Goal: Task Accomplishment & Management: Manage account settings

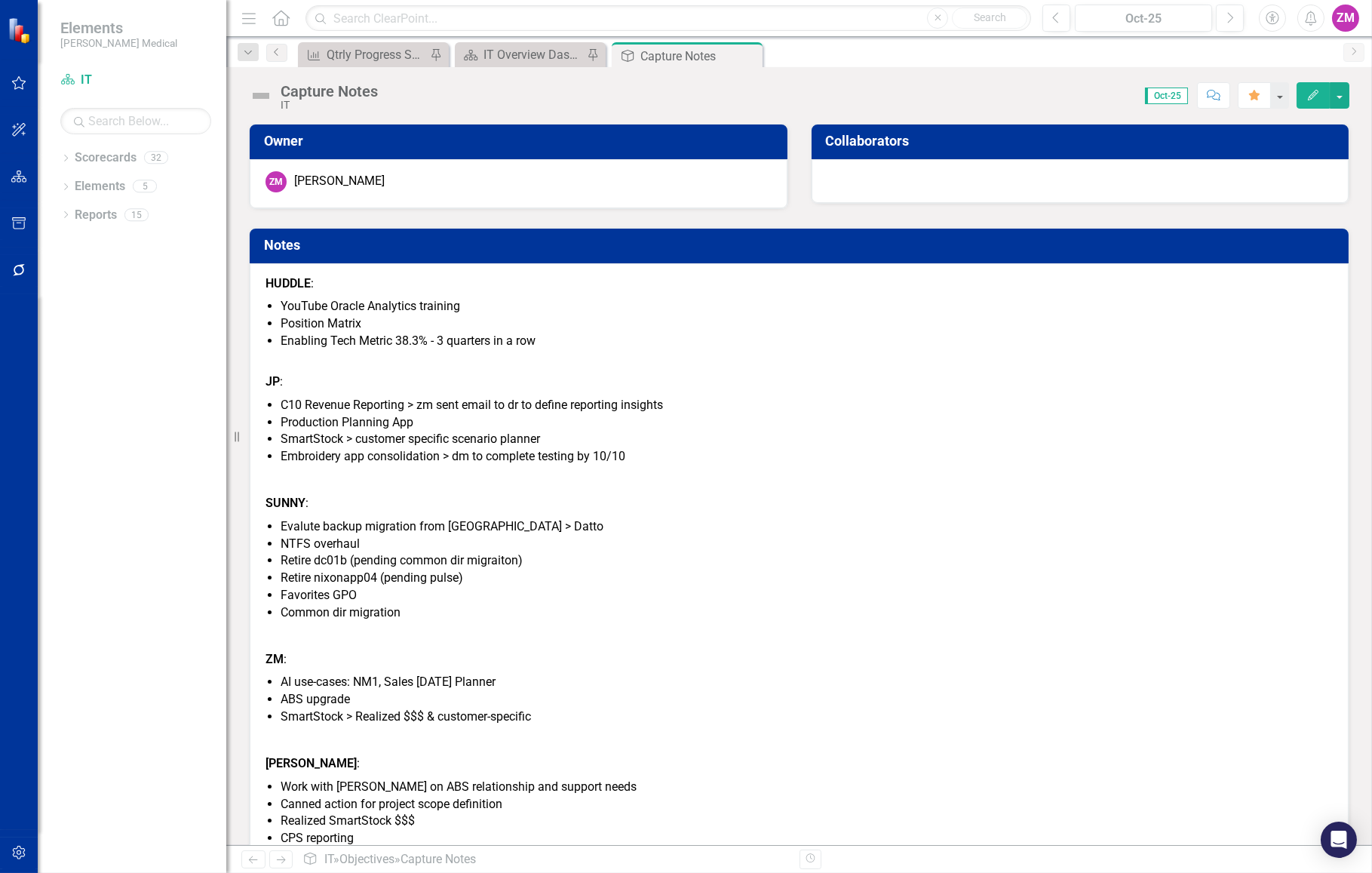
click at [529, 380] on p "JP :" at bounding box center [799, 373] width 1068 height 41
click at [181, 334] on div "Dropdown Scorecards 32 Balanced Scorecard BoD - Cyber Security & IT Dropdown As…" at bounding box center [132, 509] width 188 height 727
click at [527, 59] on div "IT Overview Dasboard" at bounding box center [533, 54] width 100 height 19
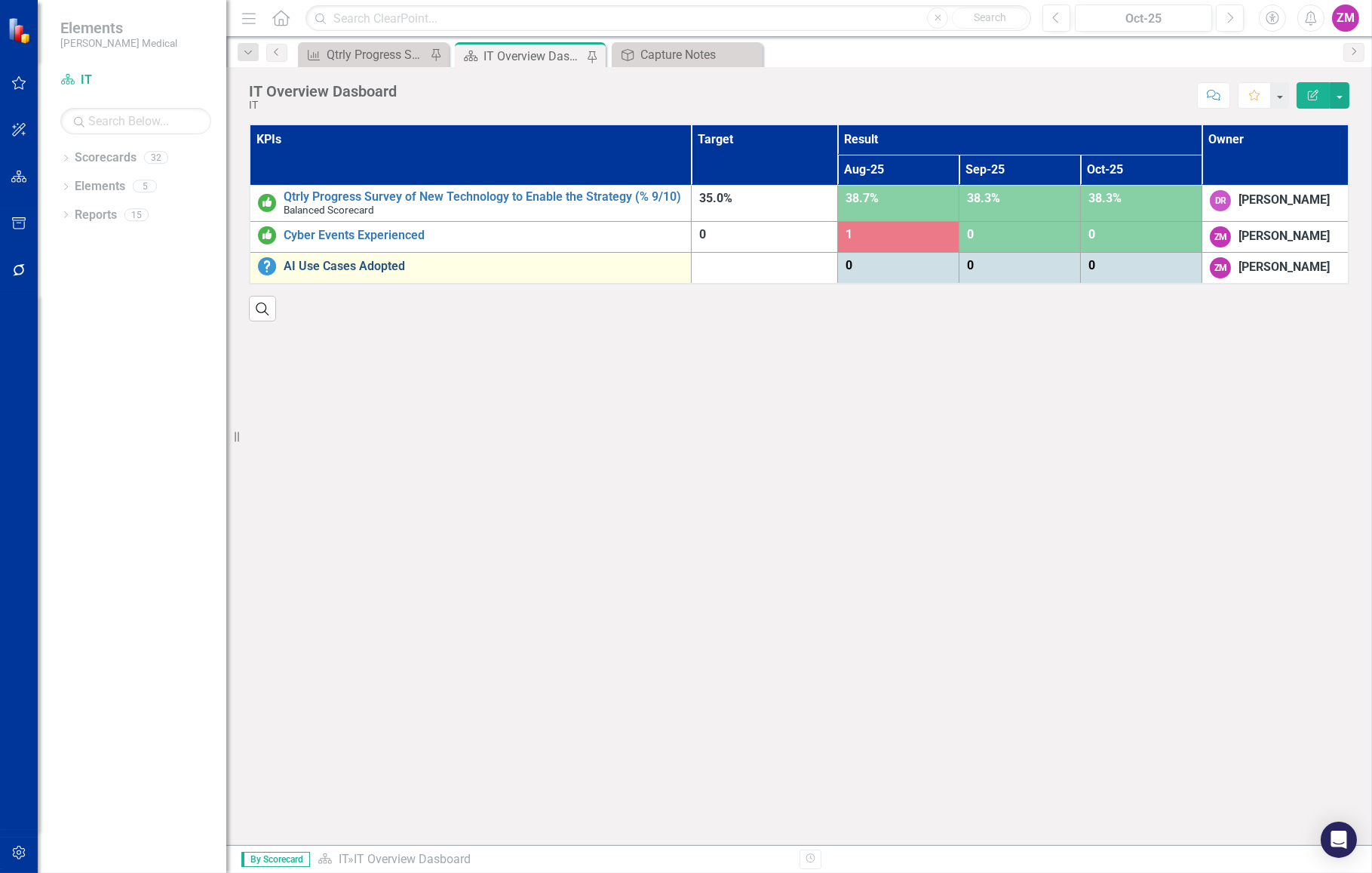
click at [381, 265] on link "AI Use Cases Adopted" at bounding box center [484, 266] width 400 height 14
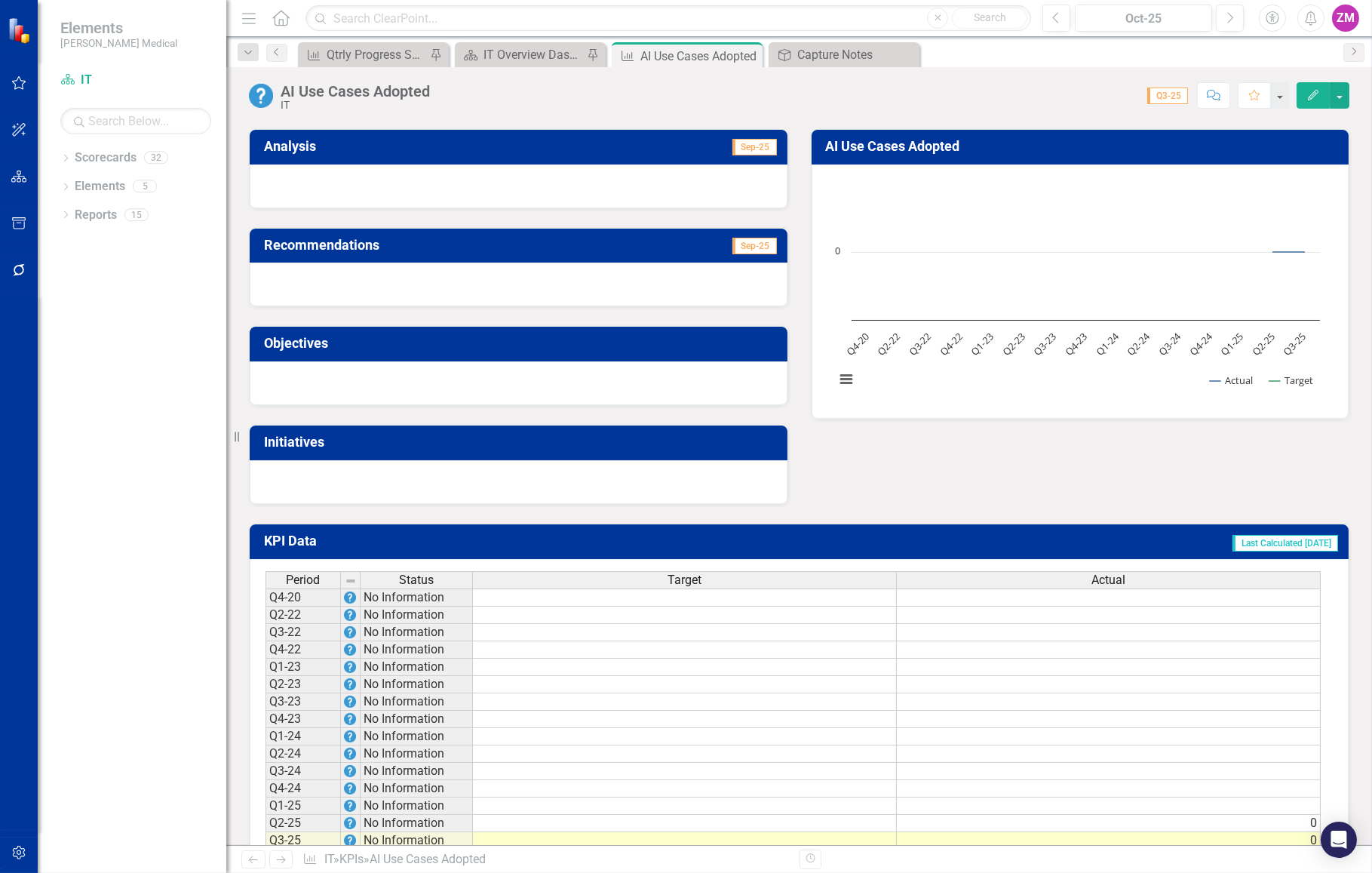
scroll to position [236, 0]
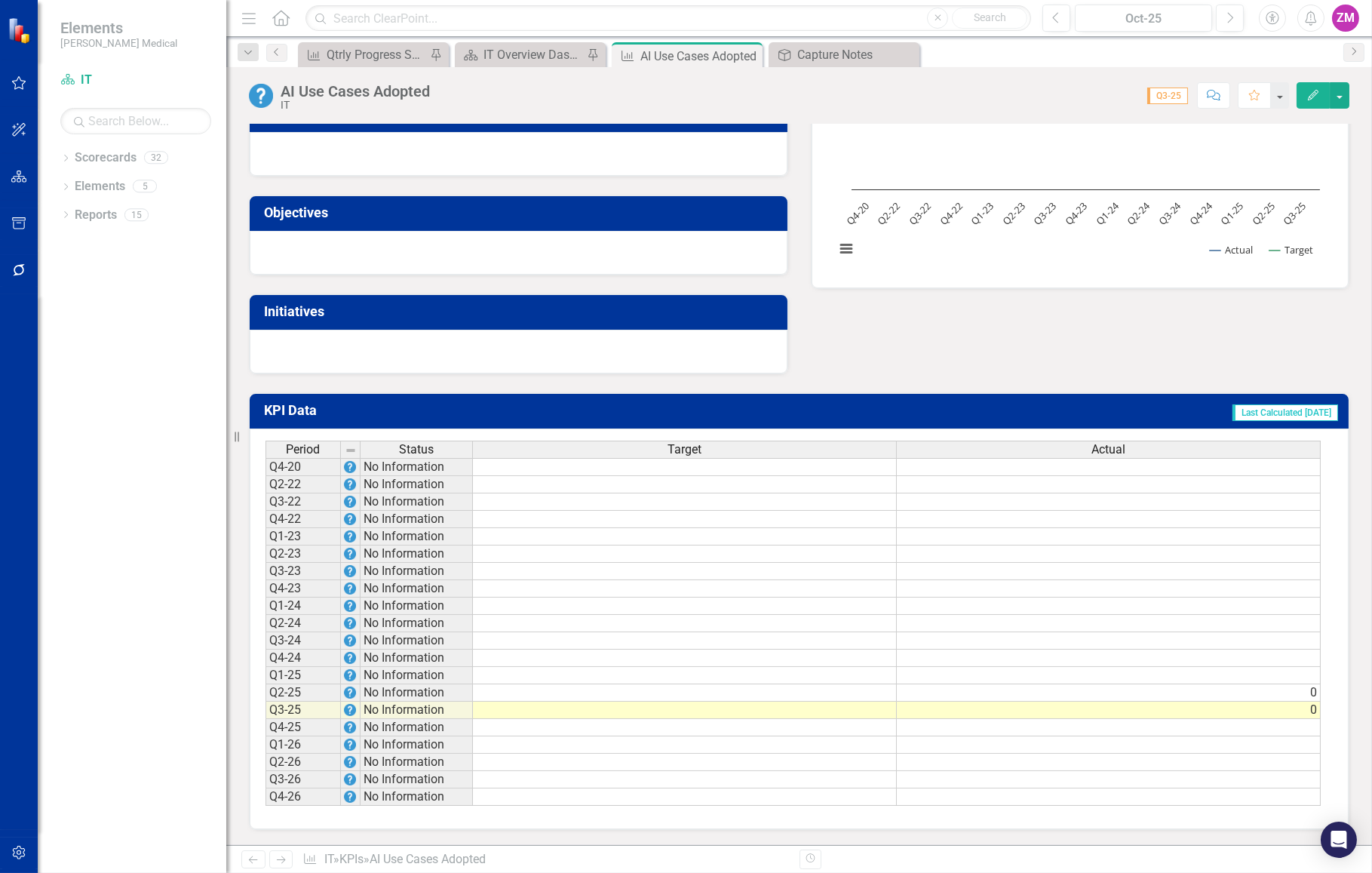
click at [680, 702] on td at bounding box center [685, 710] width 424 height 17
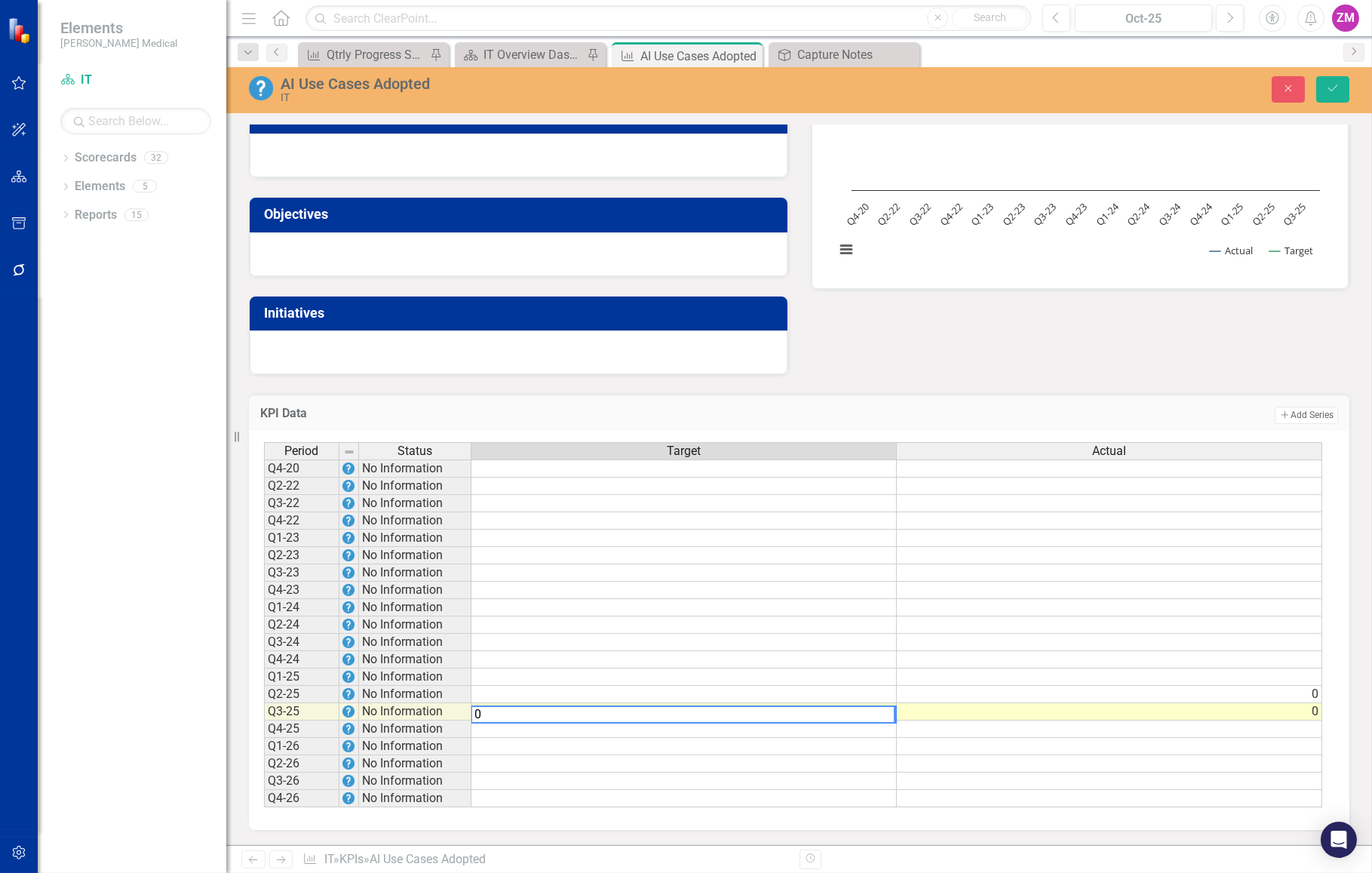
type textarea "0"
click at [686, 686] on td at bounding box center [684, 694] width 425 height 17
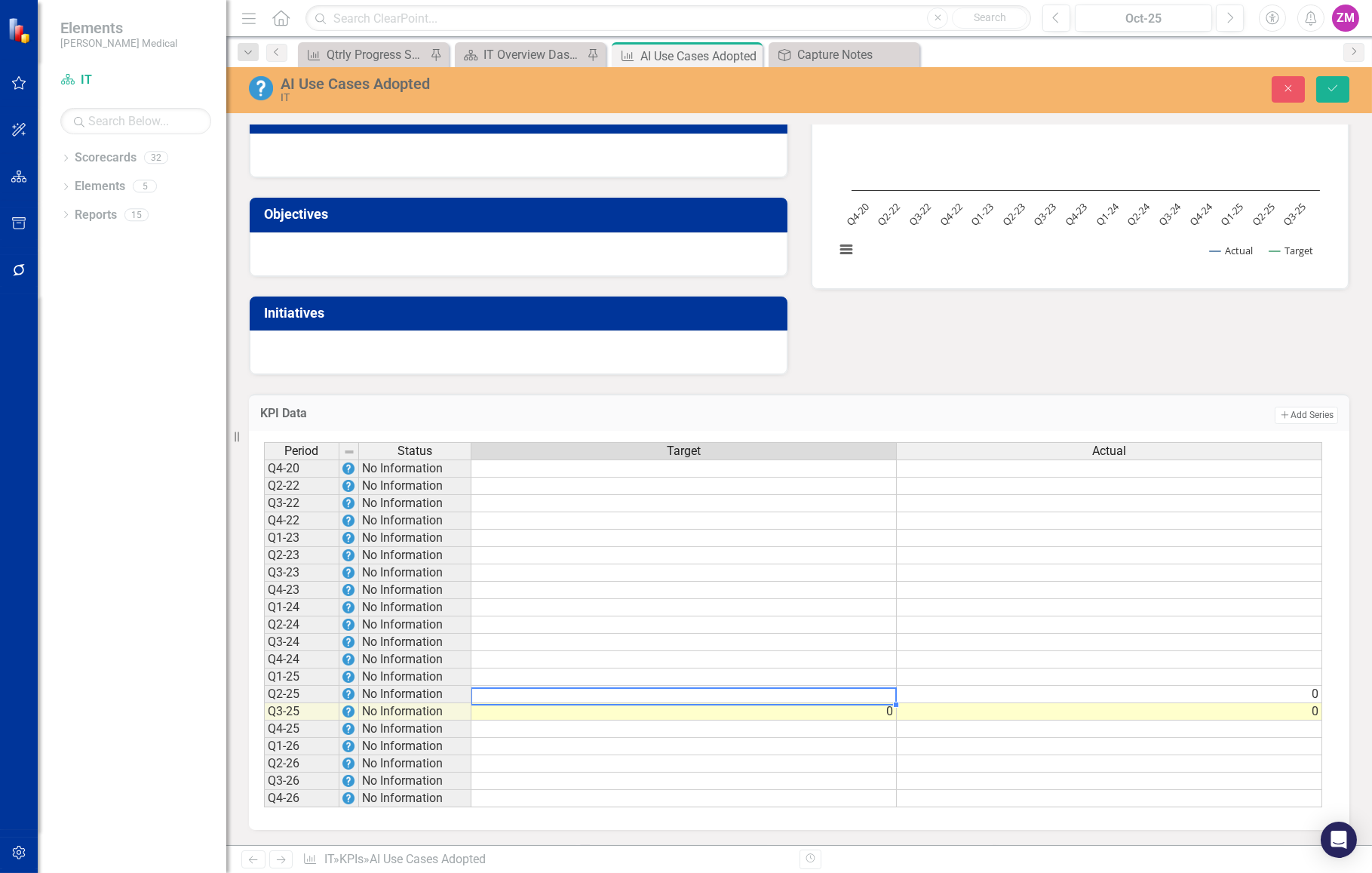
click at [963, 707] on td "0" at bounding box center [1110, 711] width 425 height 17
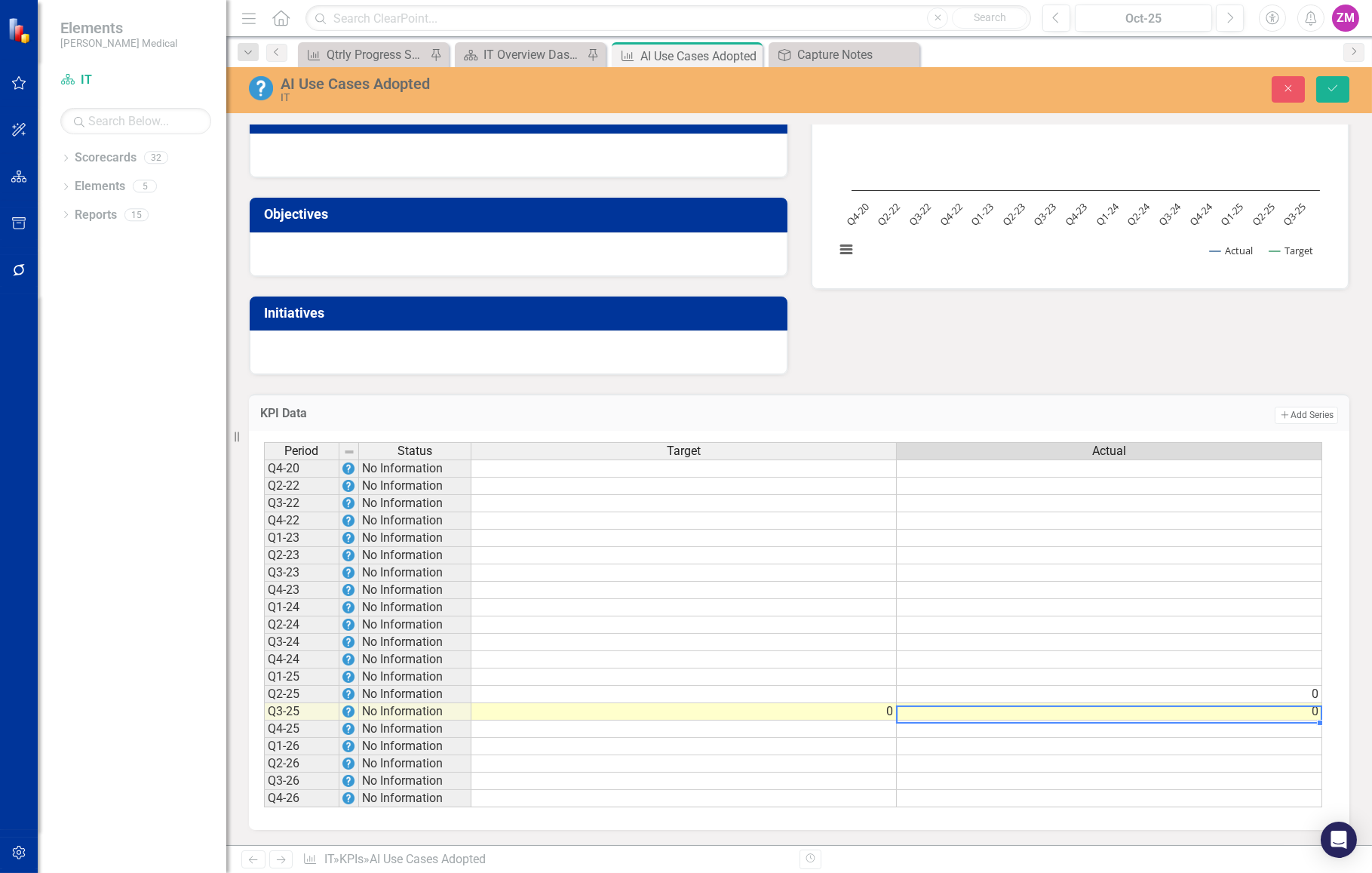
type textarea "1"
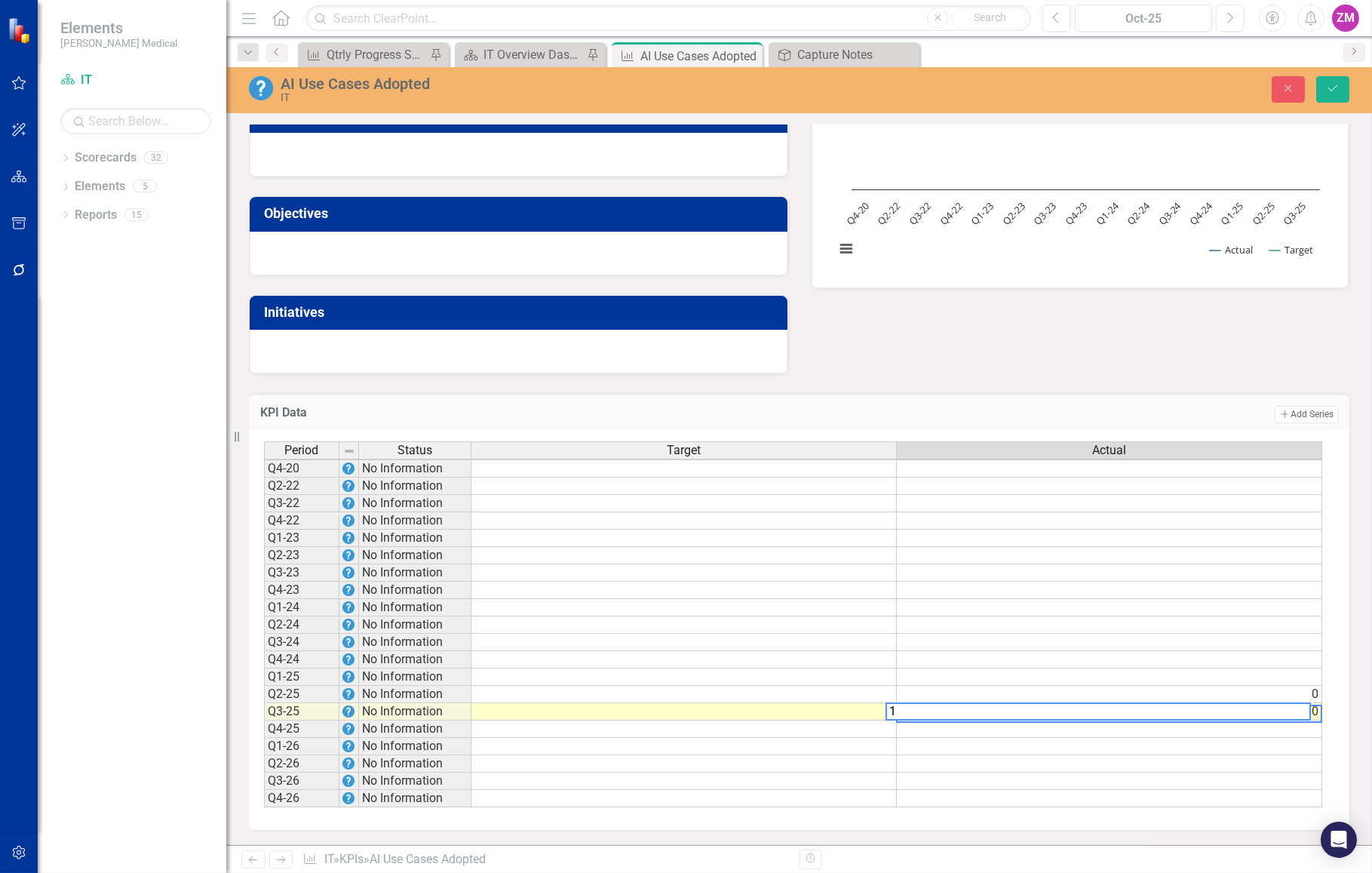
scroll to position [238, 0]
click at [994, 686] on td "0" at bounding box center [1110, 694] width 425 height 17
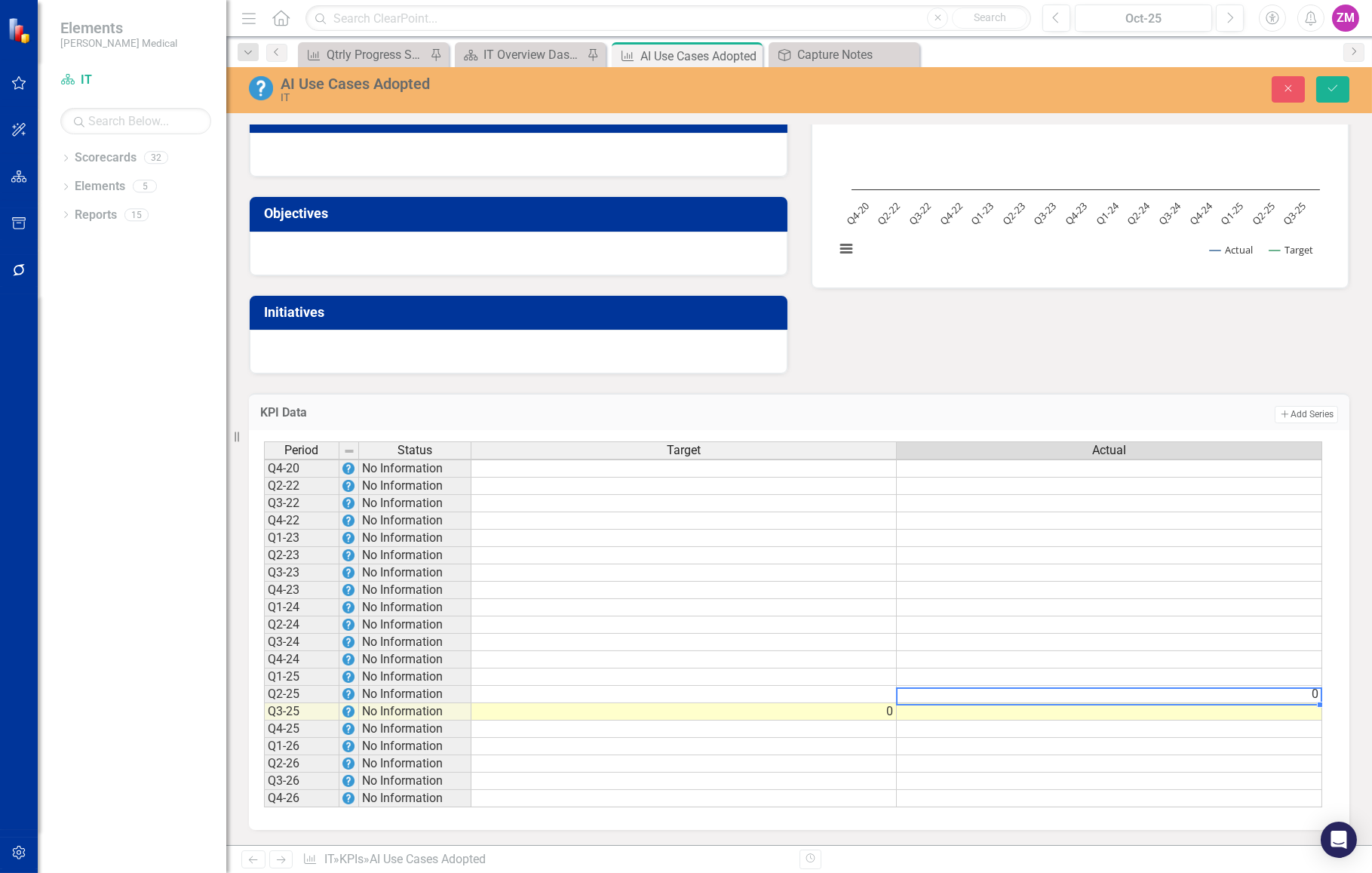
click at [851, 686] on td at bounding box center [684, 694] width 425 height 17
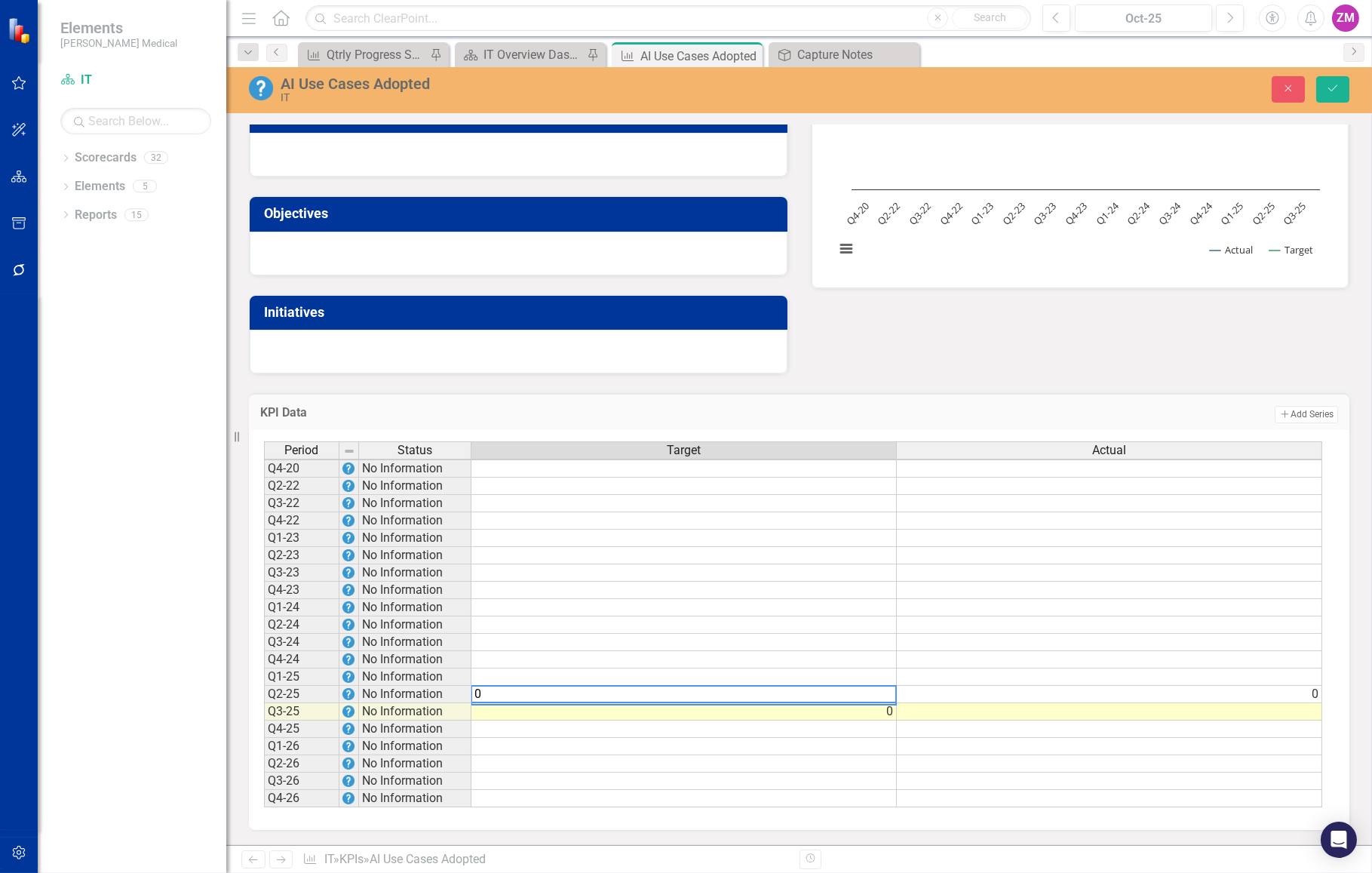
click at [959, 686] on td "0" at bounding box center [1110, 694] width 425 height 17
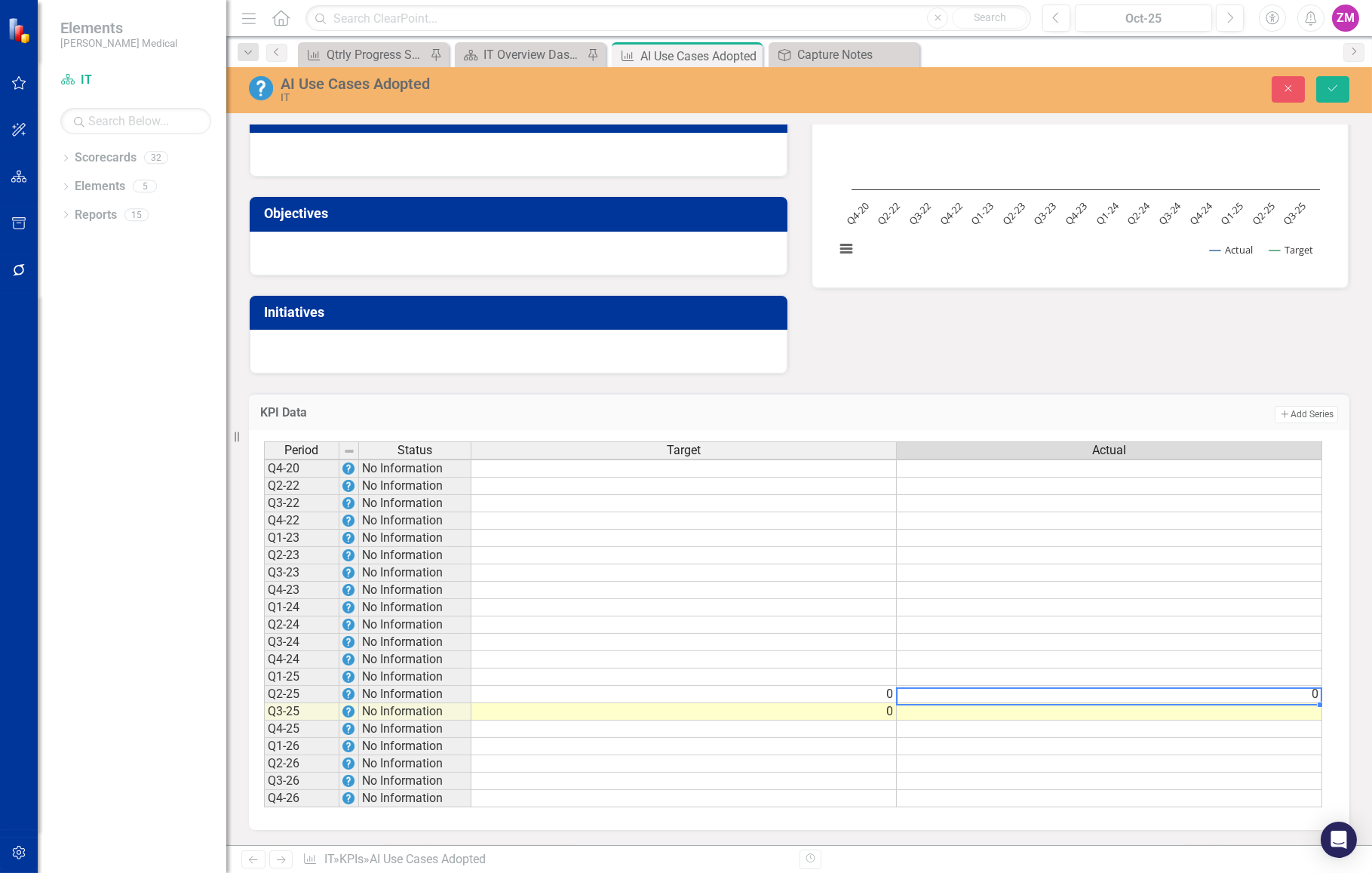
scroll to position [2, 10]
type textarea "0"
click at [958, 703] on td at bounding box center [1110, 711] width 425 height 17
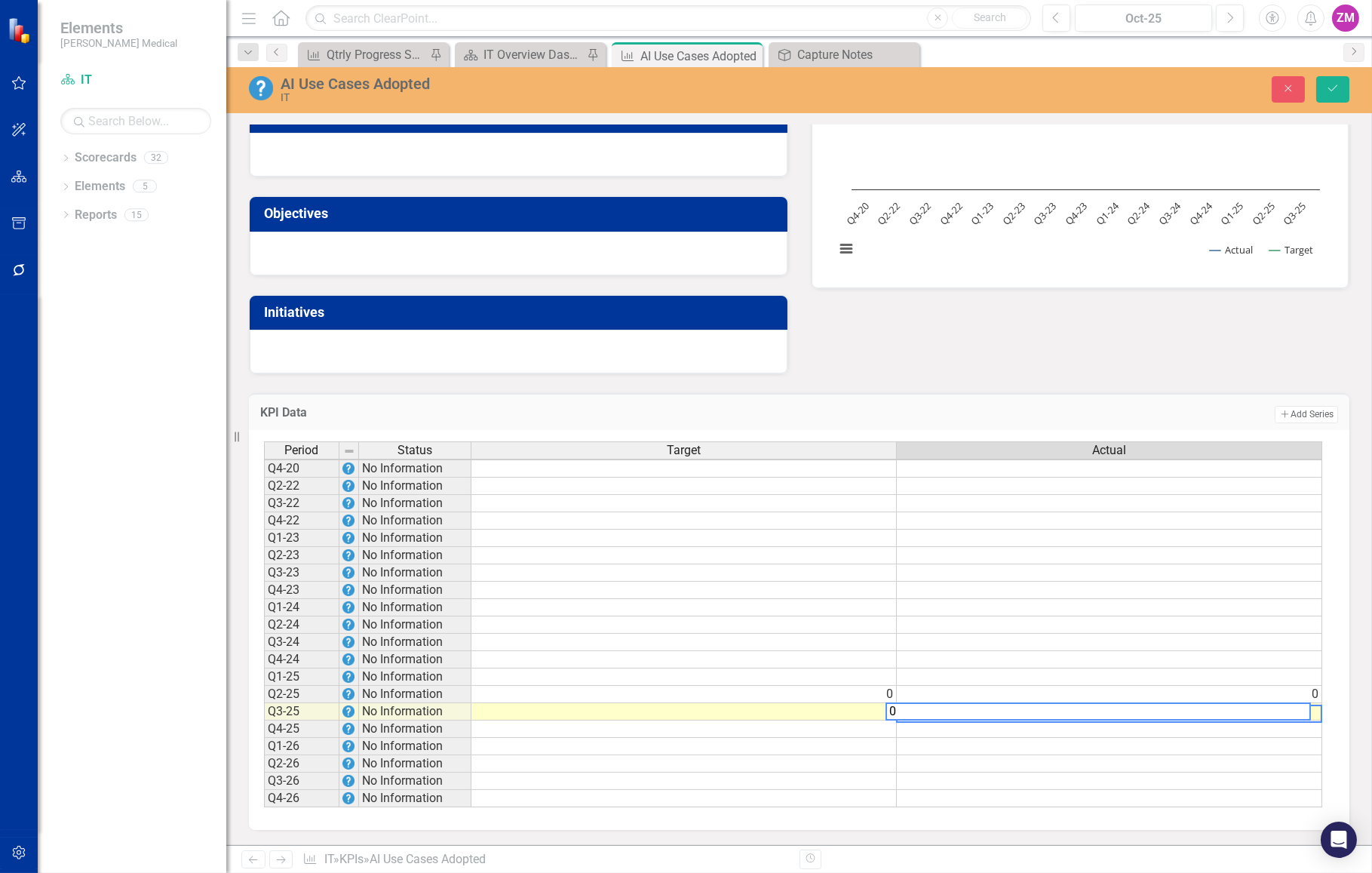
type textarea "0"
click at [972, 332] on div "Analysis Sep-25 Recommendations Sep-25 Objectives Initiatives AI Use Cases Adop…" at bounding box center [799, 177] width 1123 height 395
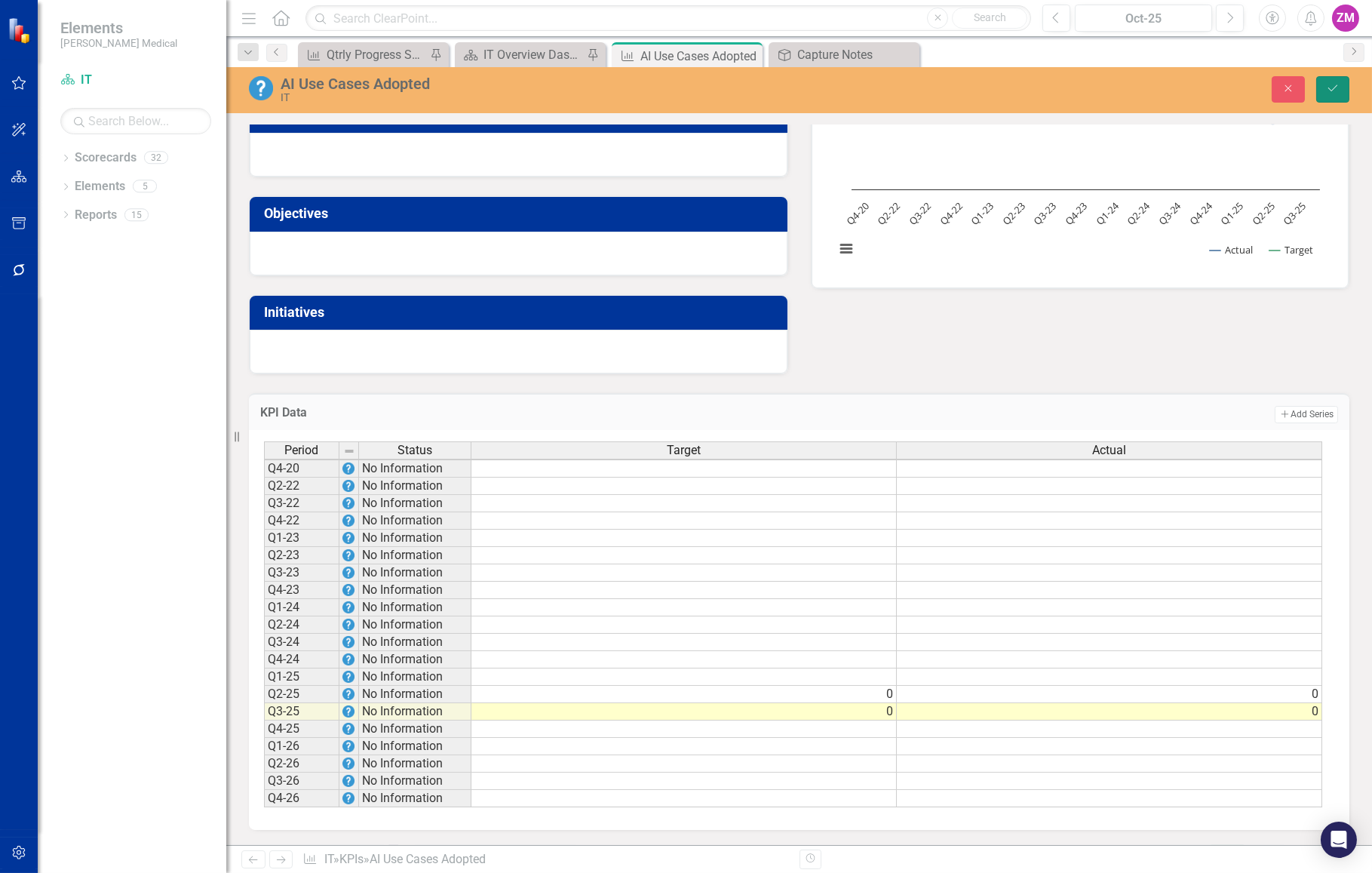
click at [1329, 82] on button "Save" at bounding box center [1332, 89] width 33 height 26
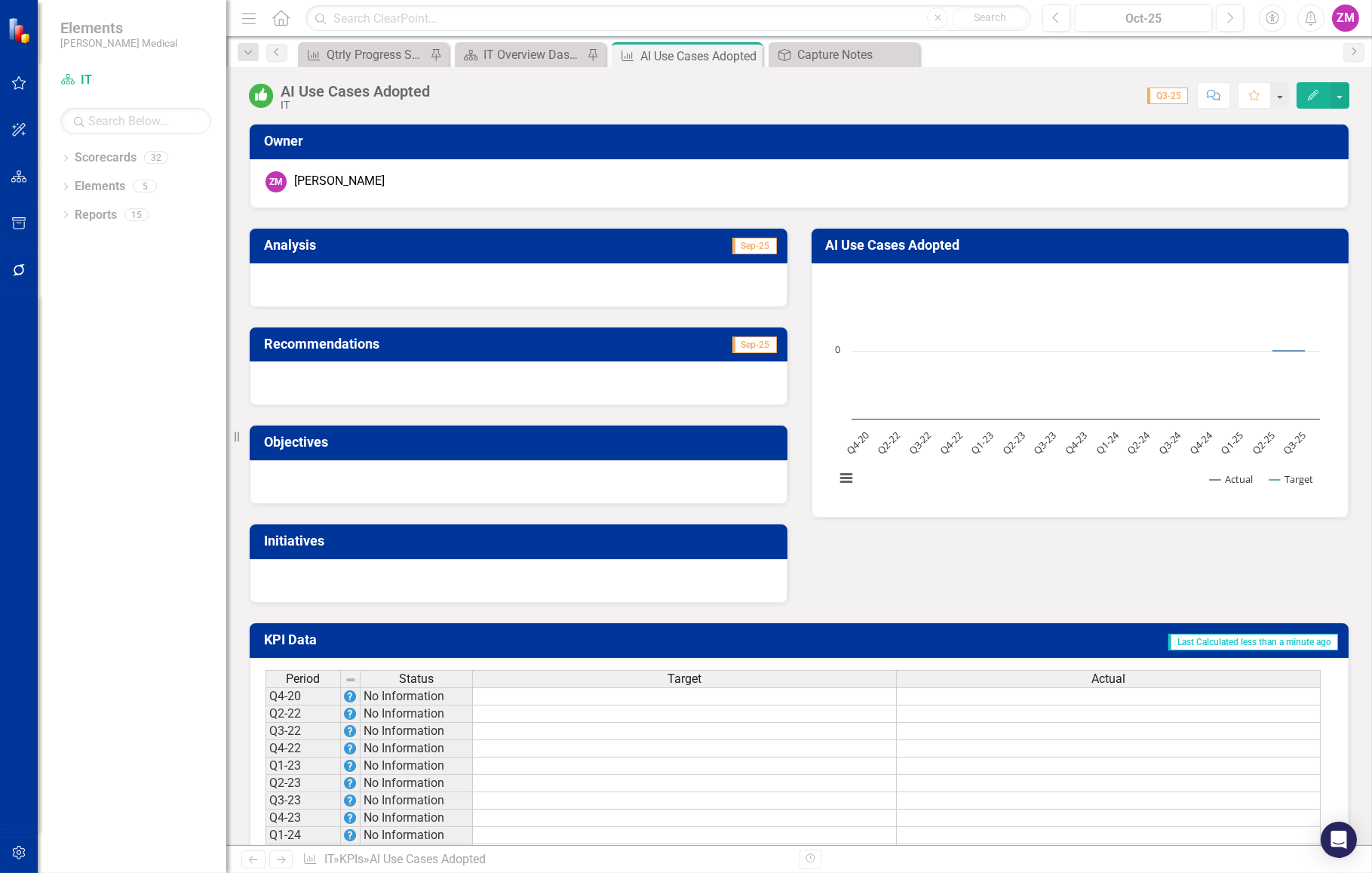
scroll to position [236, 0]
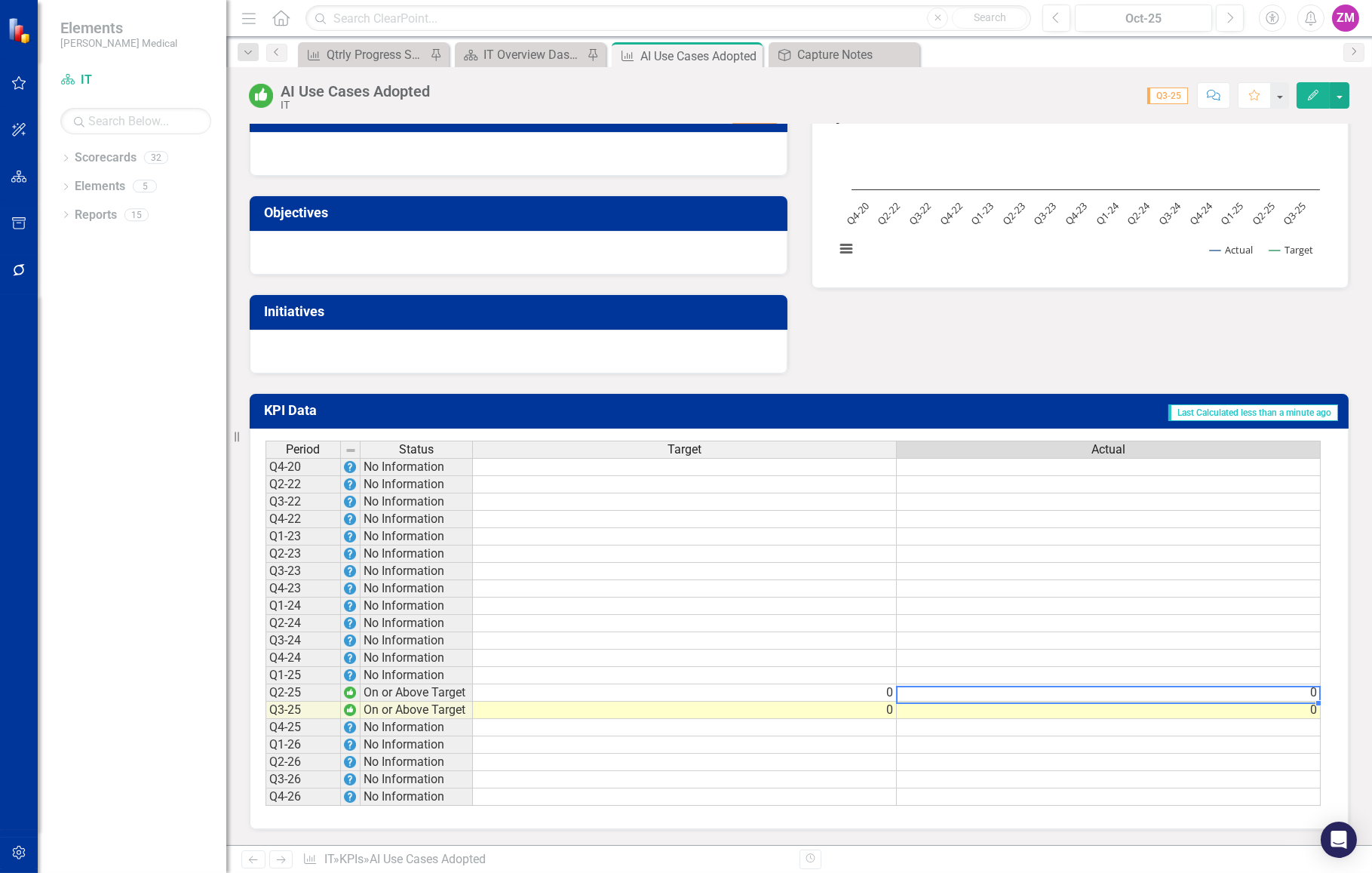
click at [266, 677] on div "Period Status Target Actual Q4-20 No Information Q2-22 No Information Q3-22 No …" at bounding box center [266, 623] width 0 height 365
click at [954, 684] on td "0" at bounding box center [1109, 692] width 424 height 17
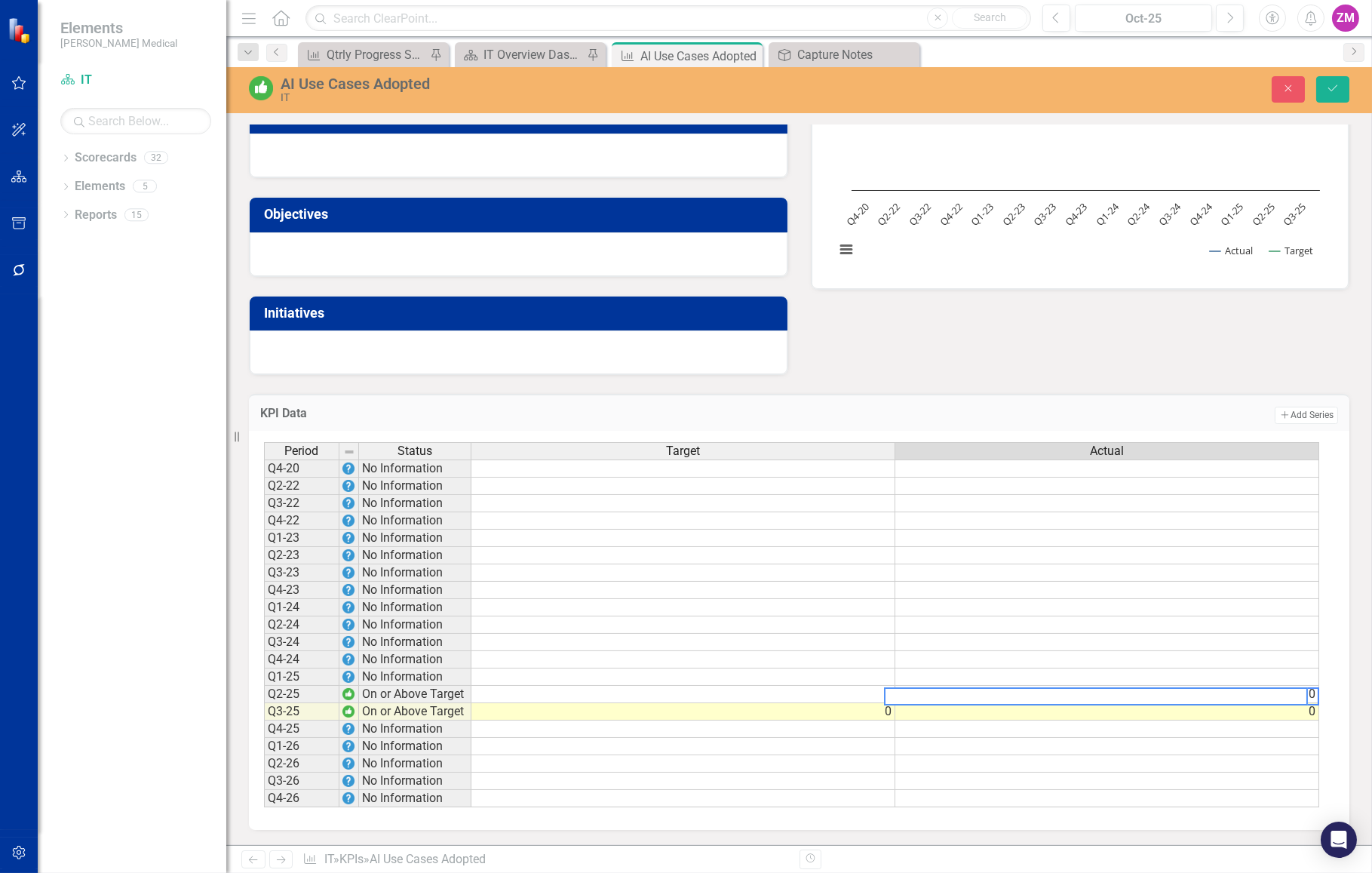
click at [954, 687] on textarea at bounding box center [1095, 696] width 424 height 18
type textarea "0"
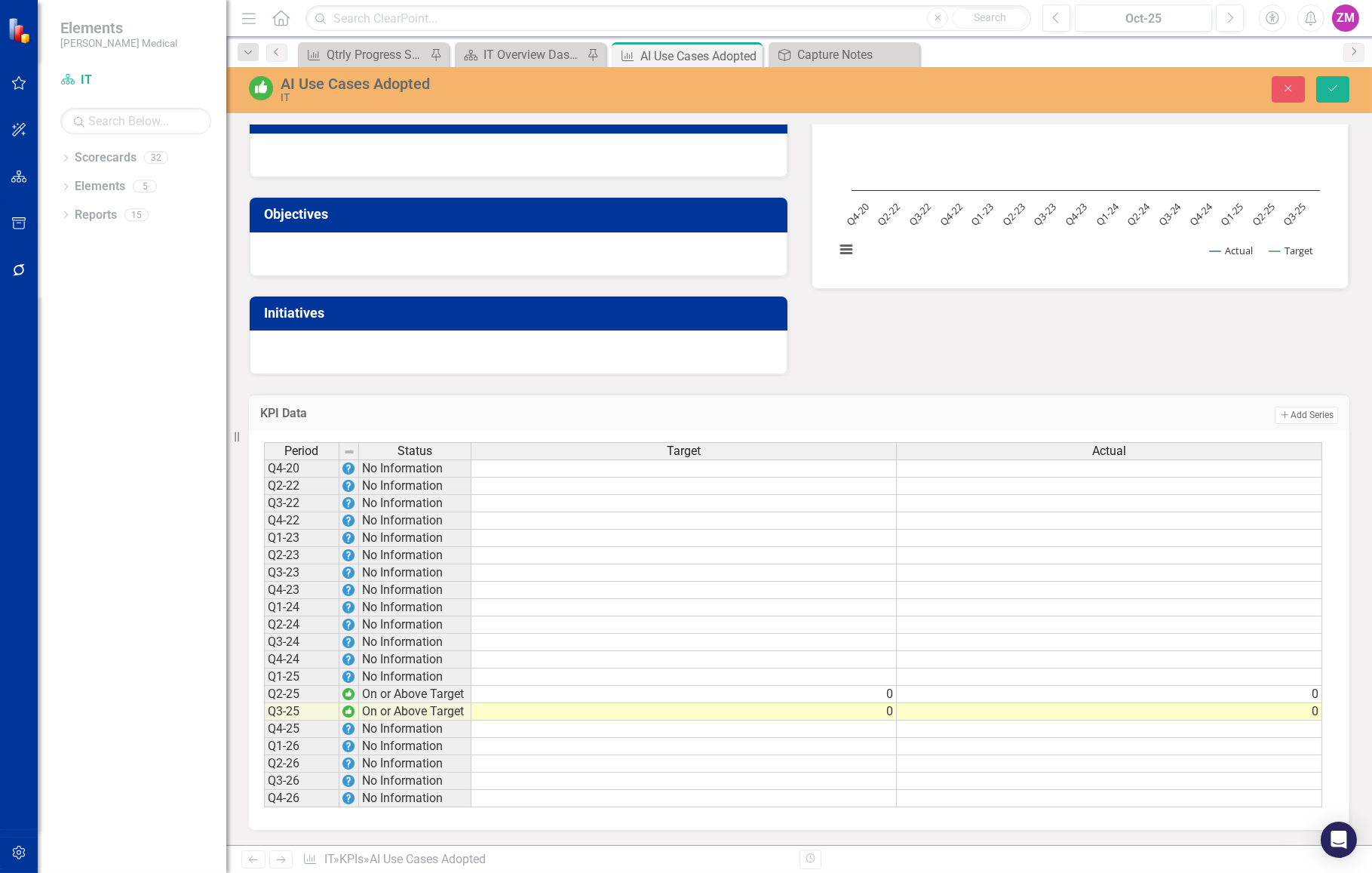
click at [1166, 364] on div "Analysis Sep-25 Recommendations Sep-25 Objectives Initiatives AI Use Cases Adop…" at bounding box center [799, 177] width 1123 height 395
click at [1332, 86] on icon "Save" at bounding box center [1332, 88] width 14 height 11
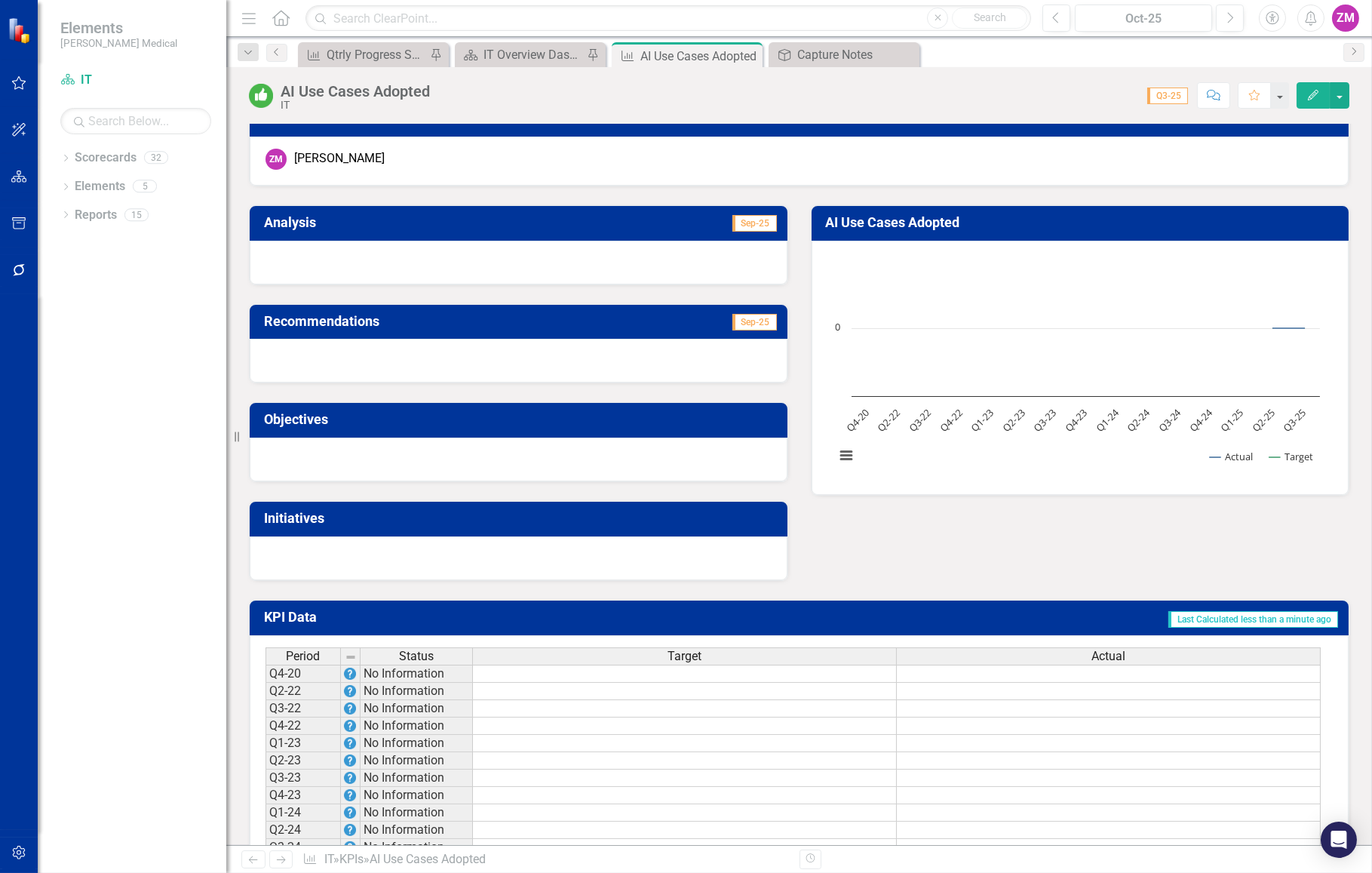
scroll to position [0, 0]
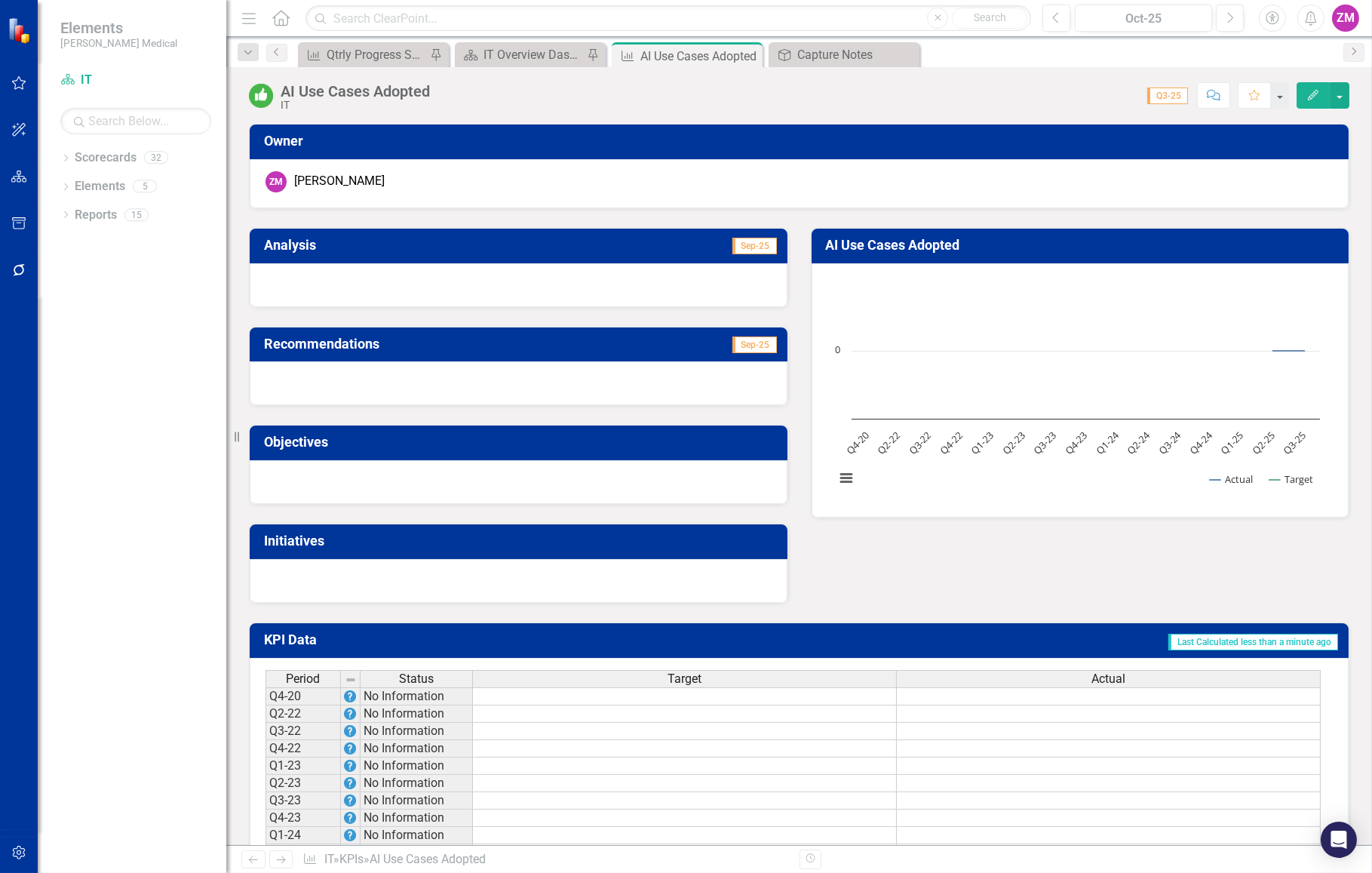
click at [1315, 94] on icon "Edit" at bounding box center [1313, 95] width 14 height 11
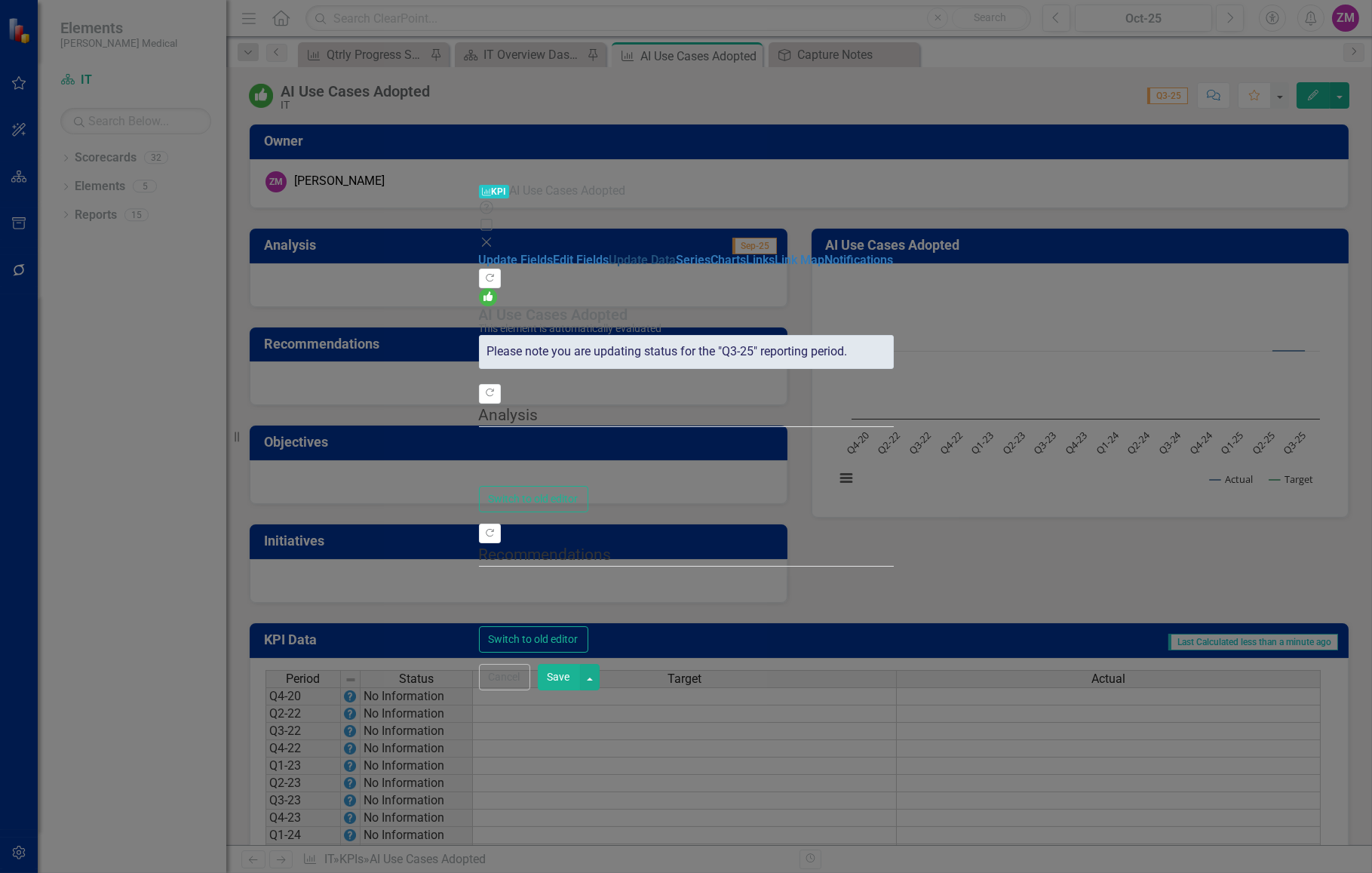
click at [610, 253] on link "Update Data" at bounding box center [643, 260] width 68 height 14
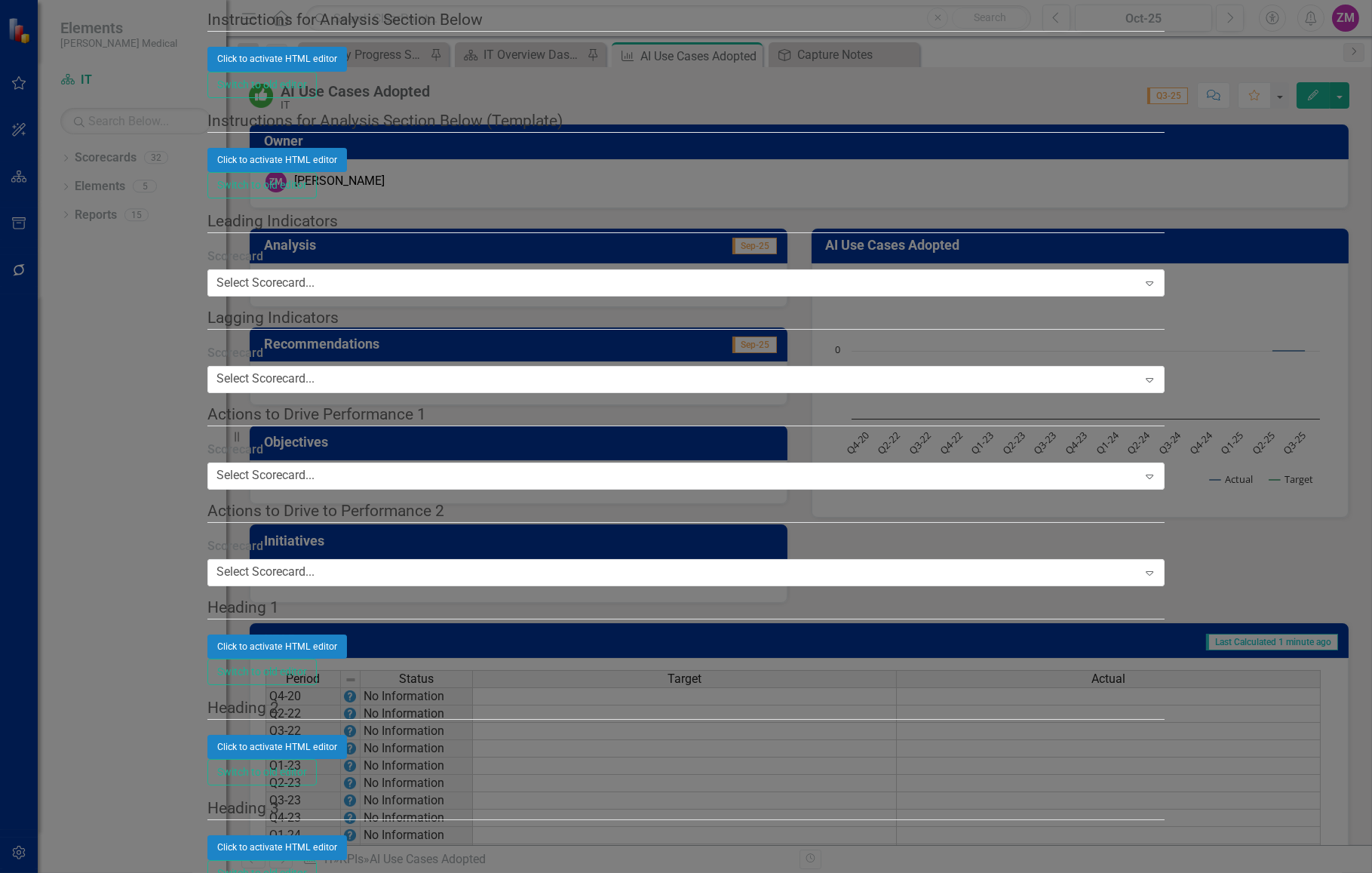
scroll to position [0, 0]
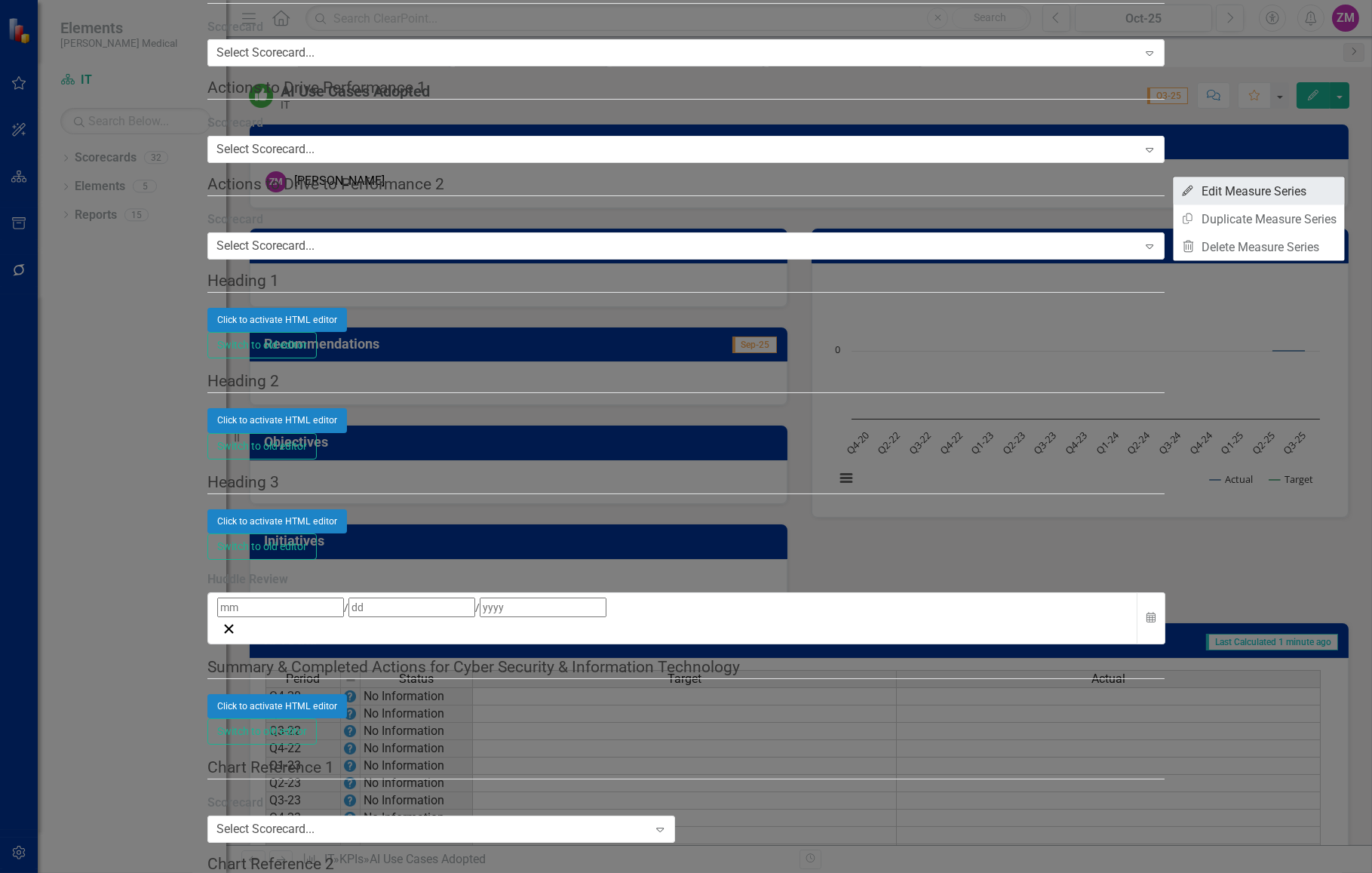
click at [1293, 196] on link "Edit Edit Measure Series" at bounding box center [1259, 191] width 171 height 28
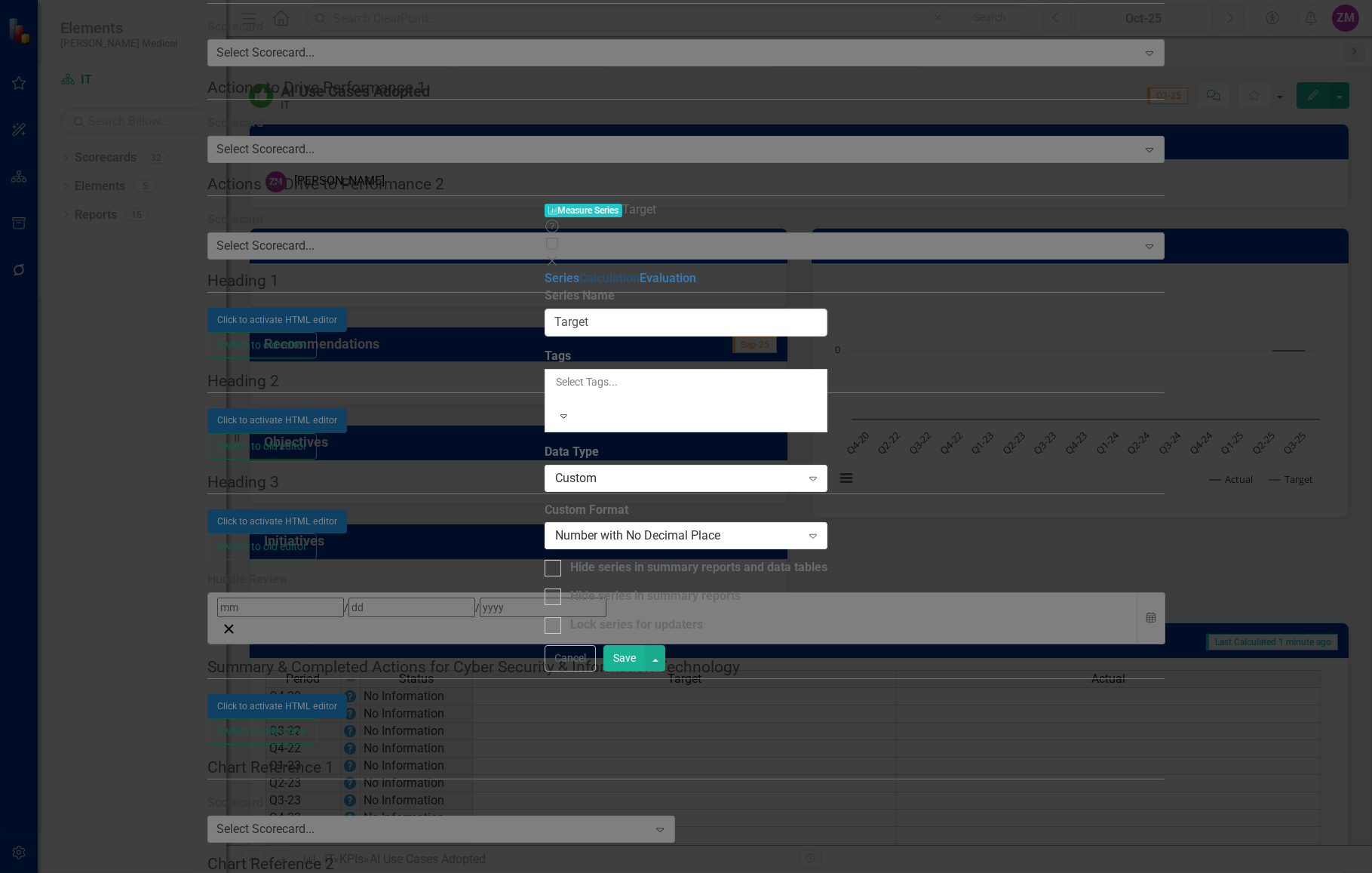
click at [579, 271] on link "Calculation" at bounding box center [609, 278] width 60 height 14
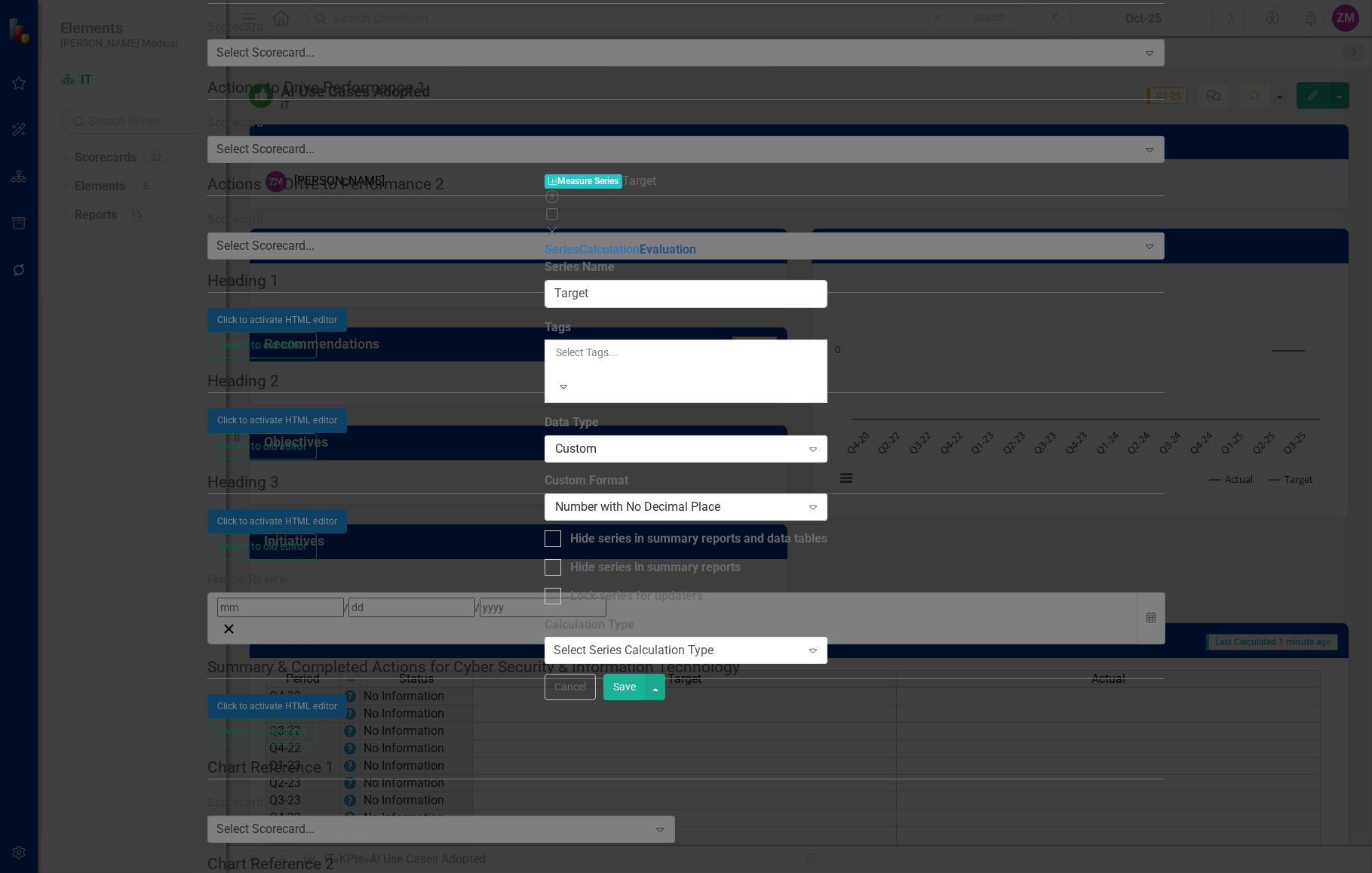
click at [640, 242] on link "Evaluation" at bounding box center [668, 250] width 57 height 14
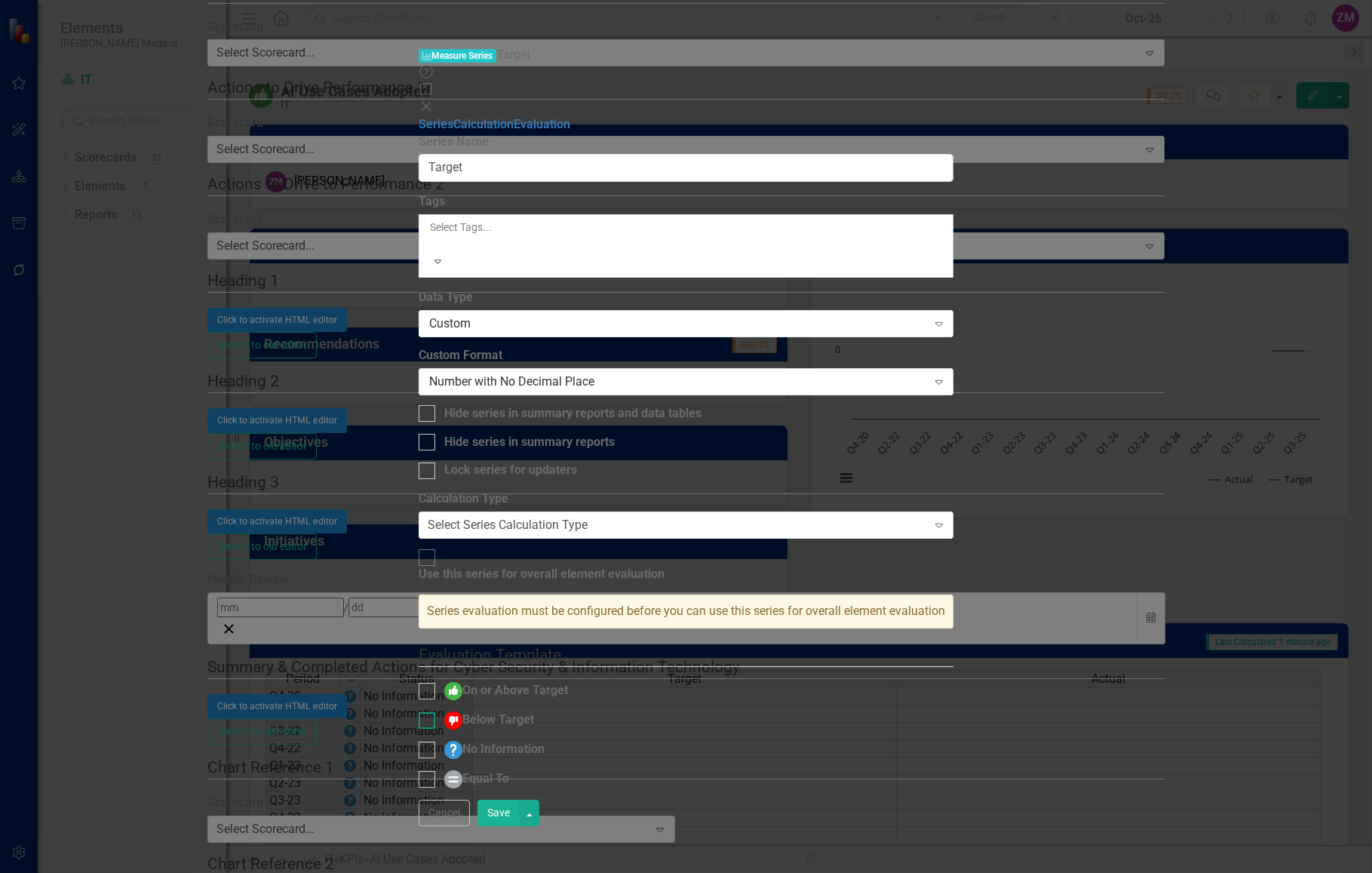
click at [429, 712] on input "Below Target" at bounding box center [423, 716] width 10 height 10
checkbox input "true"
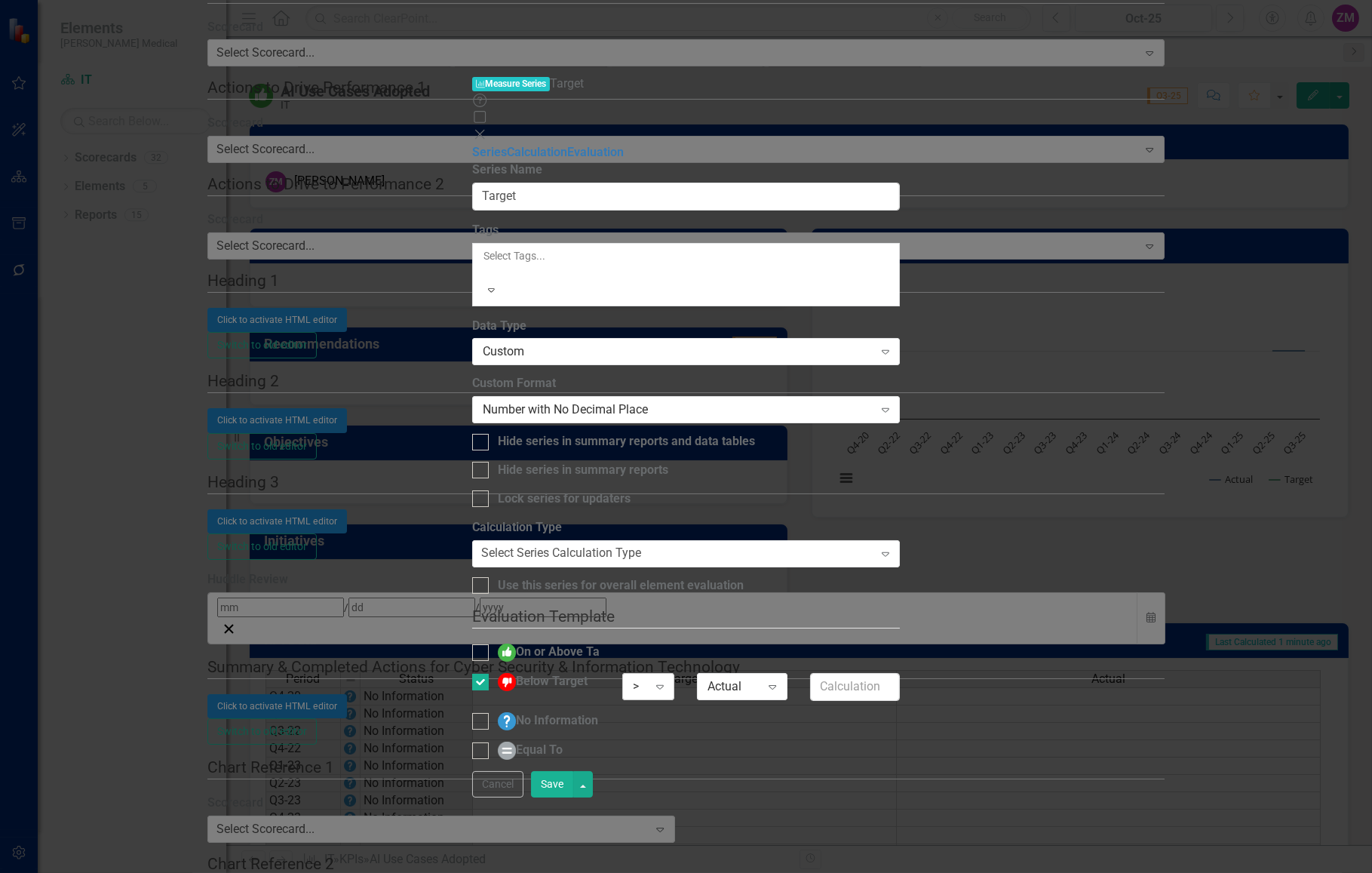
click at [668, 680] on icon "Expand" at bounding box center [659, 686] width 15 height 12
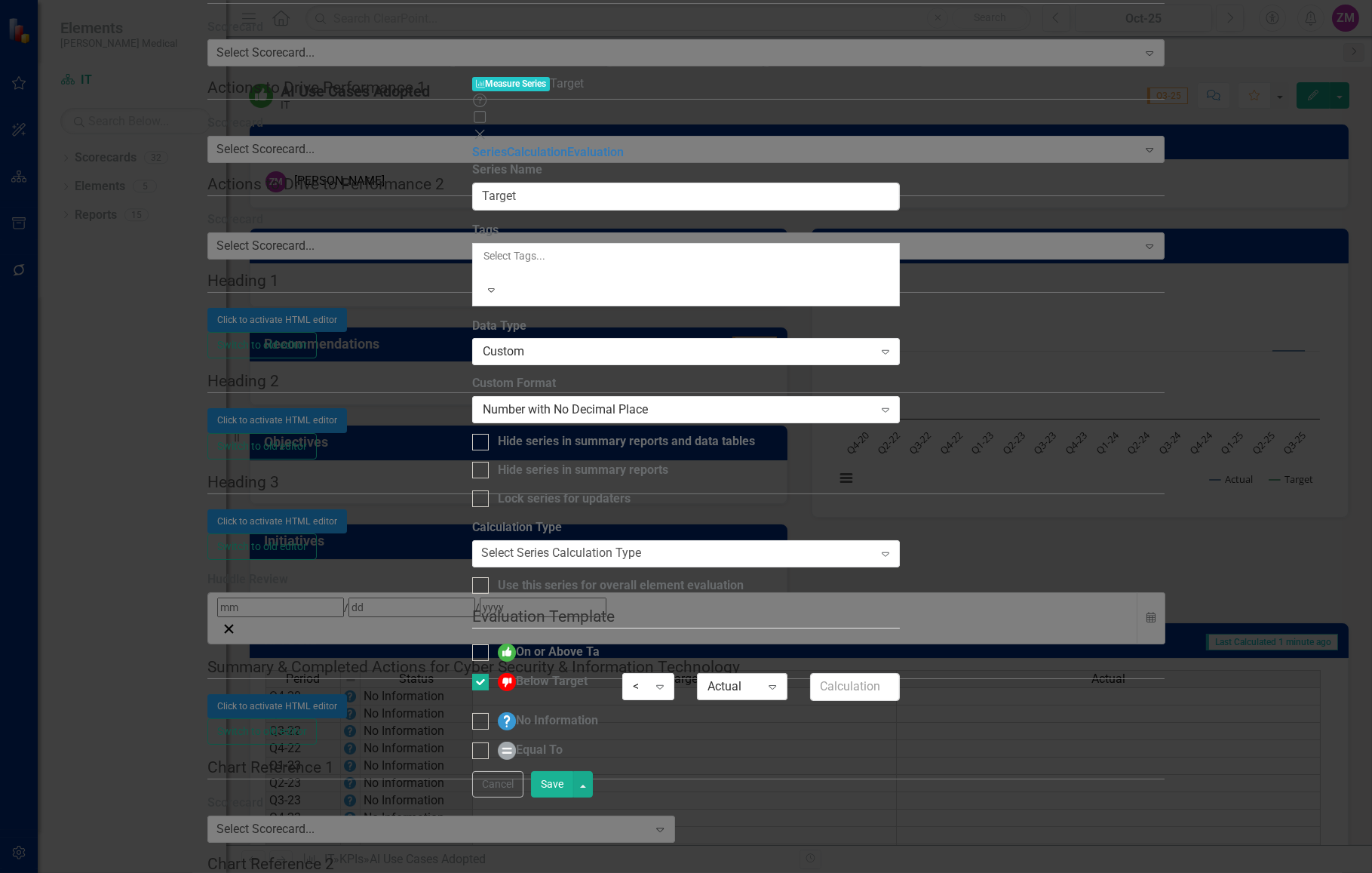
click at [760, 678] on div "Actual" at bounding box center [733, 687] width 53 height 17
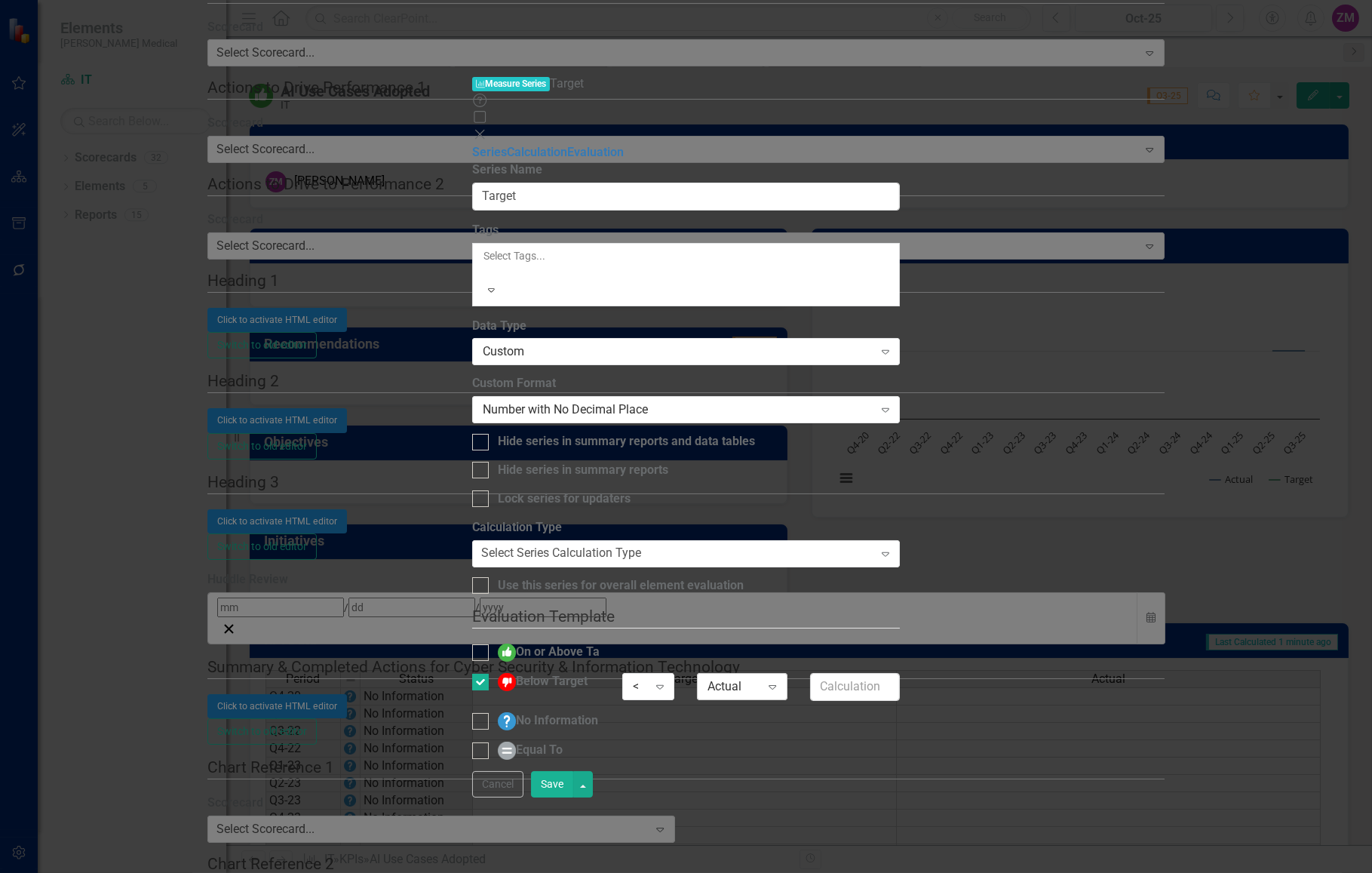
click at [760, 678] on div "Actual" at bounding box center [733, 687] width 53 height 17
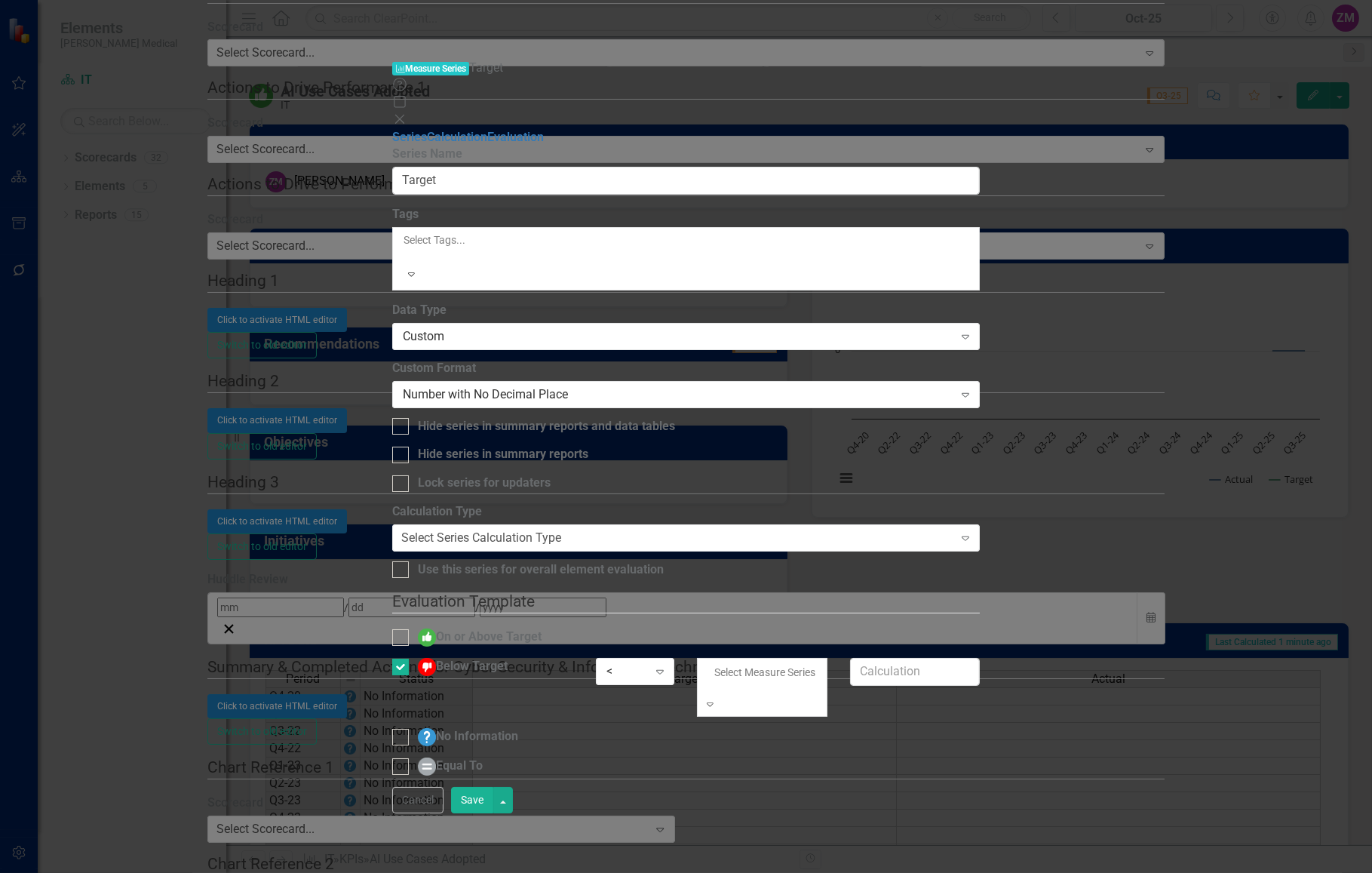
click at [1006, 872] on div "Static Value" at bounding box center [686, 881] width 1372 height 17
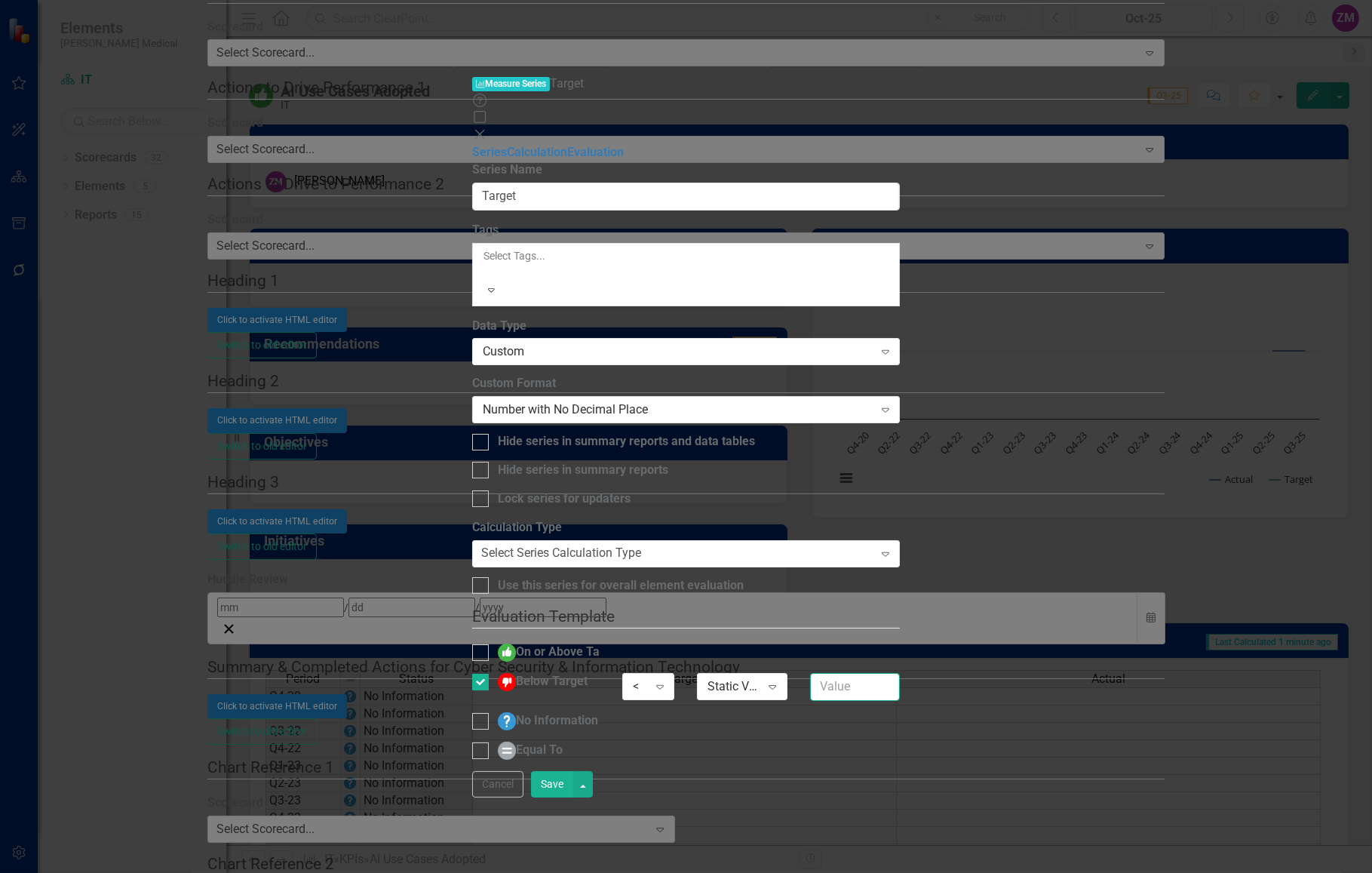
click at [900, 673] on input "text" at bounding box center [855, 687] width 90 height 28
type input "1"
click at [482, 644] on input "On or Above Target" at bounding box center [477, 649] width 10 height 10
checkbox input "true"
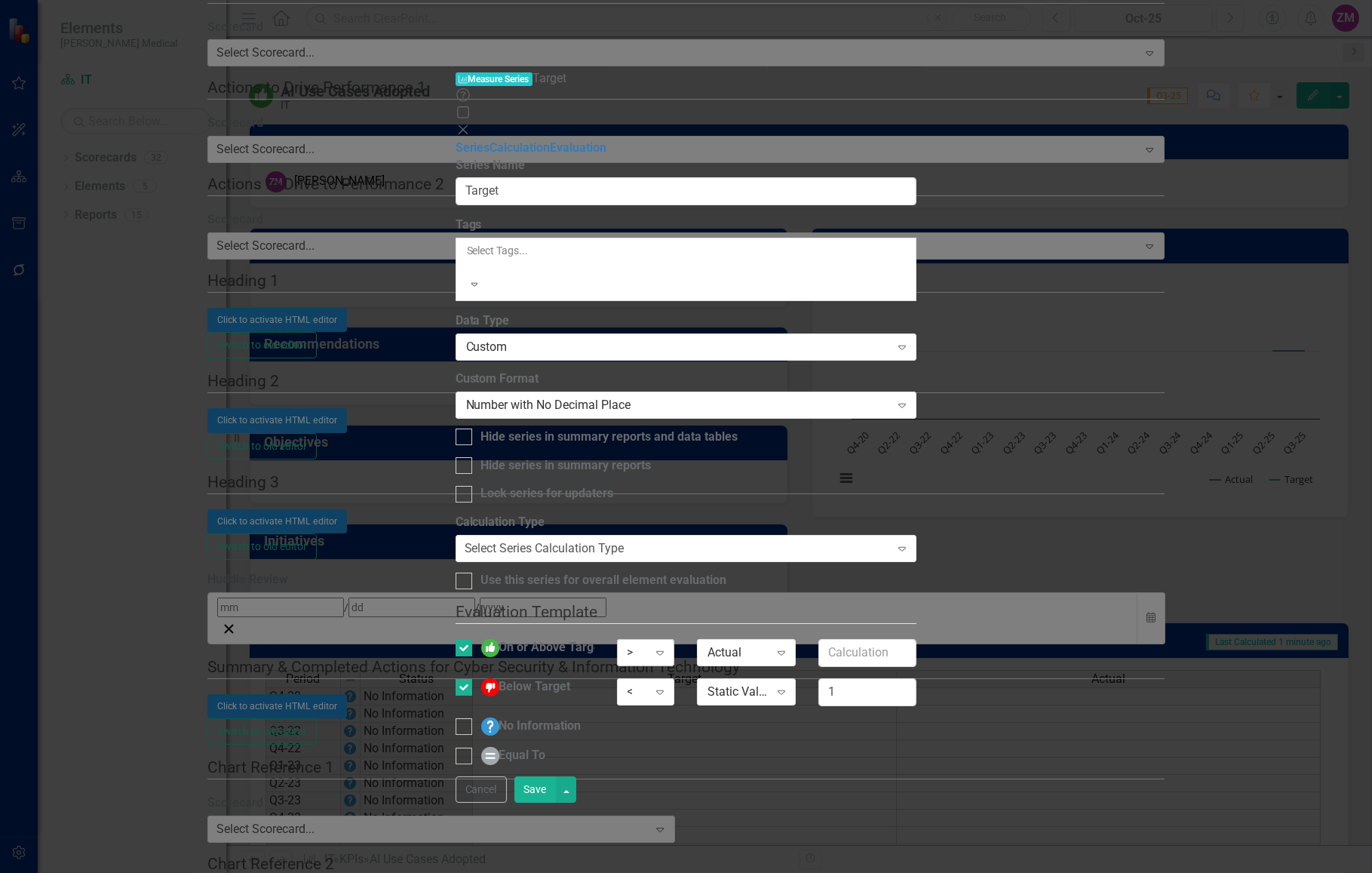
click at [649, 644] on div ">" at bounding box center [638, 652] width 21 height 17
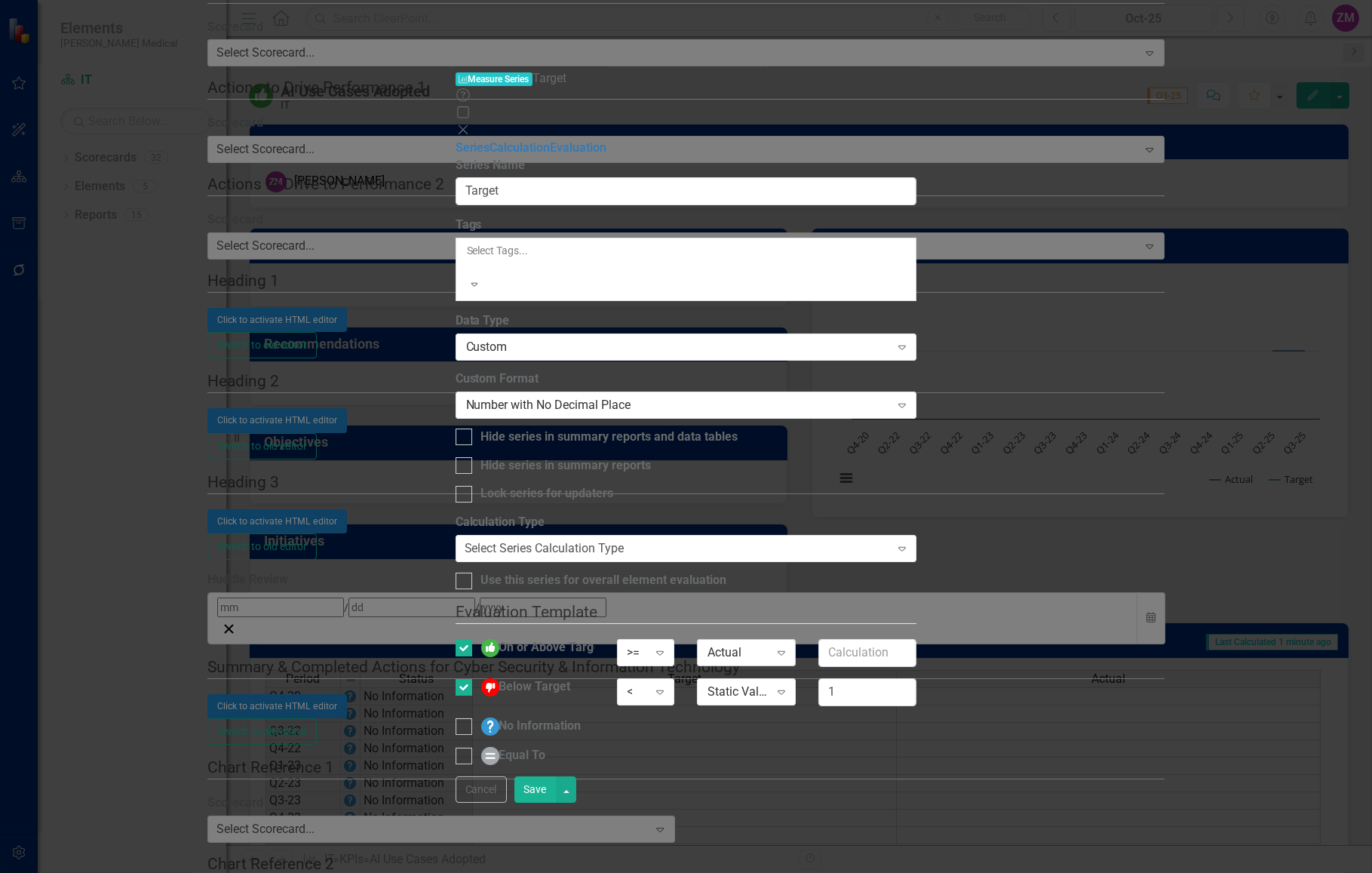
click at [795, 641] on div "Expand" at bounding box center [781, 652] width 27 height 24
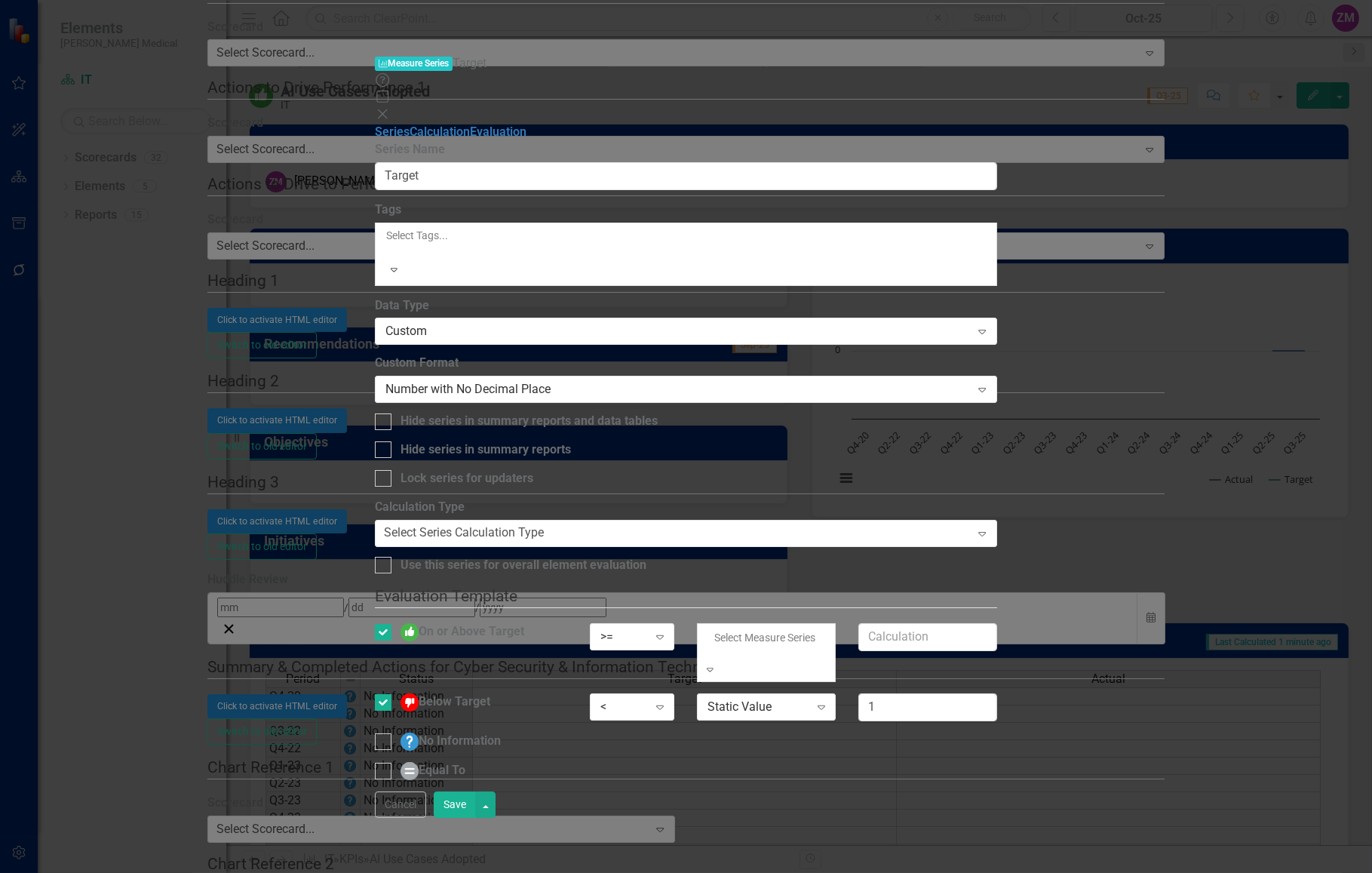
click at [1077, 872] on div "Static Value" at bounding box center [686, 881] width 1372 height 17
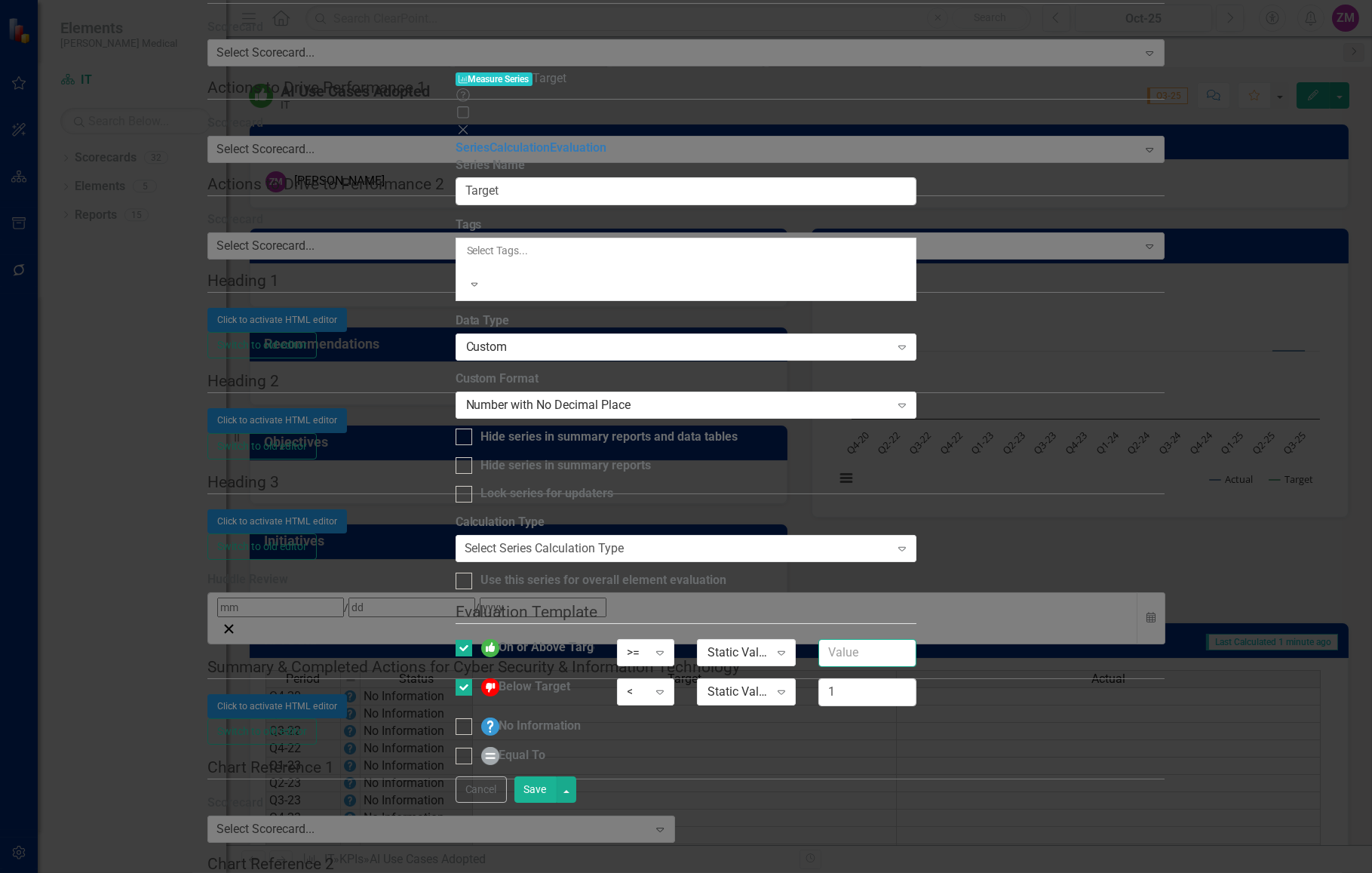
click at [916, 639] on input "text" at bounding box center [868, 652] width 98 height 28
type input "1"
click at [557, 803] on button "Save" at bounding box center [535, 789] width 42 height 26
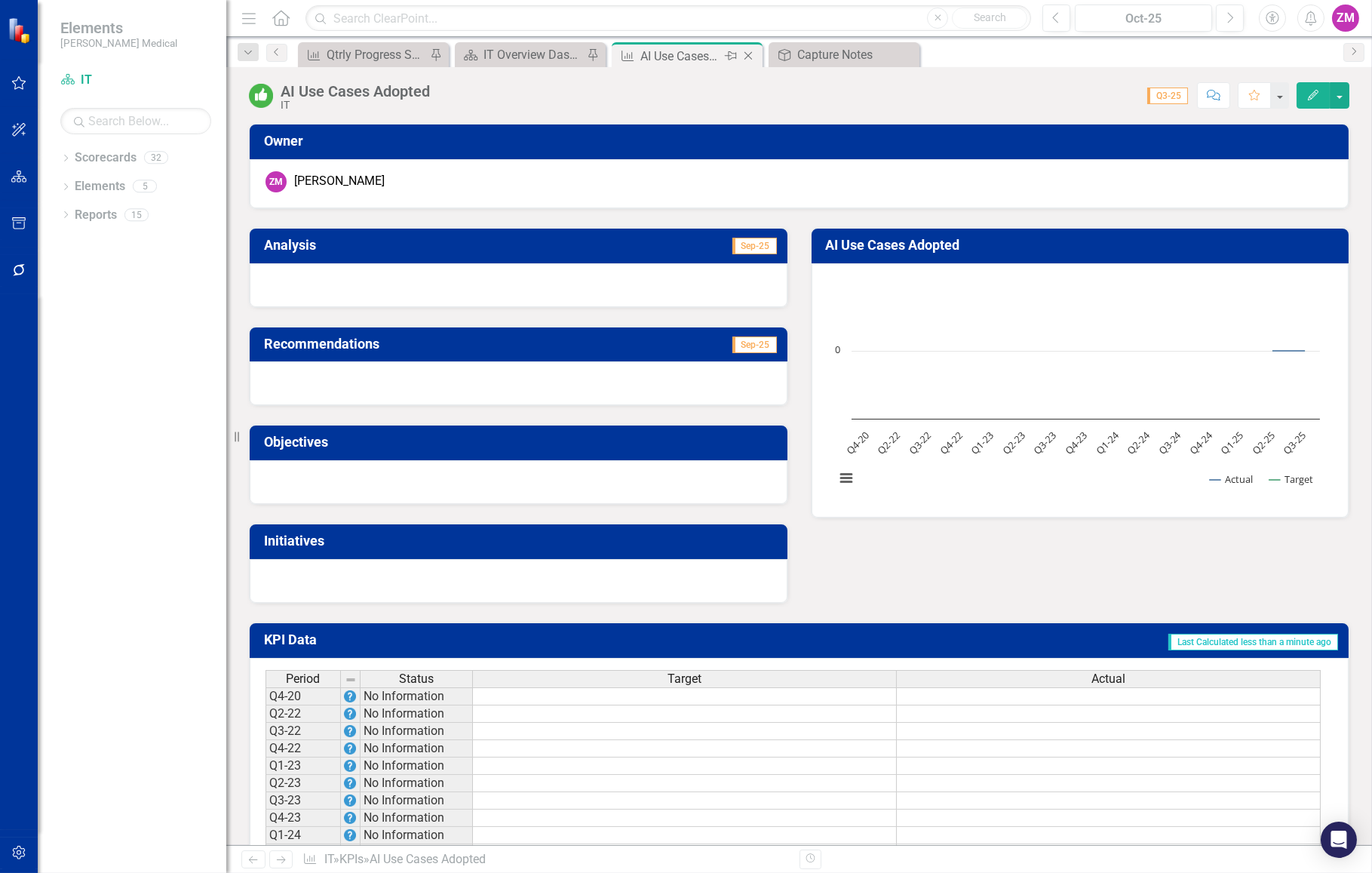
click at [756, 55] on div "Close" at bounding box center [749, 56] width 19 height 19
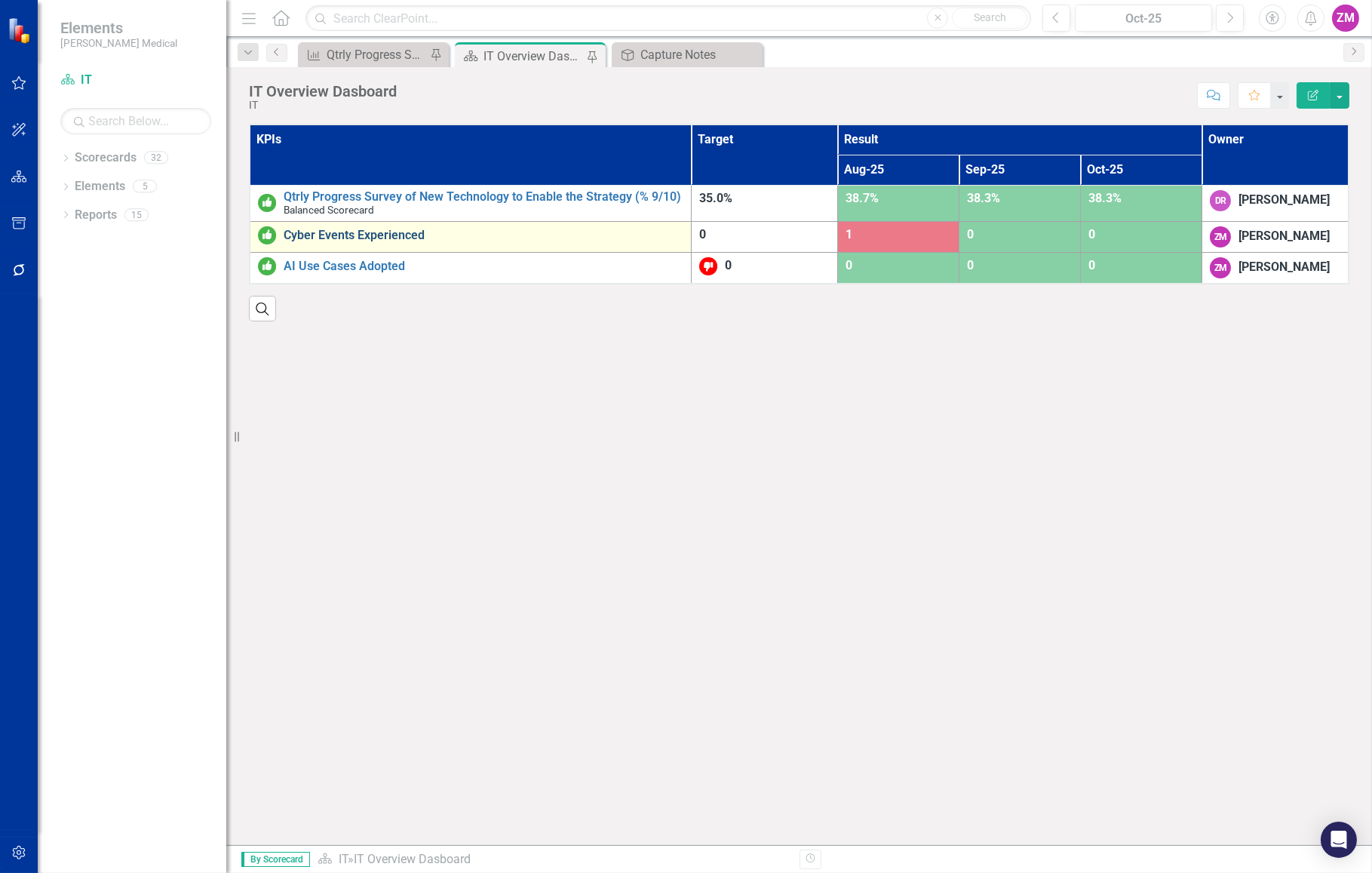
click at [408, 234] on link "Cyber Events Experienced" at bounding box center [484, 235] width 400 height 14
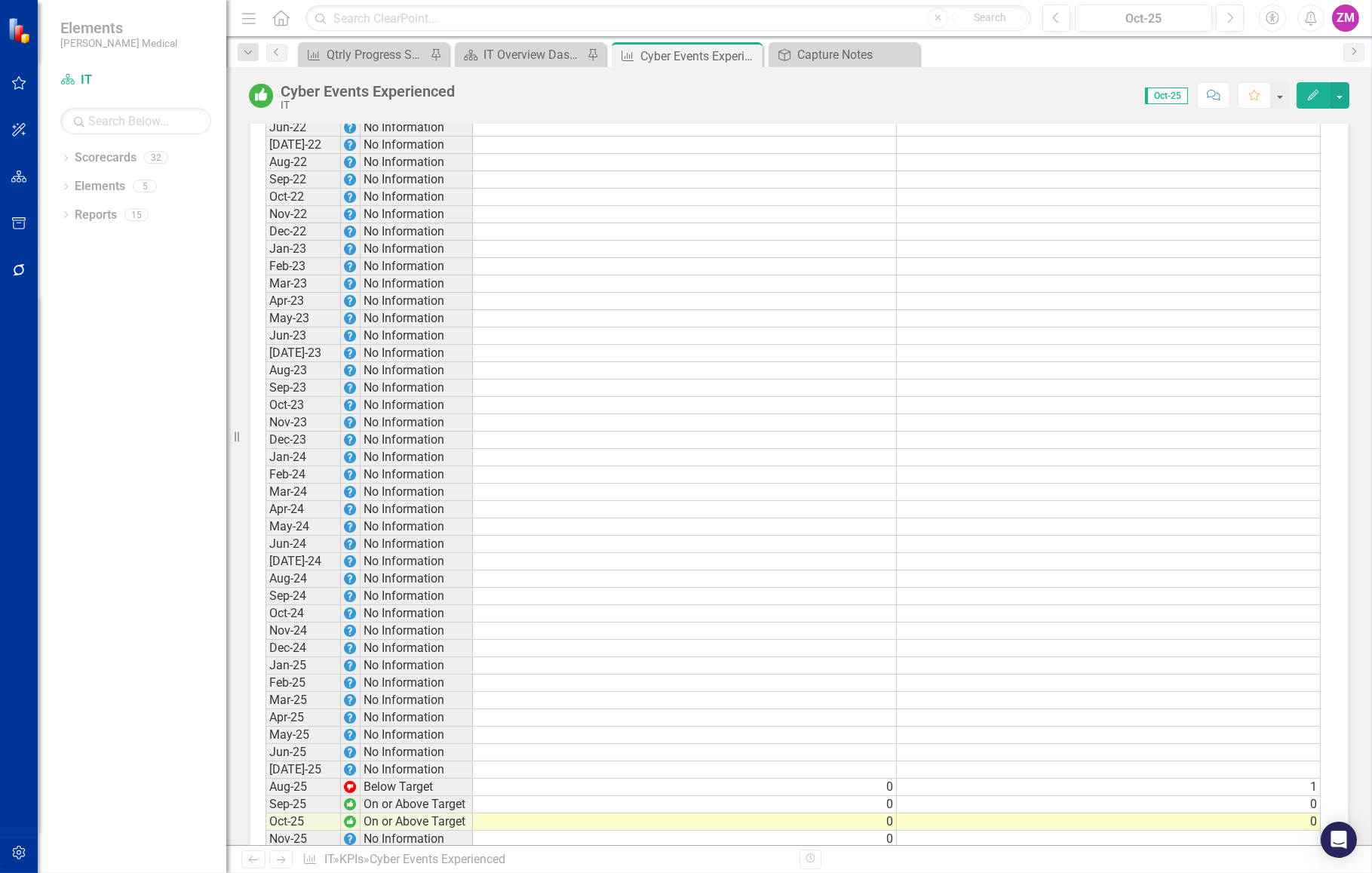
scroll to position [844, 0]
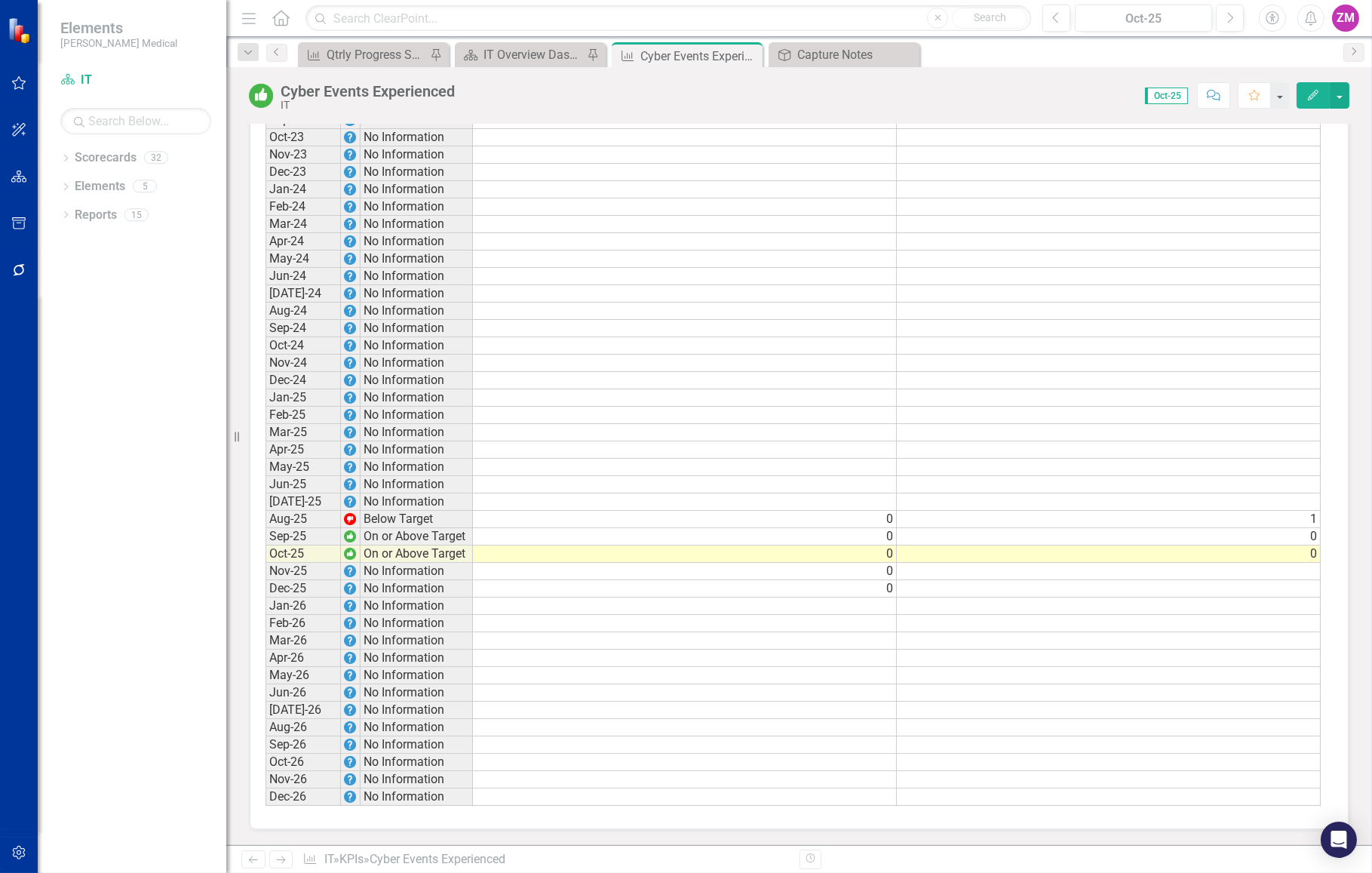
click at [931, 528] on td "0" at bounding box center [1109, 536] width 424 height 17
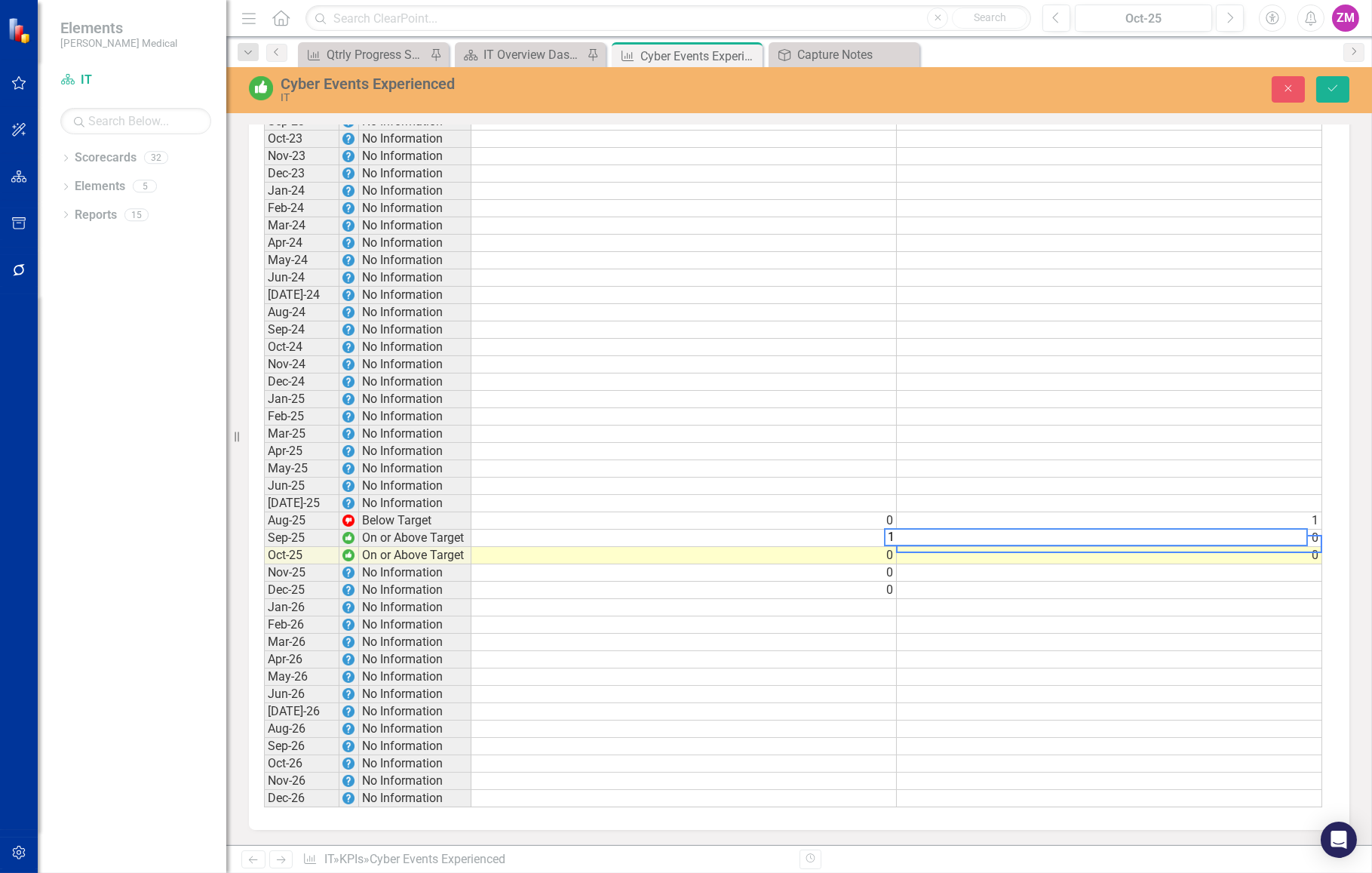
scroll to position [845, 0]
type textarea "1"
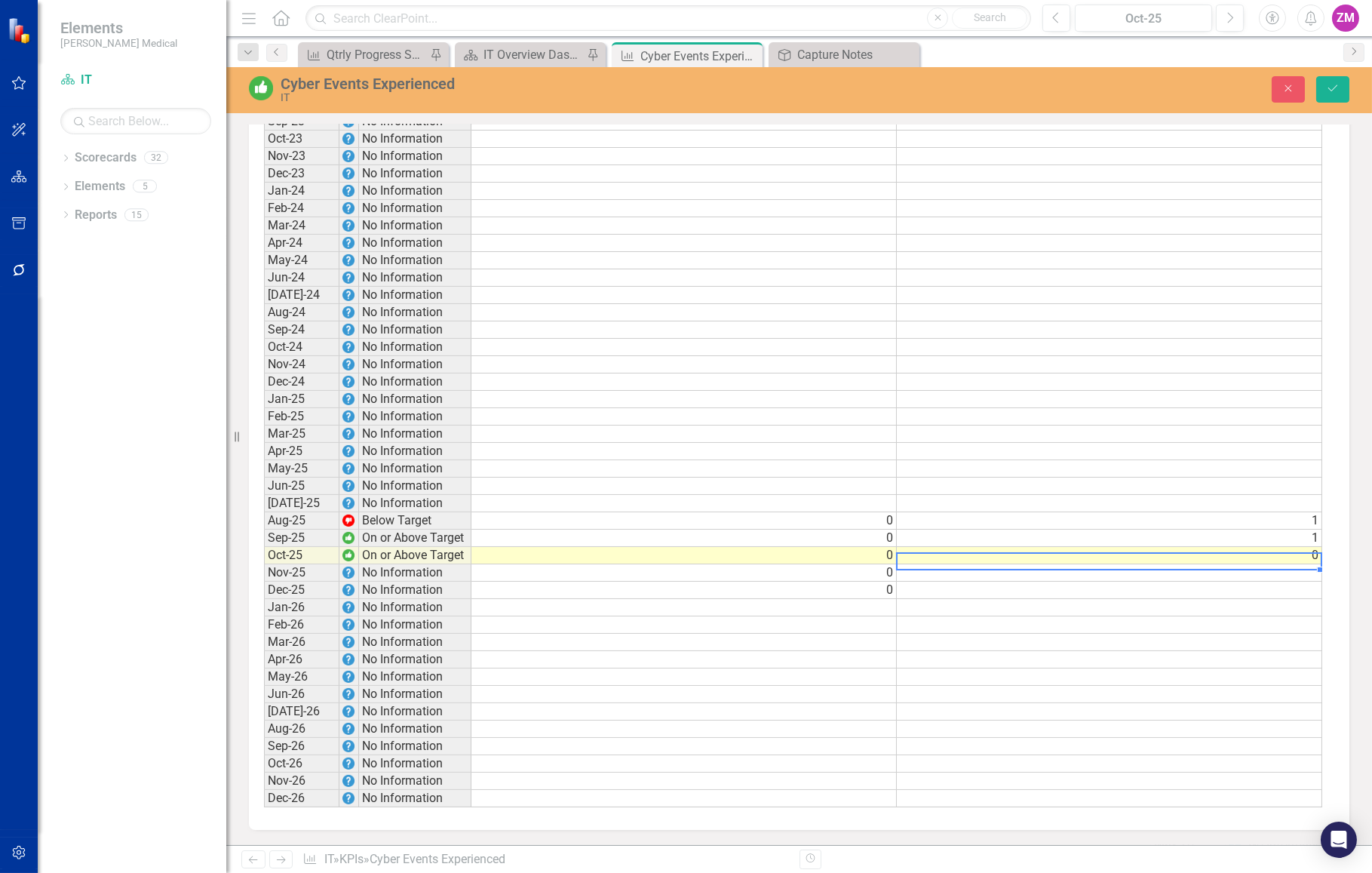
click at [935, 547] on td "0" at bounding box center [1110, 555] width 425 height 17
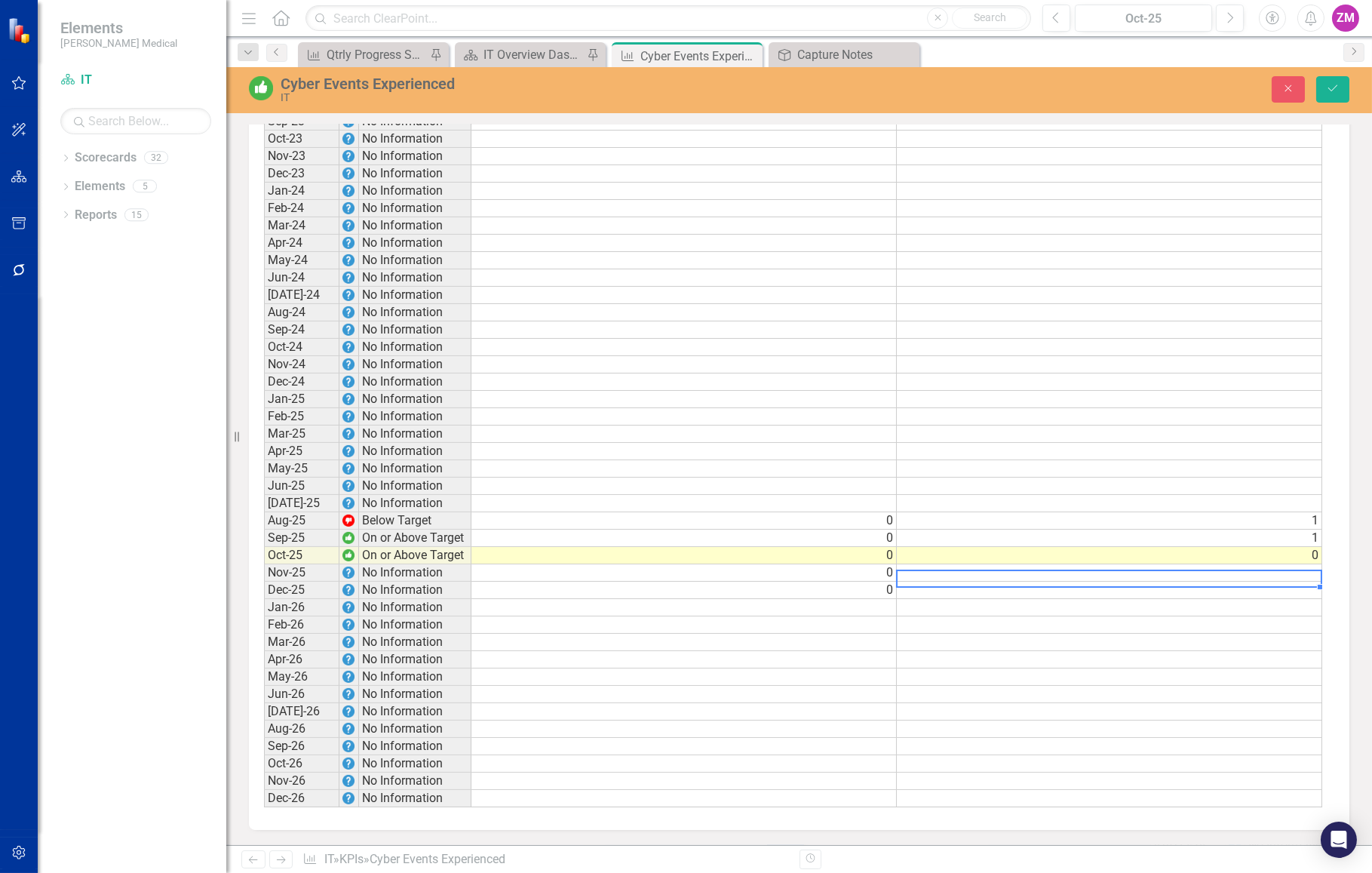
click at [935, 564] on td at bounding box center [1110, 572] width 425 height 17
click at [1342, 90] on button "Save" at bounding box center [1332, 89] width 33 height 26
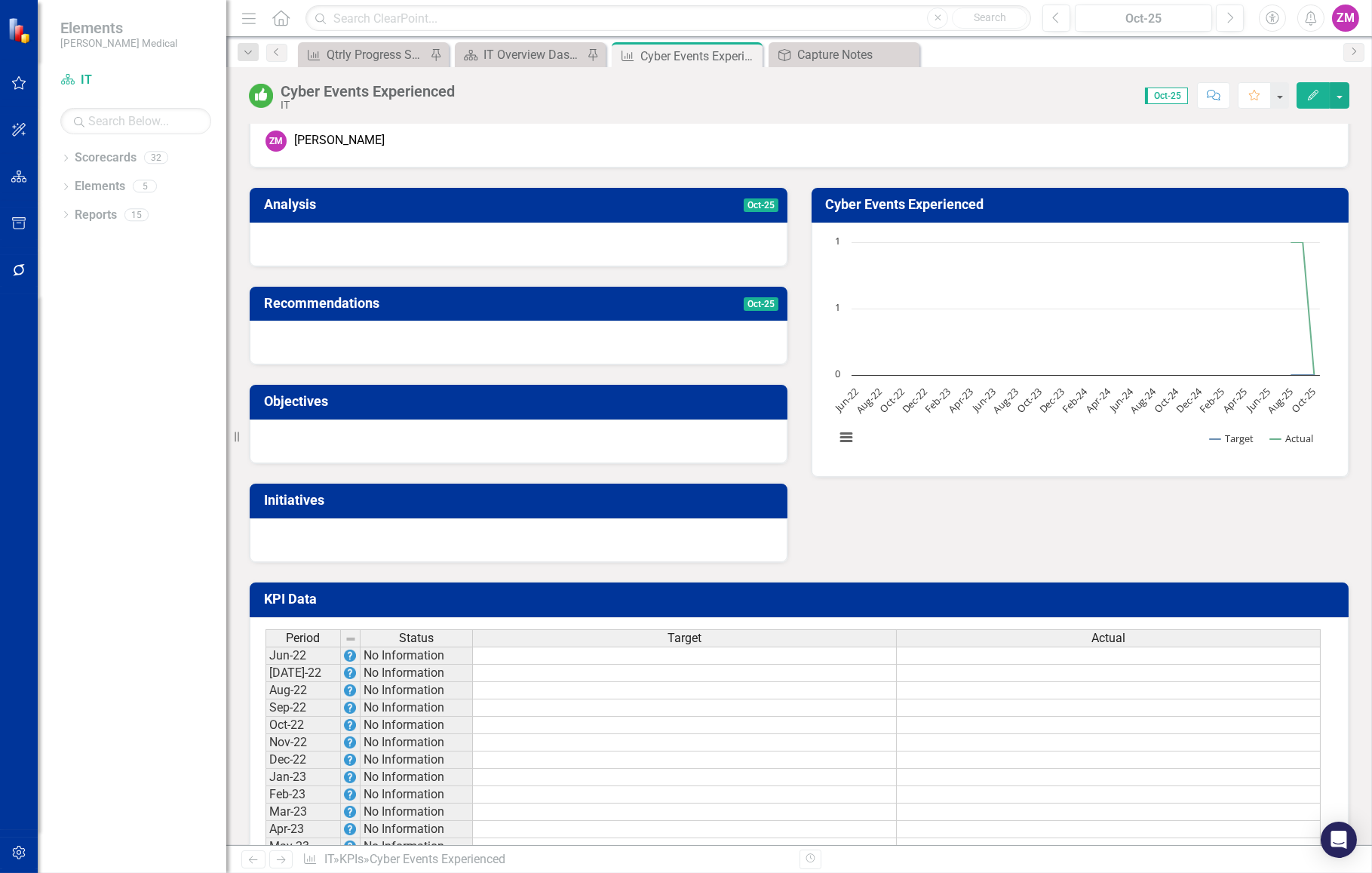
scroll to position [0, 0]
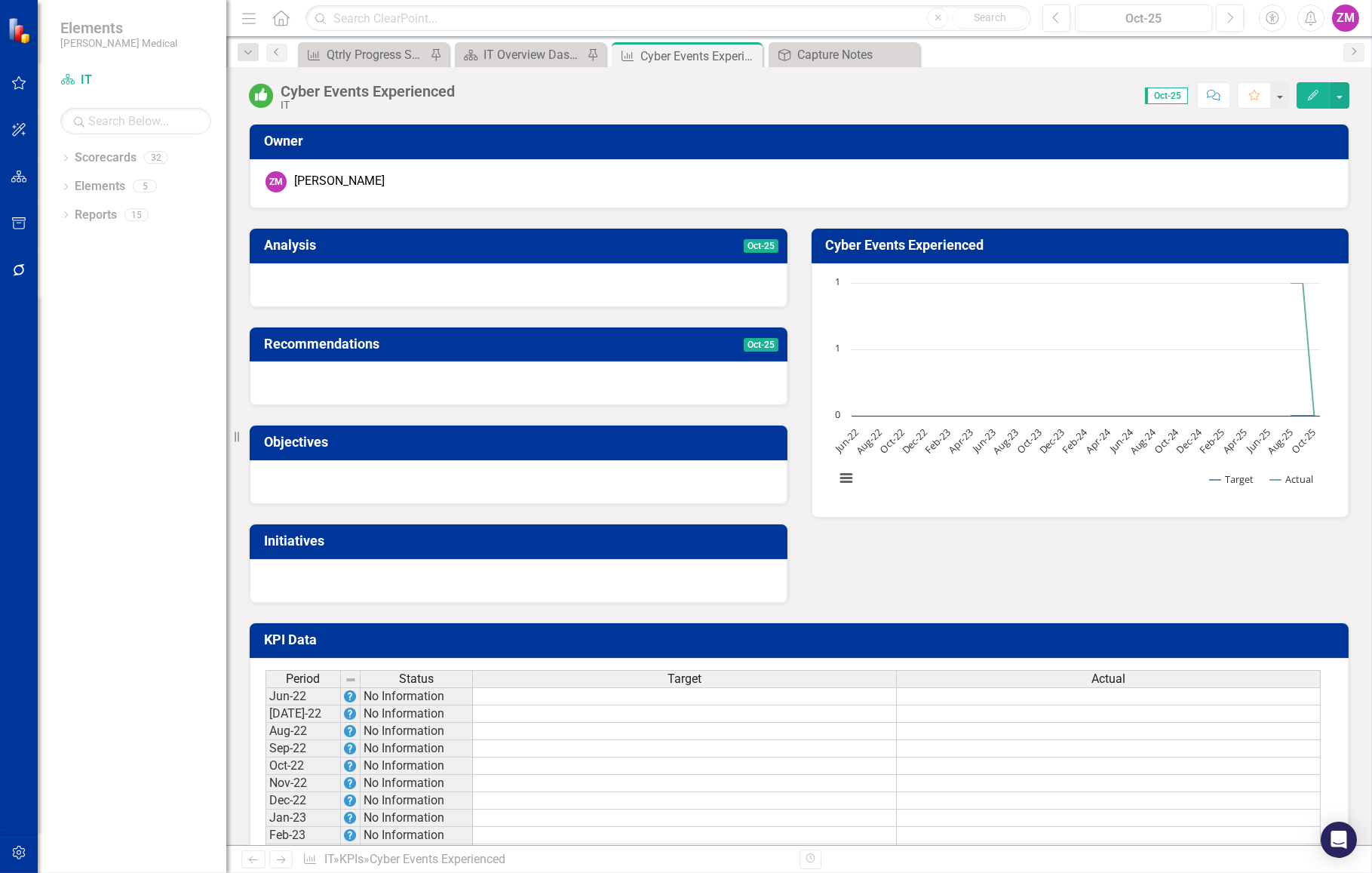
click at [1320, 95] on icon "Edit" at bounding box center [1313, 95] width 14 height 11
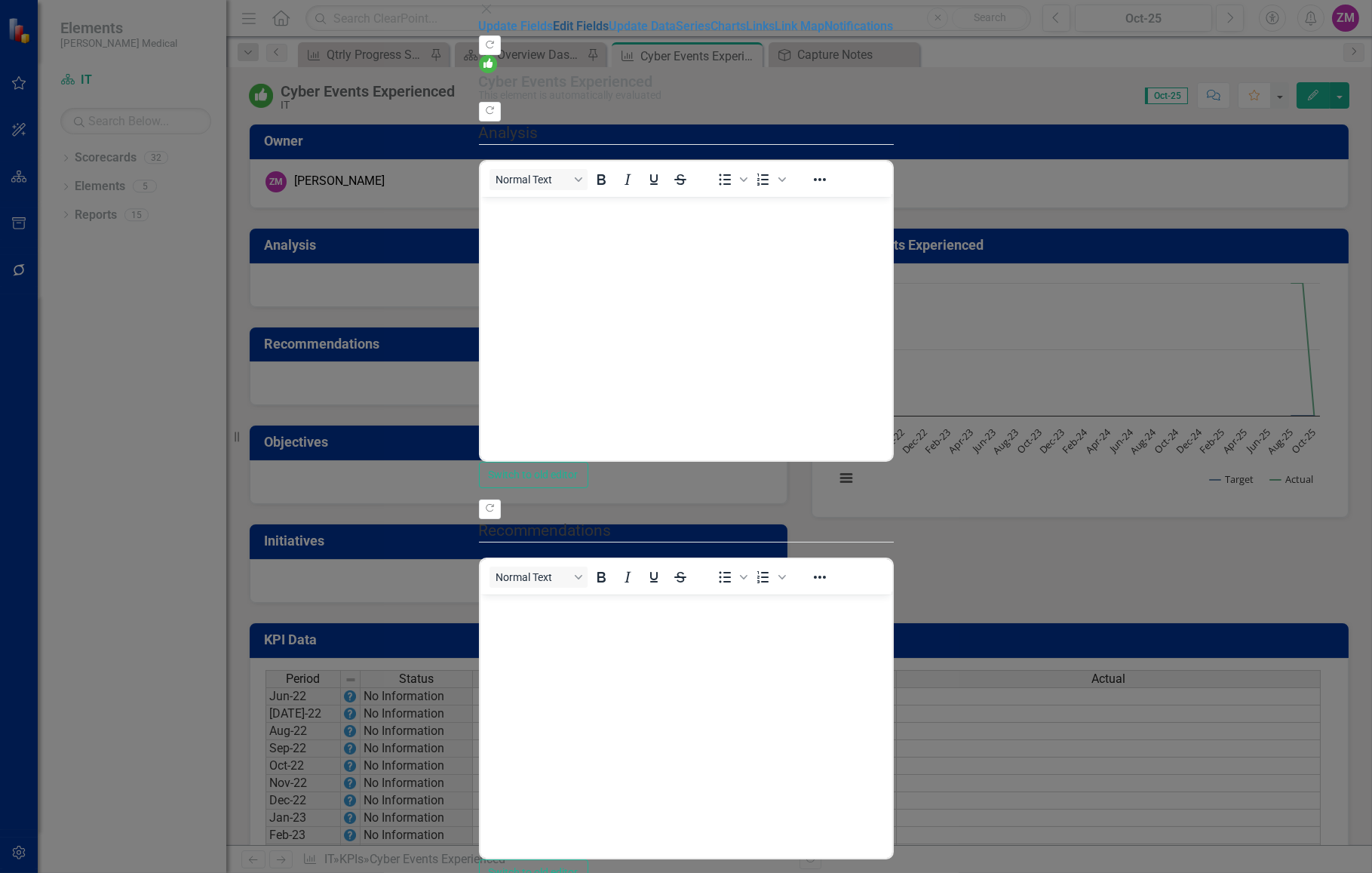
click at [554, 33] on link "Edit Fields" at bounding box center [582, 26] width 56 height 14
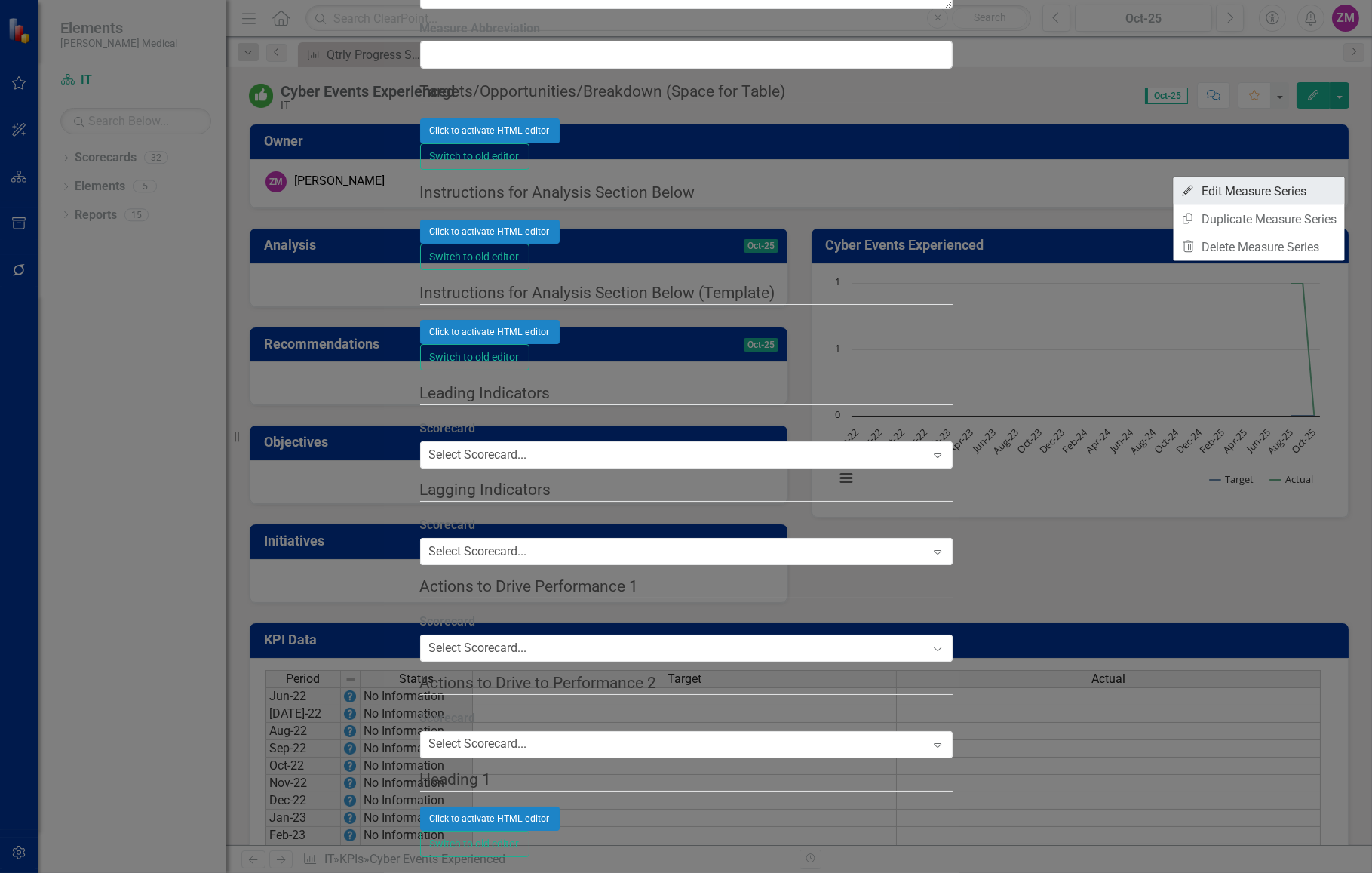
click at [1310, 193] on link "Edit Edit Measure Series" at bounding box center [1259, 191] width 171 height 28
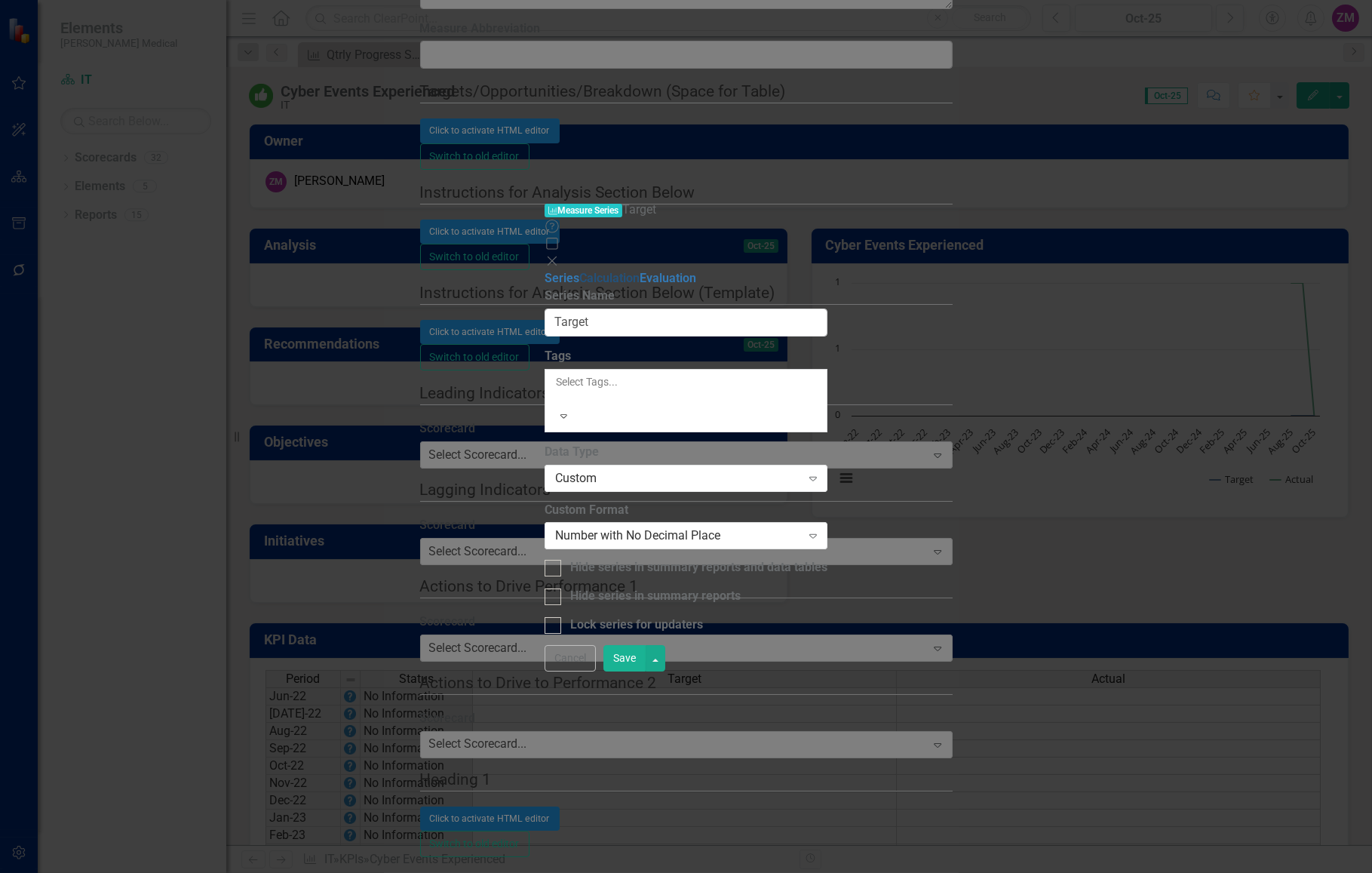
click at [579, 271] on link "Calculation" at bounding box center [609, 278] width 60 height 14
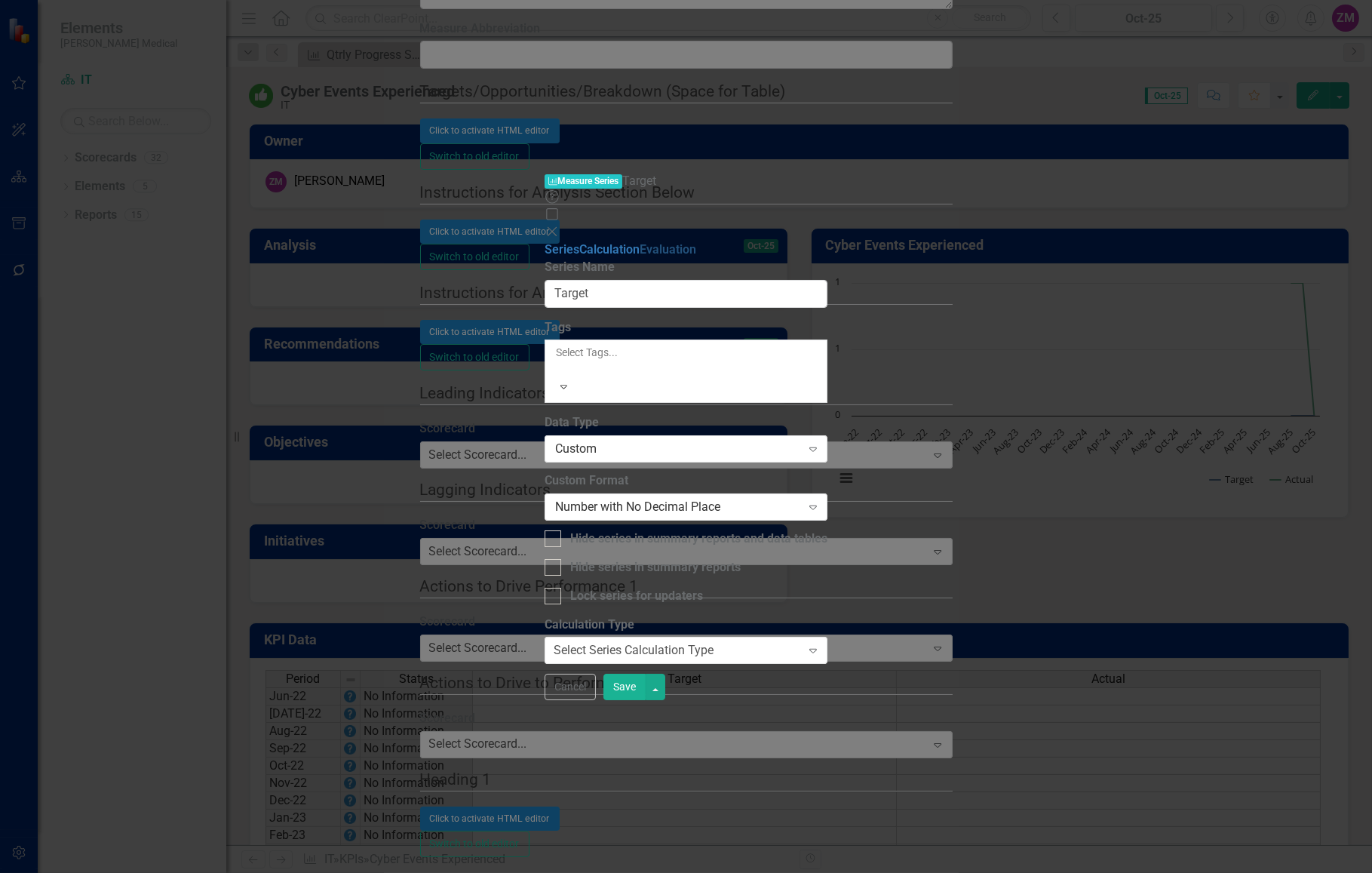
click at [640, 242] on link "Evaluation" at bounding box center [668, 250] width 57 height 14
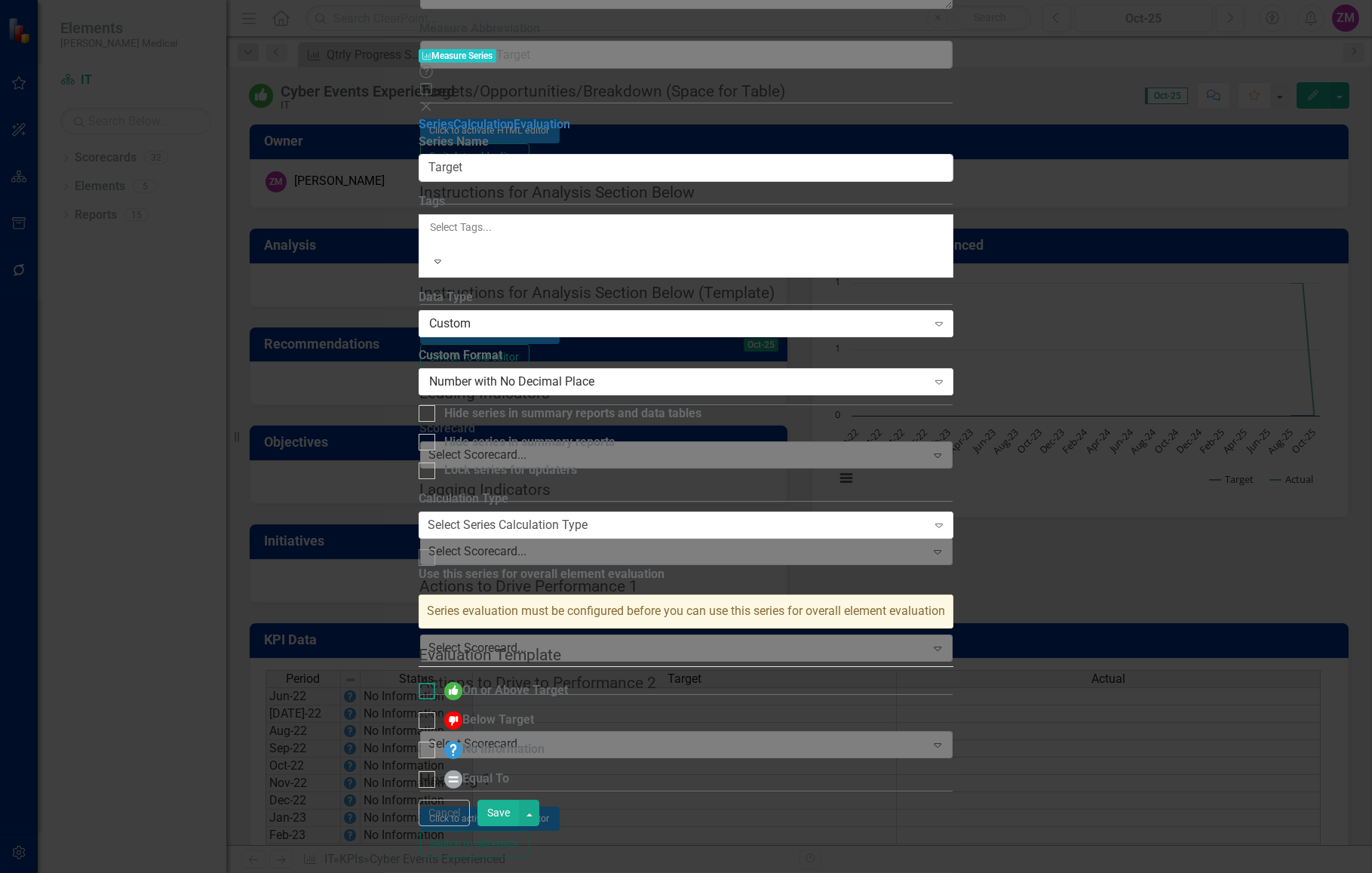
click at [435, 683] on div at bounding box center [427, 691] width 16 height 16
click at [429, 683] on input "On or Above Target" at bounding box center [423, 687] width 10 height 10
checkbox input "true"
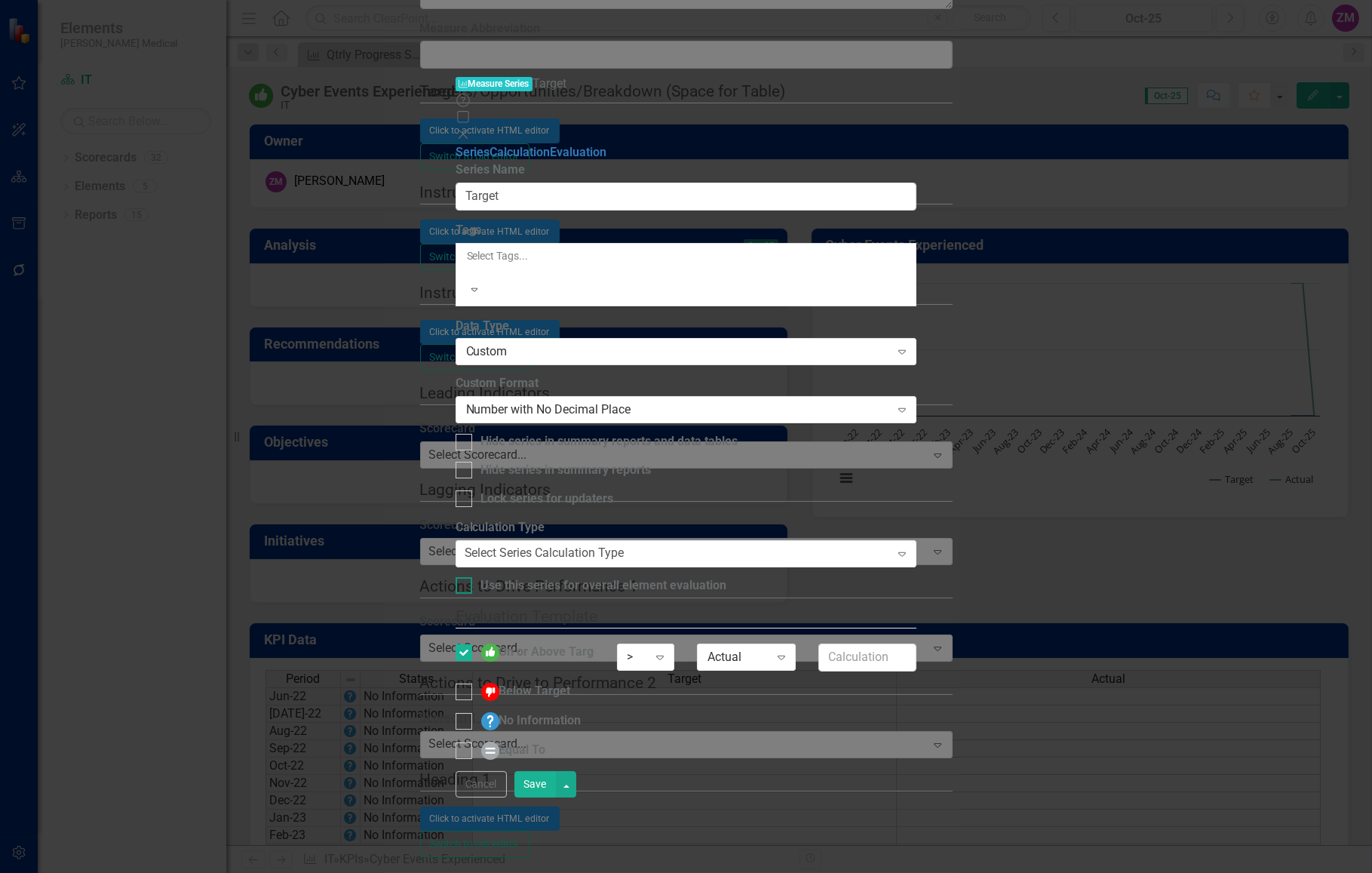
click at [706, 577] on div "Use this series for overall element evaluation" at bounding box center [604, 586] width 246 height 17
click at [466, 577] on input "Use this series for overall element evaluation" at bounding box center [460, 582] width 10 height 10
click at [706, 577] on div "Use this series for overall element evaluation" at bounding box center [604, 586] width 246 height 17
click at [466, 577] on input "Use this series for overall element evaluation" at bounding box center [460, 582] width 10 height 10
checkbox input "false"
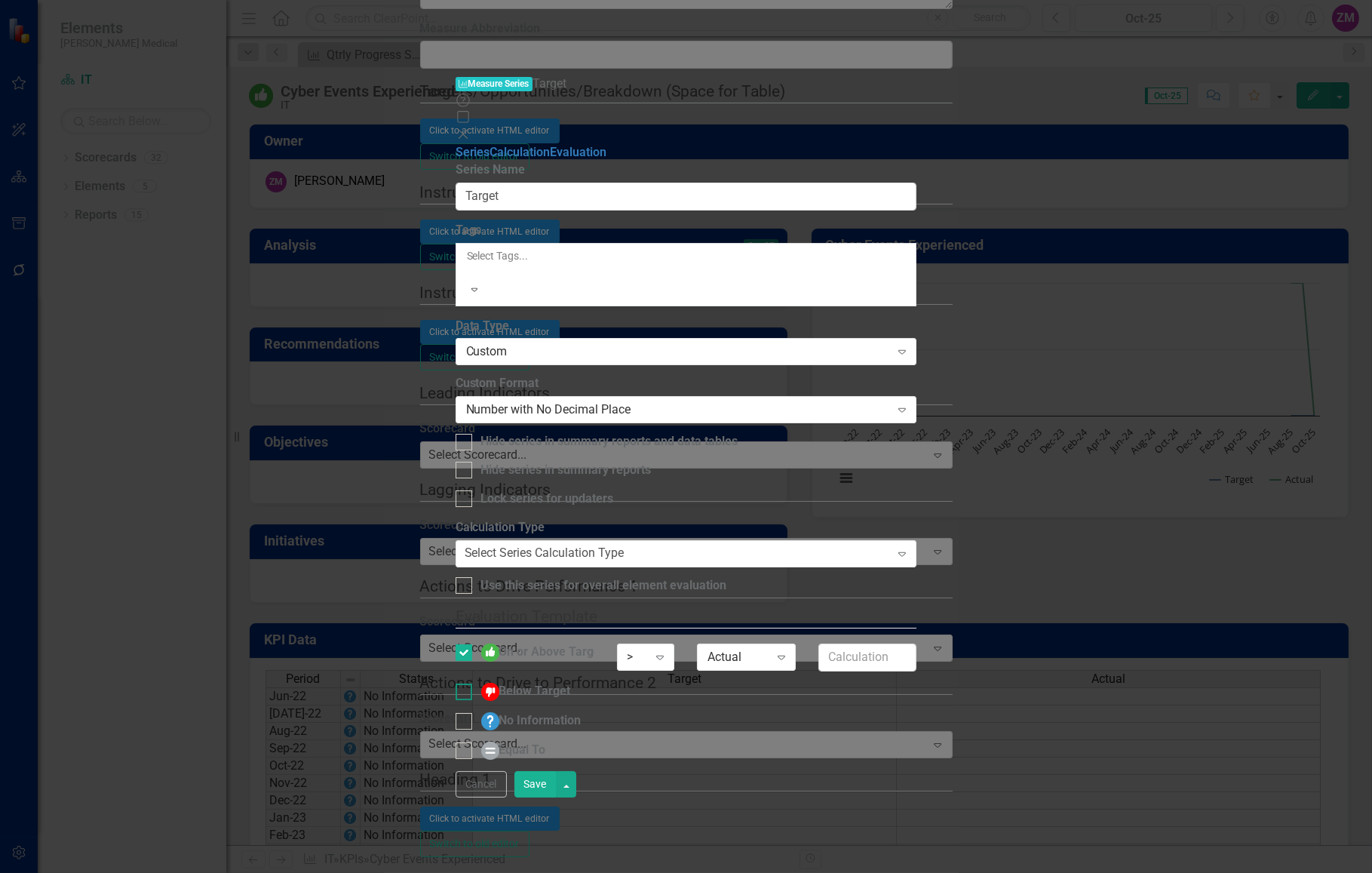
click at [466, 684] on input "Below Target" at bounding box center [460, 688] width 10 height 10
checkbox input "true"
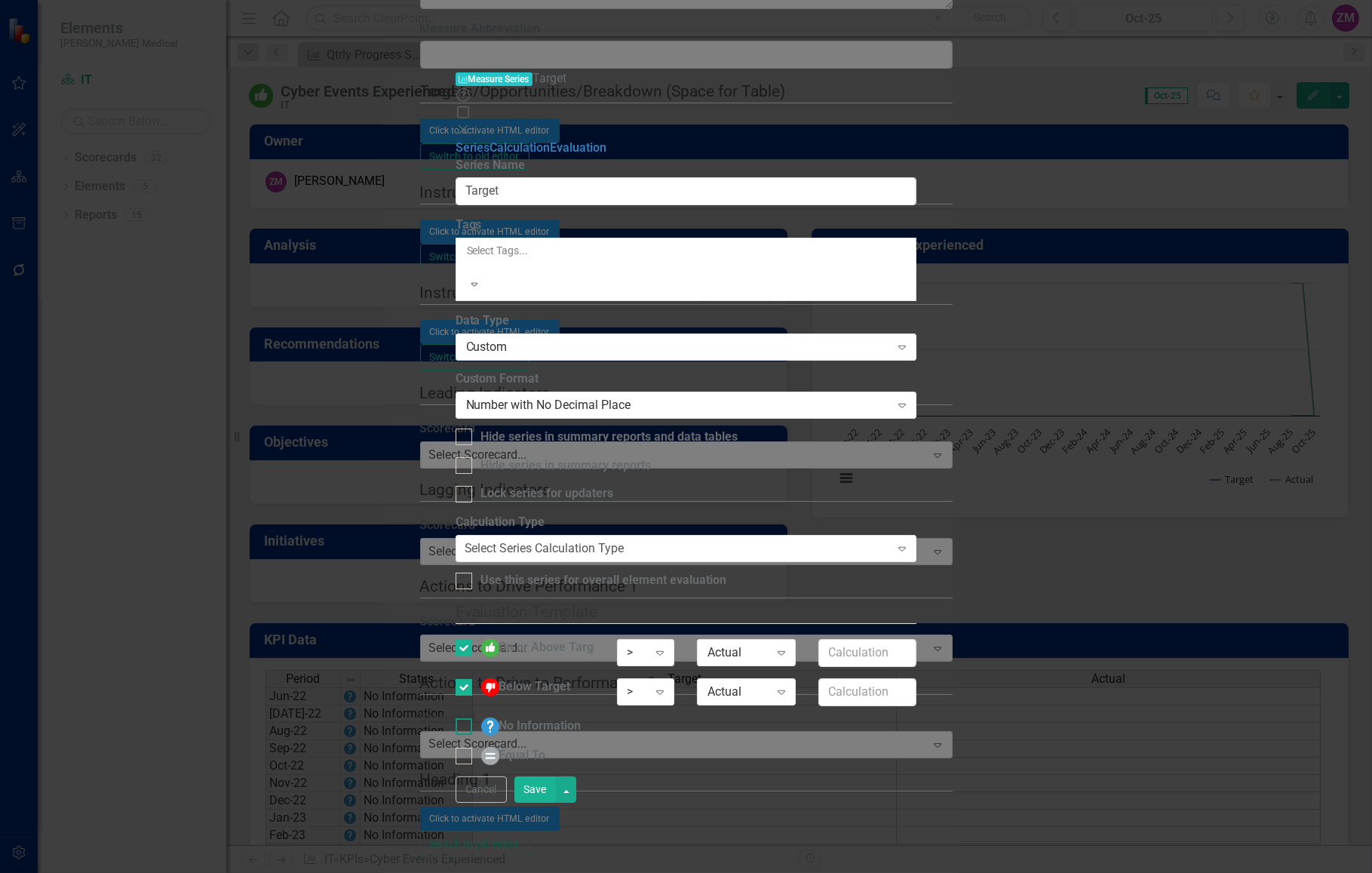
click at [466, 718] on input "No Information" at bounding box center [460, 723] width 10 height 10
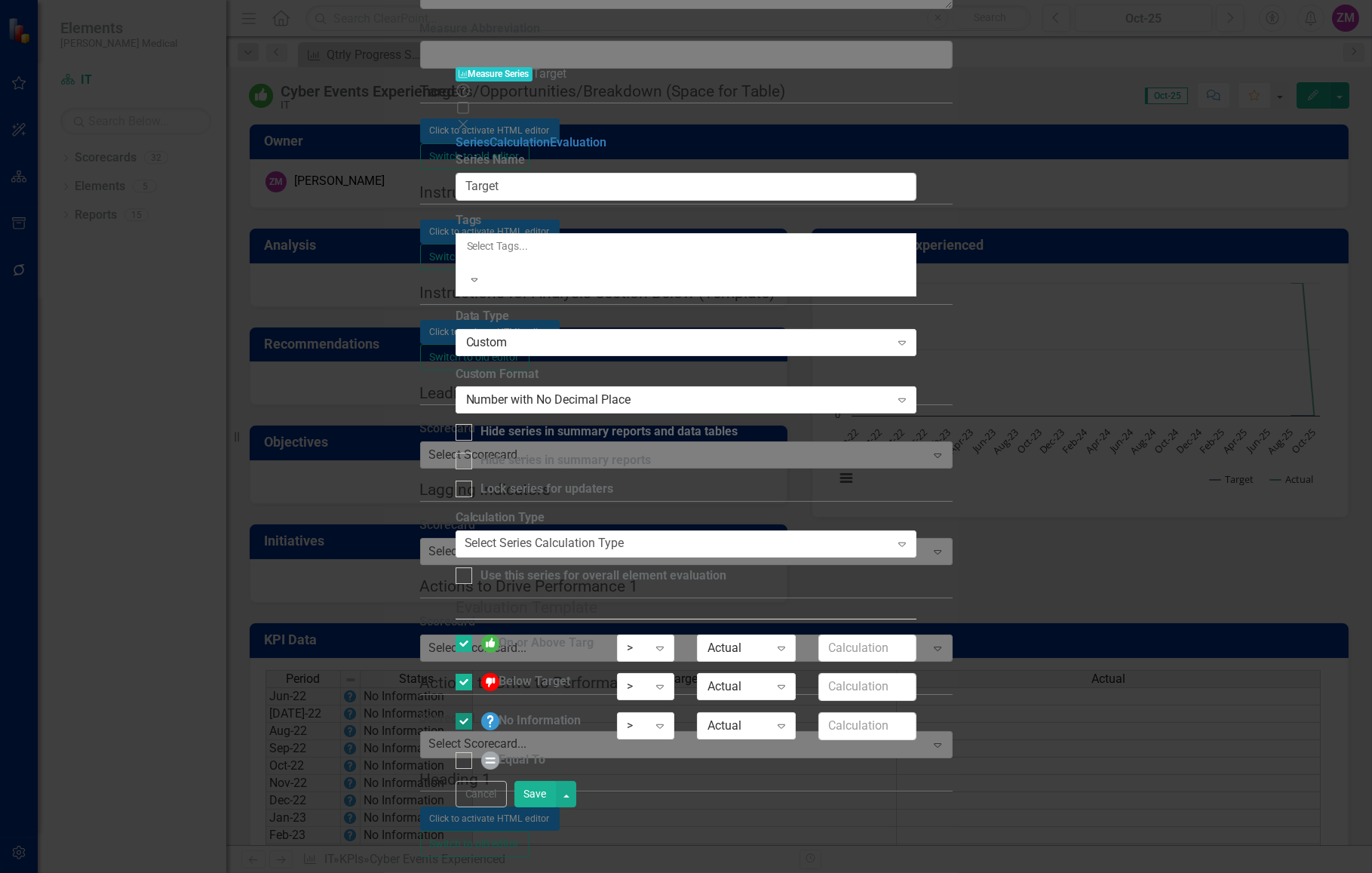
click at [466, 713] on input "No Information" at bounding box center [460, 717] width 10 height 10
checkbox input "false"
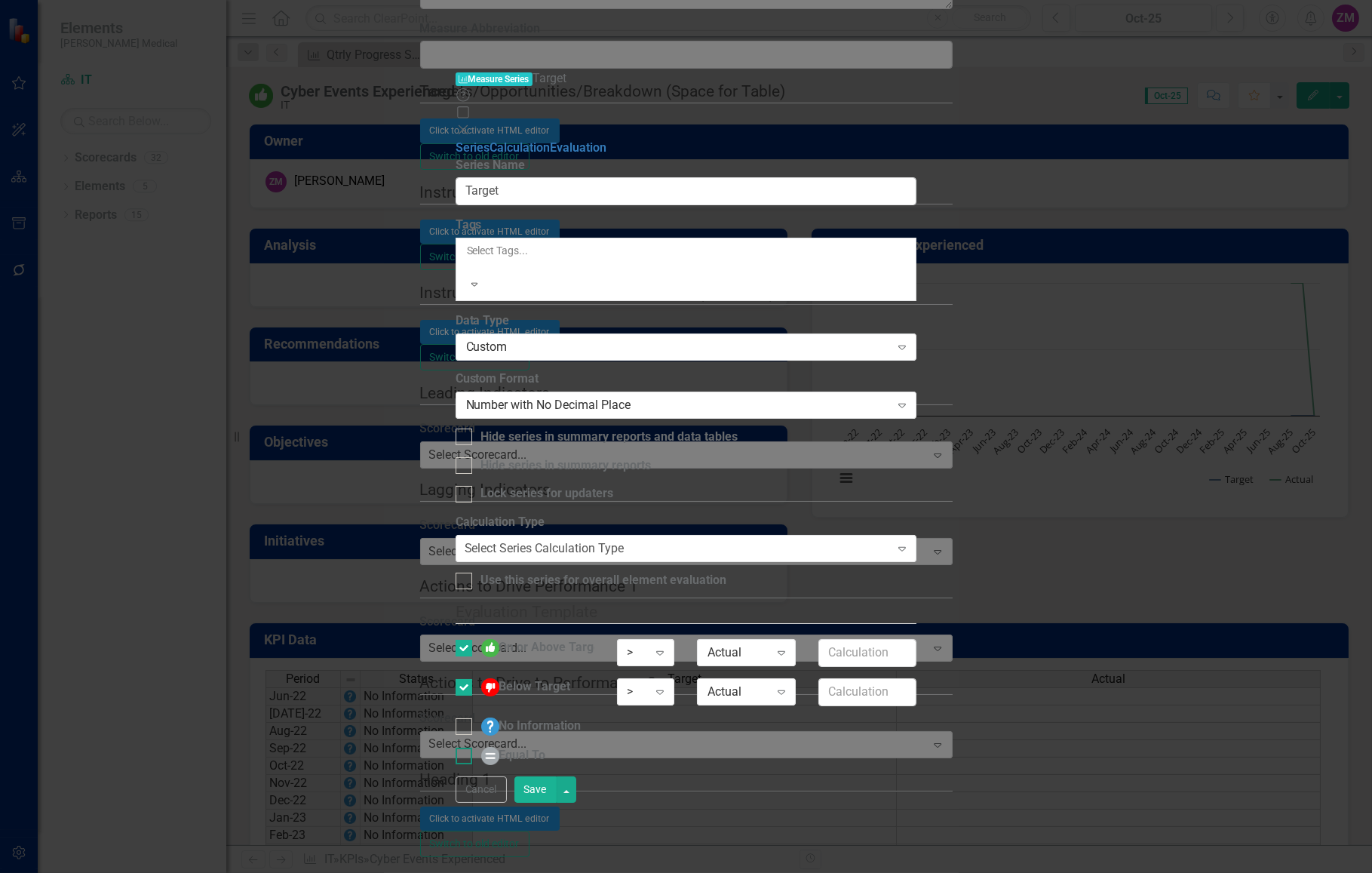
click at [472, 748] on div at bounding box center [464, 756] width 16 height 16
click at [466, 748] on input "Equal To" at bounding box center [460, 752] width 10 height 10
checkbox input "true"
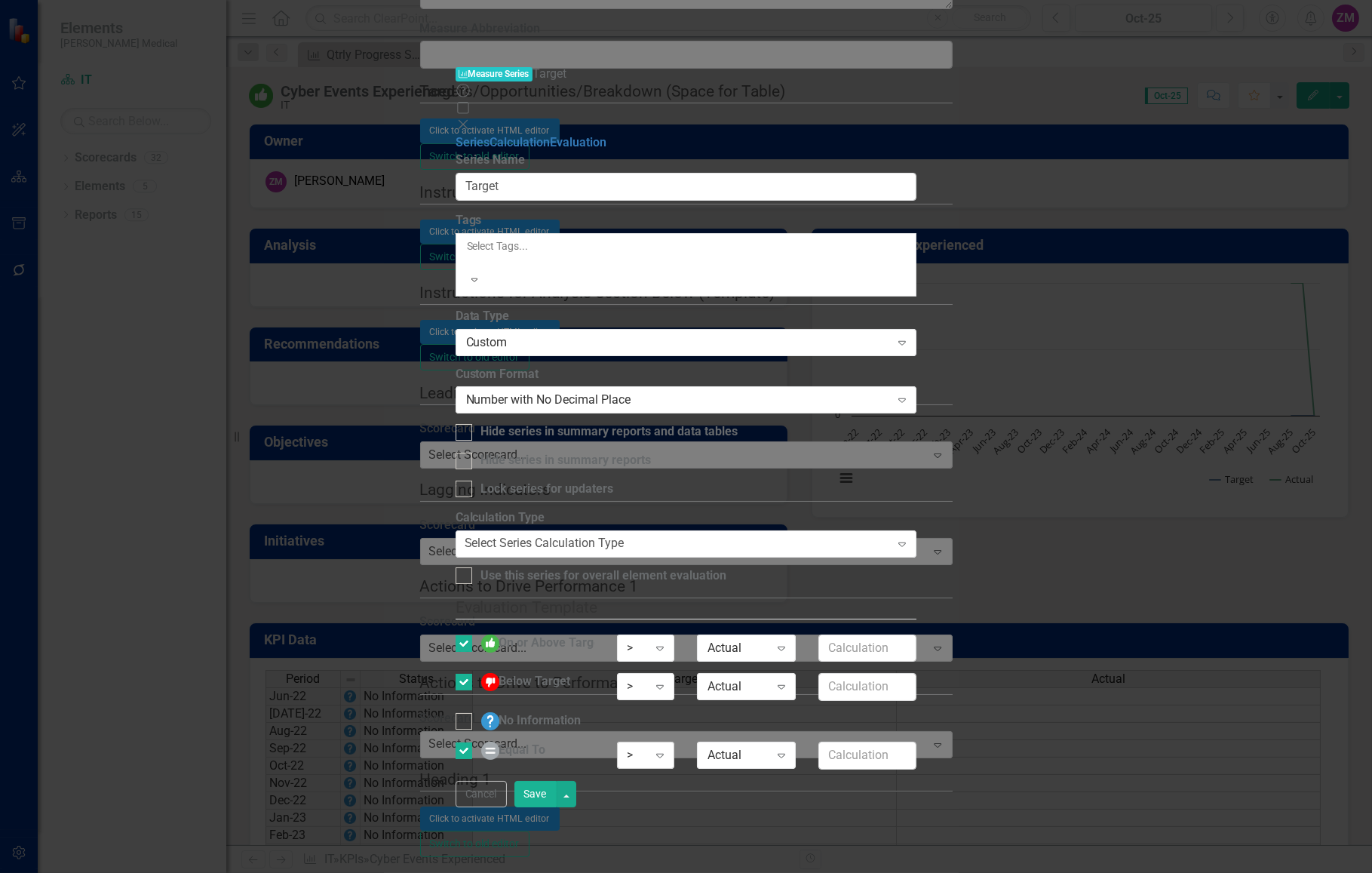
click at [649, 747] on div ">" at bounding box center [638, 755] width 21 height 17
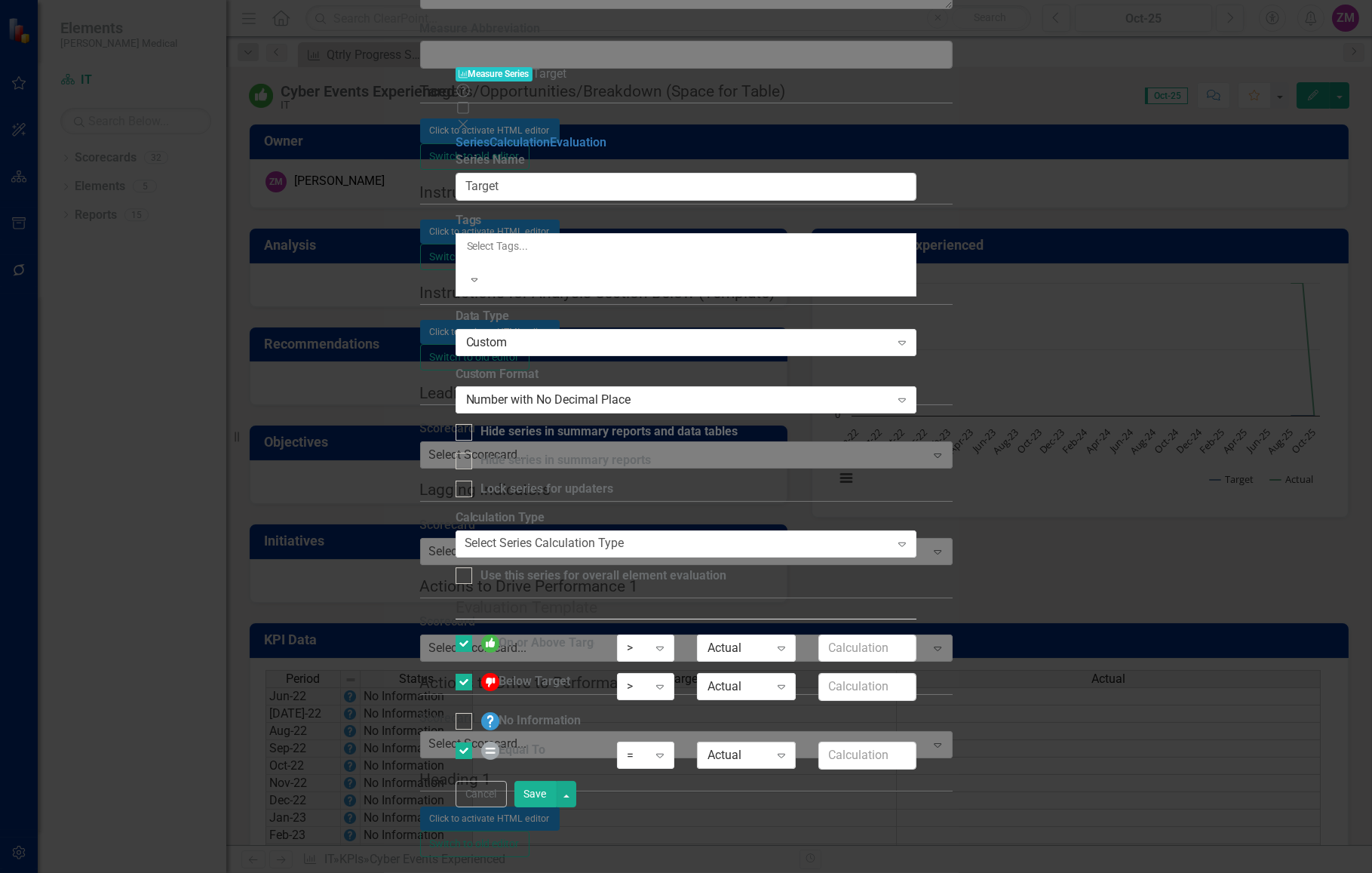
click at [789, 749] on icon "Expand" at bounding box center [781, 754] width 15 height 12
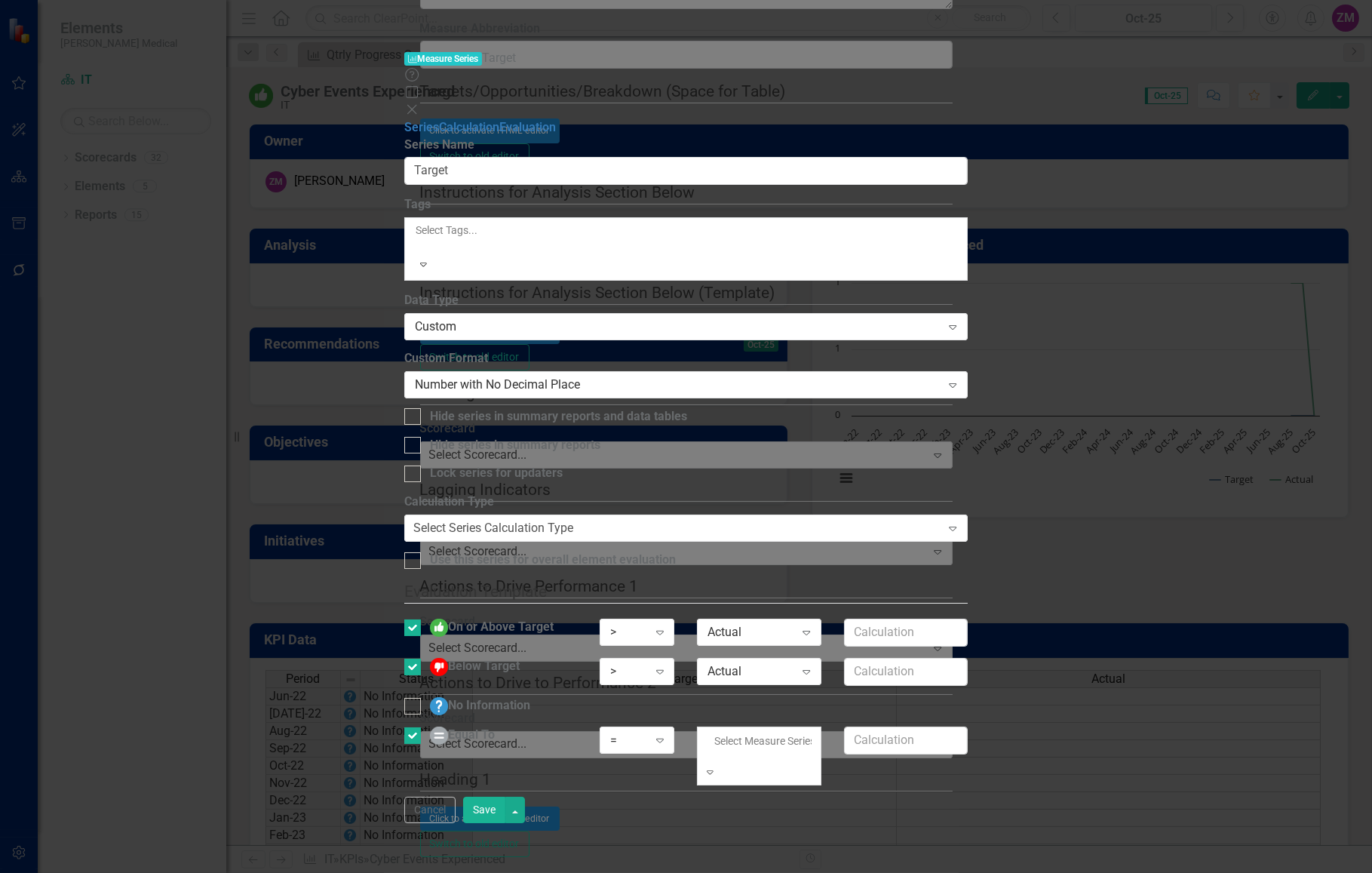
click at [1076, 872] on div "Static Value" at bounding box center [686, 881] width 1372 height 17
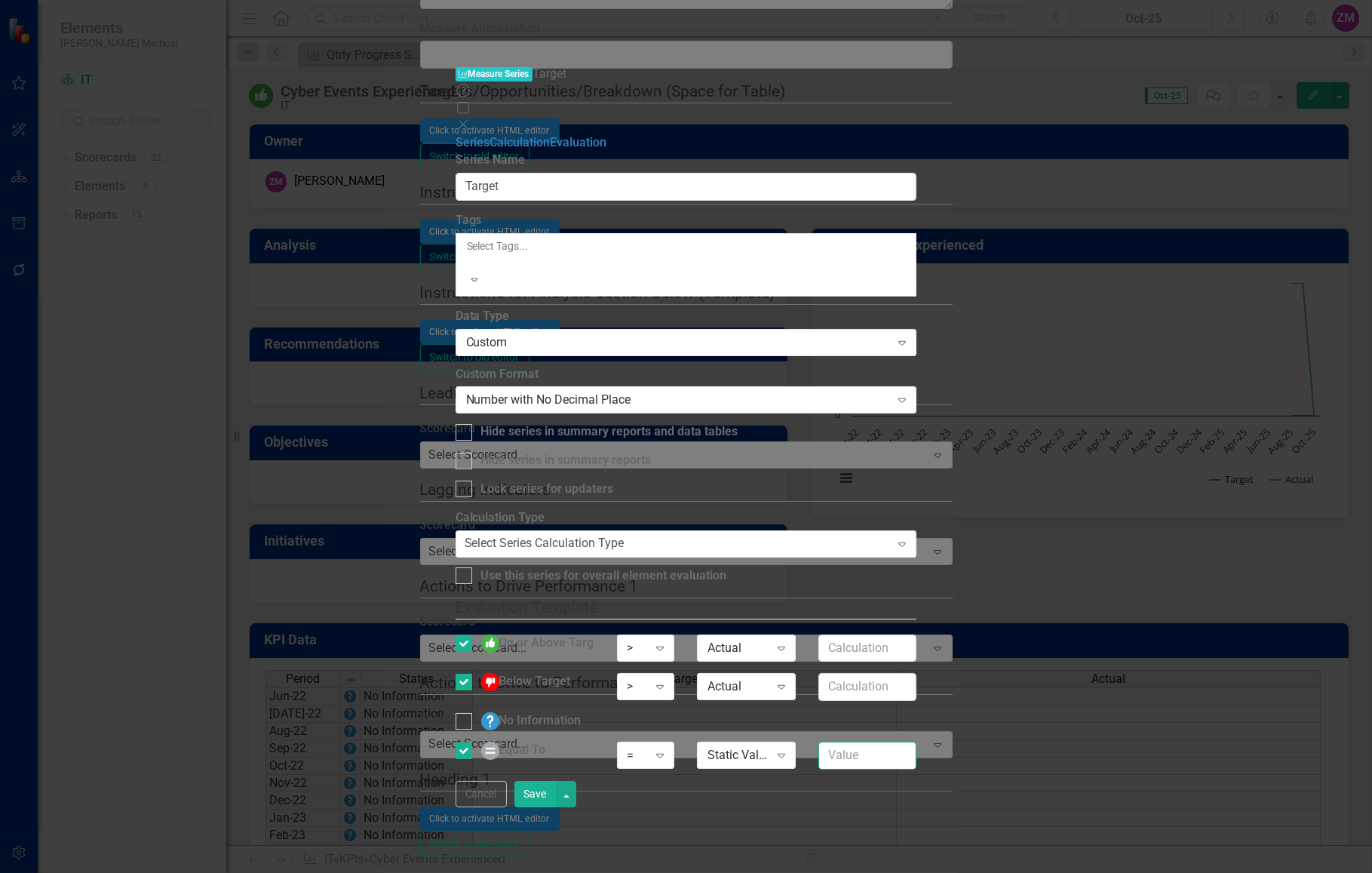
click at [916, 741] on input "text" at bounding box center [868, 755] width 98 height 28
type input "0"
click at [929, 712] on div "No Information" at bounding box center [686, 726] width 485 height 30
click at [649, 678] on div ">" at bounding box center [638, 687] width 21 height 17
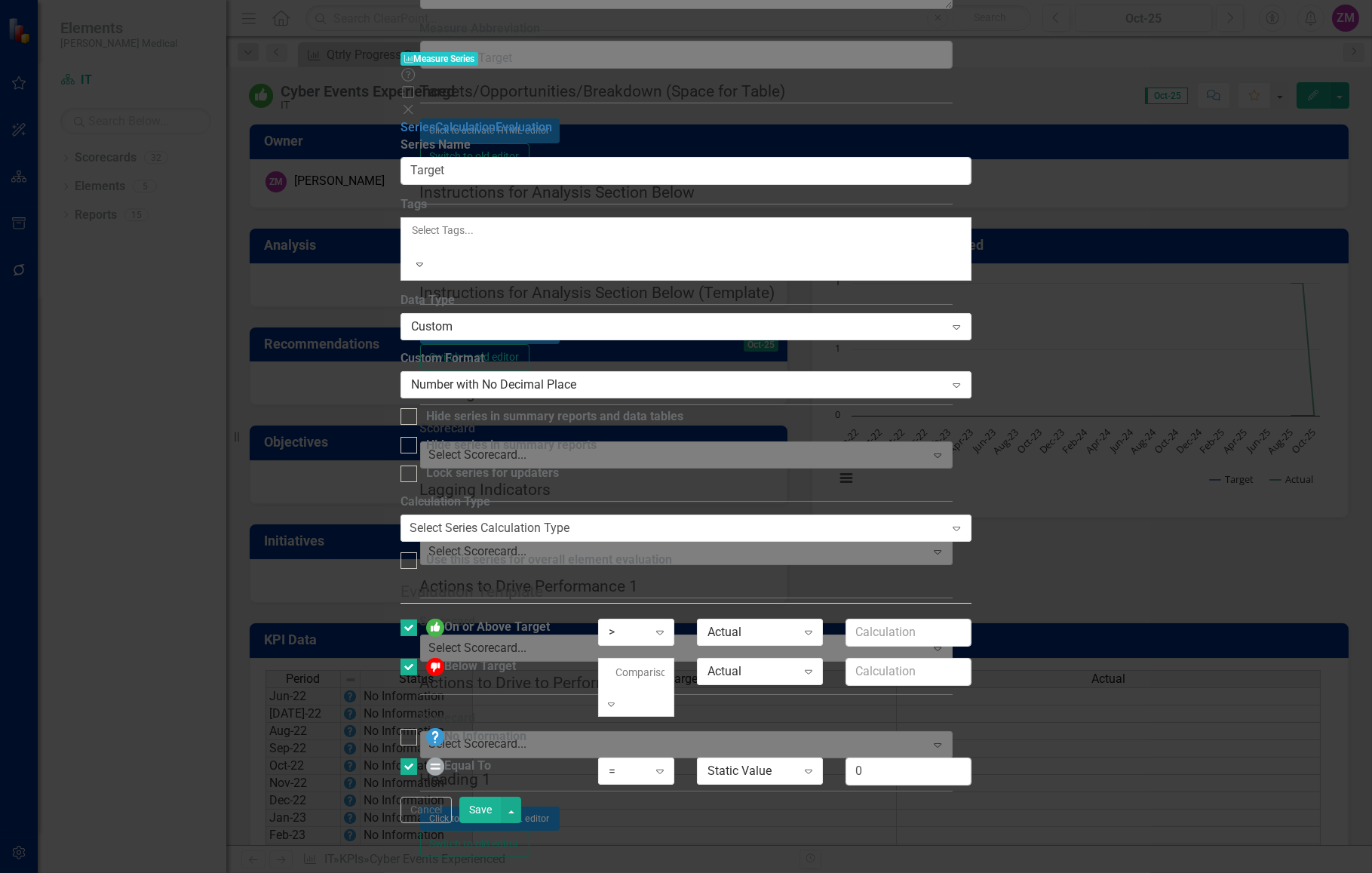
click at [863, 872] on div ">" at bounding box center [686, 881] width 1372 height 17
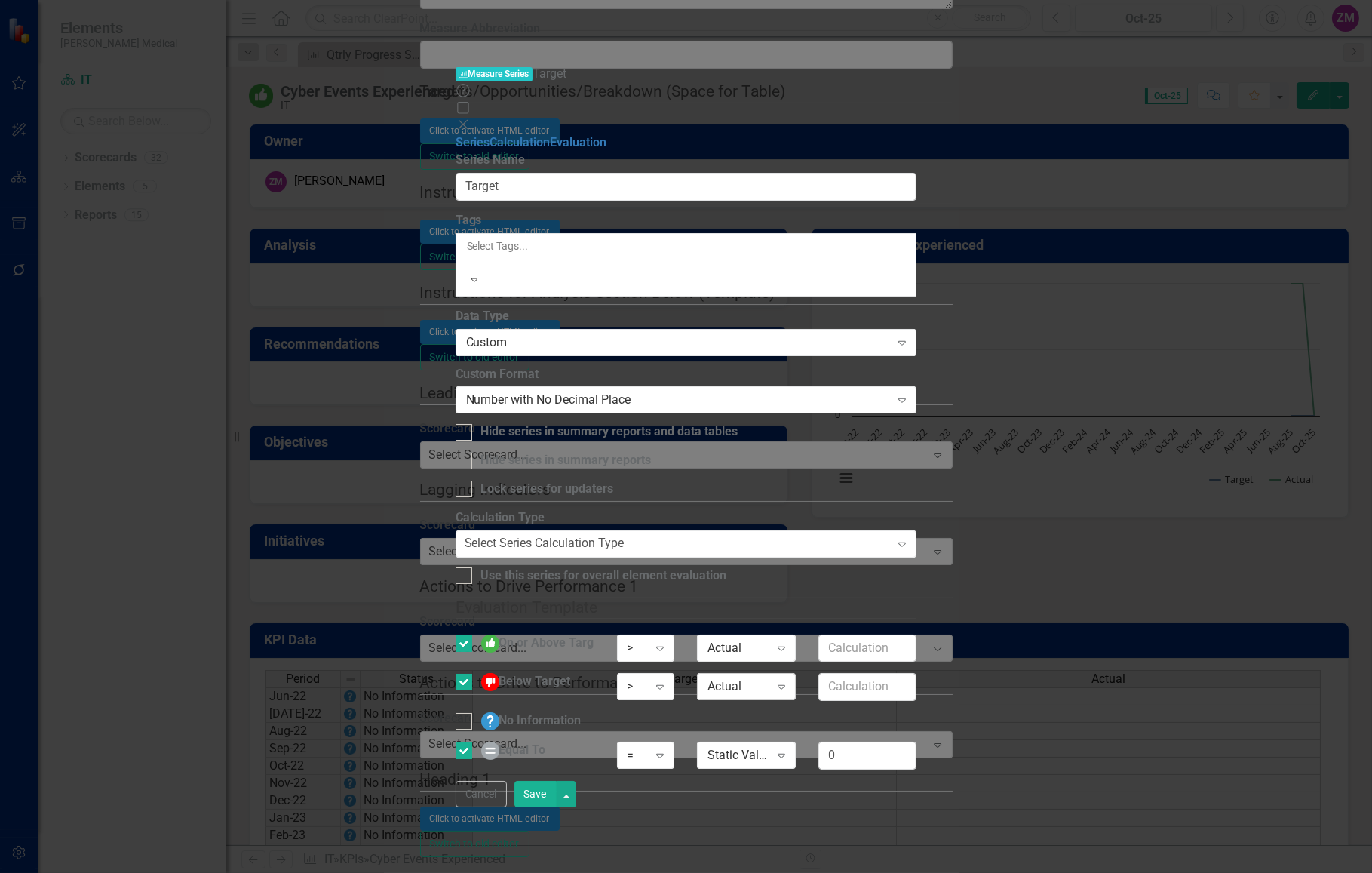
click at [795, 673] on div "Actual Expand" at bounding box center [746, 687] width 98 height 27
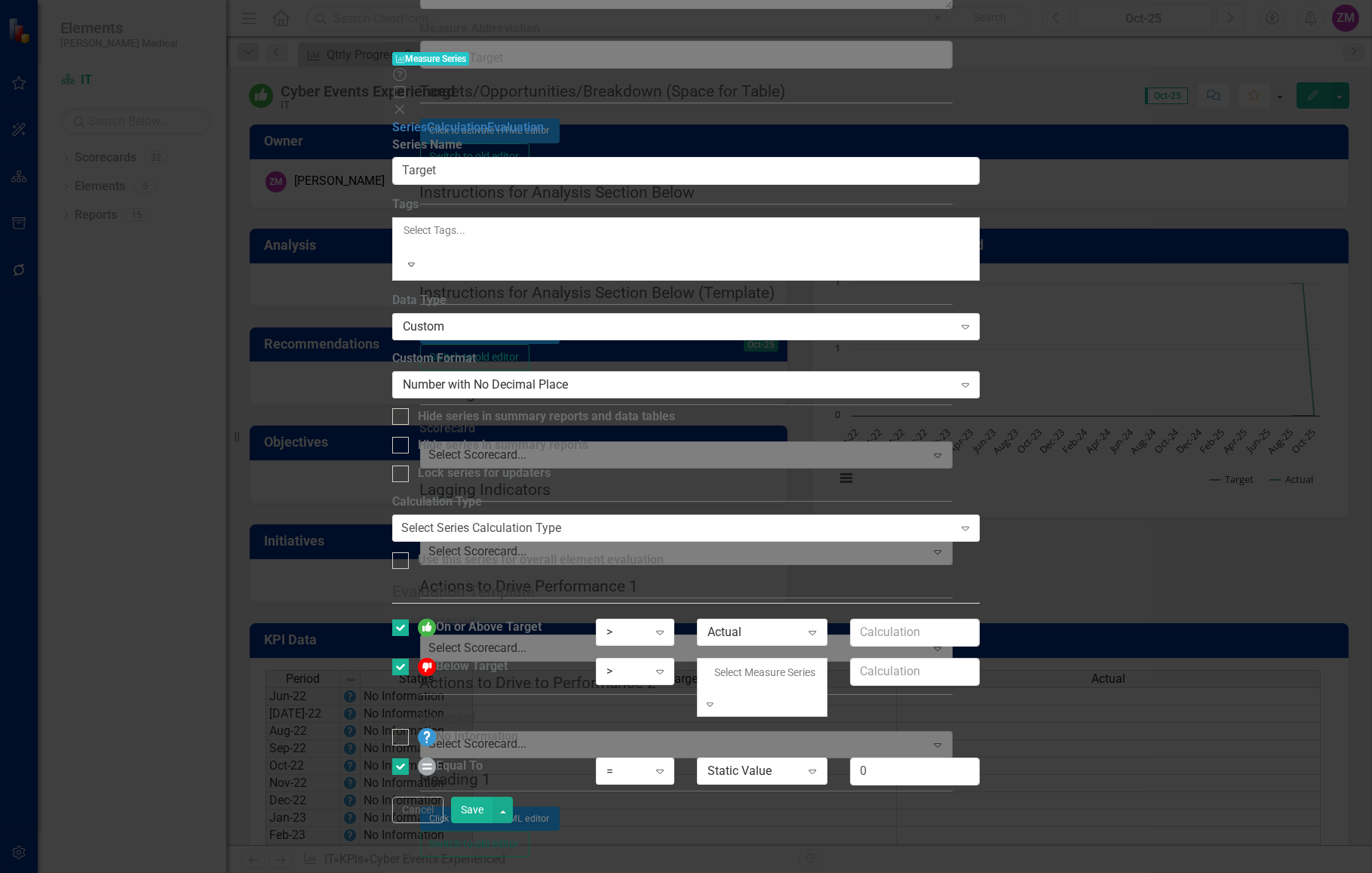
click at [1011, 872] on div "Static Value" at bounding box center [686, 881] width 1372 height 17
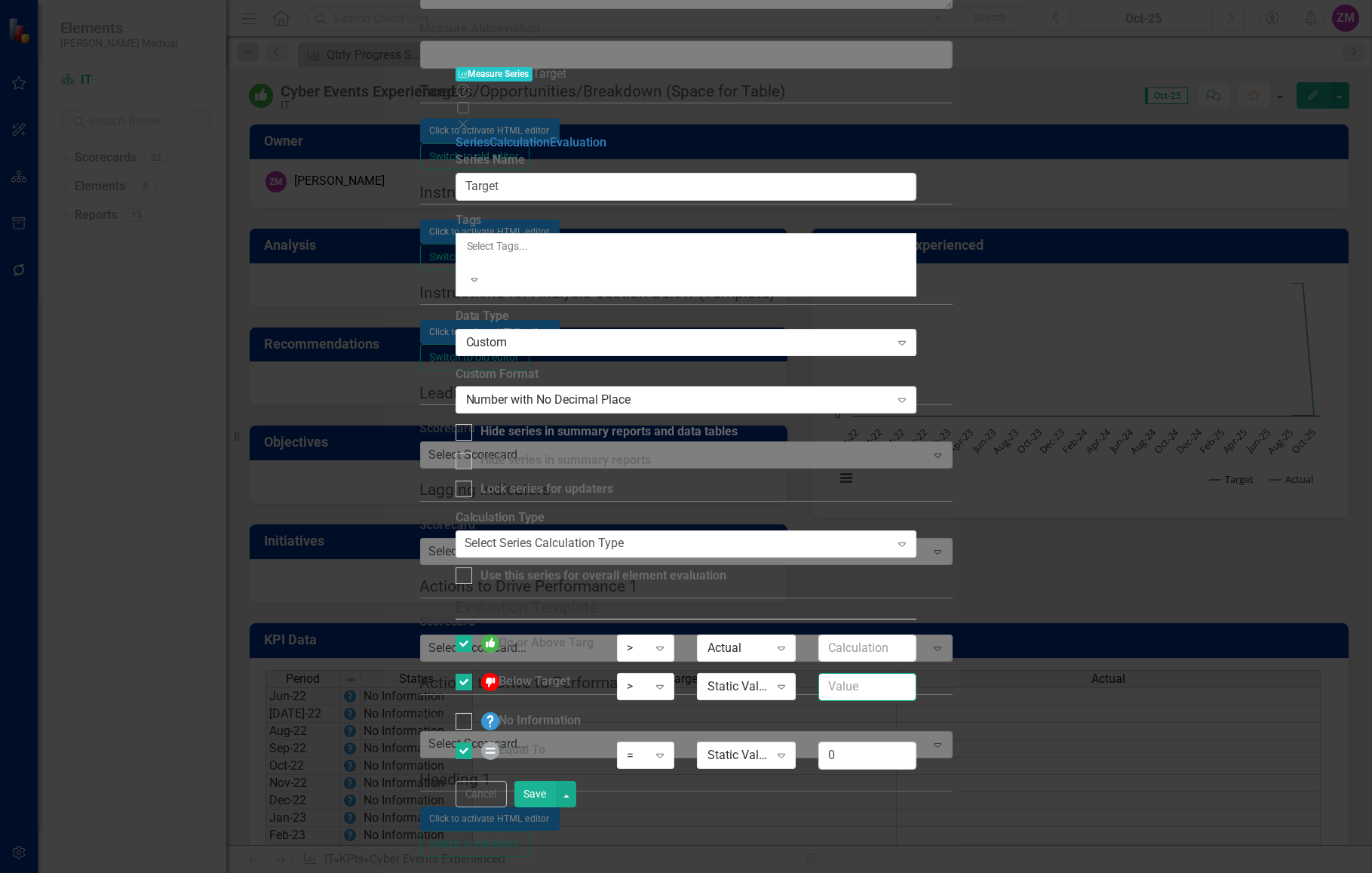
click at [916, 673] on input "text" at bounding box center [868, 687] width 98 height 28
type input "1"
click at [674, 675] on div "Expand" at bounding box center [660, 687] width 27 height 24
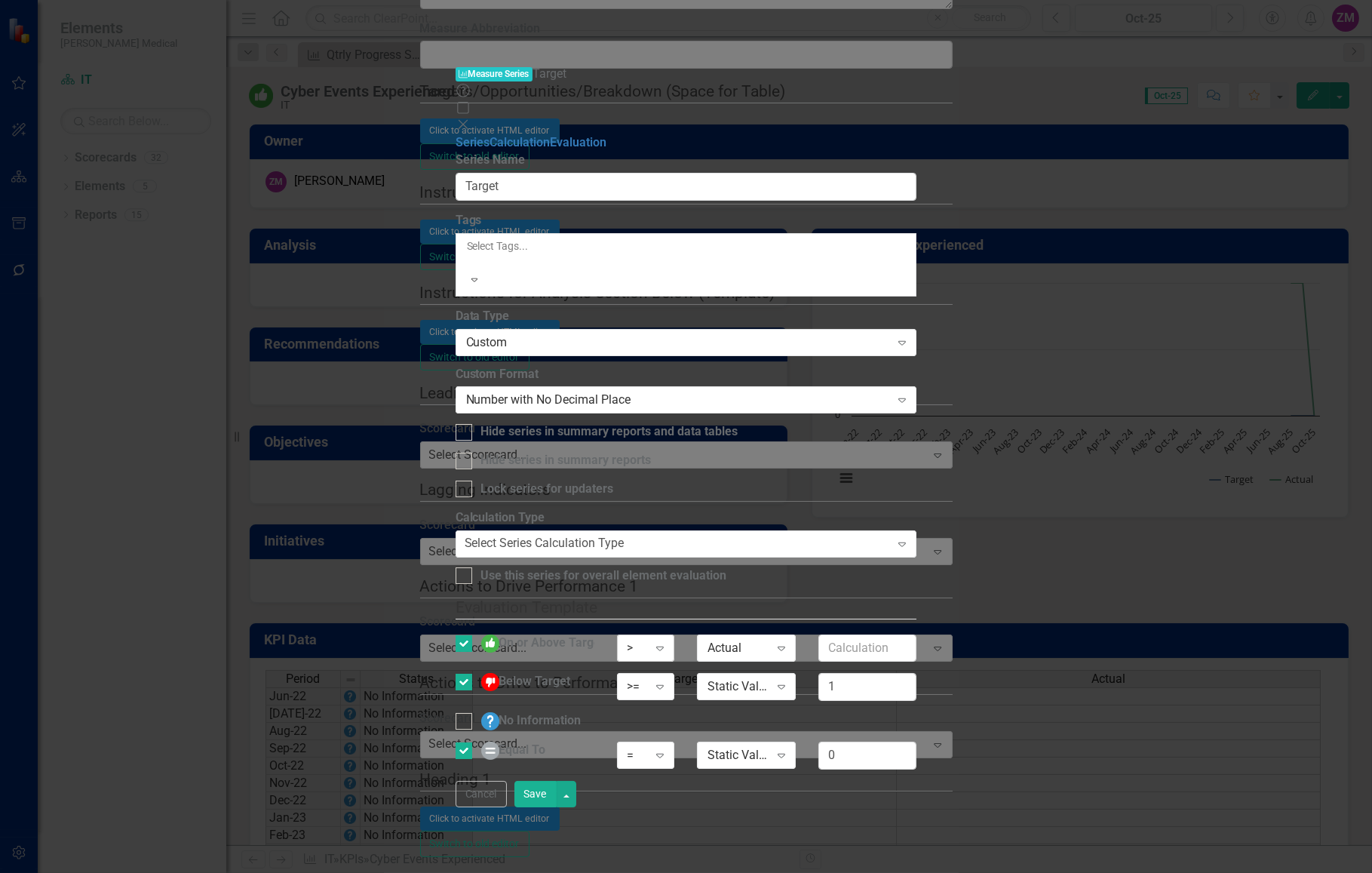
click at [674, 636] on div "Expand" at bounding box center [660, 648] width 27 height 24
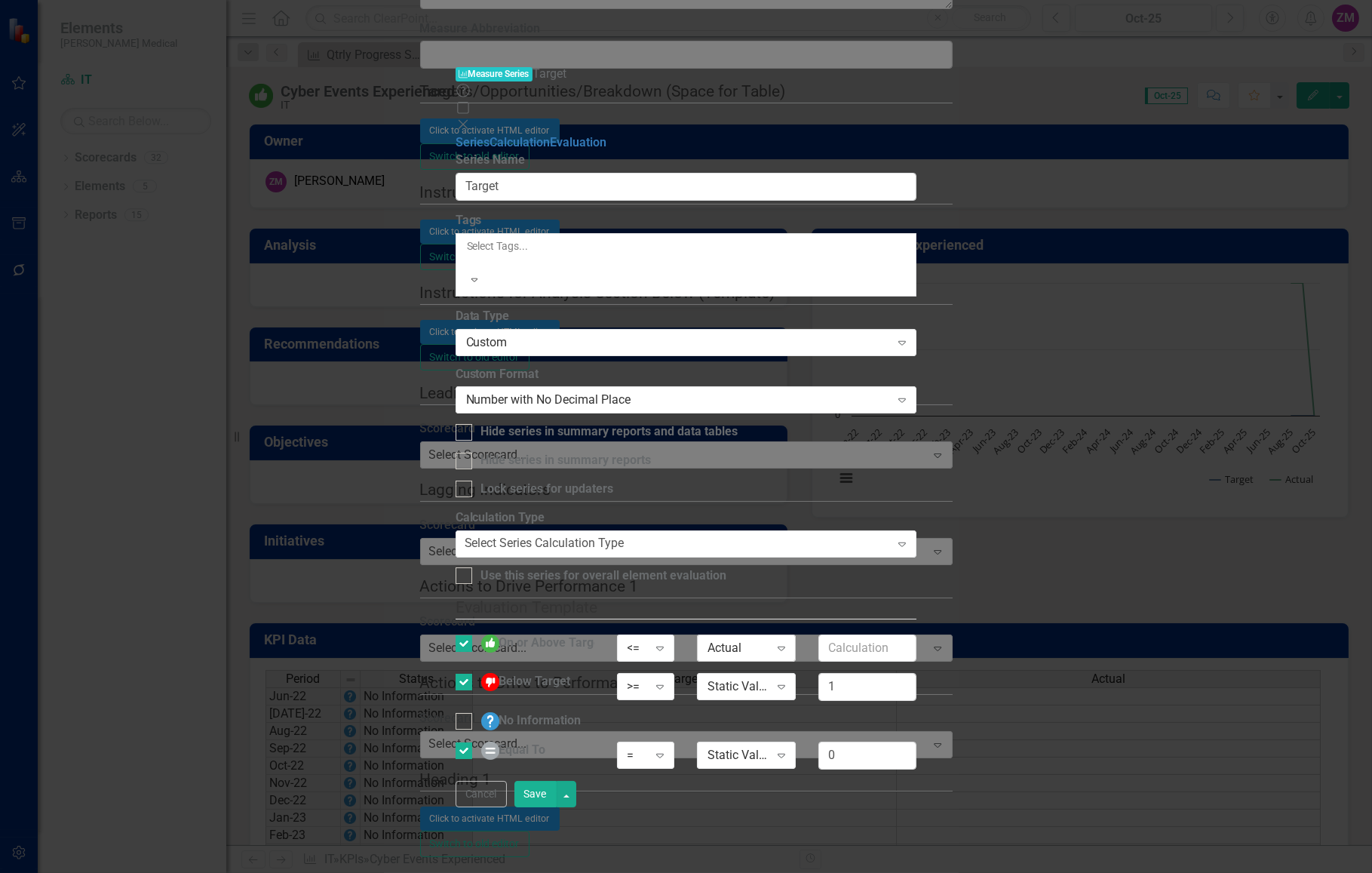
click at [768, 639] on div "Actual" at bounding box center [738, 647] width 61 height 17
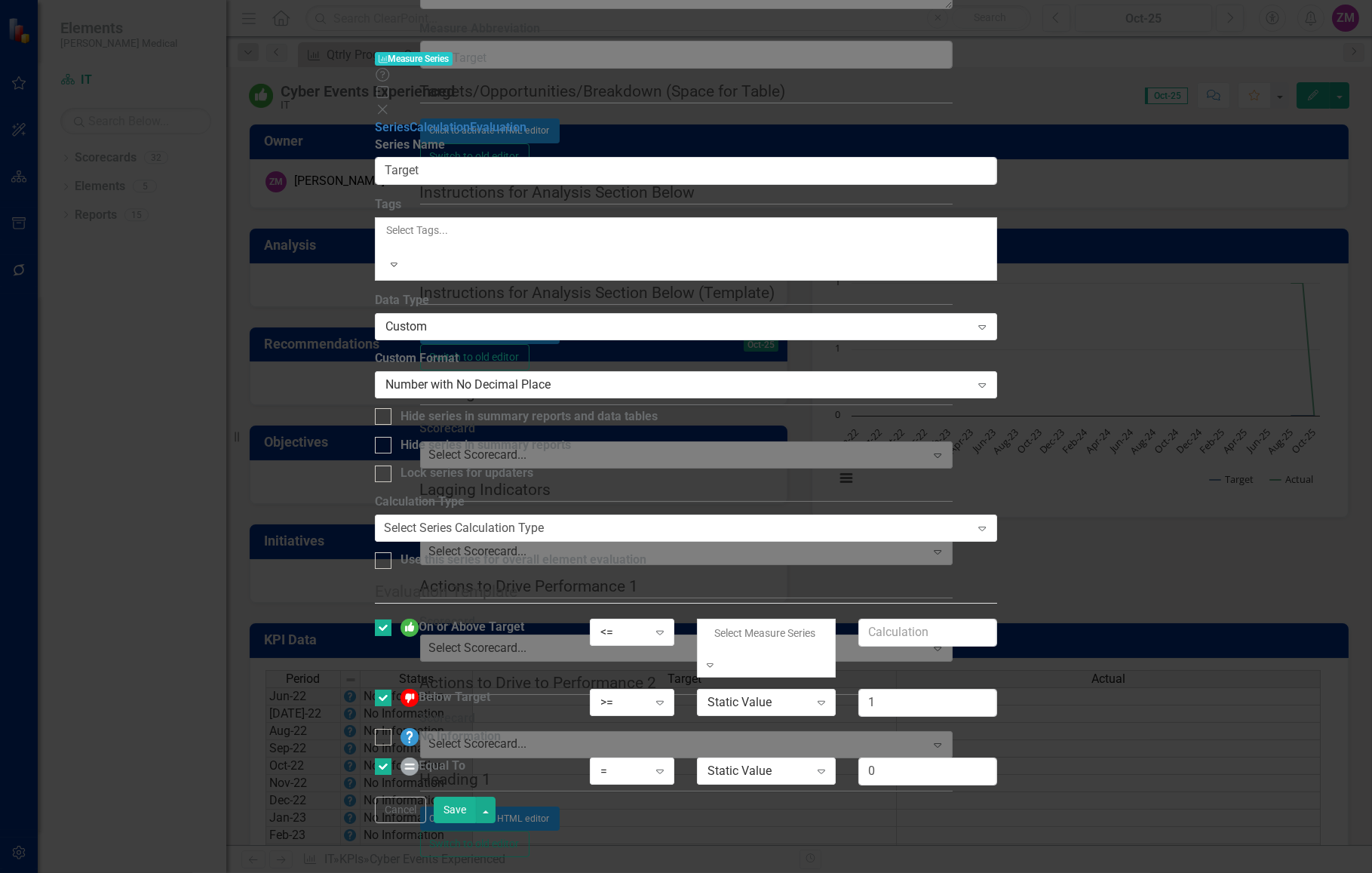
click at [1030, 872] on div "Static Value" at bounding box center [686, 881] width 1372 height 17
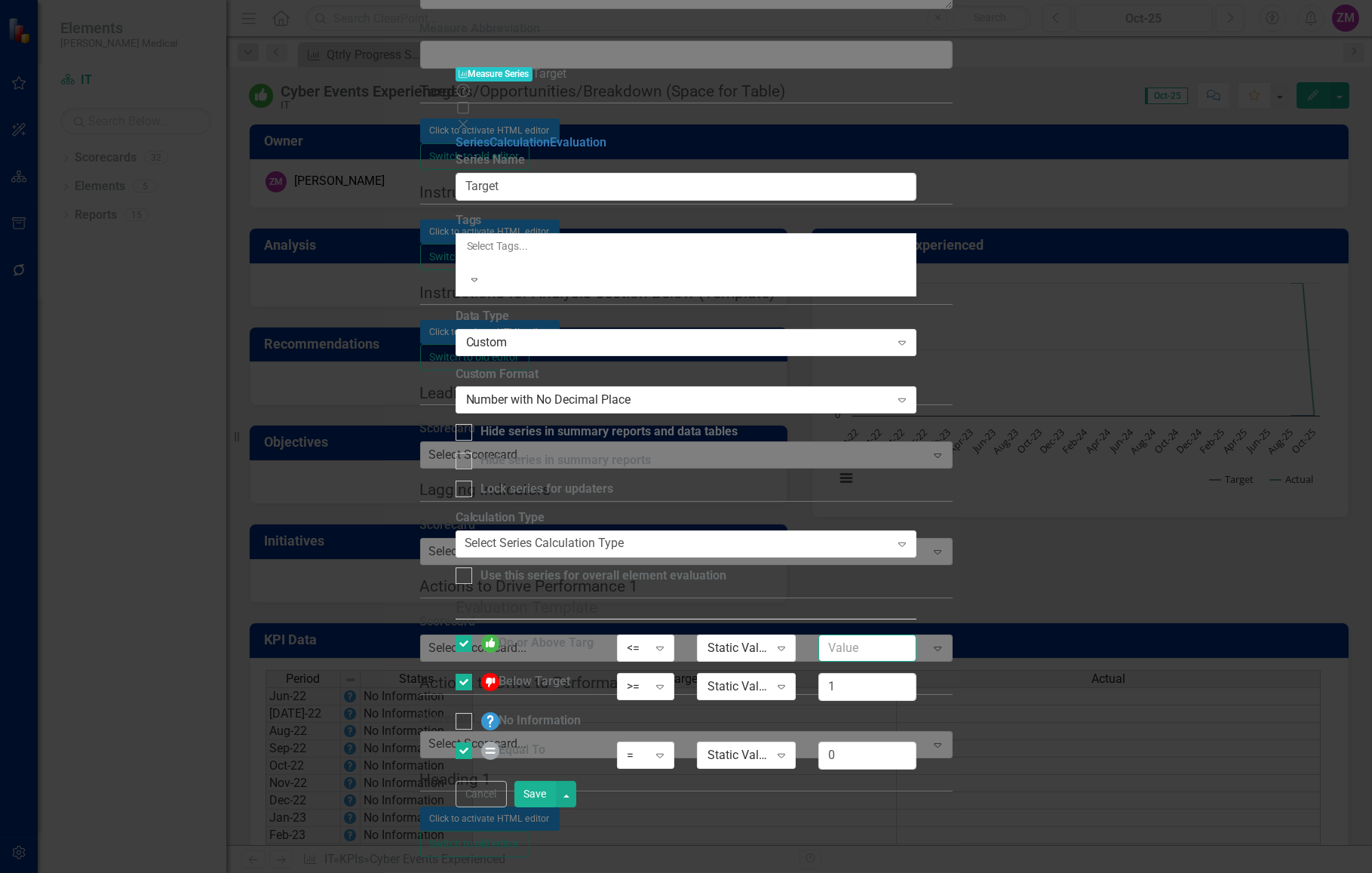
click at [916, 634] on input "text" at bounding box center [868, 648] width 98 height 28
type input "0"
click at [557, 807] on button "Save" at bounding box center [535, 794] width 42 height 26
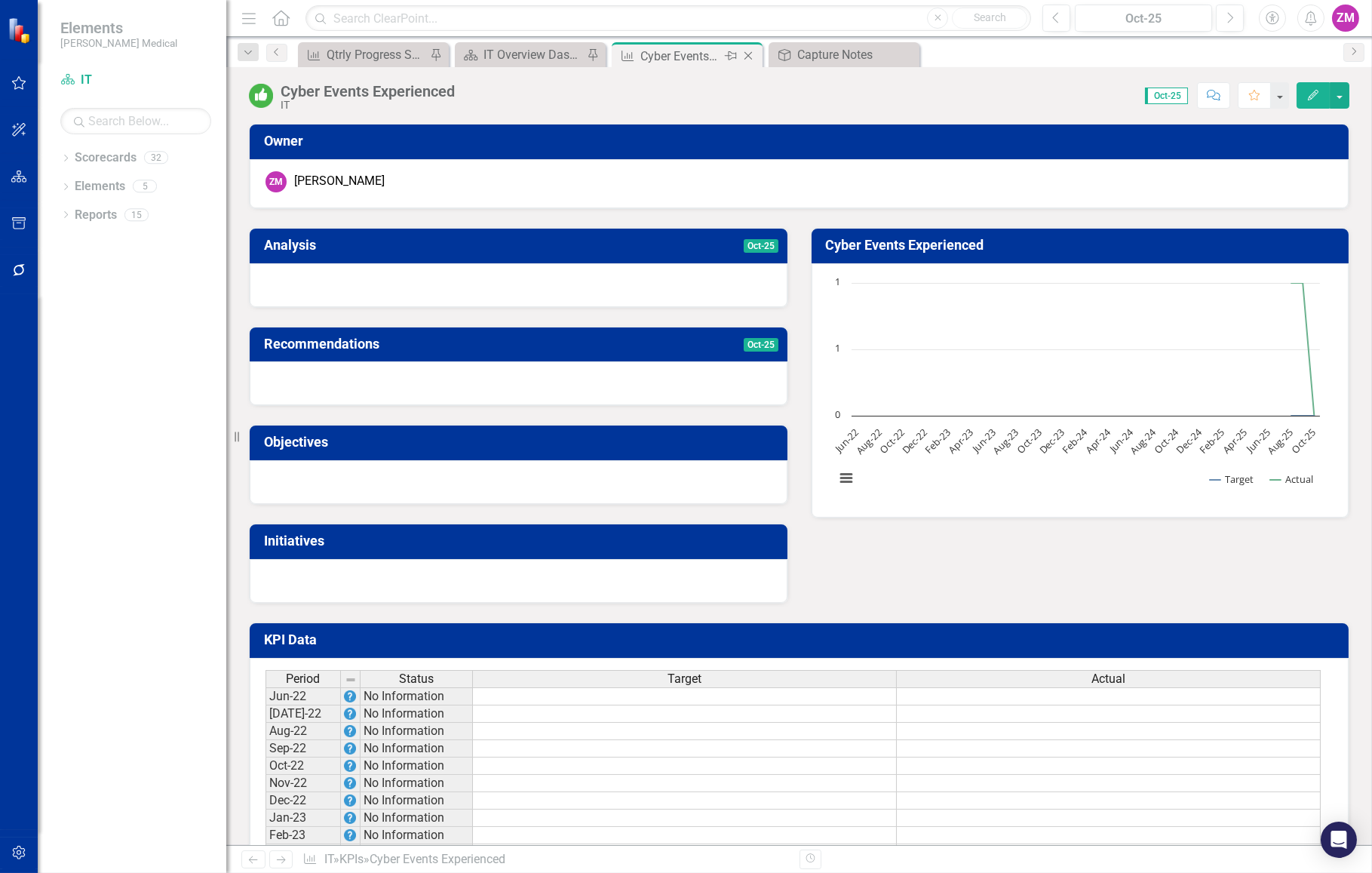
click at [747, 54] on icon at bounding box center [748, 56] width 8 height 8
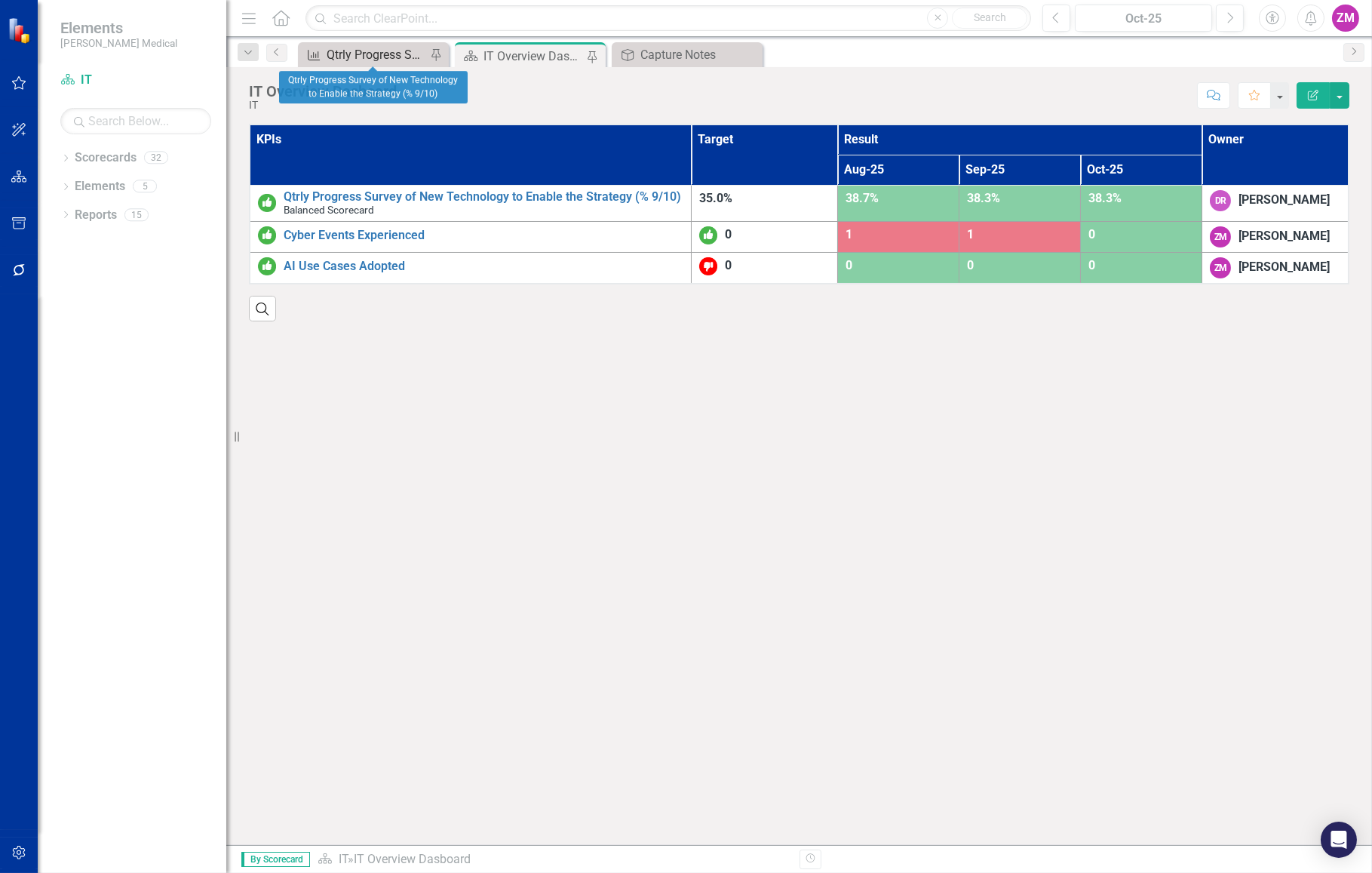
click at [394, 50] on div "Qtrly Progress Survey of New Technology to Enable the Strategy (% 9/10)" at bounding box center [377, 54] width 100 height 19
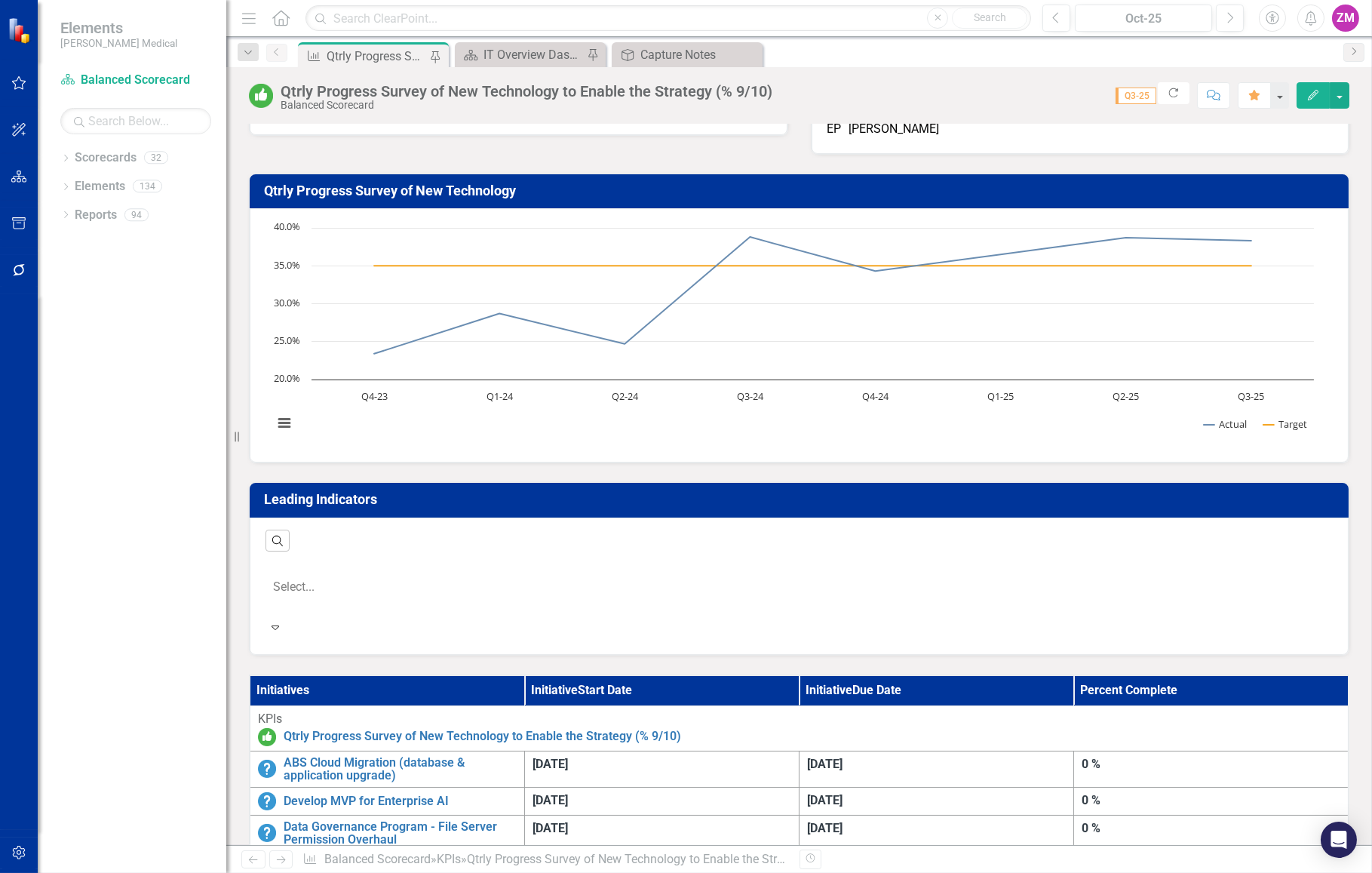
scroll to position [68, 0]
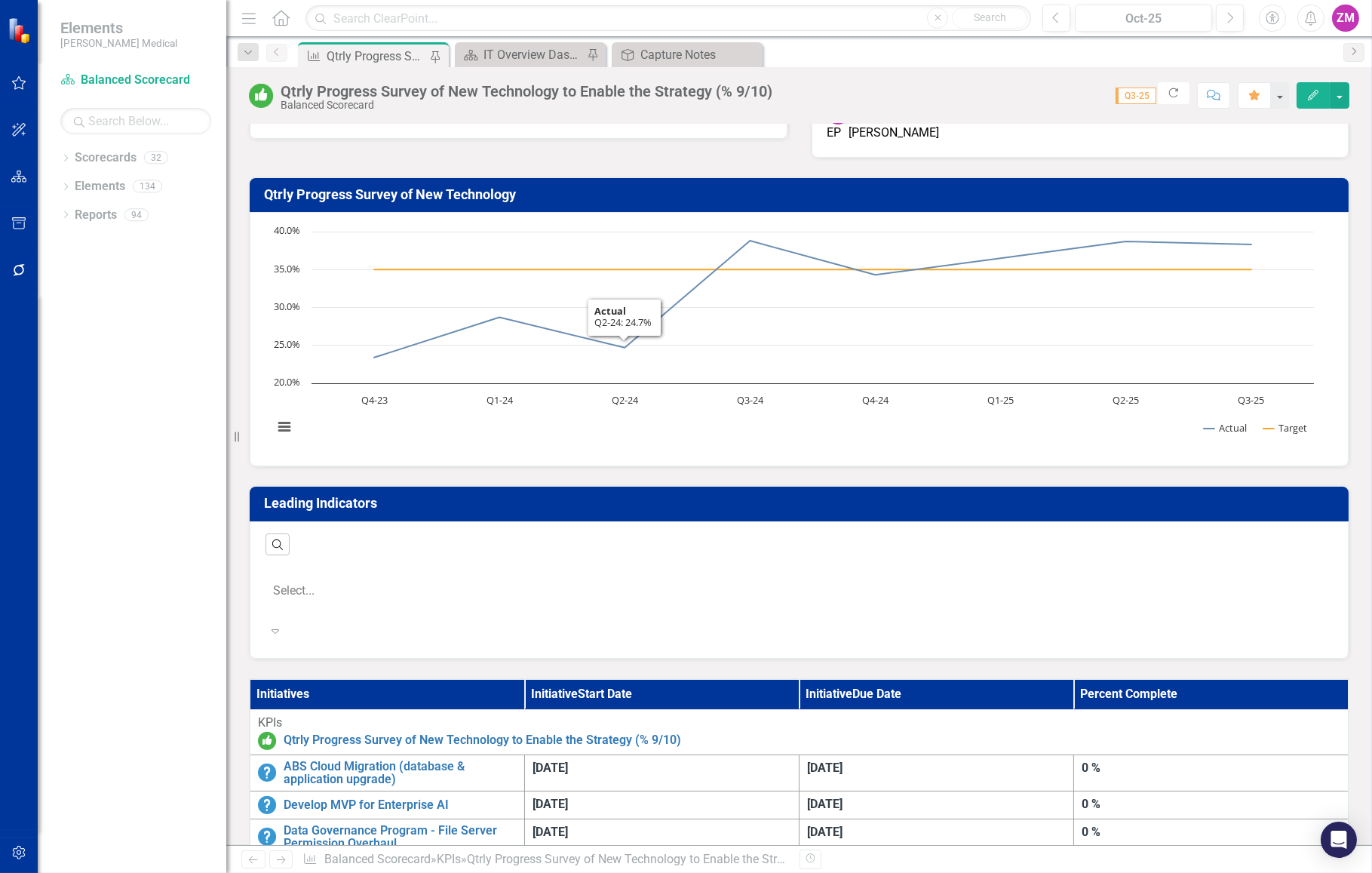
click at [279, 624] on icon "Expand" at bounding box center [275, 630] width 7 height 12
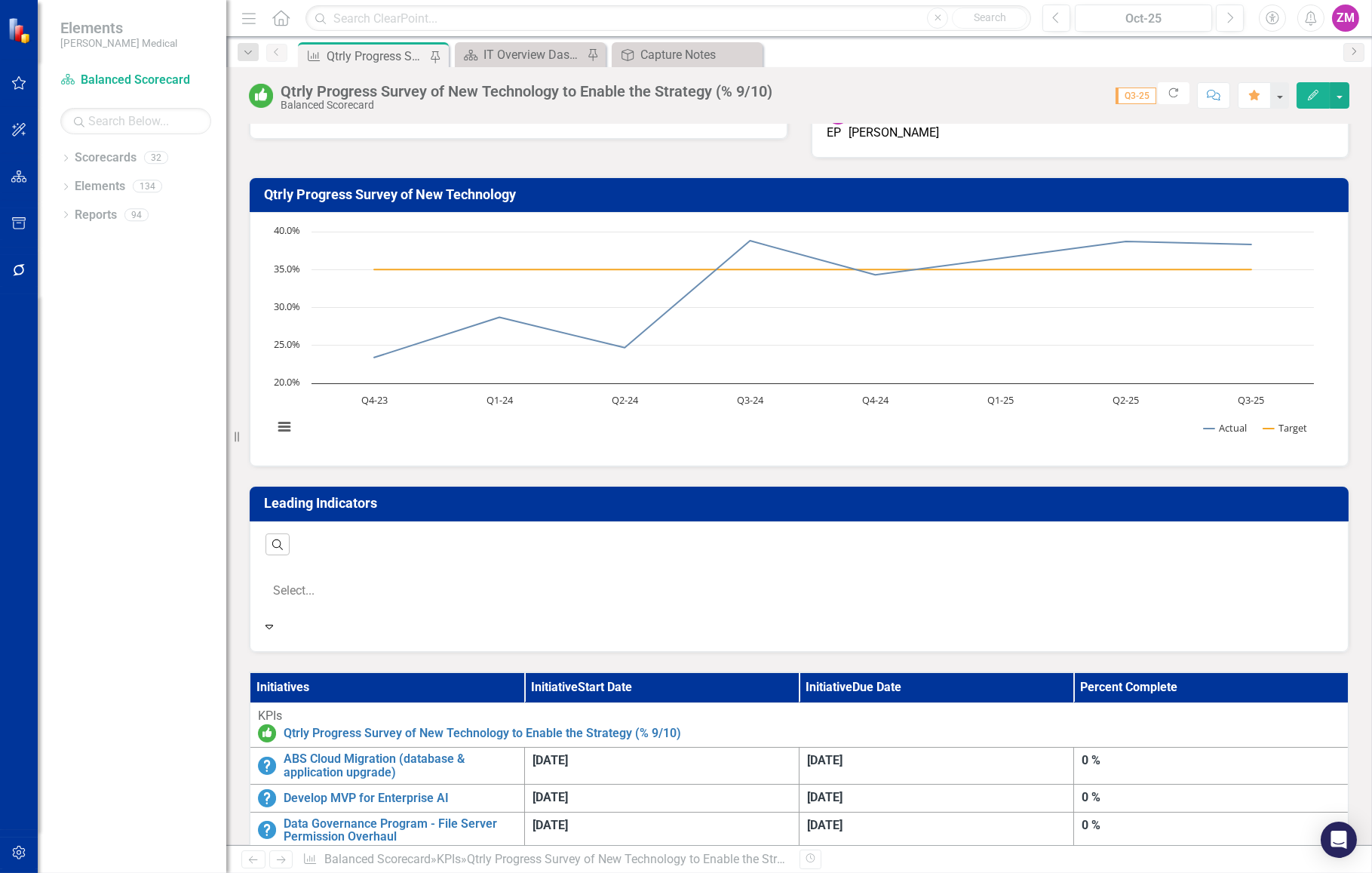
click at [273, 624] on icon at bounding box center [269, 626] width 7 height 5
click at [617, 483] on div "Leading Indicators Search ‹ Previous 1 (current) › Next Select... Expand" at bounding box center [799, 559] width 1123 height 185
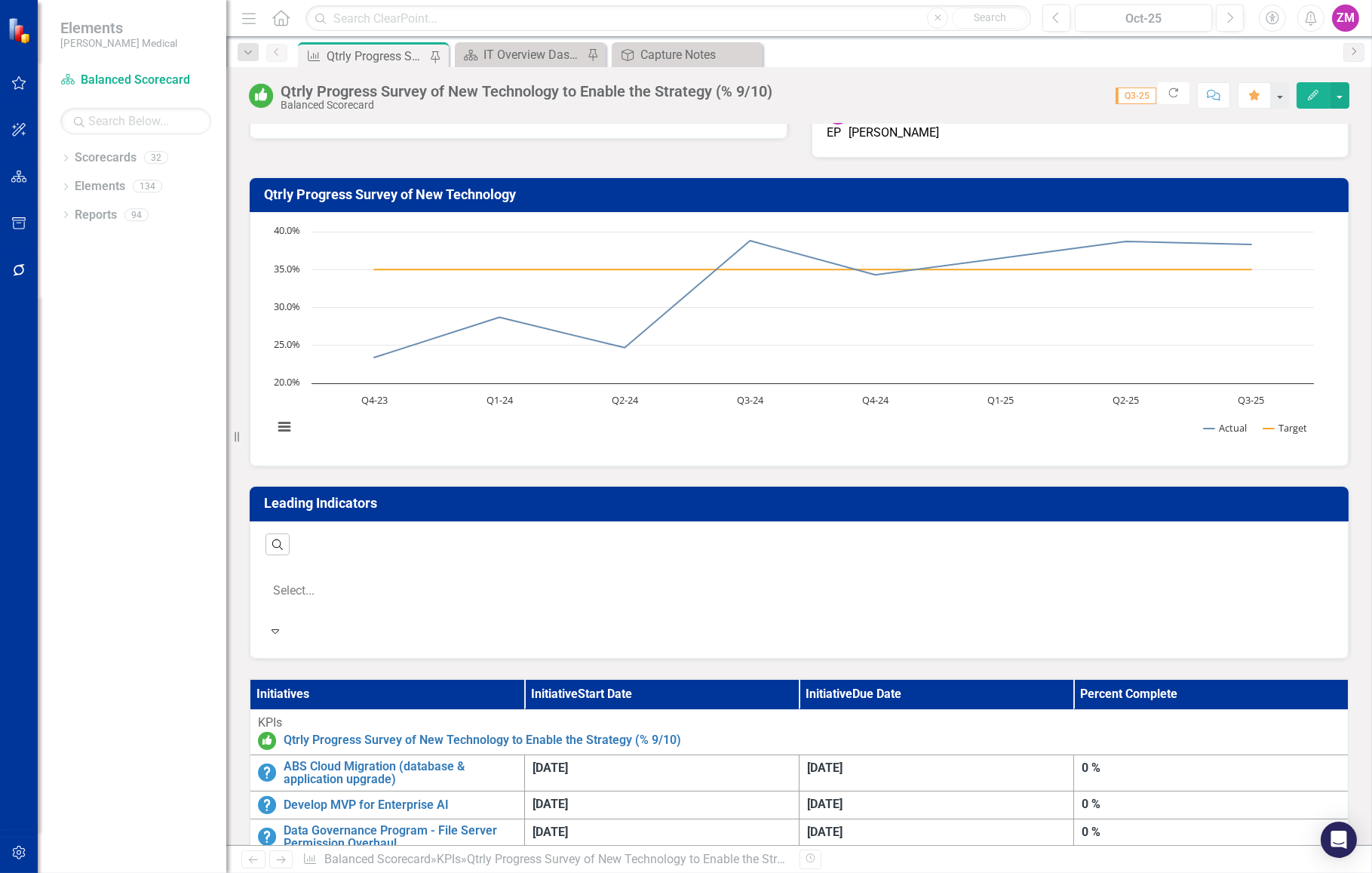
click at [630, 541] on div "Search ‹ Previous 1 (current) › Next Select... Expand" at bounding box center [799, 590] width 1099 height 137
click at [630, 541] on div "Search ‹ Previous 1 (current) › Next Select... Expand" at bounding box center [799, 590] width 1099 height 137
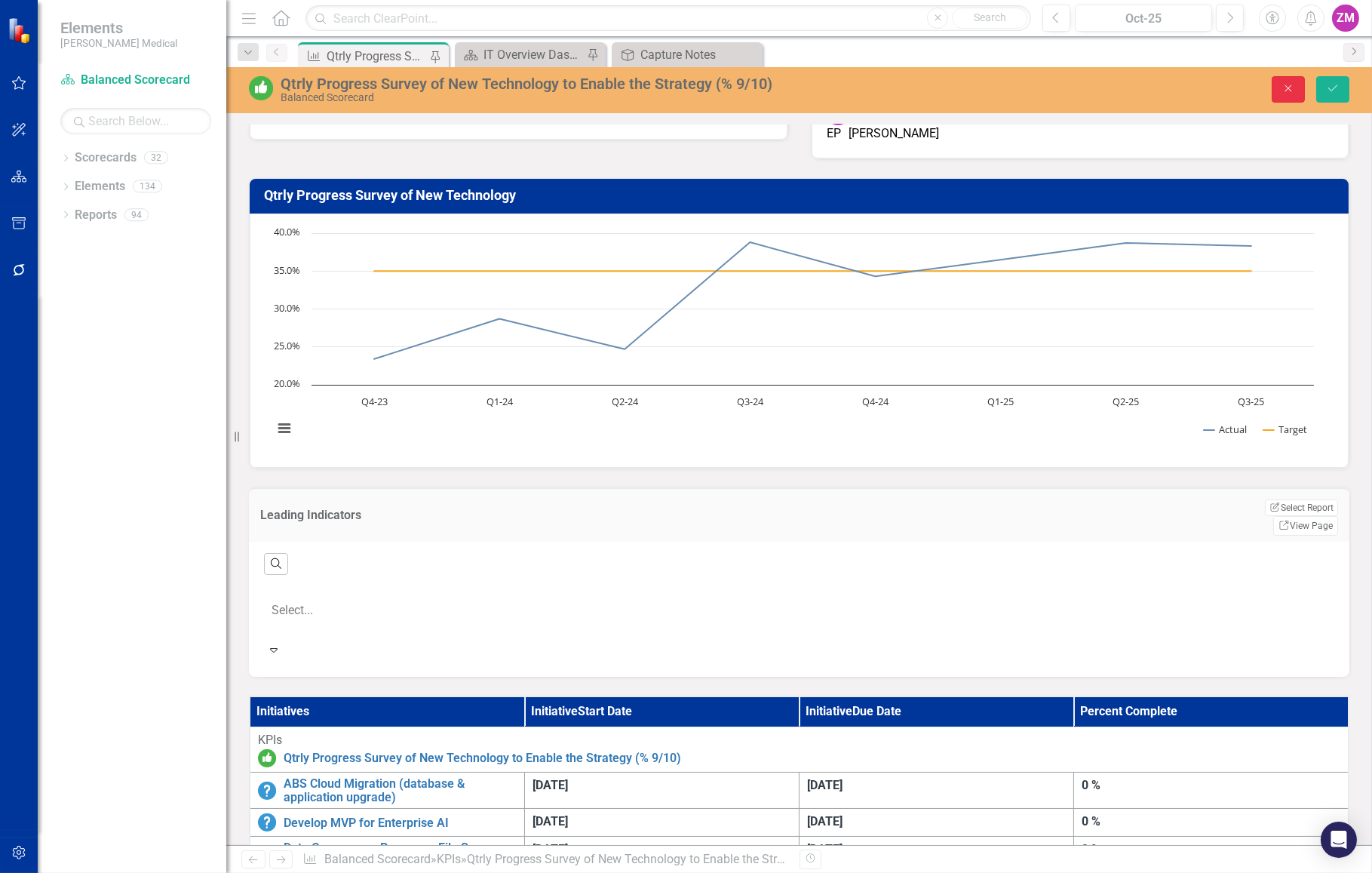
click at [1284, 86] on icon "Close" at bounding box center [1288, 88] width 14 height 11
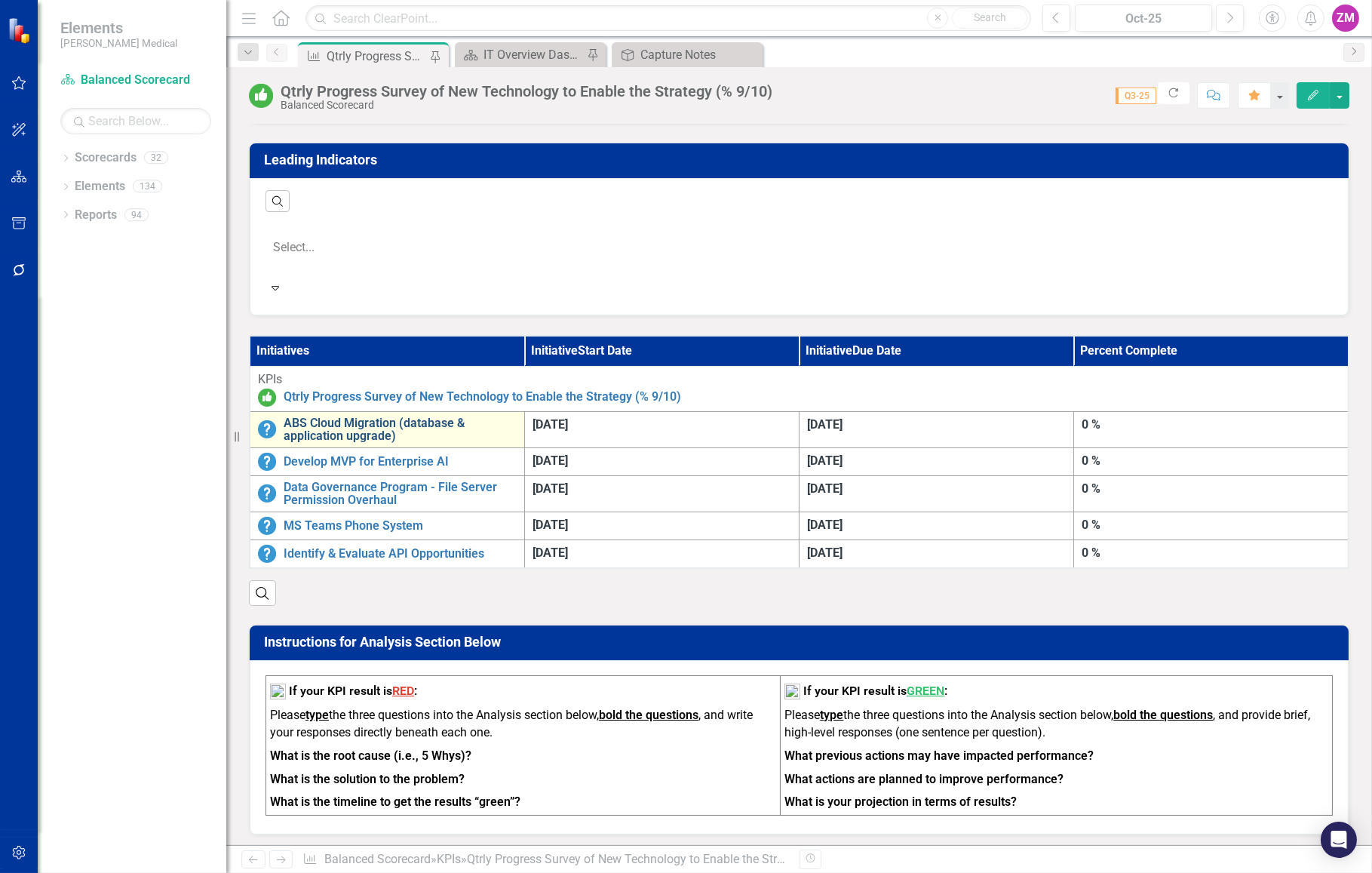
scroll to position [342, 0]
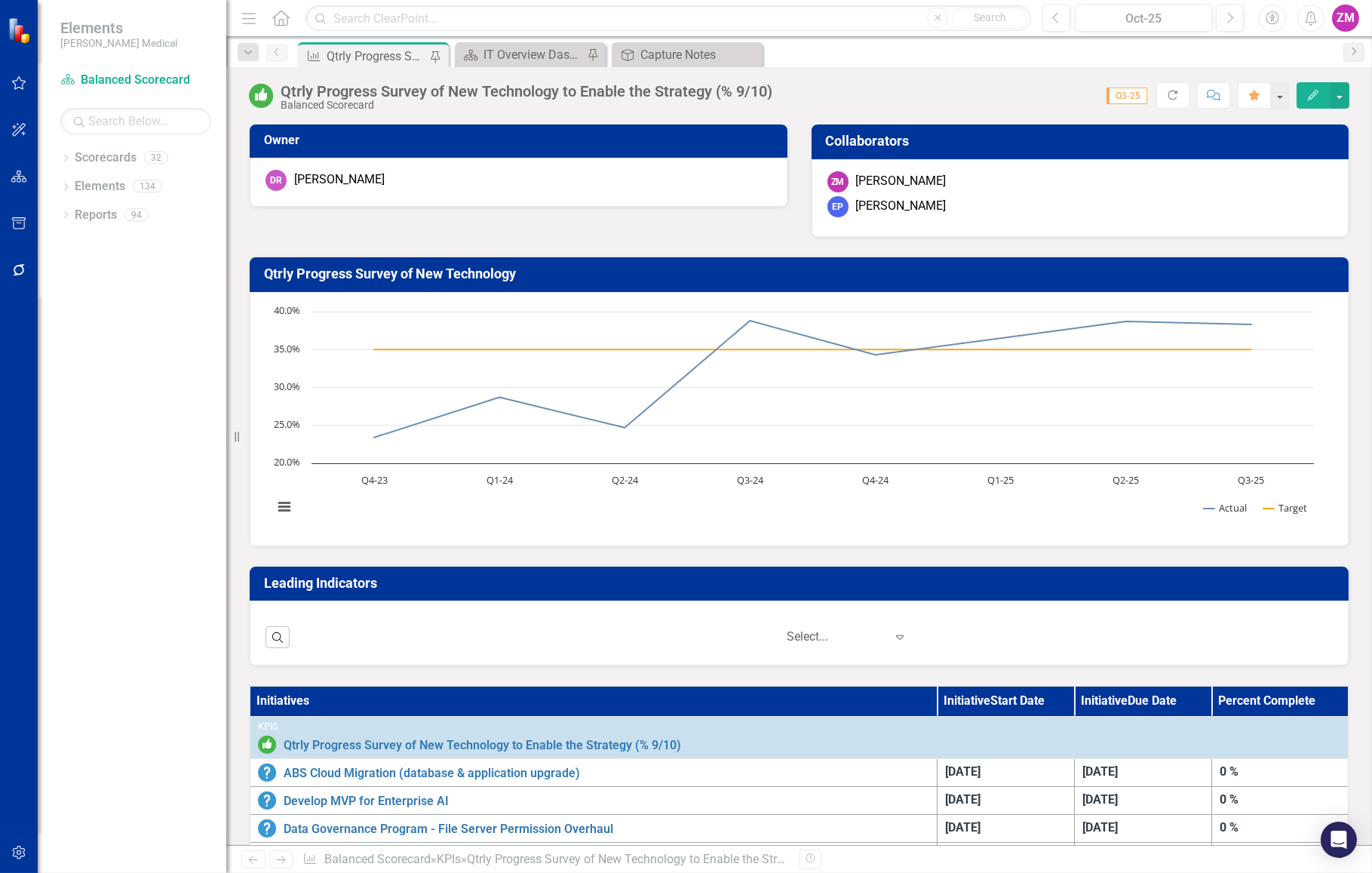
scroll to position [342, 0]
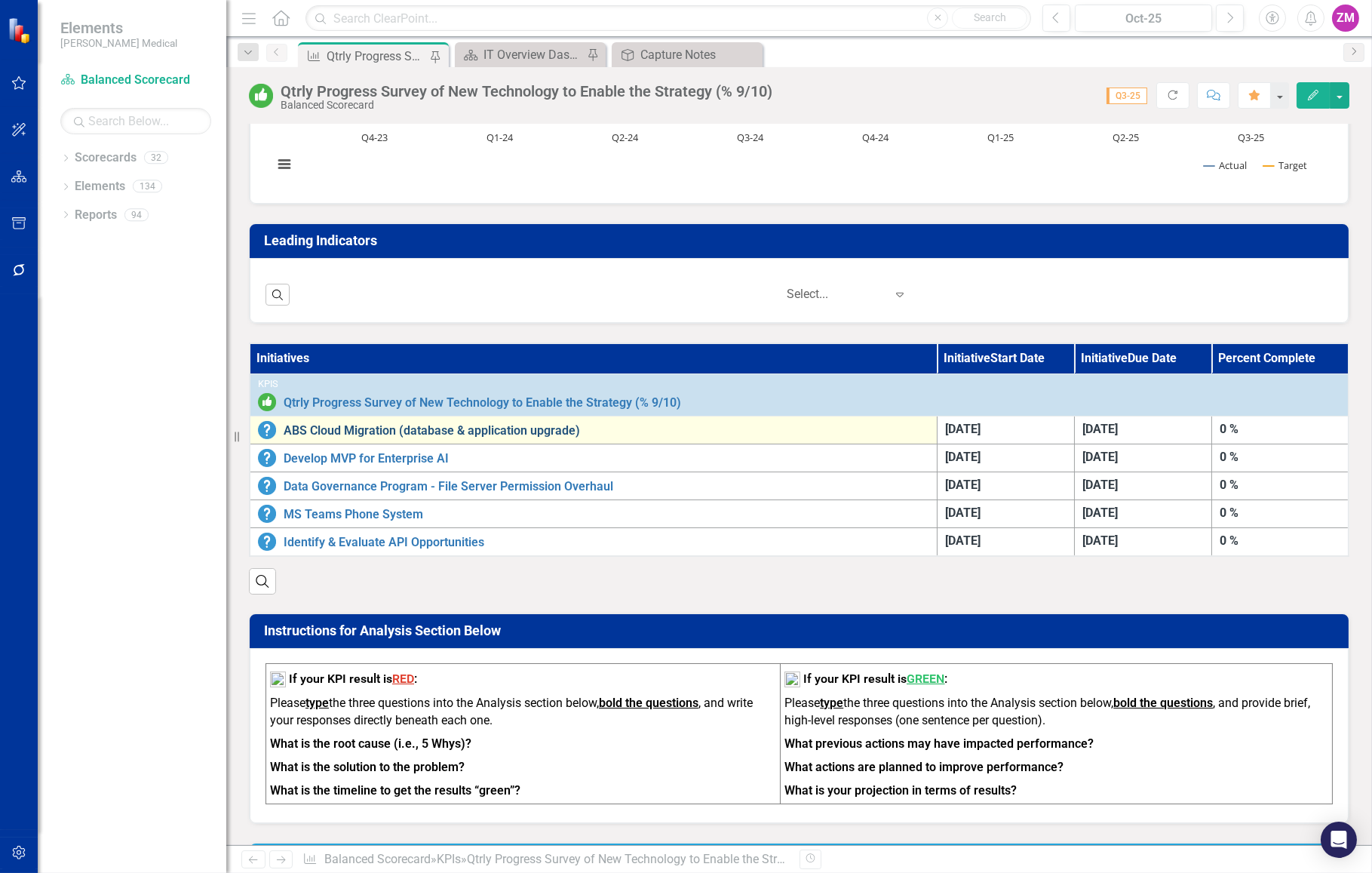
click at [519, 432] on link "ABS Cloud Migration (database & application upgrade)" at bounding box center [606, 431] width 646 height 14
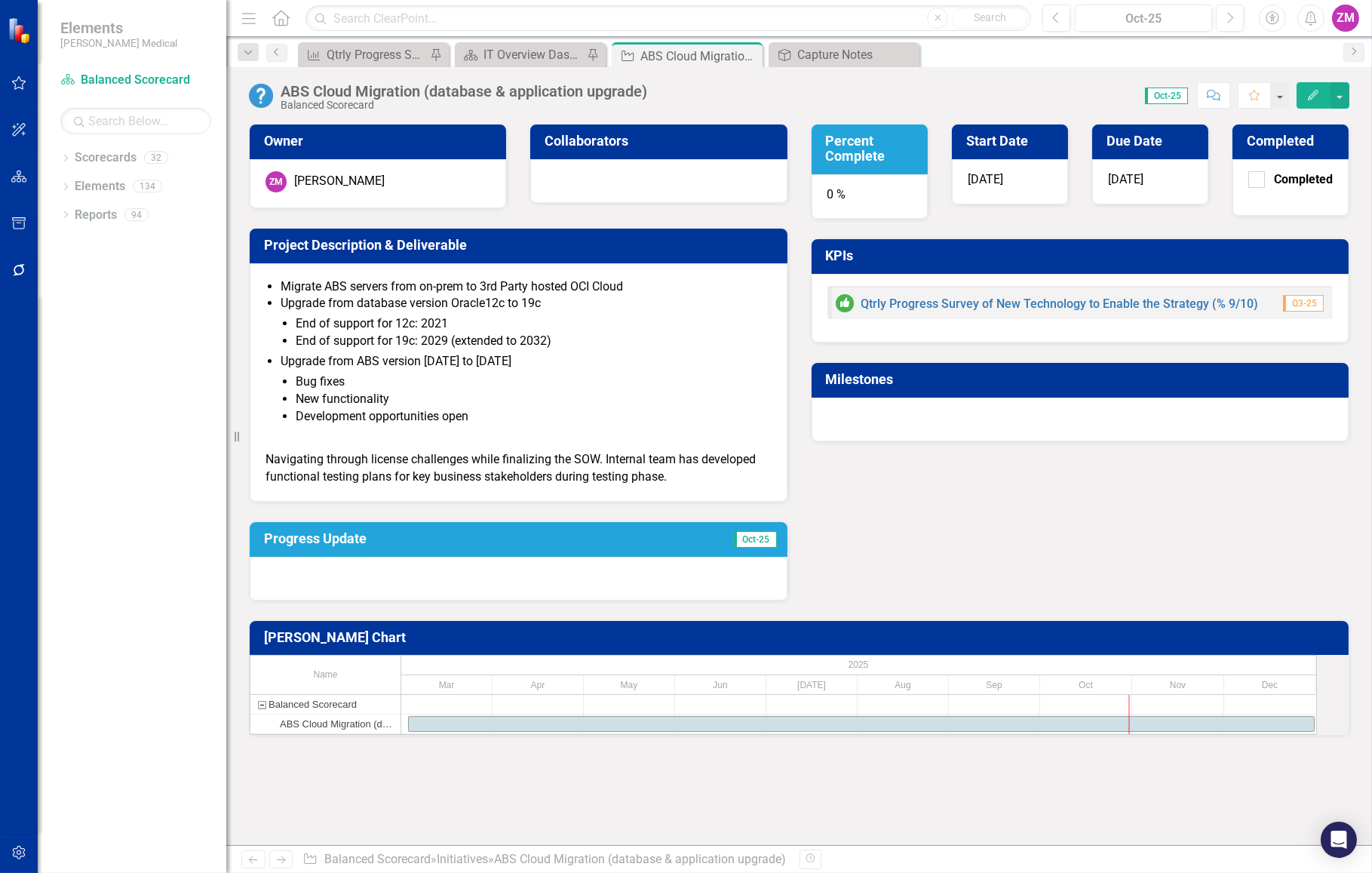
click at [1143, 178] on span "[DATE]" at bounding box center [1125, 179] width 35 height 14
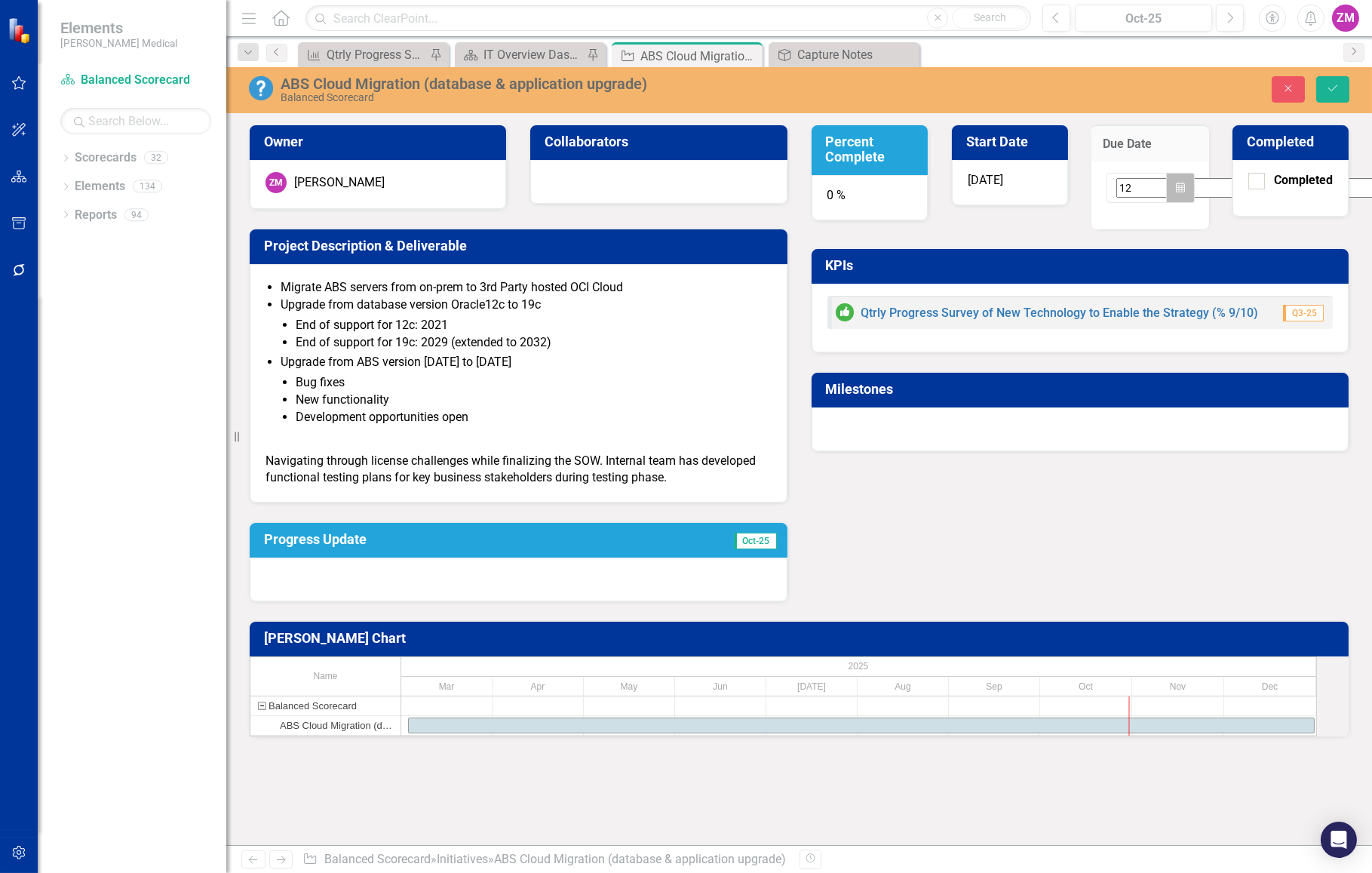
click at [1190, 188] on button "Calendar" at bounding box center [1181, 187] width 29 height 30
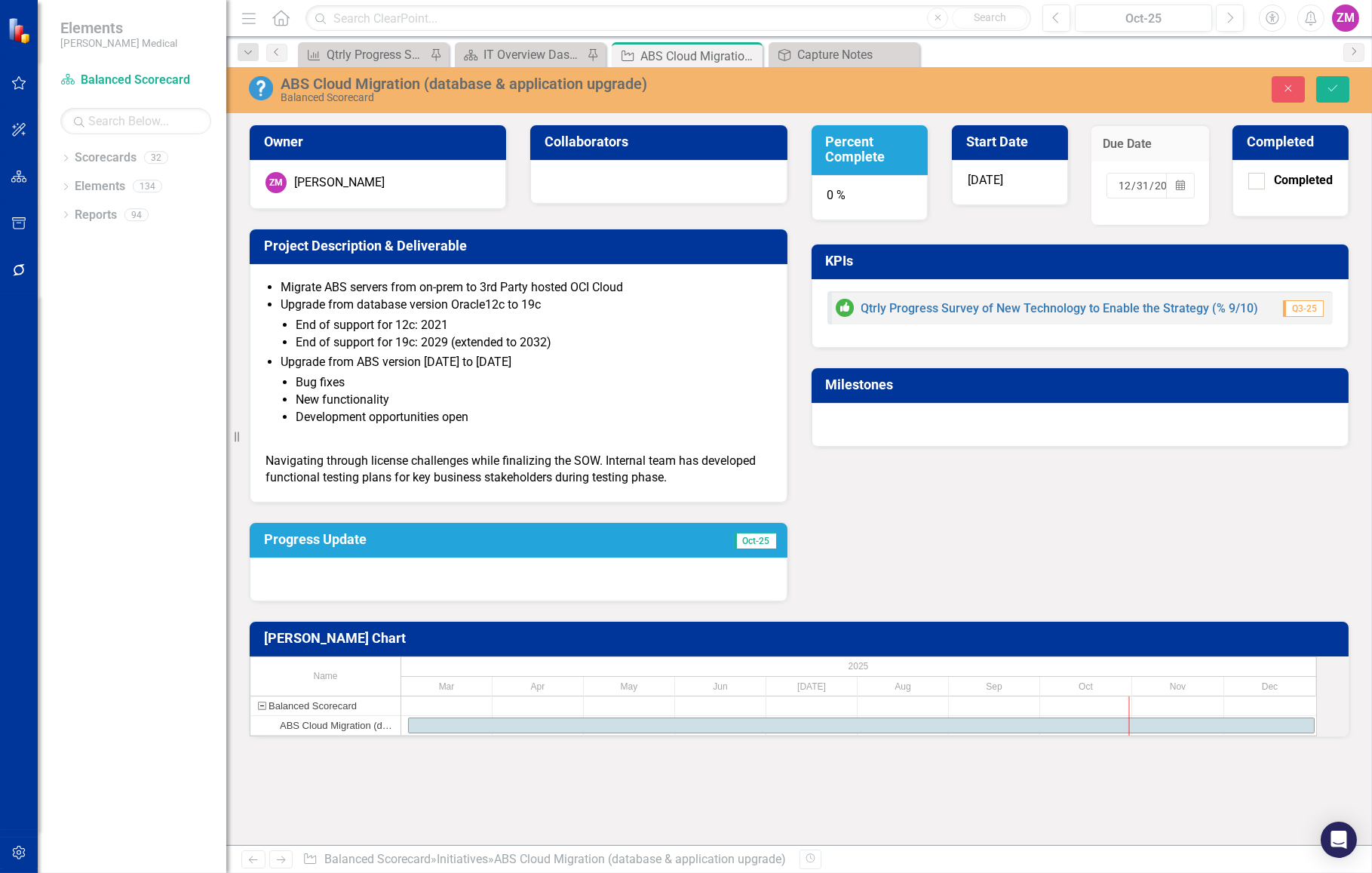
click at [1133, 227] on button "›" at bounding box center [1116, 214] width 33 height 33
click at [962, 298] on abbr "9" at bounding box center [959, 291] width 6 height 12
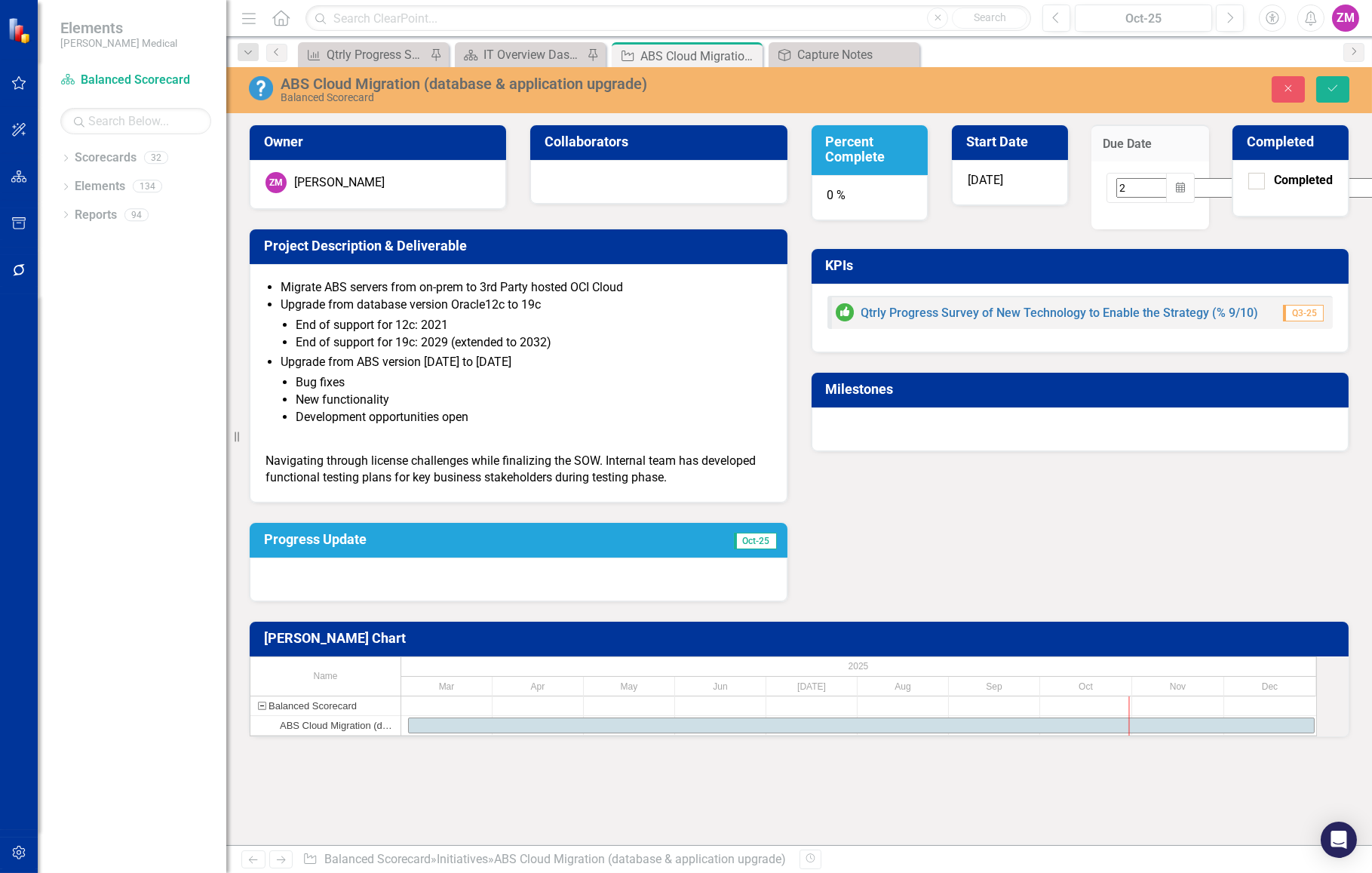
click at [869, 193] on div "0 %" at bounding box center [869, 197] width 116 height 45
click at [868, 193] on div "0 %" at bounding box center [869, 197] width 116 height 45
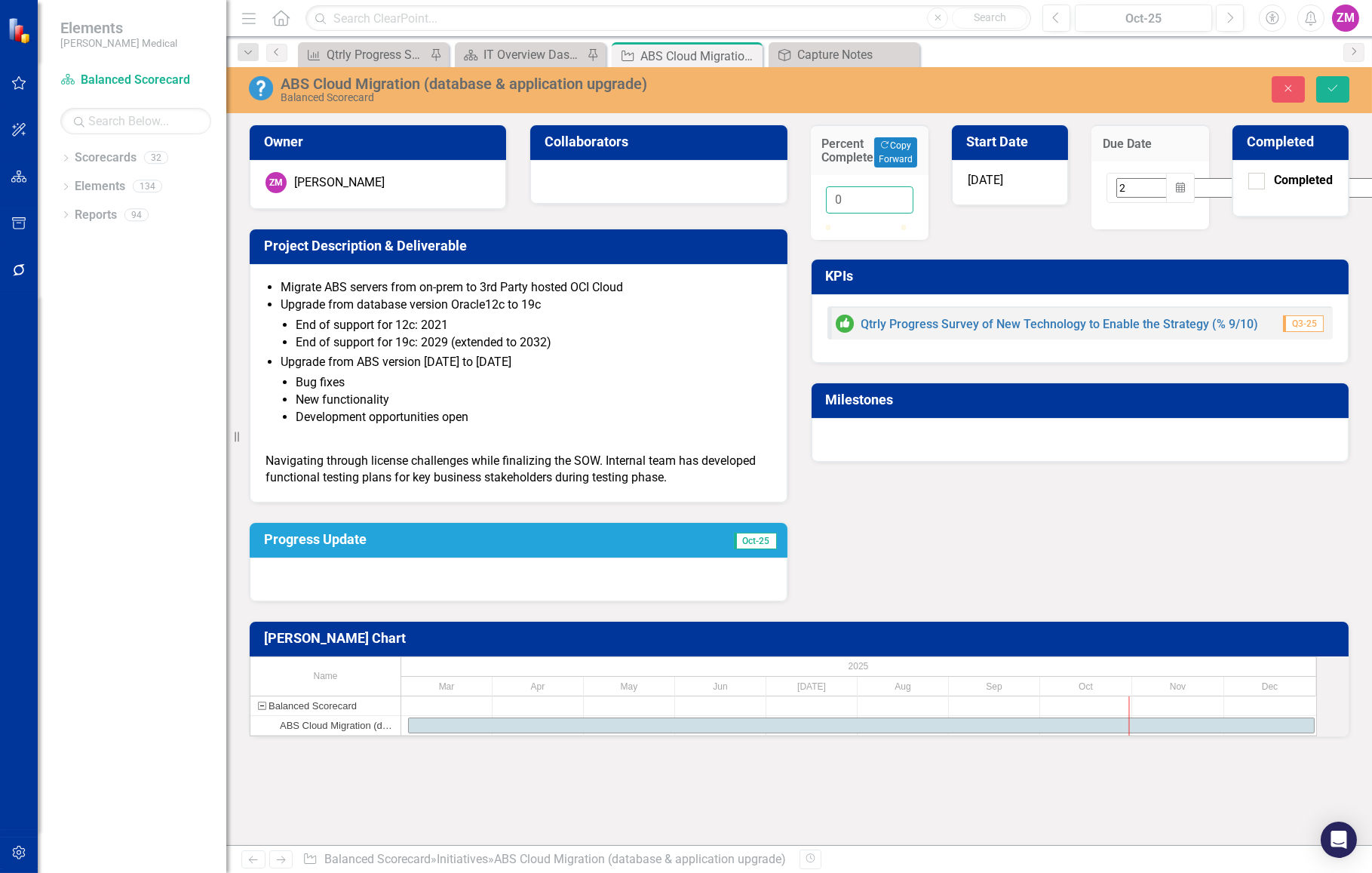
click at [868, 195] on input "0" at bounding box center [869, 200] width 87 height 28
click at [841, 205] on input "020" at bounding box center [869, 200] width 87 height 28
type input "20"
click at [1176, 247] on div "Percent Complete Copy Forward Copy Forward 20 Start Date 3/3/25 Due Date 2 / 9 …" at bounding box center [1081, 284] width 562 height 357
click at [404, 565] on div at bounding box center [518, 579] width 538 height 44
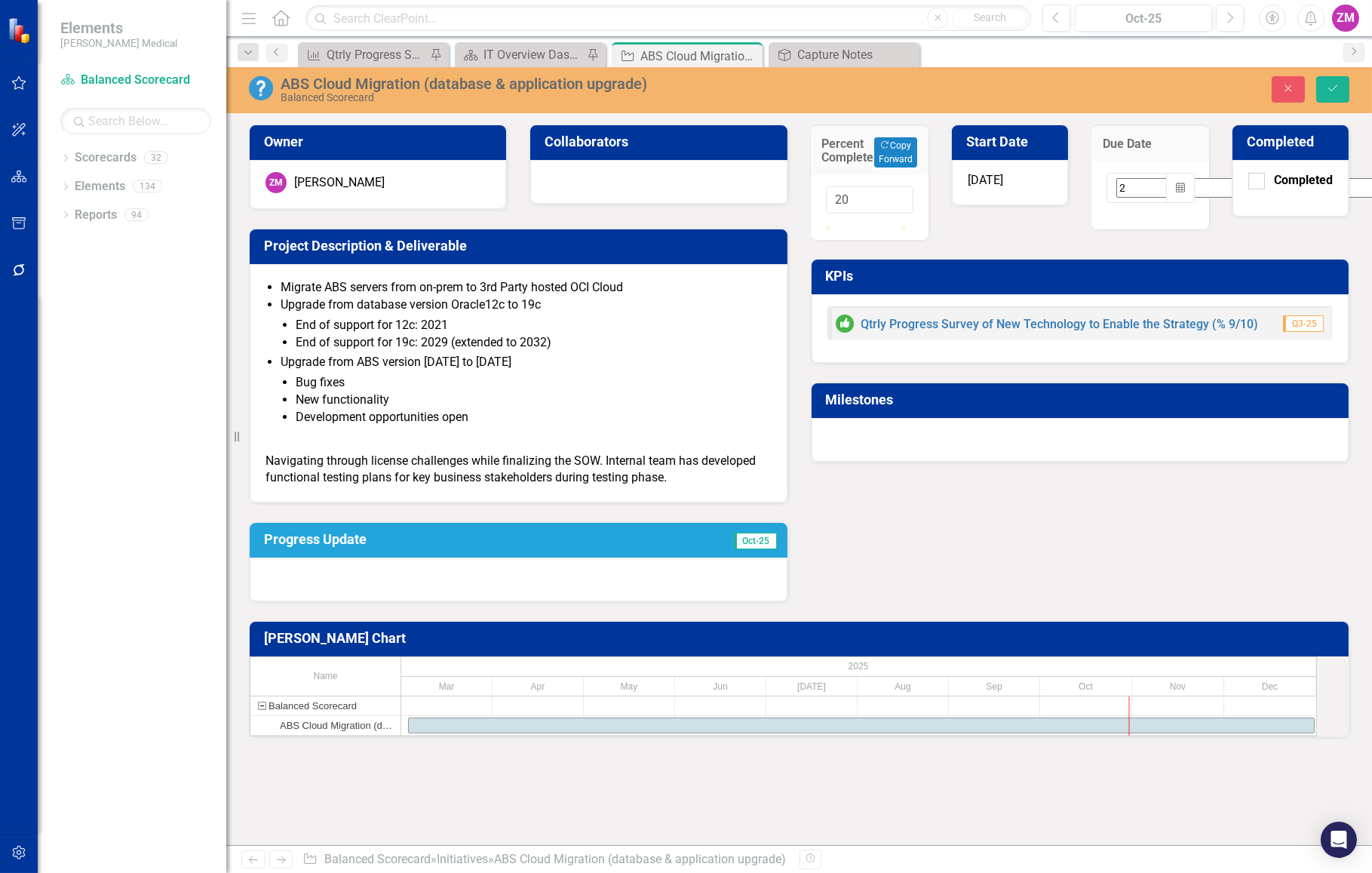
click at [404, 565] on div at bounding box center [518, 579] width 538 height 44
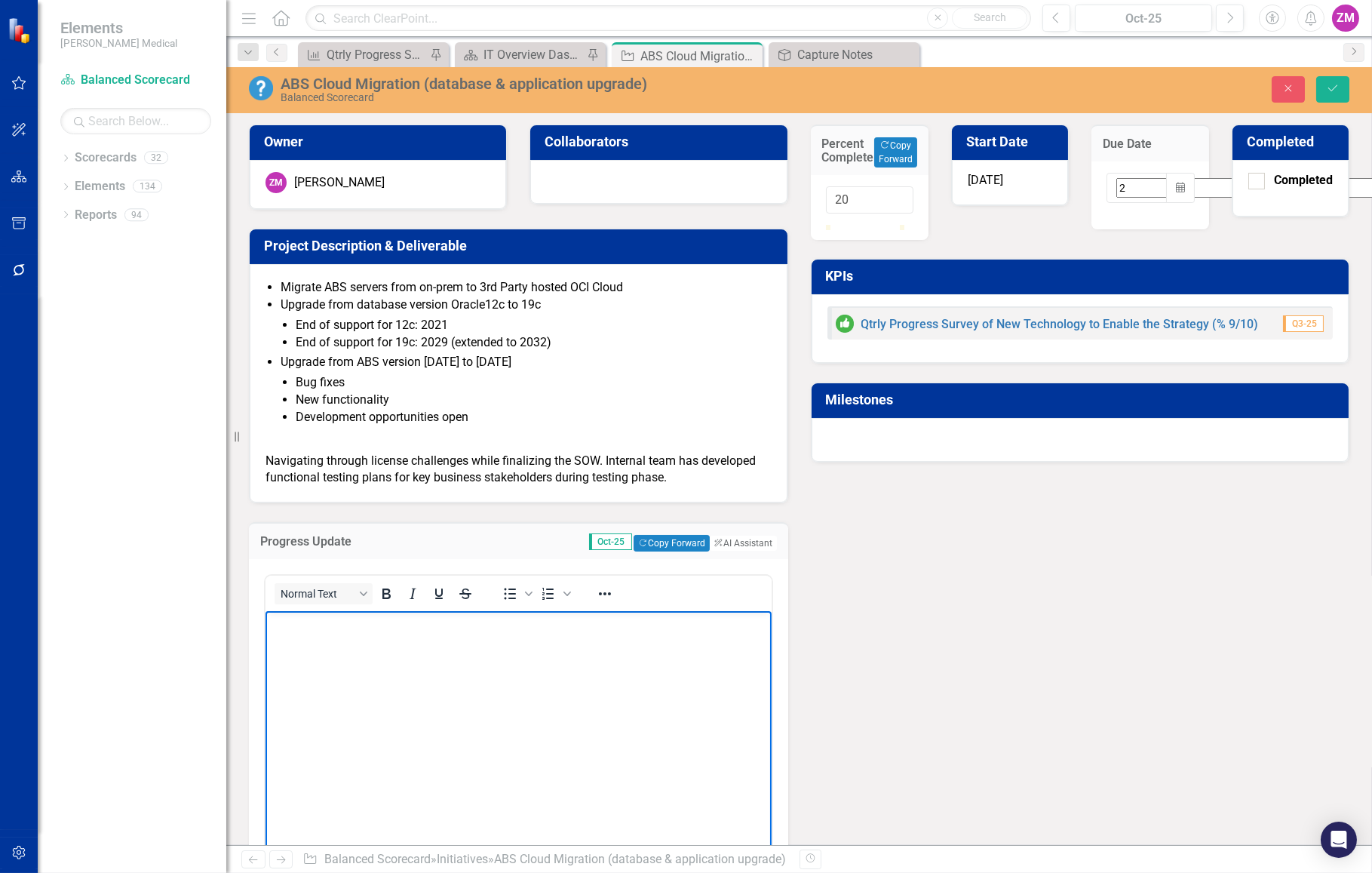
click at [397, 631] on p "Rich Text Area. Press ALT-0 for help." at bounding box center [517, 623] width 498 height 18
click at [499, 592] on span "Bullet list" at bounding box center [510, 593] width 25 height 21
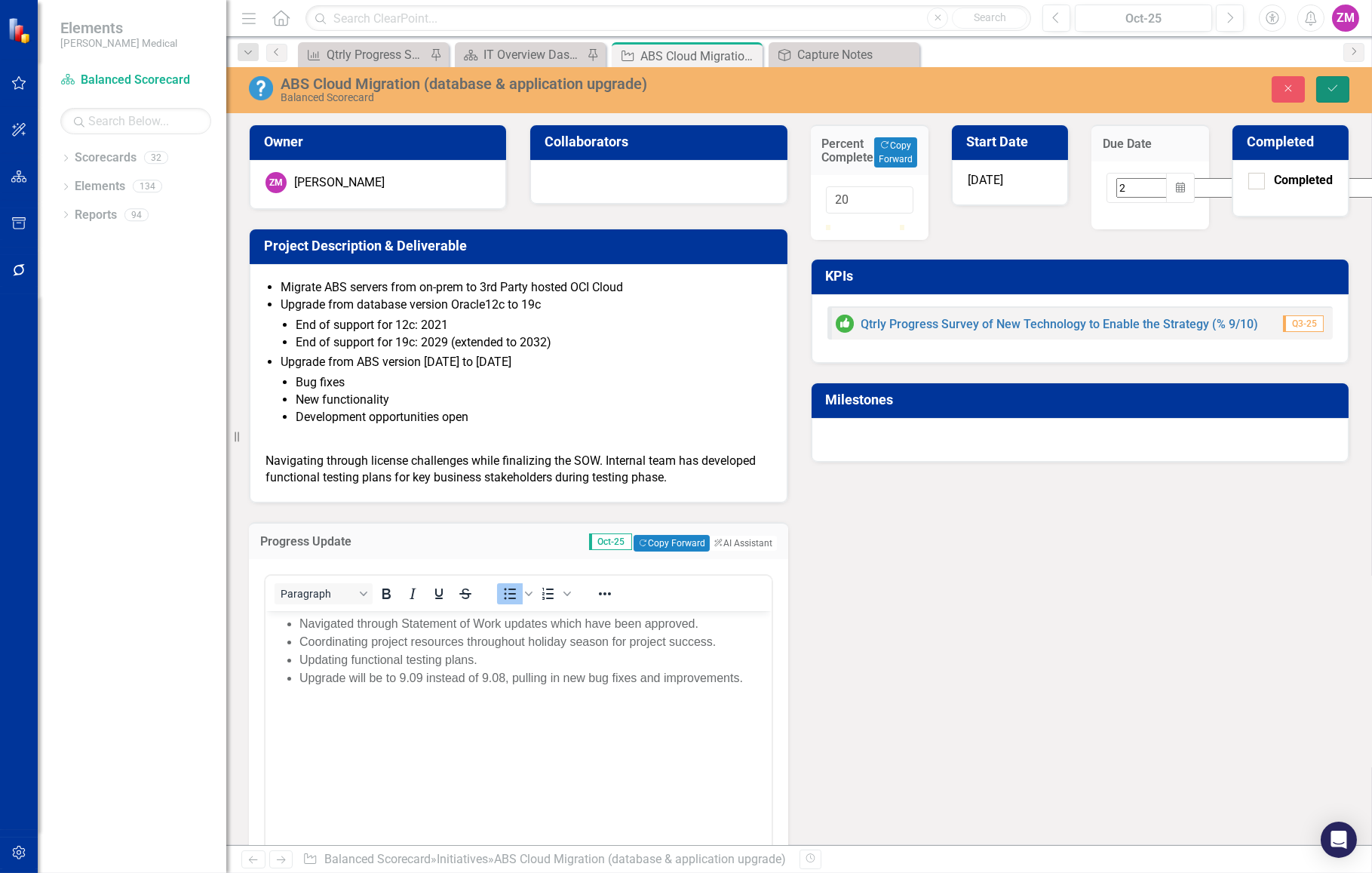
click at [1343, 87] on button "Save" at bounding box center [1332, 89] width 33 height 26
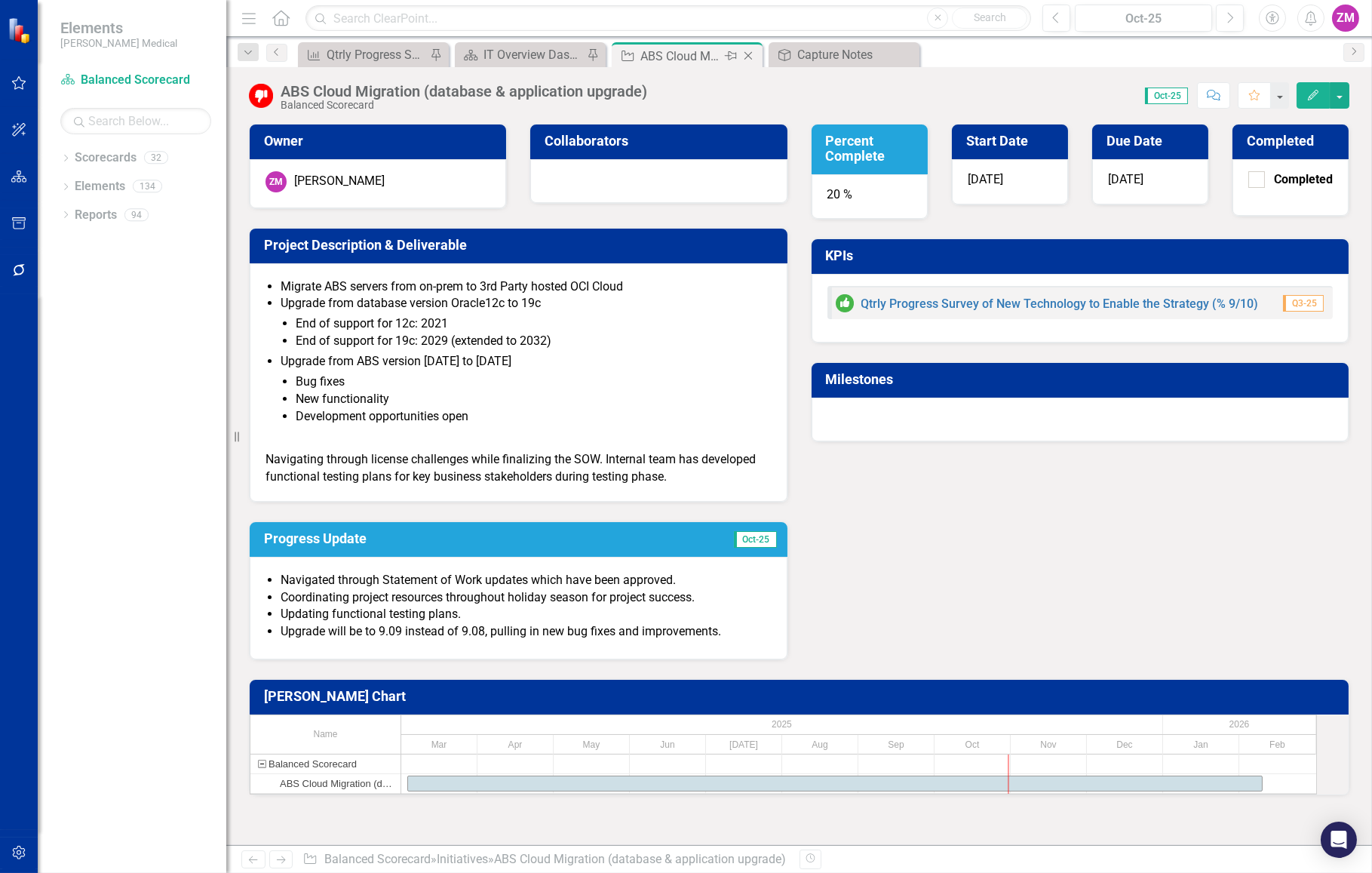
click at [746, 56] on icon "Close" at bounding box center [748, 55] width 15 height 12
click at [592, 54] on icon "Close" at bounding box center [591, 55] width 15 height 12
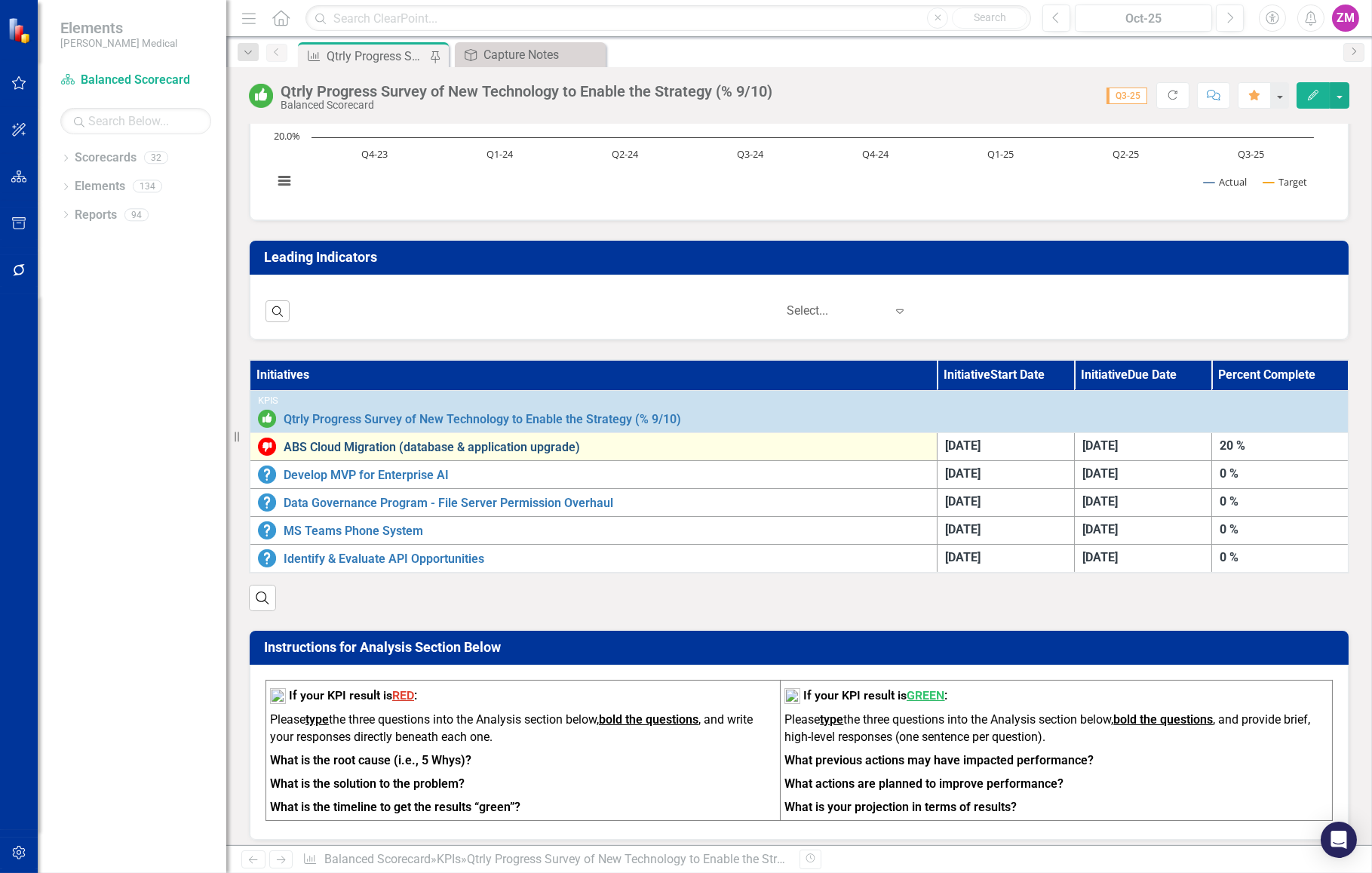
scroll to position [342, 0]
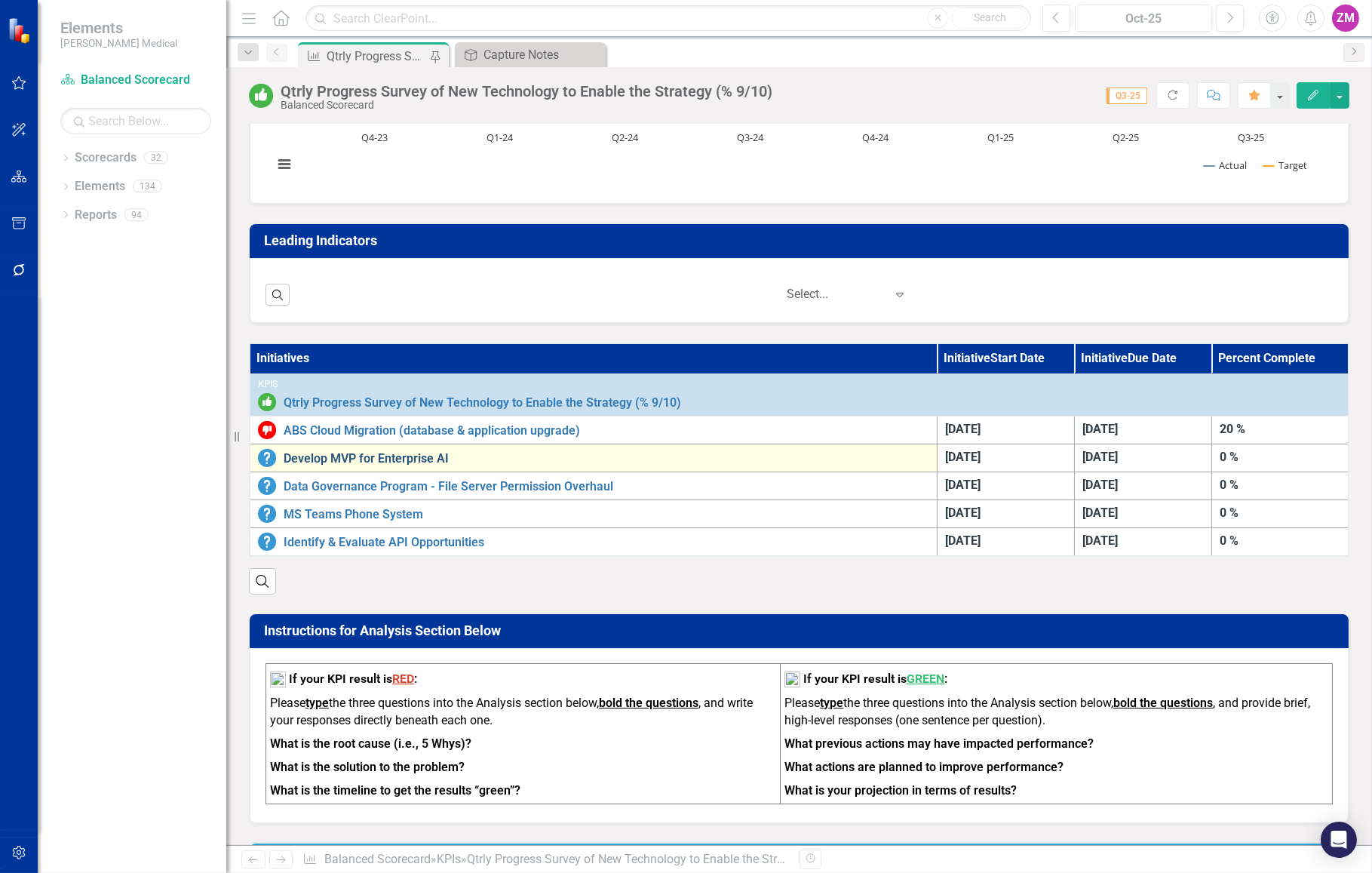
click at [429, 454] on link "Develop MVP for Enterprise AI" at bounding box center [606, 459] width 646 height 14
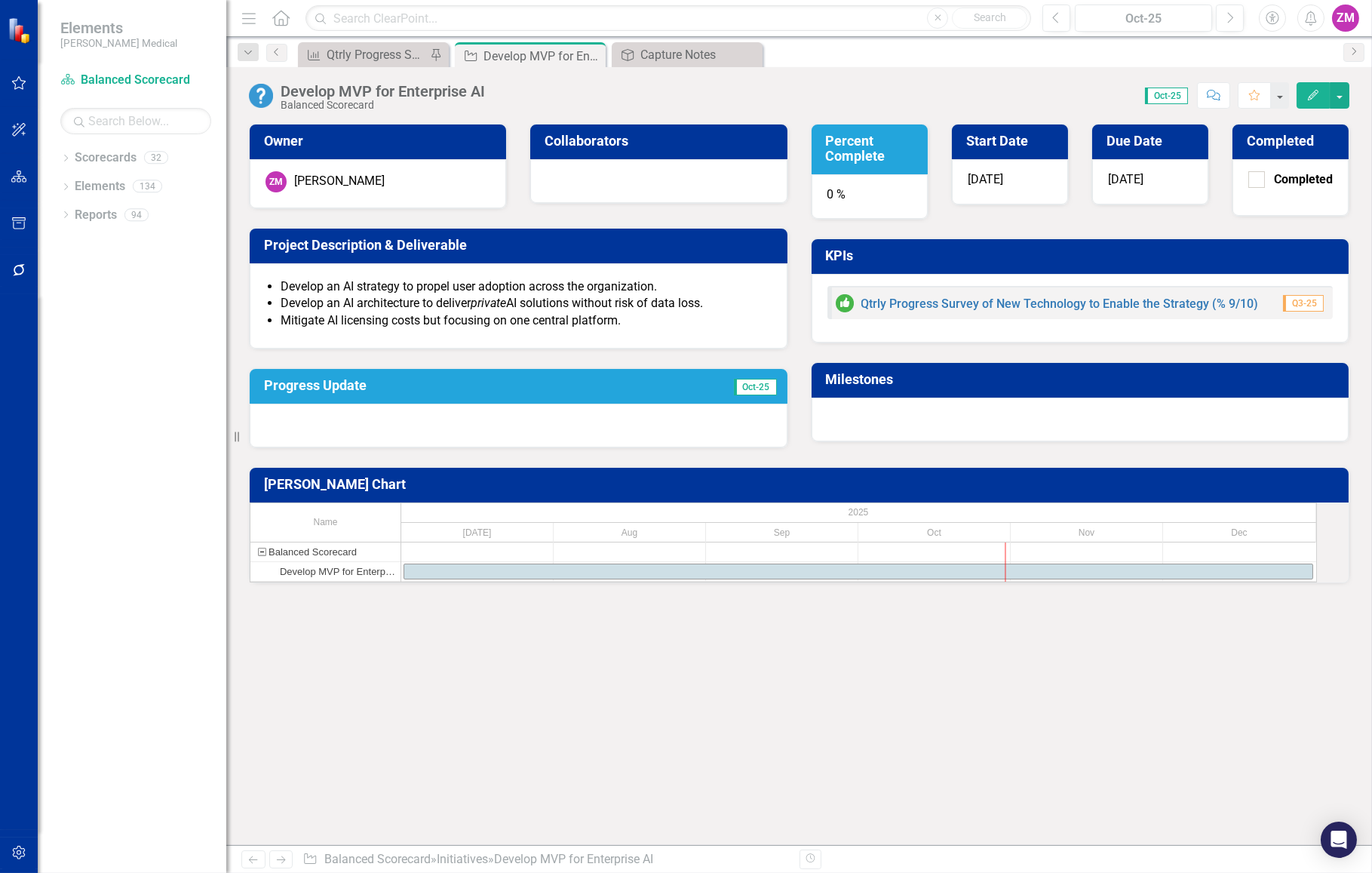
click at [400, 712] on div "Owner ZM Zachary McCook Collaborators Project Description & Deliverable Develop…" at bounding box center [799, 484] width 1146 height 722
click at [888, 203] on div "0 %" at bounding box center [869, 196] width 116 height 45
click at [860, 203] on div "0 %" at bounding box center [869, 196] width 116 height 45
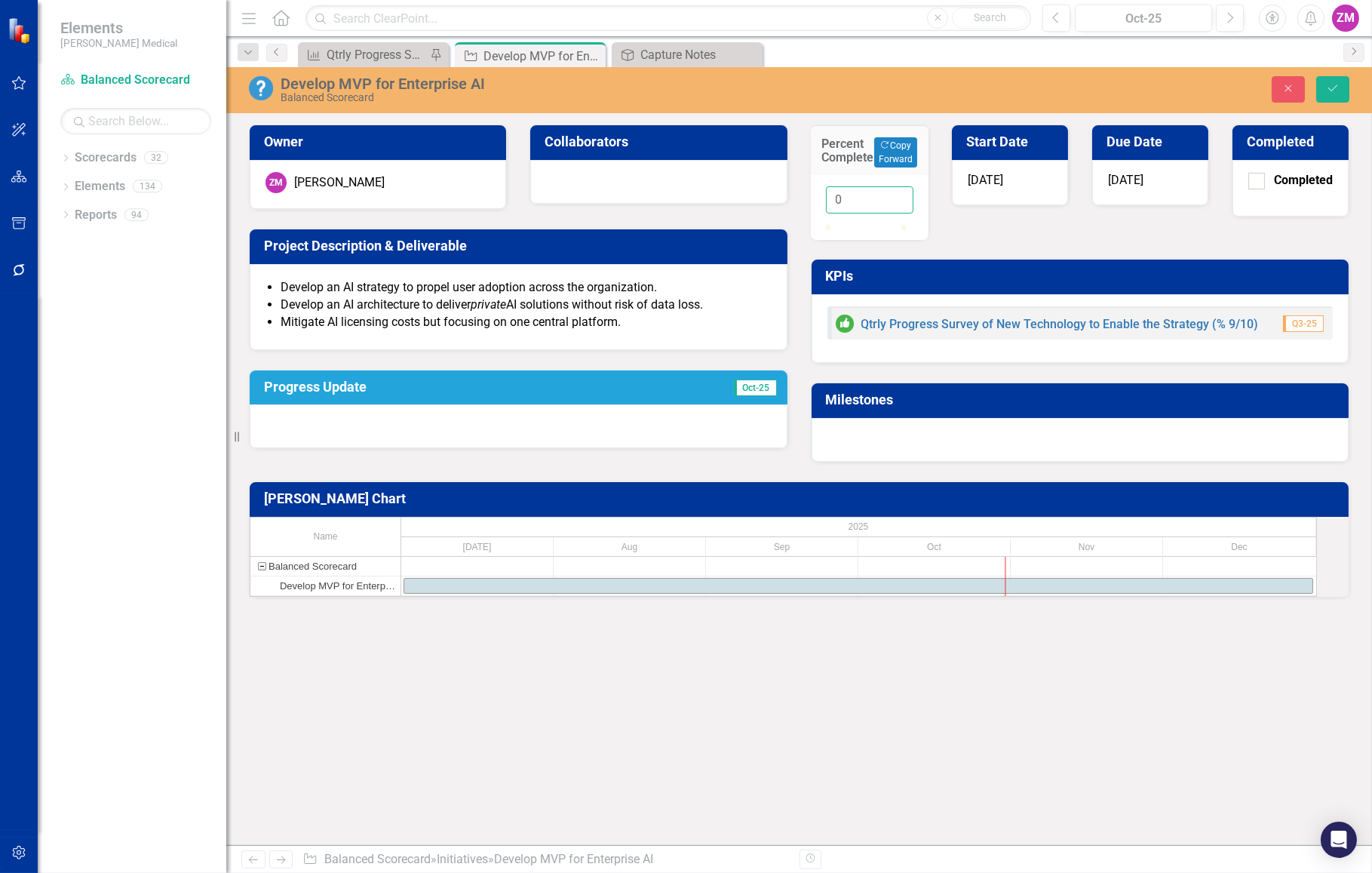
click at [853, 204] on input "0" at bounding box center [869, 200] width 87 height 28
type input "020"
click at [407, 411] on div at bounding box center [518, 426] width 538 height 44
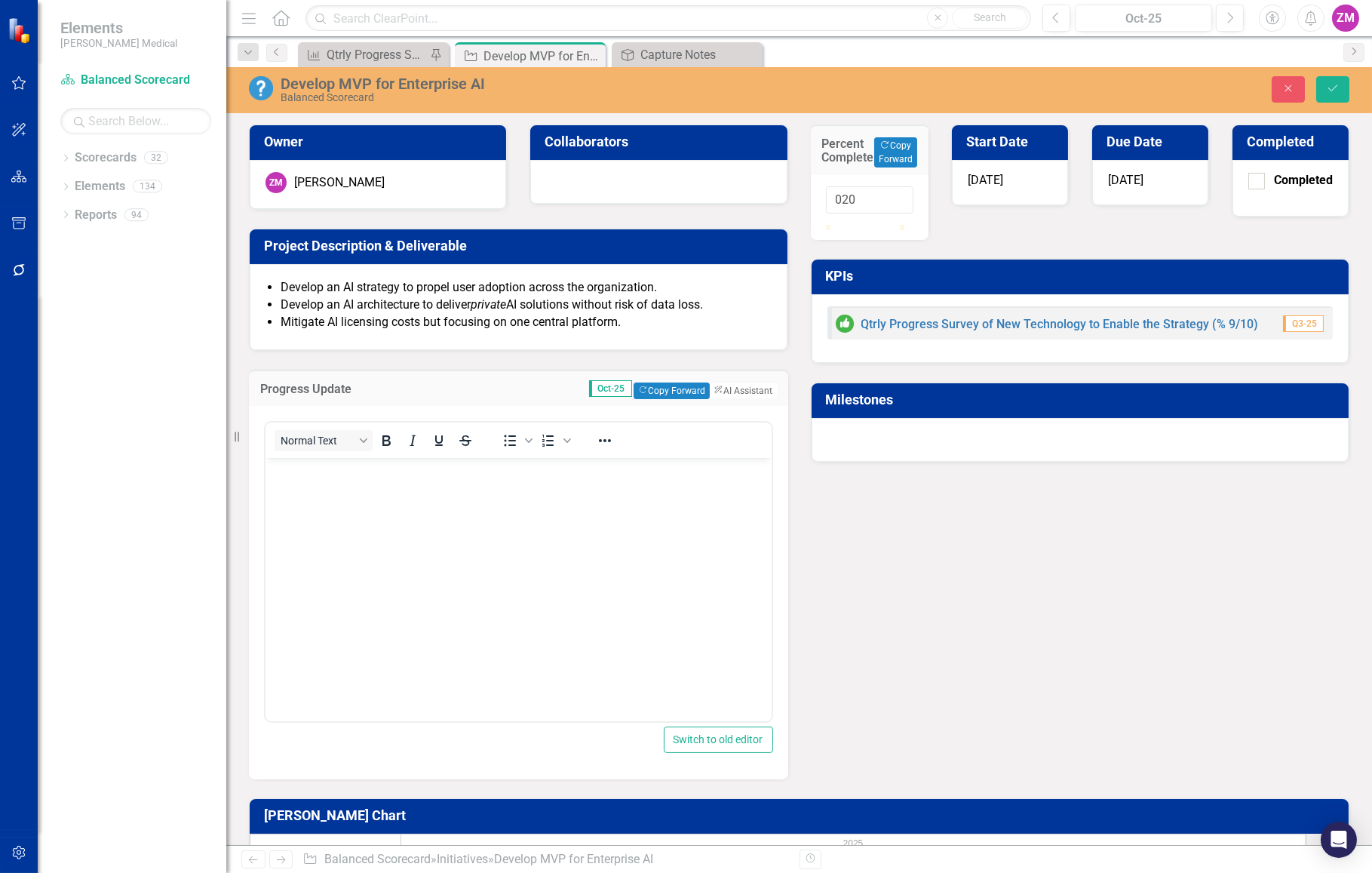
click at [370, 506] on body "Rich Text Area. Press ALT-0 for help." at bounding box center [518, 570] width 506 height 226
click at [501, 434] on icon "Bullet list" at bounding box center [510, 441] width 18 height 18
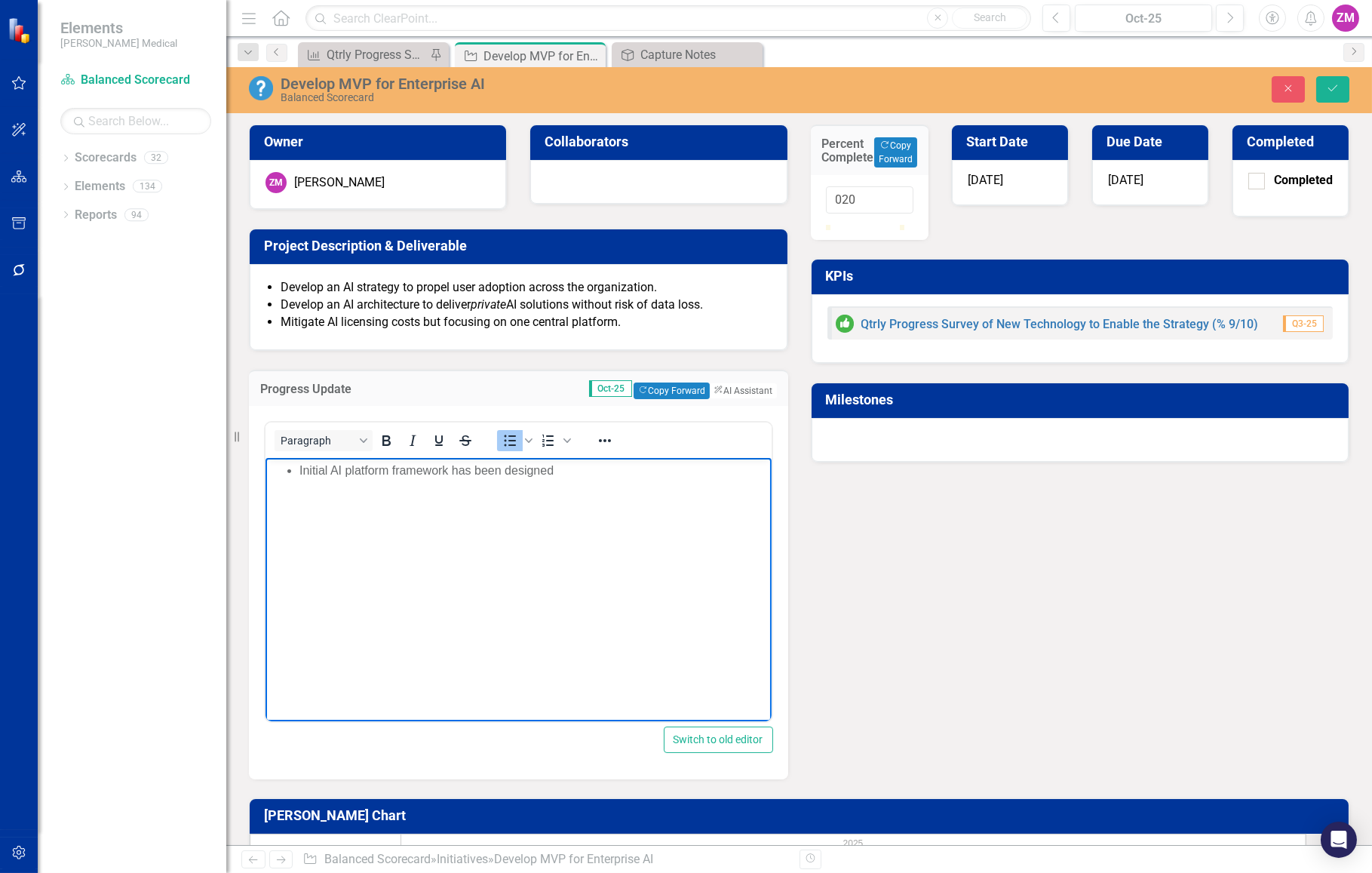
click at [314, 471] on li "Initial AI platform framework has been designed" at bounding box center [533, 470] width 468 height 18
click at [561, 470] on li "AI platform framework has been designed" at bounding box center [533, 470] width 468 height 18
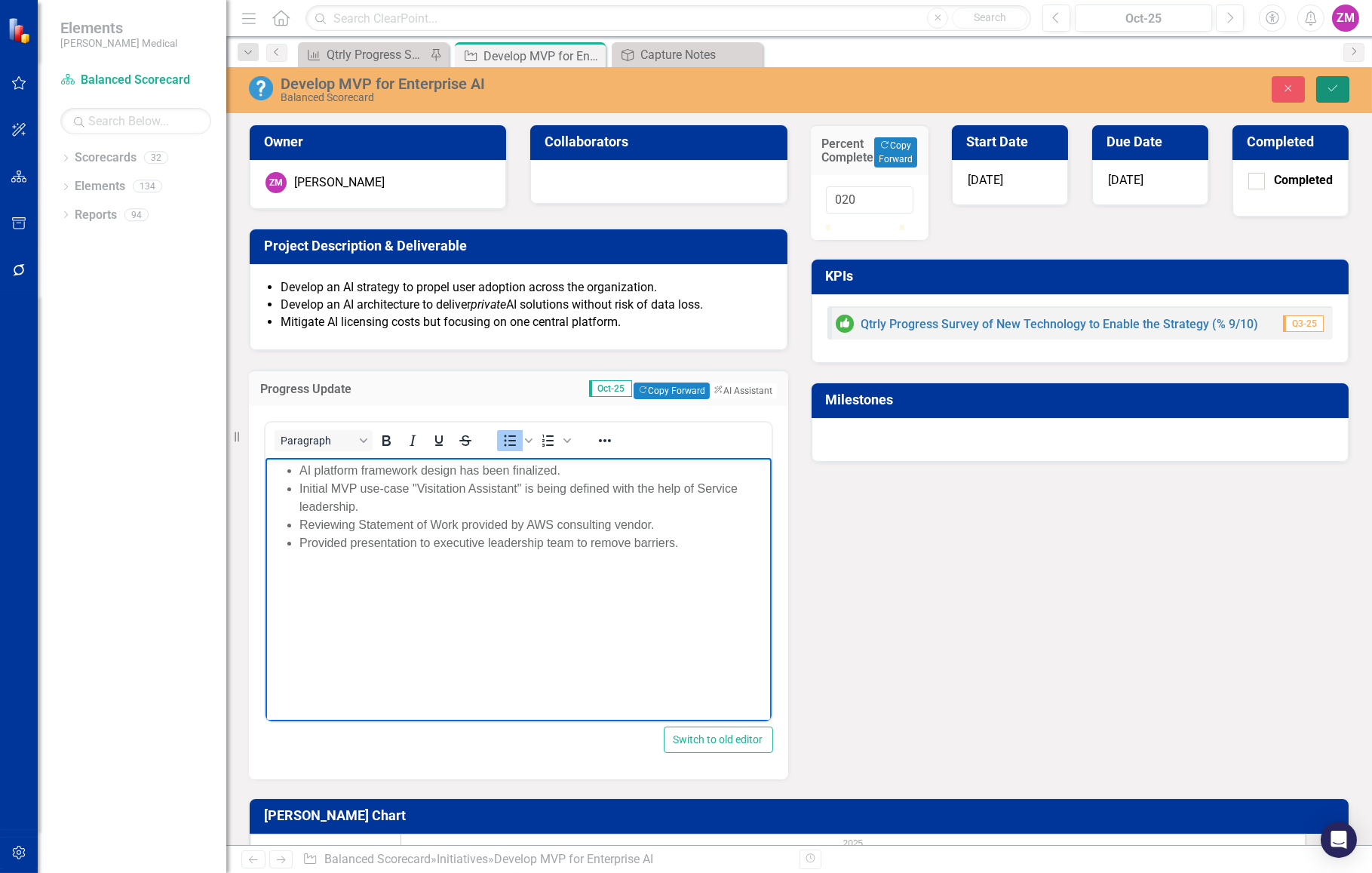
click at [1335, 92] on icon "Save" at bounding box center [1332, 88] width 14 height 11
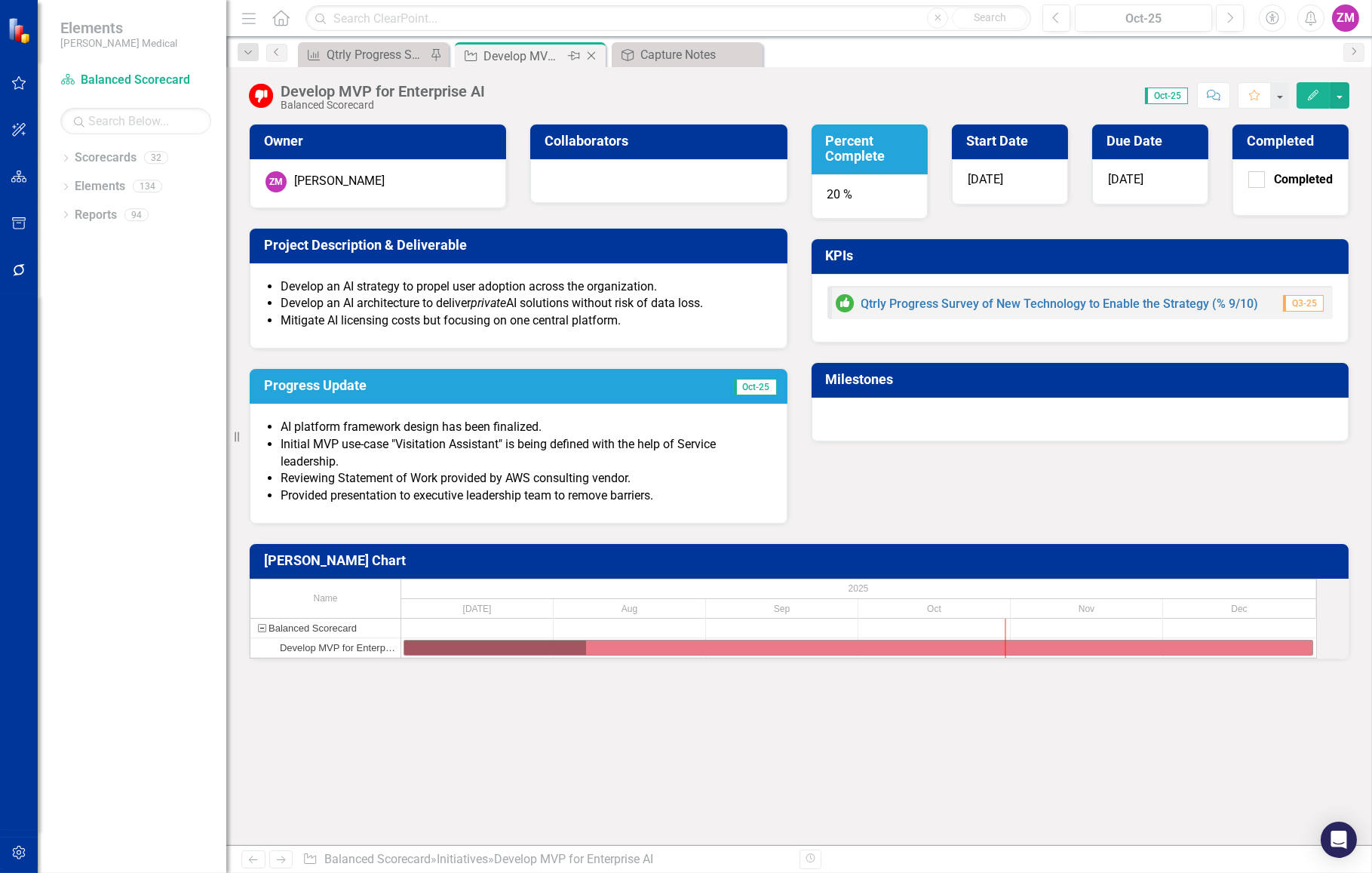
click at [595, 58] on icon "Close" at bounding box center [591, 55] width 15 height 12
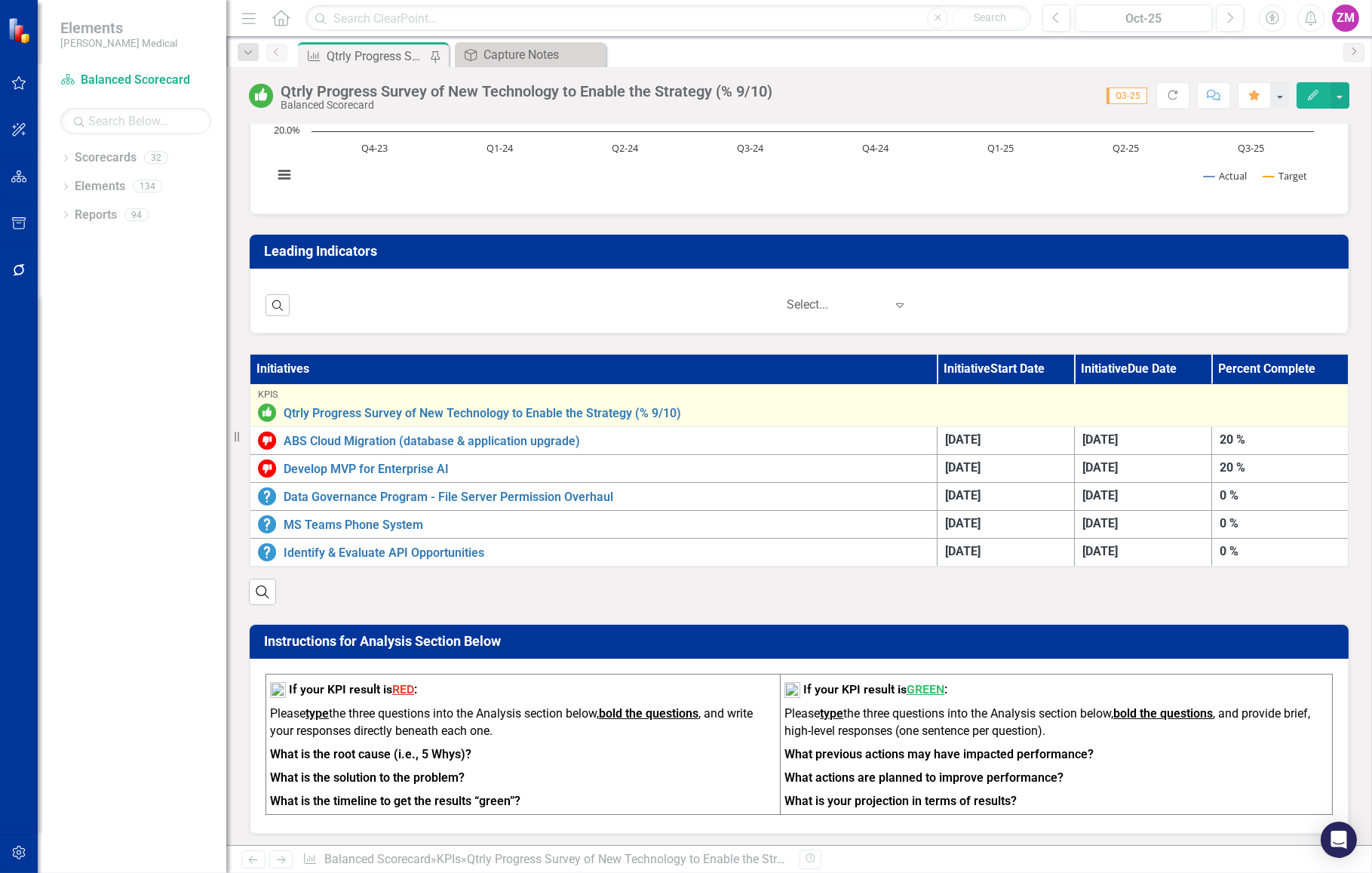
scroll to position [342, 0]
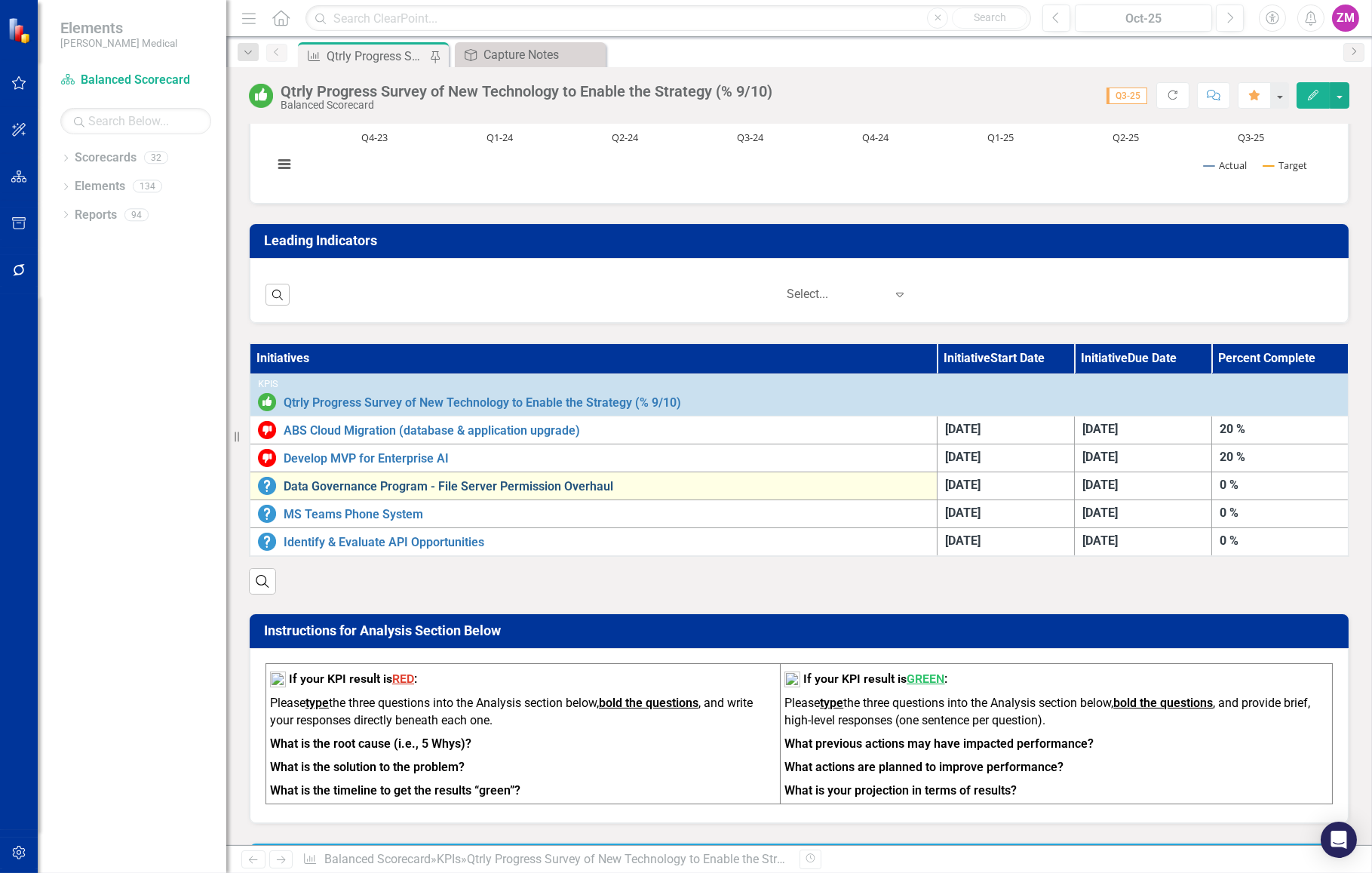
click at [380, 489] on link "Data Governance Program - File Server Permission Overhaul" at bounding box center [606, 487] width 646 height 14
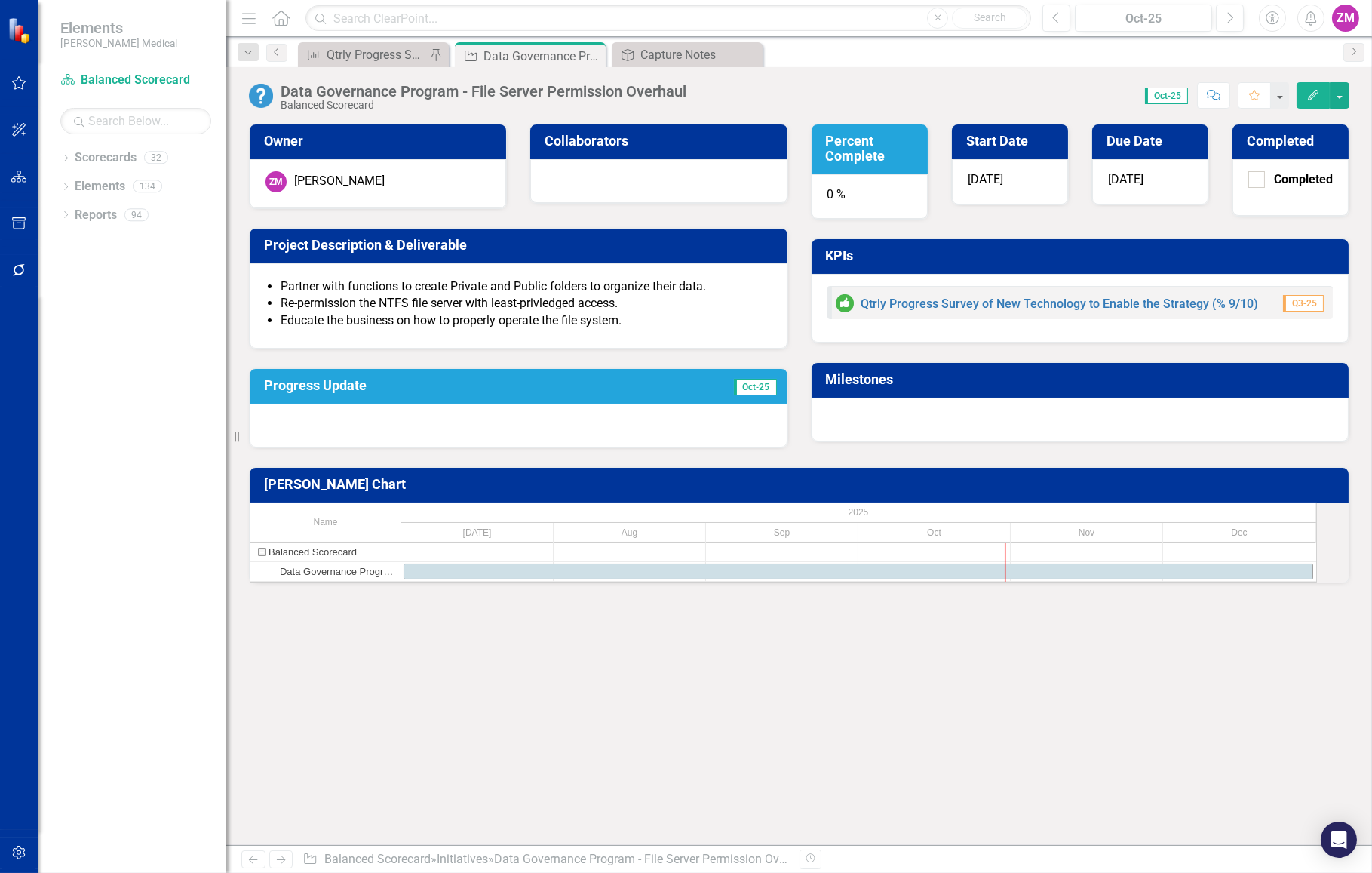
click at [856, 186] on div "0 %" at bounding box center [869, 196] width 116 height 45
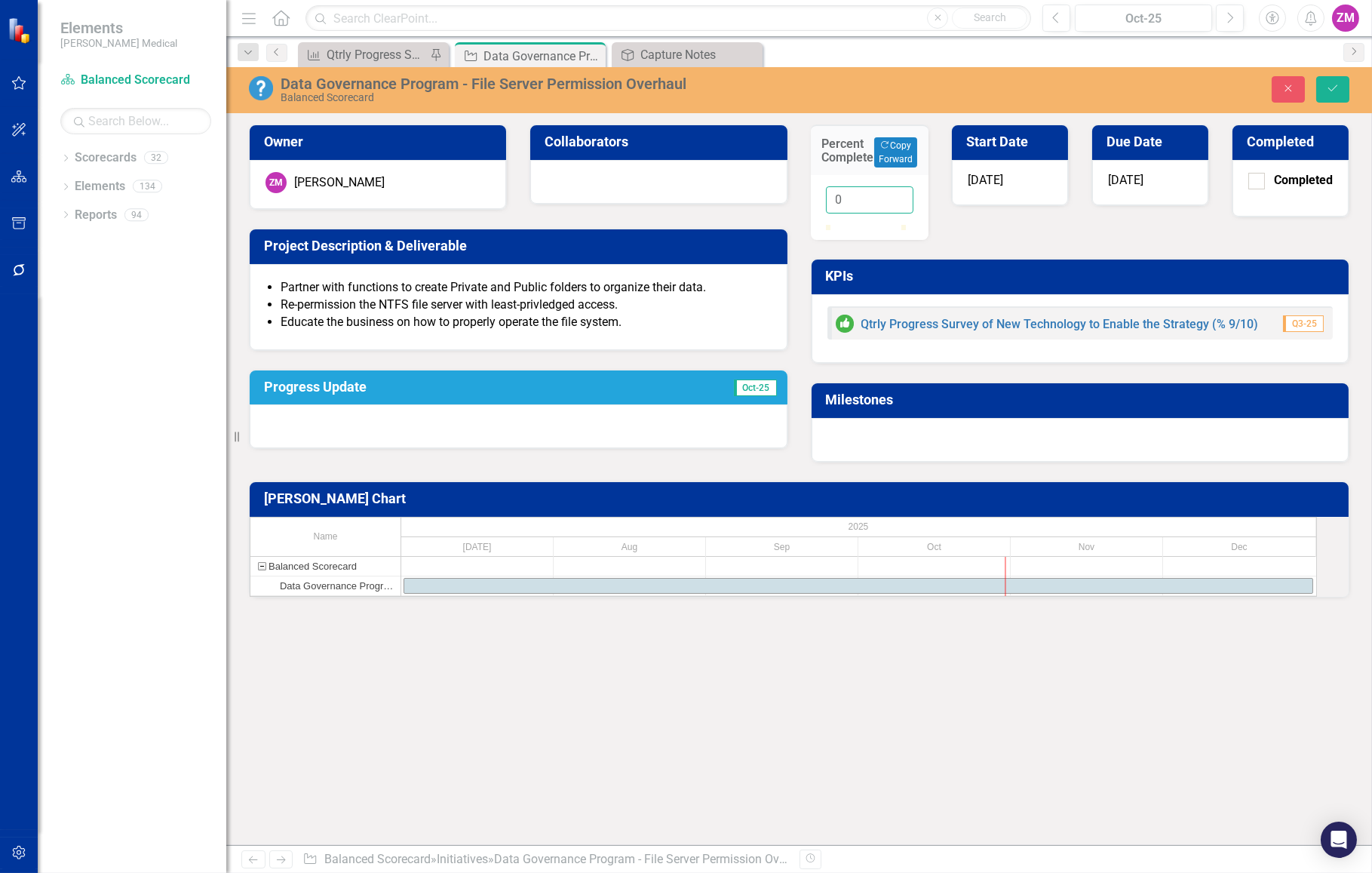
click at [854, 205] on input "0" at bounding box center [869, 200] width 87 height 28
type input "040"
click at [1002, 240] on div "Percent Complete Copy Forward Copy Forward 040 Start Date 7/1/25 Due Date 12/31…" at bounding box center [1081, 284] width 562 height 357
click at [586, 420] on div at bounding box center [518, 426] width 538 height 44
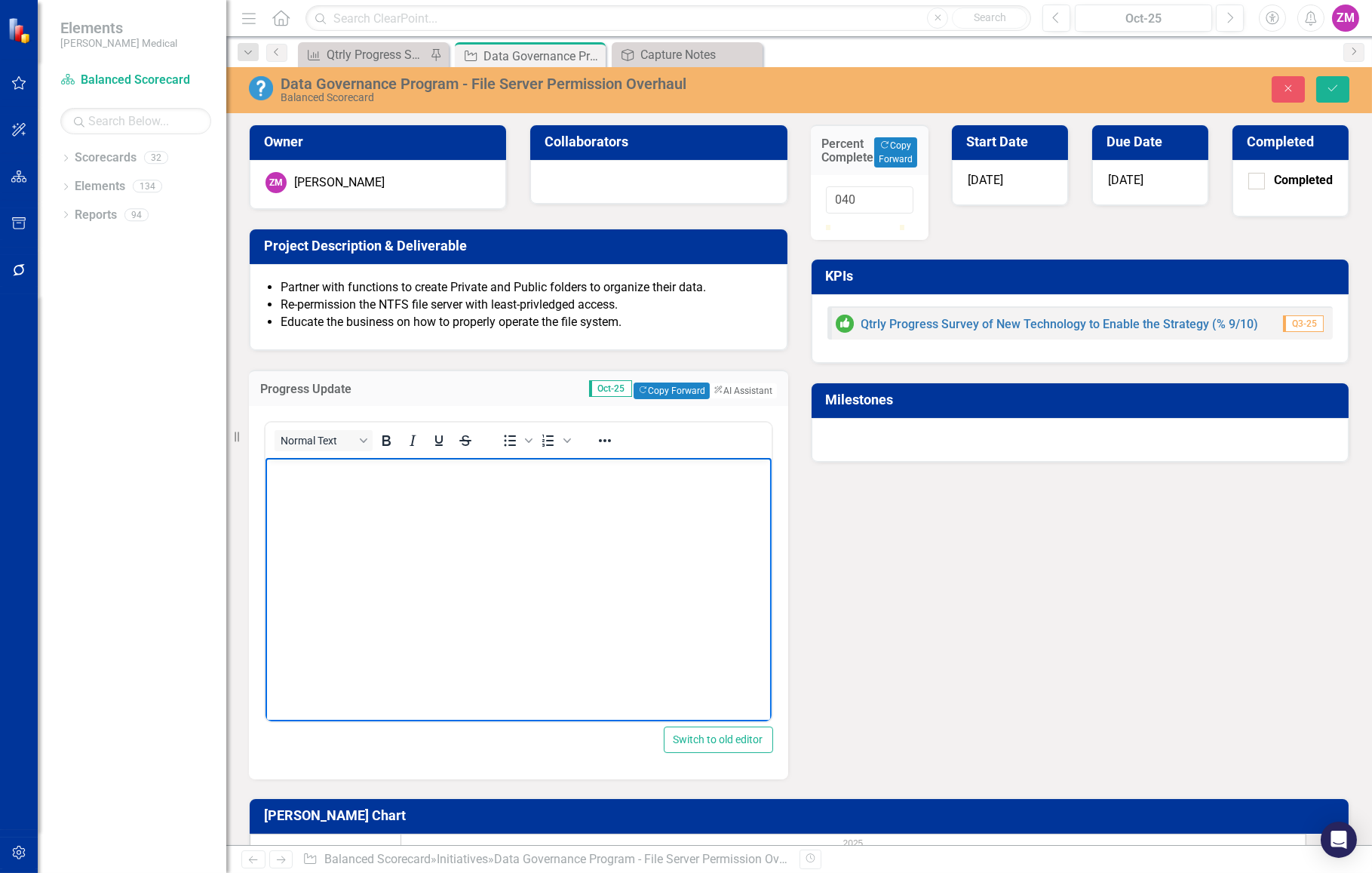
click at [457, 524] on body "Rich Text Area. Press ALT-0 for help." at bounding box center [518, 570] width 506 height 226
click at [517, 439] on icon "Bullet list" at bounding box center [510, 441] width 18 height 18
click at [689, 537] on body "Completed reorganization of Service files Completed reorganization of Sales fil…" at bounding box center [518, 570] width 506 height 226
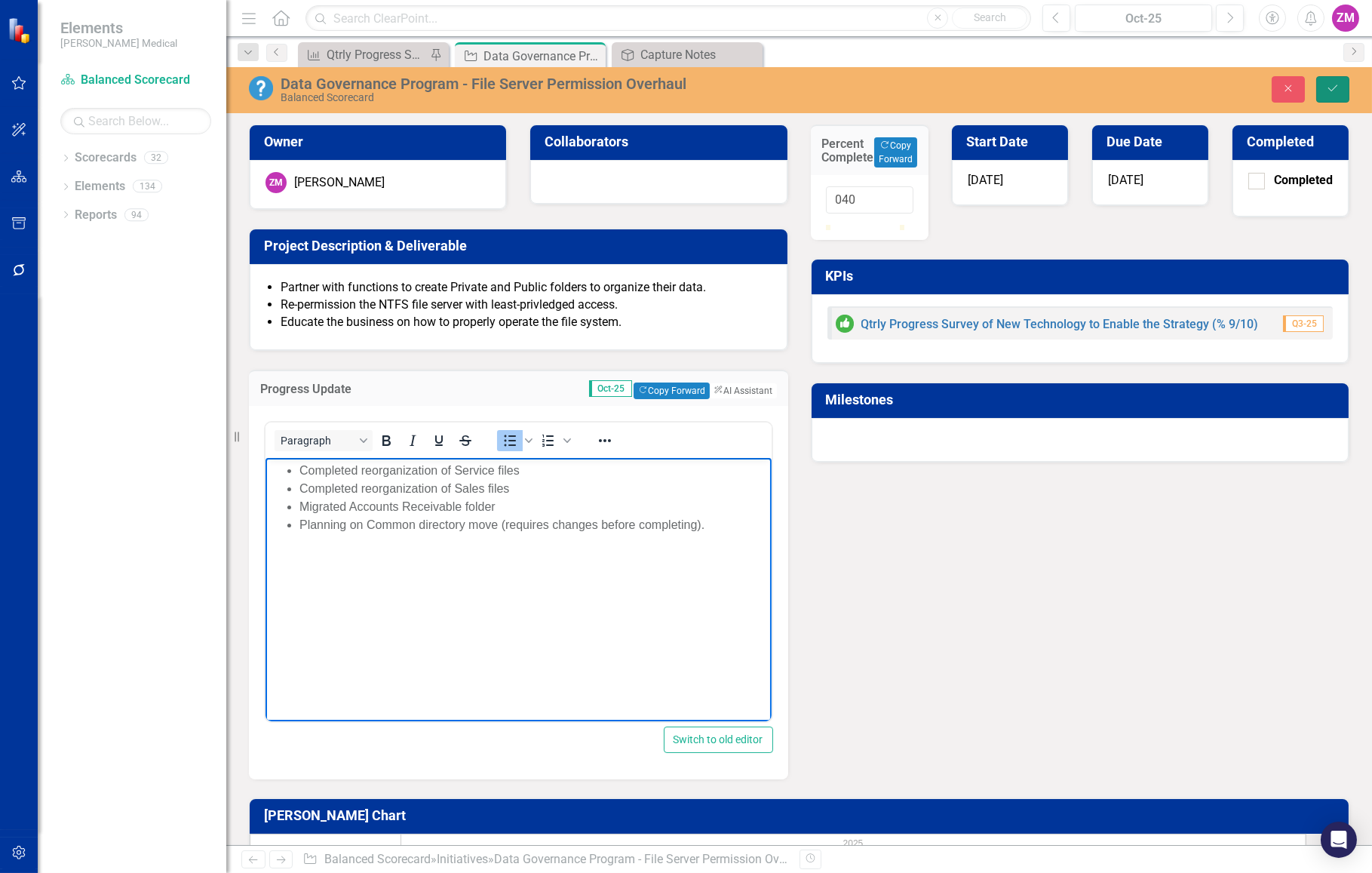
click at [1329, 93] on icon "Save" at bounding box center [1332, 88] width 14 height 11
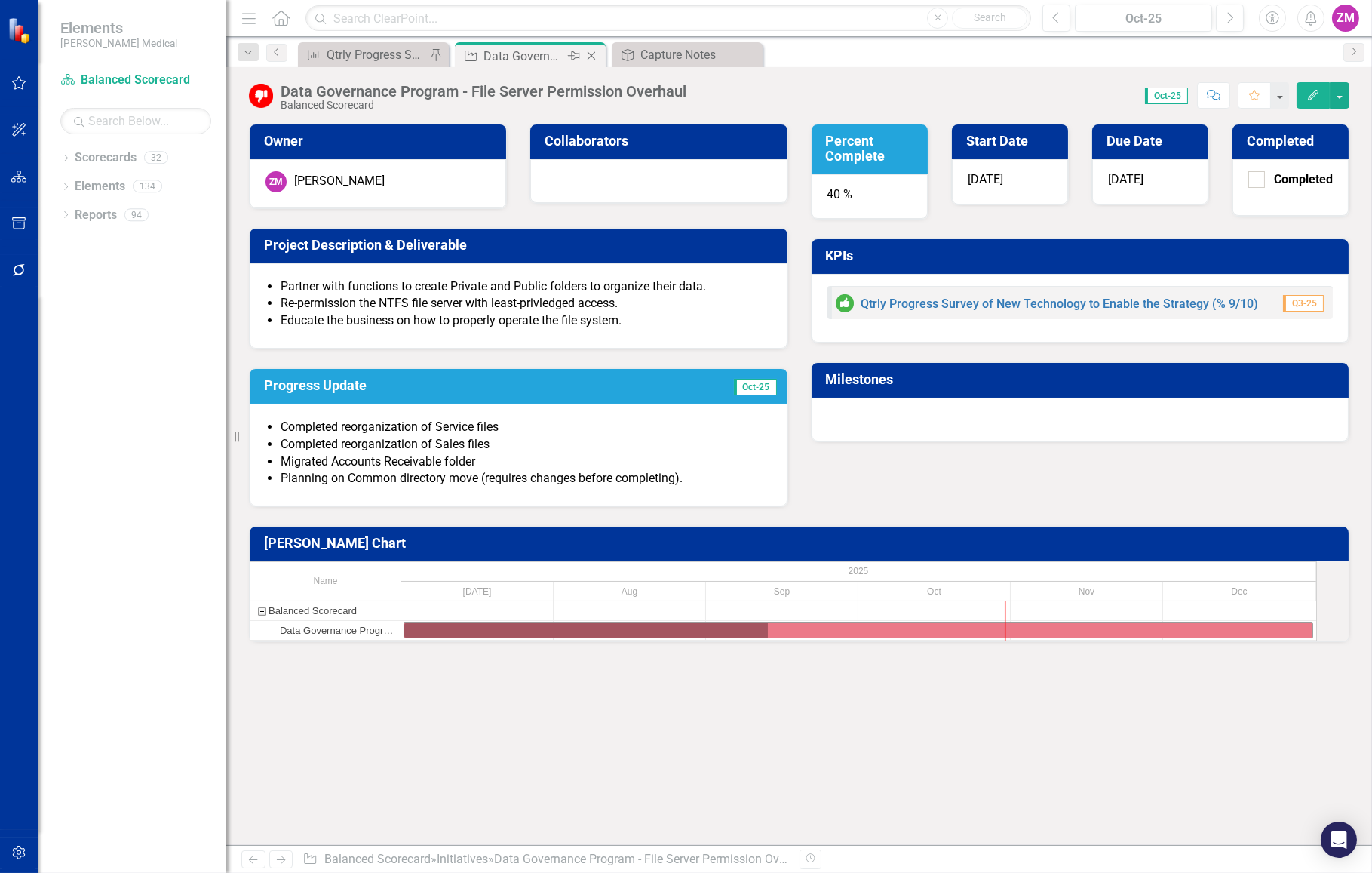
click at [596, 53] on icon "Close" at bounding box center [591, 55] width 15 height 12
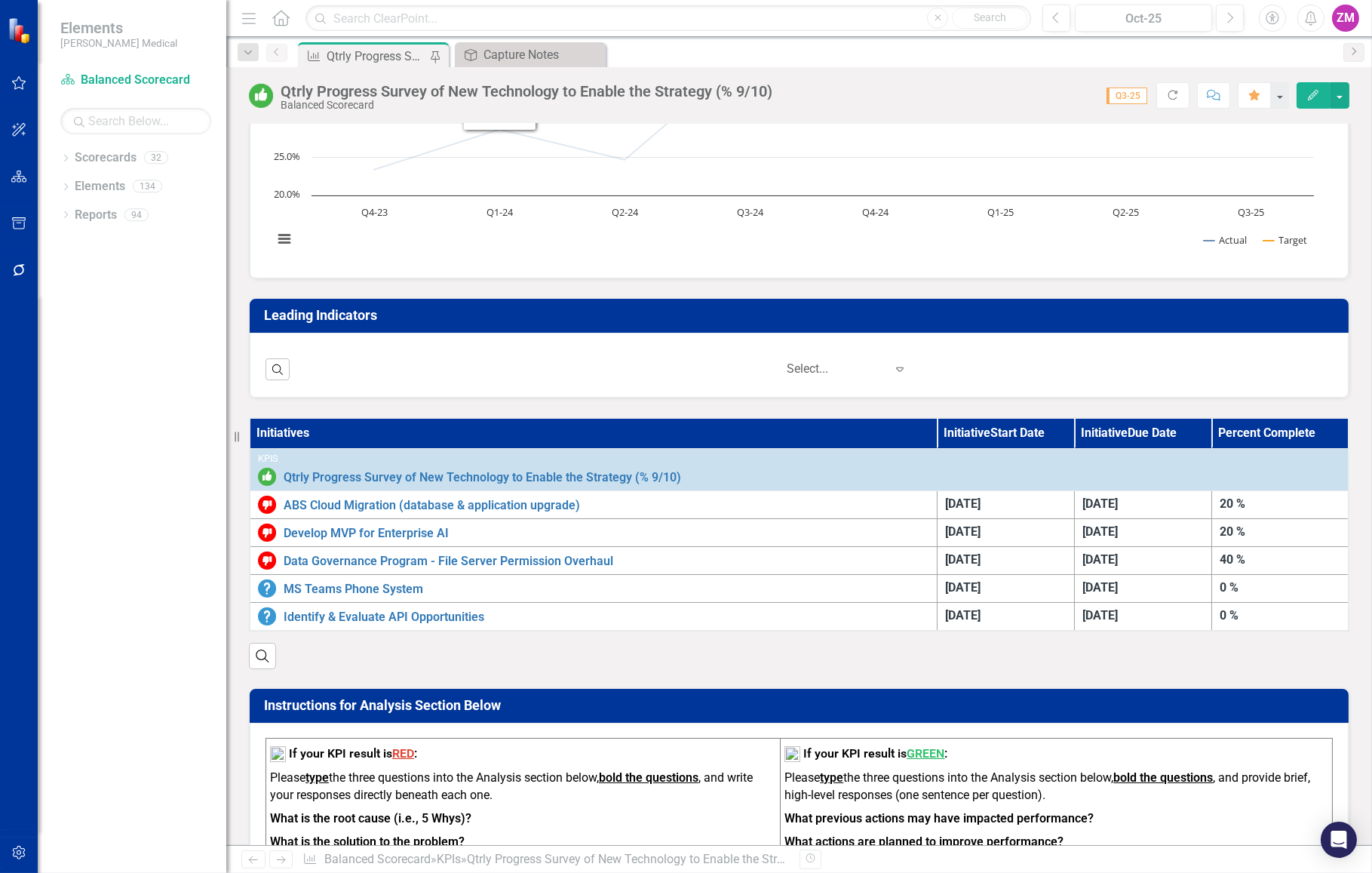
scroll to position [274, 0]
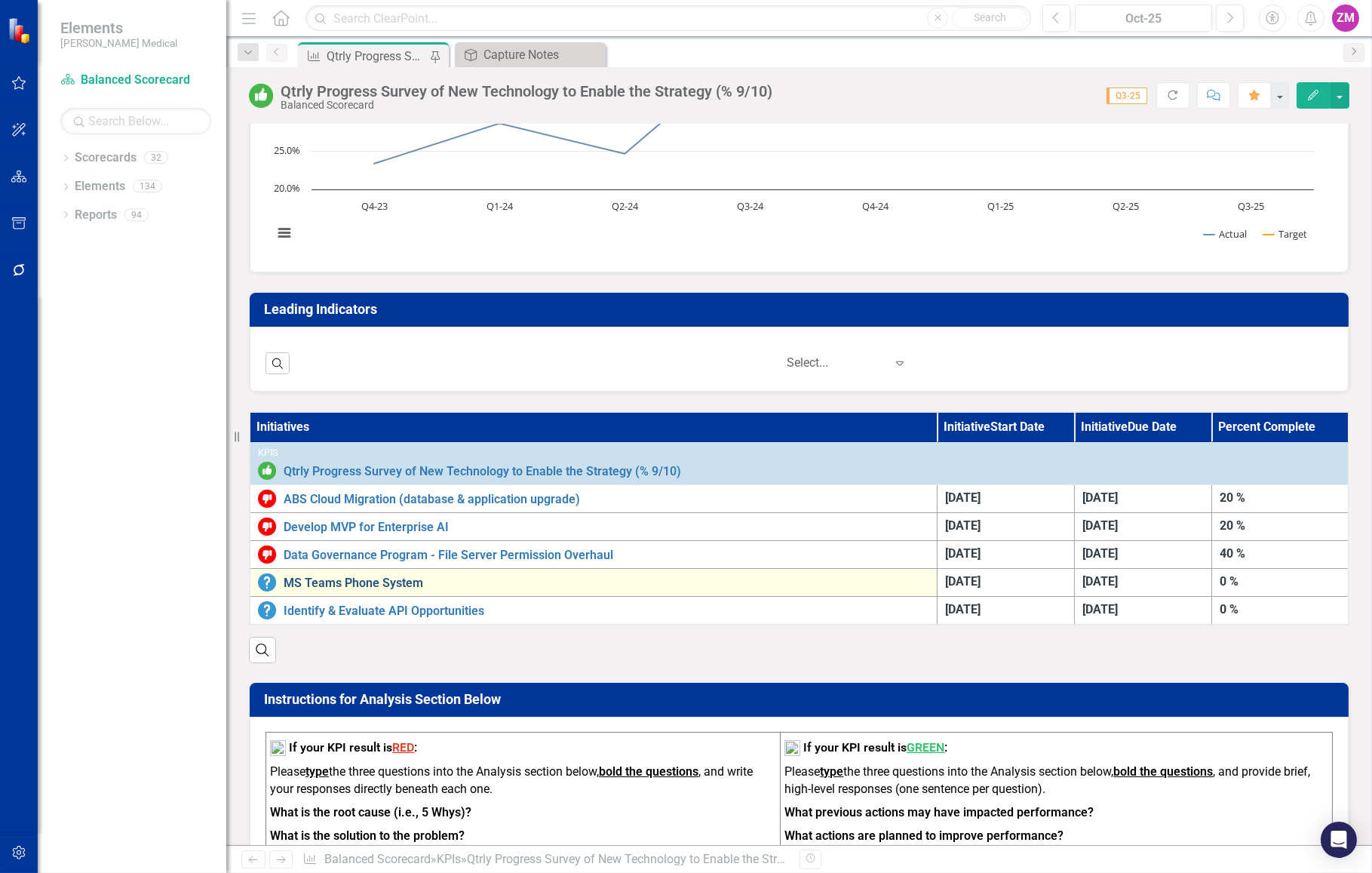
click at [406, 577] on link "MS Teams Phone System" at bounding box center [606, 583] width 646 height 14
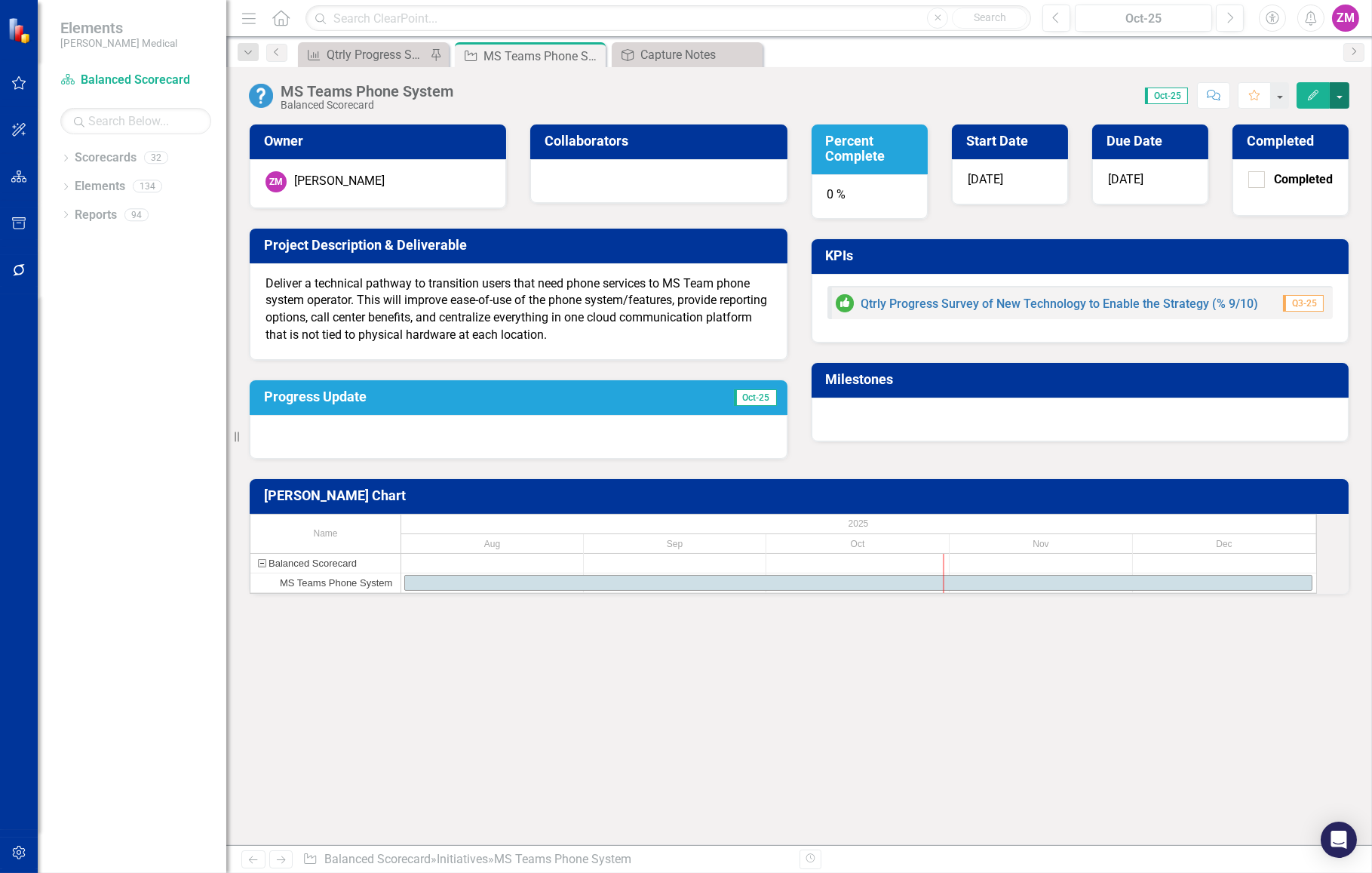
click at [1342, 93] on button "button" at bounding box center [1340, 95] width 20 height 26
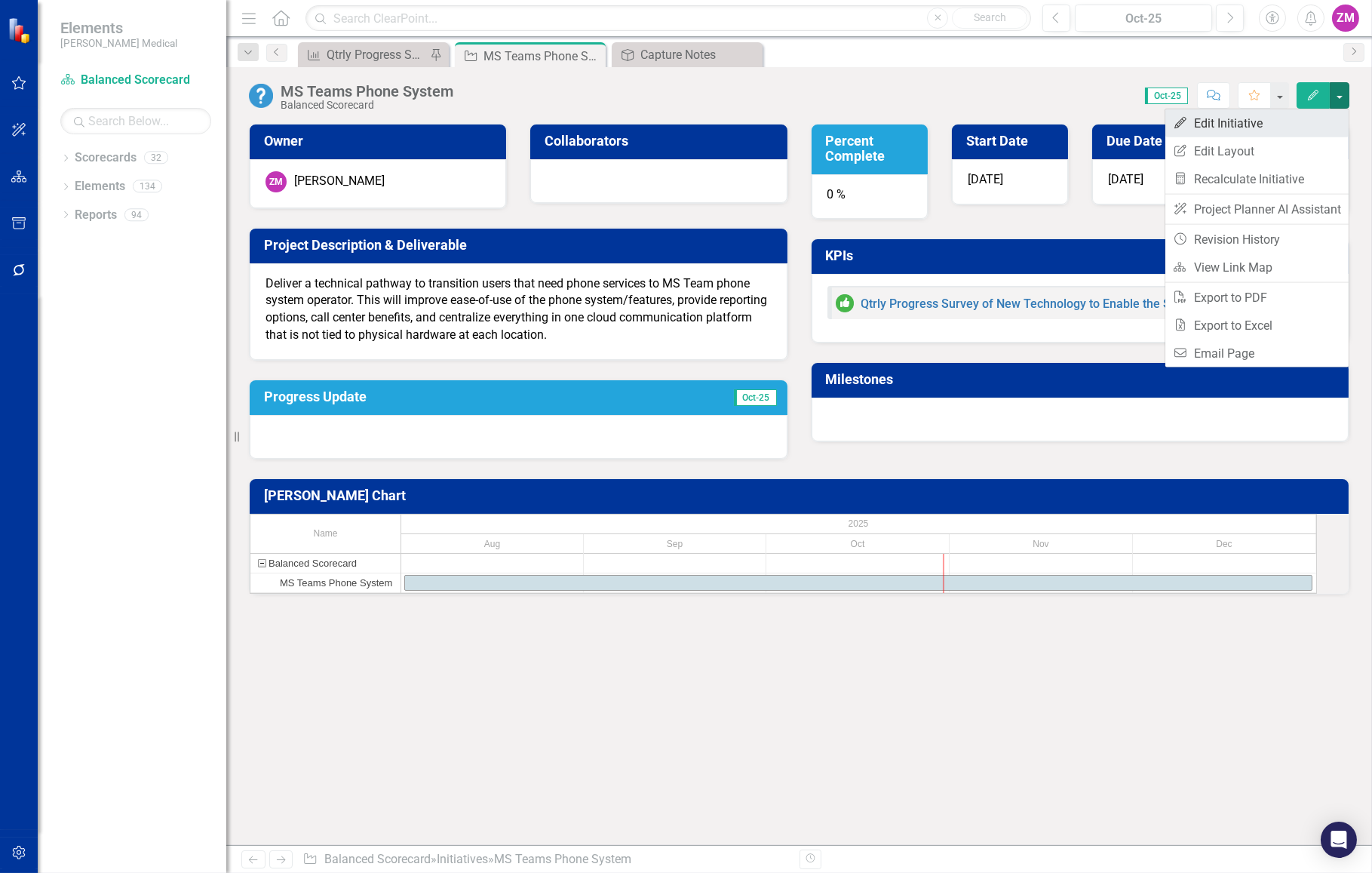
click at [1283, 128] on link "Edit Edit Initiative" at bounding box center [1257, 123] width 183 height 28
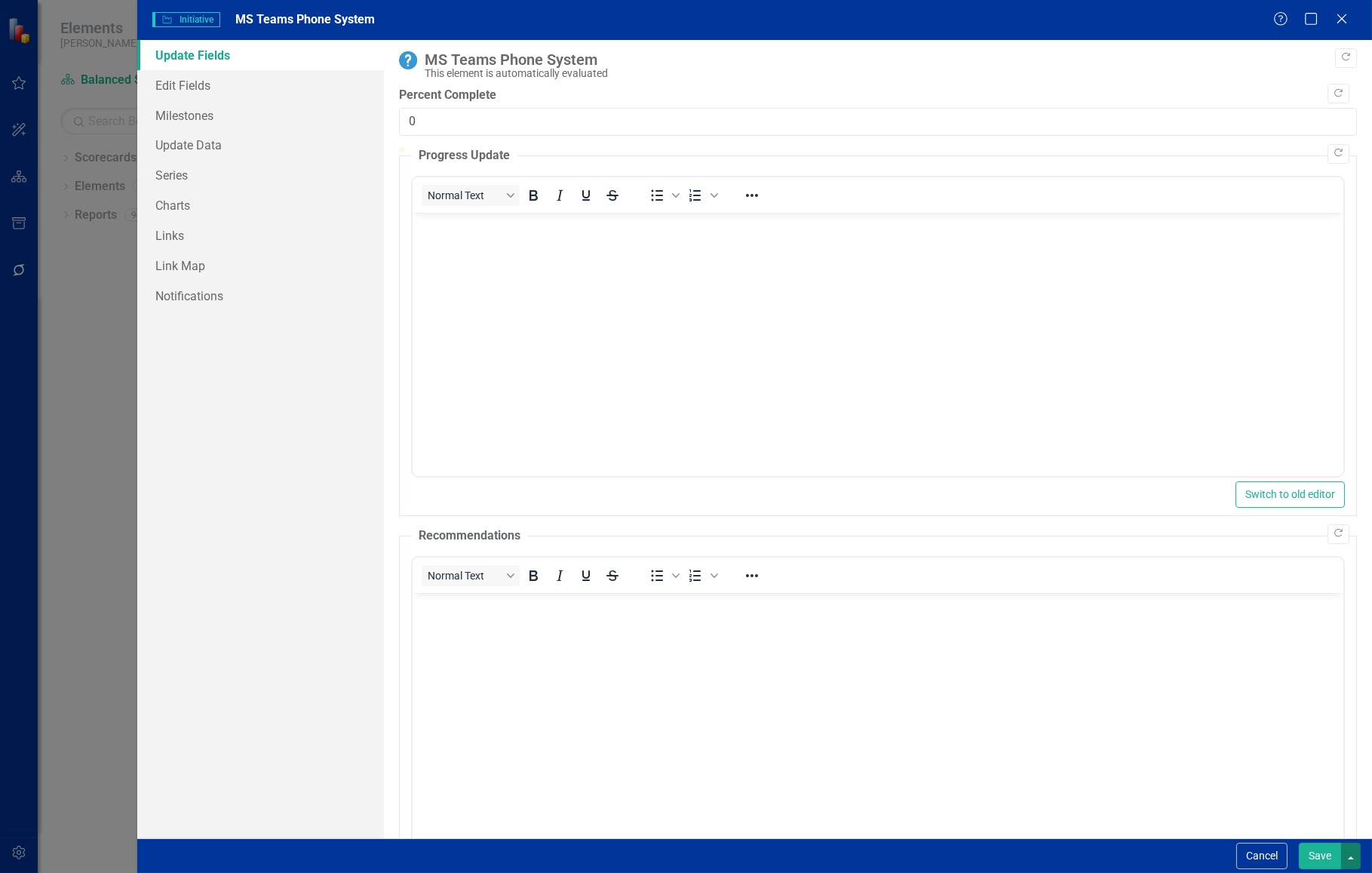
click at [1352, 851] on button "button" at bounding box center [1351, 855] width 20 height 26
click at [1343, 17] on icon at bounding box center [1341, 18] width 12 height 12
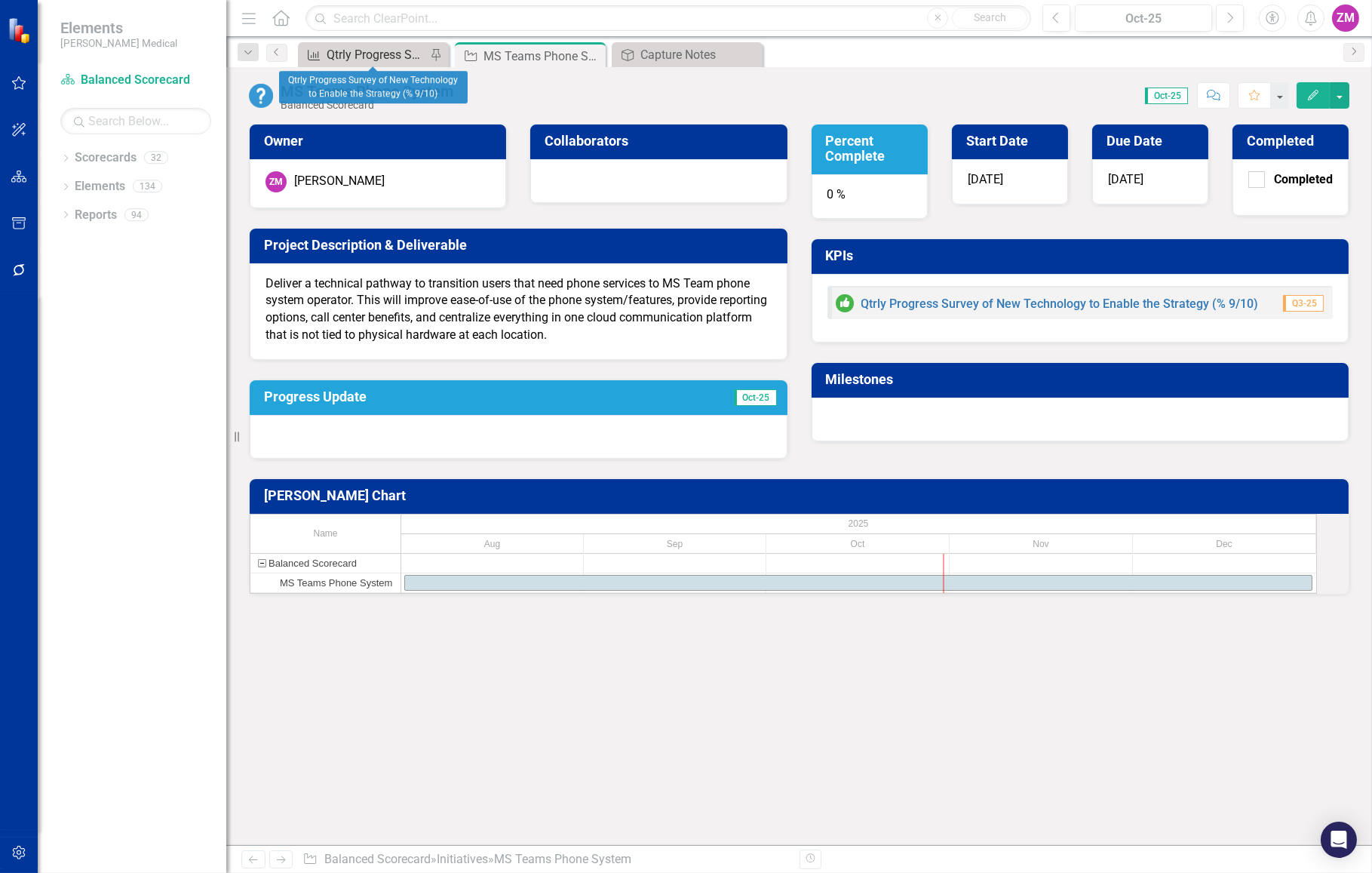
click at [368, 59] on div "Qtrly Progress Survey of New Technology to Enable the Strategy (% 9/10)" at bounding box center [377, 54] width 100 height 19
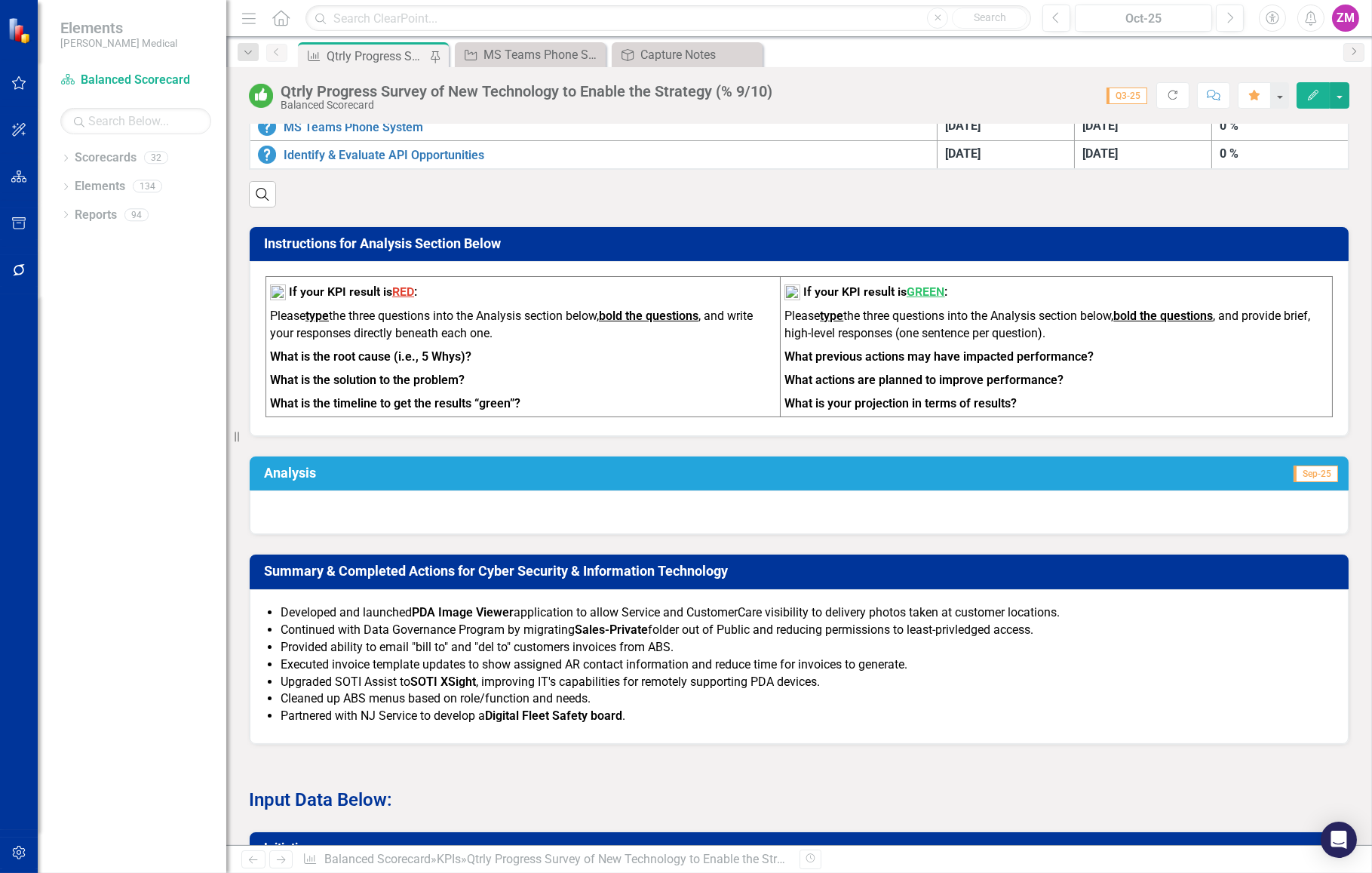
scroll to position [754, 0]
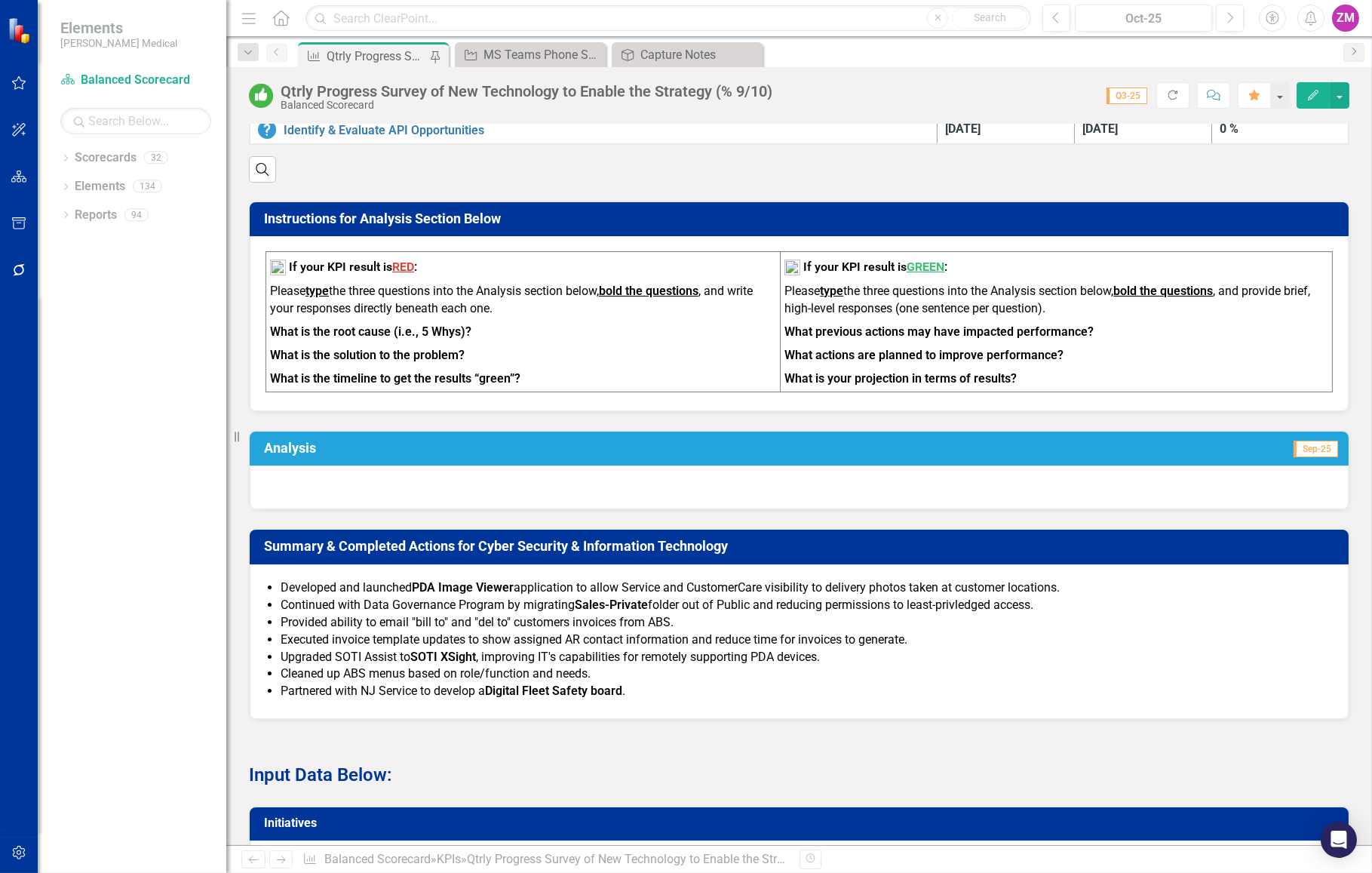
click at [452, 587] on strong "PDA Image Viewer" at bounding box center [462, 587] width 102 height 14
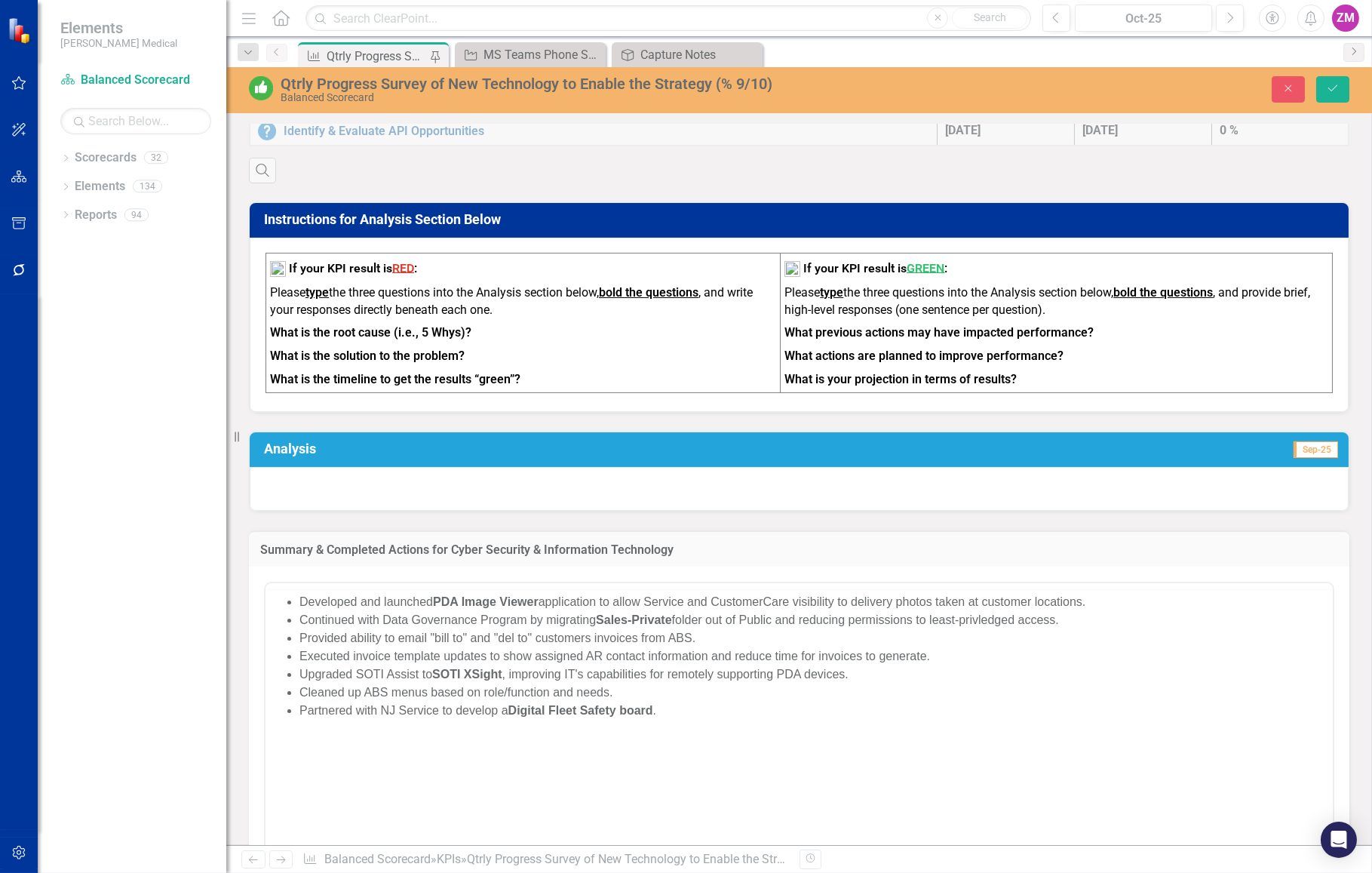
scroll to position [0, 0]
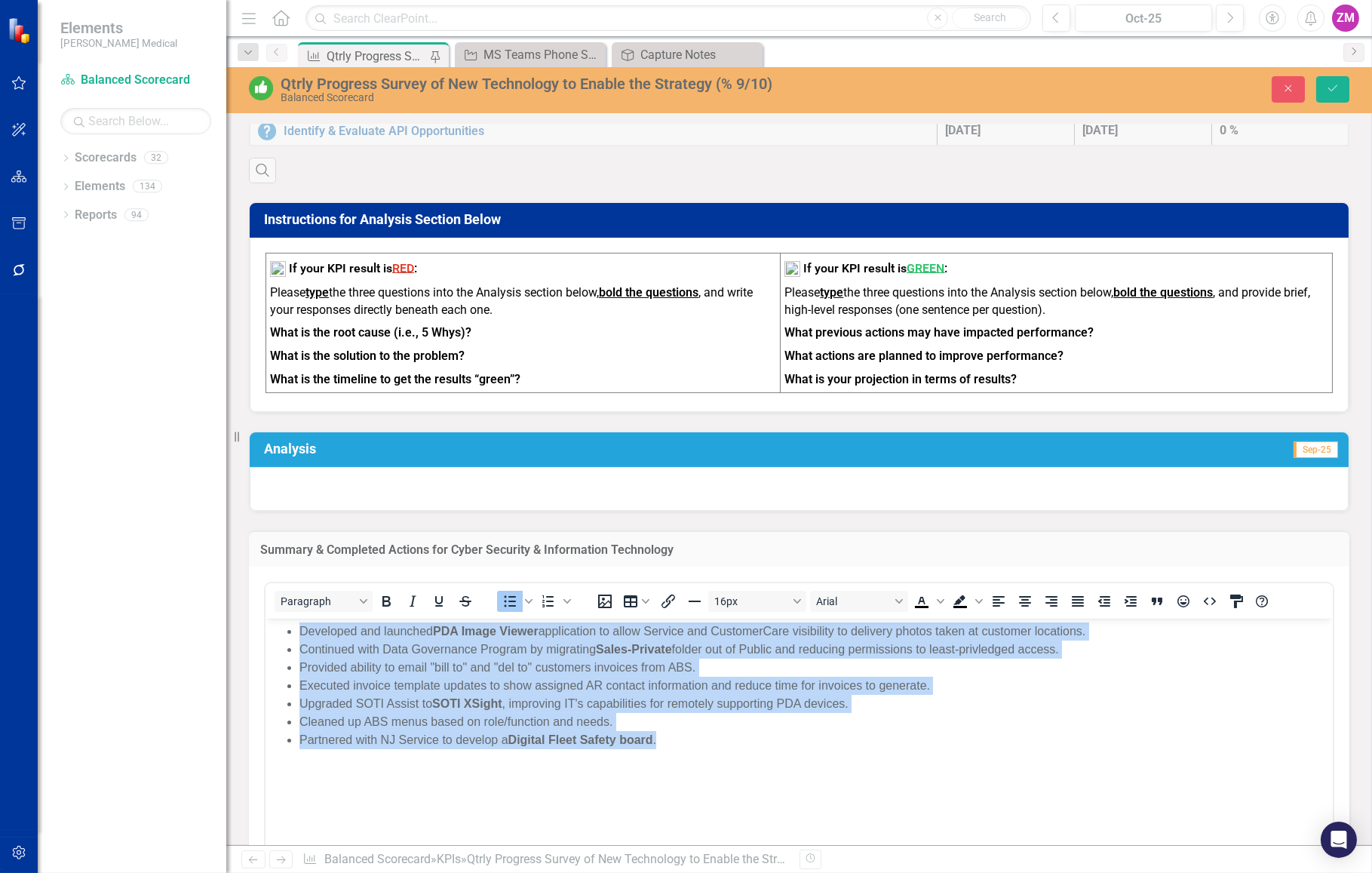
drag, startPoint x: 550, startPoint y: 718, endPoint x: 186, endPoint y: 601, distance: 382.3
click at [265, 619] on html "Developed and launched PDA Image Viewer application to allow Service and Custom…" at bounding box center [798, 732] width 1068 height 226
click at [611, 684] on li "Executed invoice template updates to show assigned AR contact information and r…" at bounding box center [813, 686] width 1030 height 18
drag, startPoint x: 727, startPoint y: 740, endPoint x: 308, endPoint y: 631, distance: 432.9
click at [308, 631] on ul "Developed and launched PDA Image Viewer application to allow Service and Custom…" at bounding box center [798, 686] width 1059 height 127
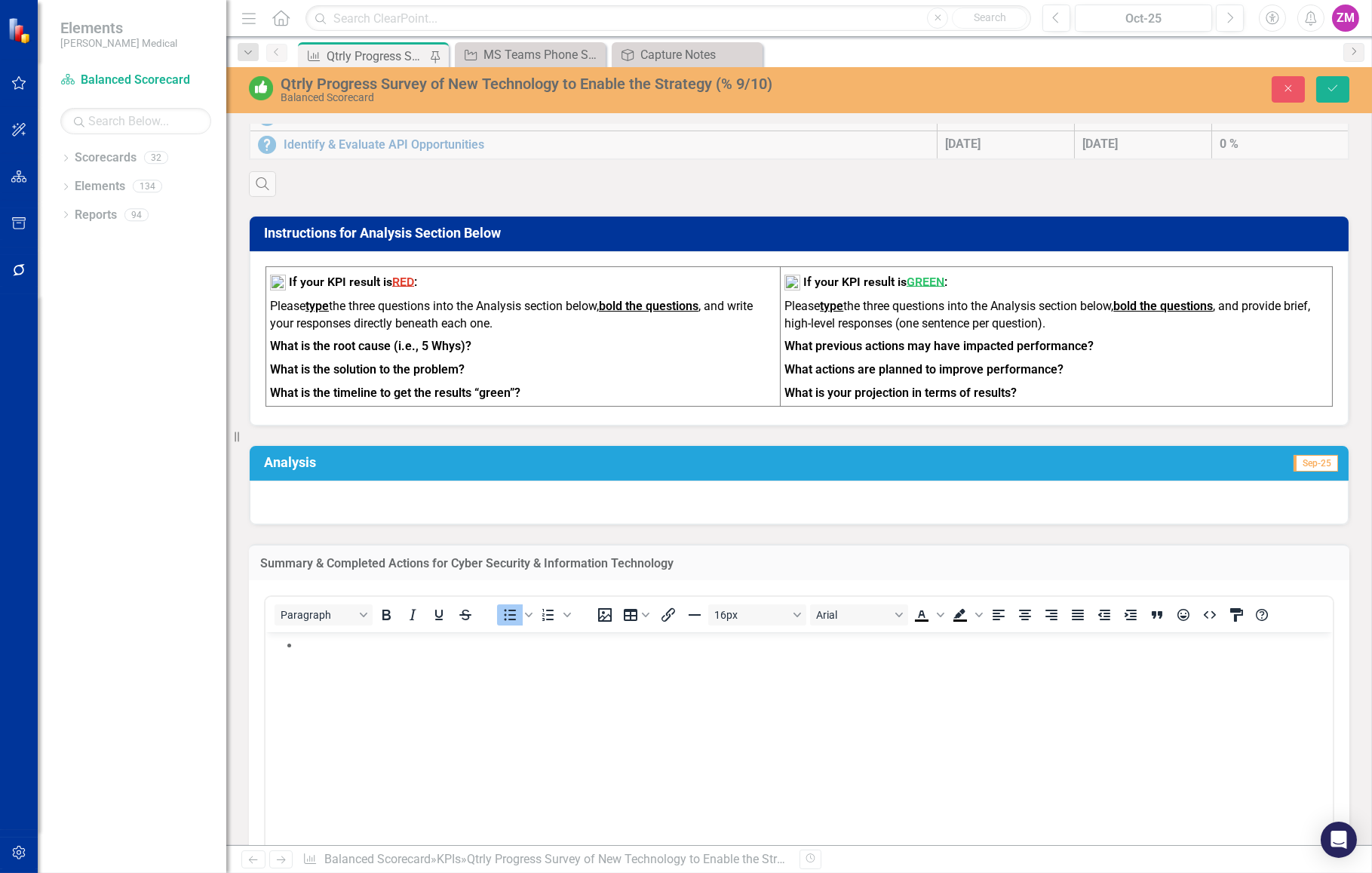
scroll to position [823, 0]
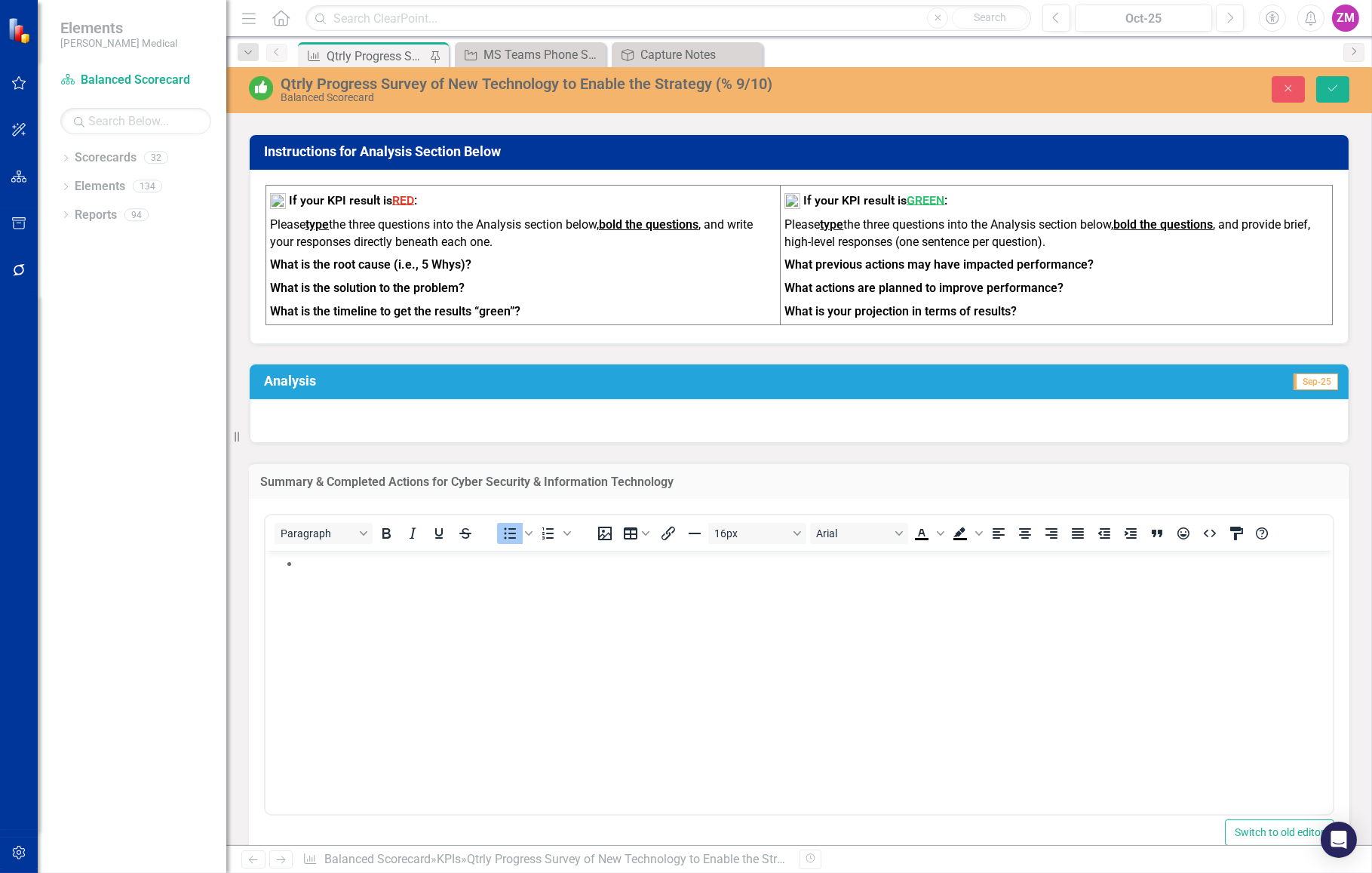
click at [713, 641] on body "Rich Text Area. Press ALT-0 for help." at bounding box center [798, 663] width 1068 height 226
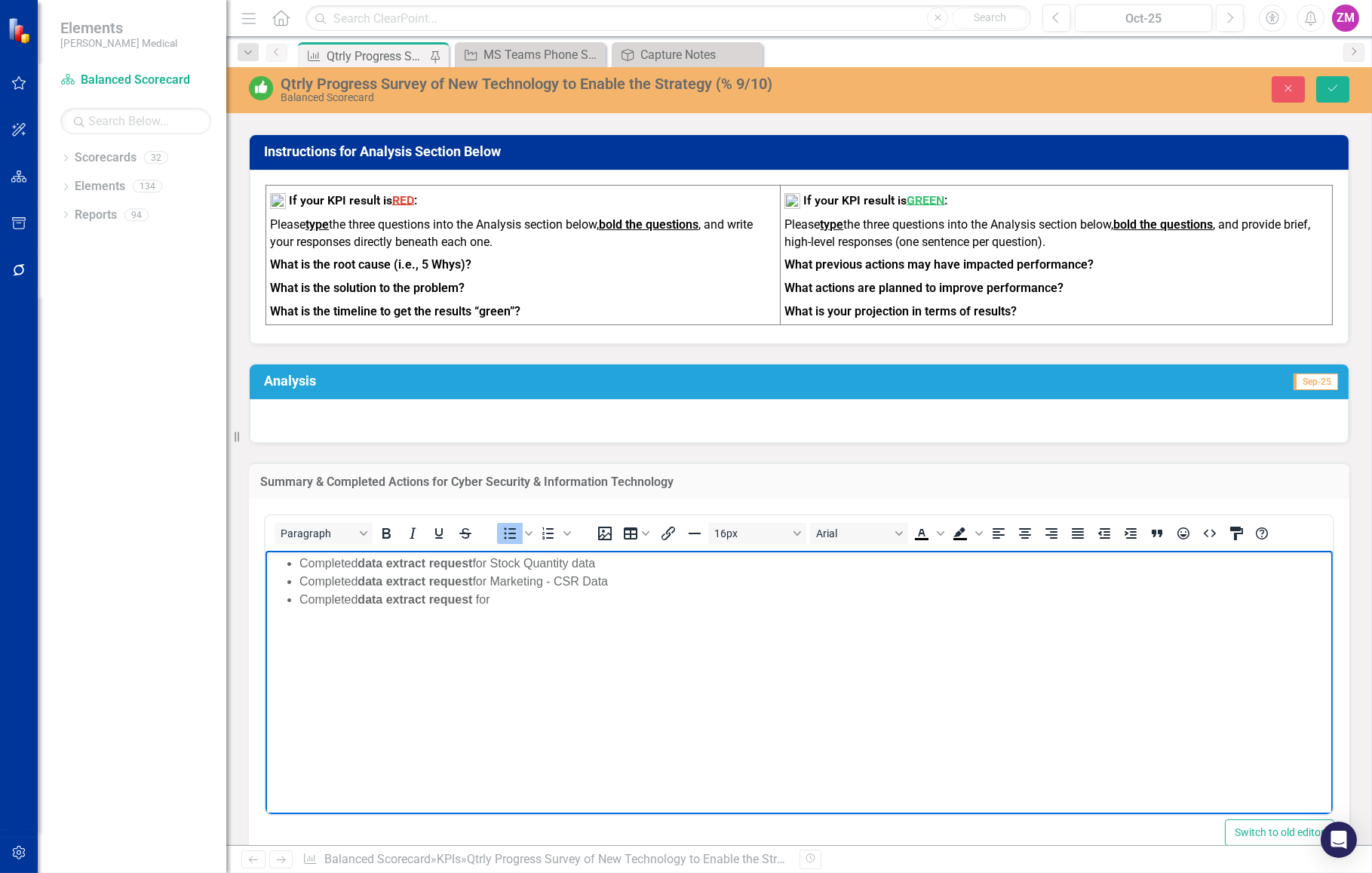
click at [543, 605] on li "Completed data extract request ﻿ for" at bounding box center [813, 600] width 1030 height 18
drag, startPoint x: 443, startPoint y: 668, endPoint x: 469, endPoint y: 646, distance: 34.1
click at [443, 668] on body "Completed data extract request for Stock Quantity data Completed data extract r…" at bounding box center [798, 663] width 1068 height 226
click at [622, 603] on li "Completed data extract request for Weekly Existing" at bounding box center [813, 600] width 1030 height 18
drag, startPoint x: 633, startPoint y: 580, endPoint x: 498, endPoint y: 579, distance: 135.0
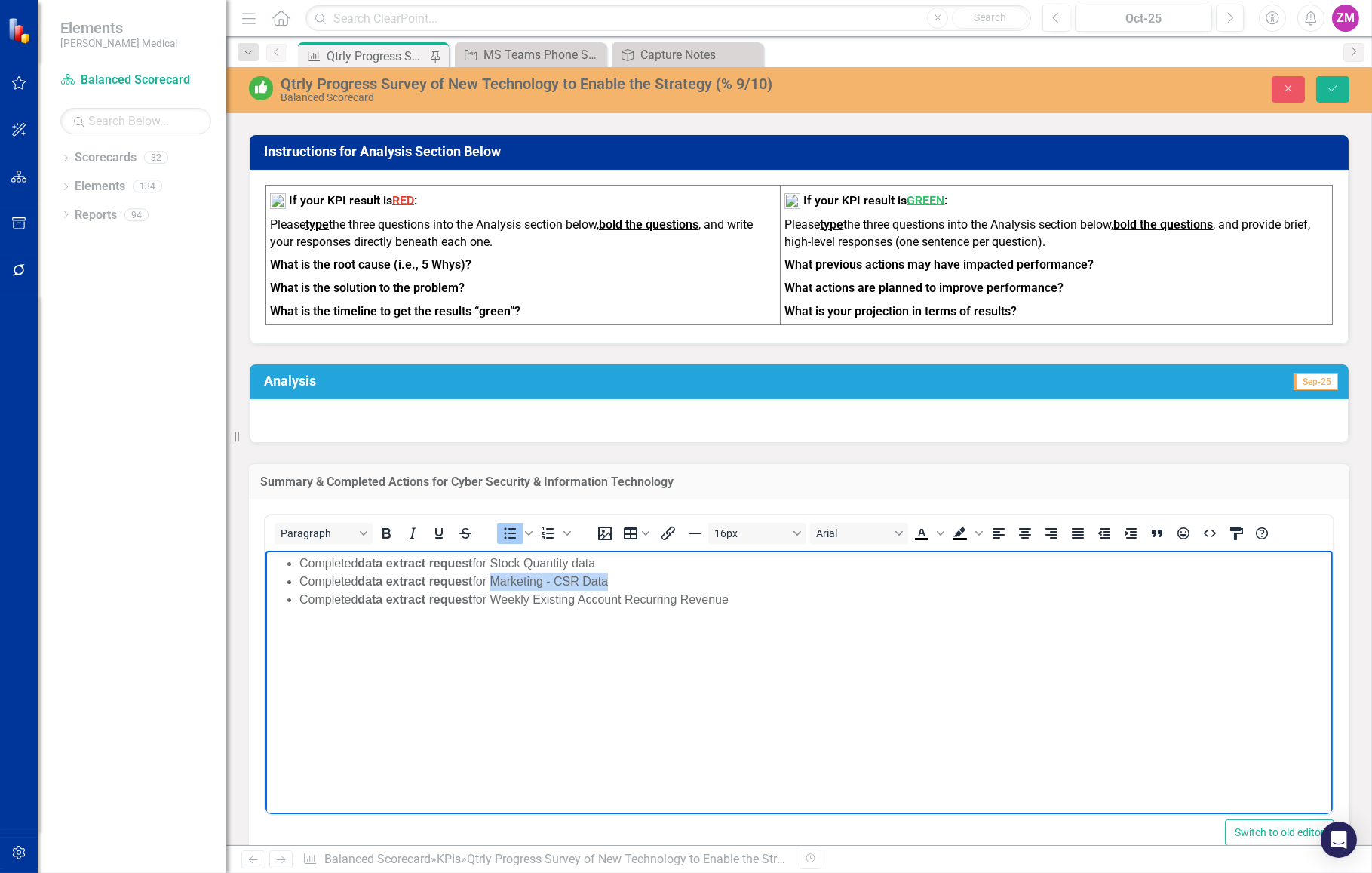
click at [498, 579] on li "Completed data extract request for Marketing - CSR Data" at bounding box center [813, 582] width 1030 height 18
click at [679, 563] on li "Completed data extract request for Stock Quantity data" at bounding box center [813, 563] width 1030 height 18
click at [860, 605] on li "Completed data extract request for Weekly Existing Account Recurring Revenue" at bounding box center [813, 600] width 1030 height 18
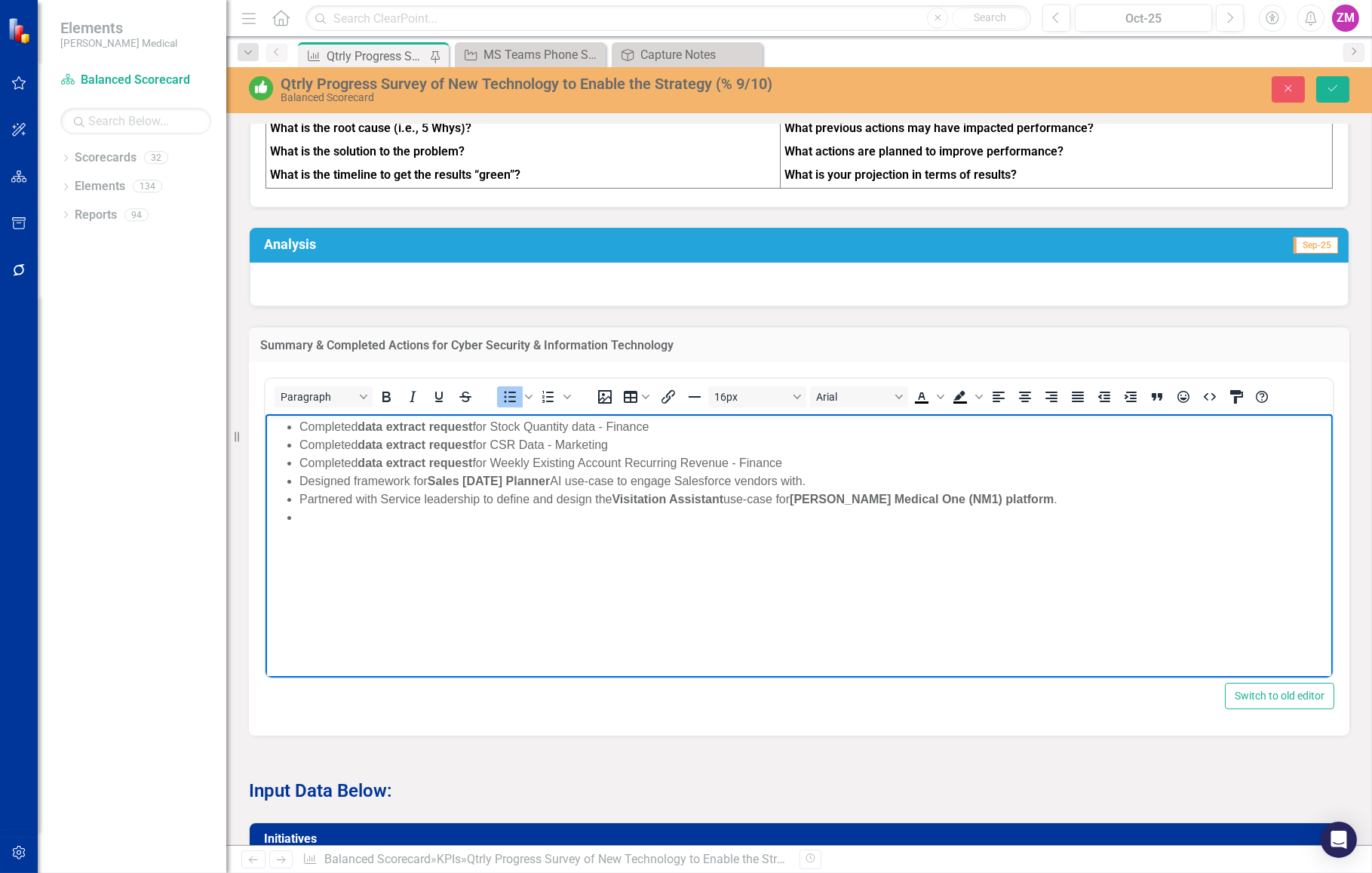
scroll to position [959, 0]
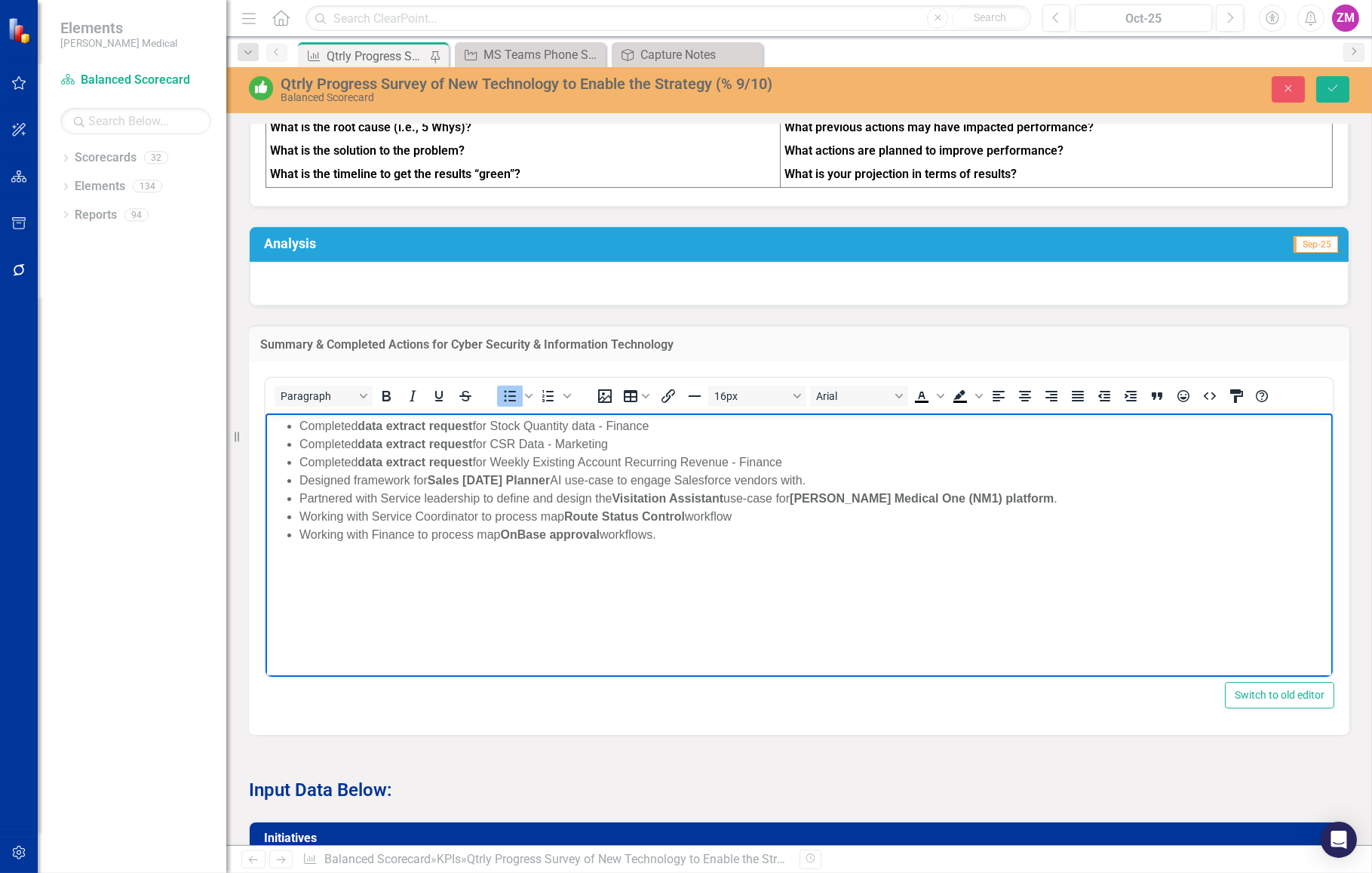
click at [830, 507] on li "Partnered with Service leadership to define and design the Visitation Assistant…" at bounding box center [813, 498] width 1030 height 18
click at [804, 517] on li "Working with Service Coordinator to process map Route Status Control workflow" at bounding box center [813, 517] width 1030 height 18
click at [791, 529] on li "Working with Finance to process map OnBase approval workflows." at bounding box center [813, 535] width 1030 height 18
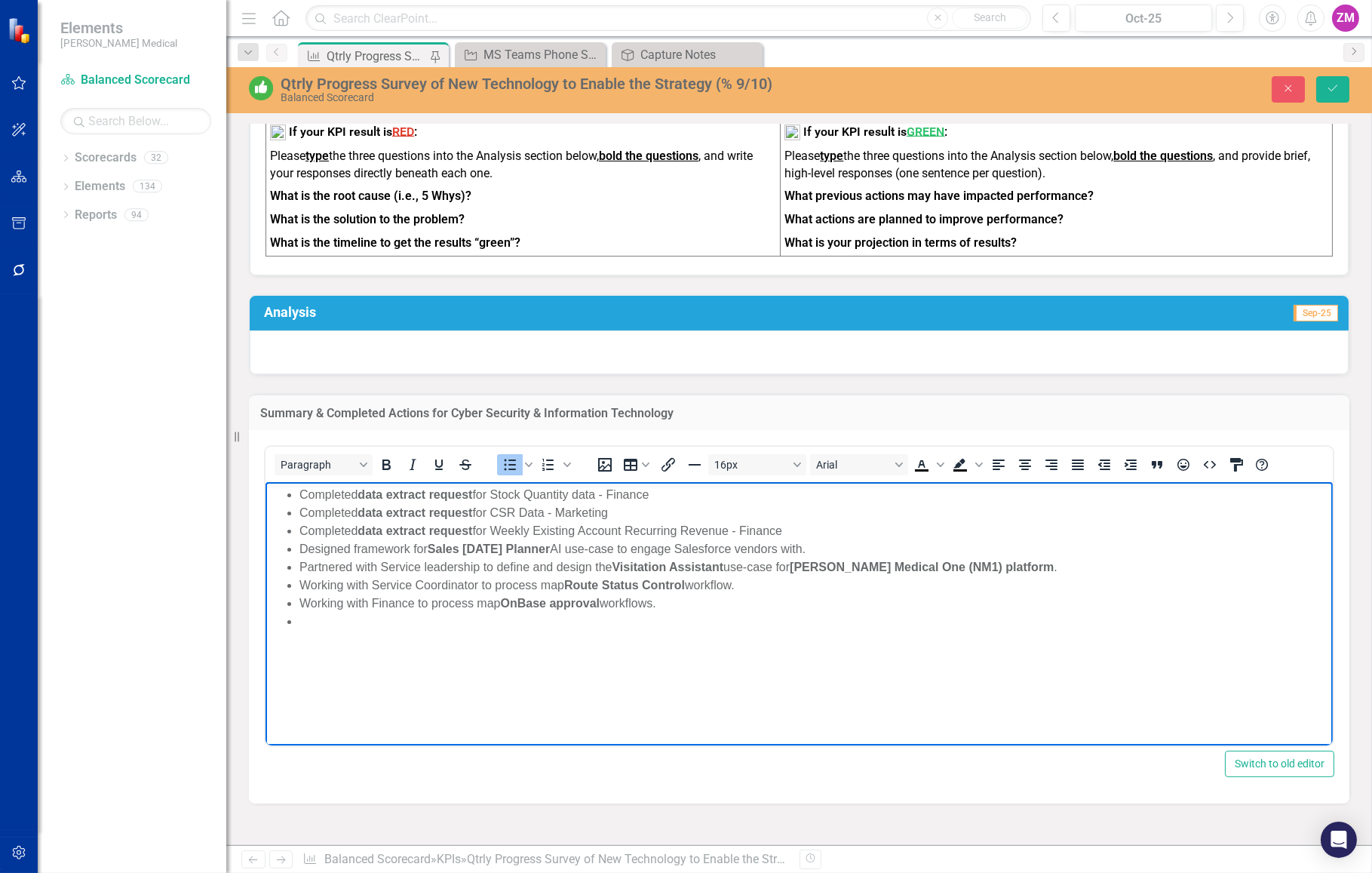
click at [468, 619] on li "Rich Text Area. Press ALT-0 for help." at bounding box center [813, 622] width 1030 height 18
drag, startPoint x: 608, startPoint y: 650, endPoint x: 300, endPoint y: 640, distance: 308.2
click at [300, 640] on body "Completed data extract request for Stock Quantity data - Finance Completed data…" at bounding box center [798, 595] width 1068 height 226
click at [411, 641] on span "﻿ and DKIM ﻿ email security for all services sending email as Nixon Medical" at bounding box center [594, 640] width 382 height 13
click at [912, 642] on li "Configured DMARC ﻿and DKIM ﻿ email security for all services sending email as N…" at bounding box center [813, 640] width 1030 height 18
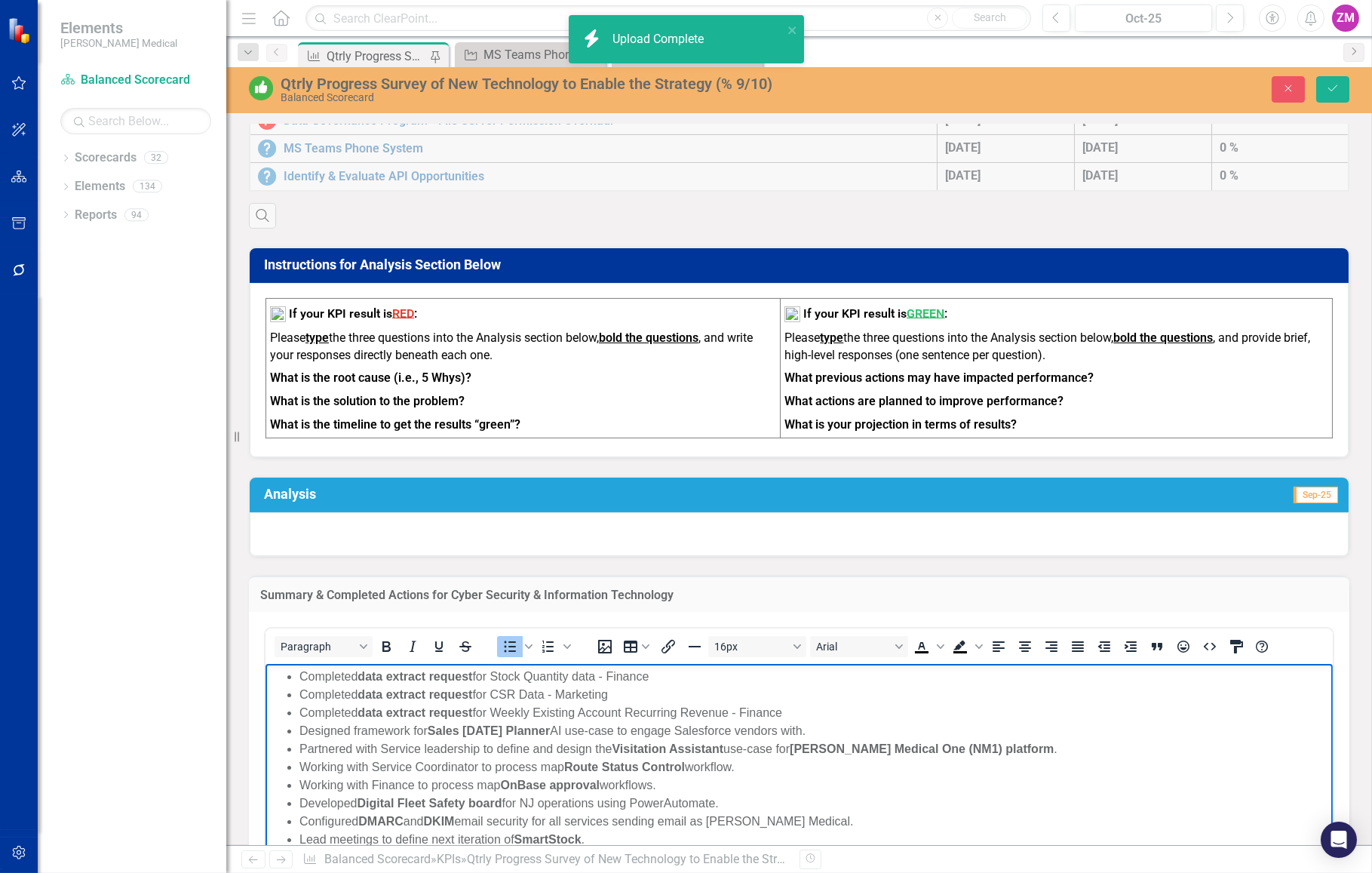
scroll to position [686, 0]
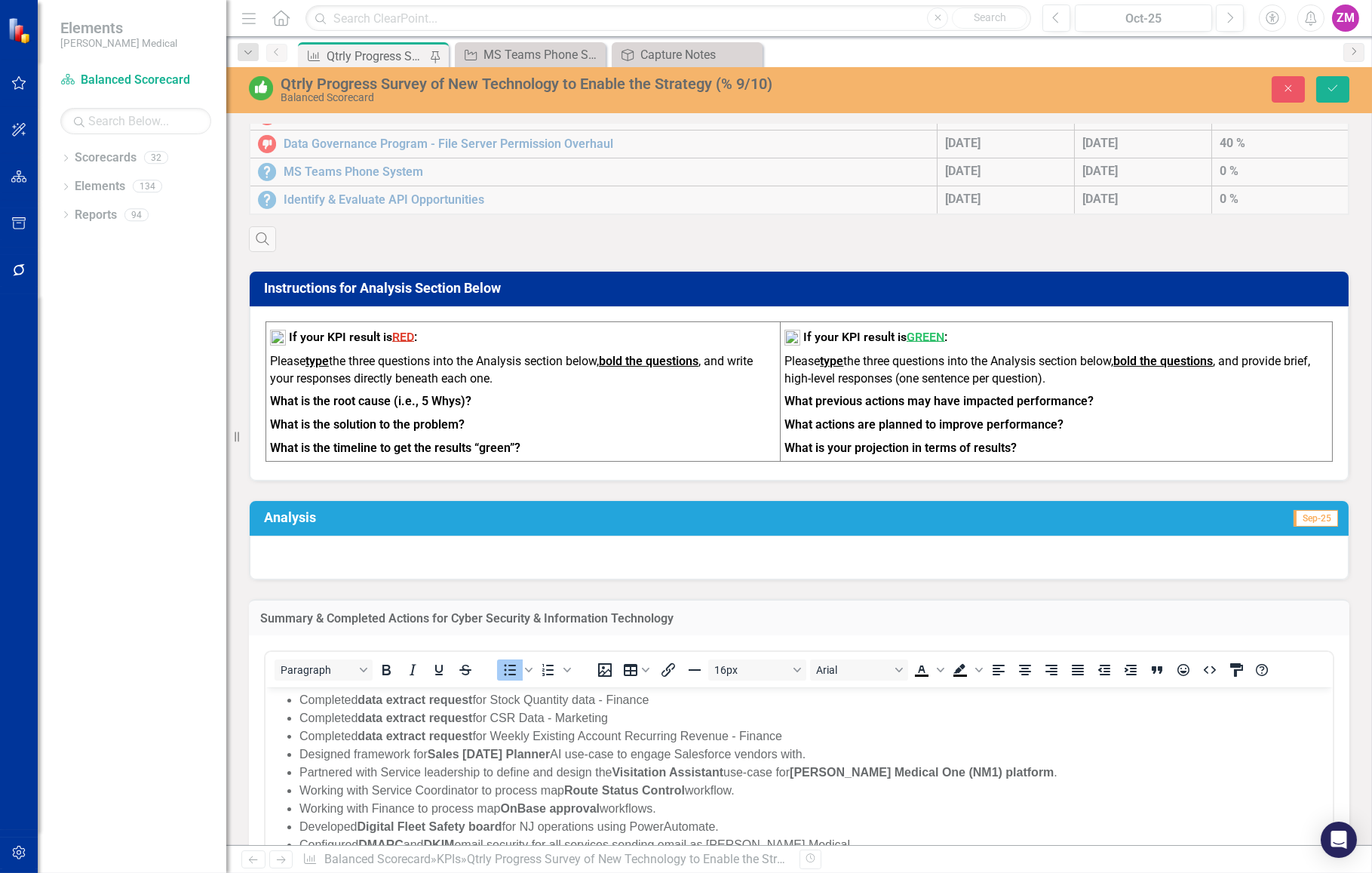
click at [605, 547] on div at bounding box center [799, 558] width 1099 height 44
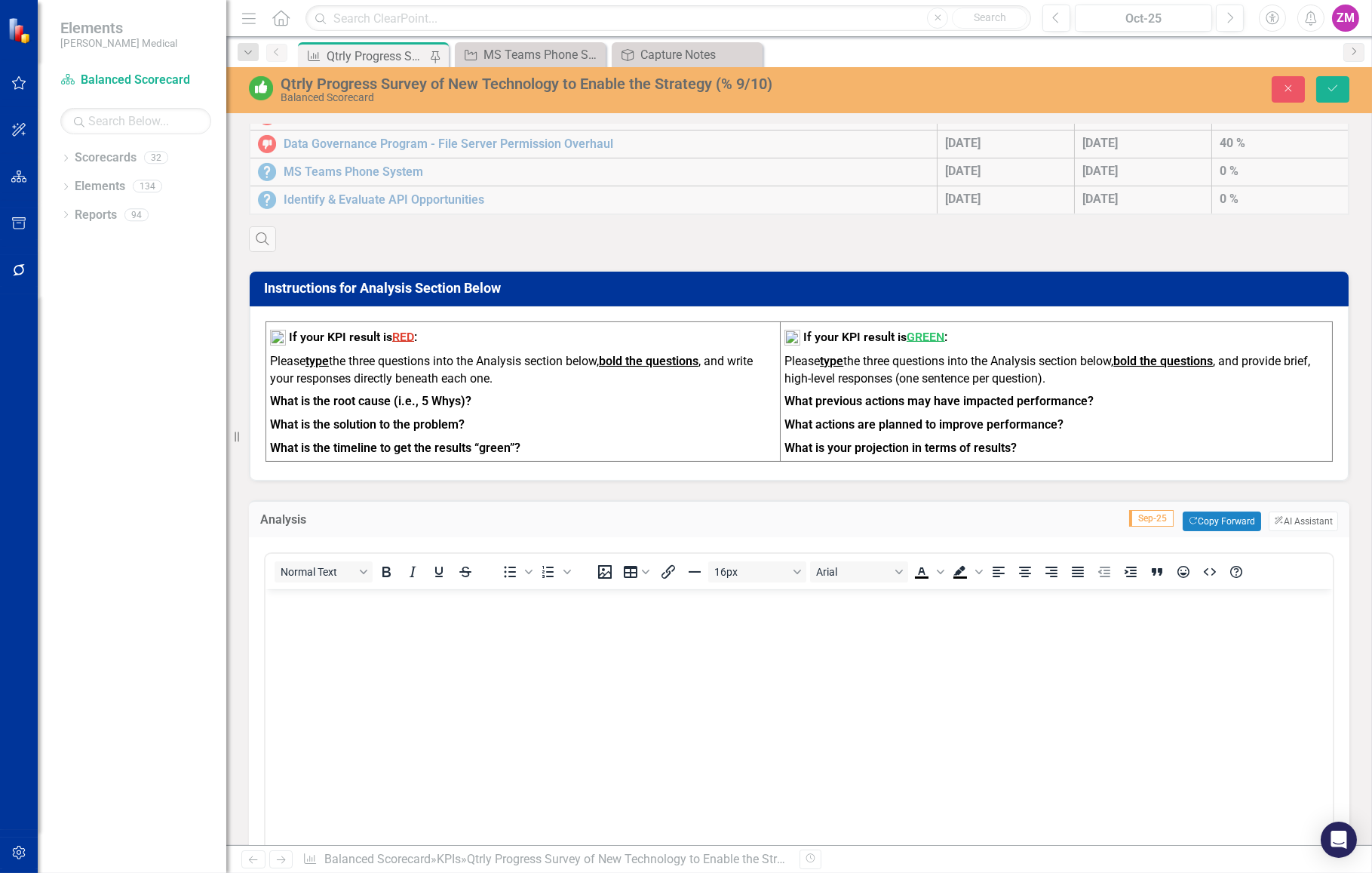
scroll to position [0, 0]
click at [1339, 80] on button "Save" at bounding box center [1332, 89] width 33 height 26
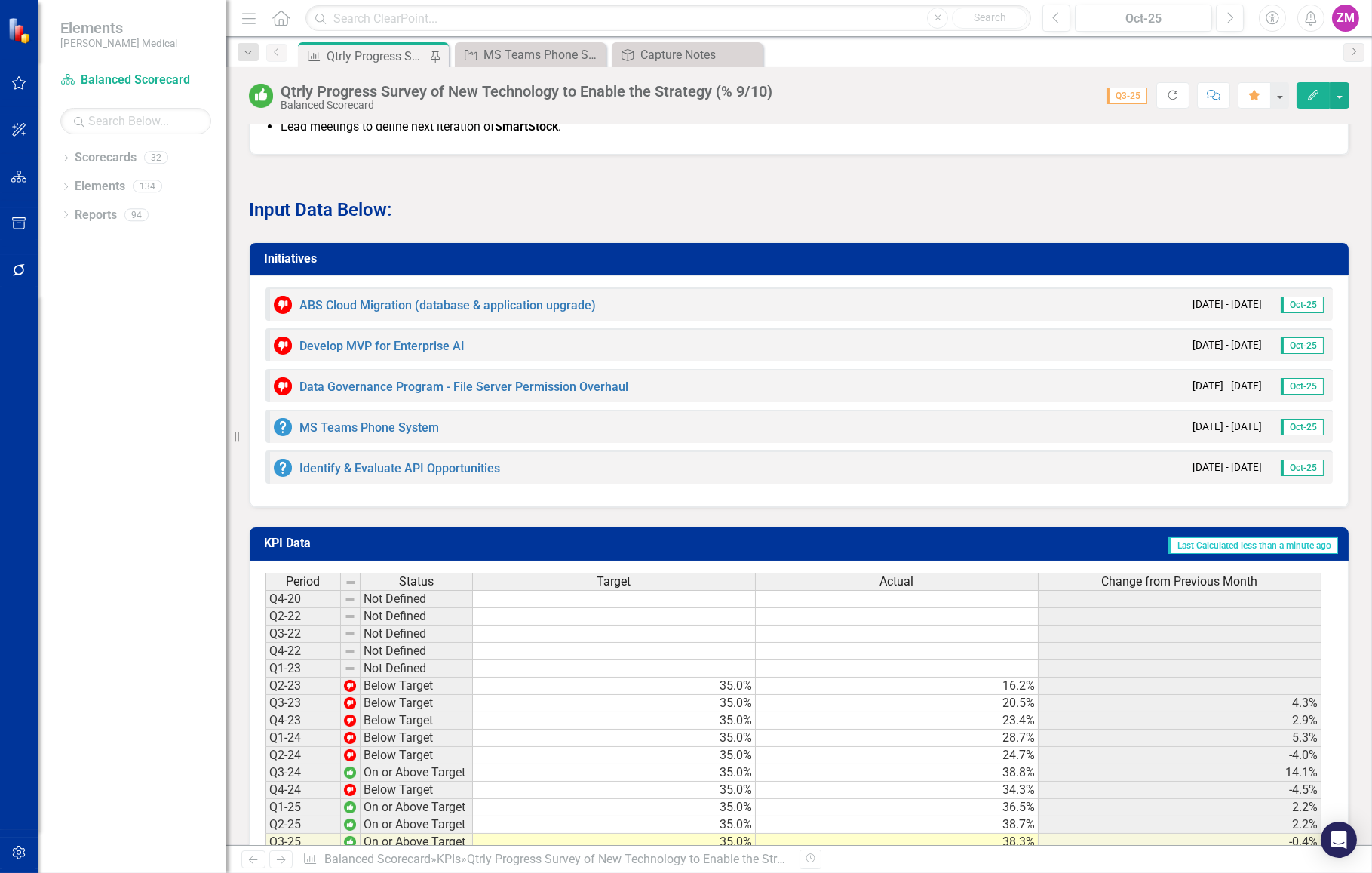
scroll to position [1371, 0]
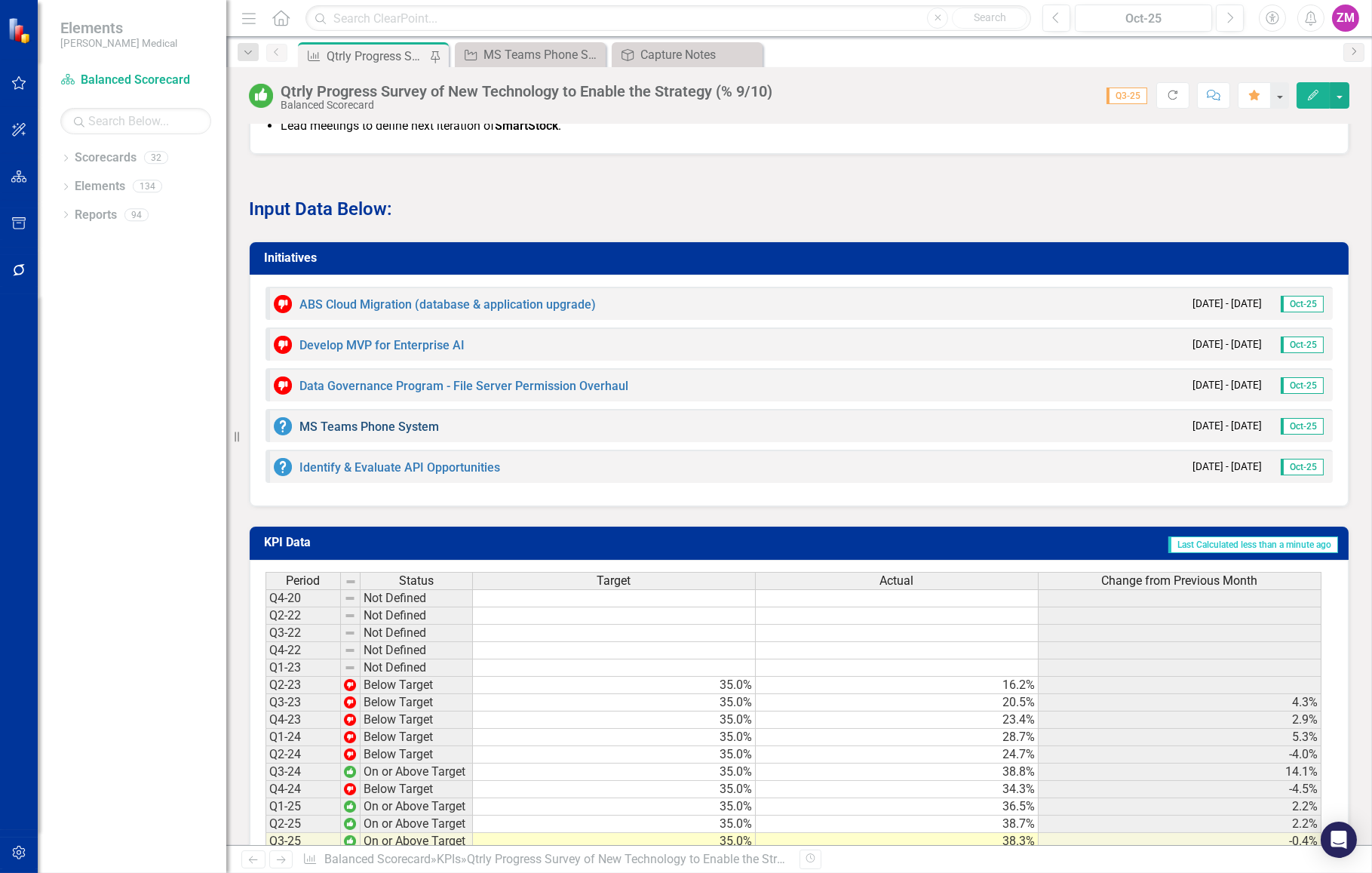
click at [361, 420] on link "MS Teams Phone System" at bounding box center [368, 427] width 140 height 14
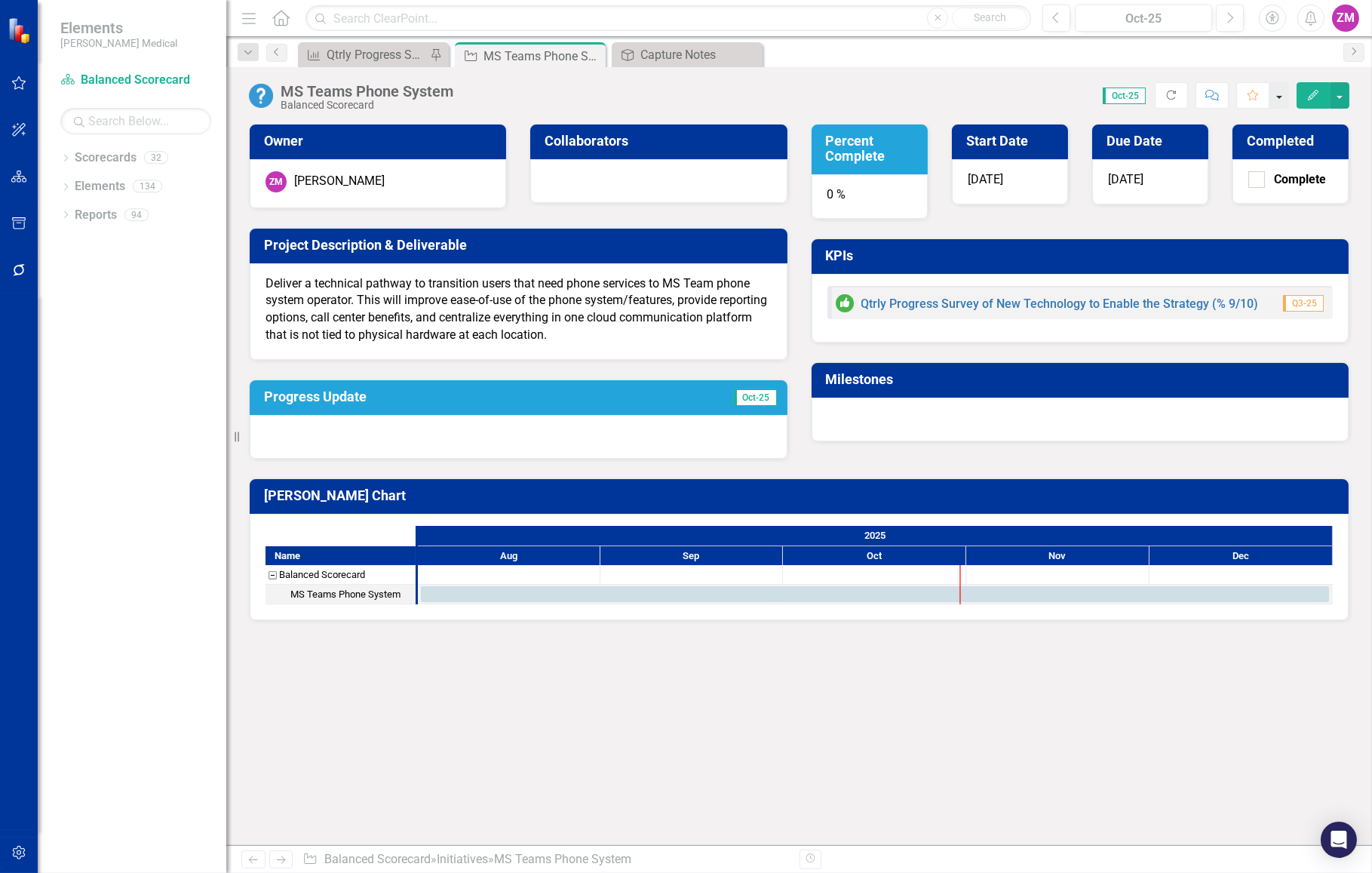
click at [1283, 101] on button "button" at bounding box center [1279, 95] width 20 height 26
click at [1361, 100] on div "MS Teams Phone System Balanced Scorecard Score: 0.00 Oct-25 Completed Refresh C…" at bounding box center [799, 90] width 1146 height 45
click at [1346, 102] on button "button" at bounding box center [1340, 95] width 20 height 26
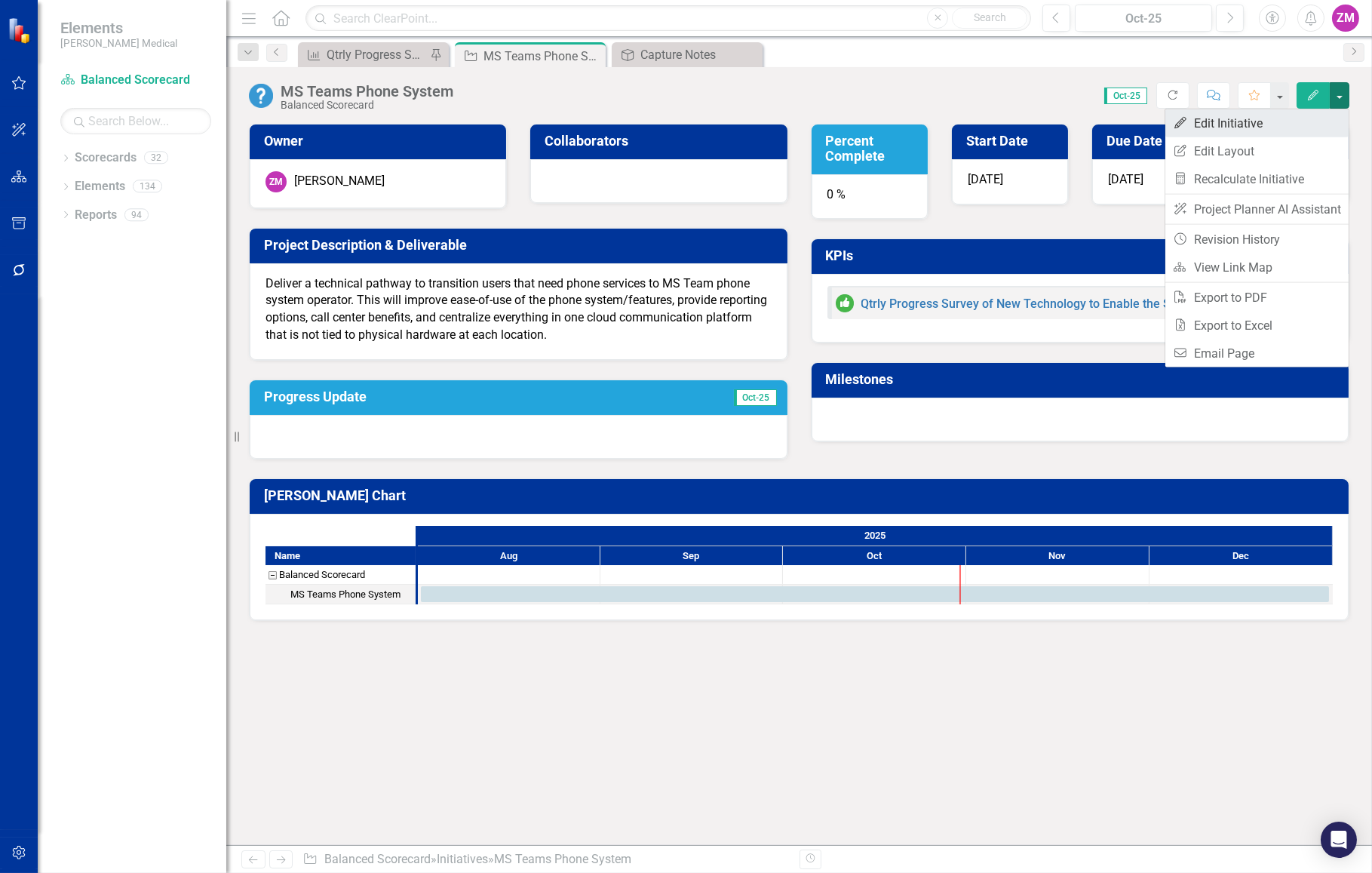
click at [1259, 128] on link "Edit Edit Initiative" at bounding box center [1257, 123] width 183 height 28
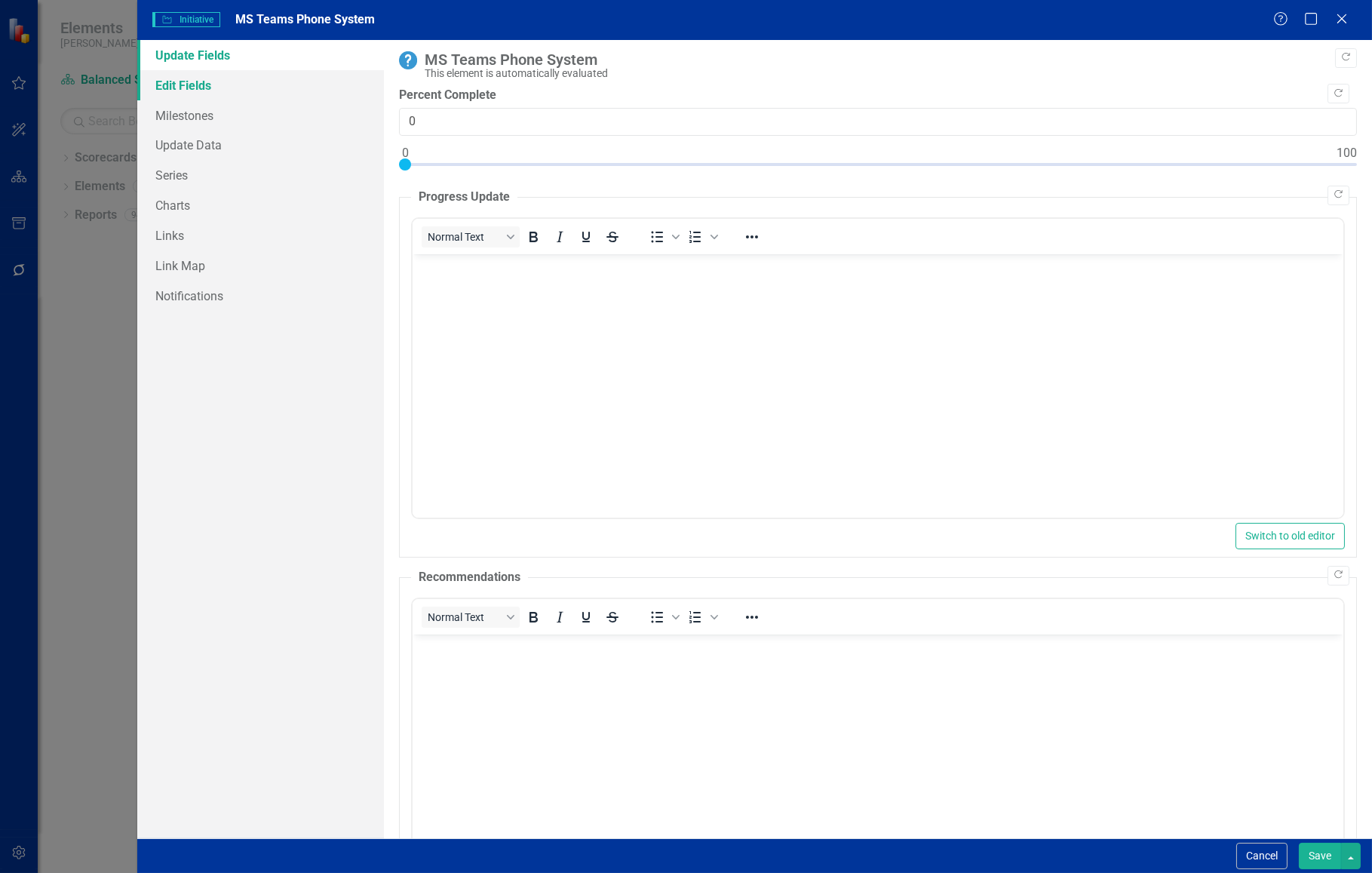
click at [202, 81] on link "Edit Fields" at bounding box center [260, 85] width 247 height 30
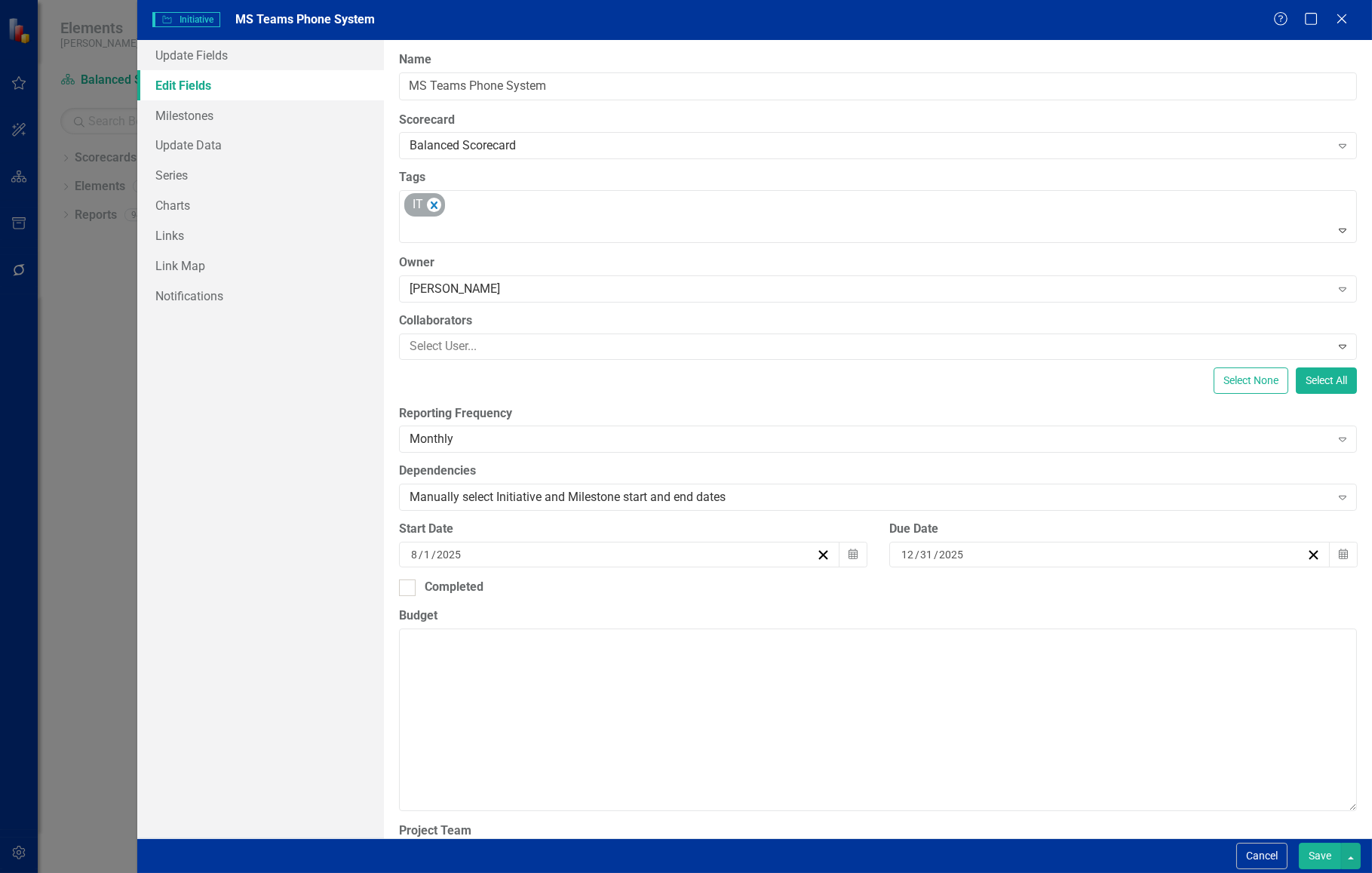
click at [1352, 22] on div "Help Maximize Close" at bounding box center [1314, 20] width 84 height 17
click at [1349, 22] on div "Help Maximize Close" at bounding box center [1314, 20] width 84 height 17
click at [1343, 23] on icon "Close" at bounding box center [1341, 19] width 19 height 14
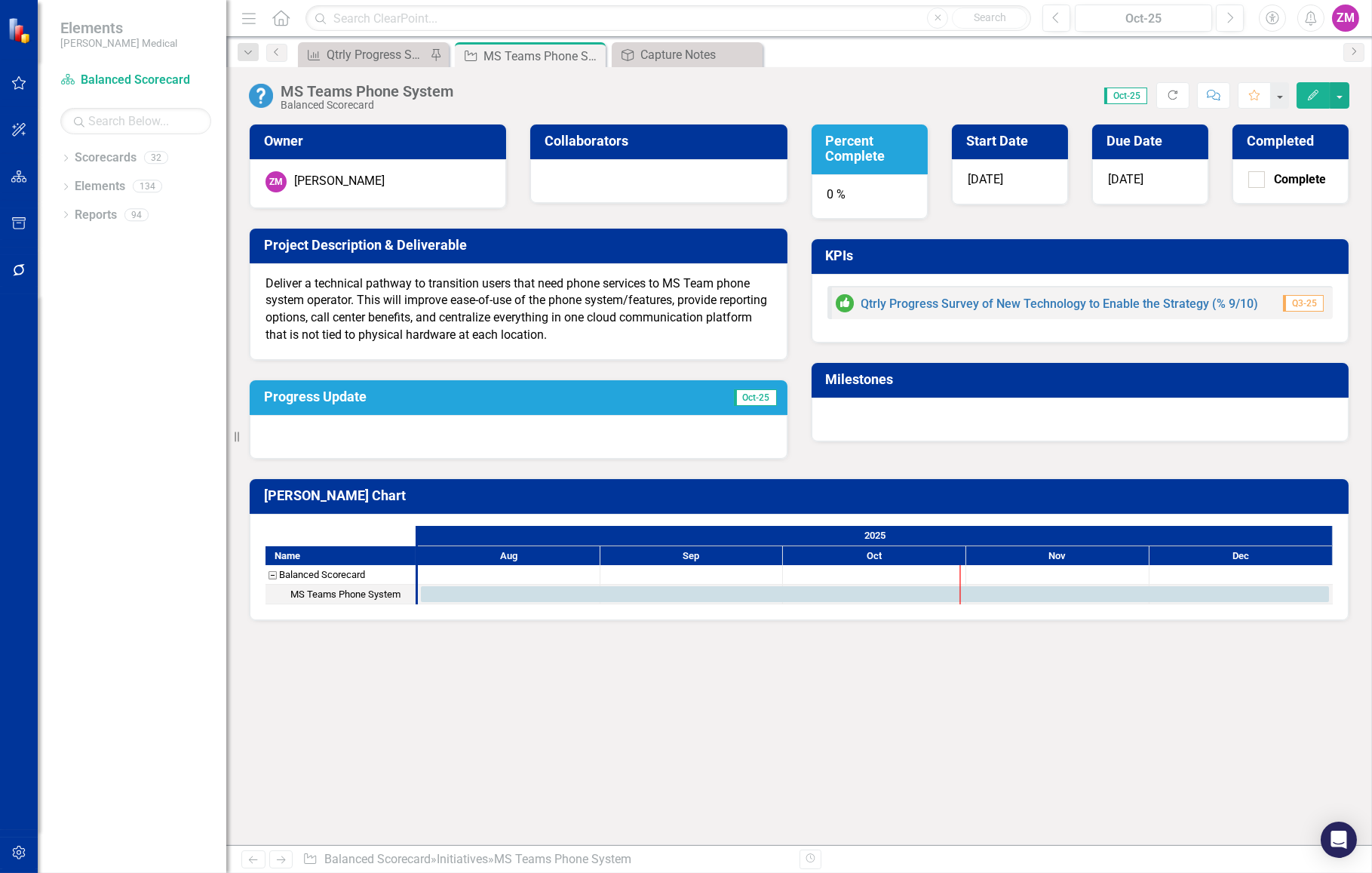
click at [308, 698] on div "Owner ZM Zachary McCook Collaborators Project Description & Deliverable Deliver…" at bounding box center [799, 484] width 1146 height 722
click at [369, 53] on div "Qtrly Progress Survey of New Technology to Enable the Strategy (% 9/10)" at bounding box center [377, 54] width 100 height 19
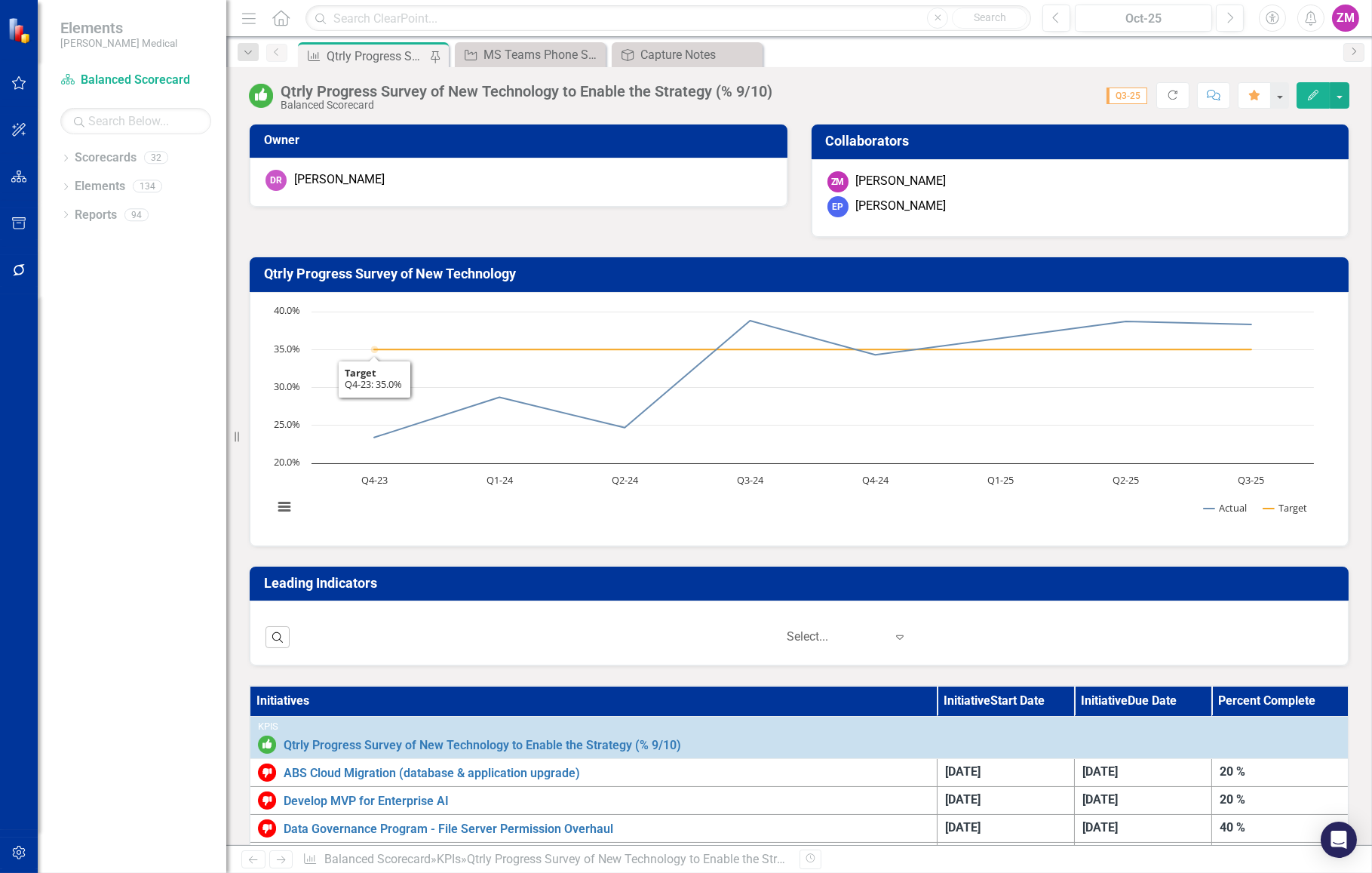
click at [194, 471] on div "Dropdown Scorecards 32 Balanced Scorecard BoD - Cyber Security & IT Dropdown As…" at bounding box center [132, 509] width 188 height 727
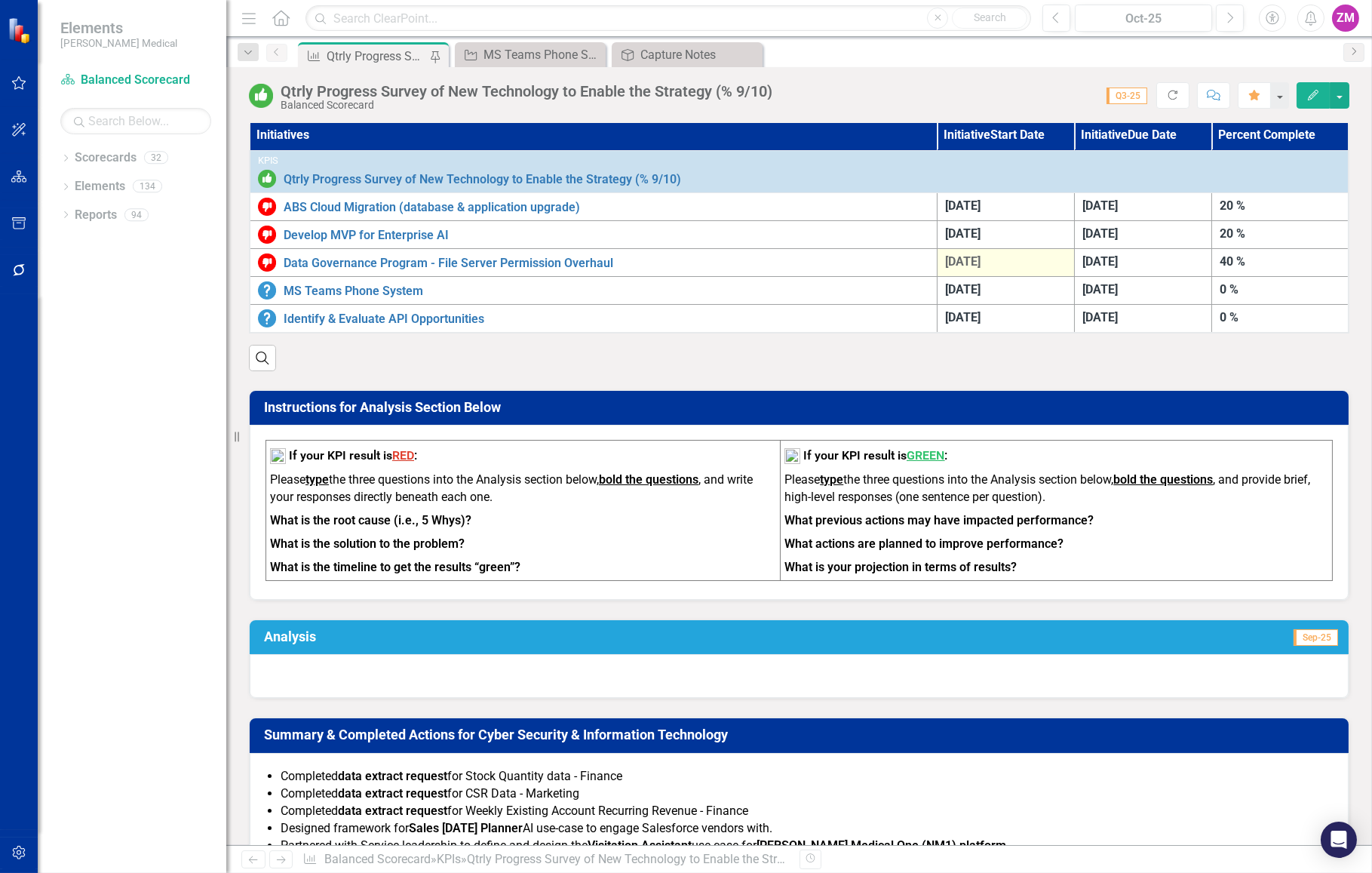
scroll to position [754, 0]
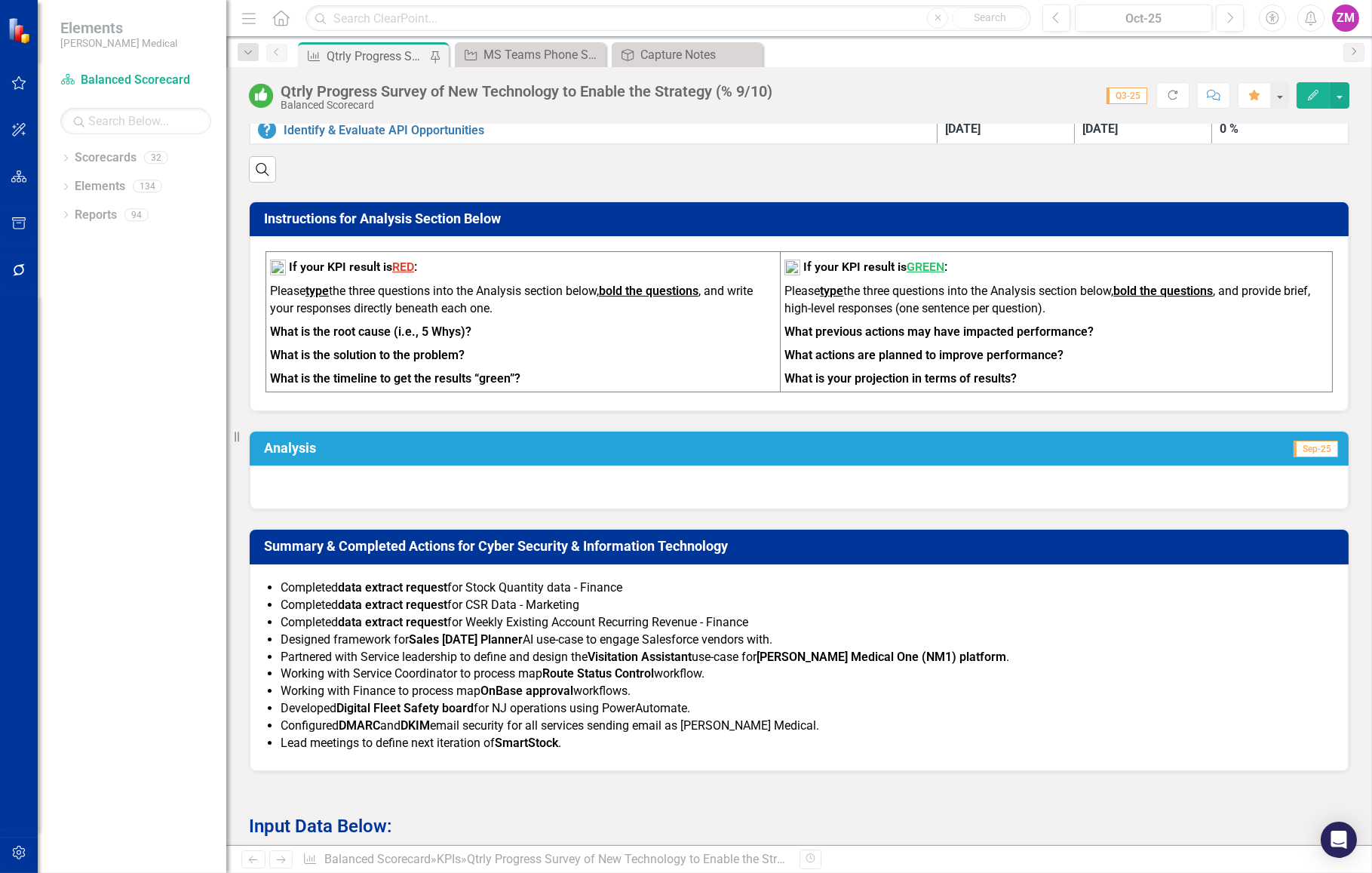
click at [573, 474] on div at bounding box center [799, 487] width 1099 height 44
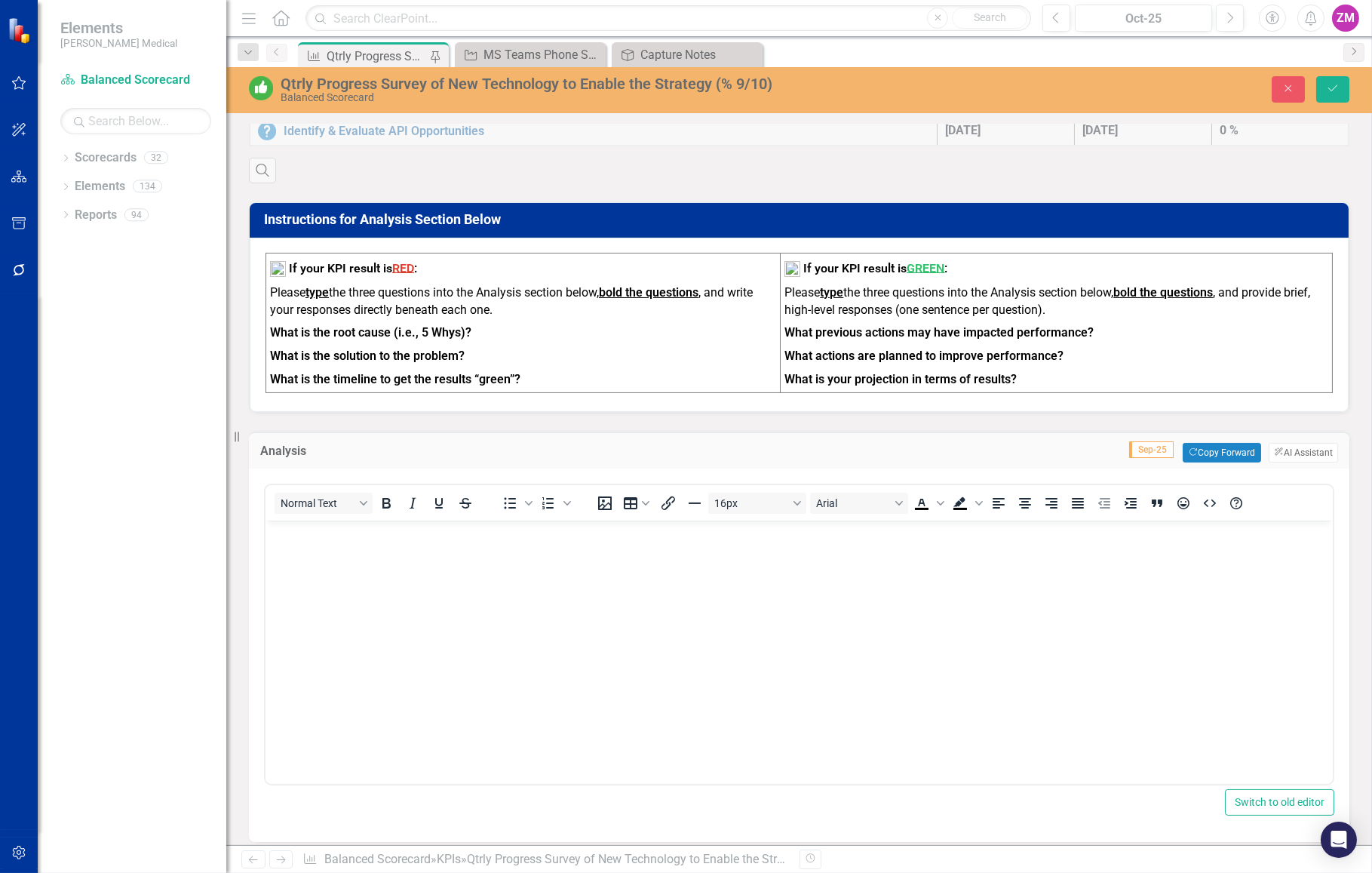
scroll to position [0, 0]
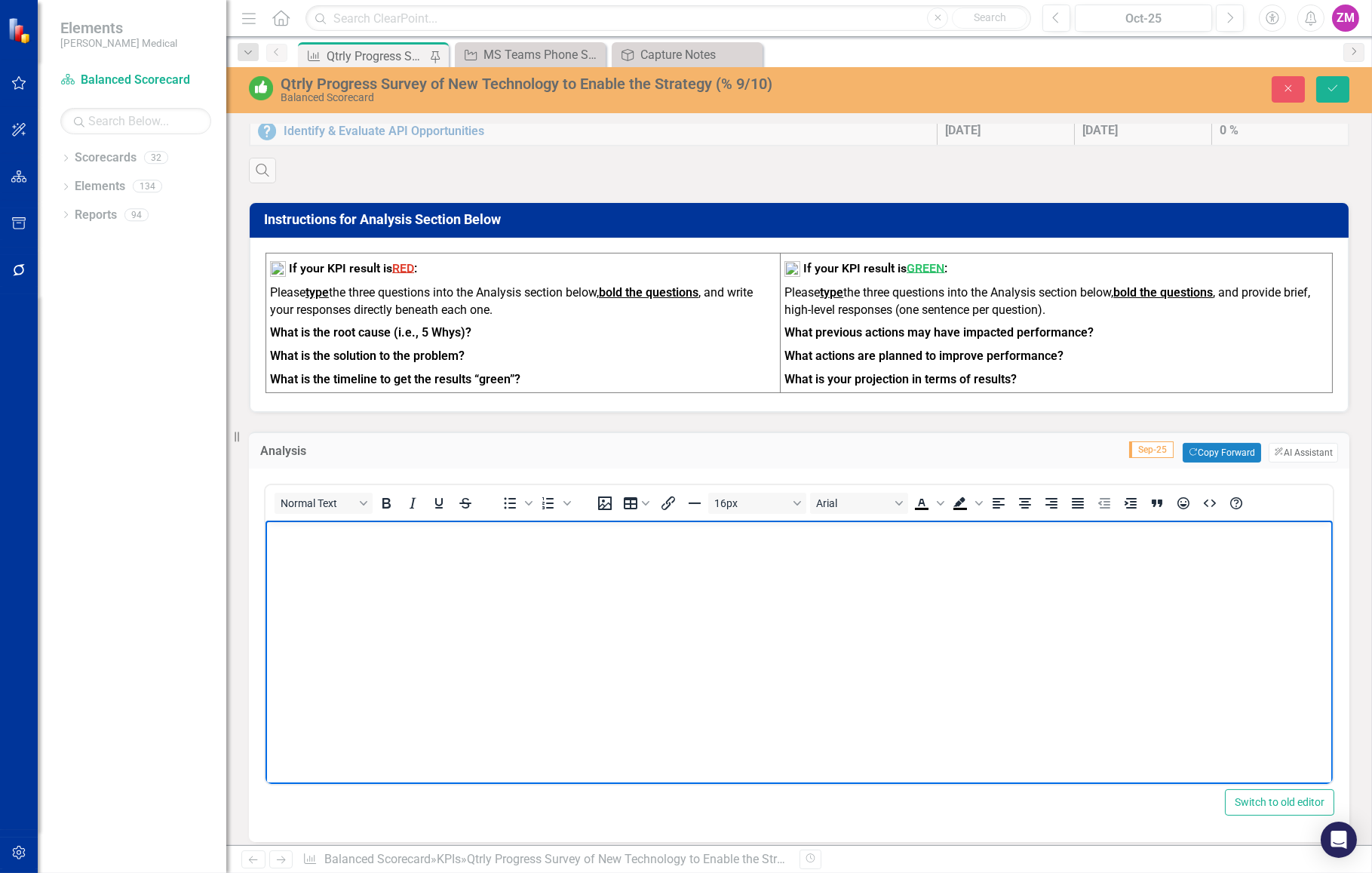
click at [550, 589] on body "Rich Text Area. Press ALT-0 for help." at bounding box center [798, 632] width 1068 height 226
click at [343, 635] on body "The IT team updated it's strategy to ﻿Creating Digitial" at bounding box center [798, 632] width 1068 height 226
click at [646, 543] on body "The IT team updated it's strategy to Creating Digitial" at bounding box center [798, 632] width 1068 height 226
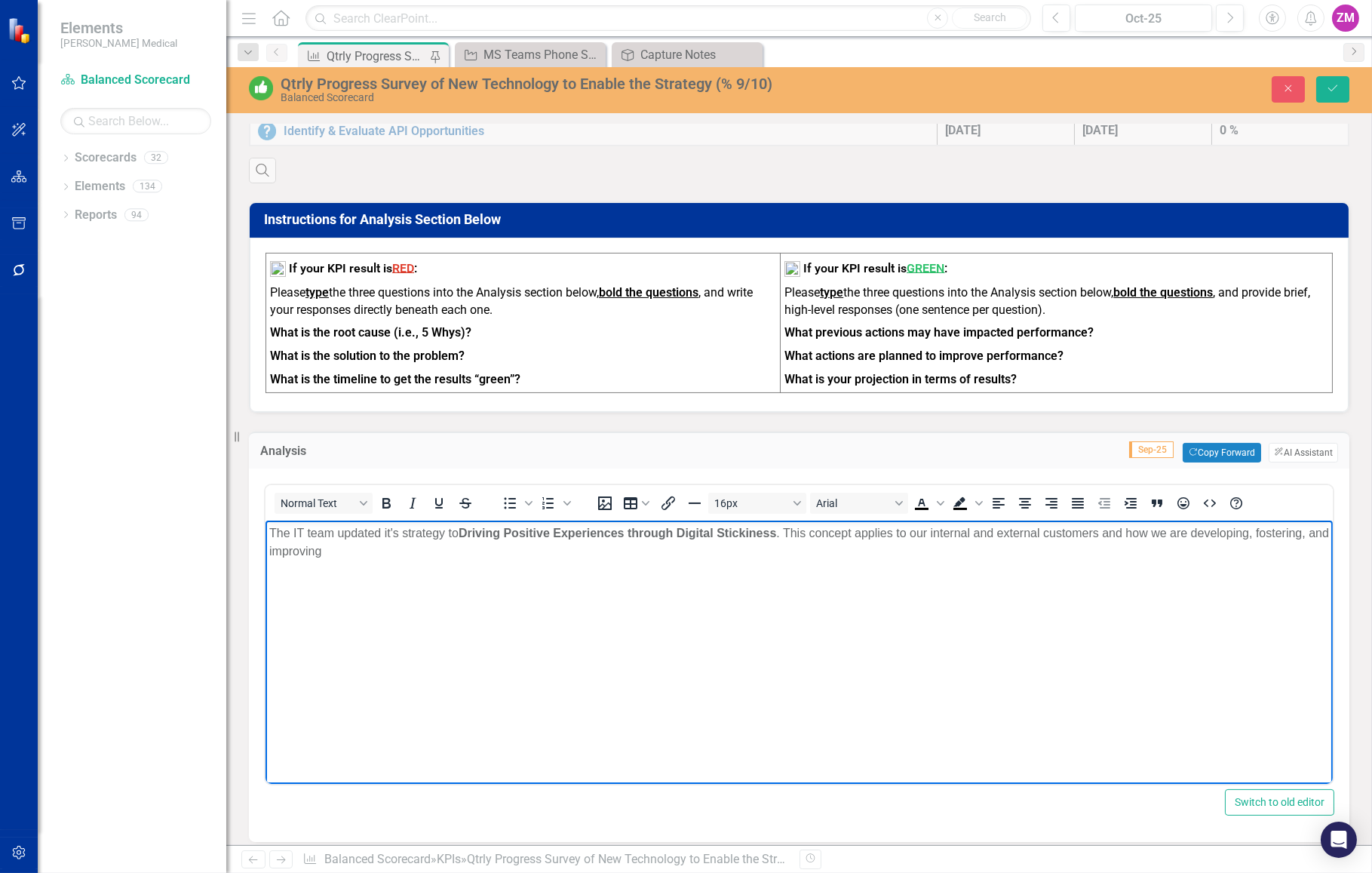
click at [324, 621] on body "The IT team updated it's strategy to Driving Positive Experiences through Digit…" at bounding box center [798, 632] width 1068 height 226
click at [468, 550] on p "The IT team updated it's strategy to Driving Positive Experiences through Digit…" at bounding box center [798, 541] width 1059 height 36
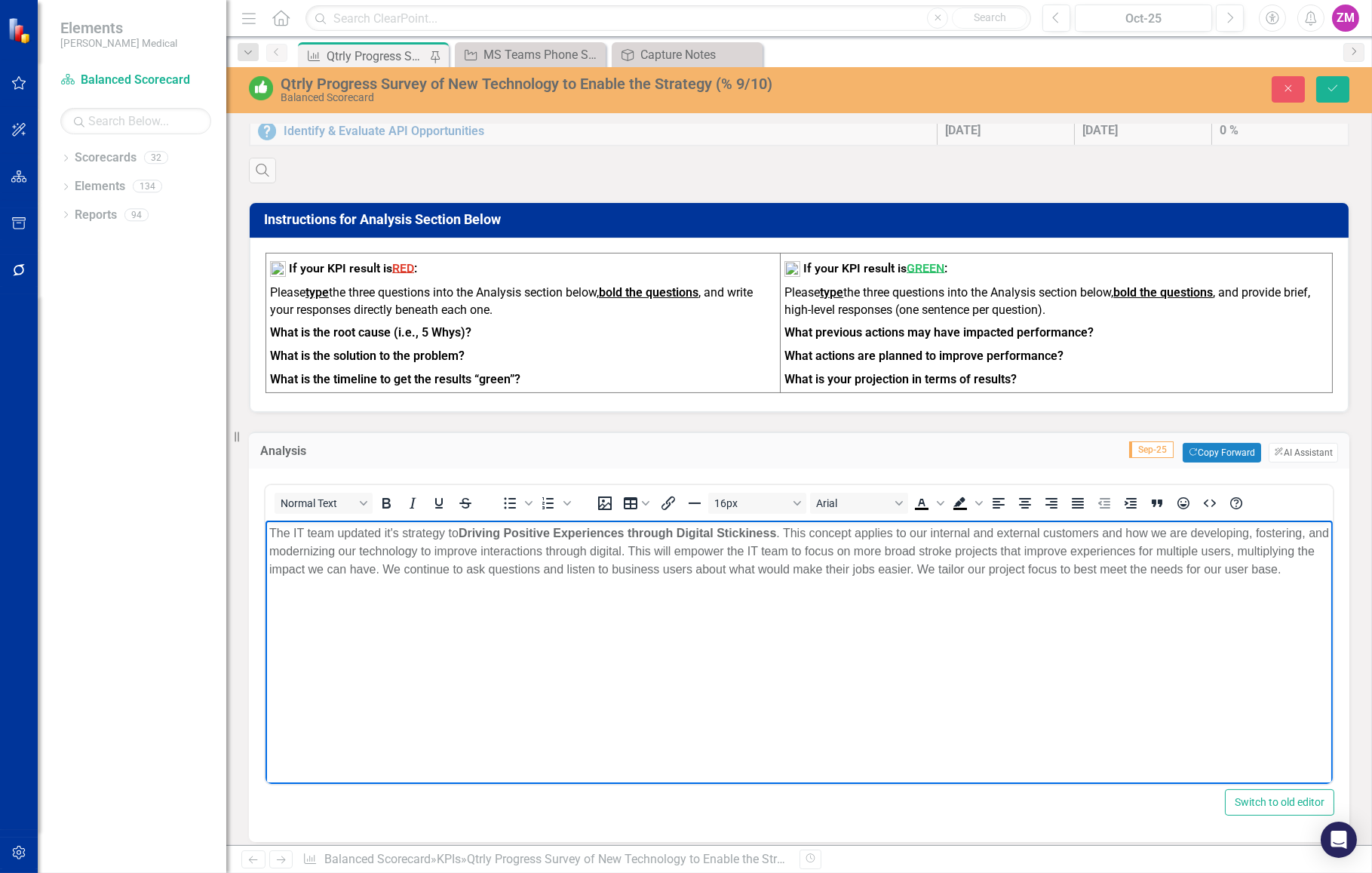
click at [513, 647] on body "The IT team updated it's strategy to Driving Positive Experiences through Digit…" at bounding box center [798, 632] width 1068 height 226
click at [1307, 567] on p "The IT team updated it's strategy to Driving Positive Experiences through Digit…" at bounding box center [798, 550] width 1059 height 54
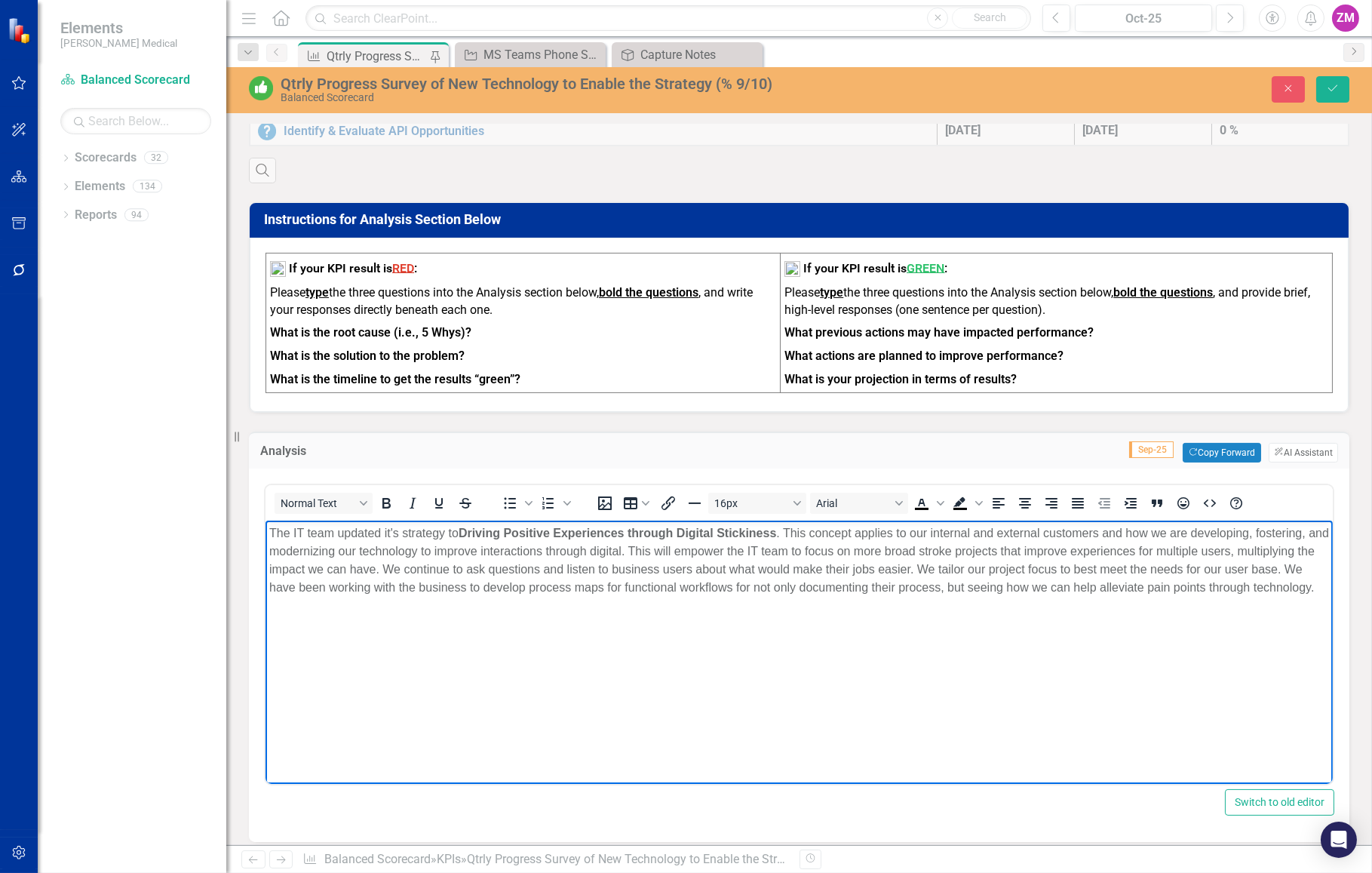
click at [422, 675] on body "The IT team updated it's strategy to Driving Positive Experiences through Digit…" at bounding box center [798, 632] width 1068 height 226
click at [754, 596] on p "The IT team updated it's strategy to Driving Positive Experiences through Digit…" at bounding box center [798, 559] width 1059 height 72
click at [1330, 83] on icon "Save" at bounding box center [1332, 88] width 14 height 11
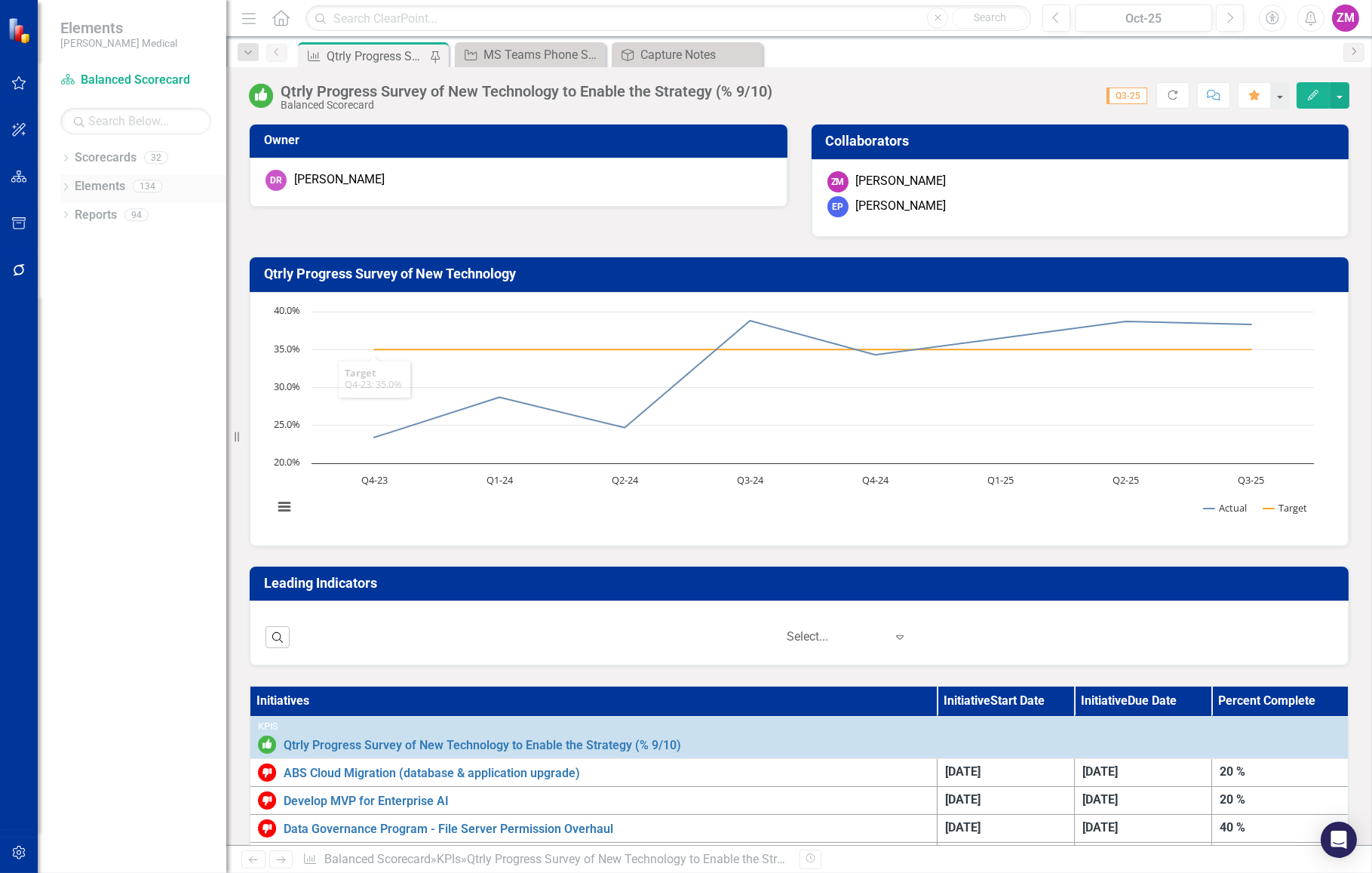
click at [82, 180] on link "Elements" at bounding box center [100, 186] width 50 height 17
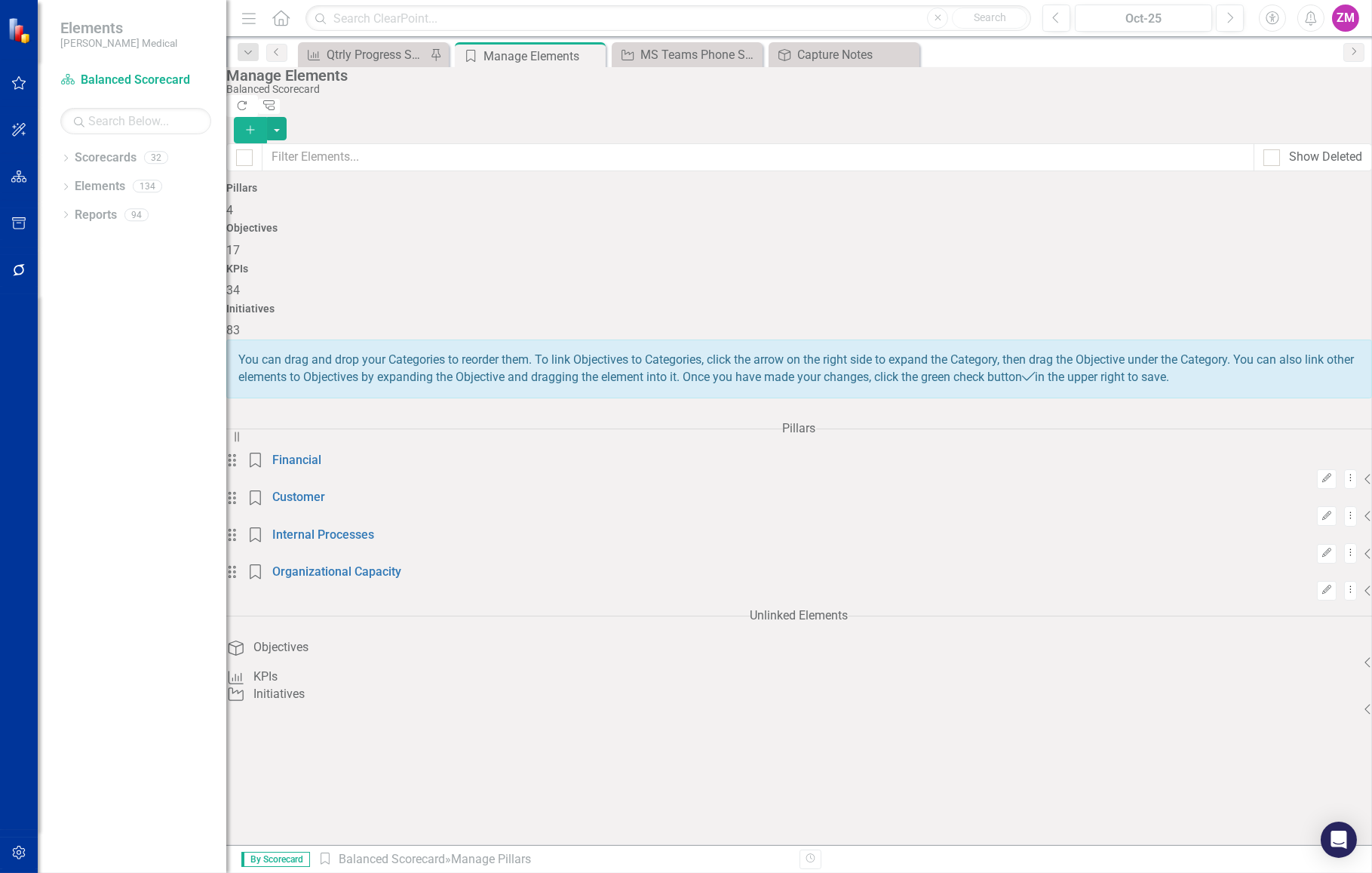
click at [240, 323] on span "83" at bounding box center [232, 330] width 14 height 14
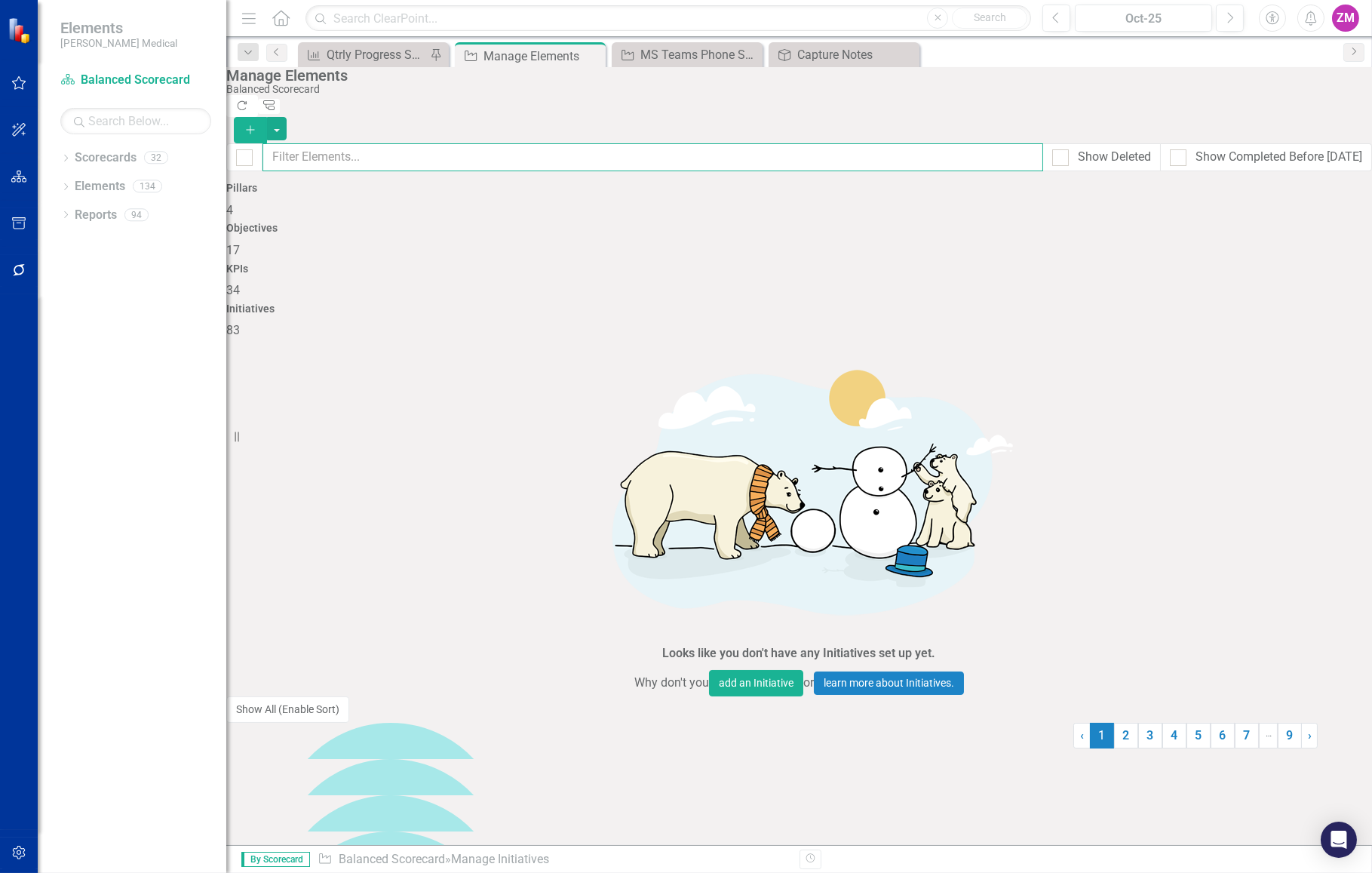
click at [581, 150] on input "text" at bounding box center [652, 157] width 781 height 28
click at [1287, 638] on link "Trash Delete Initiative" at bounding box center [1270, 637] width 135 height 28
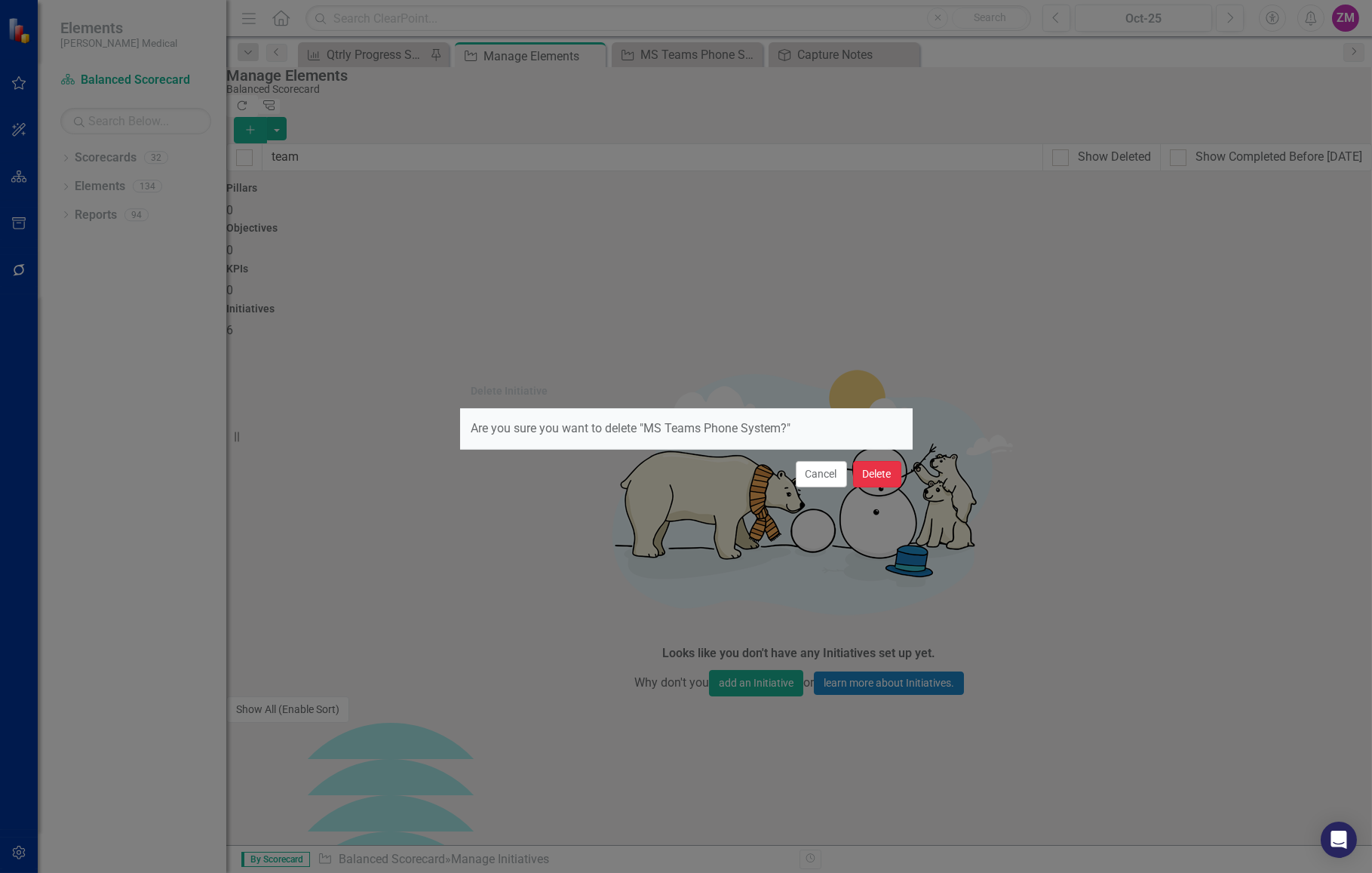
click at [869, 469] on button "Delete" at bounding box center [877, 474] width 49 height 26
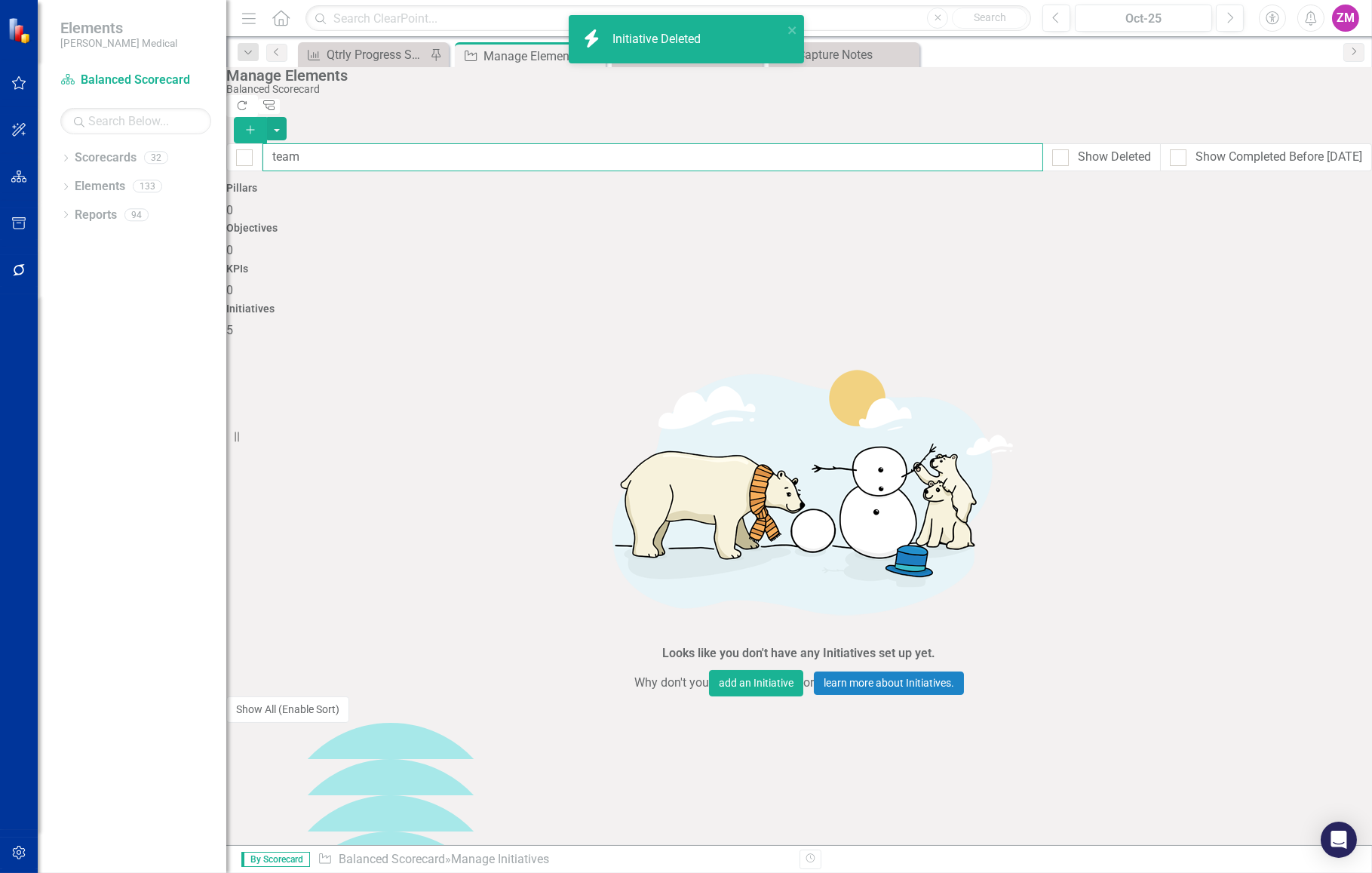
click at [404, 143] on input "team" at bounding box center [652, 157] width 781 height 28
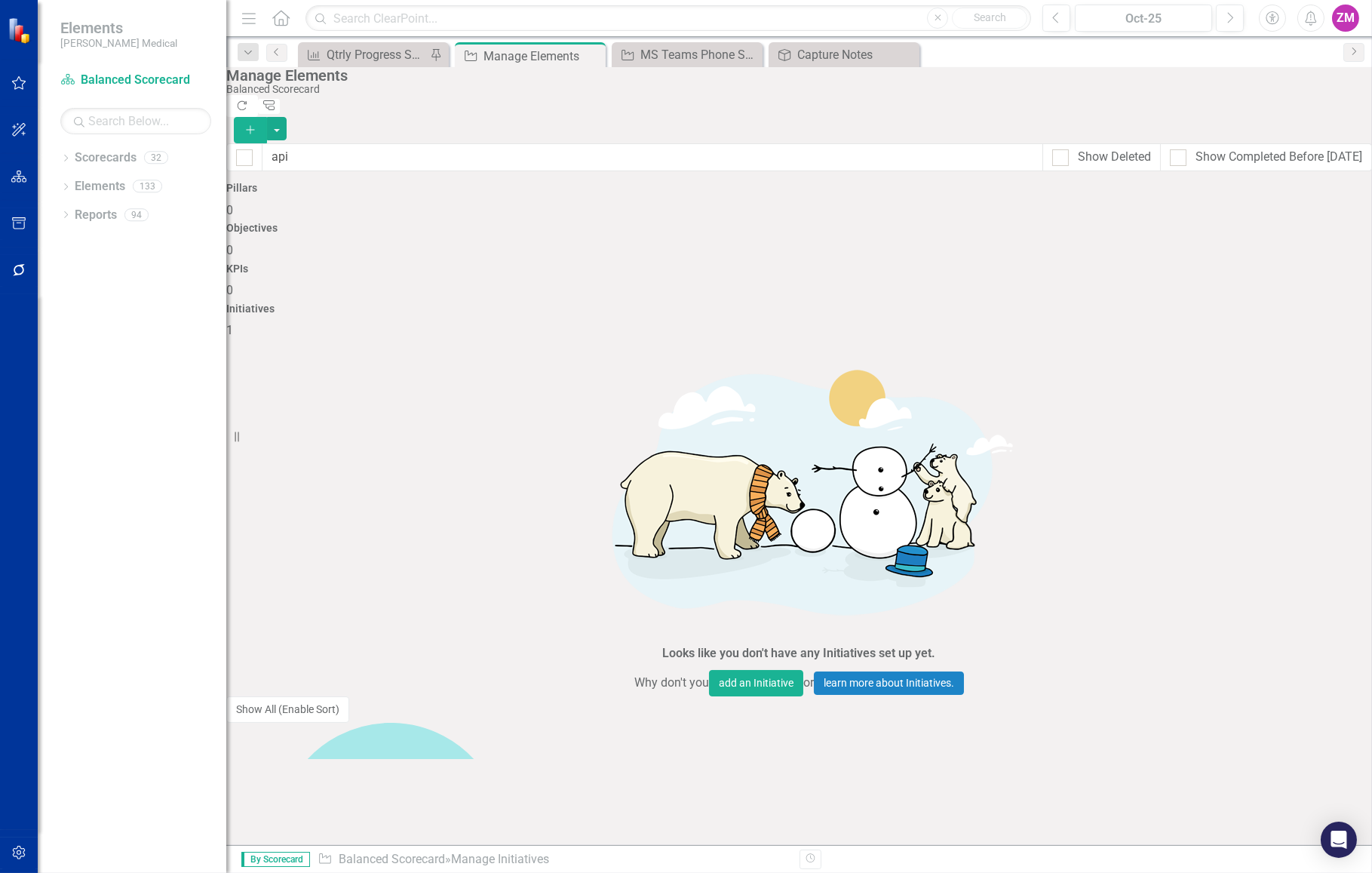
click at [1253, 402] on link "Trash Delete Initiative" at bounding box center [1270, 399] width 135 height 28
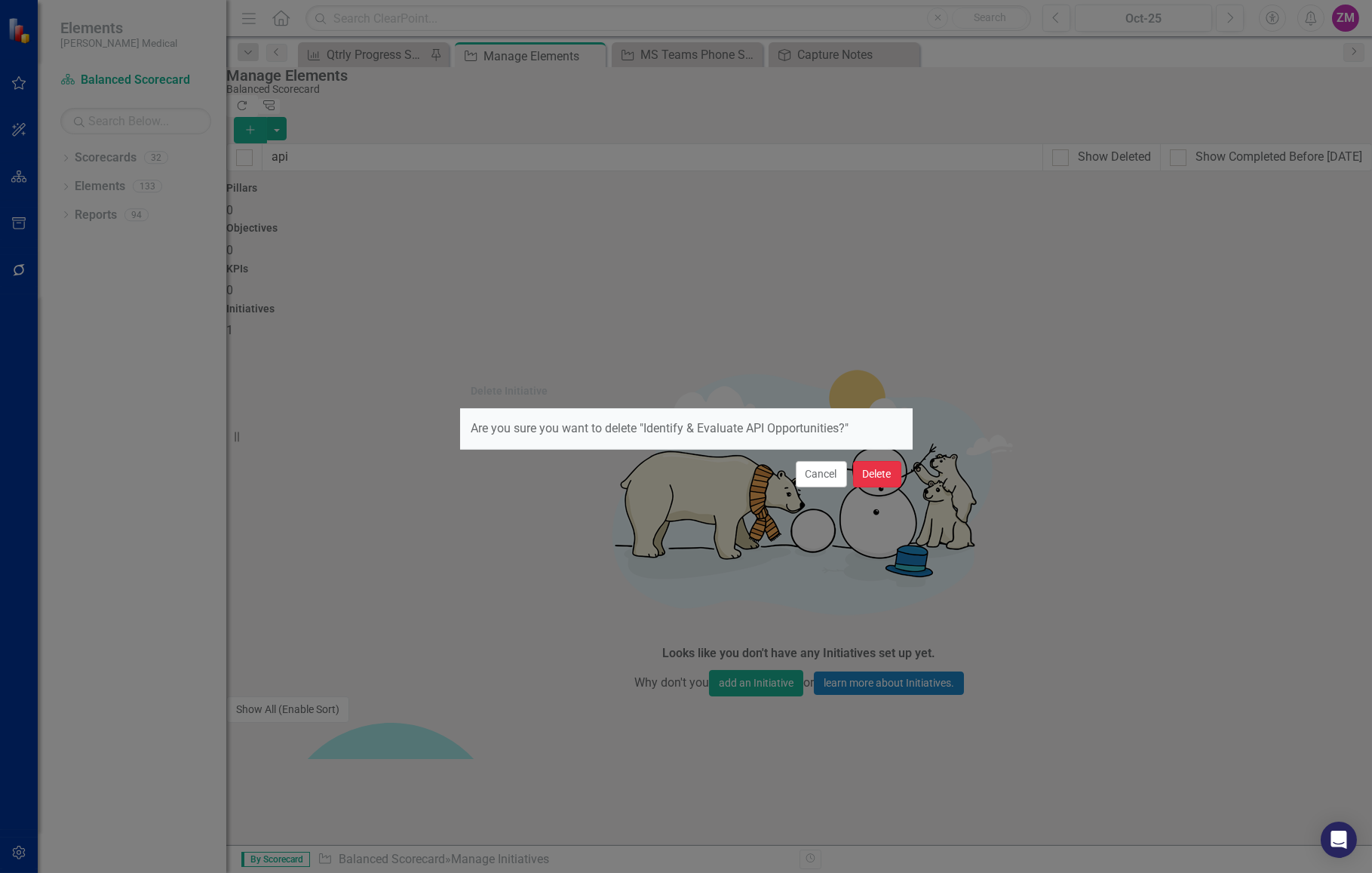
click at [867, 480] on button "Delete" at bounding box center [877, 474] width 49 height 26
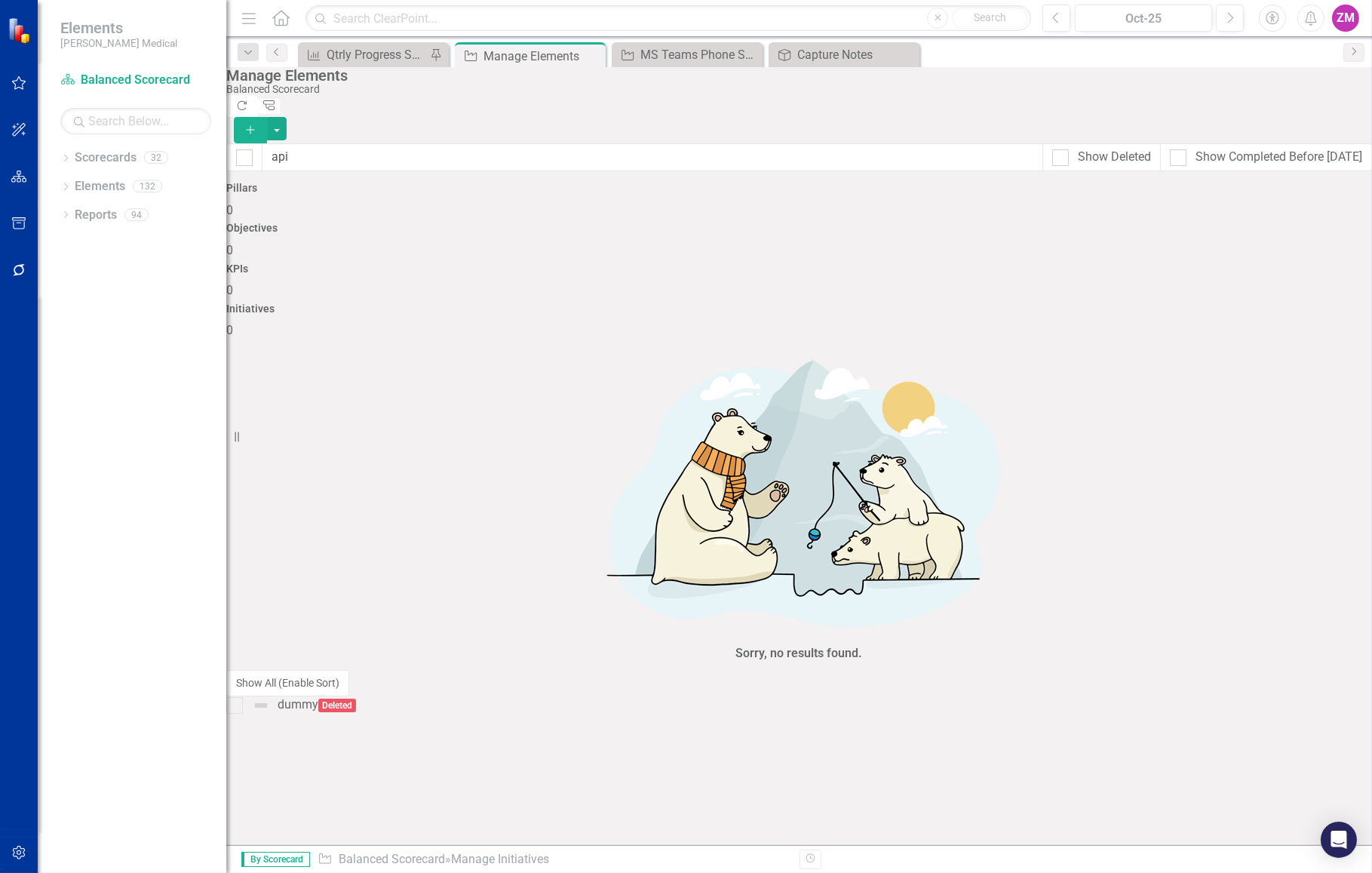
click at [457, 550] on div "Sorry, no results found." at bounding box center [799, 505] width 1146 height 331
click at [342, 143] on input "api" at bounding box center [652, 157] width 781 height 28
type input "a"
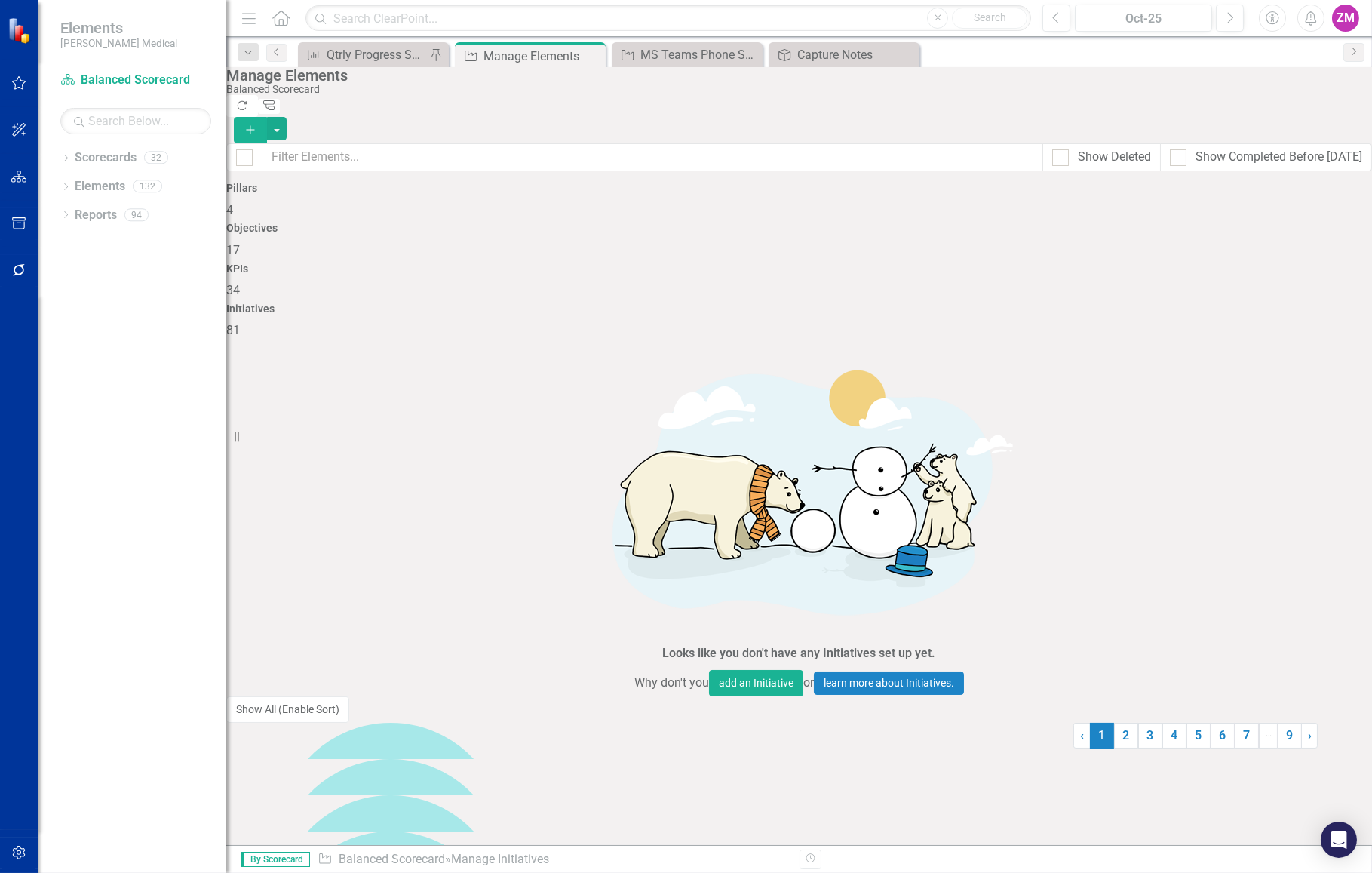
click at [267, 117] on button "Add" at bounding box center [250, 130] width 33 height 26
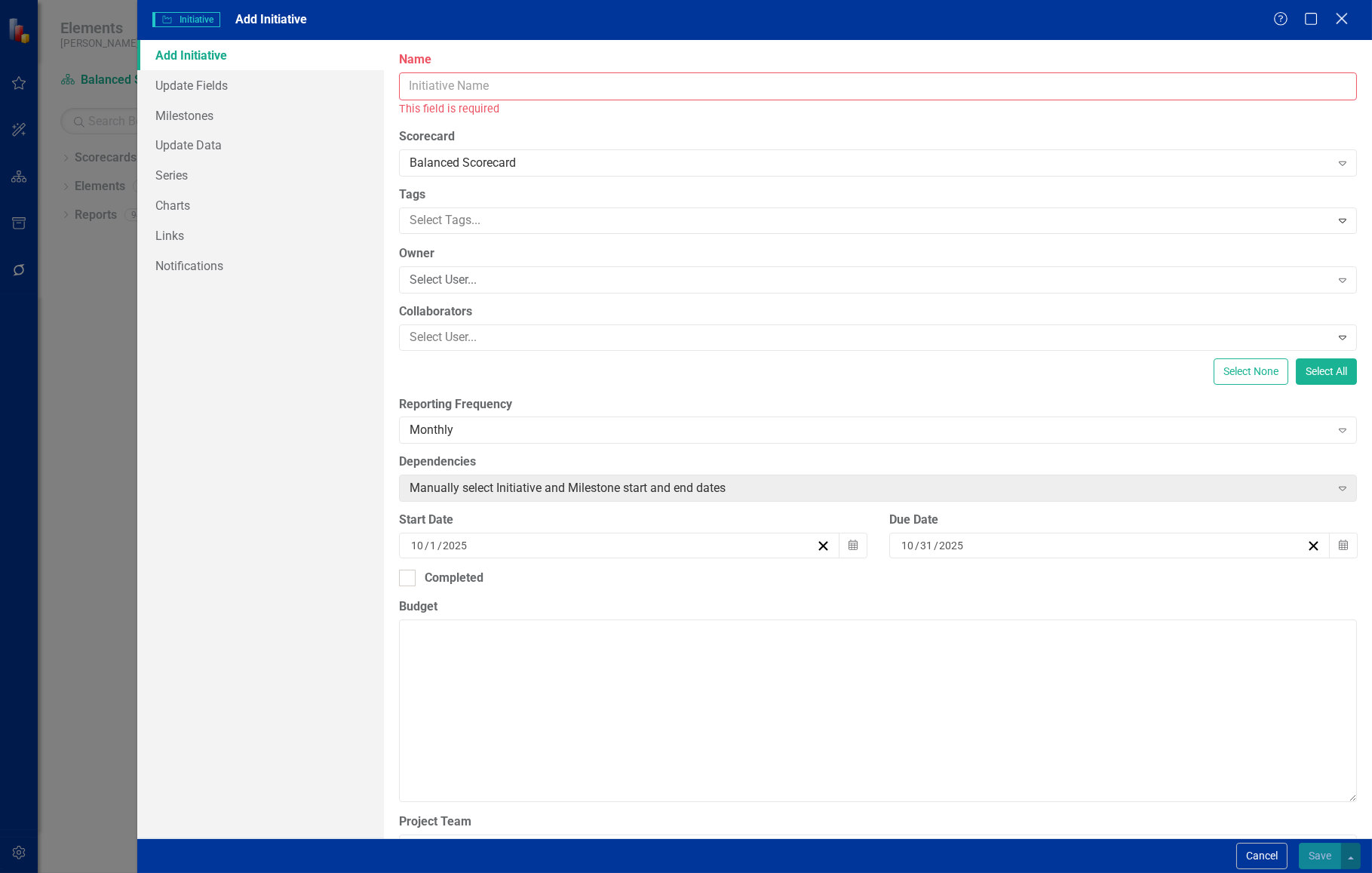
click at [1336, 19] on icon "Close" at bounding box center [1341, 19] width 19 height 14
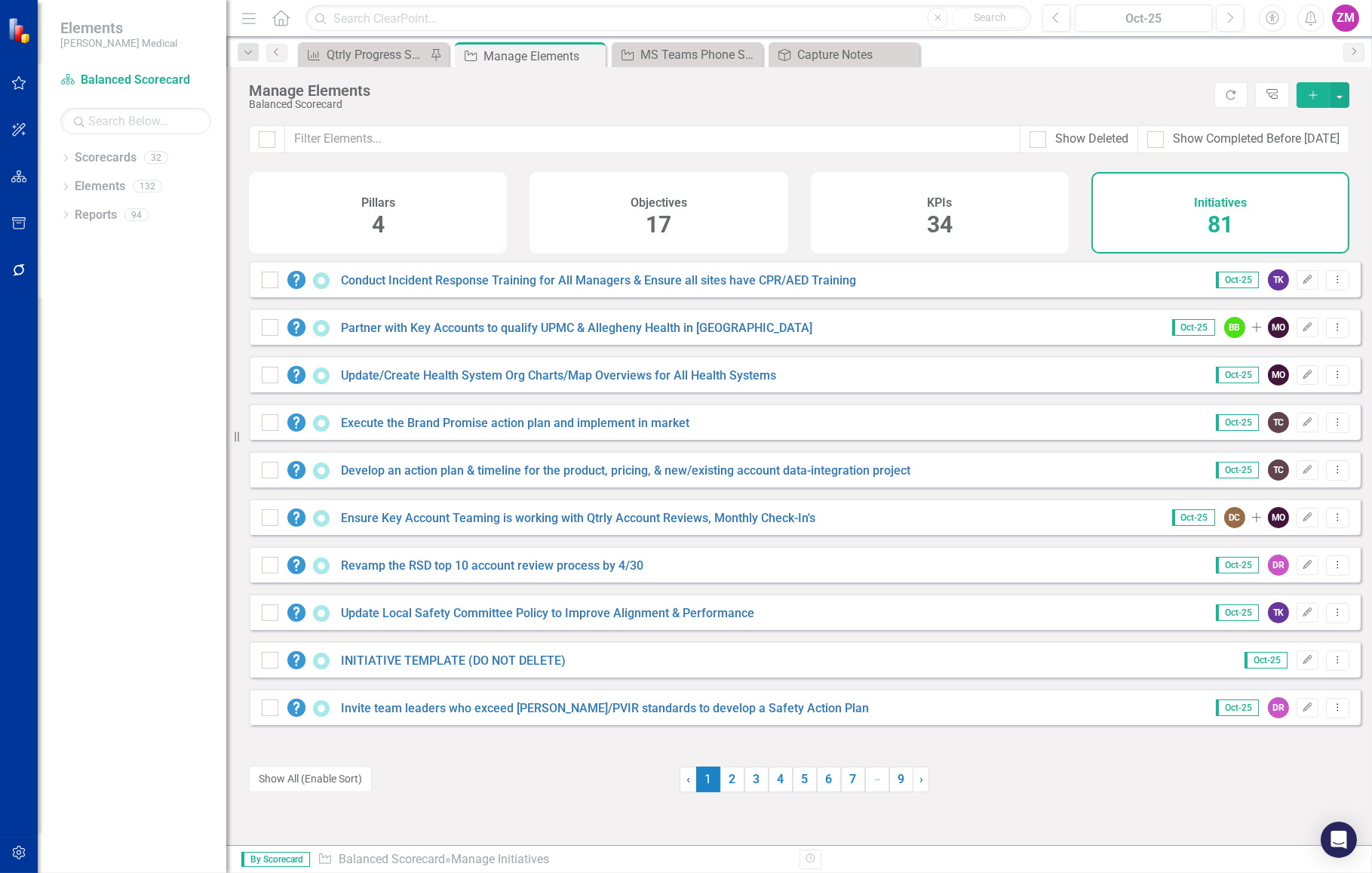
click at [1310, 90] on icon "Add" at bounding box center [1313, 95] width 14 height 11
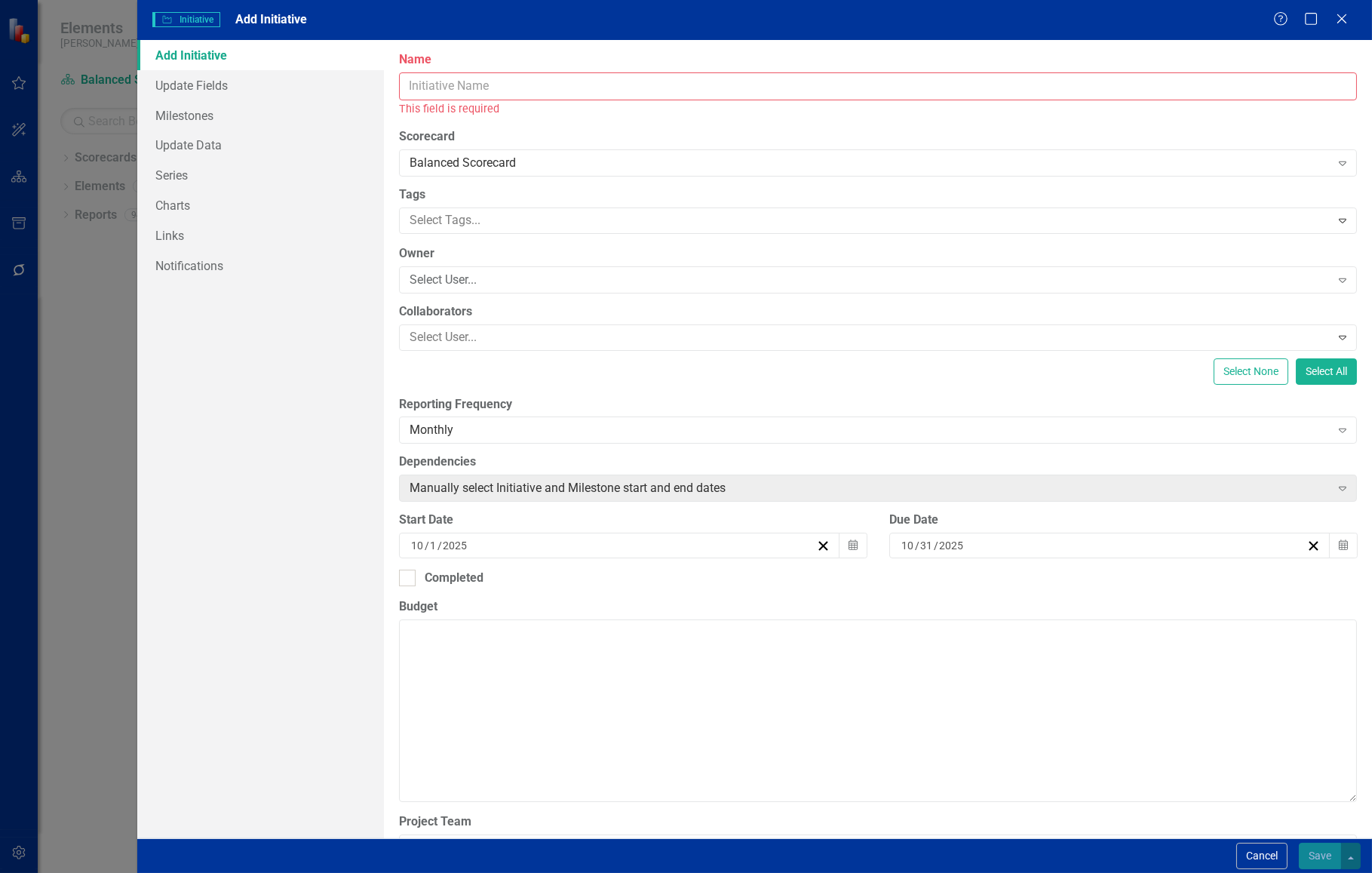
click at [548, 86] on input "Name" at bounding box center [877, 86] width 958 height 28
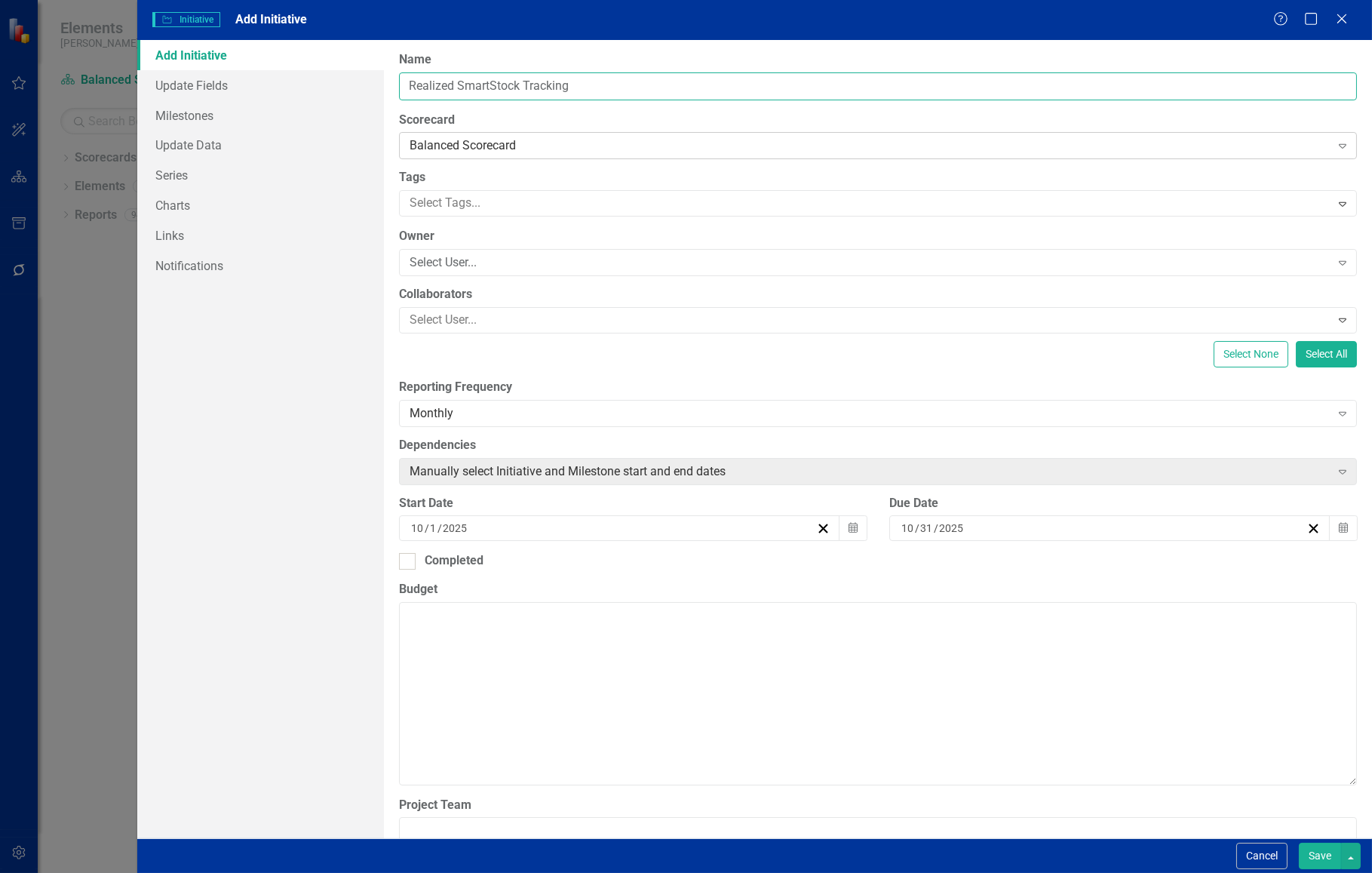
type input "Realized SmartStock Tracking"
click at [531, 150] on div "Balanced Scorecard" at bounding box center [870, 145] width 921 height 17
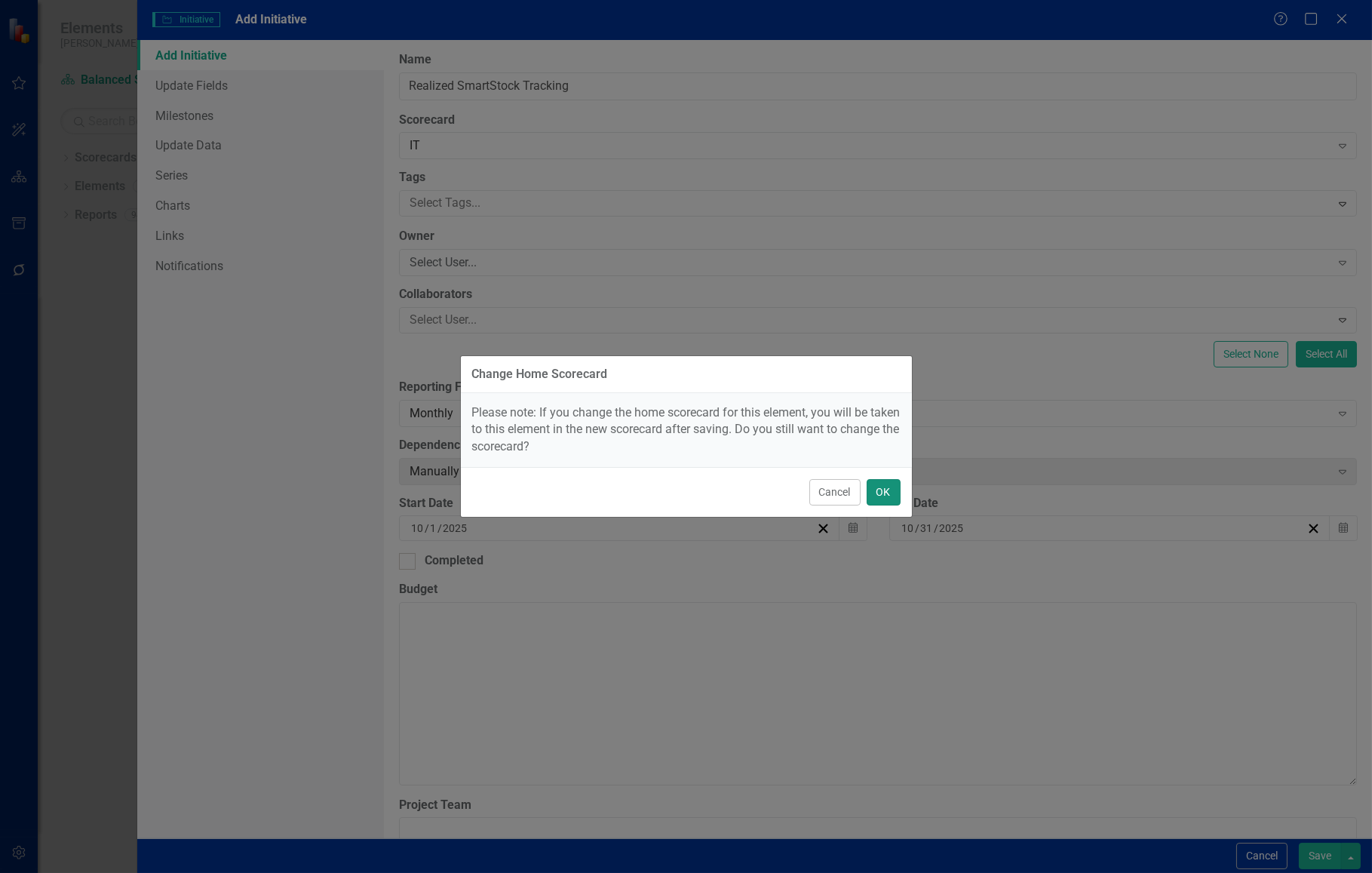
click at [888, 498] on button "OK" at bounding box center [884, 492] width 34 height 26
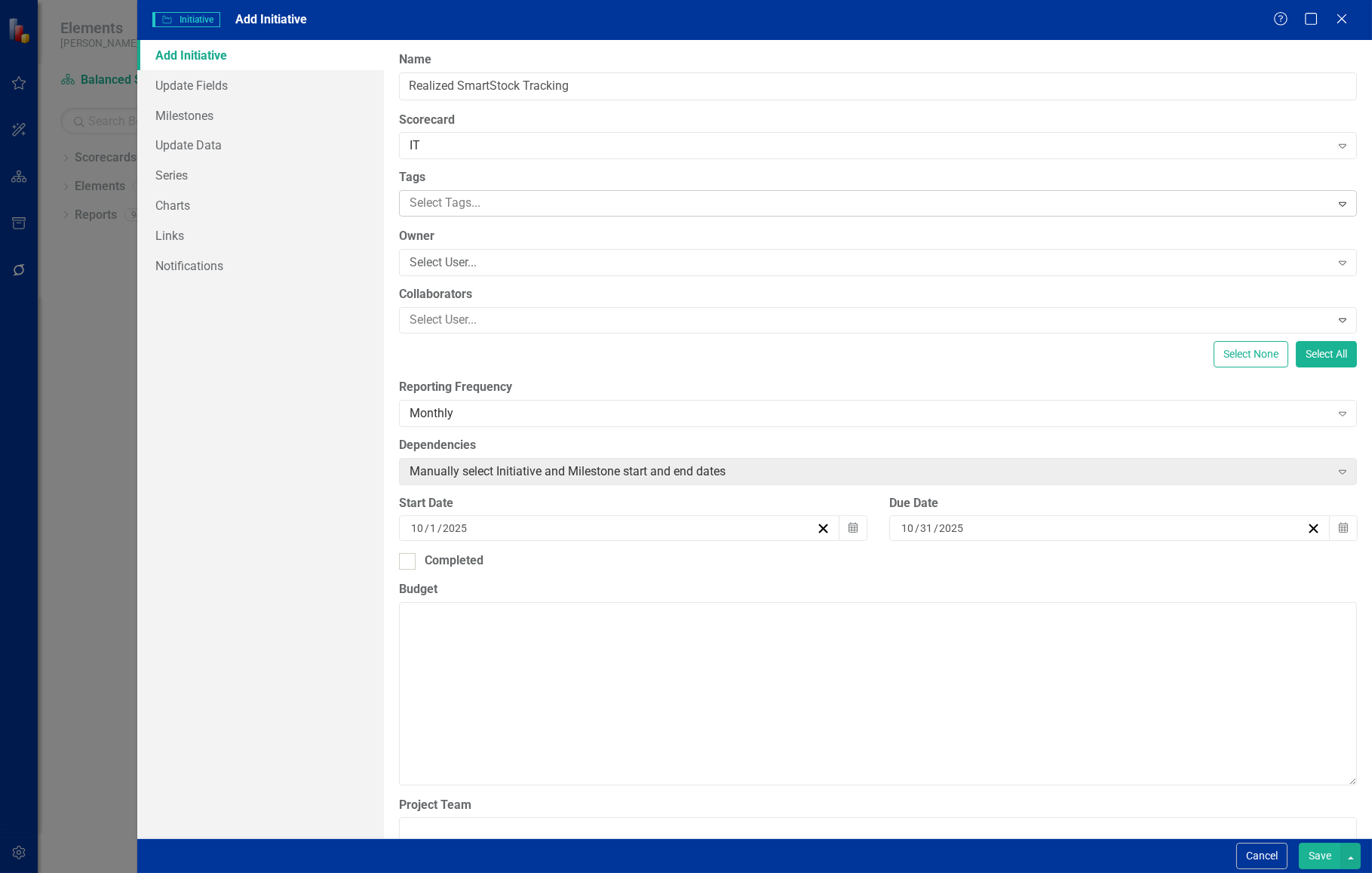
click at [678, 205] on div at bounding box center [867, 203] width 926 height 21
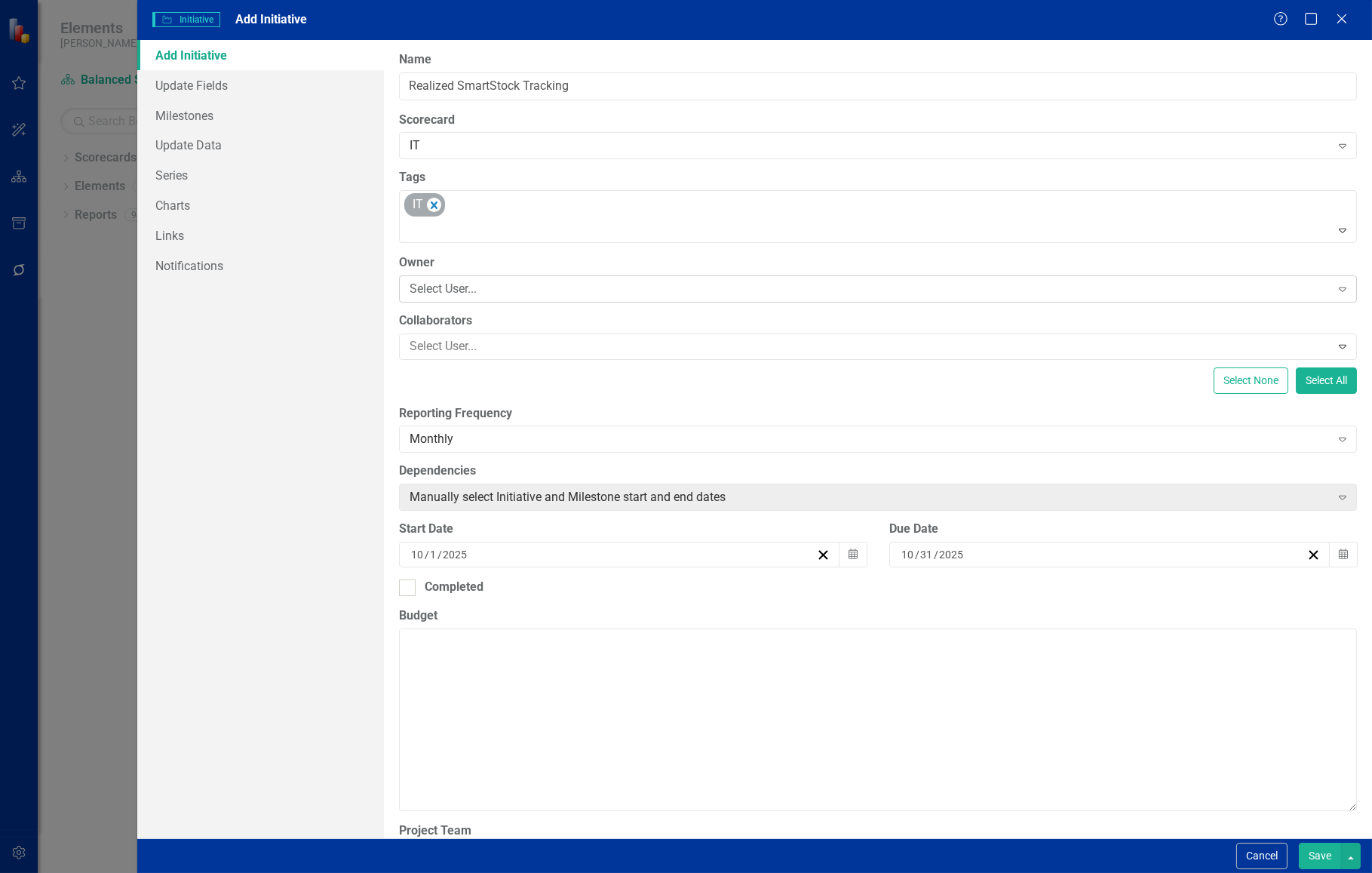
click at [670, 282] on div "Select User..." at bounding box center [870, 288] width 921 height 17
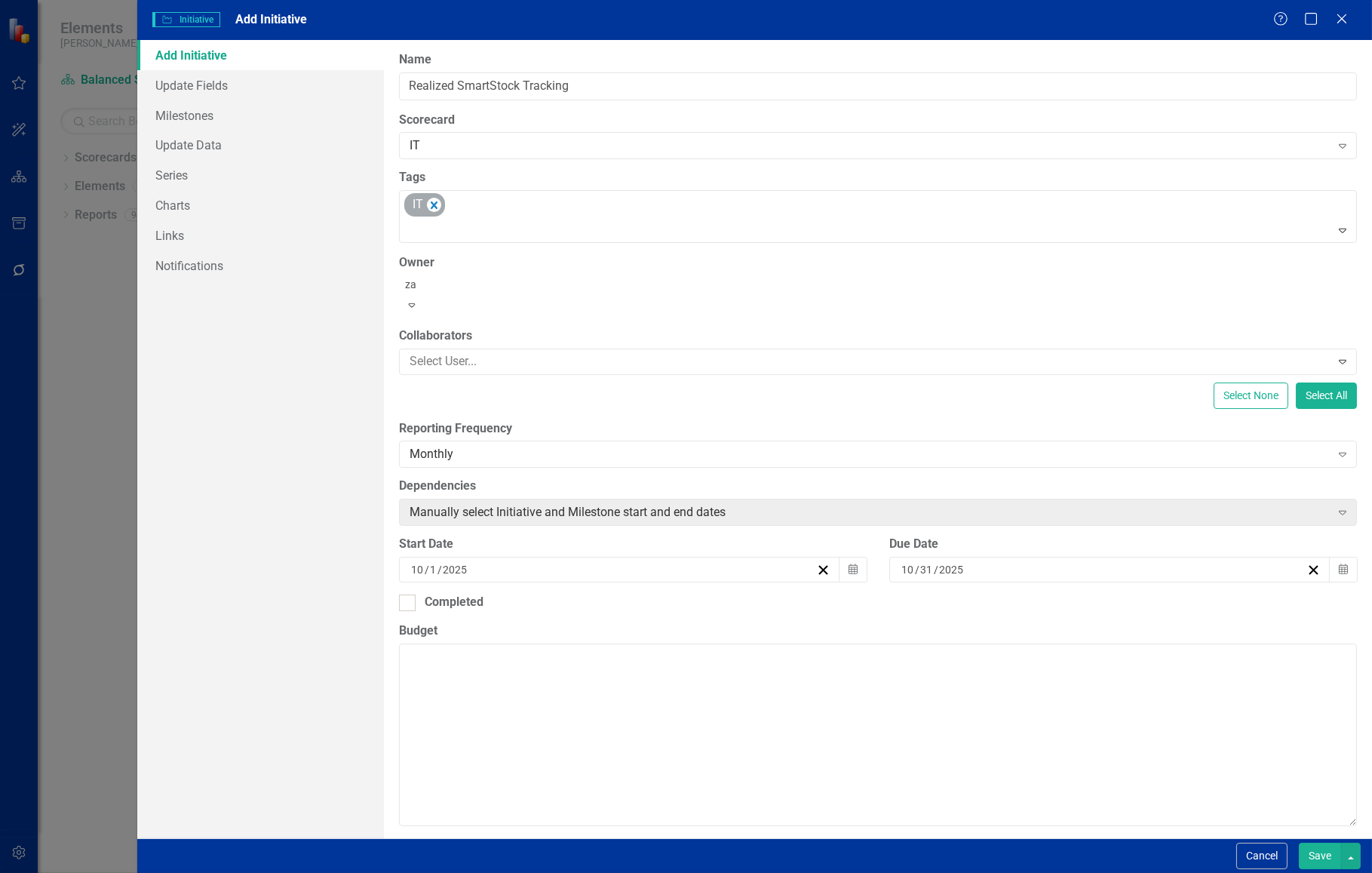
type input "zac"
click at [563, 872] on div "Zac hary McCook" at bounding box center [689, 885] width 1348 height 17
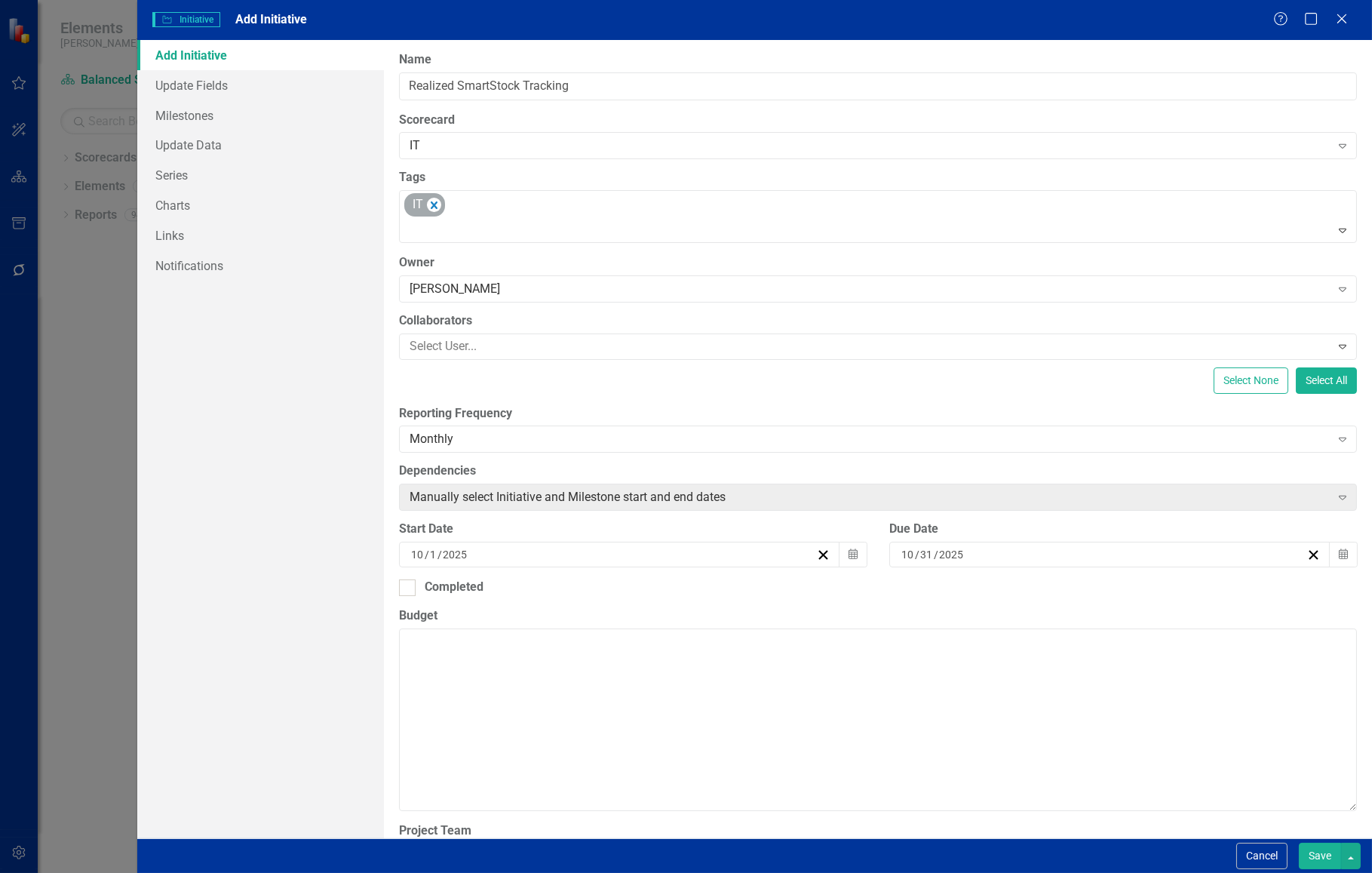
click at [722, 381] on div "Select None Select All" at bounding box center [877, 380] width 958 height 26
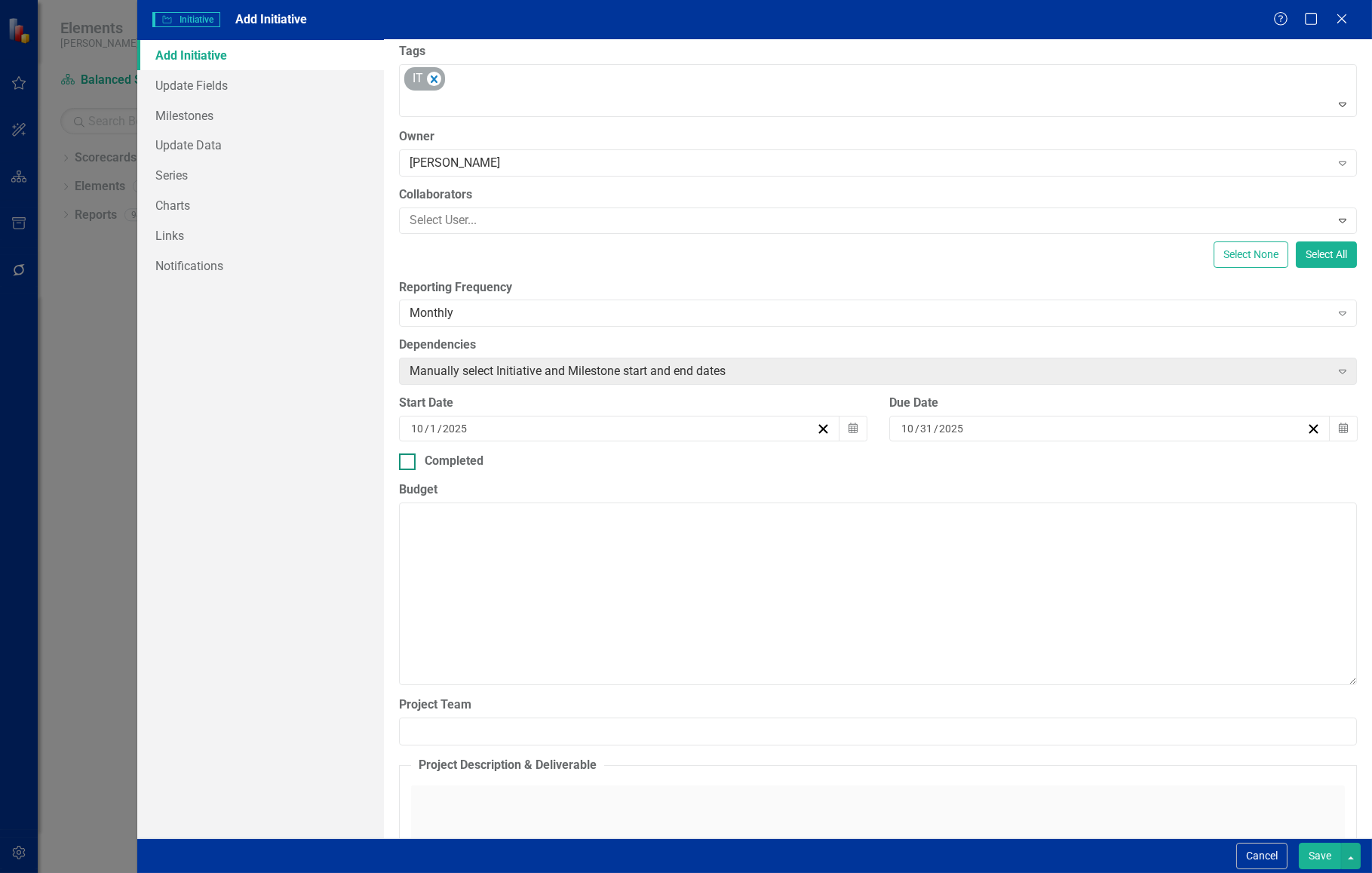
scroll to position [137, 0]
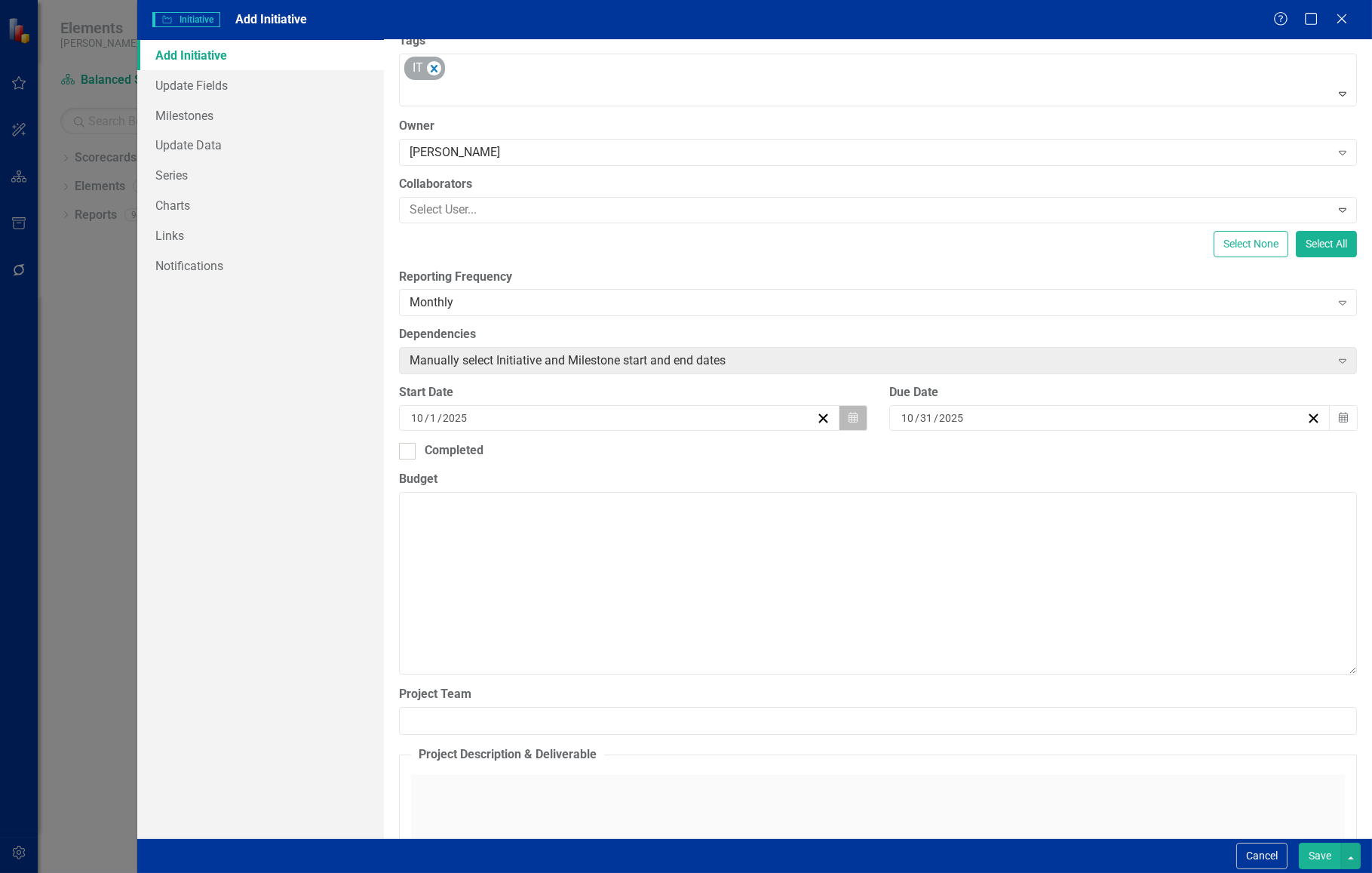
click at [852, 419] on icon "button" at bounding box center [853, 417] width 9 height 11
click at [921, 471] on label "Budget" at bounding box center [877, 479] width 958 height 17
click at [921, 492] on textarea "Budget" at bounding box center [877, 583] width 958 height 183
click at [1339, 417] on icon "Calendar" at bounding box center [1343, 418] width 9 height 11
click at [1120, 452] on button "›" at bounding box center [1104, 447] width 33 height 33
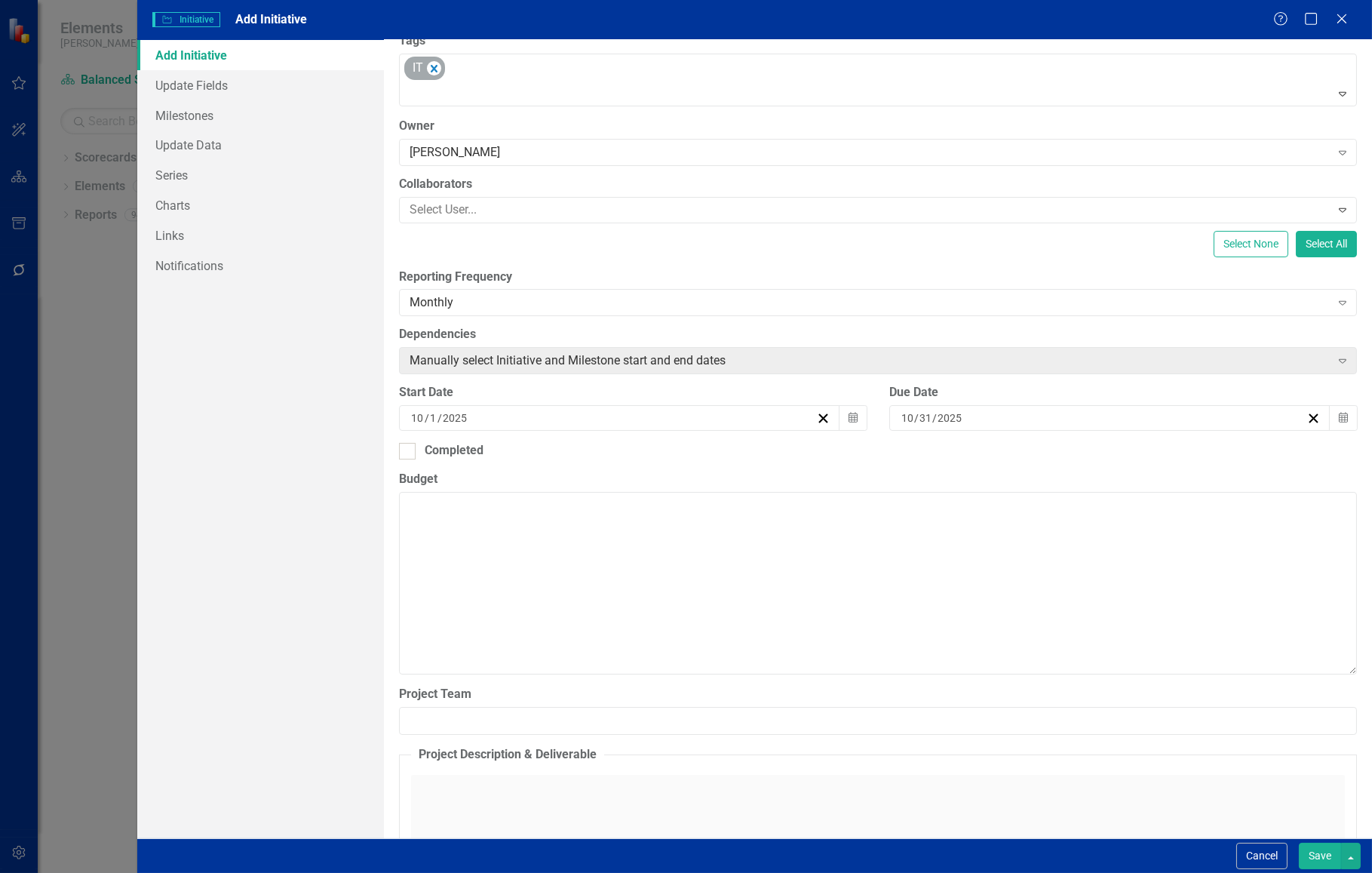
click at [1120, 452] on button "›" at bounding box center [1104, 447] width 33 height 33
click at [950, 497] on abbr "1" at bounding box center [947, 496] width 6 height 12
click at [879, 465] on div "ClearPoint Can Do More! How ClearPoint Can Help Close Enterprise plans can auto…" at bounding box center [877, 439] width 988 height 798
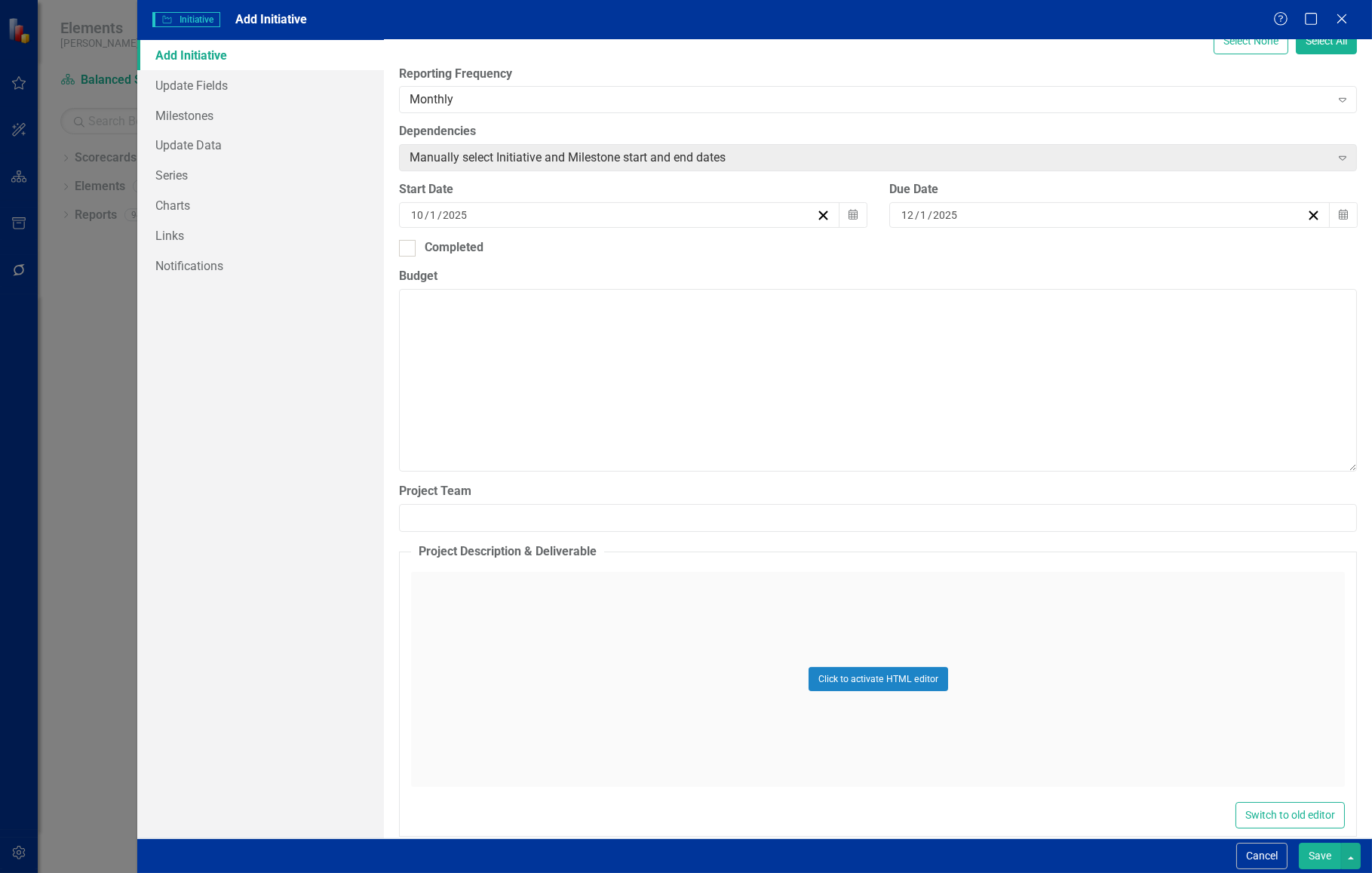
scroll to position [359, 0]
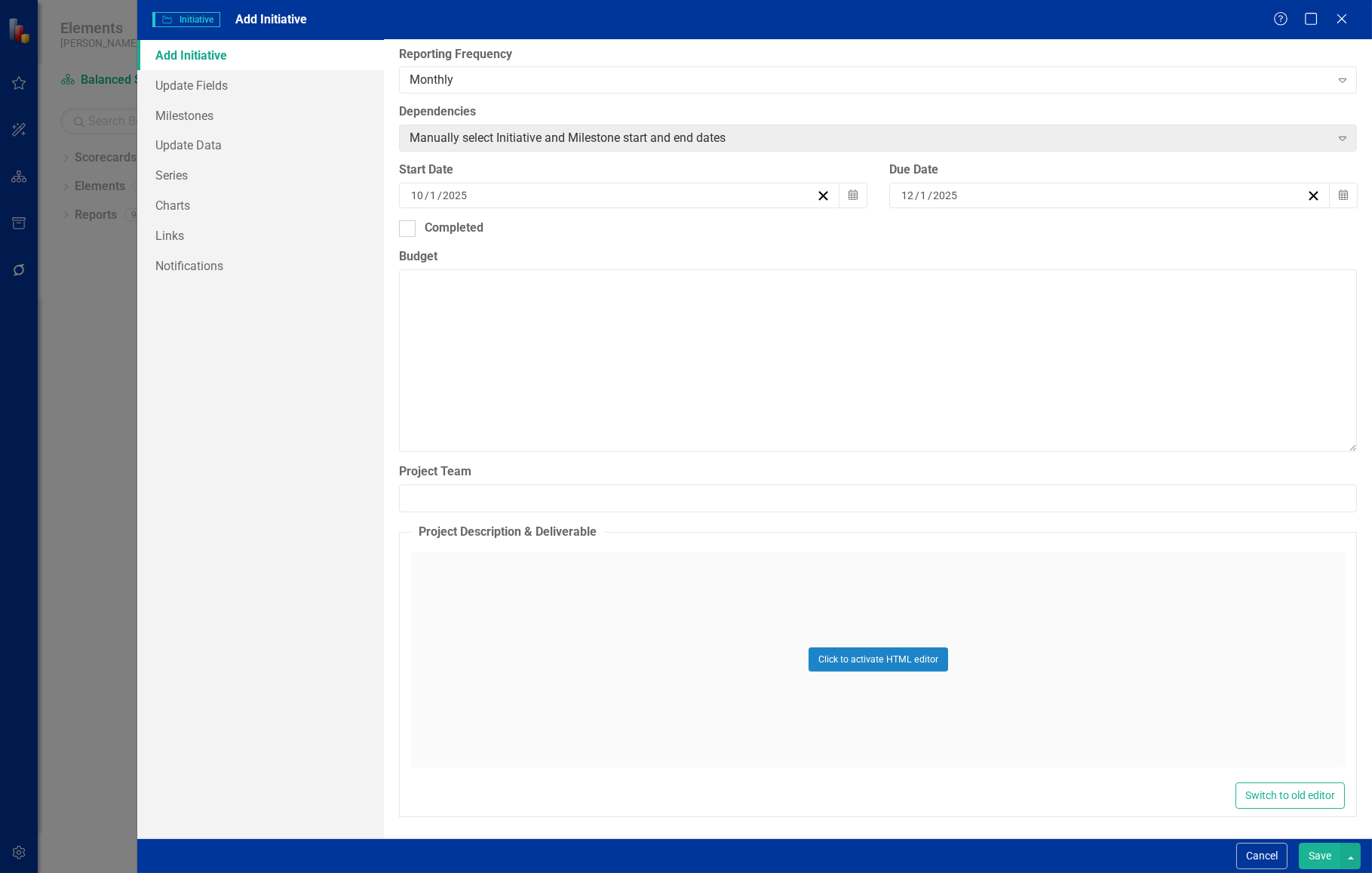
click at [746, 635] on div "Click to activate HTML editor" at bounding box center [877, 659] width 934 height 215
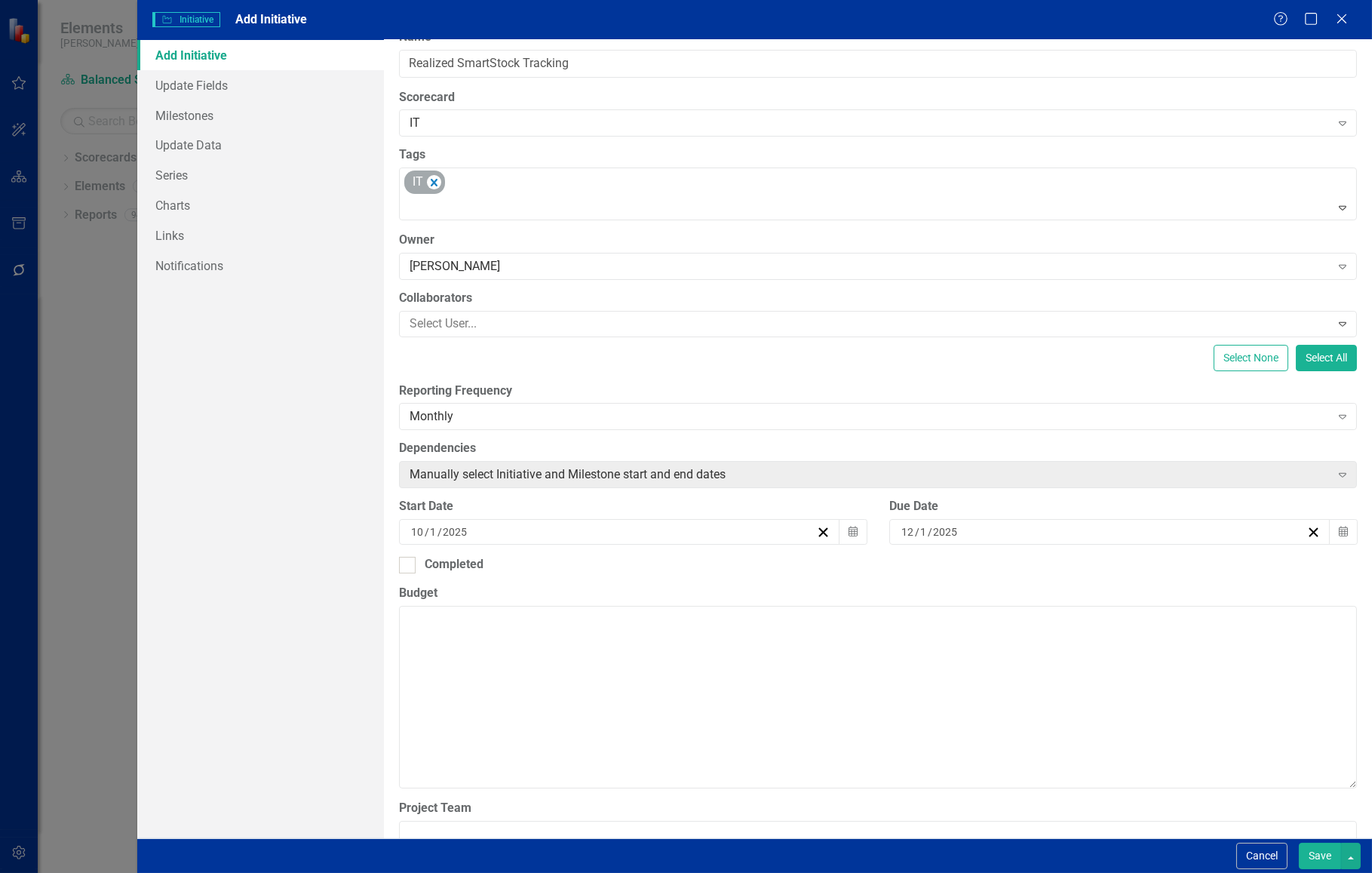
scroll to position [0, 0]
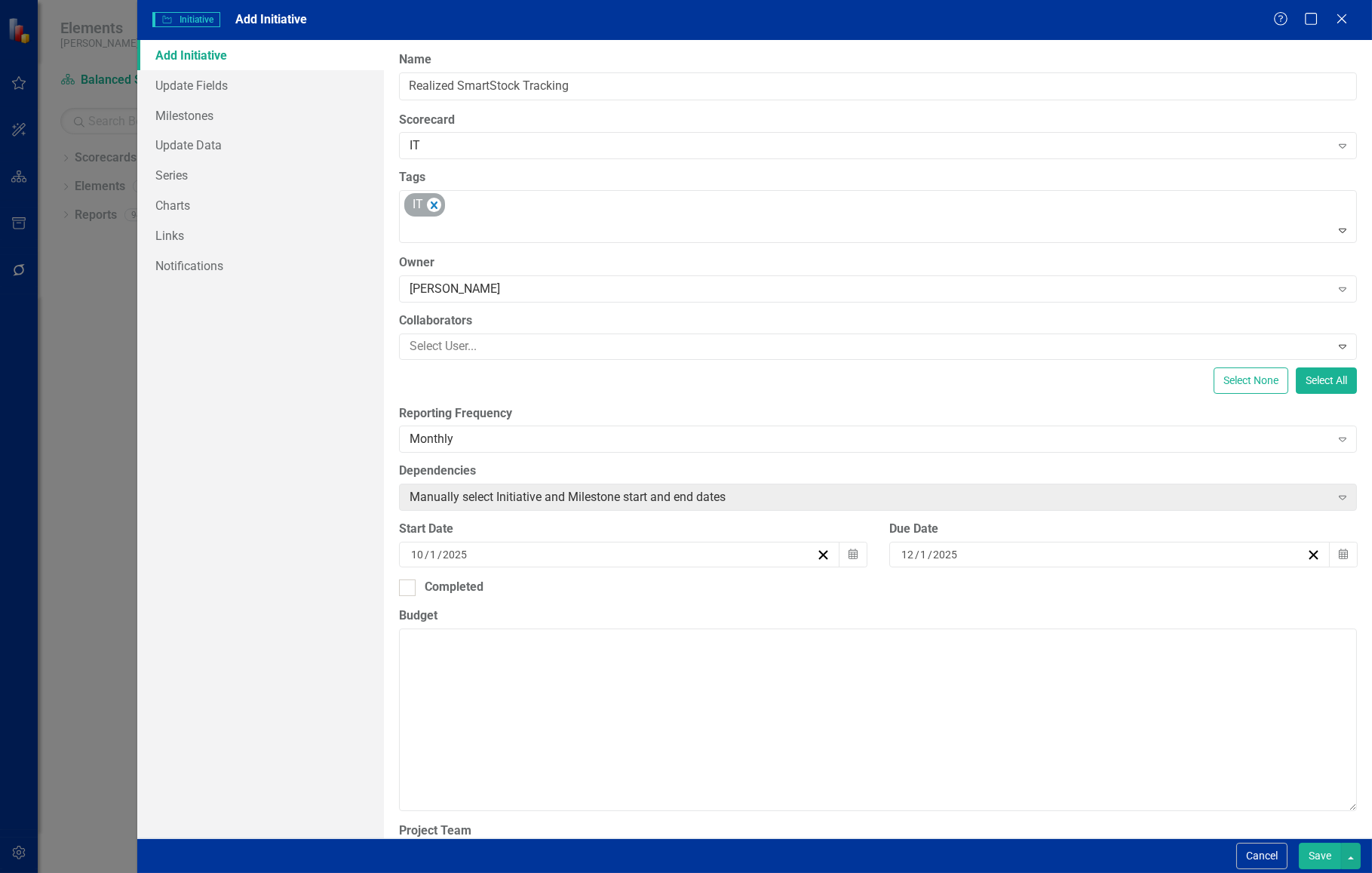
click at [1318, 852] on button "Save" at bounding box center [1320, 855] width 42 height 26
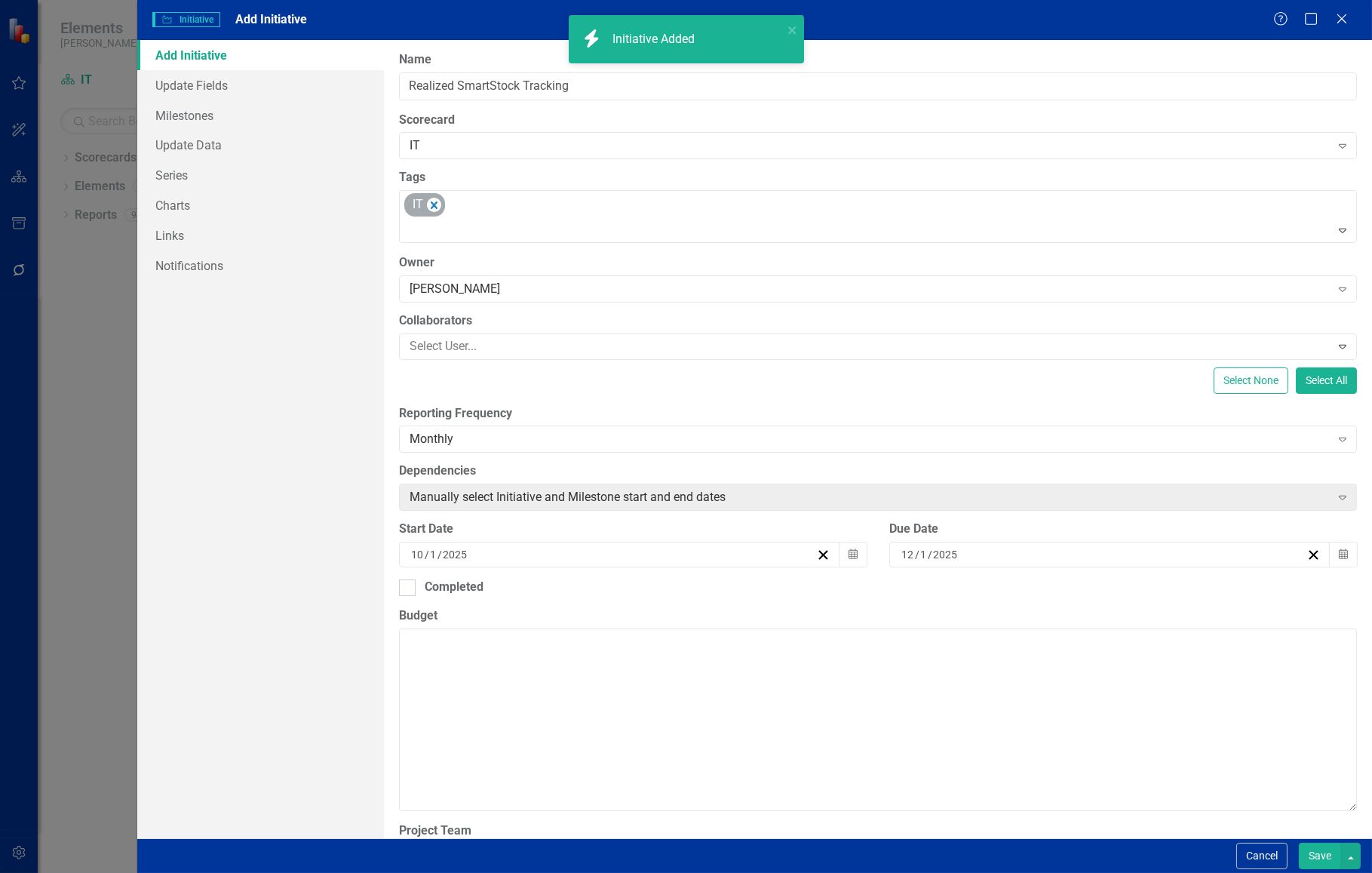
checkbox input "false"
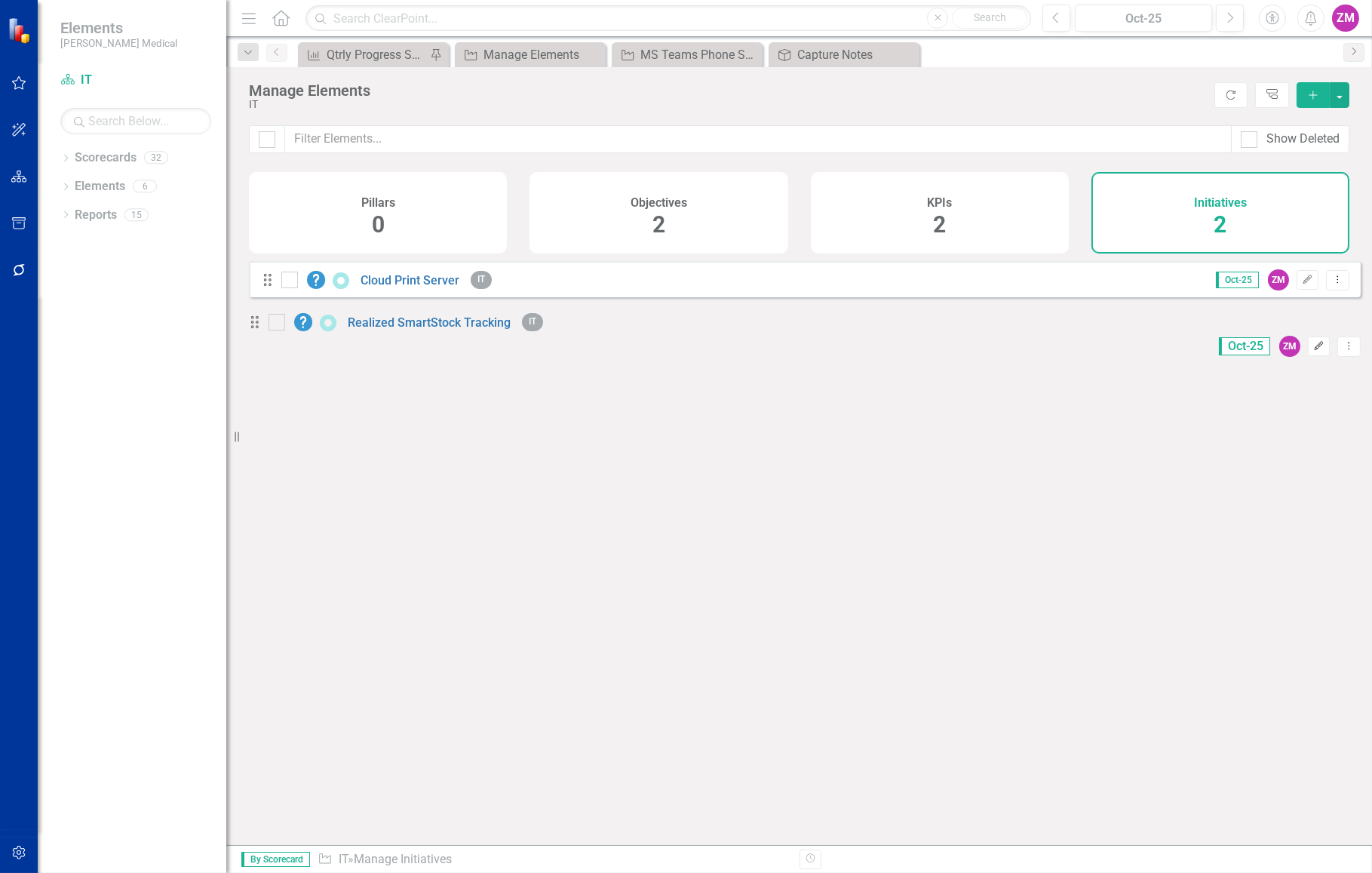
click at [1313, 341] on icon "Edit" at bounding box center [1319, 346] width 12 height 9
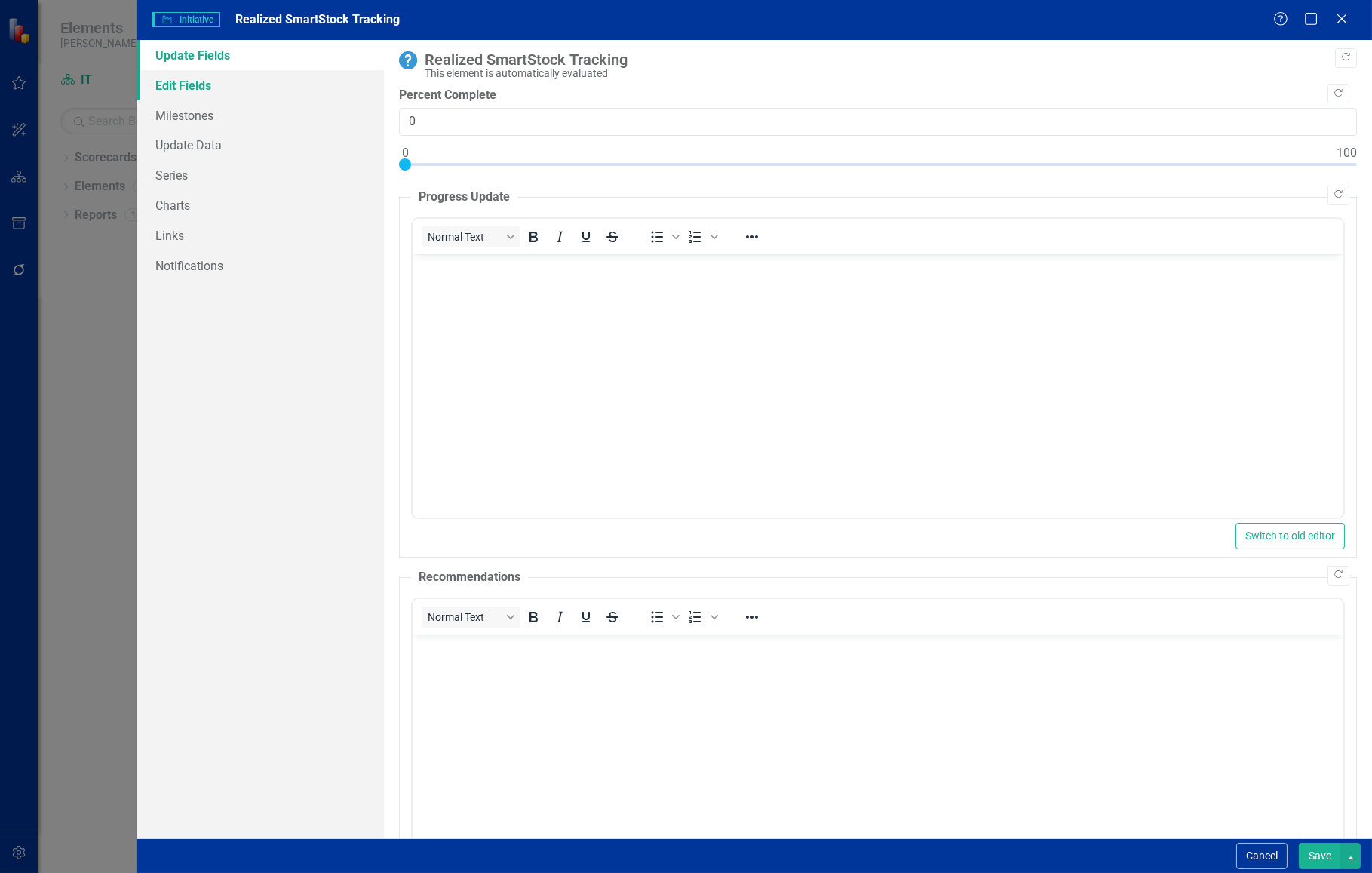
click at [229, 87] on link "Edit Fields" at bounding box center [260, 85] width 247 height 30
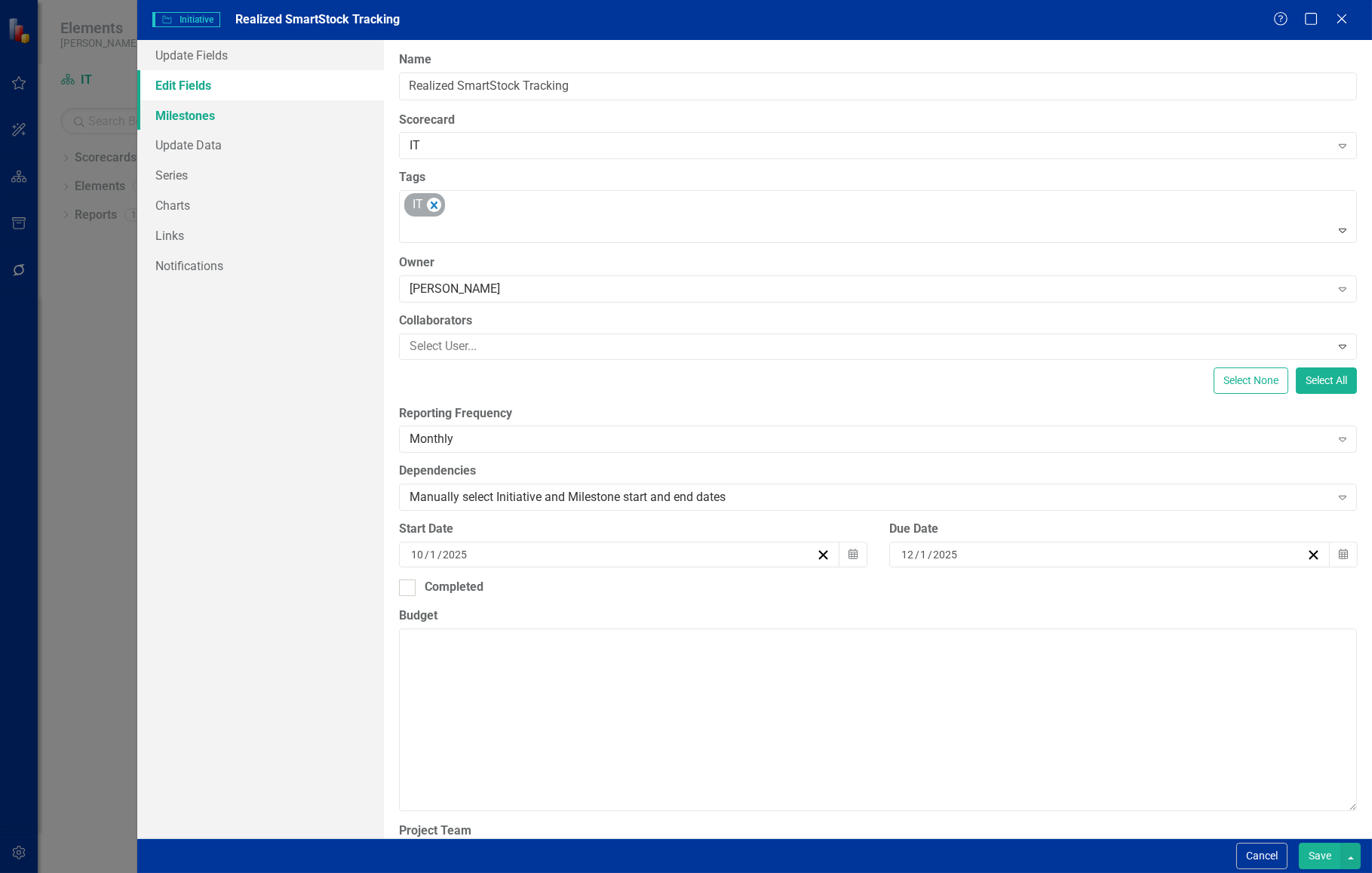
click at [227, 107] on link "Milestones" at bounding box center [260, 114] width 247 height 30
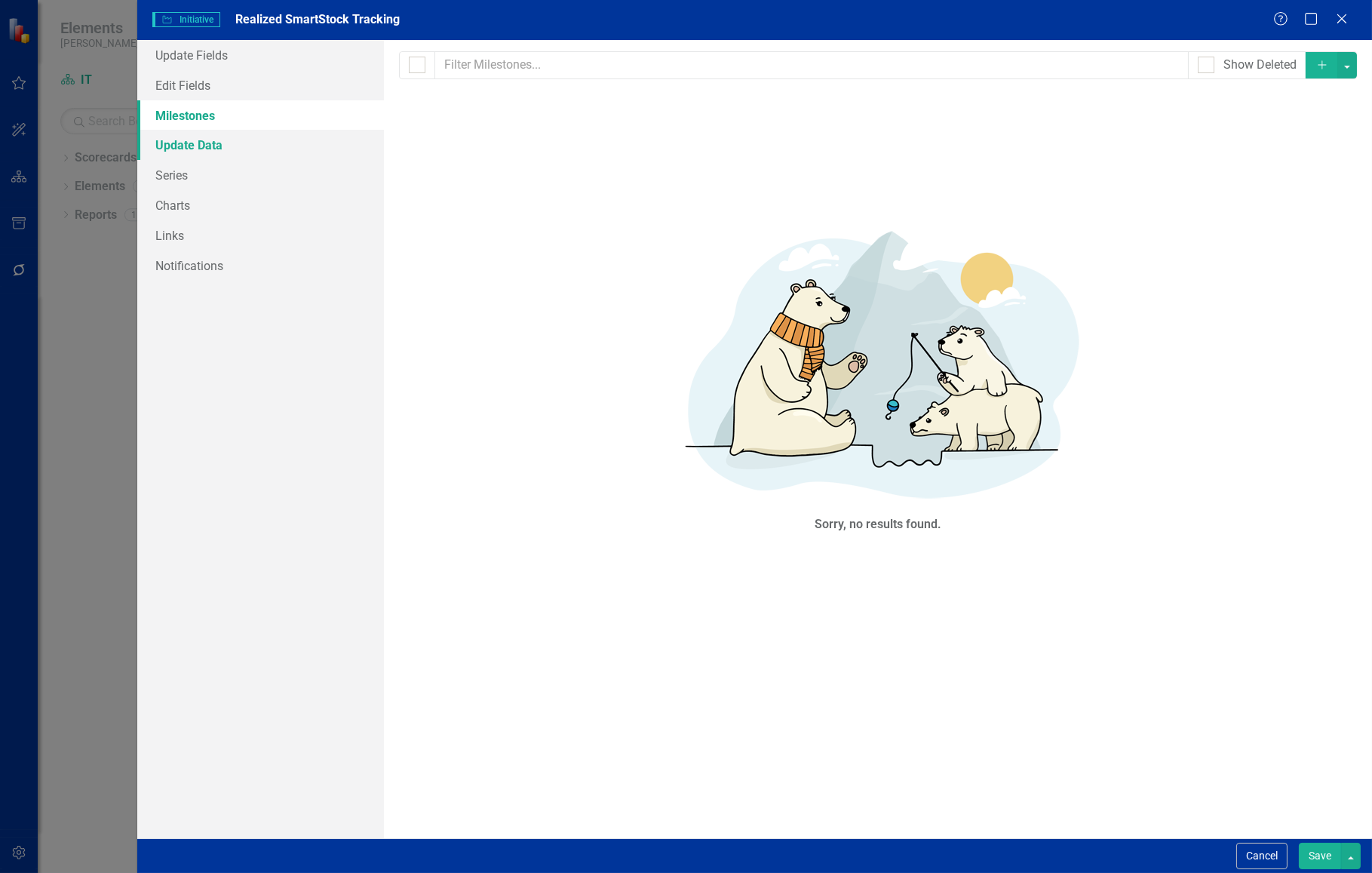
click at [225, 139] on link "Update Data" at bounding box center [260, 144] width 247 height 30
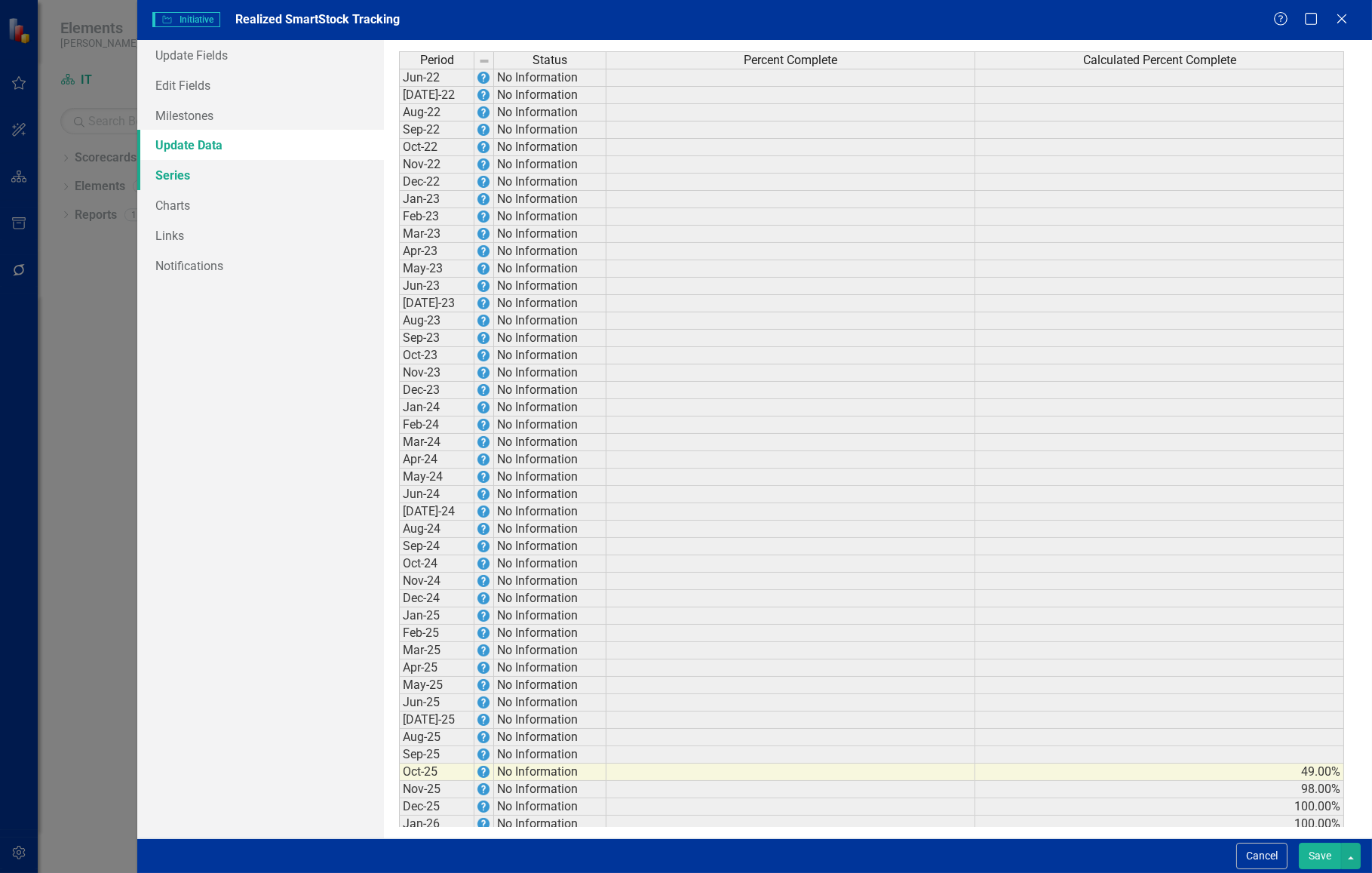
click at [220, 170] on link "Series" at bounding box center [260, 175] width 247 height 30
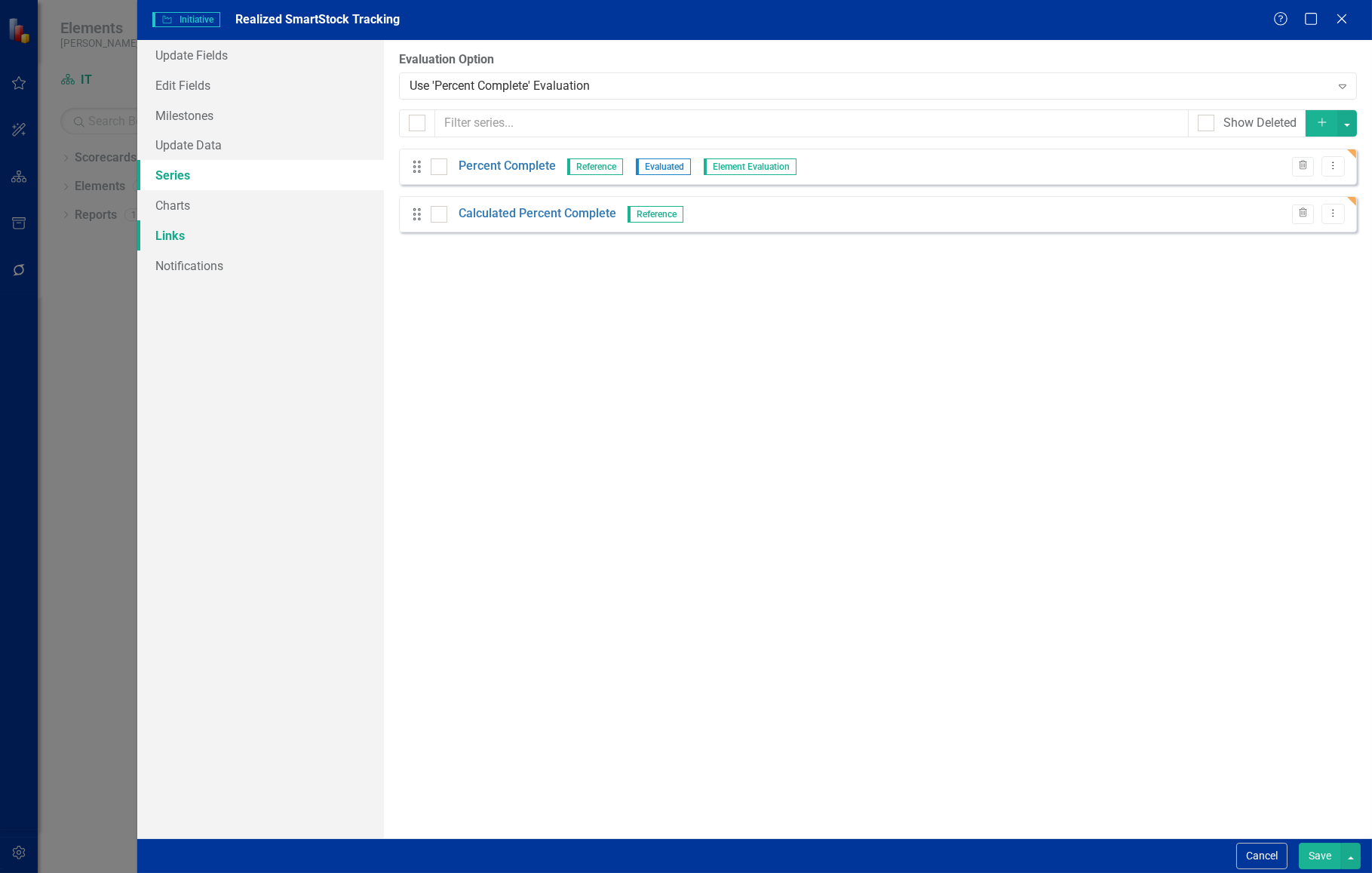
click at [198, 221] on link "Links" at bounding box center [260, 235] width 247 height 30
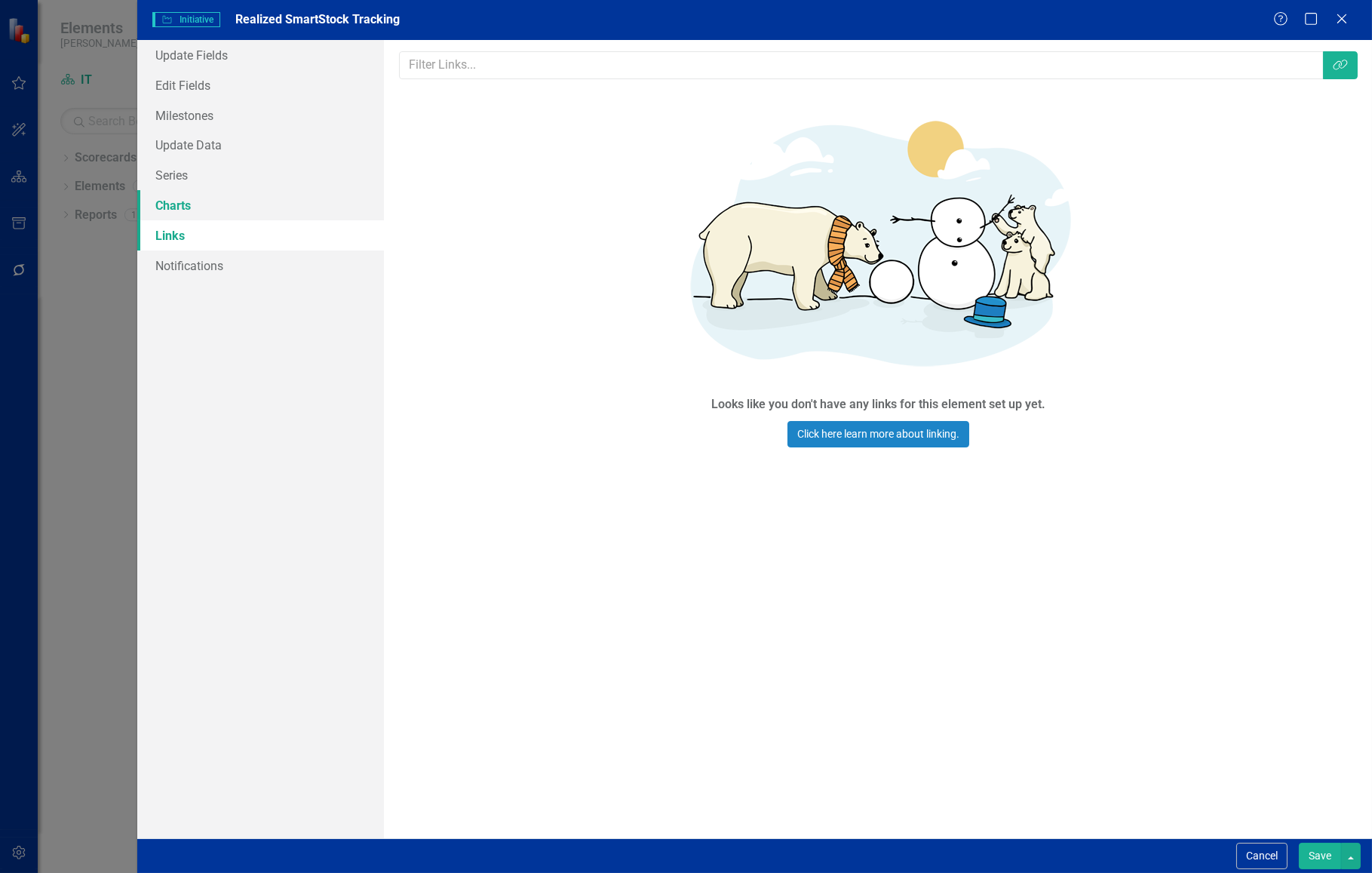
click at [196, 201] on link "Charts" at bounding box center [260, 205] width 247 height 30
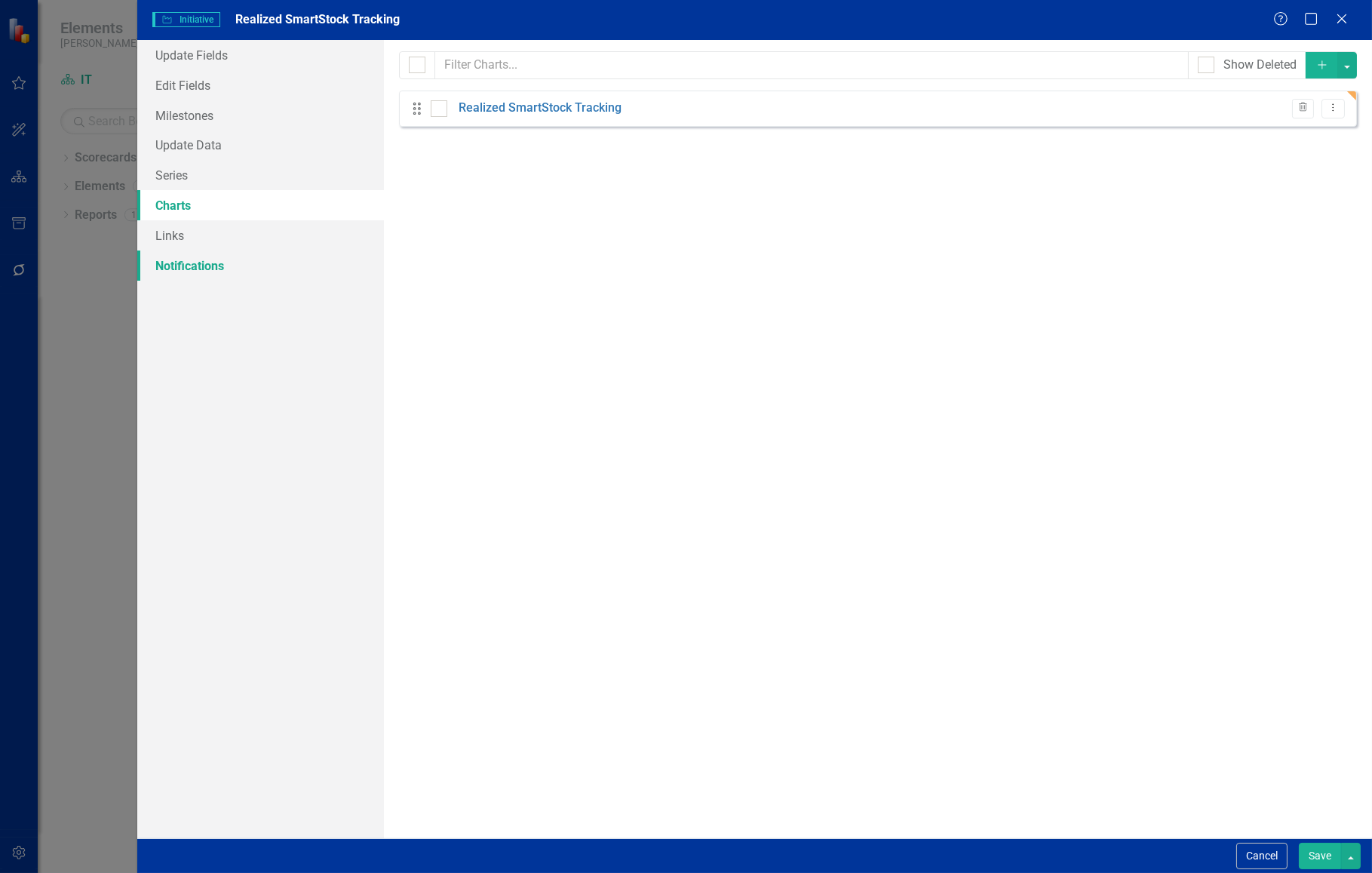
click at [208, 259] on link "Notifications" at bounding box center [260, 265] width 247 height 30
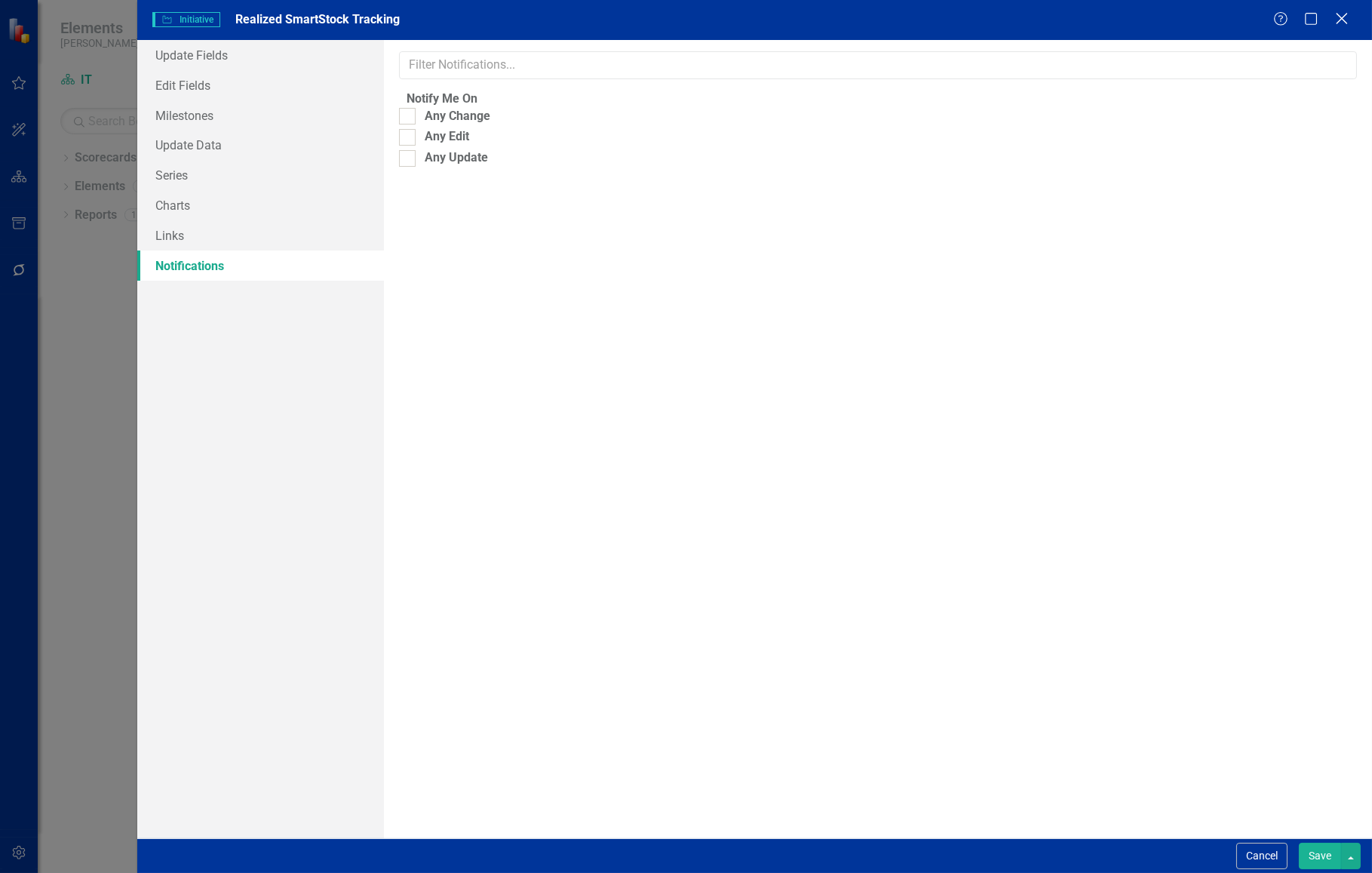
click at [1342, 22] on icon at bounding box center [1341, 18] width 12 height 12
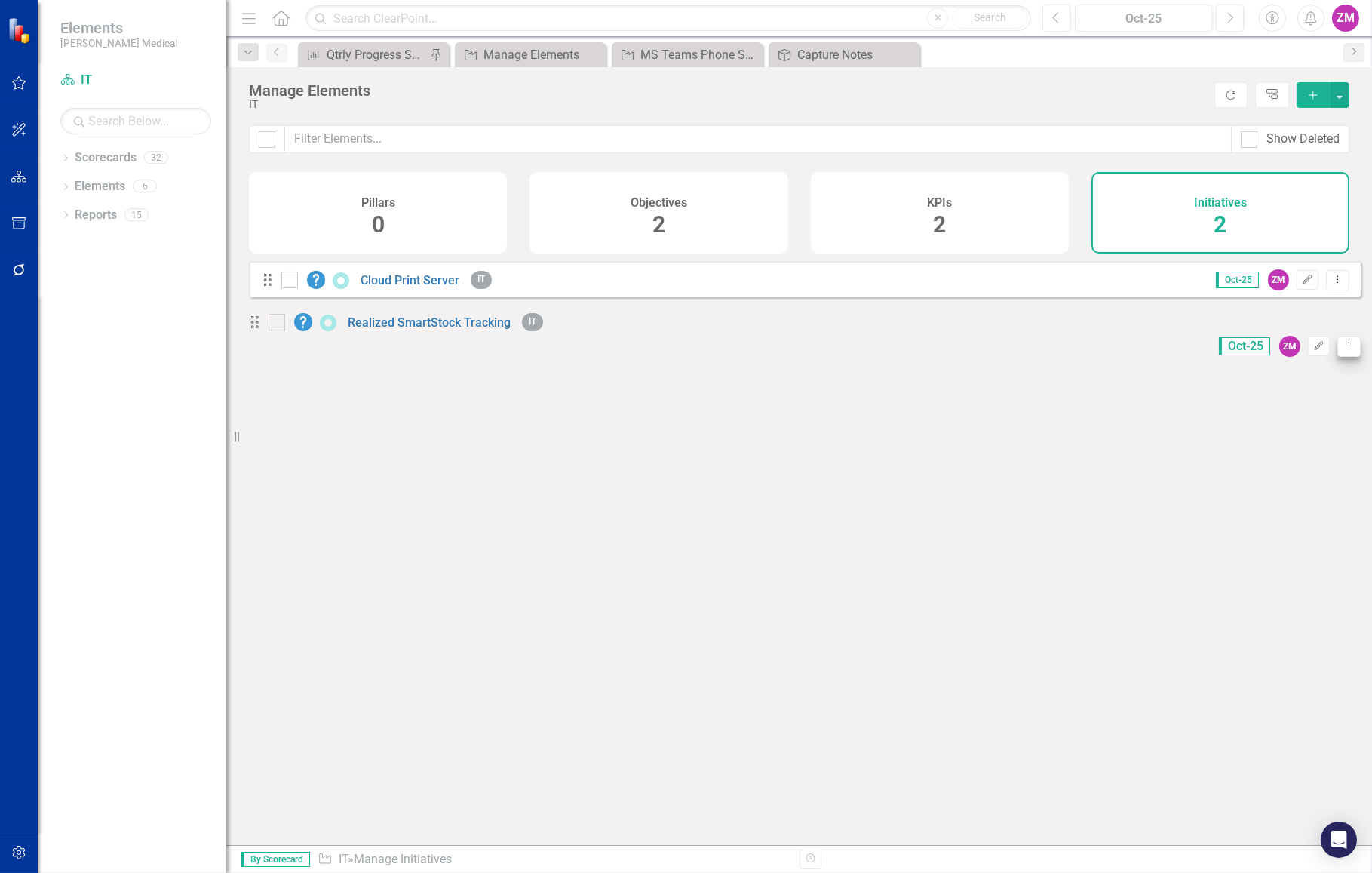
click at [1349, 341] on icon at bounding box center [1349, 345] width 2 height 7
click at [1301, 360] on link "Edit Edit Initiative" at bounding box center [1270, 363] width 135 height 28
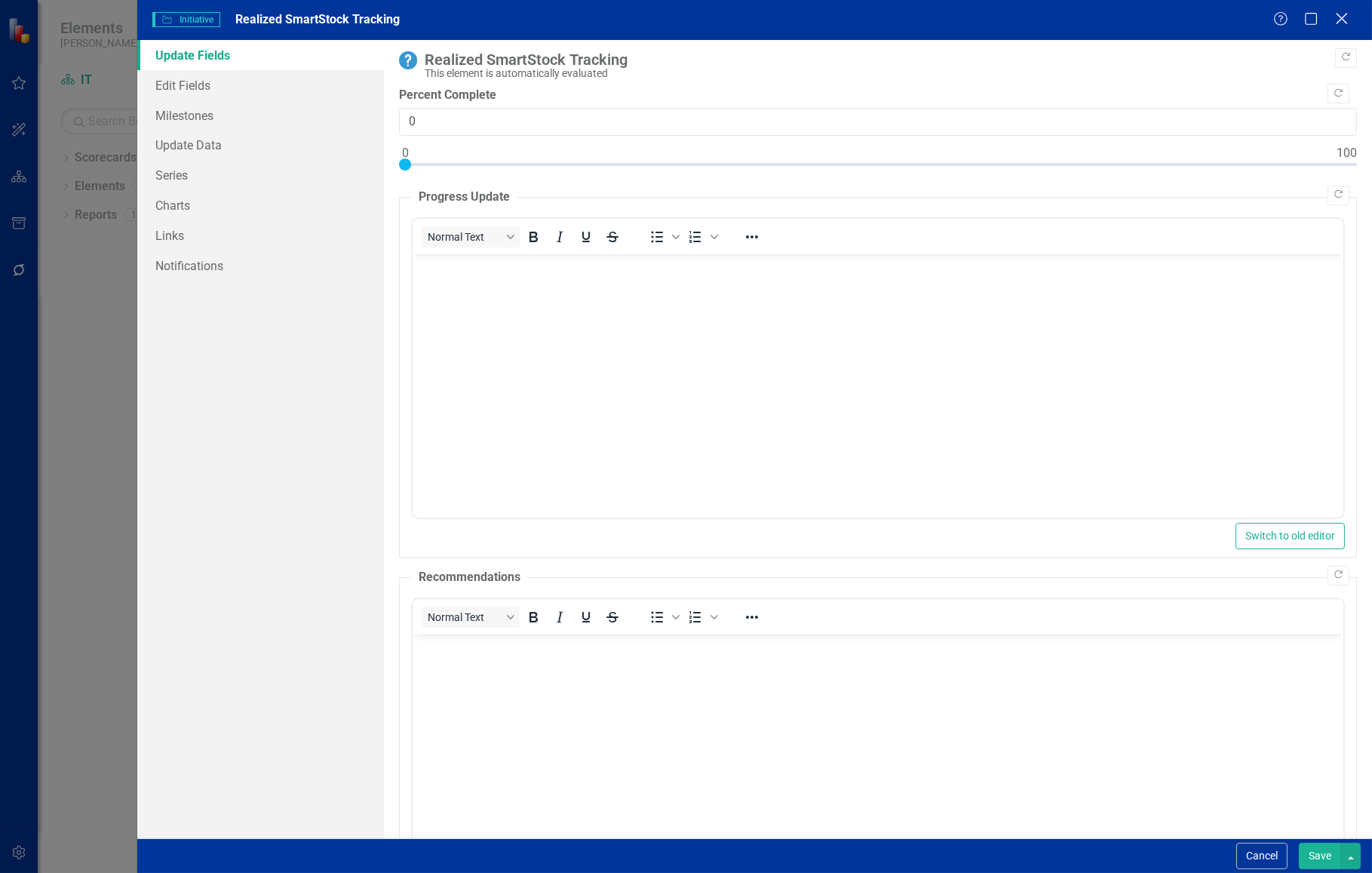
click at [1345, 16] on icon "Close" at bounding box center [1341, 19] width 19 height 14
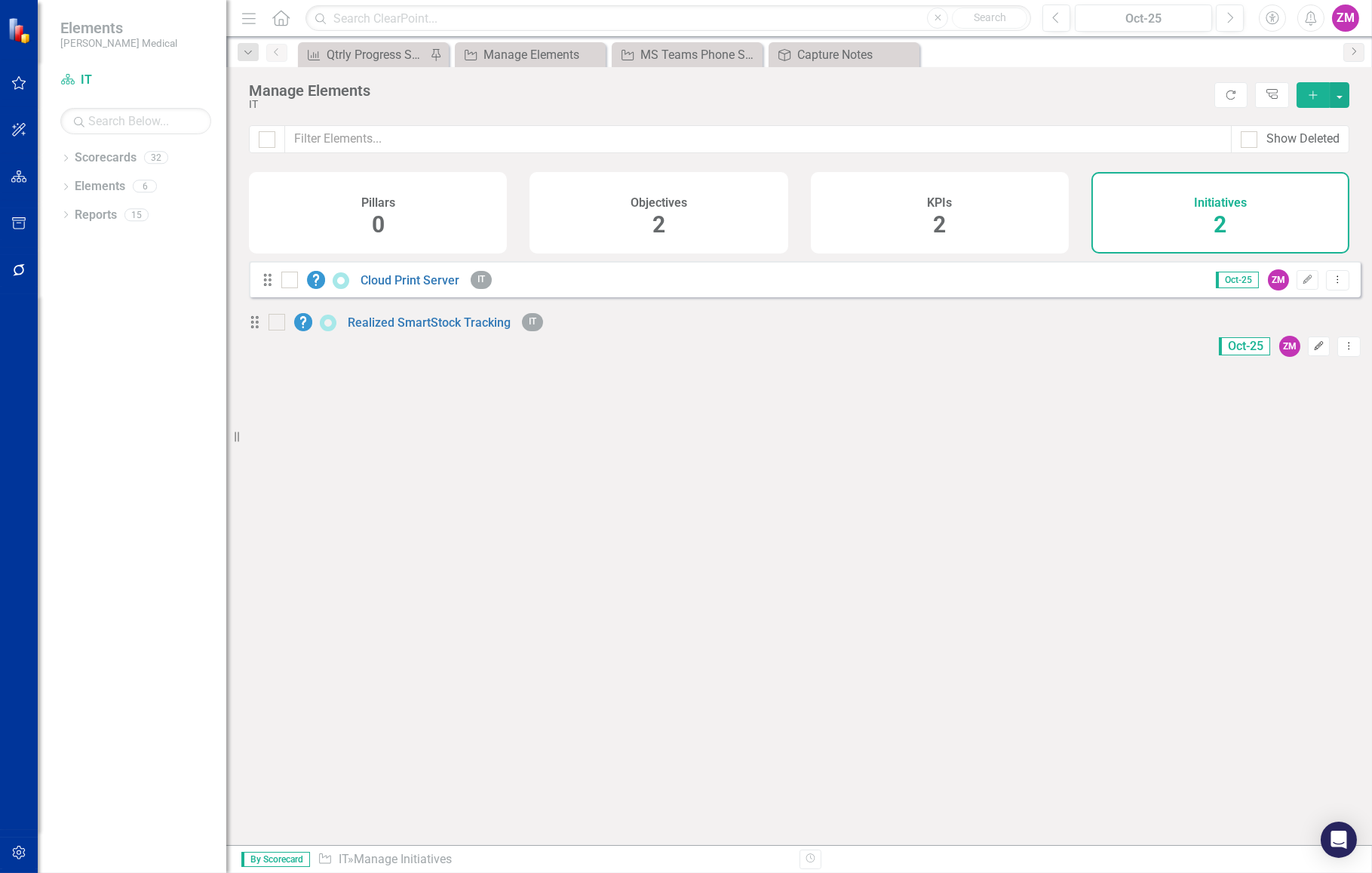
click at [1313, 341] on icon "Edit" at bounding box center [1319, 346] width 12 height 9
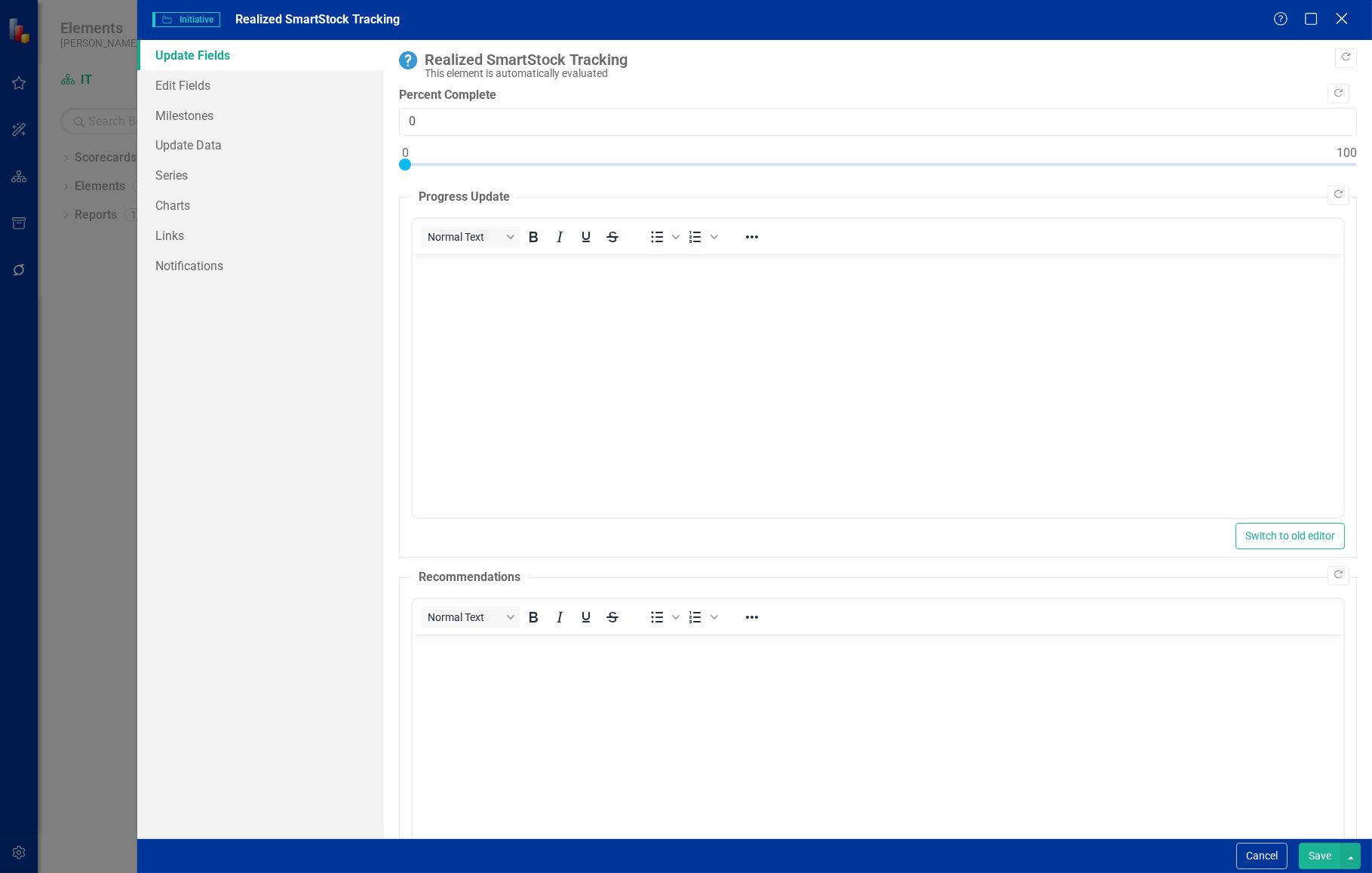
click at [1342, 21] on icon at bounding box center [1341, 18] width 12 height 12
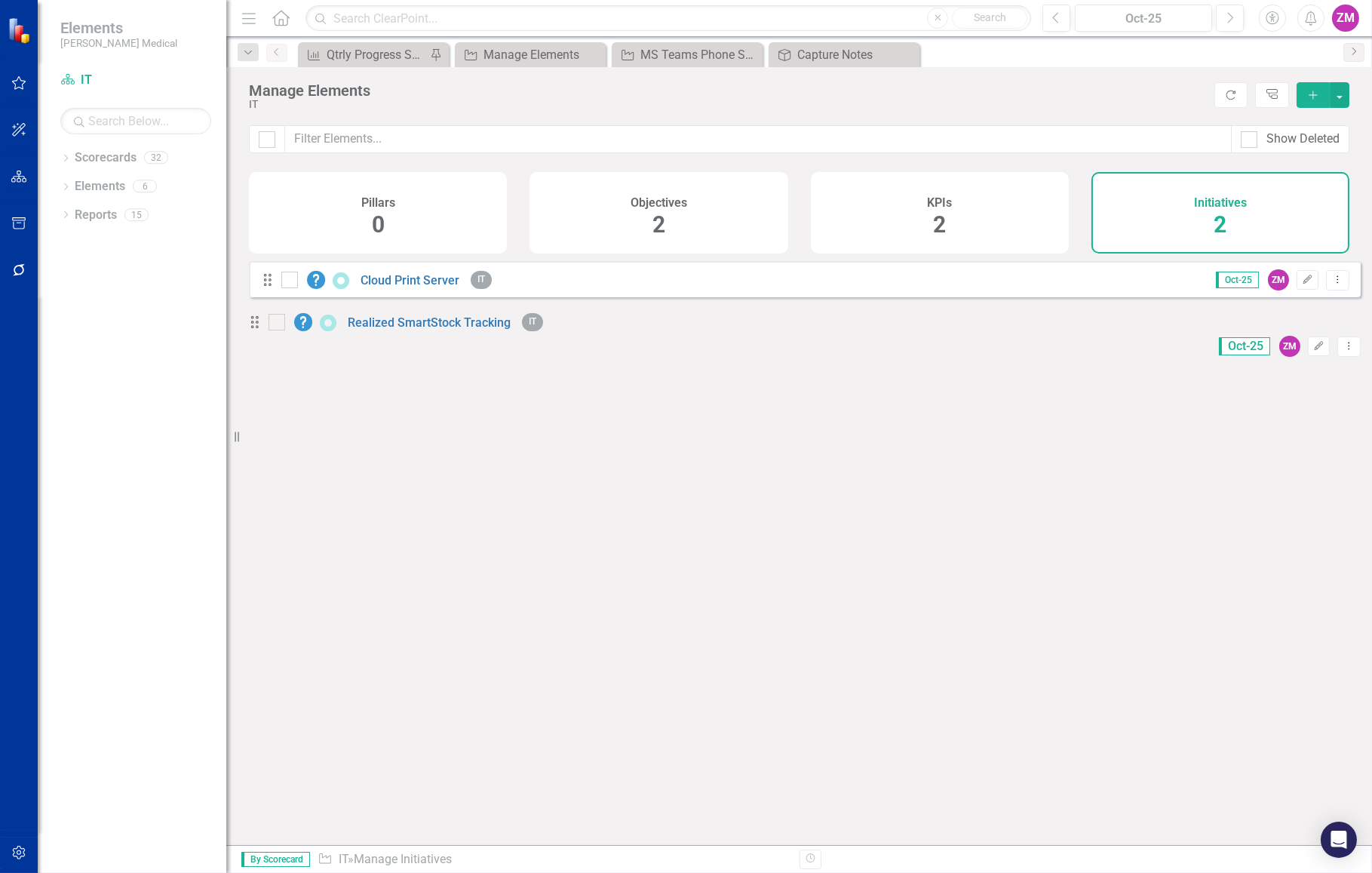
click at [658, 401] on div "Looks like you don't have any Initiatives set up yet. Why don't you add an Init…" at bounding box center [804, 534] width 1112 height 546
click at [430, 287] on link "Cloud Print Server" at bounding box center [410, 280] width 99 height 14
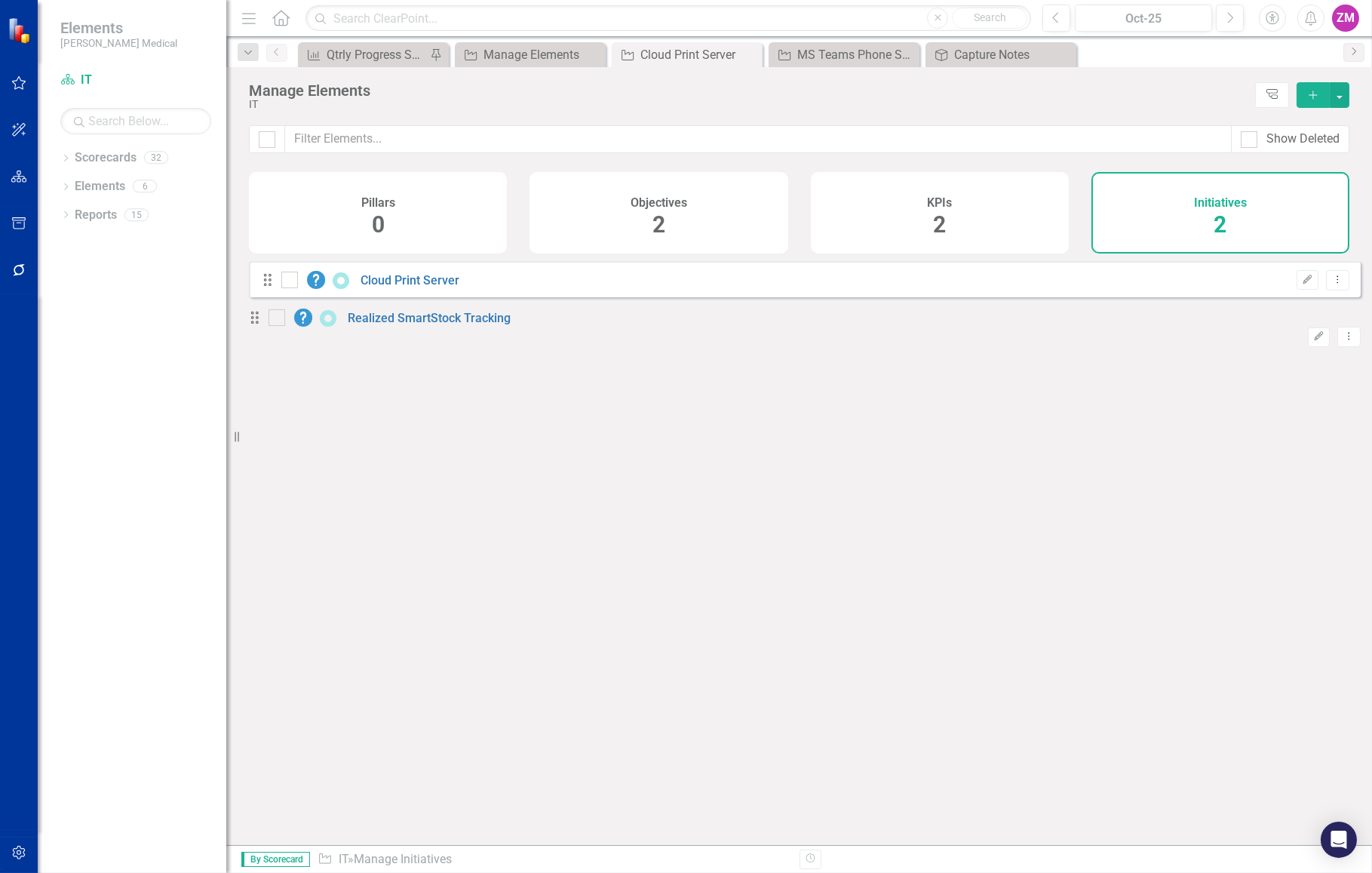
checkbox input "false"
click at [1336, 290] on button "Dropdown Menu" at bounding box center [1338, 280] width 23 height 21
click at [1315, 396] on link "Trash Delete Initiative" at bounding box center [1270, 399] width 135 height 28
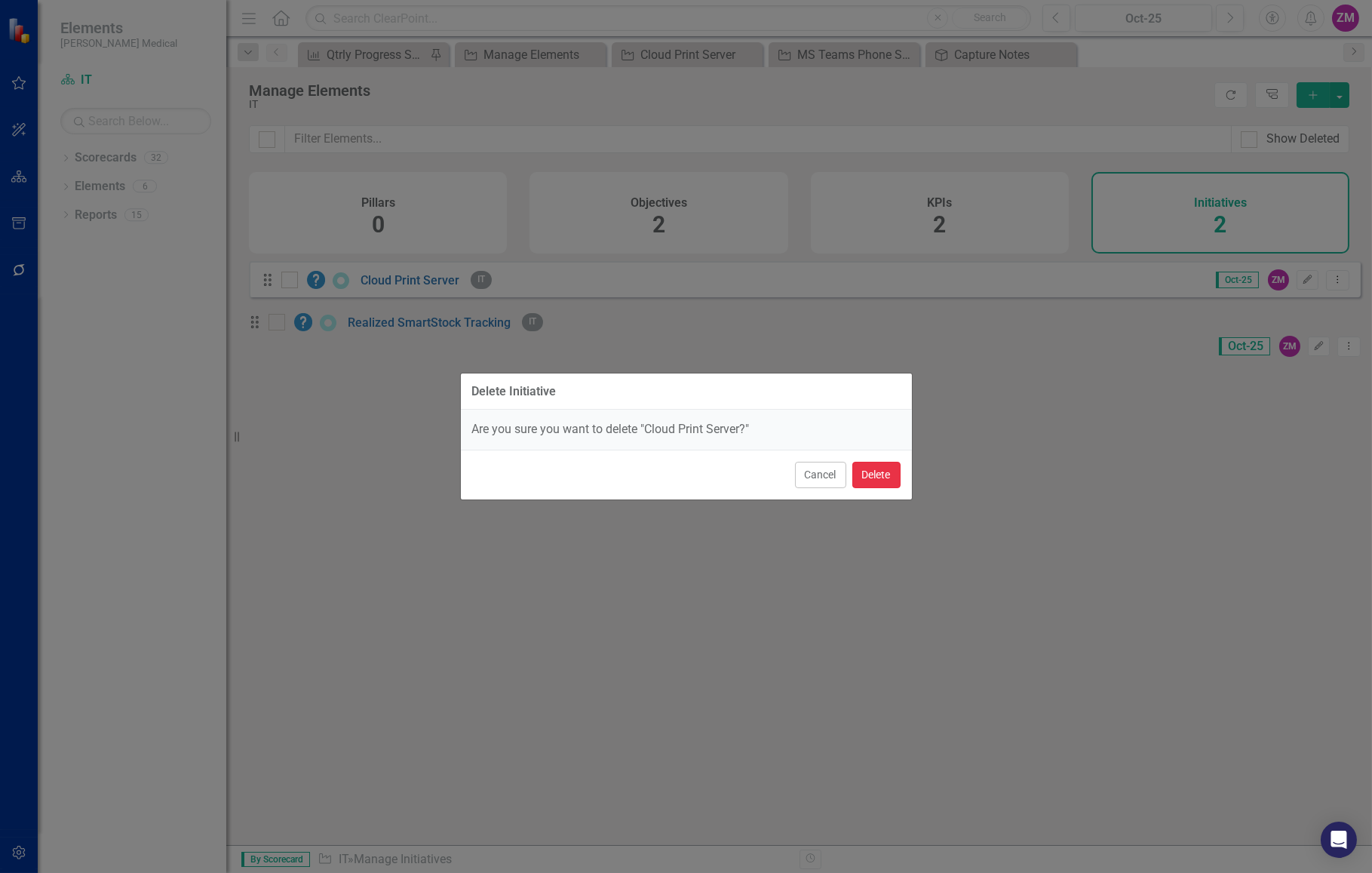
click at [886, 471] on button "Delete" at bounding box center [877, 474] width 49 height 26
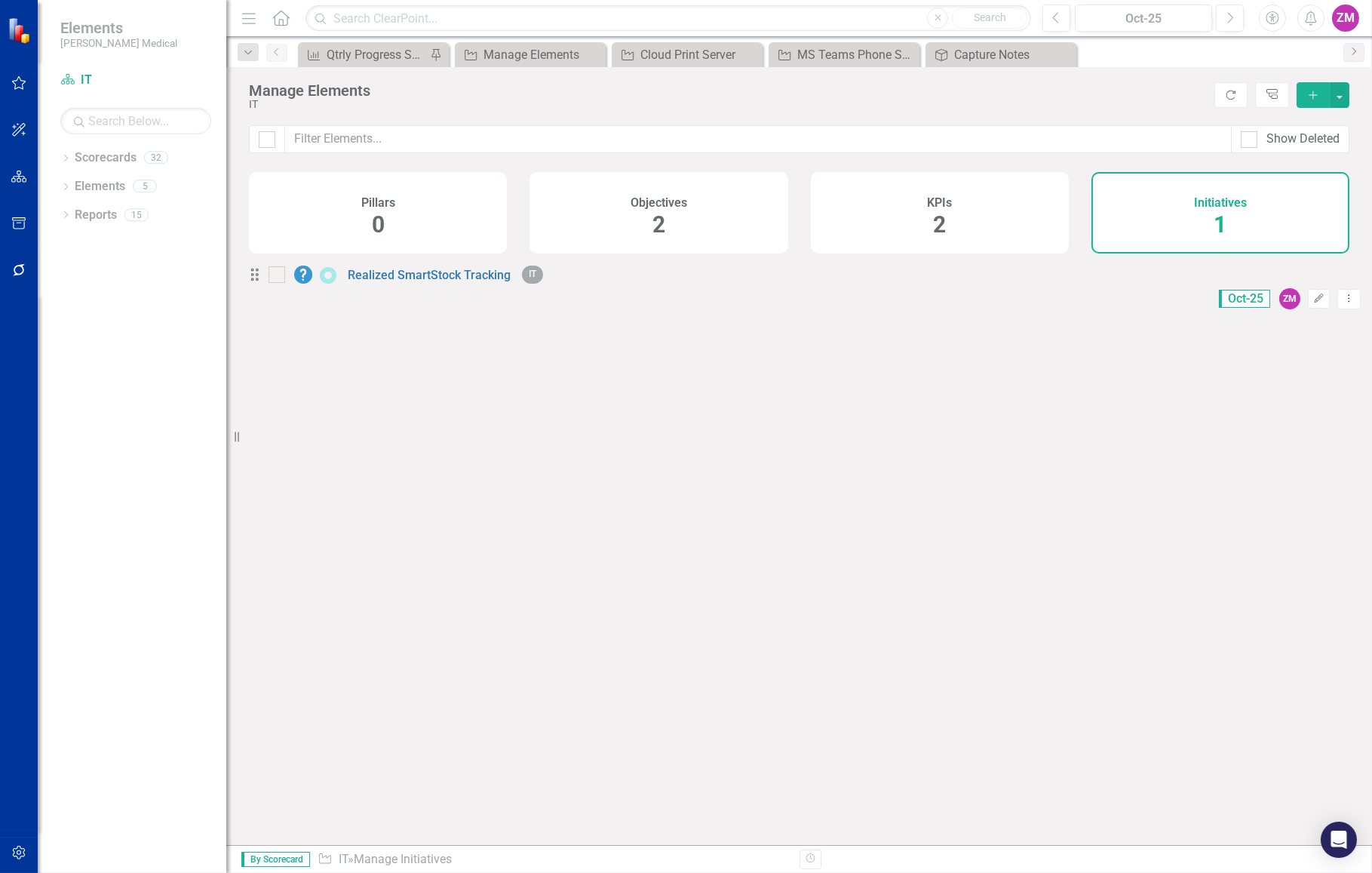
click at [908, 454] on div "Looks like you don't have any Initiatives set up yet. Why don't you add an Init…" at bounding box center [804, 534] width 1112 height 546
click at [485, 492] on div "Looks like you don't have any Initiatives set up yet. Why don't you add an Init…" at bounding box center [804, 534] width 1112 height 546
click at [1305, 90] on button "Add" at bounding box center [1313, 95] width 33 height 25
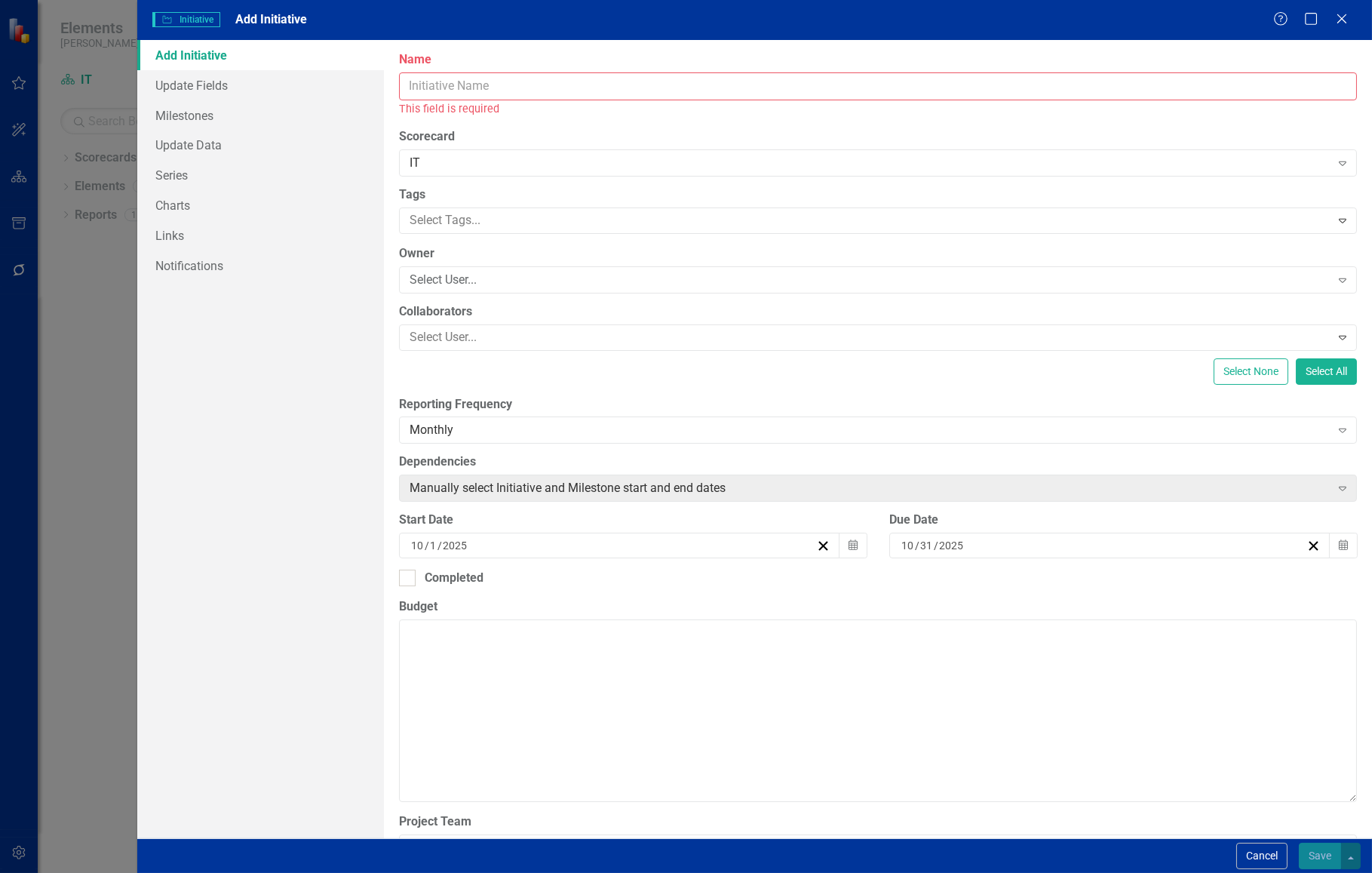
click at [498, 90] on input "Name" at bounding box center [877, 86] width 958 height 28
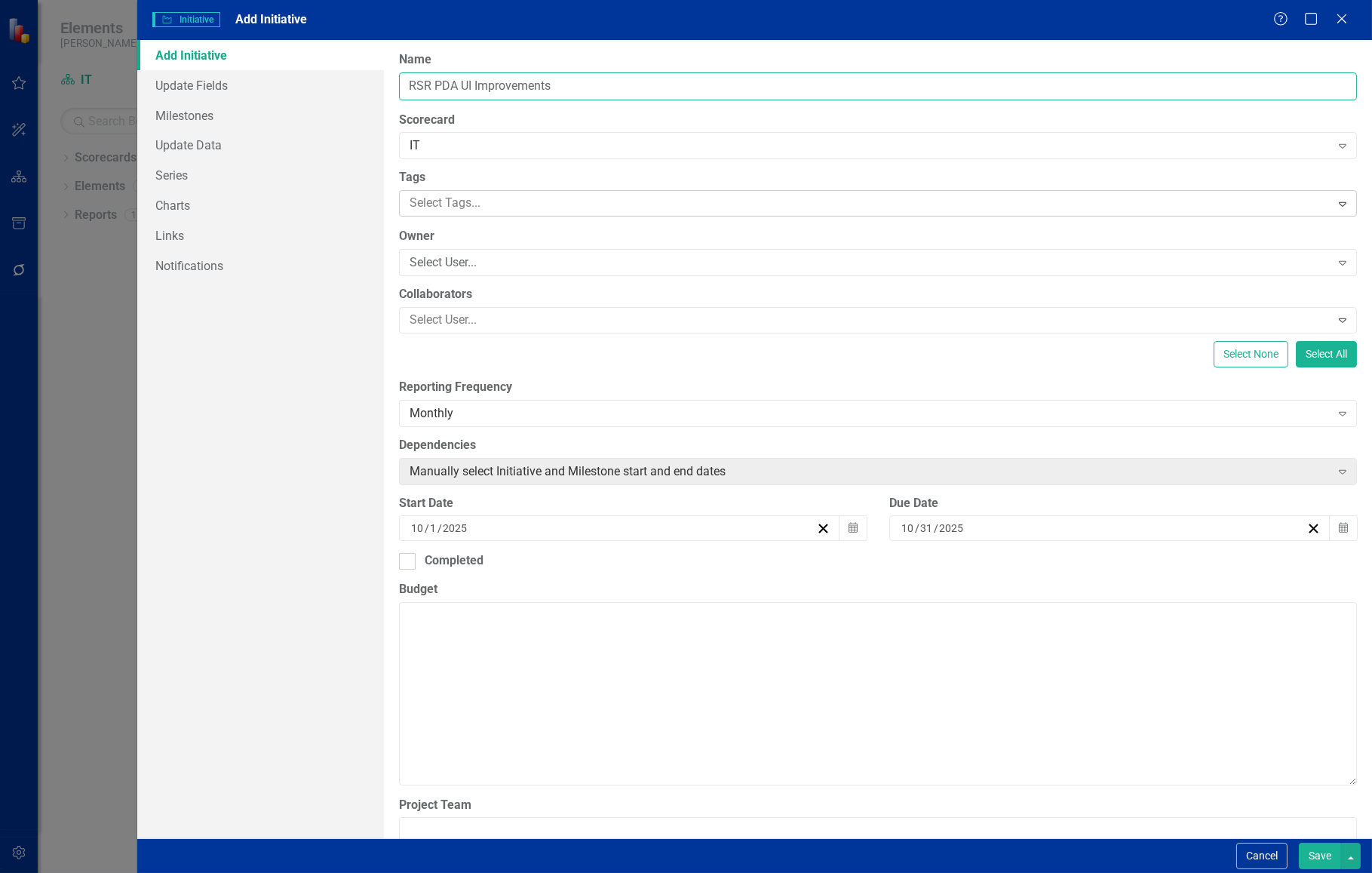
type input "RSR PDA UI Improvements"
click at [504, 206] on div at bounding box center [867, 203] width 926 height 21
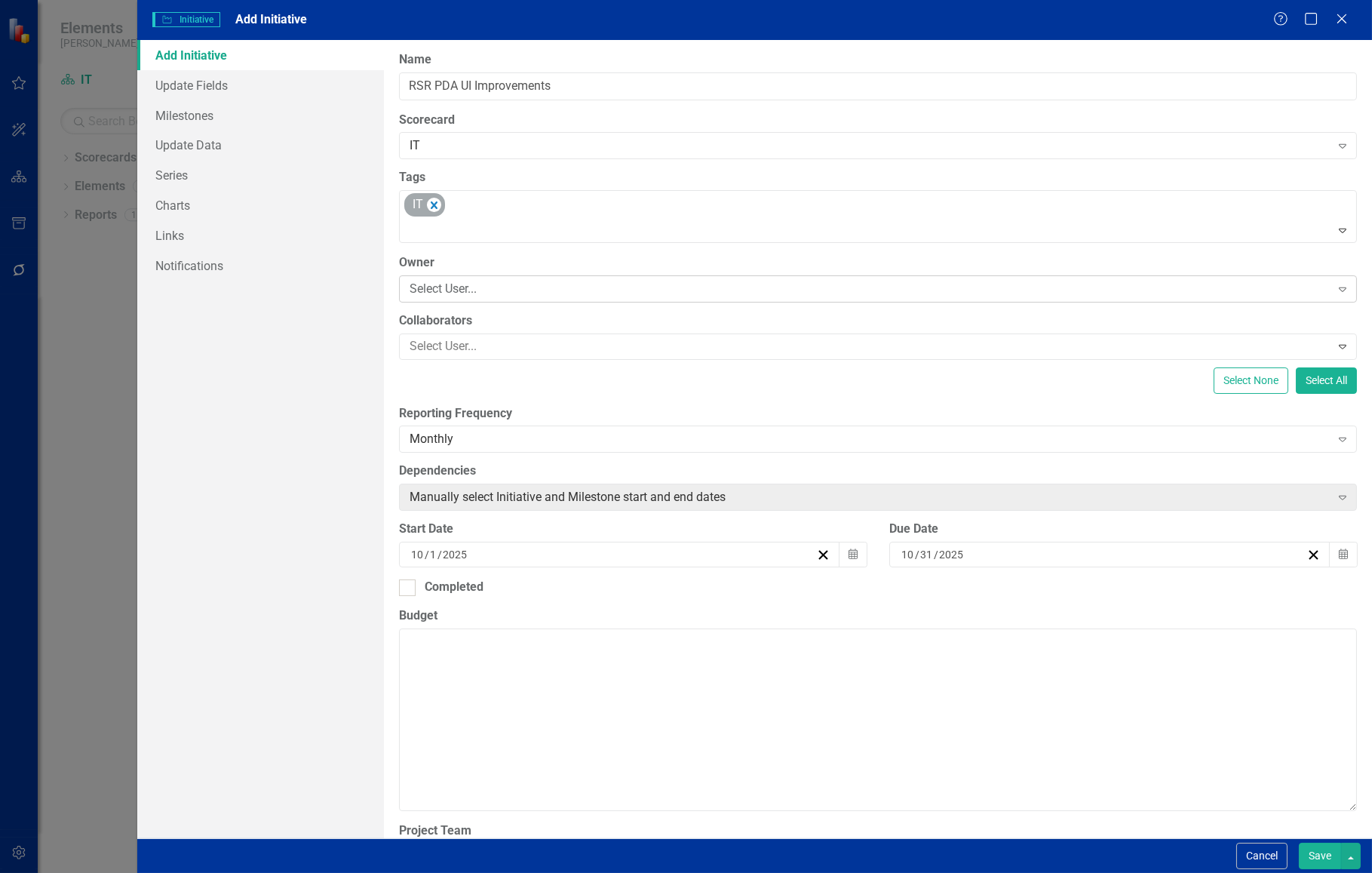
click at [482, 293] on div "Select User..." at bounding box center [870, 288] width 921 height 17
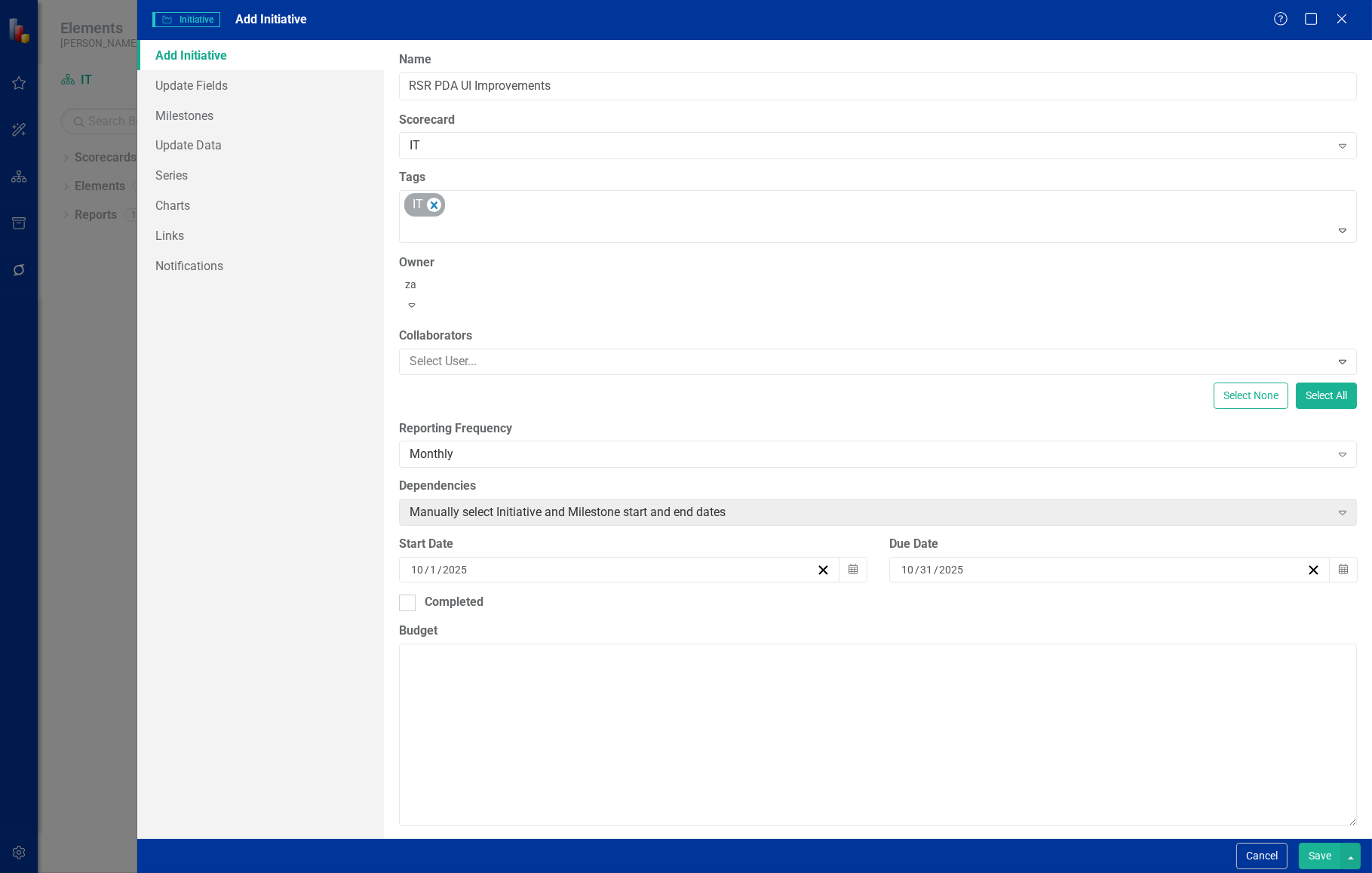
type input "zac"
click at [126, 872] on span "Zac hary McCook" at bounding box center [70, 885] width 111 height 14
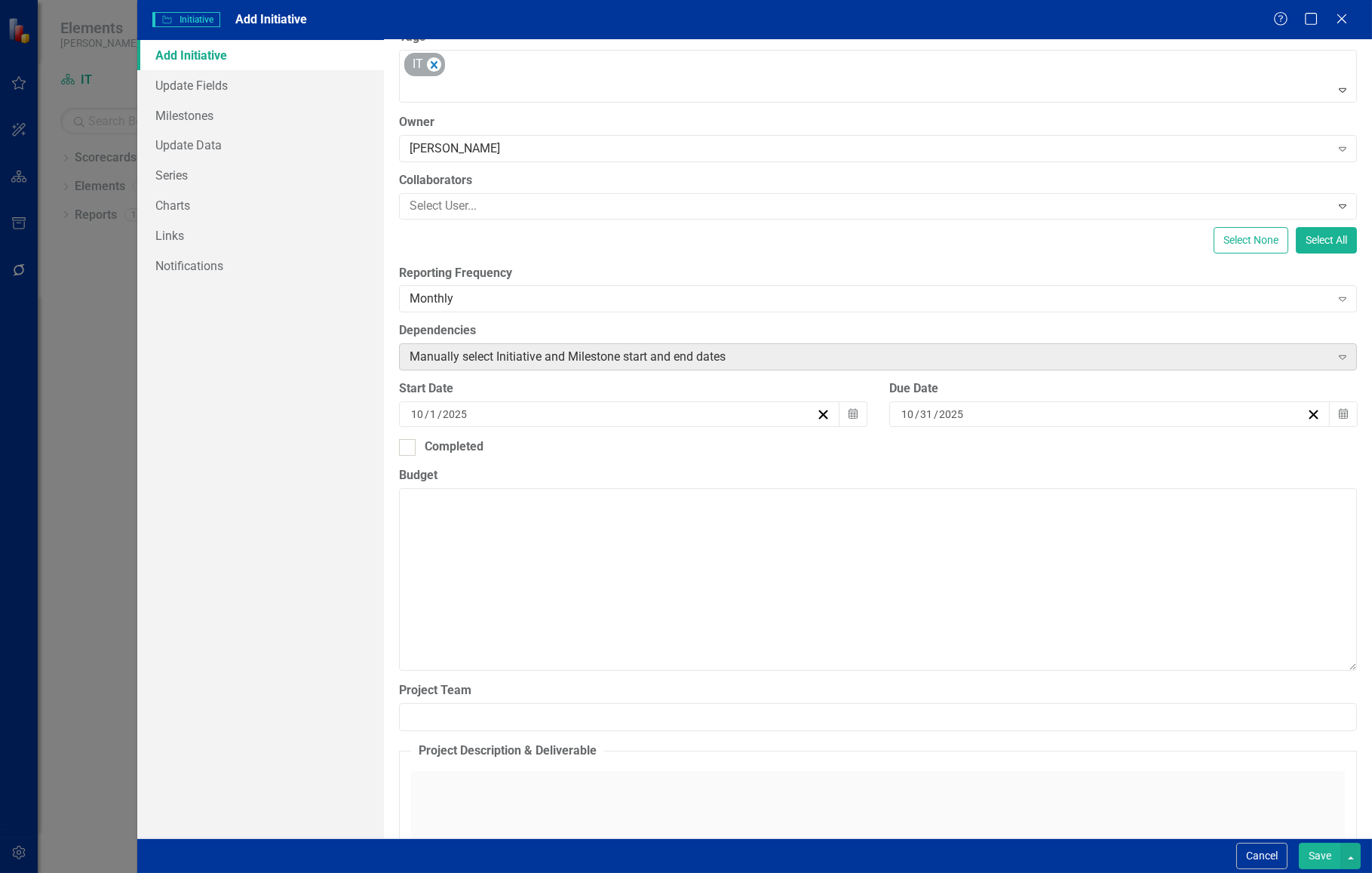
scroll to position [205, 0]
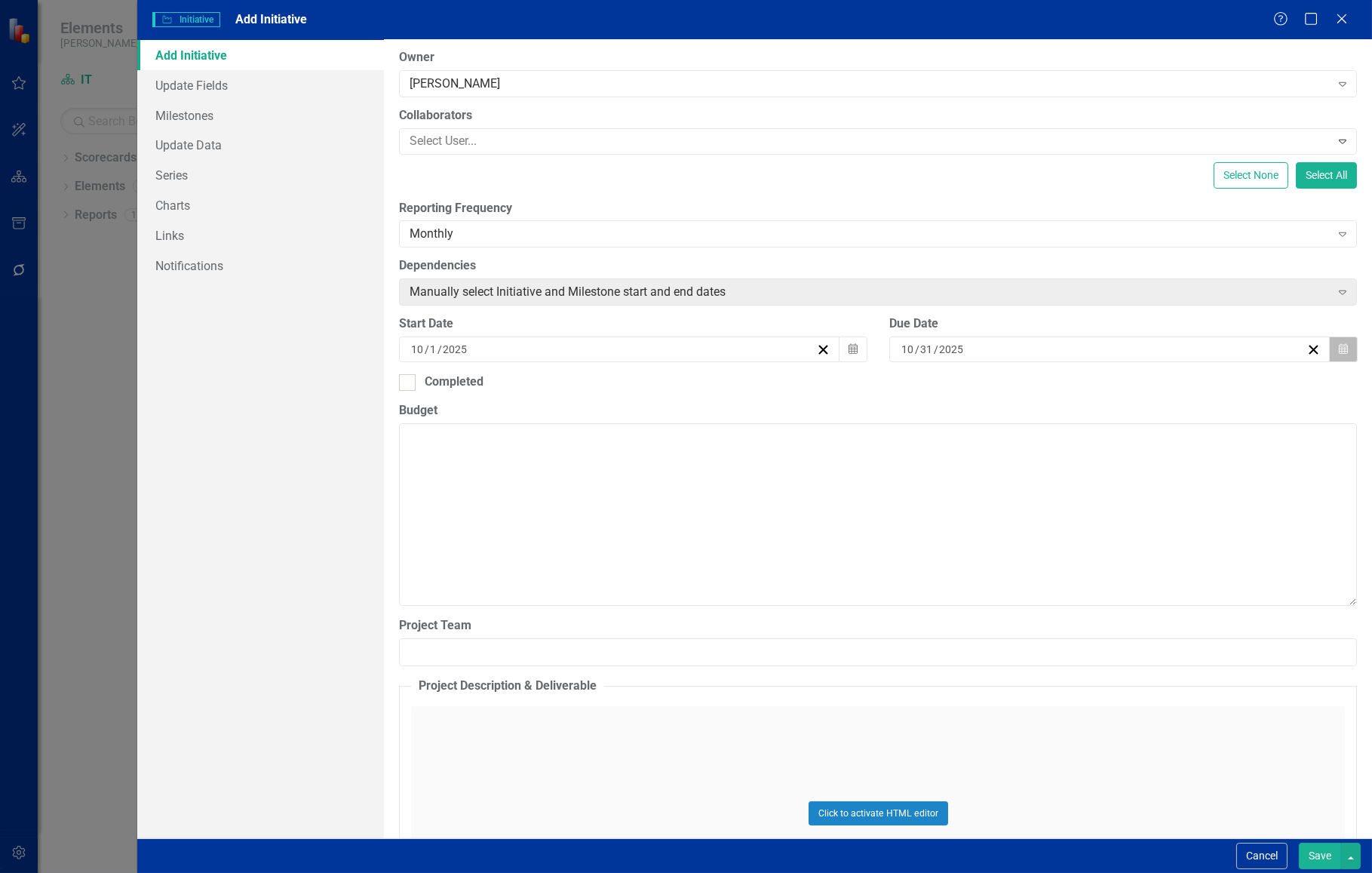
click at [1339, 350] on icon "Calendar" at bounding box center [1343, 350] width 9 height 11
click at [1120, 388] on button "›" at bounding box center [1104, 378] width 33 height 33
click at [1028, 541] on abbr "31" at bounding box center [1022, 537] width 12 height 12
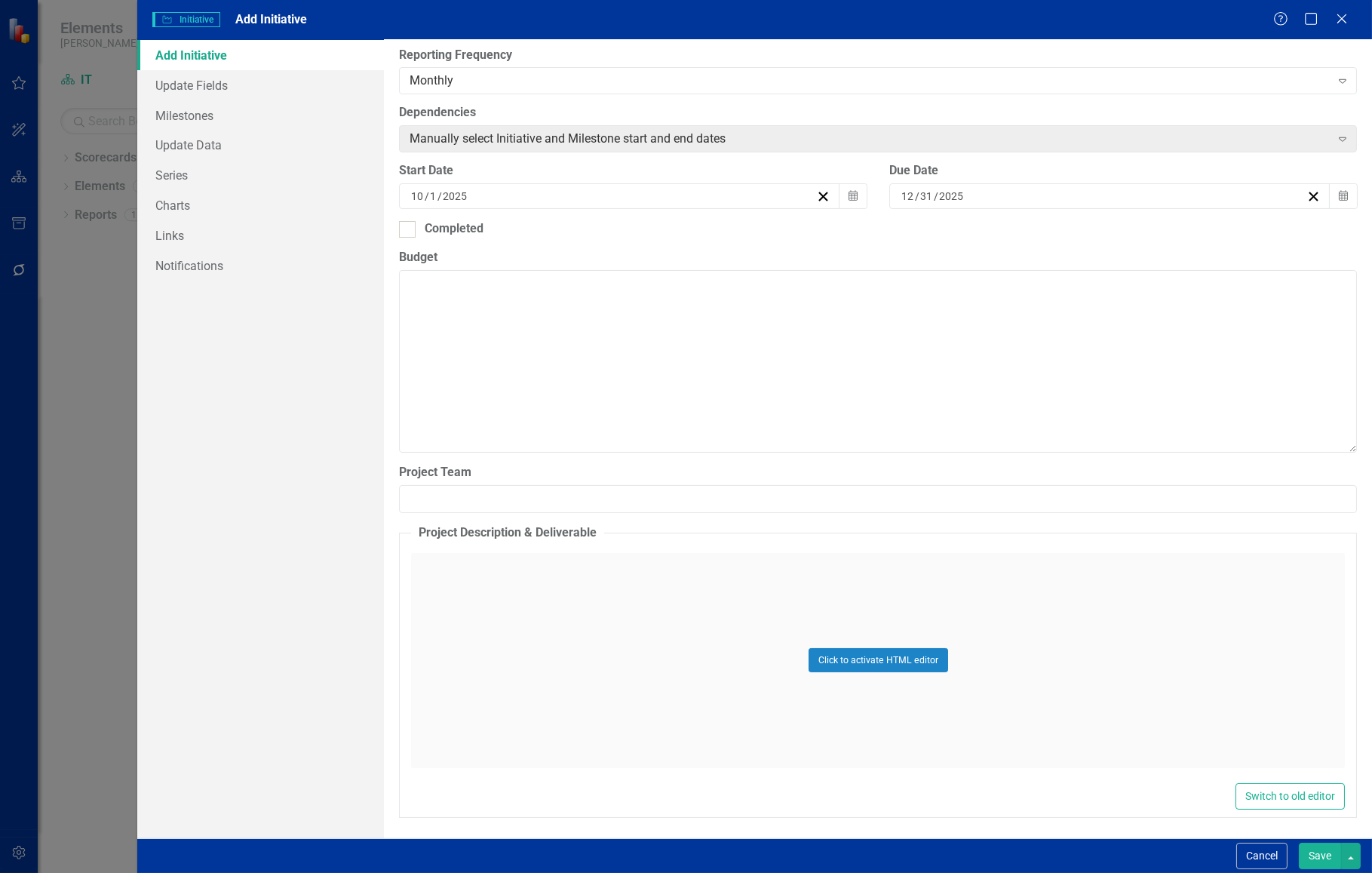
scroll to position [359, 0]
click at [877, 672] on div "Click to activate HTML editor" at bounding box center [877, 659] width 934 height 215
click at [841, 657] on body "Rich Text Area. Press ALT-0 for help." at bounding box center [877, 701] width 931 height 226
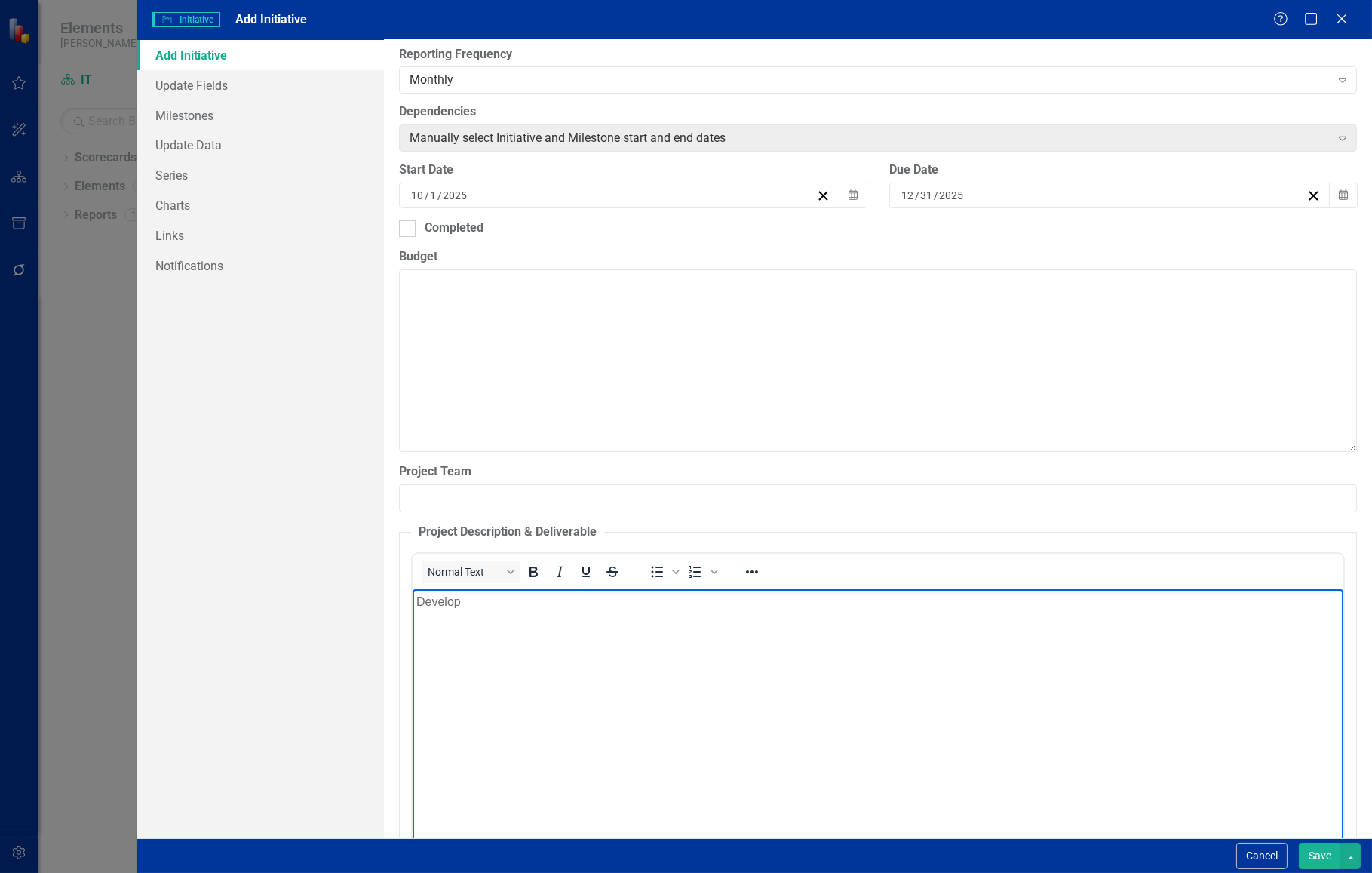
click at [579, 768] on body "Develop" at bounding box center [877, 701] width 931 height 226
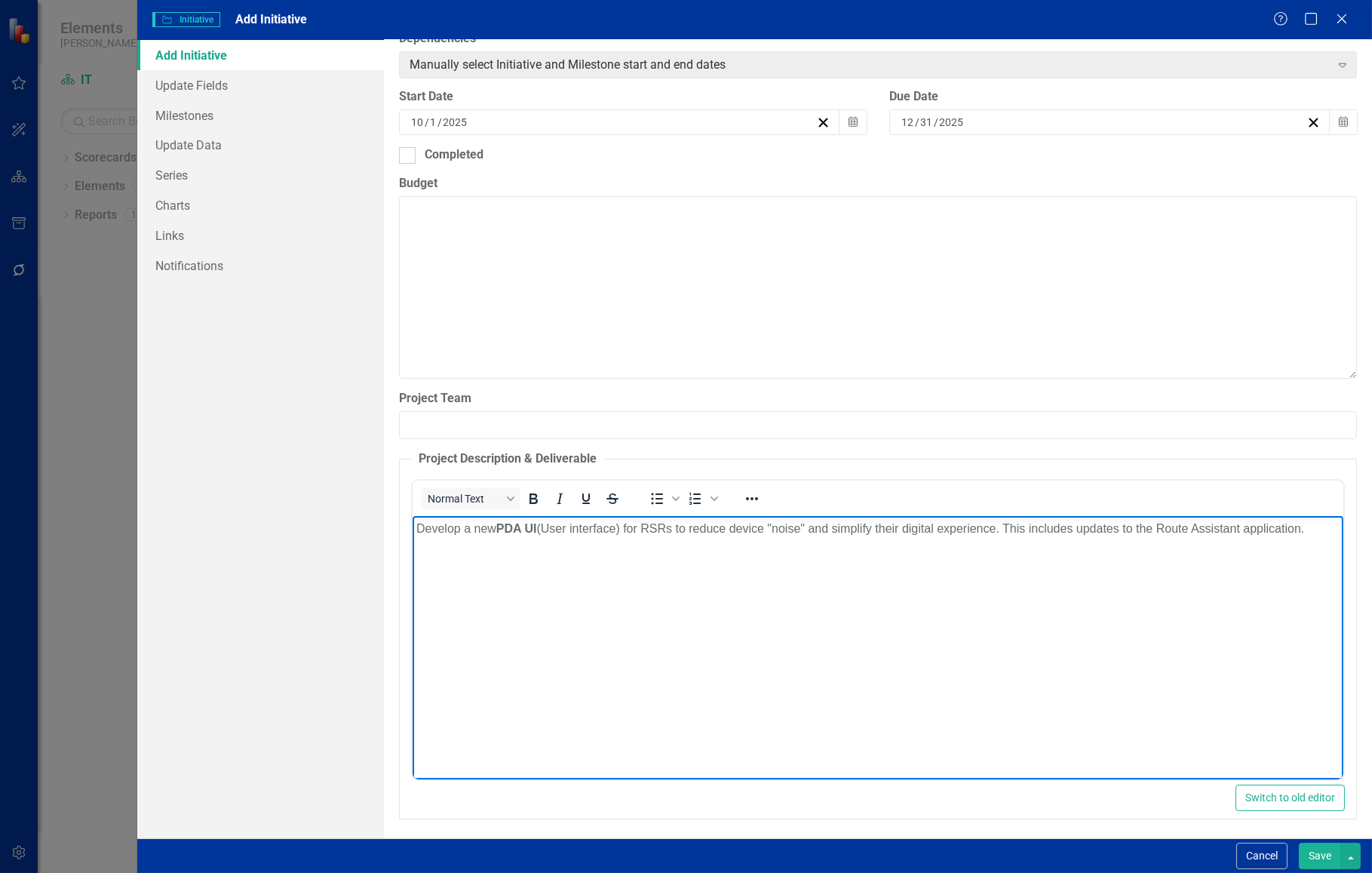
scroll to position [434, 0]
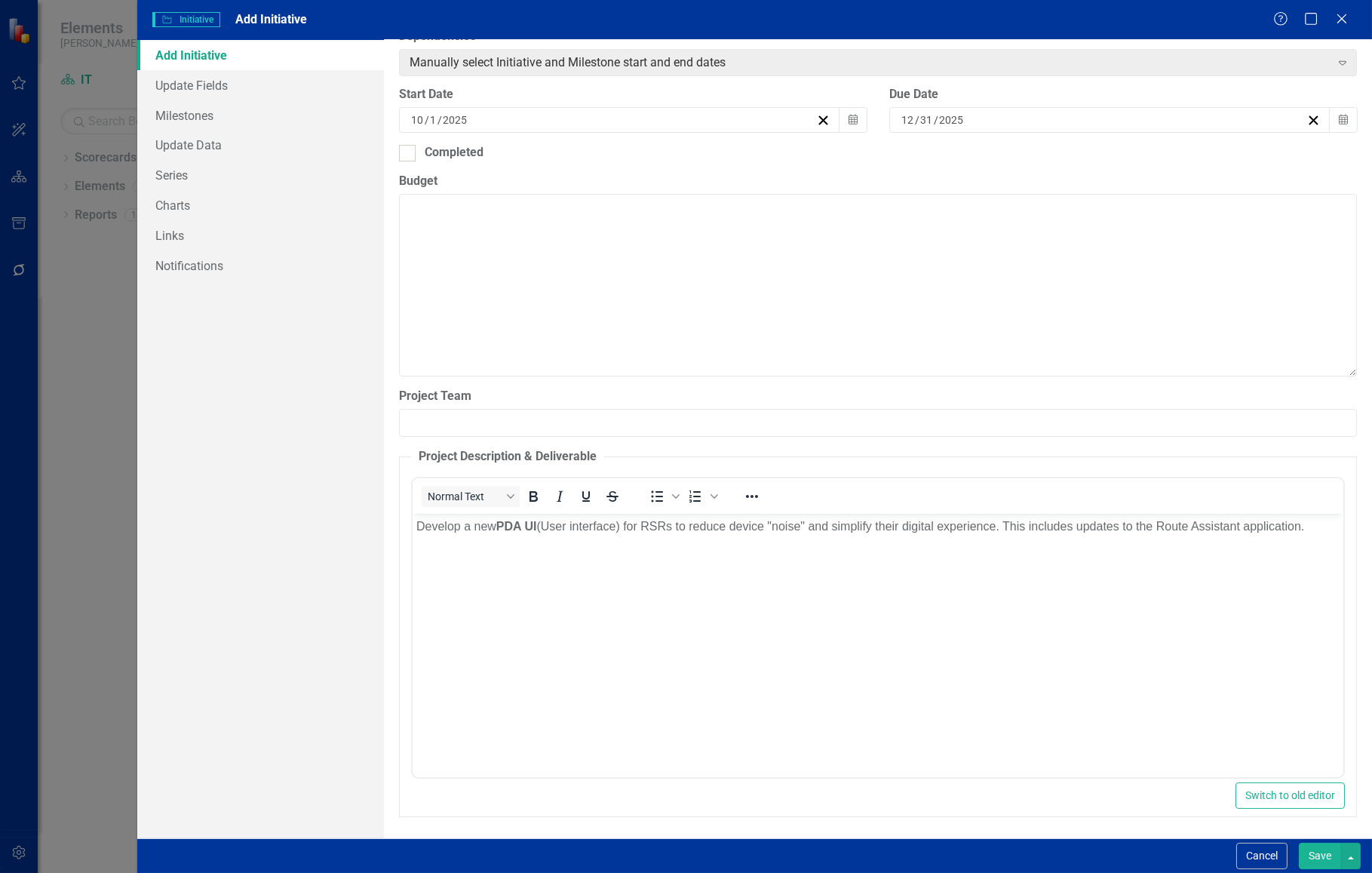
click at [1305, 850] on button "Save" at bounding box center [1320, 855] width 42 height 26
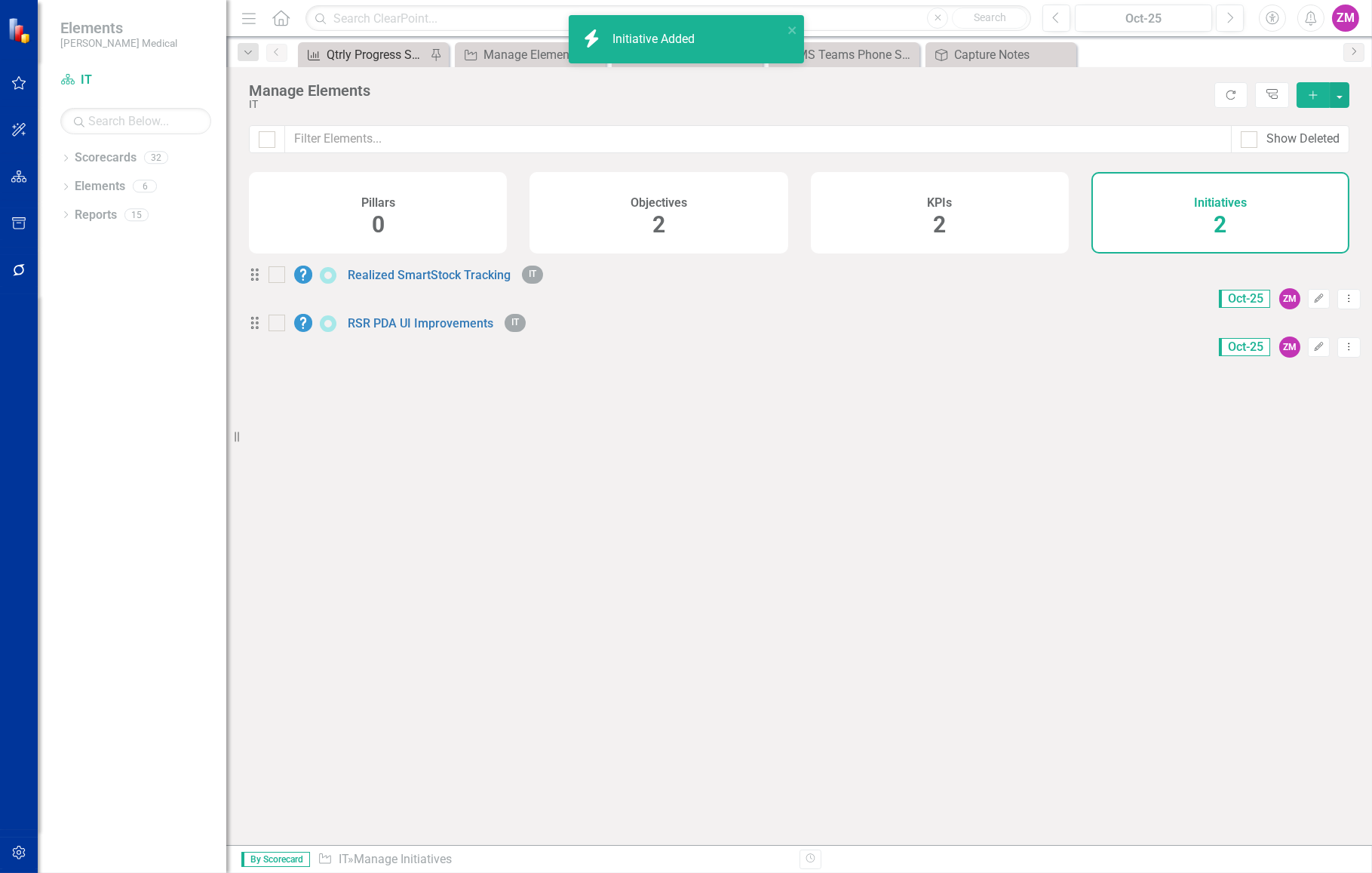
click at [401, 59] on div "Qtrly Progress Survey of New Technology to Enable the Strategy (% 9/10)" at bounding box center [377, 54] width 100 height 19
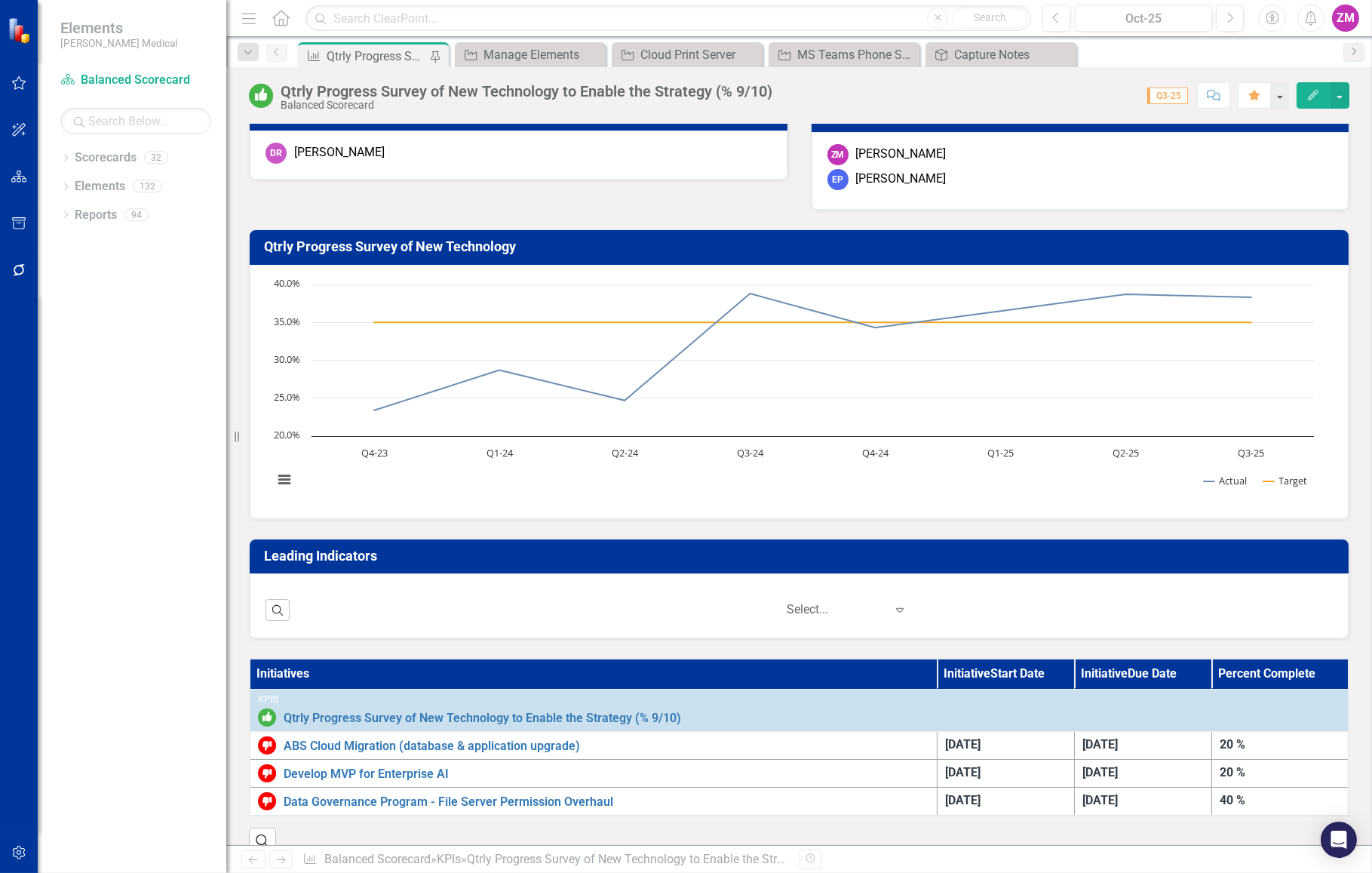
scroll to position [14, 0]
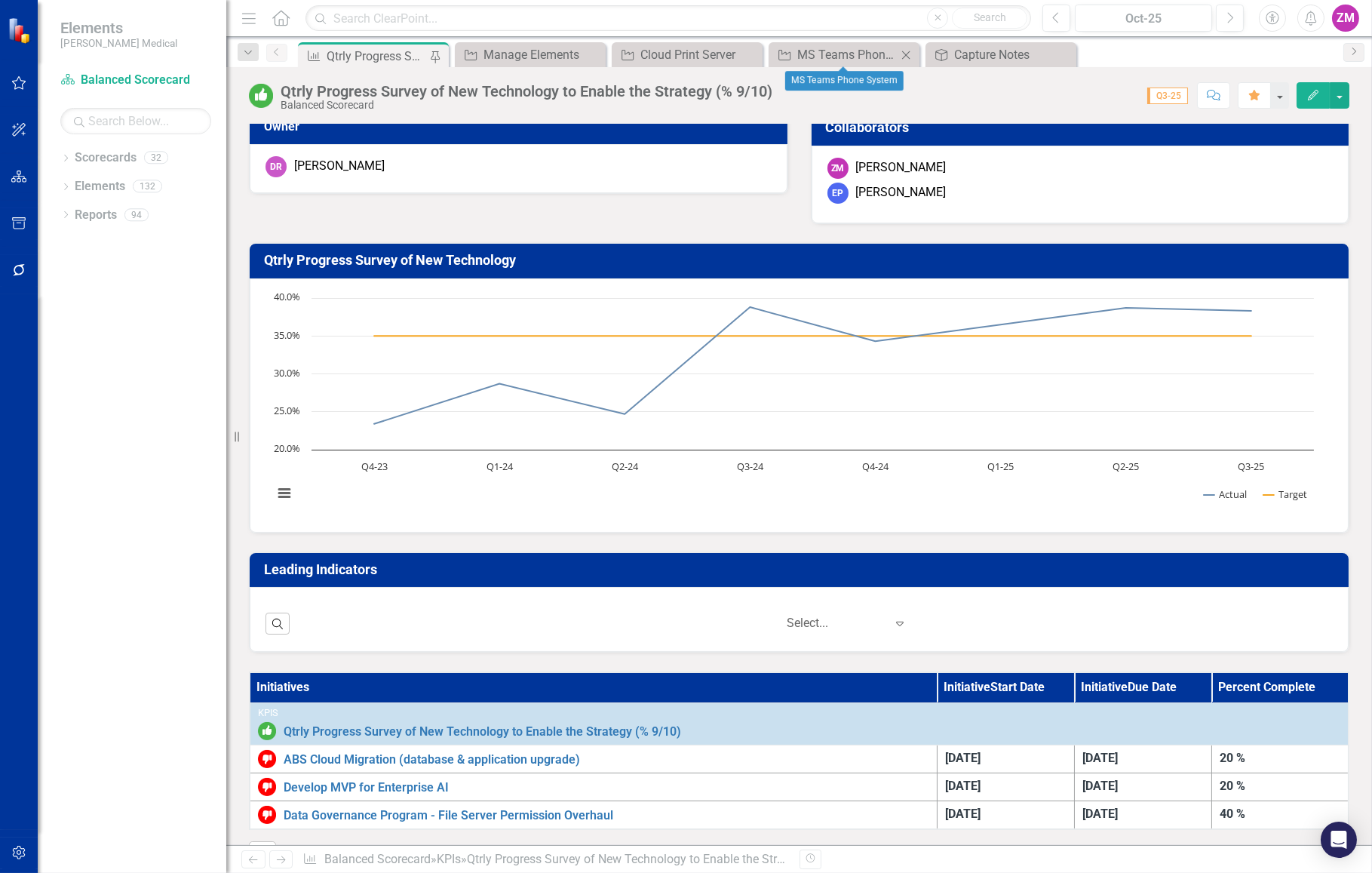
click at [904, 52] on icon "Close" at bounding box center [905, 54] width 15 height 12
click at [752, 53] on icon "Close" at bounding box center [749, 54] width 15 height 12
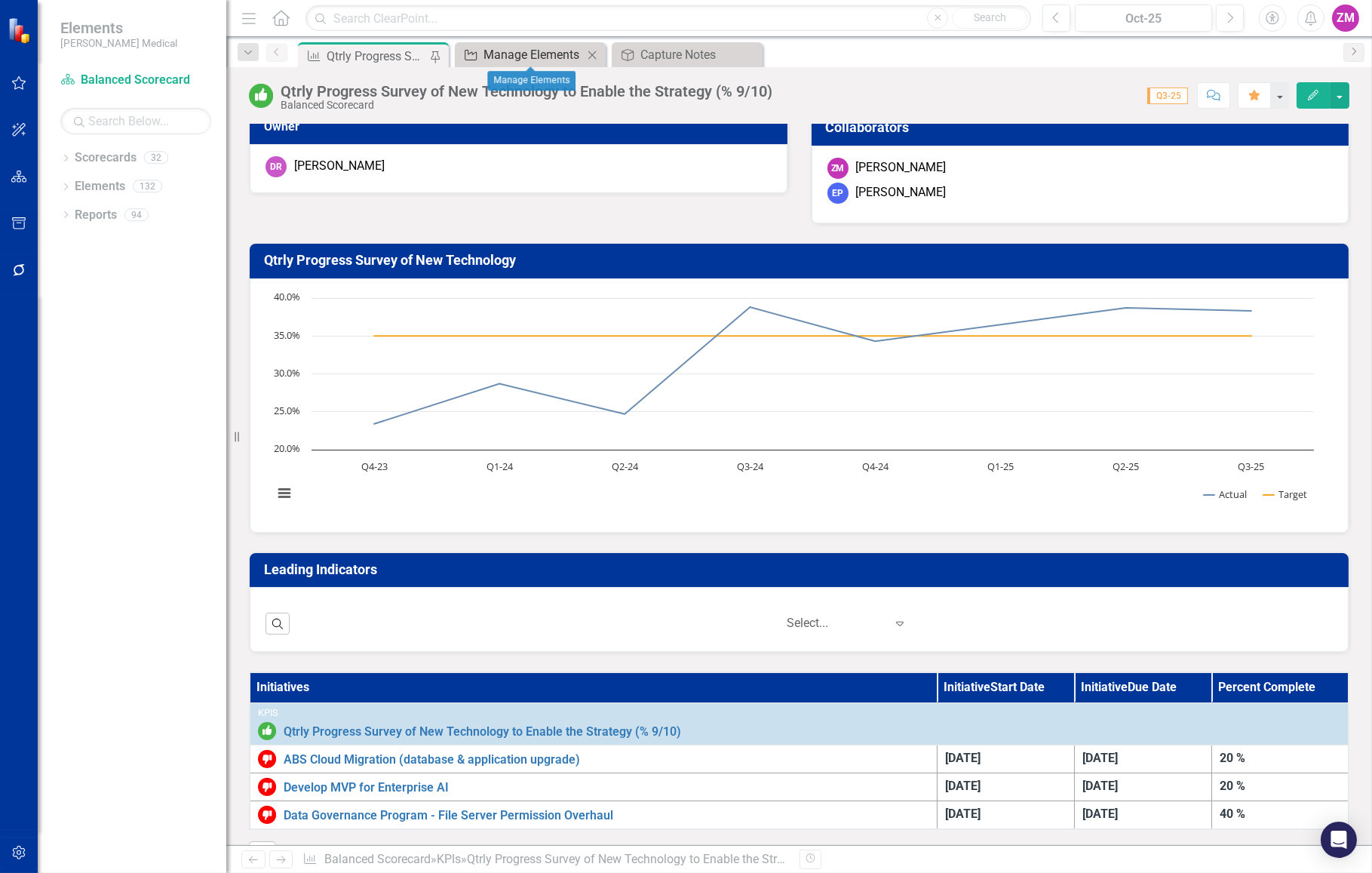
click at [531, 53] on div "Manage Elements" at bounding box center [533, 54] width 100 height 19
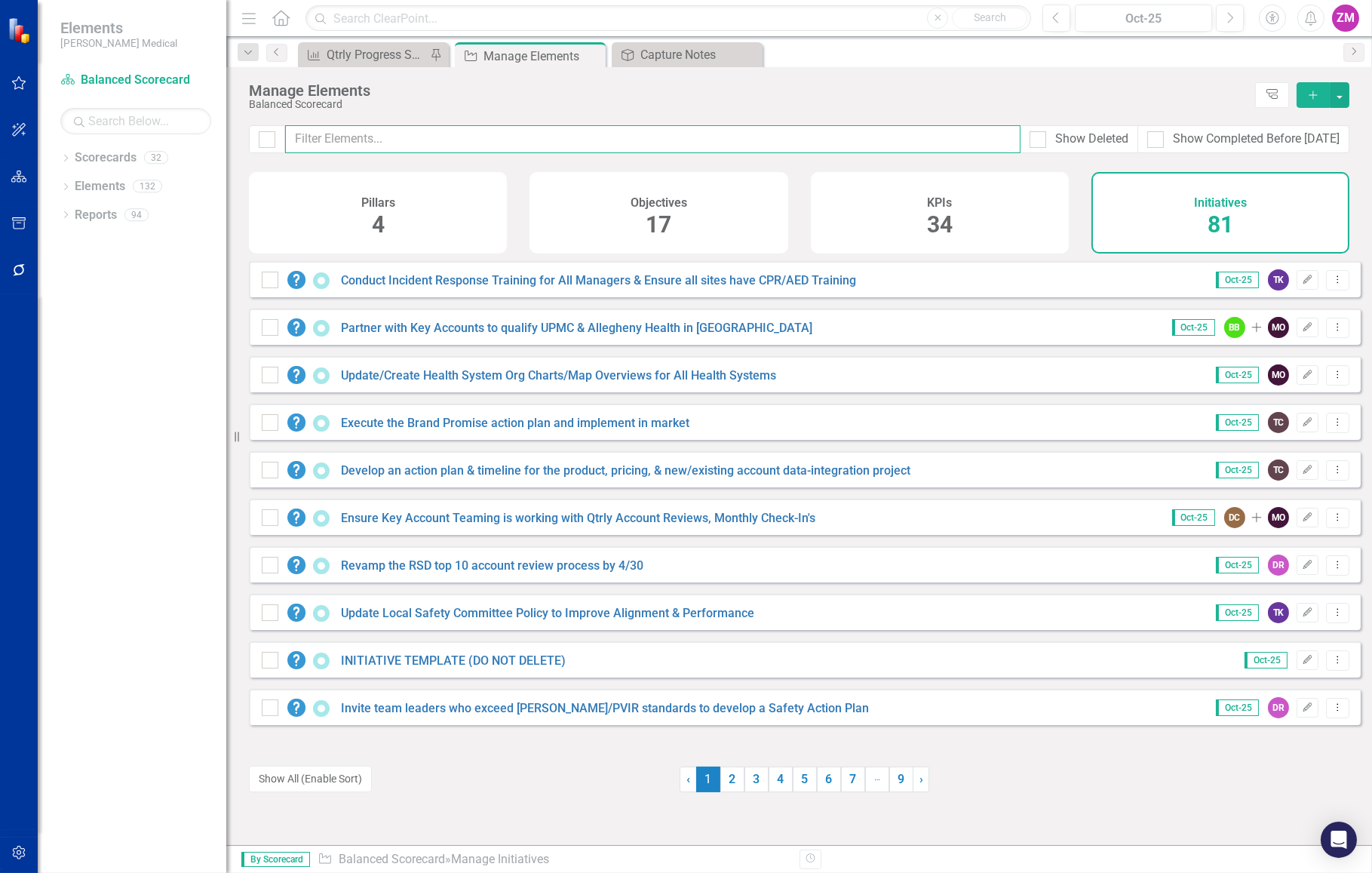
click at [505, 147] on input "text" at bounding box center [653, 139] width 735 height 28
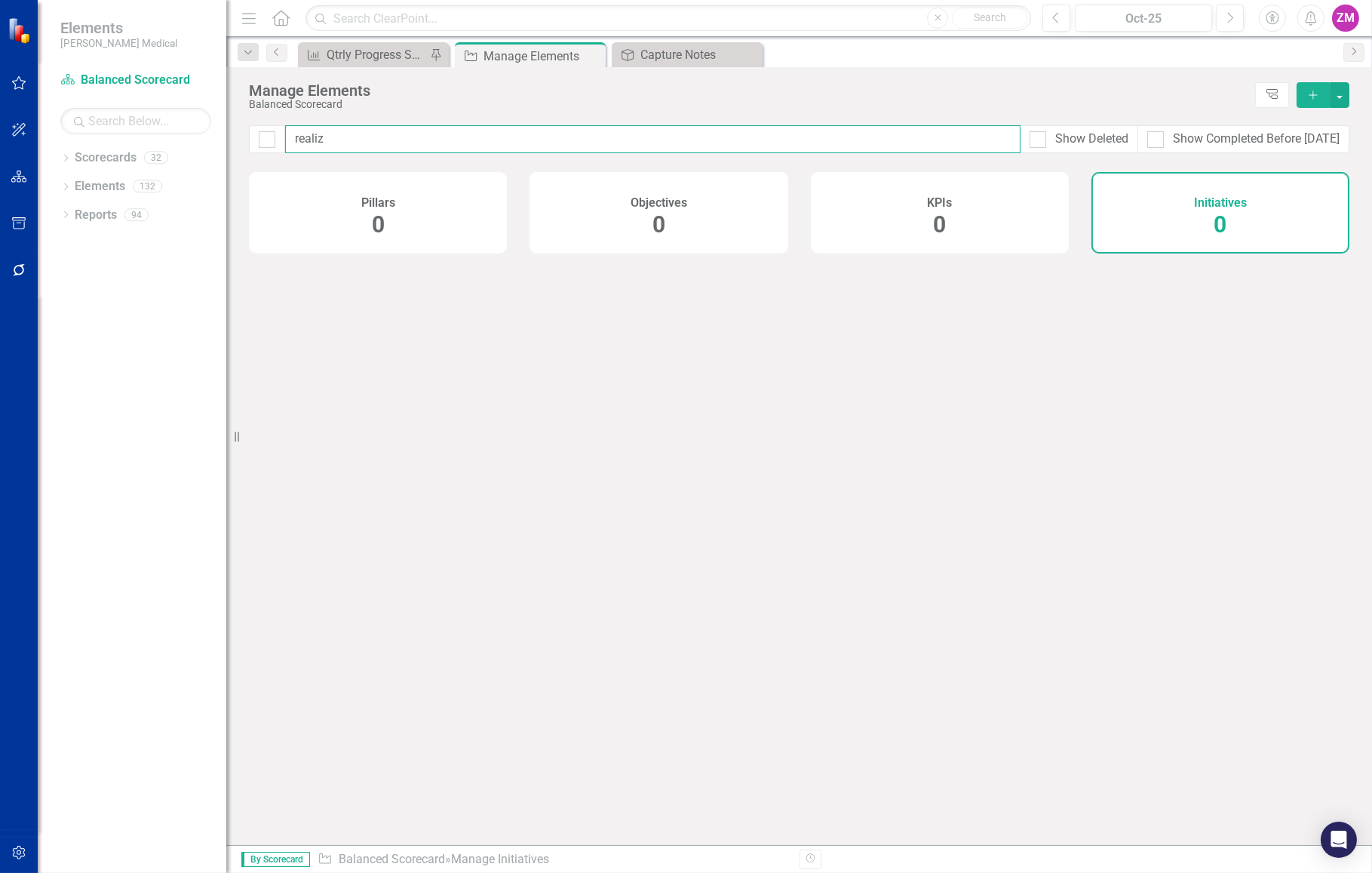
type input "realize"
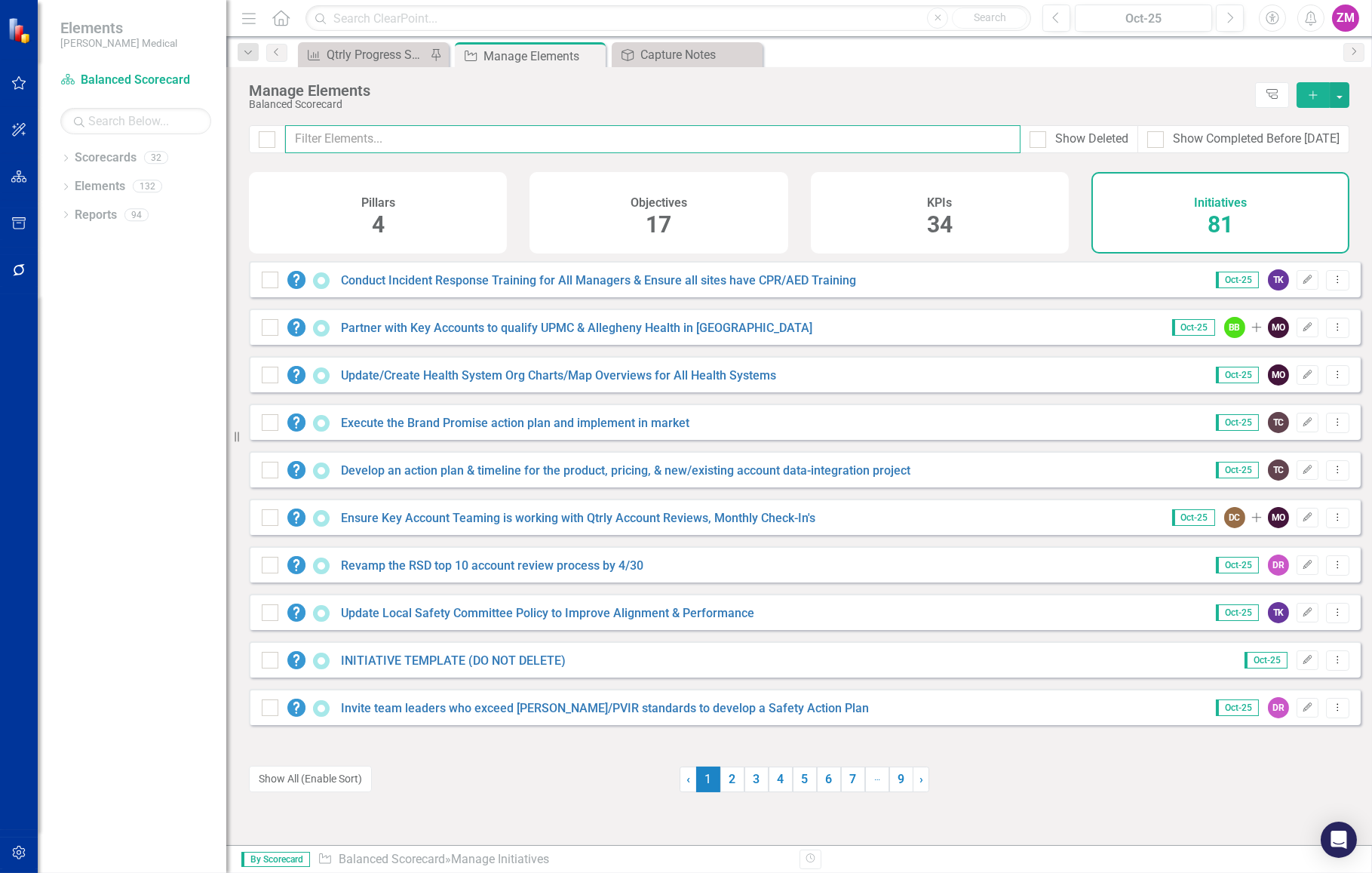
click at [374, 143] on input "text" at bounding box center [653, 139] width 735 height 28
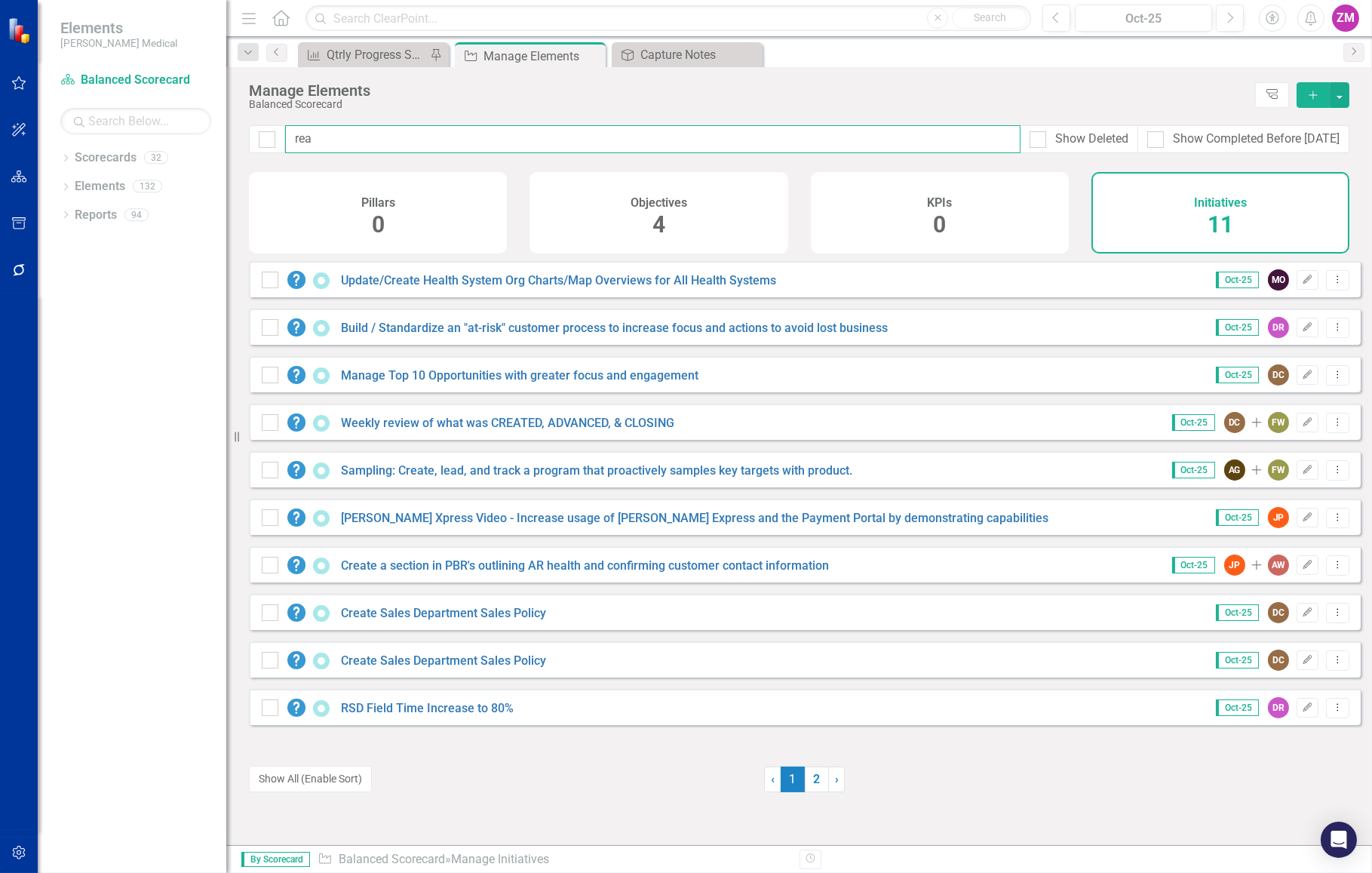
type input "real"
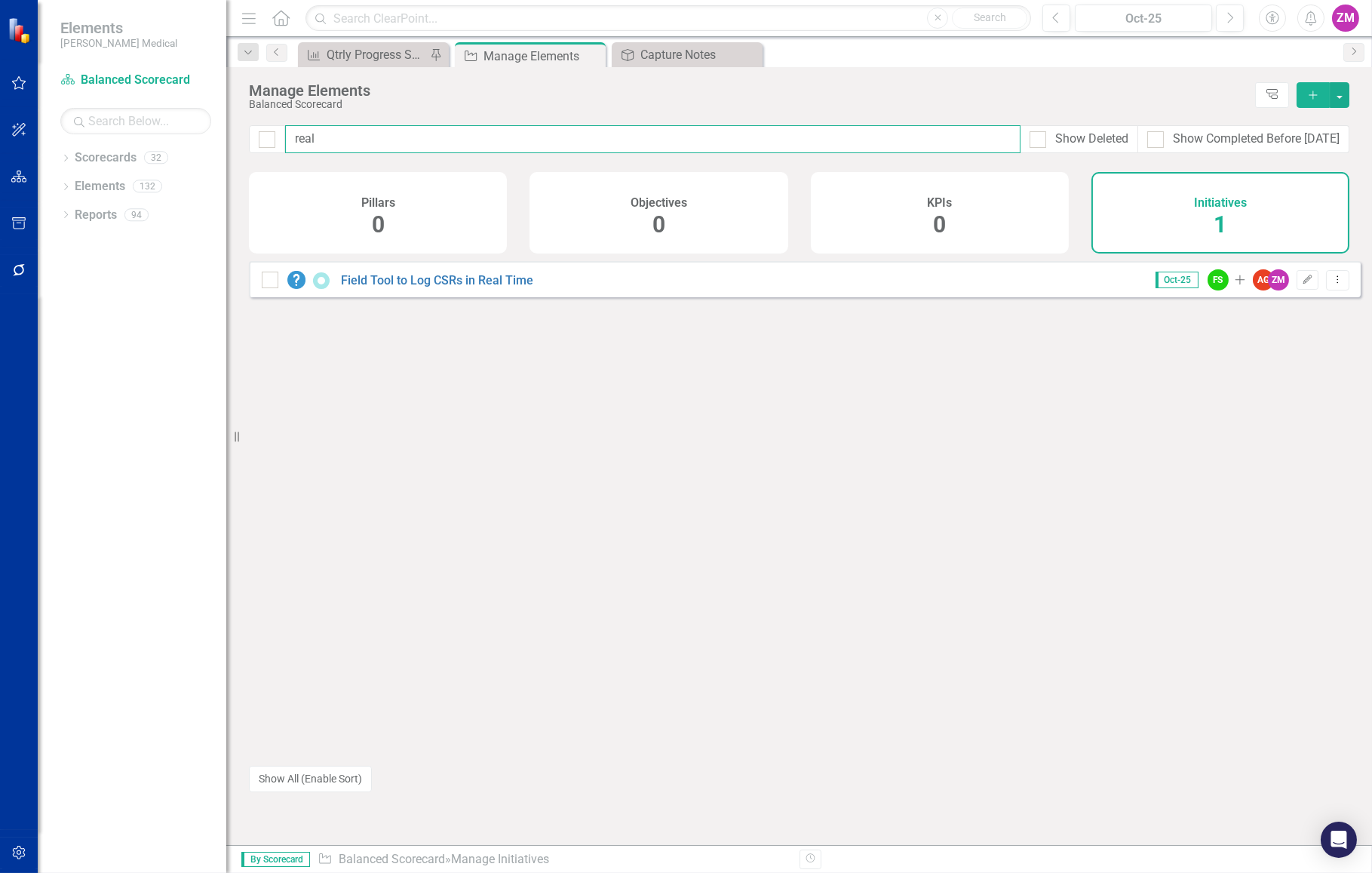
click at [374, 143] on input "real" at bounding box center [653, 139] width 735 height 28
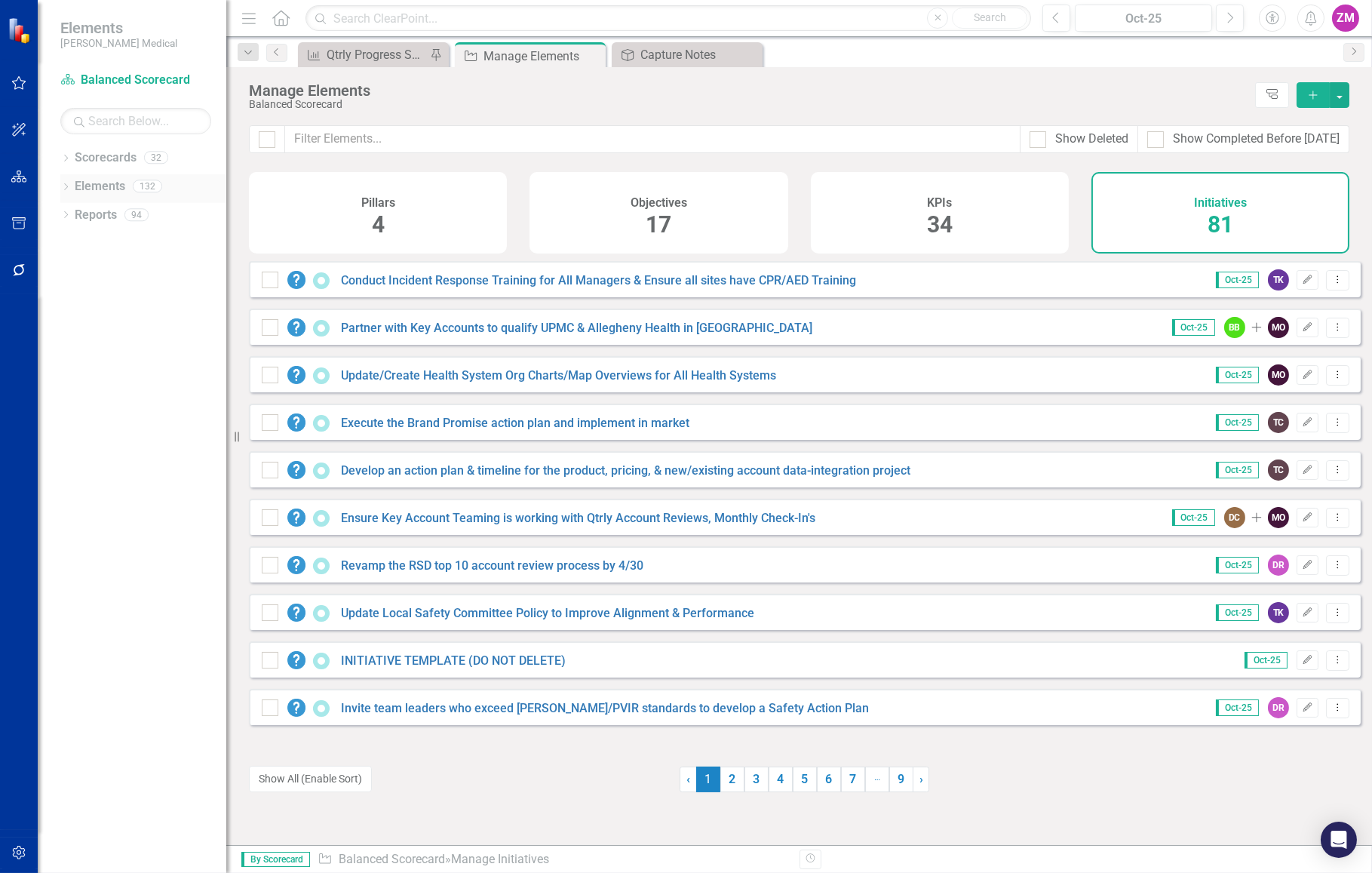
click at [97, 178] on link "Elements" at bounding box center [100, 186] width 50 height 17
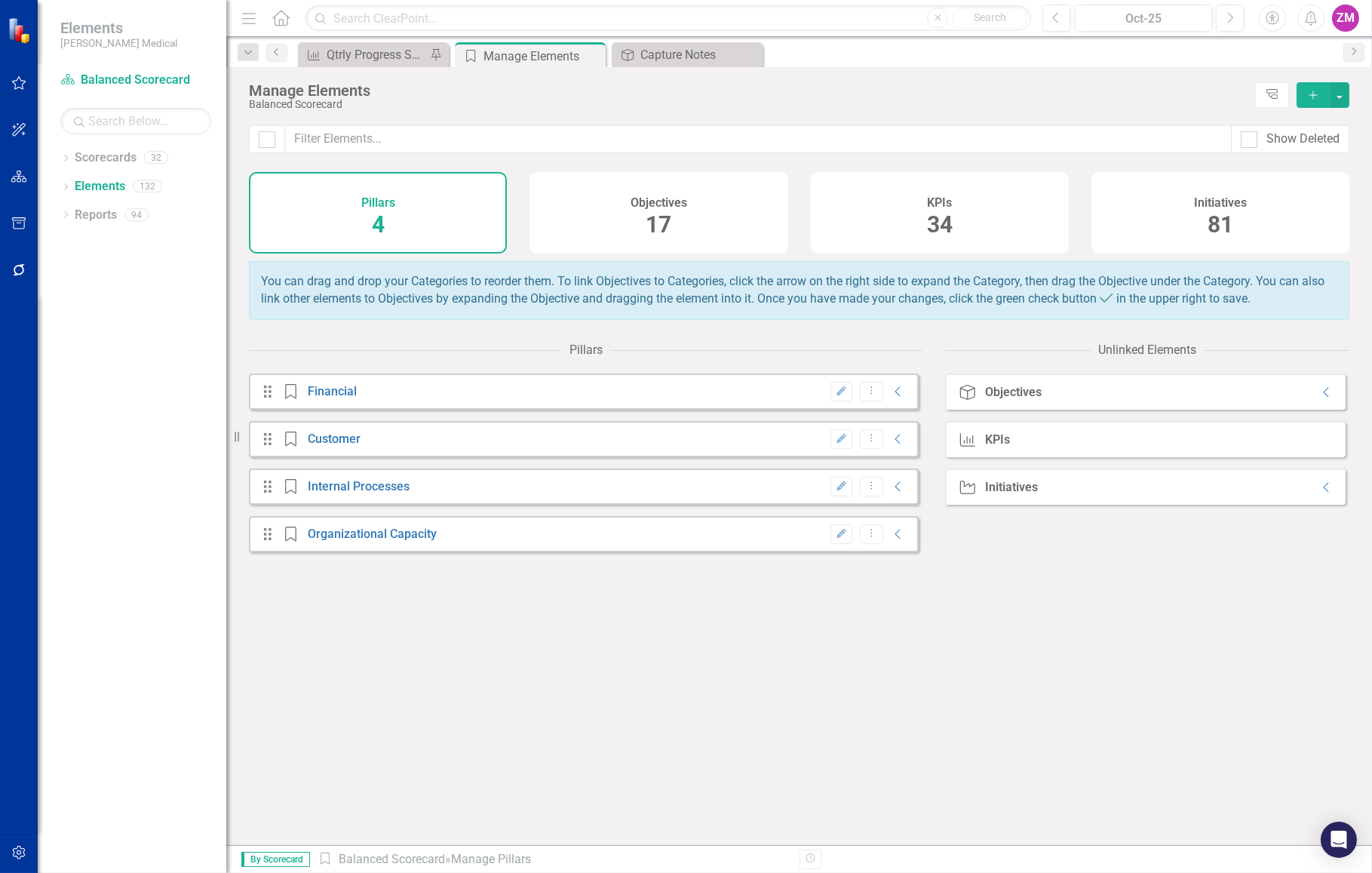
click at [1213, 234] on span "81" at bounding box center [1221, 223] width 25 height 26
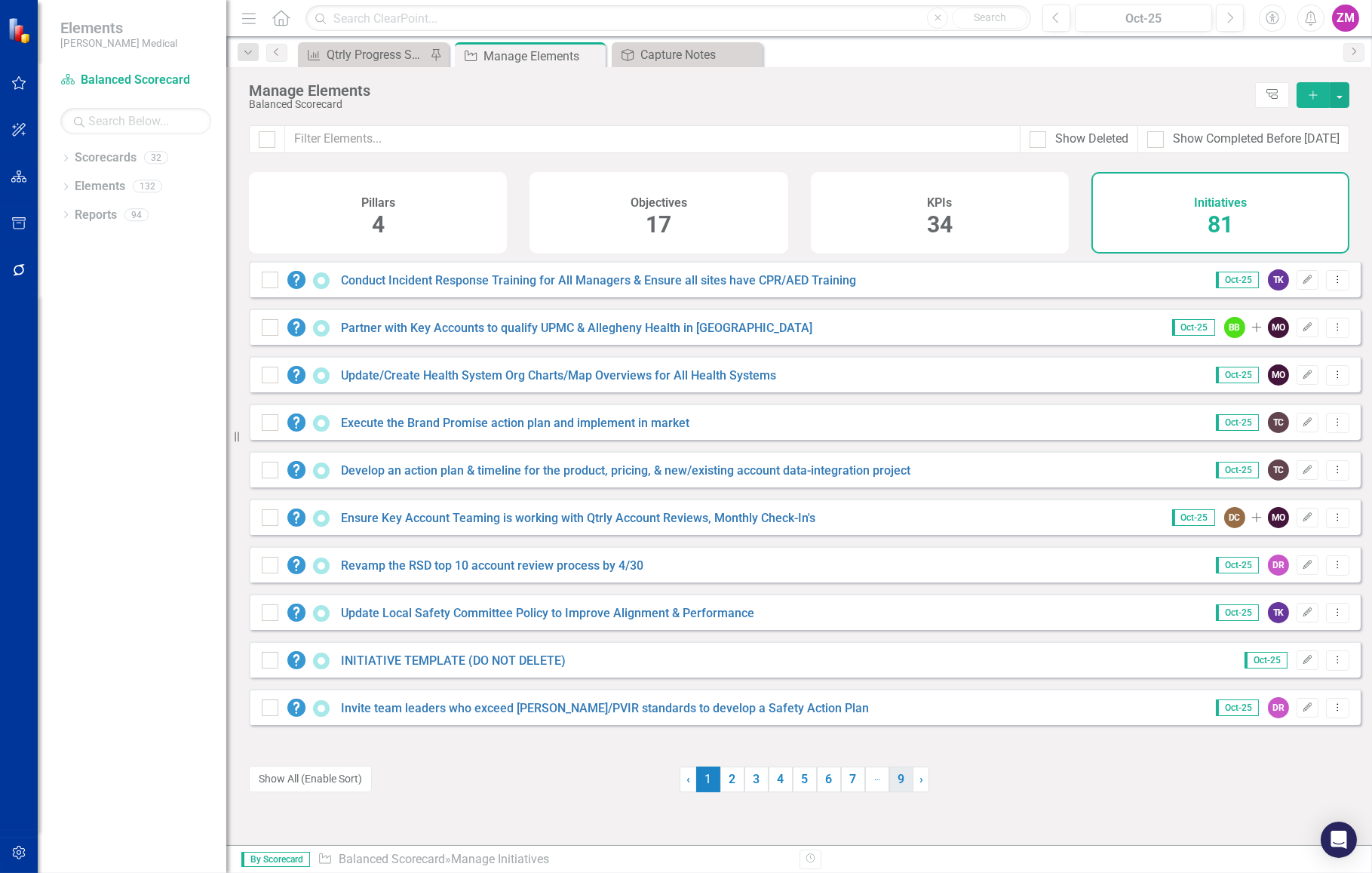
click at [894, 787] on link "9" at bounding box center [901, 779] width 24 height 25
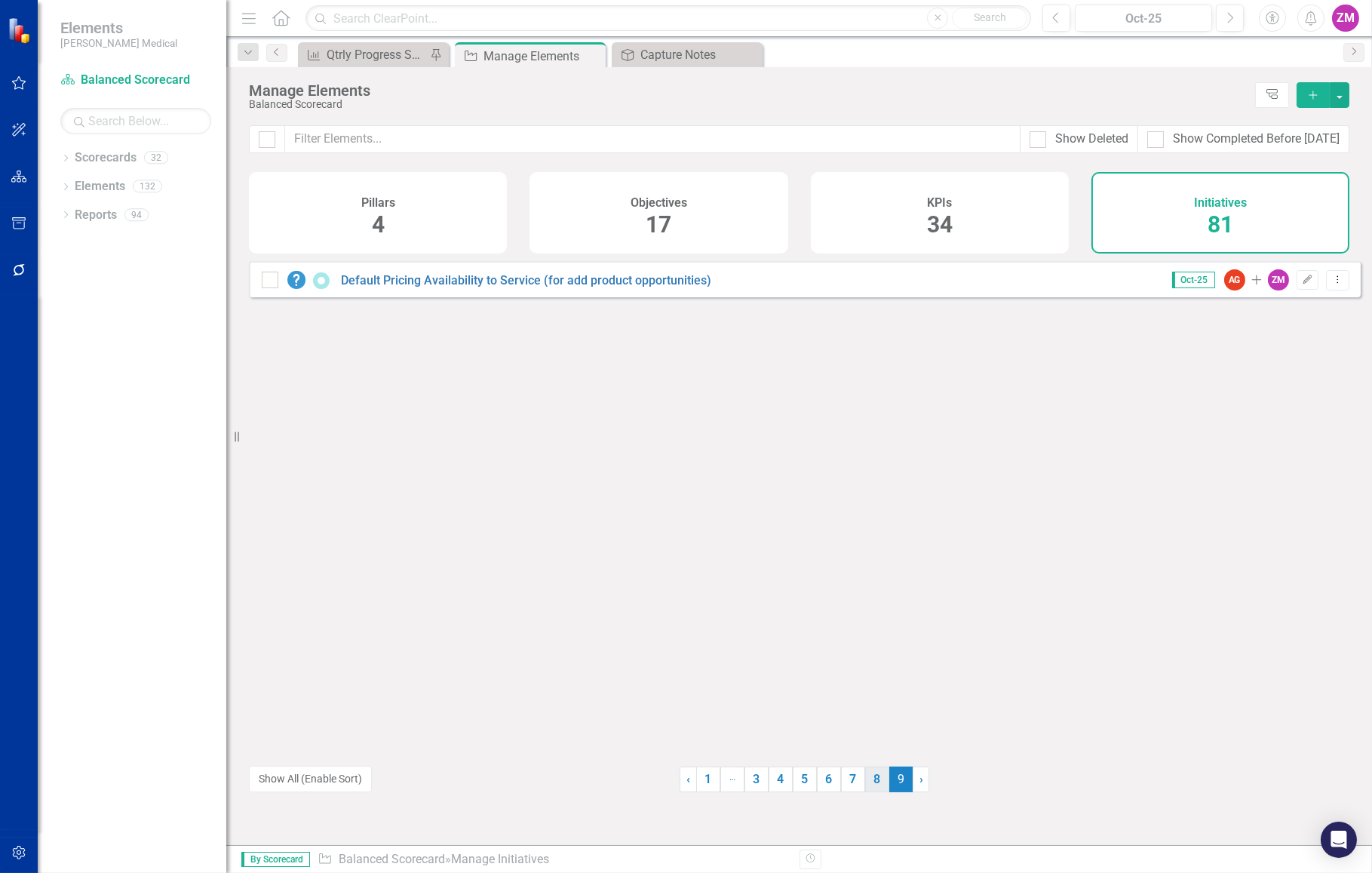
click at [876, 785] on link "8" at bounding box center [877, 779] width 24 height 25
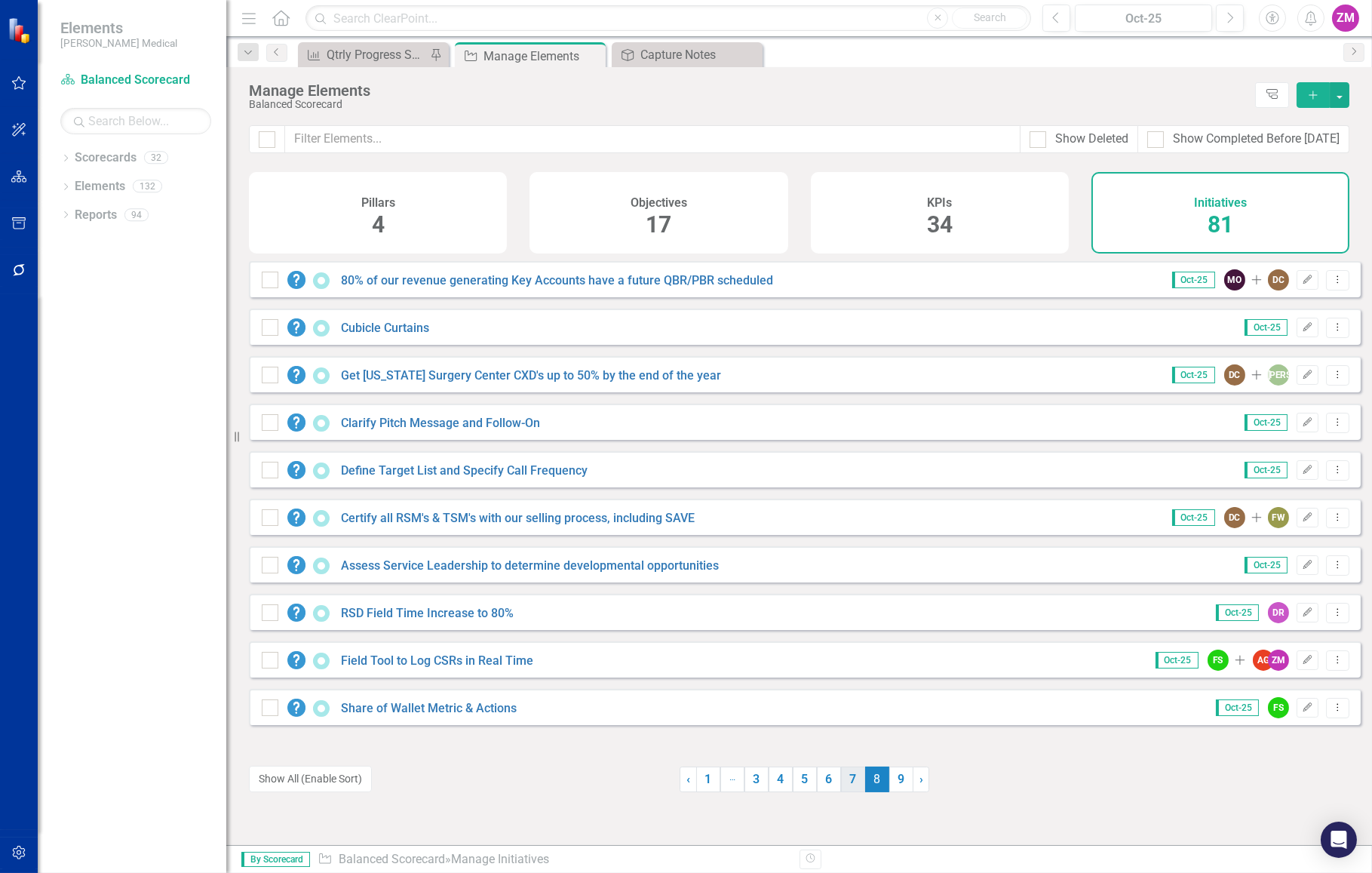
click at [843, 785] on link "7" at bounding box center [853, 779] width 24 height 25
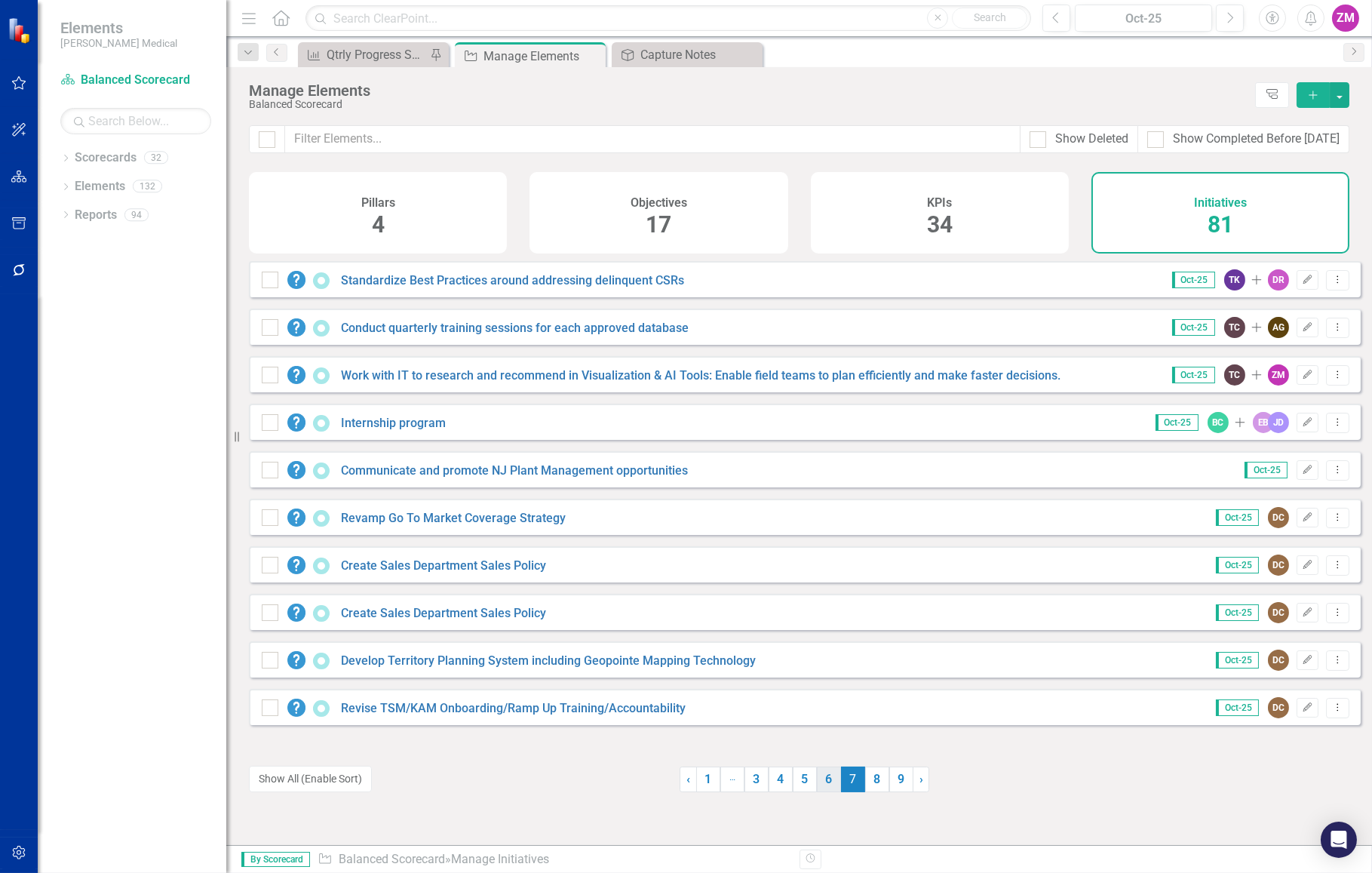
click at [821, 786] on link "6" at bounding box center [829, 779] width 24 height 25
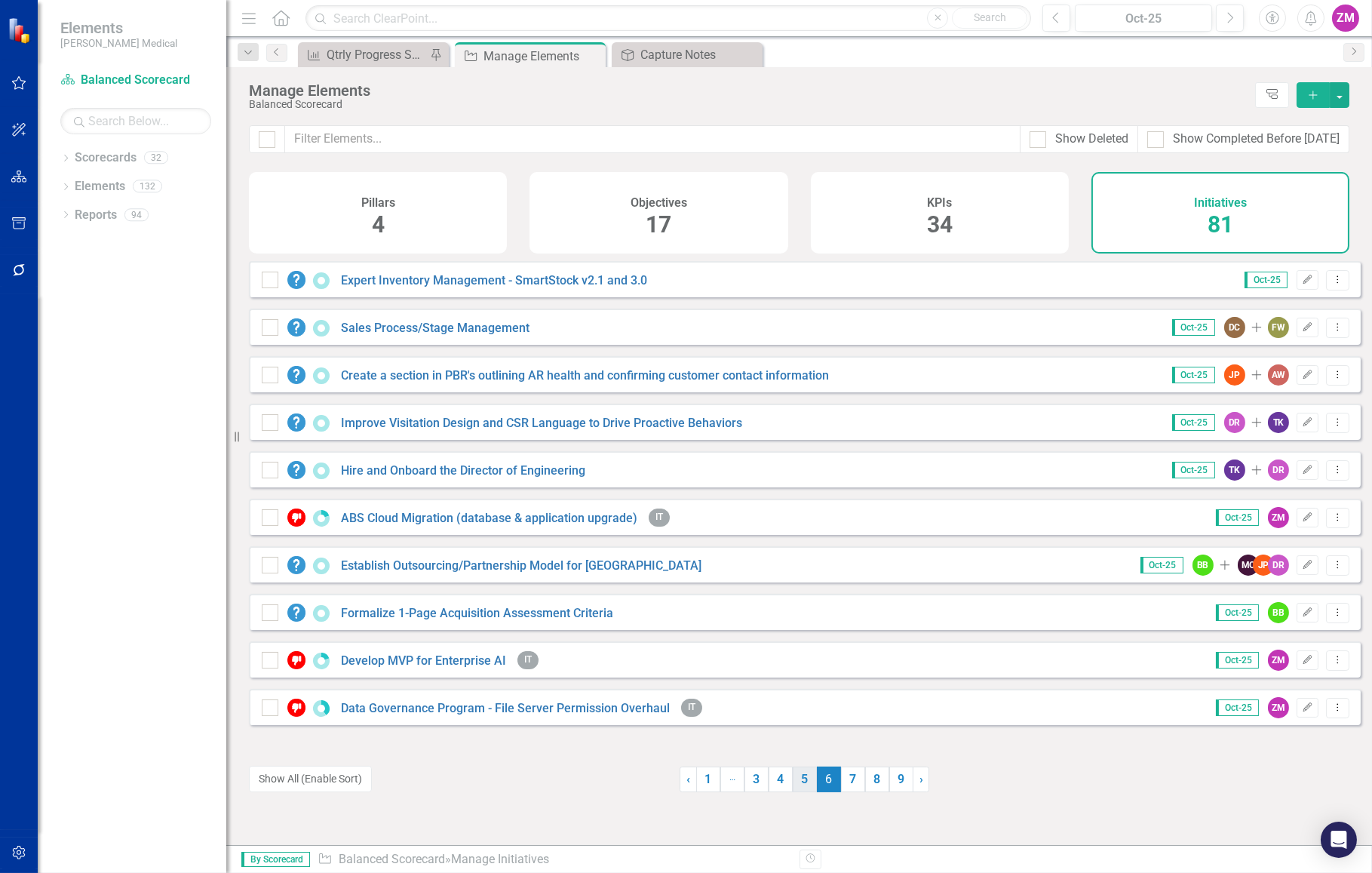
click at [794, 785] on link "5" at bounding box center [804, 779] width 24 height 25
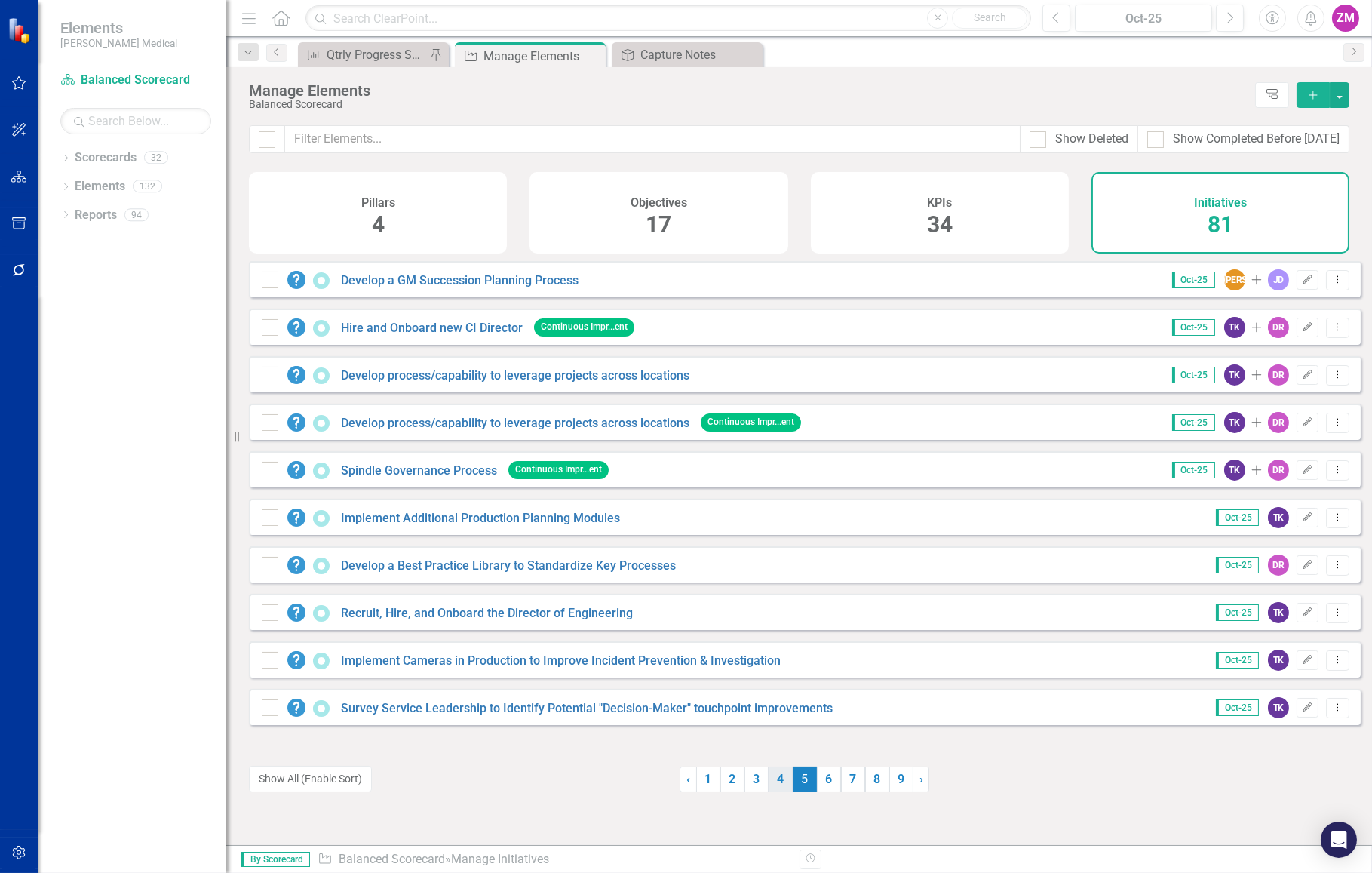
click at [775, 781] on link "4" at bounding box center [780, 779] width 24 height 25
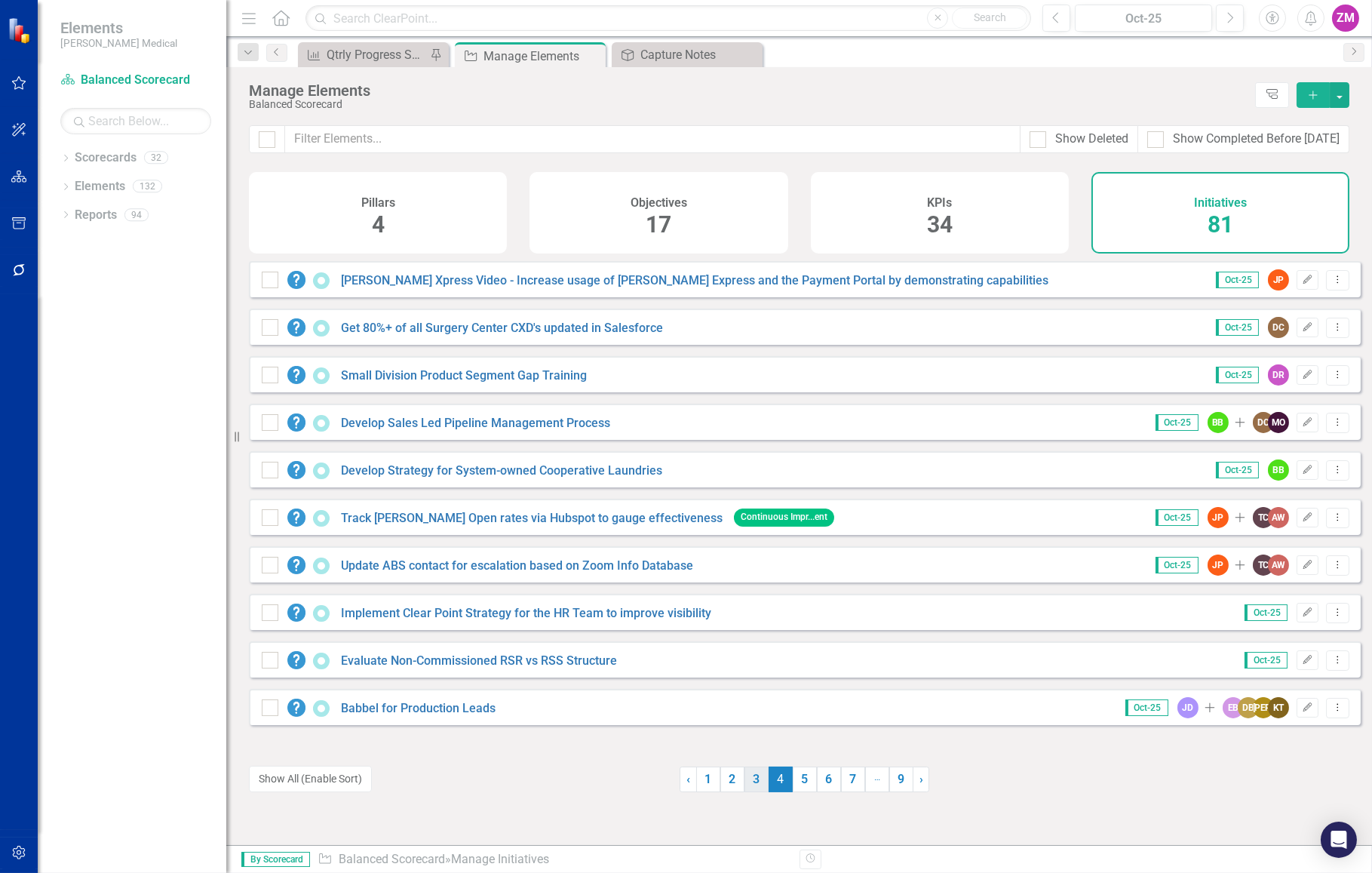
click at [747, 782] on link "3" at bounding box center [756, 779] width 24 height 25
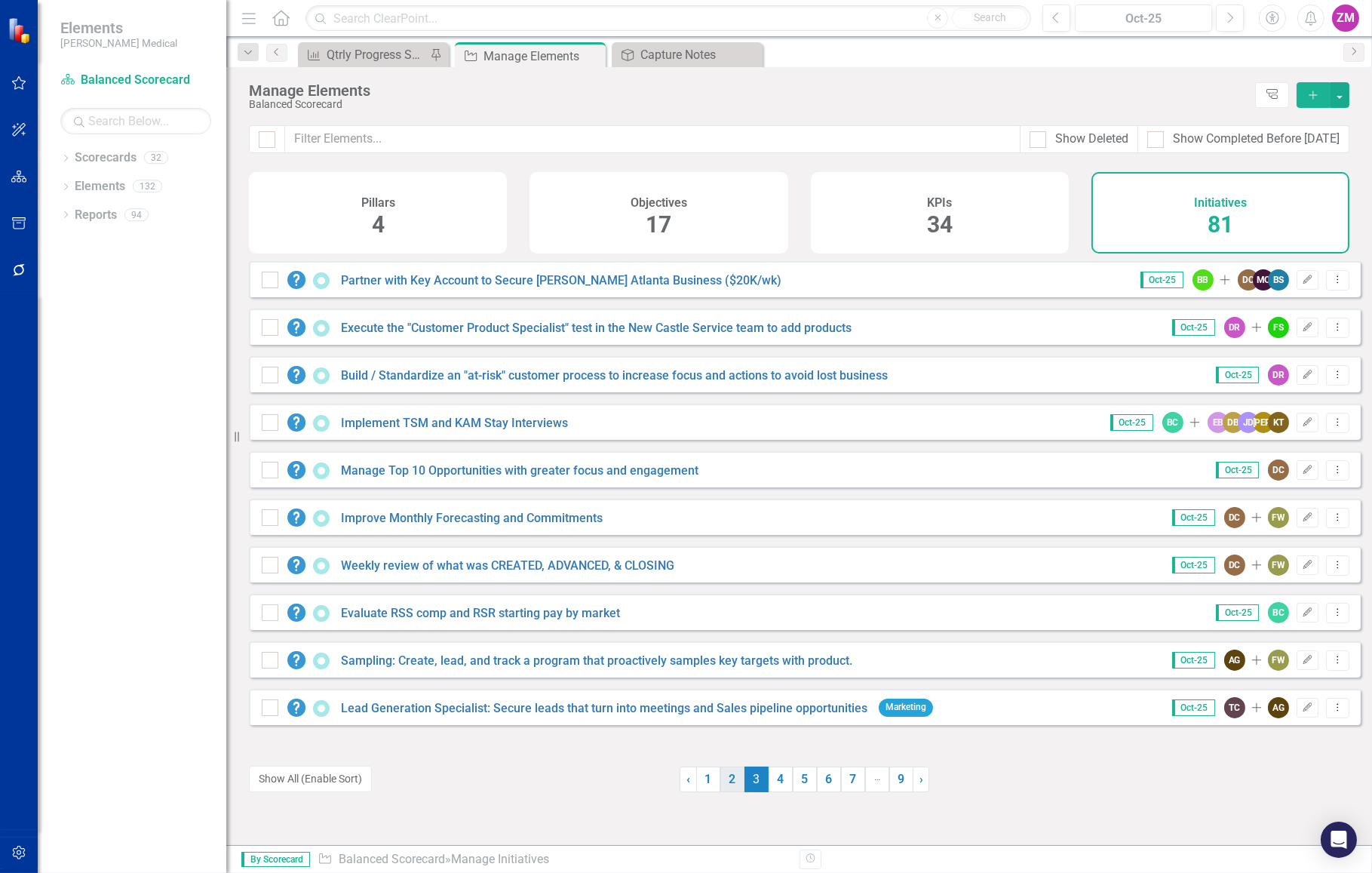
click at [721, 778] on link "2" at bounding box center [732, 779] width 24 height 25
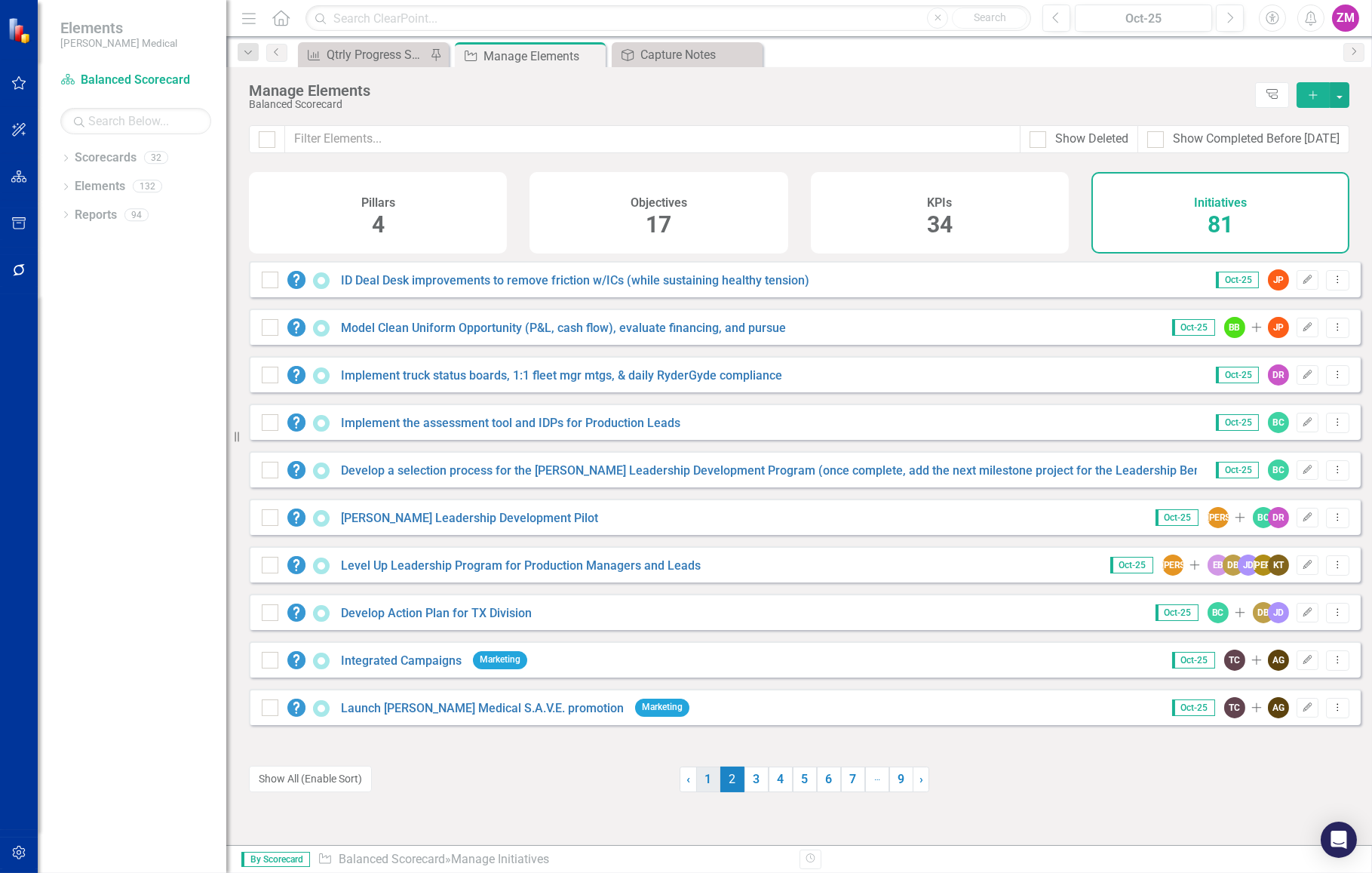
click at [704, 778] on link "1" at bounding box center [708, 779] width 24 height 25
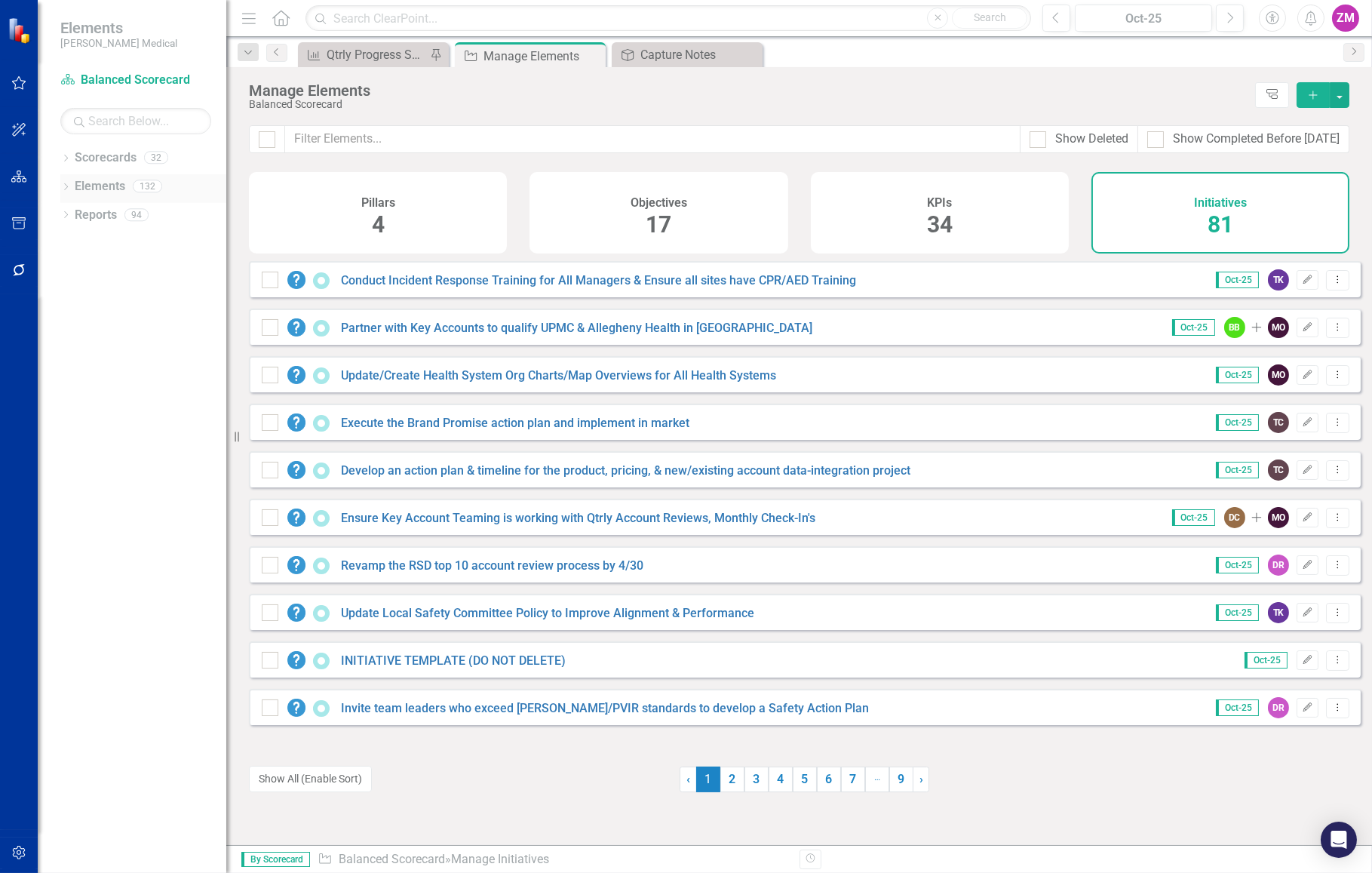
click at [83, 186] on link "Elements" at bounding box center [100, 186] width 50 height 17
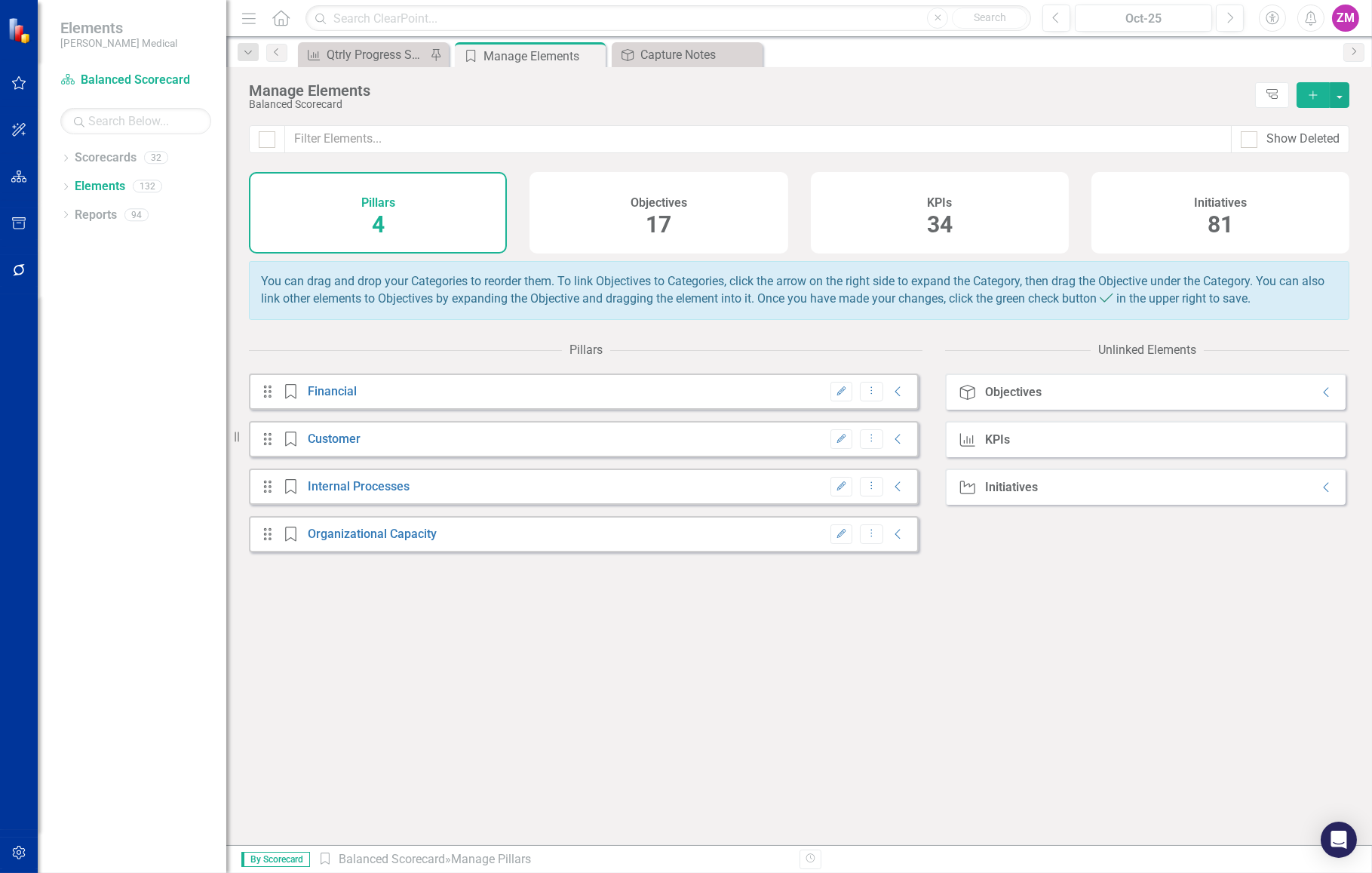
click at [54, 188] on div "Dropdown Scorecards 32 Balanced Scorecard BoD - Cyber Security & IT Dropdown As…" at bounding box center [132, 509] width 188 height 727
click at [75, 152] on link "Scorecards" at bounding box center [105, 158] width 62 height 17
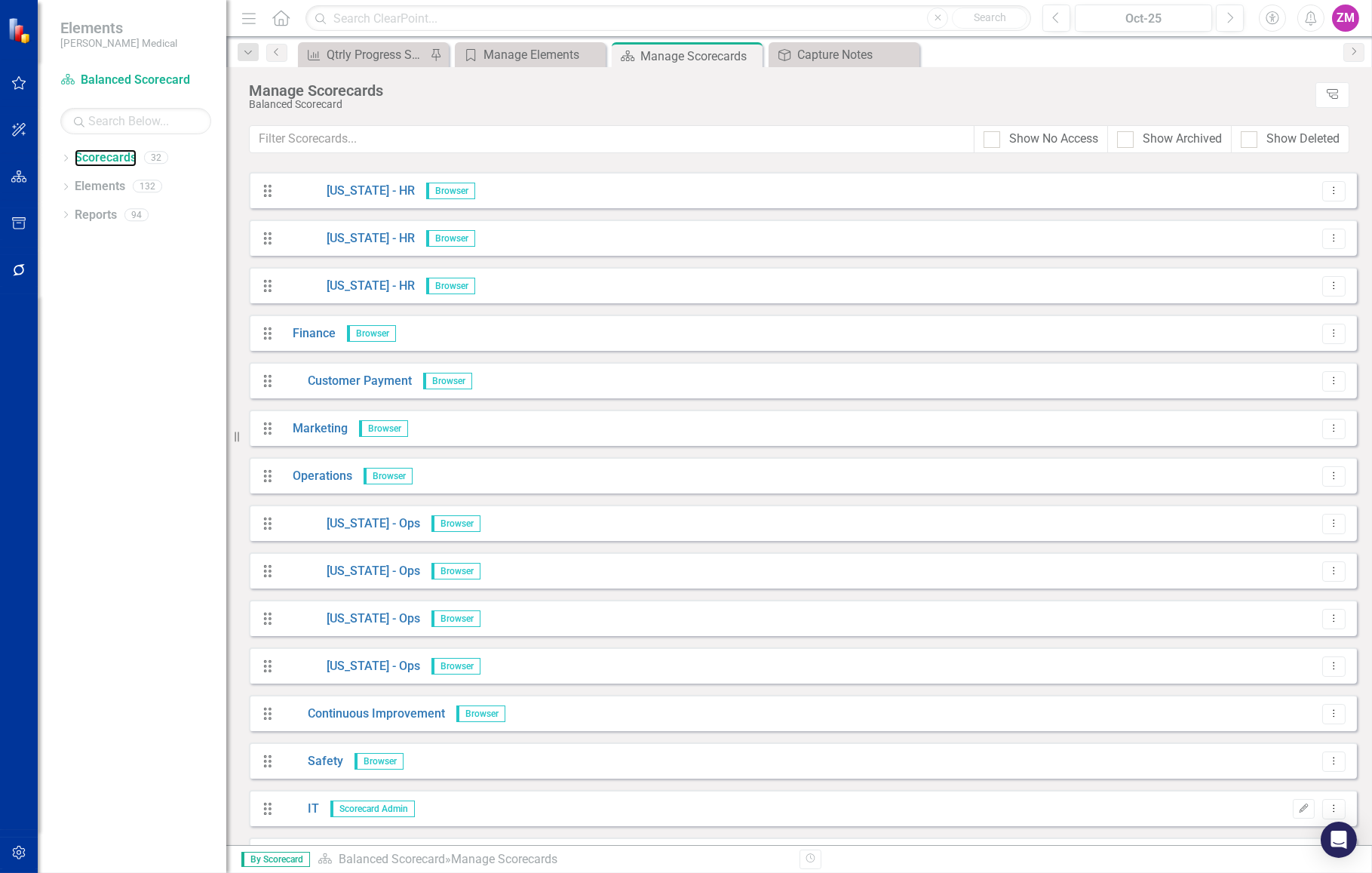
scroll to position [342, 0]
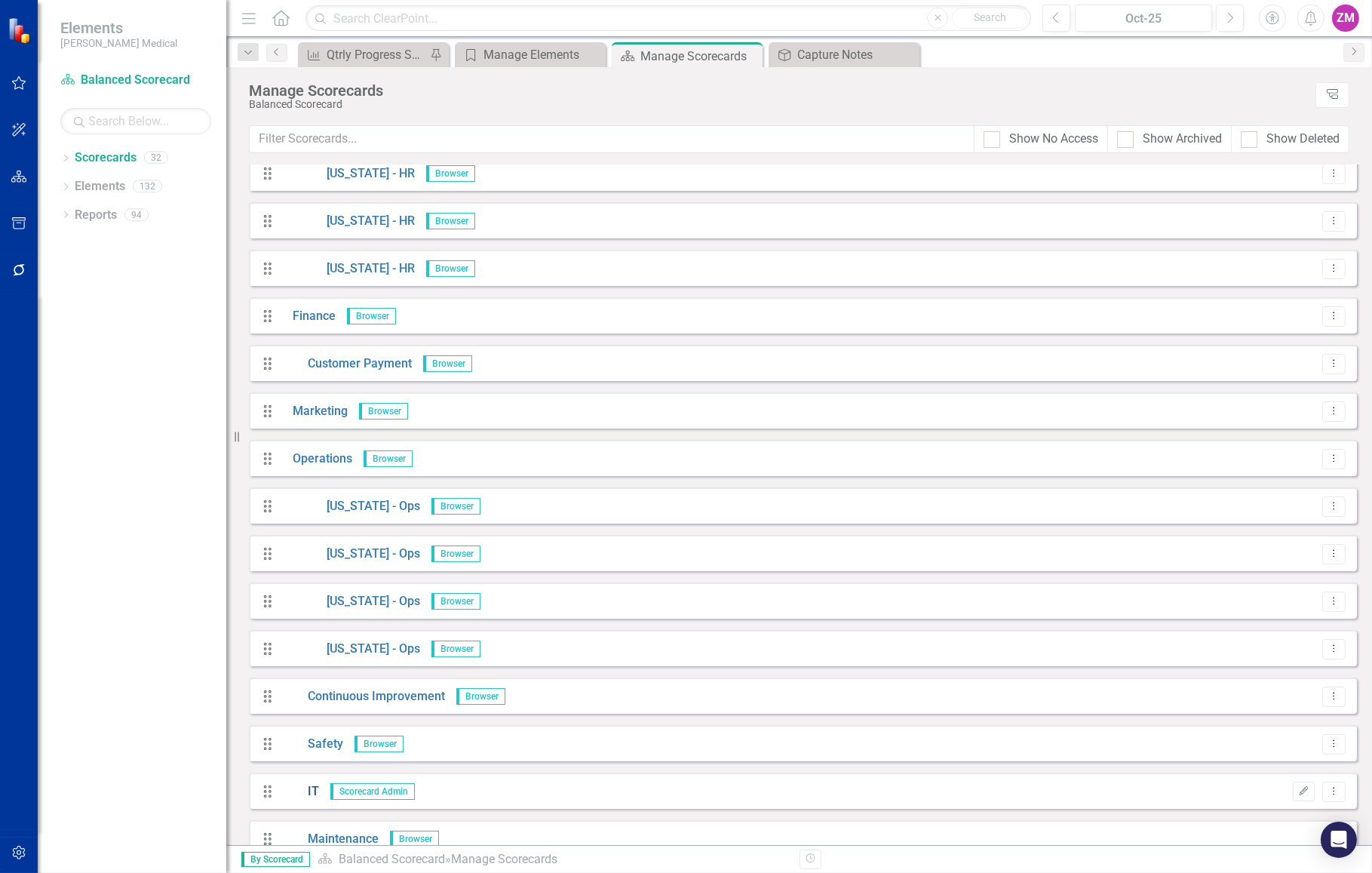
click at [311, 793] on link "IT" at bounding box center [300, 791] width 38 height 17
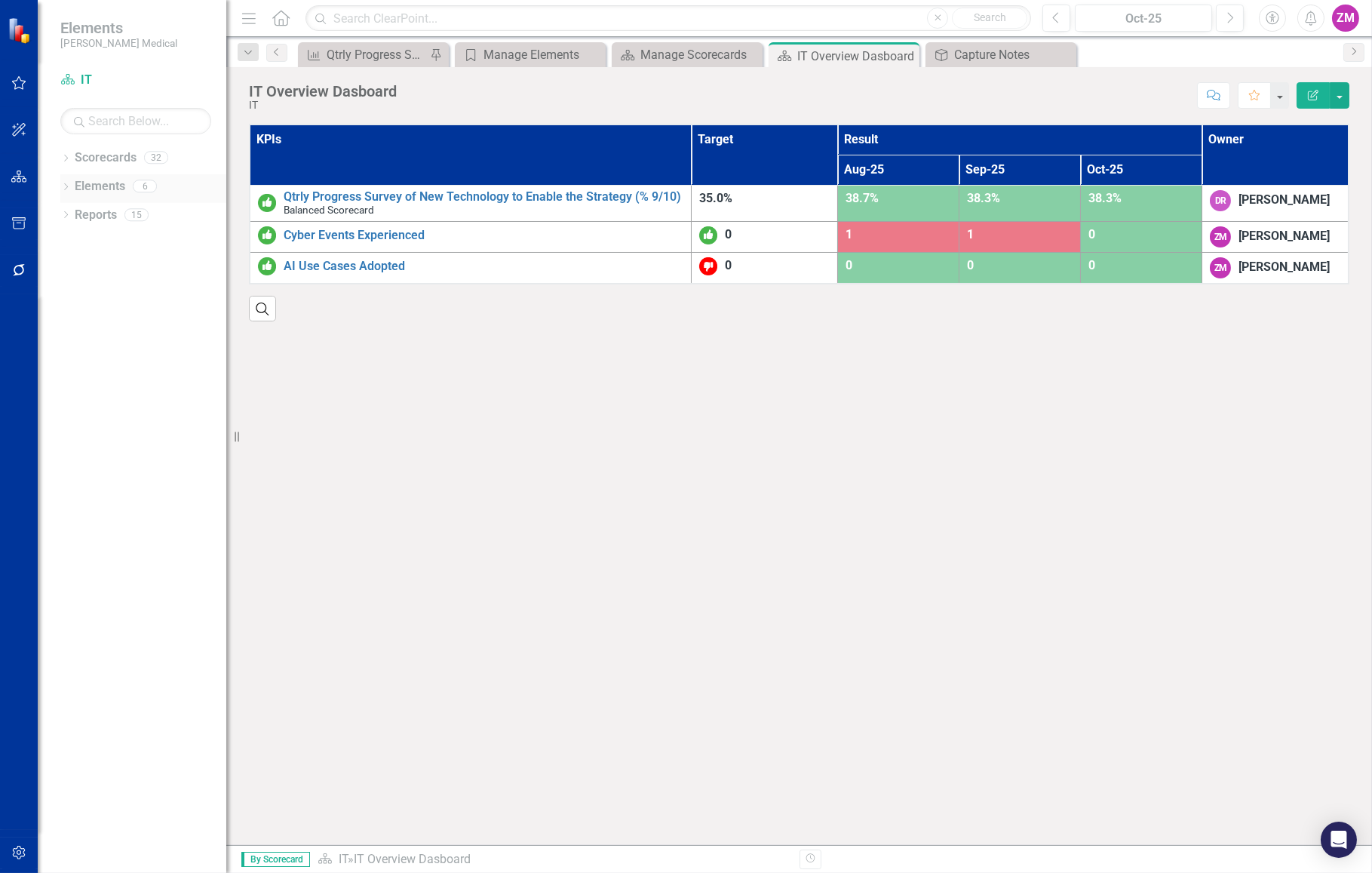
click at [116, 187] on link "Elements" at bounding box center [100, 186] width 50 height 17
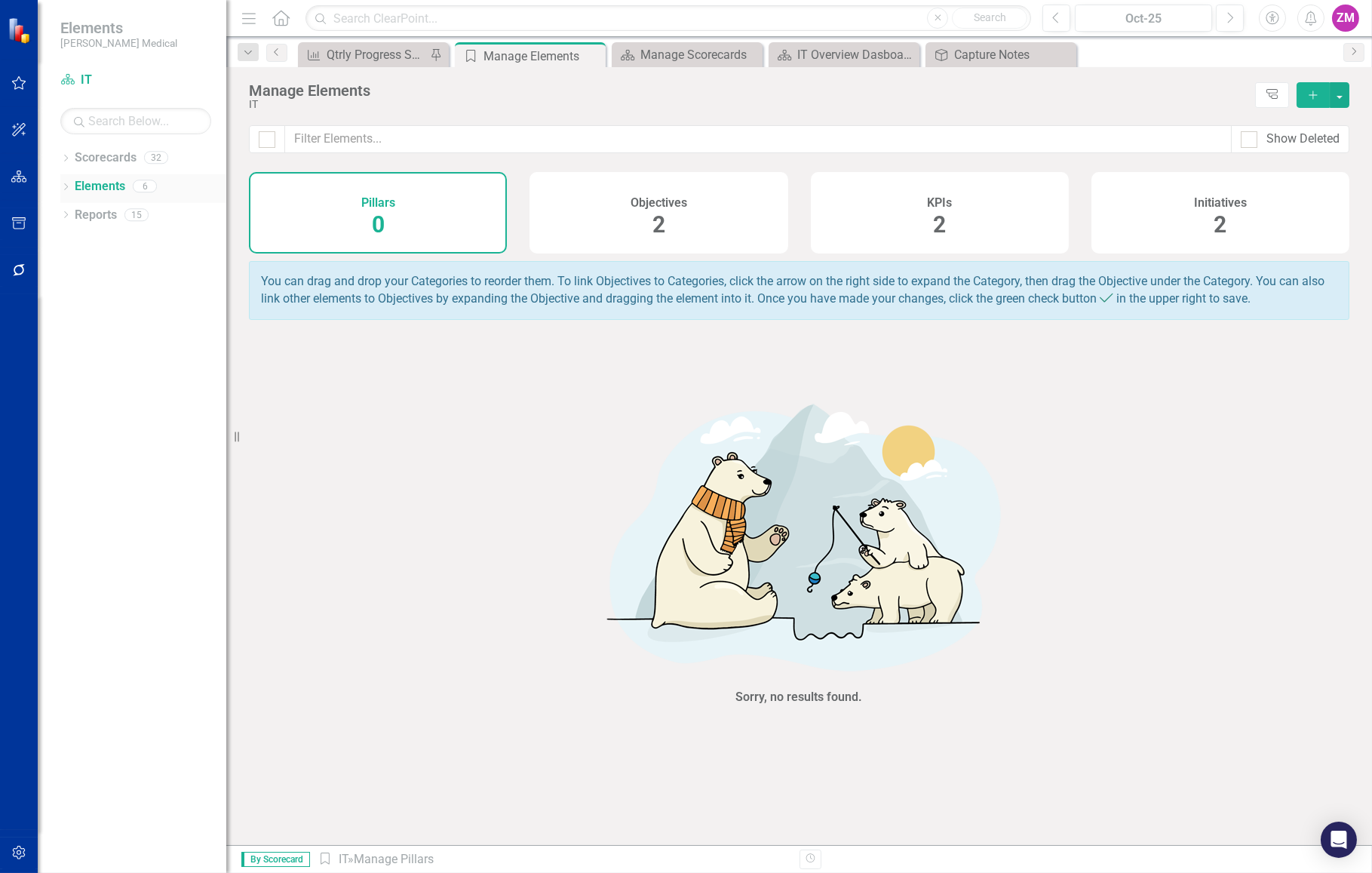
click at [66, 184] on icon "Dropdown" at bounding box center [66, 187] width 11 height 8
click at [76, 214] on icon "Dropdown" at bounding box center [73, 215] width 11 height 8
click at [71, 297] on icon "Dropdown" at bounding box center [73, 297] width 11 height 8
click at [76, 243] on div "Dropdown" at bounding box center [70, 243] width 13 height 11
click at [76, 276] on icon "Dropdown" at bounding box center [73, 273] width 11 height 8
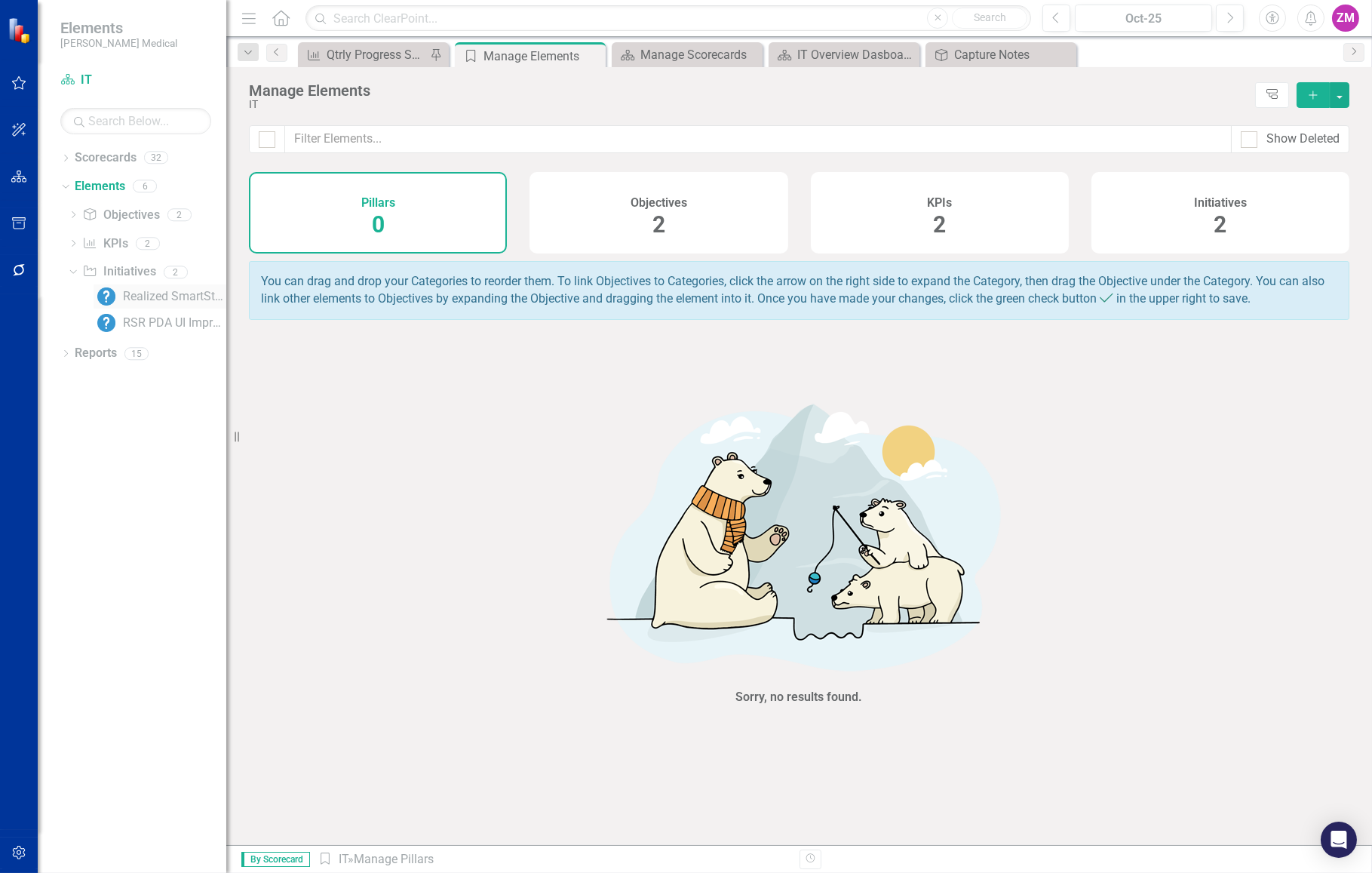
click at [146, 304] on link "Realized SmartStock Tracking" at bounding box center [159, 296] width 132 height 24
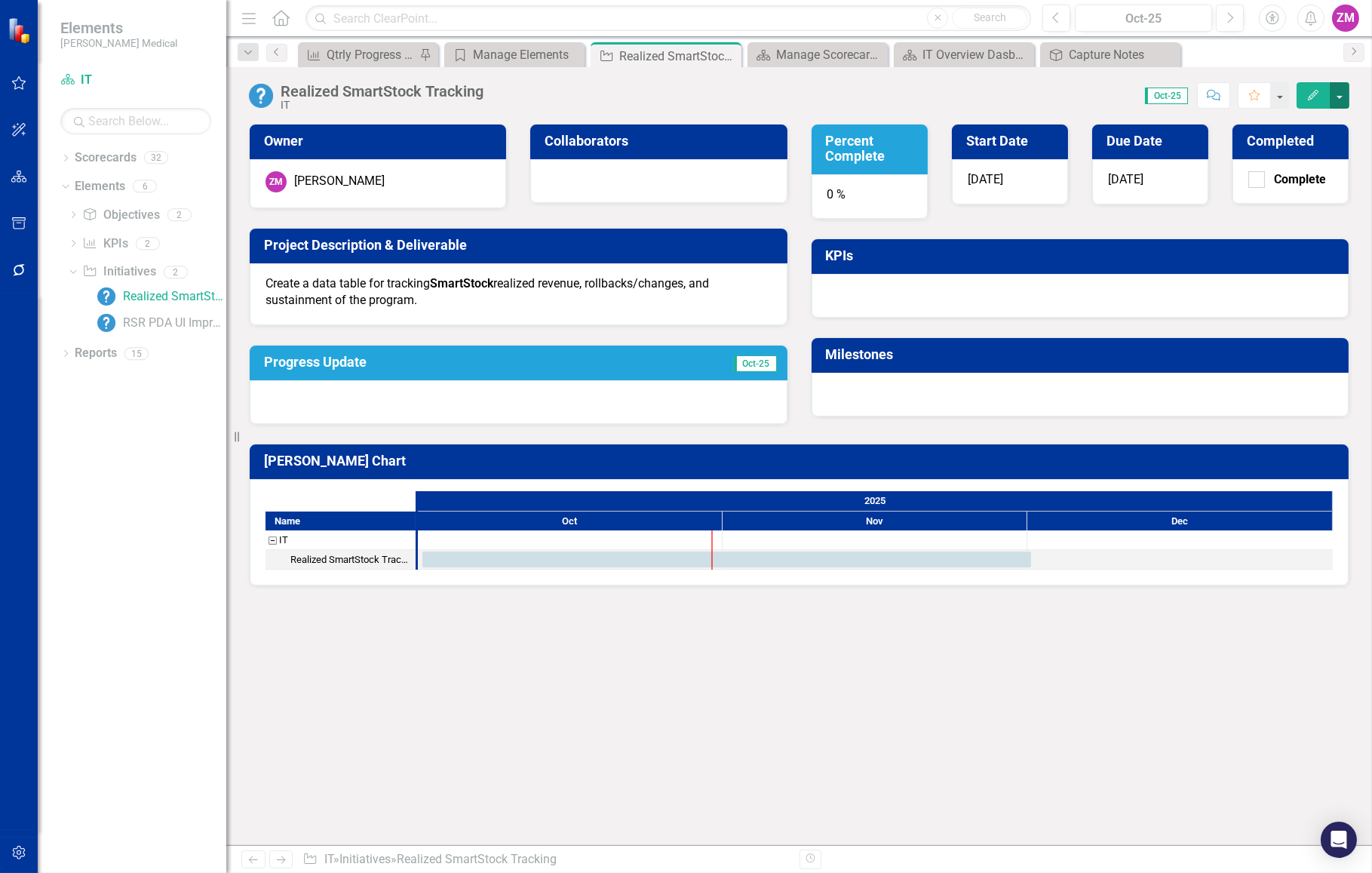
click at [1336, 91] on button "button" at bounding box center [1340, 95] width 20 height 26
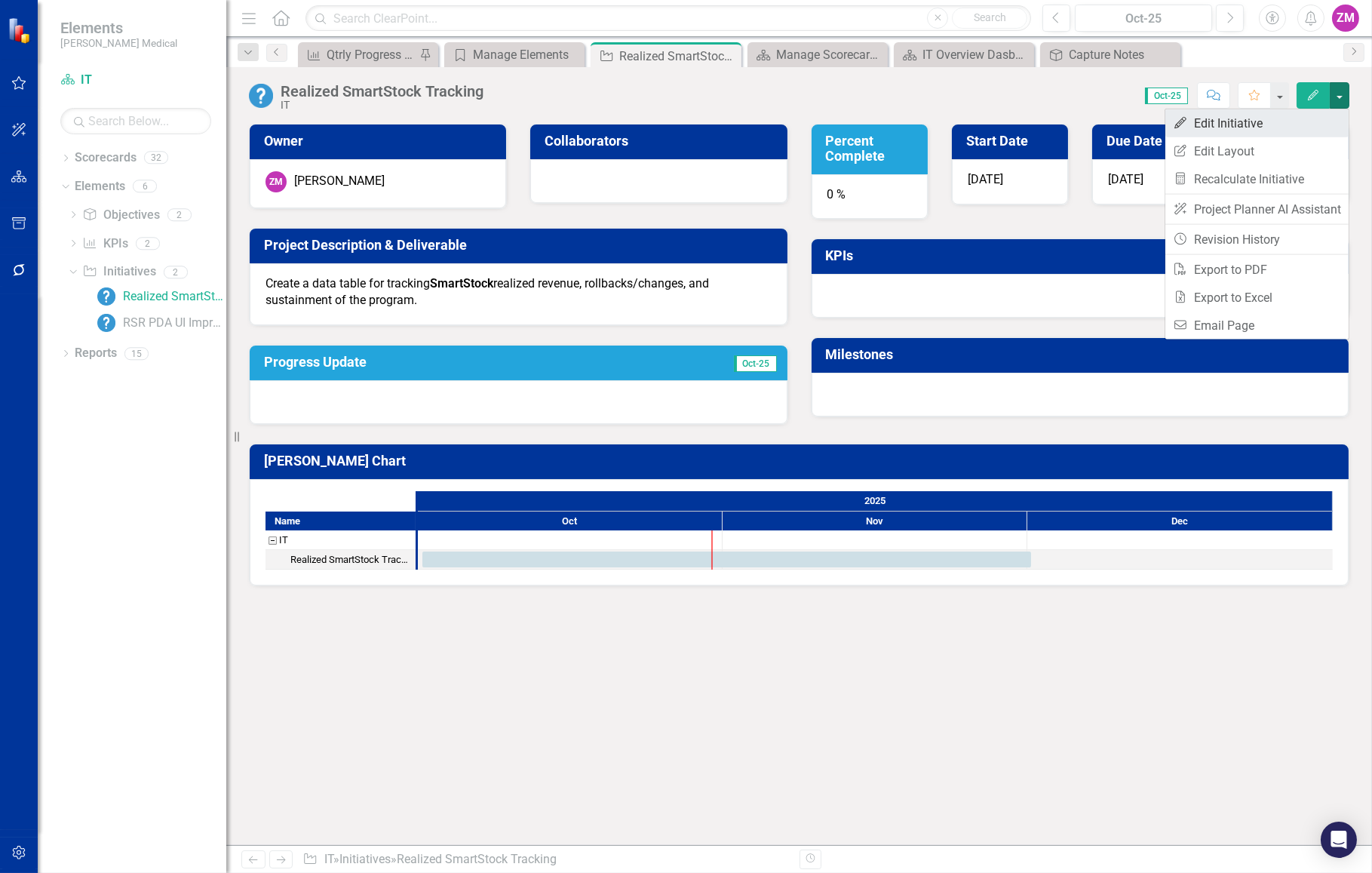
click at [1313, 122] on link "Edit Edit Initiative" at bounding box center [1257, 123] width 183 height 28
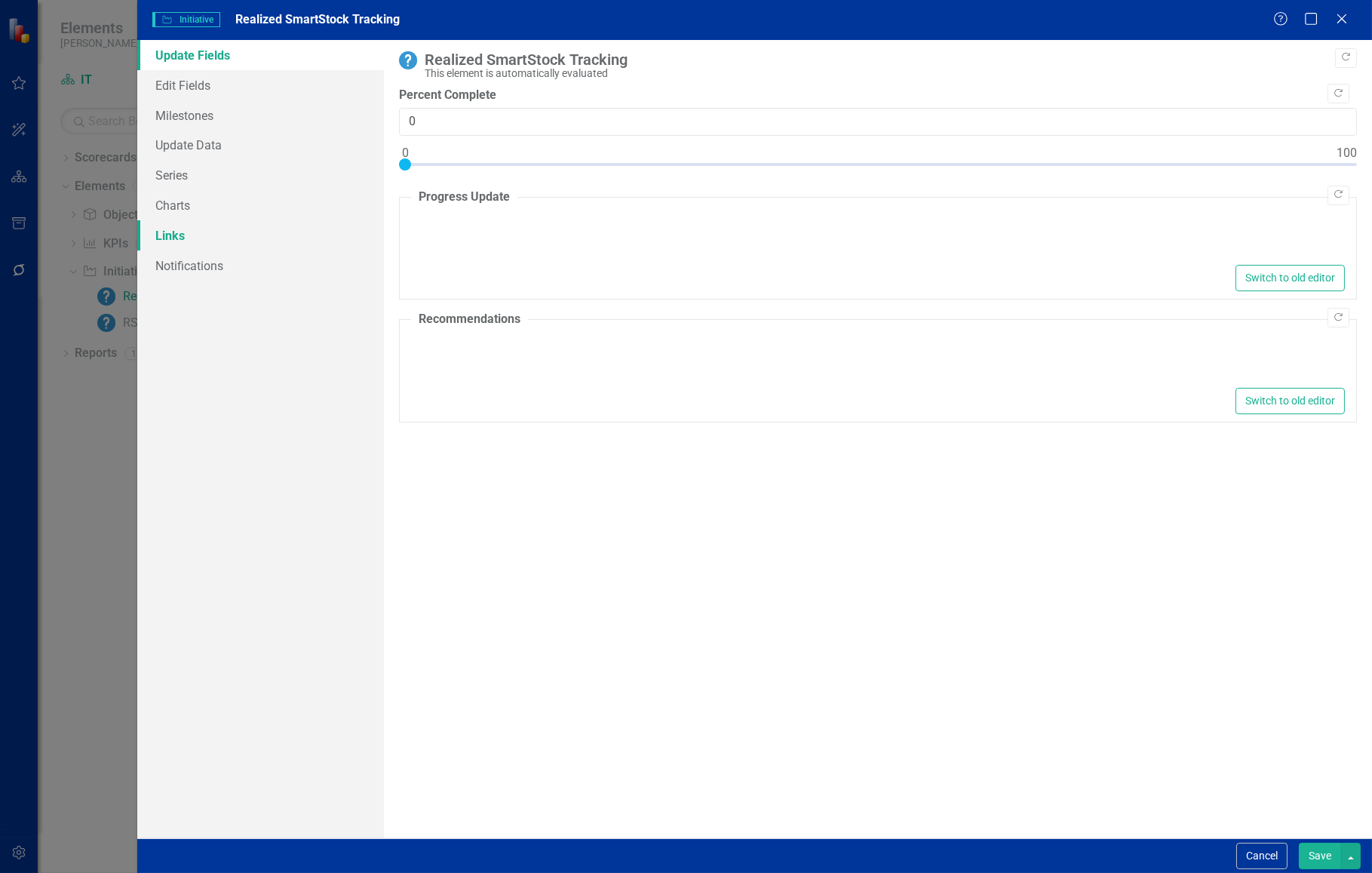
click at [237, 236] on link "Links" at bounding box center [260, 235] width 247 height 30
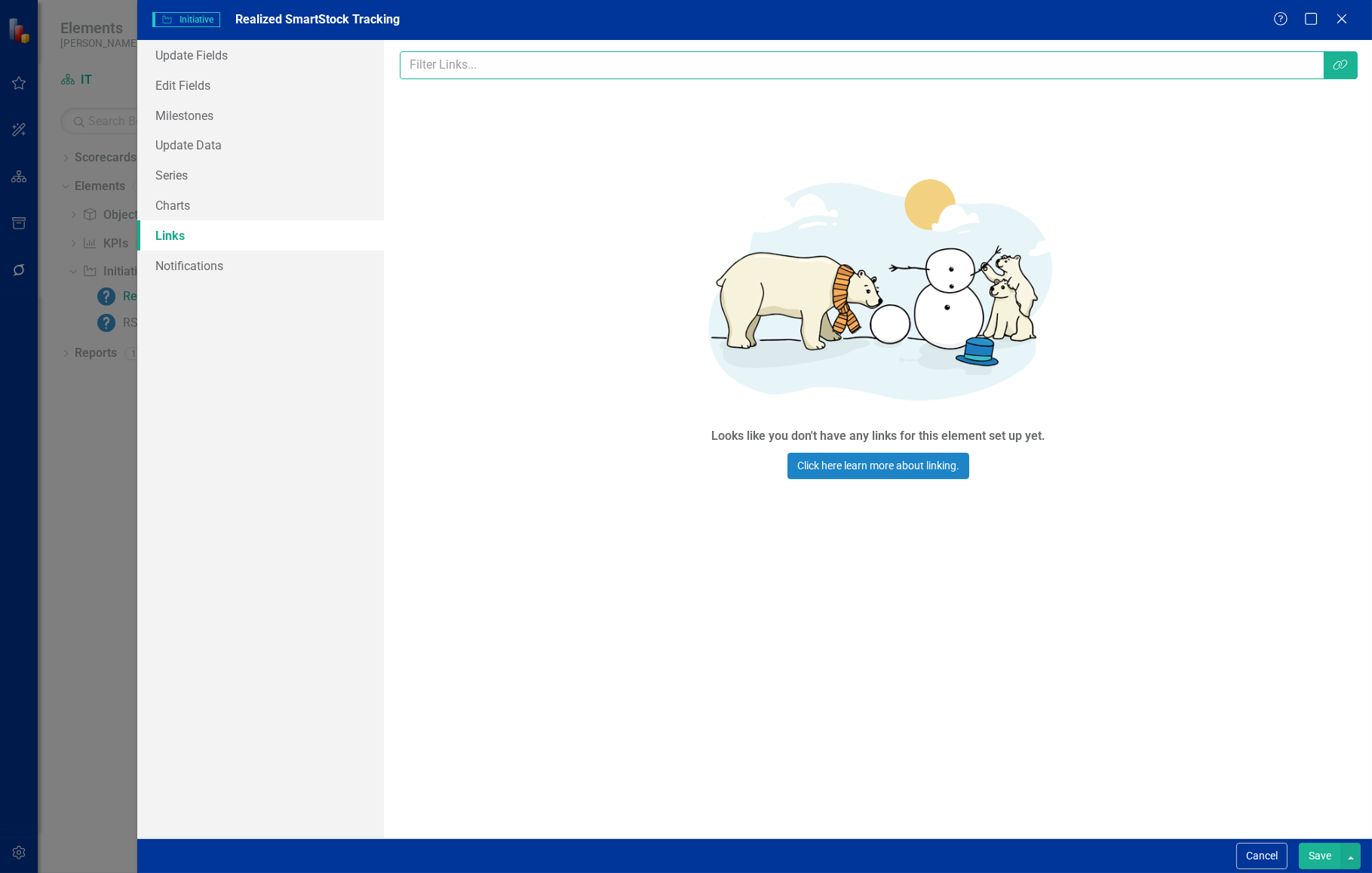
click at [472, 68] on input "text" at bounding box center [862, 65] width 924 height 28
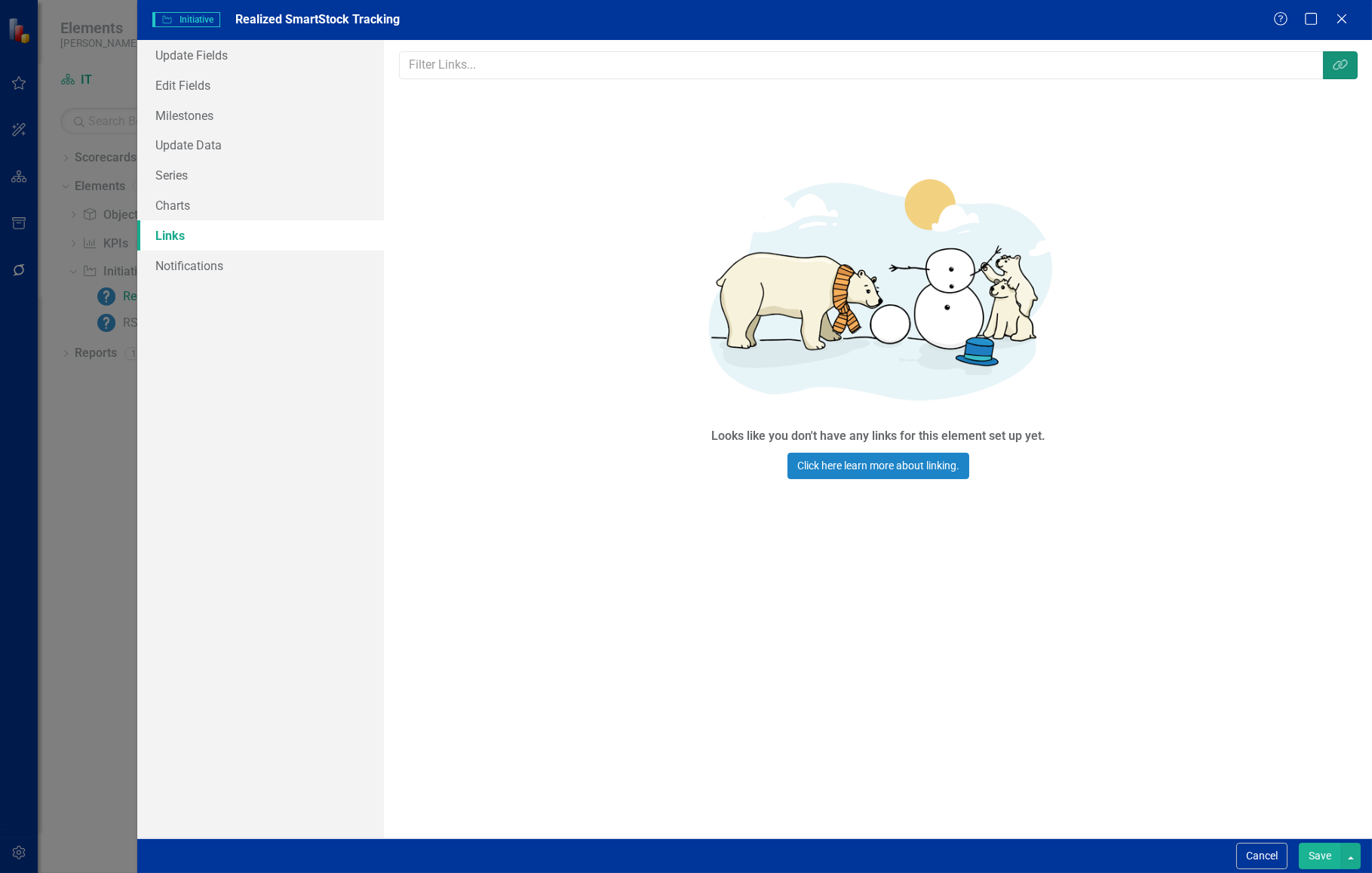
click at [1349, 71] on button "Link Tag" at bounding box center [1340, 65] width 35 height 28
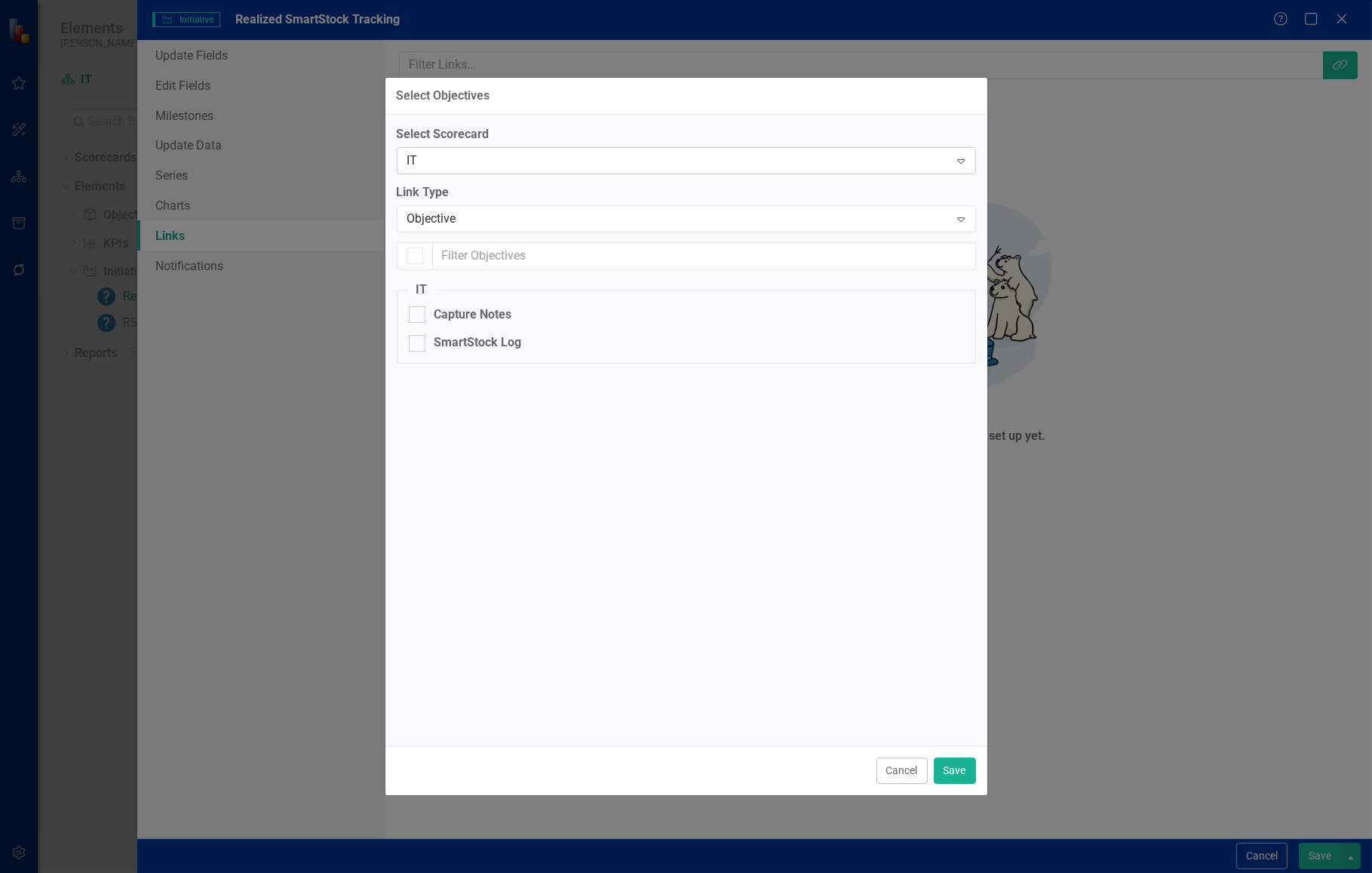
checkbox input "false"
click at [549, 218] on div "Objective" at bounding box center [678, 218] width 542 height 17
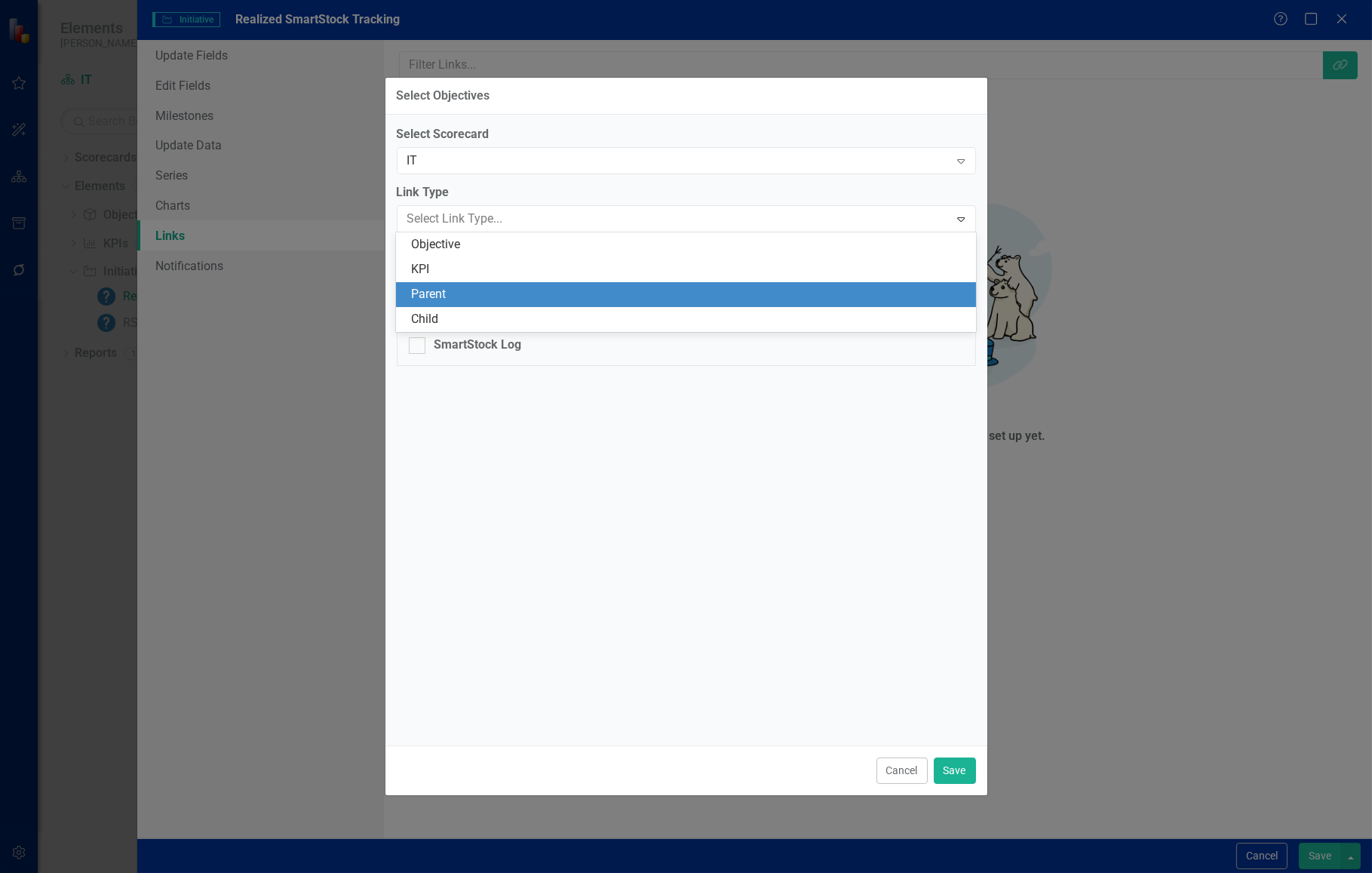
click at [550, 295] on div "Parent" at bounding box center [688, 294] width 555 height 17
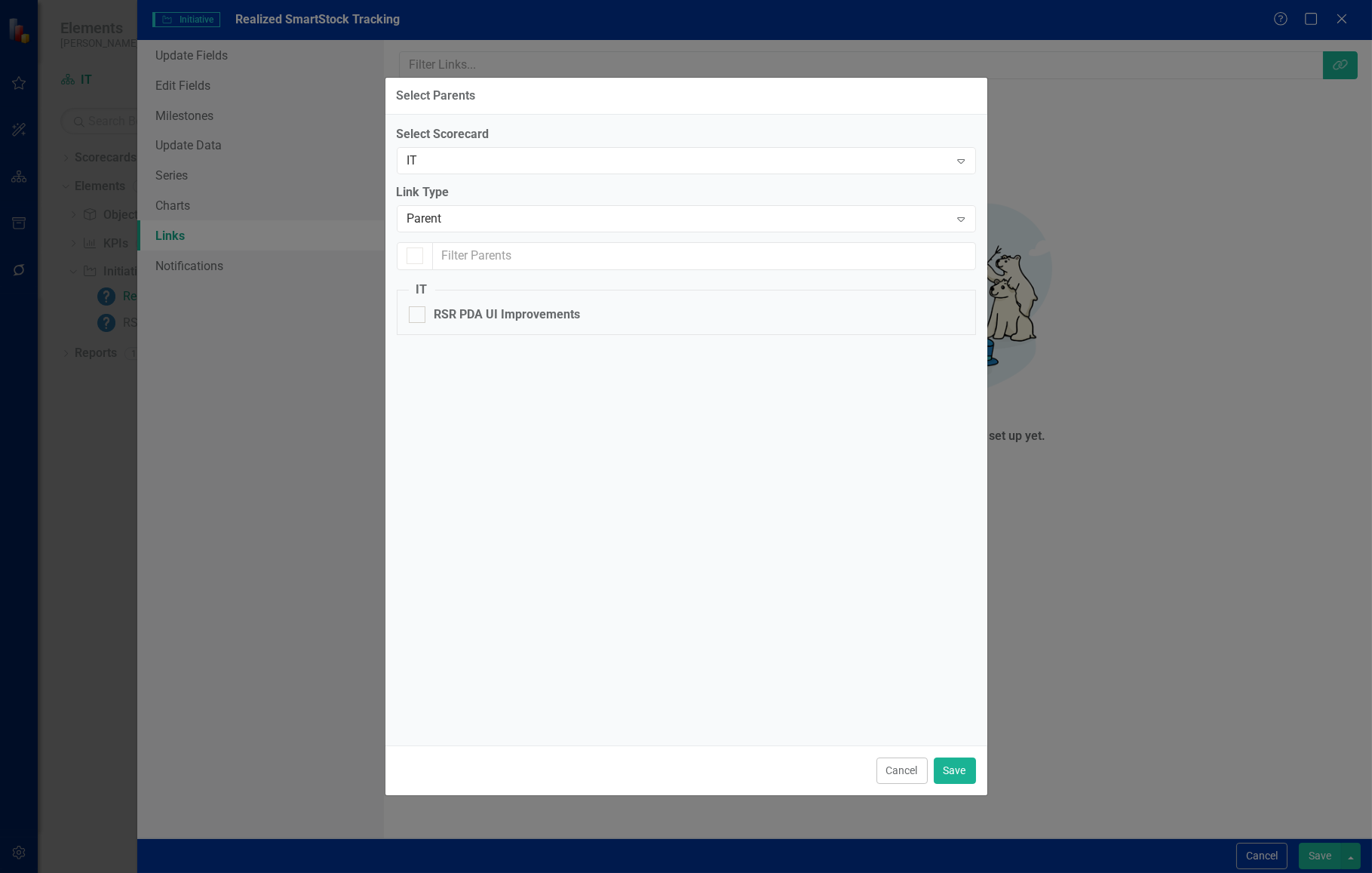
checkbox input "false"
click at [544, 213] on div "Parent" at bounding box center [678, 218] width 542 height 17
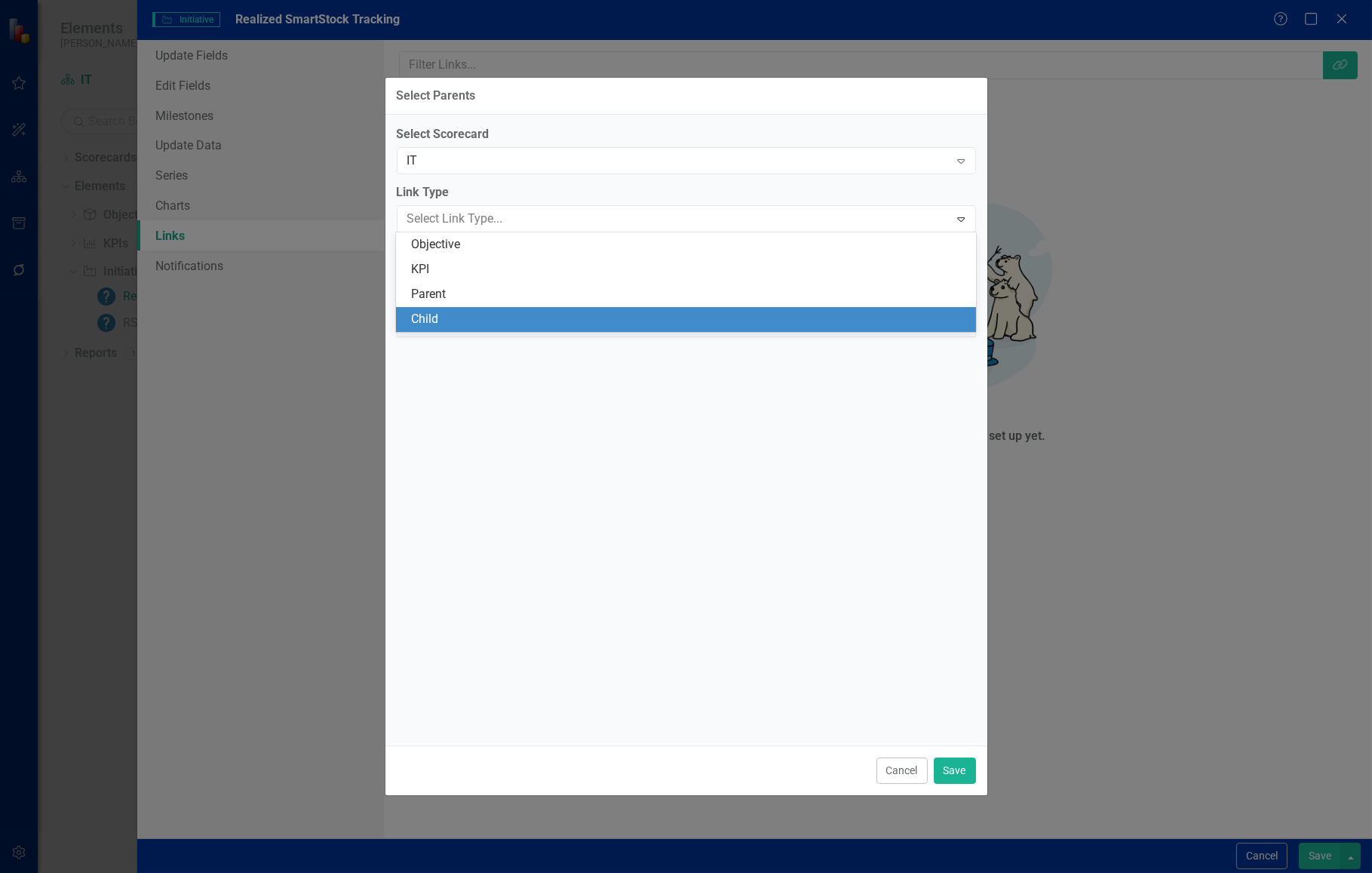
click at [514, 314] on div "Child" at bounding box center [688, 319] width 555 height 17
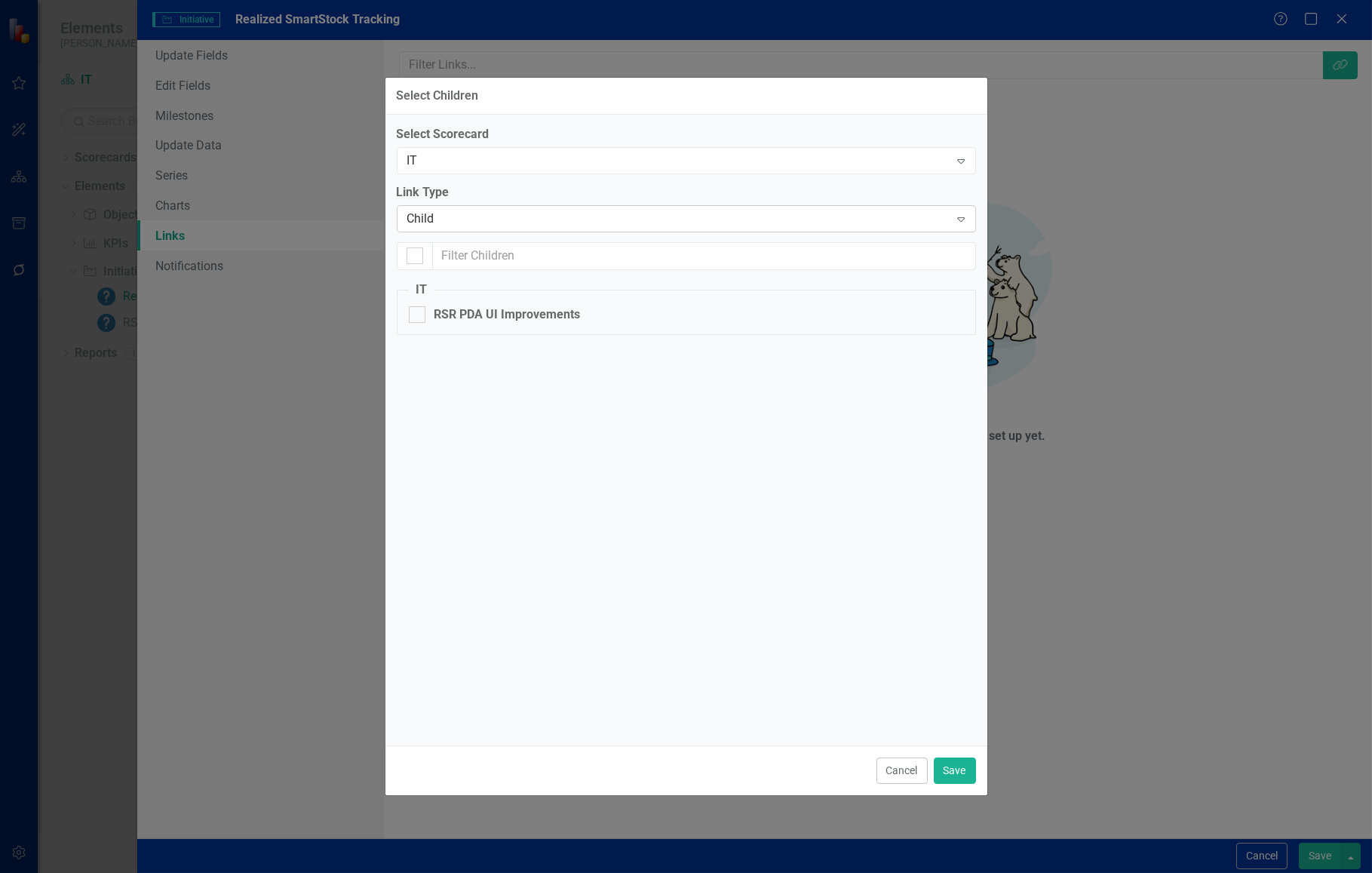
click at [527, 224] on div "Child" at bounding box center [678, 218] width 542 height 17
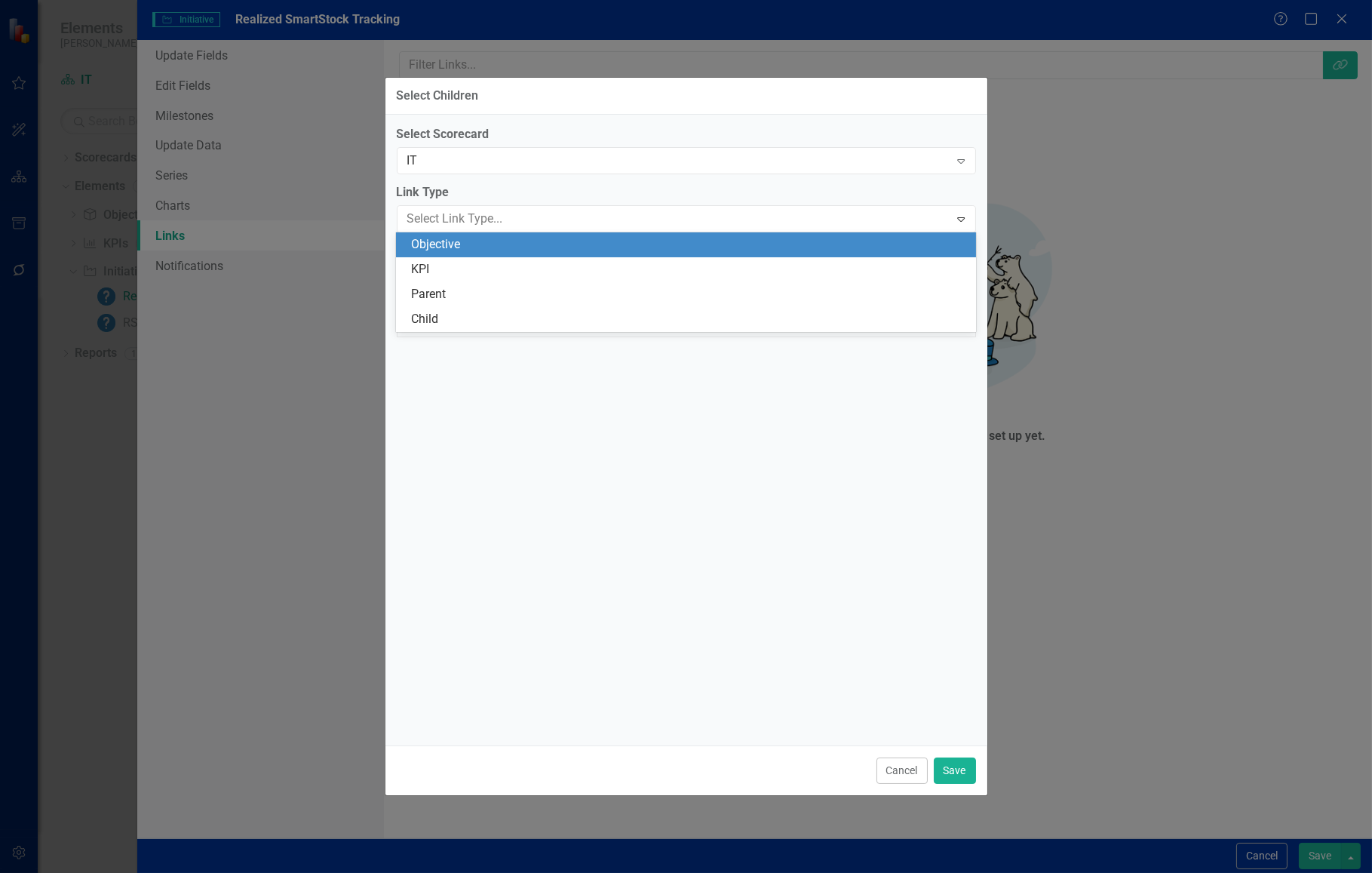
click at [518, 251] on div "Objective" at bounding box center [688, 244] width 555 height 17
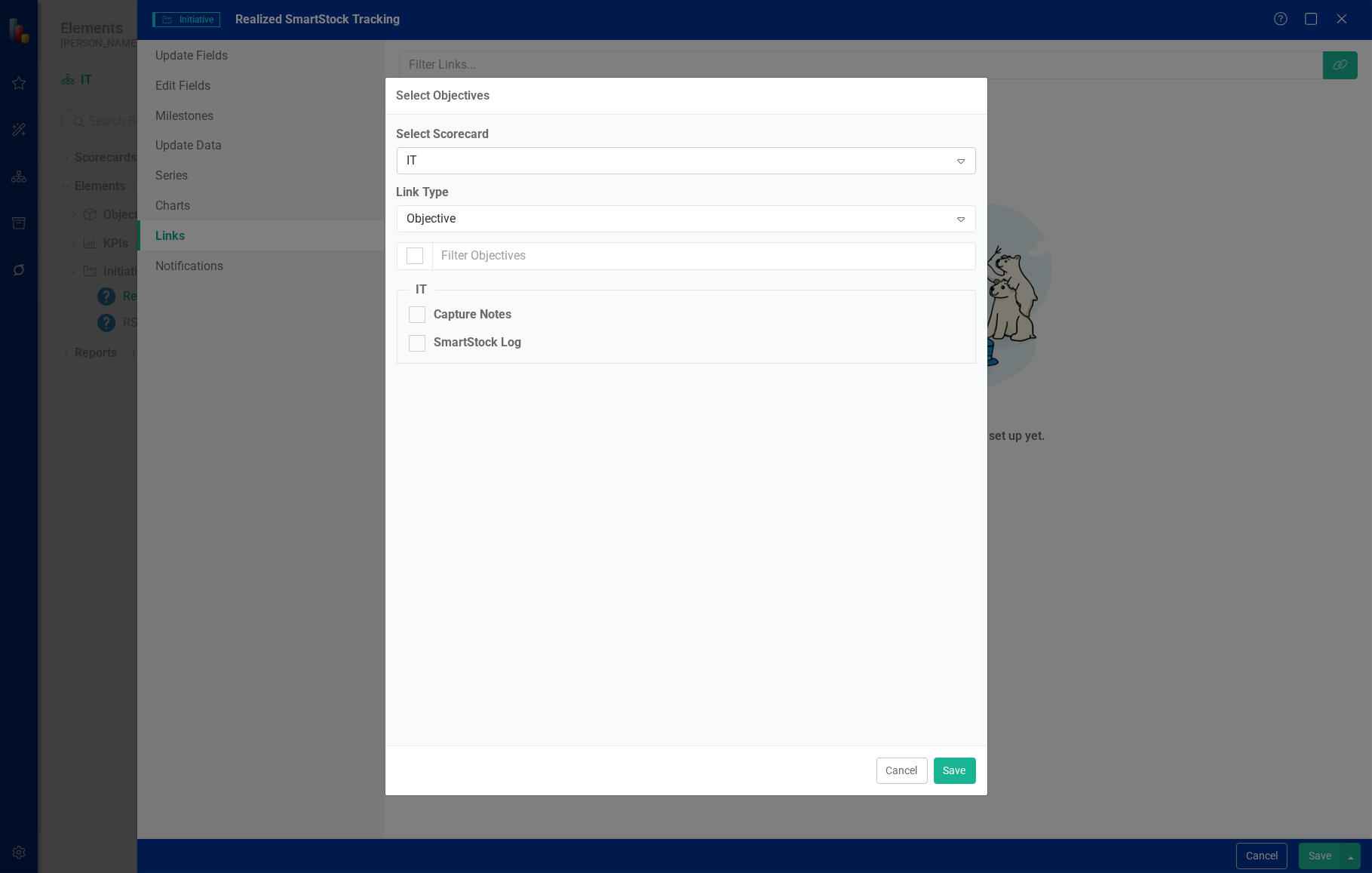
click at [945, 169] on div "IT Expand" at bounding box center [686, 160] width 579 height 27
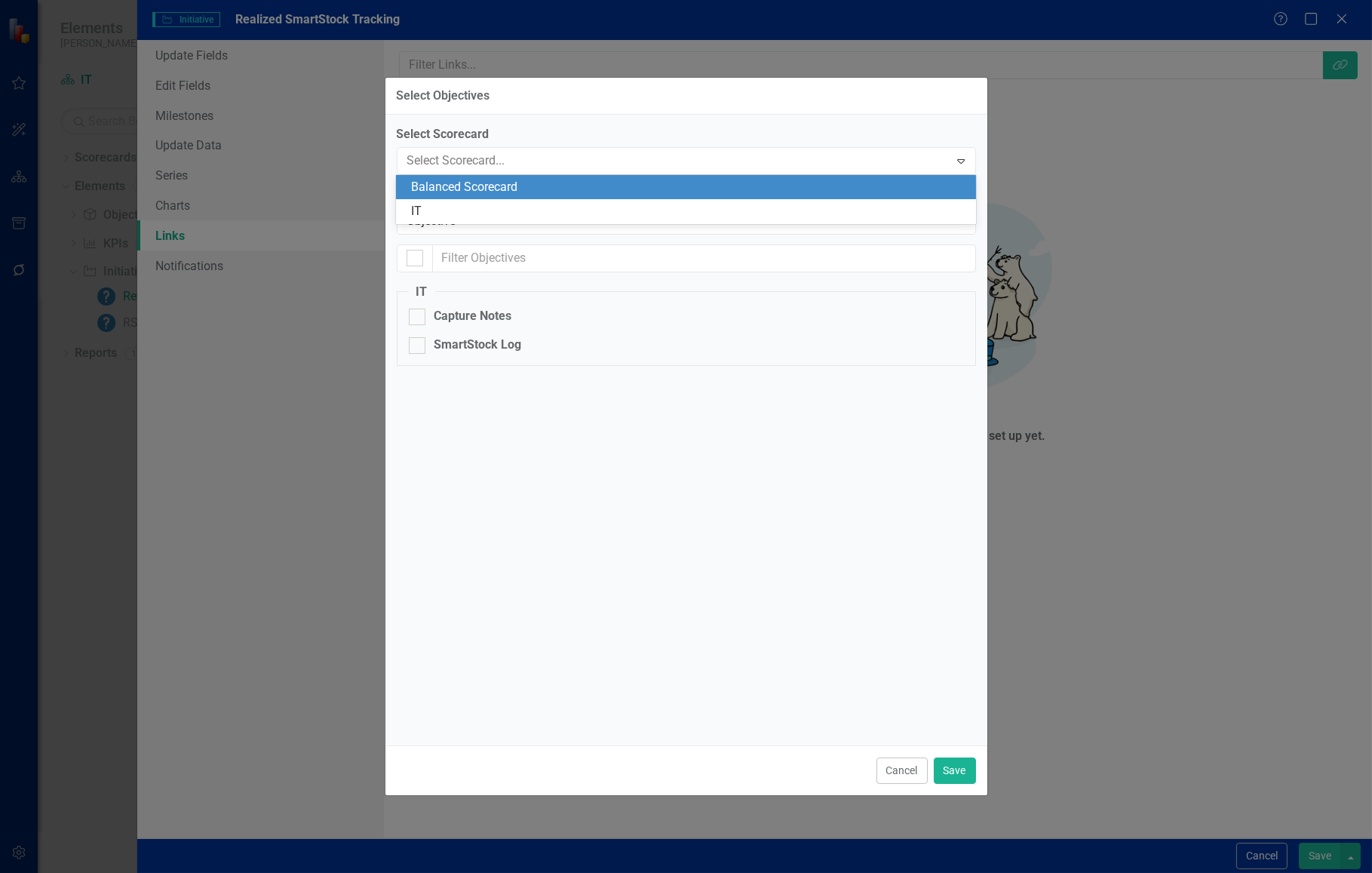
click at [907, 196] on div "Balanced Scorecard" at bounding box center [686, 187] width 579 height 25
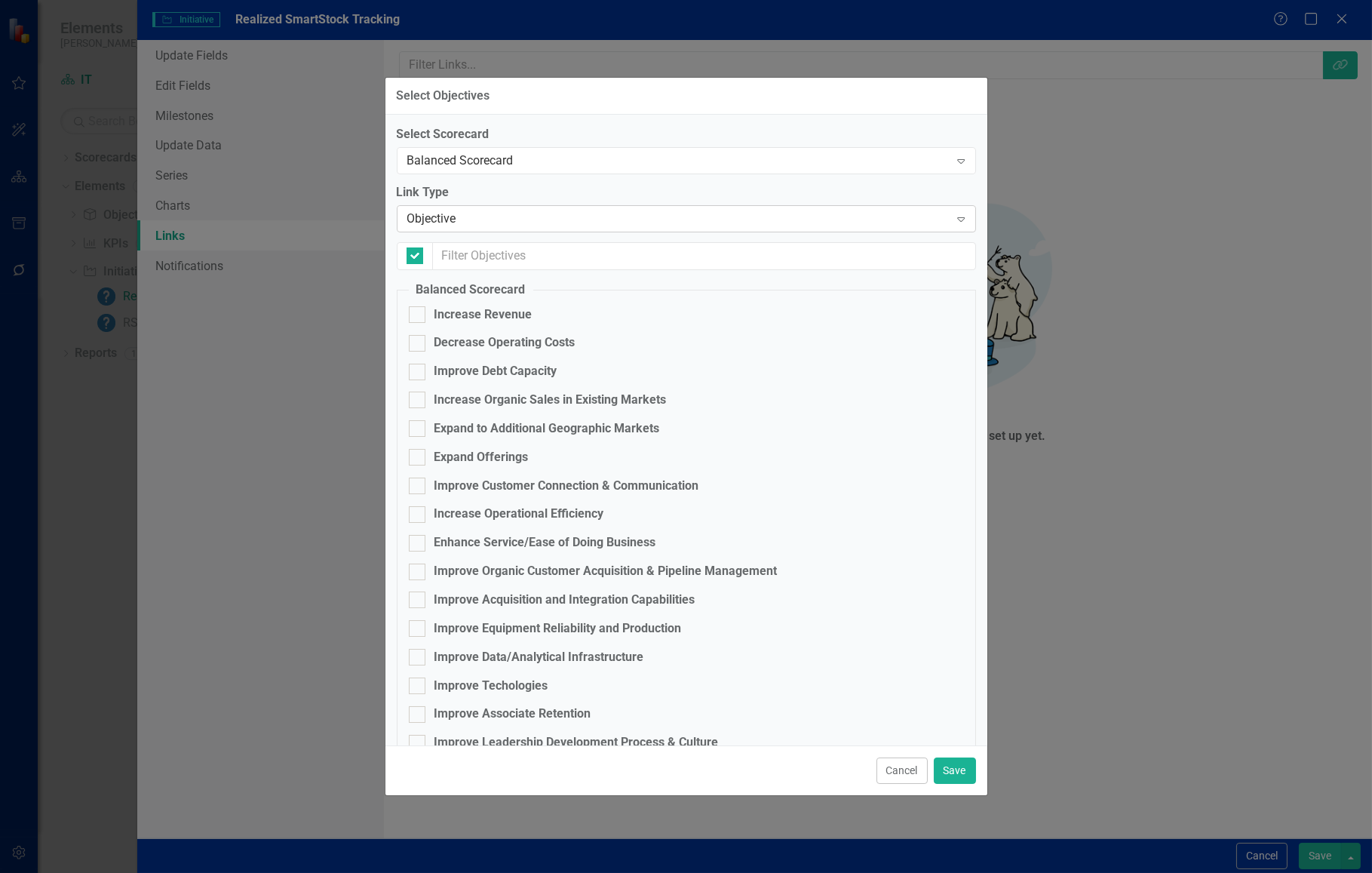
checkbox input "false"
click at [631, 218] on div "Objective" at bounding box center [678, 218] width 542 height 17
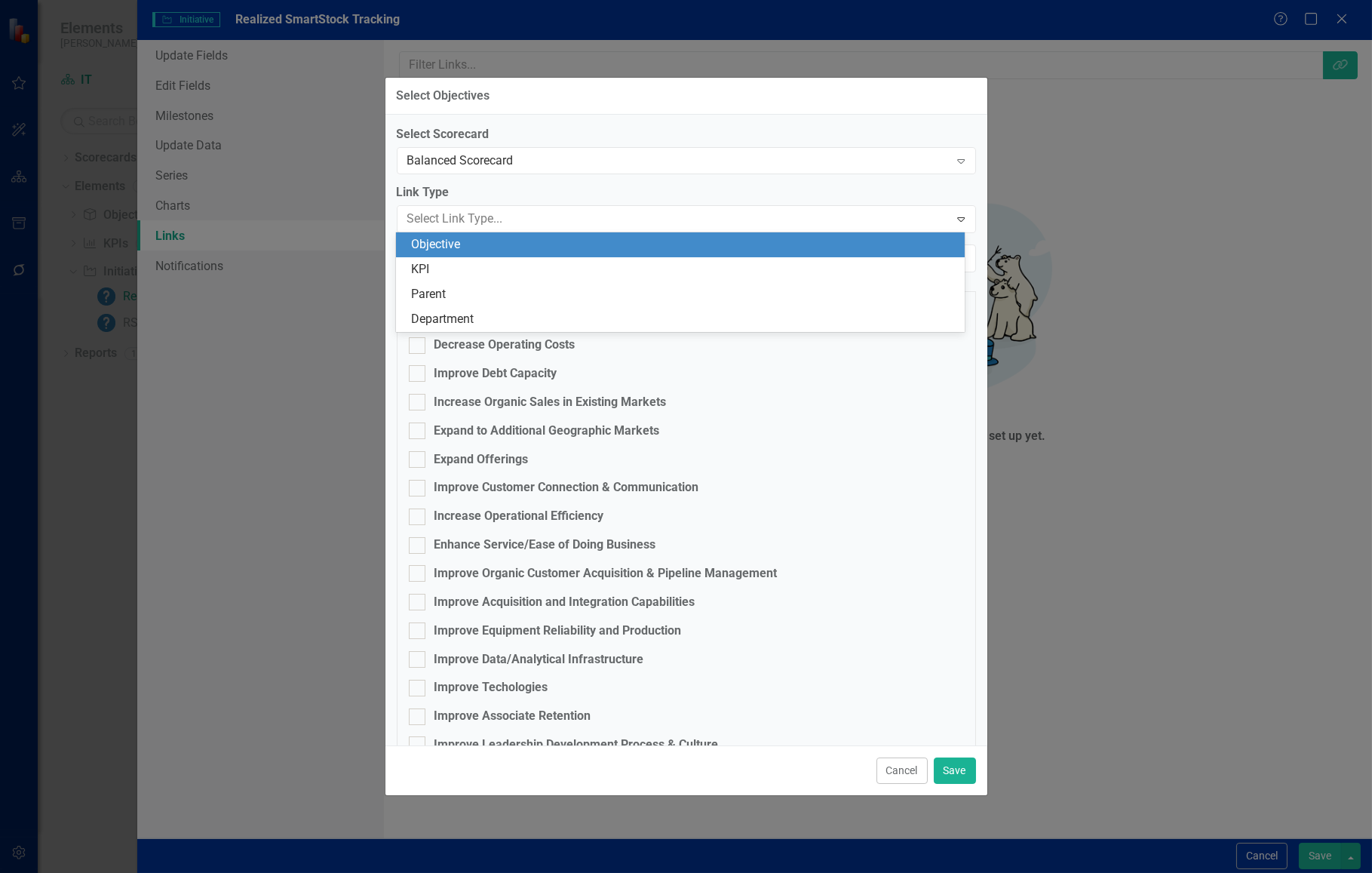
click at [605, 249] on div "Objective" at bounding box center [683, 244] width 545 height 17
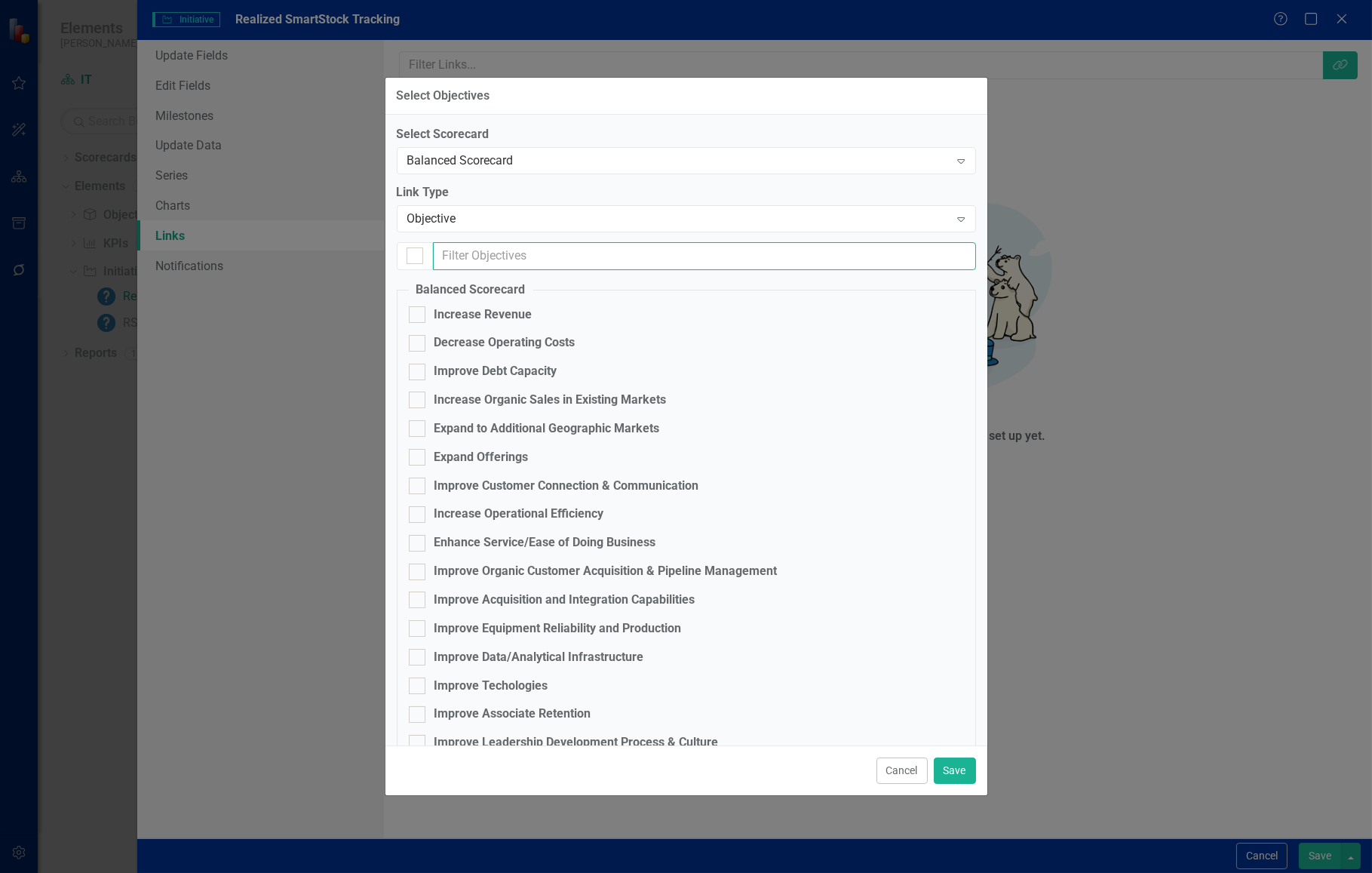
click at [605, 249] on input "text" at bounding box center [704, 256] width 543 height 28
click at [411, 685] on input "Improve Techologies" at bounding box center [413, 682] width 10 height 10
checkbox input "true"
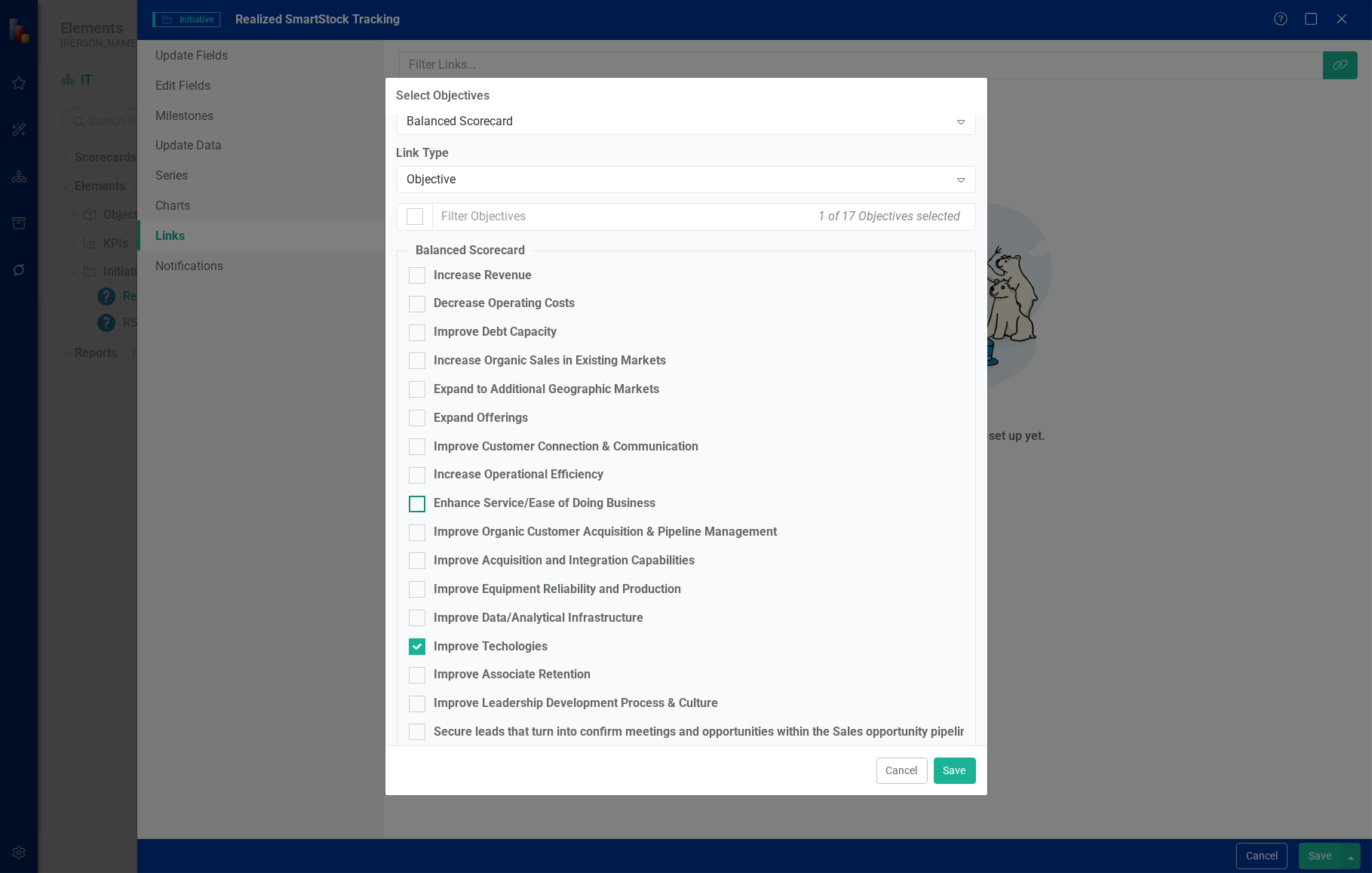
scroll to position [61, 0]
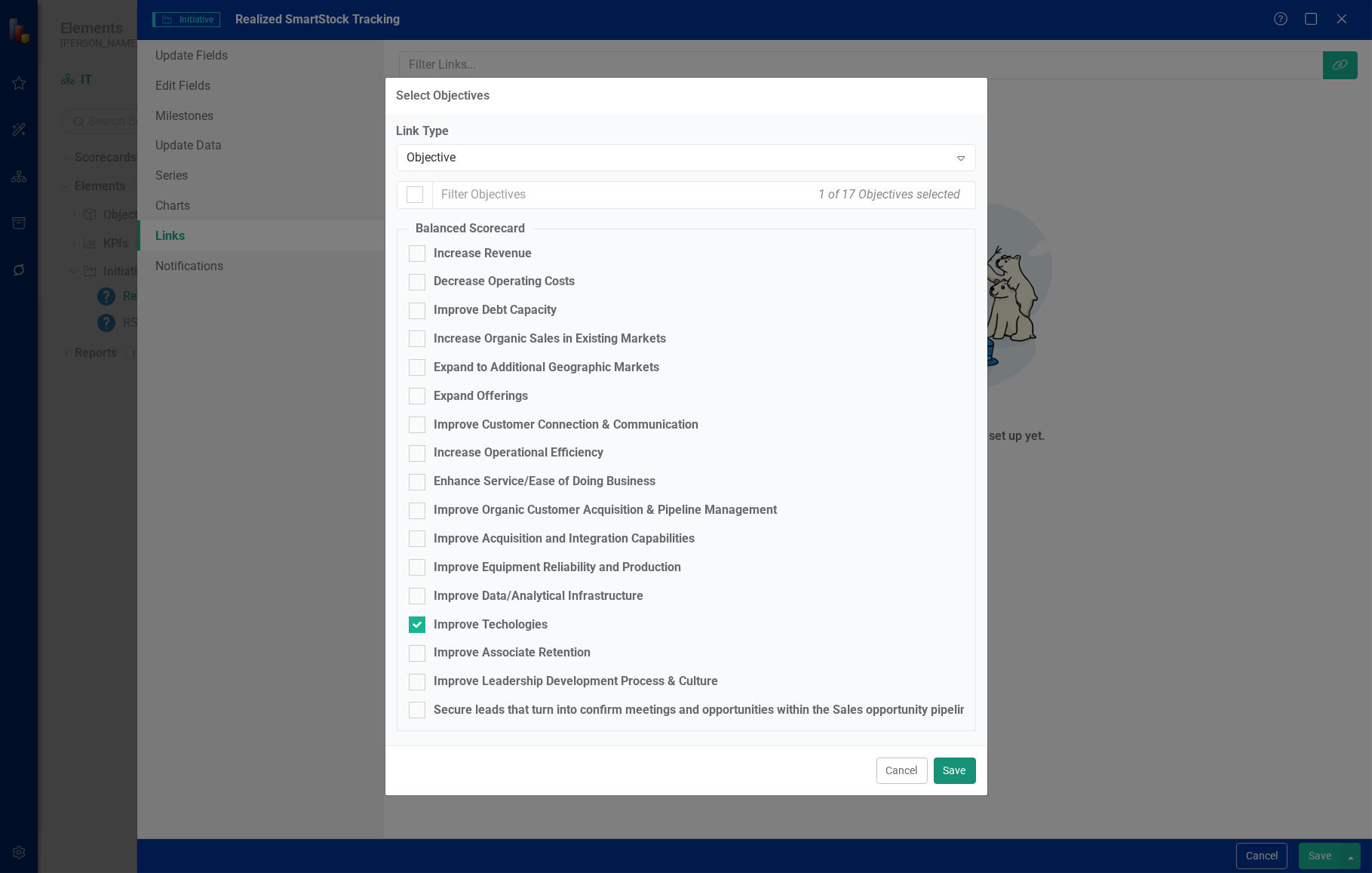
click at [958, 772] on button "Save" at bounding box center [955, 770] width 42 height 26
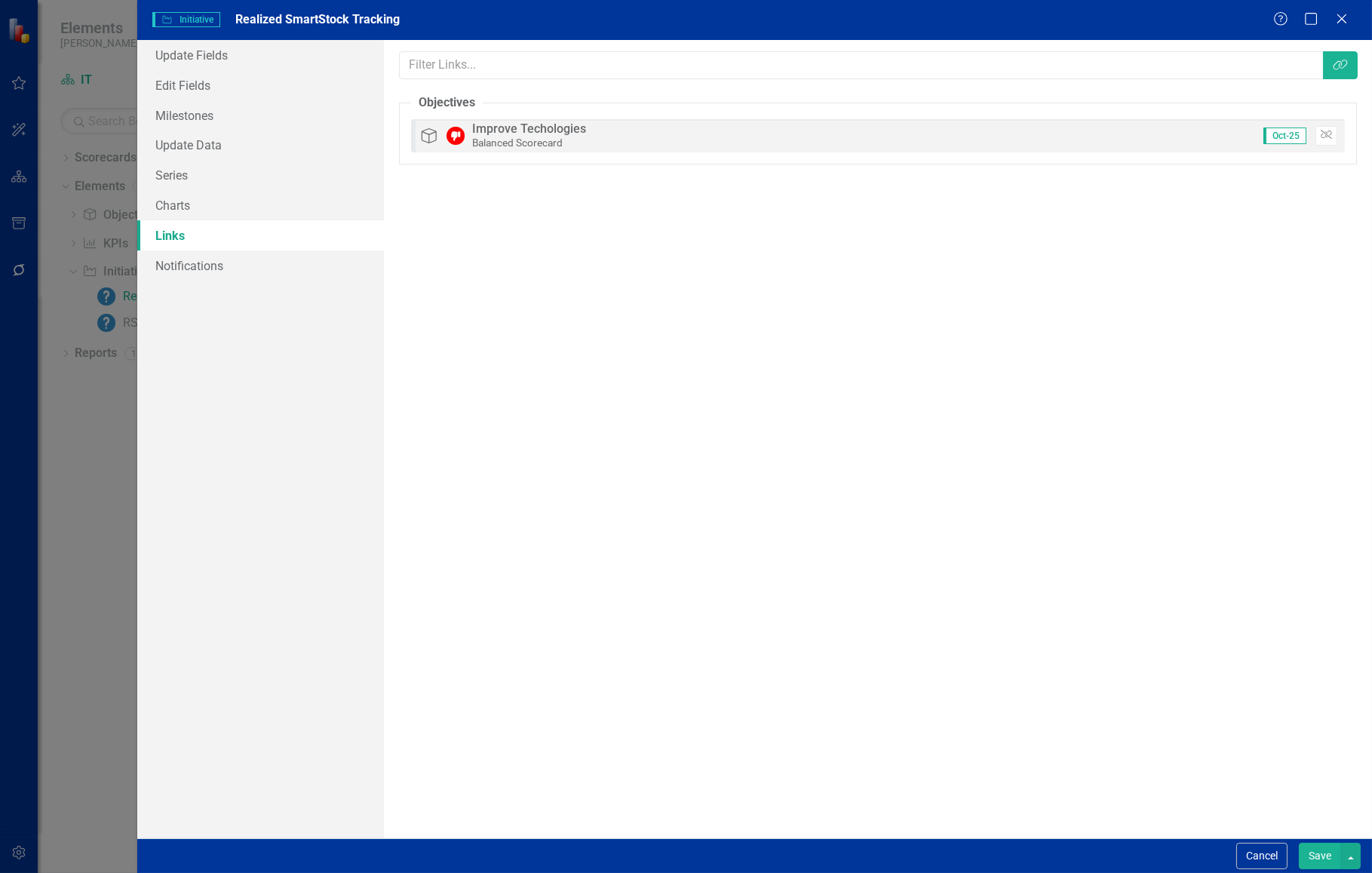
click at [1315, 861] on button "Save" at bounding box center [1320, 855] width 42 height 26
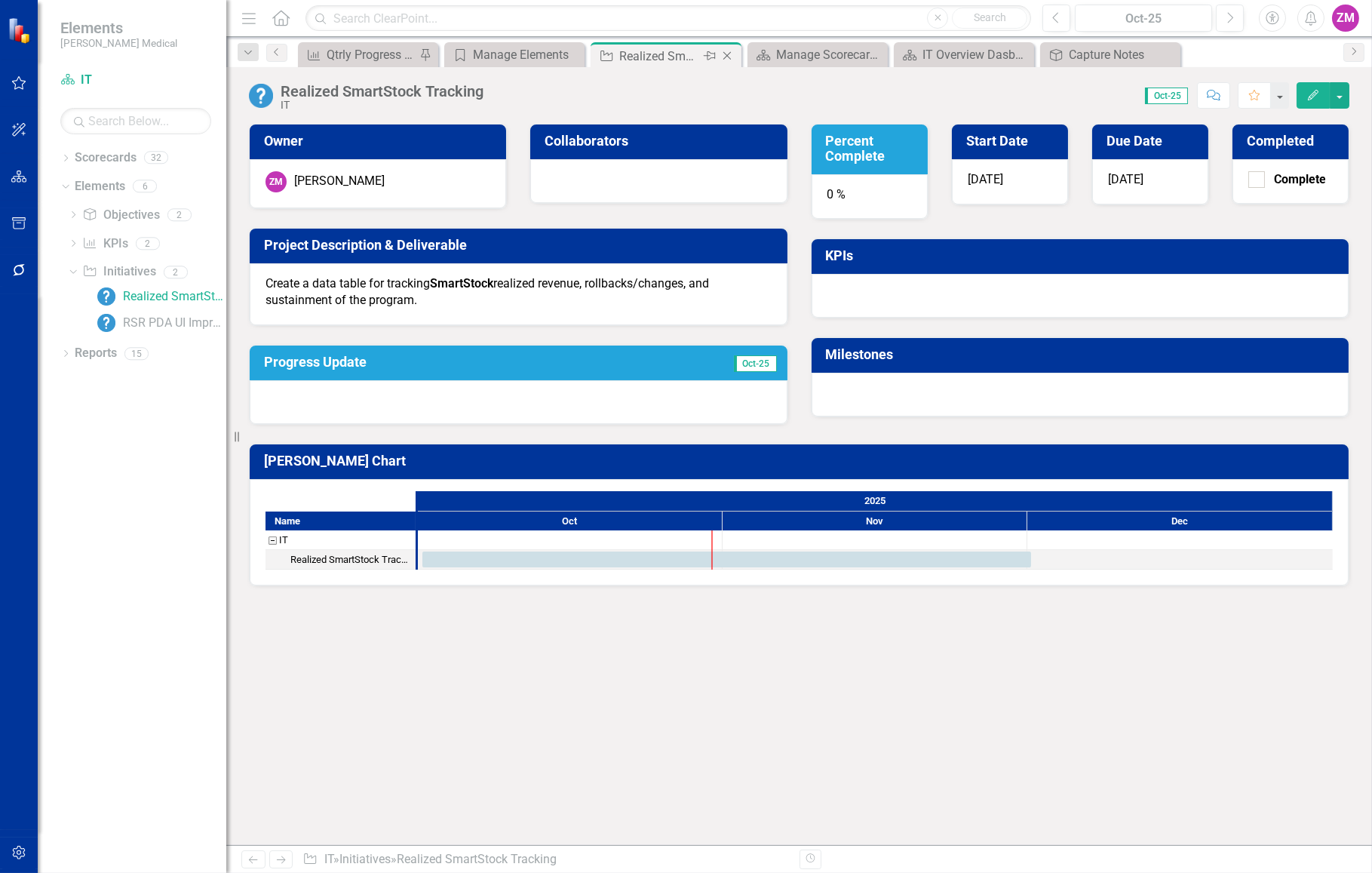
click at [734, 56] on icon "Close" at bounding box center [727, 55] width 15 height 12
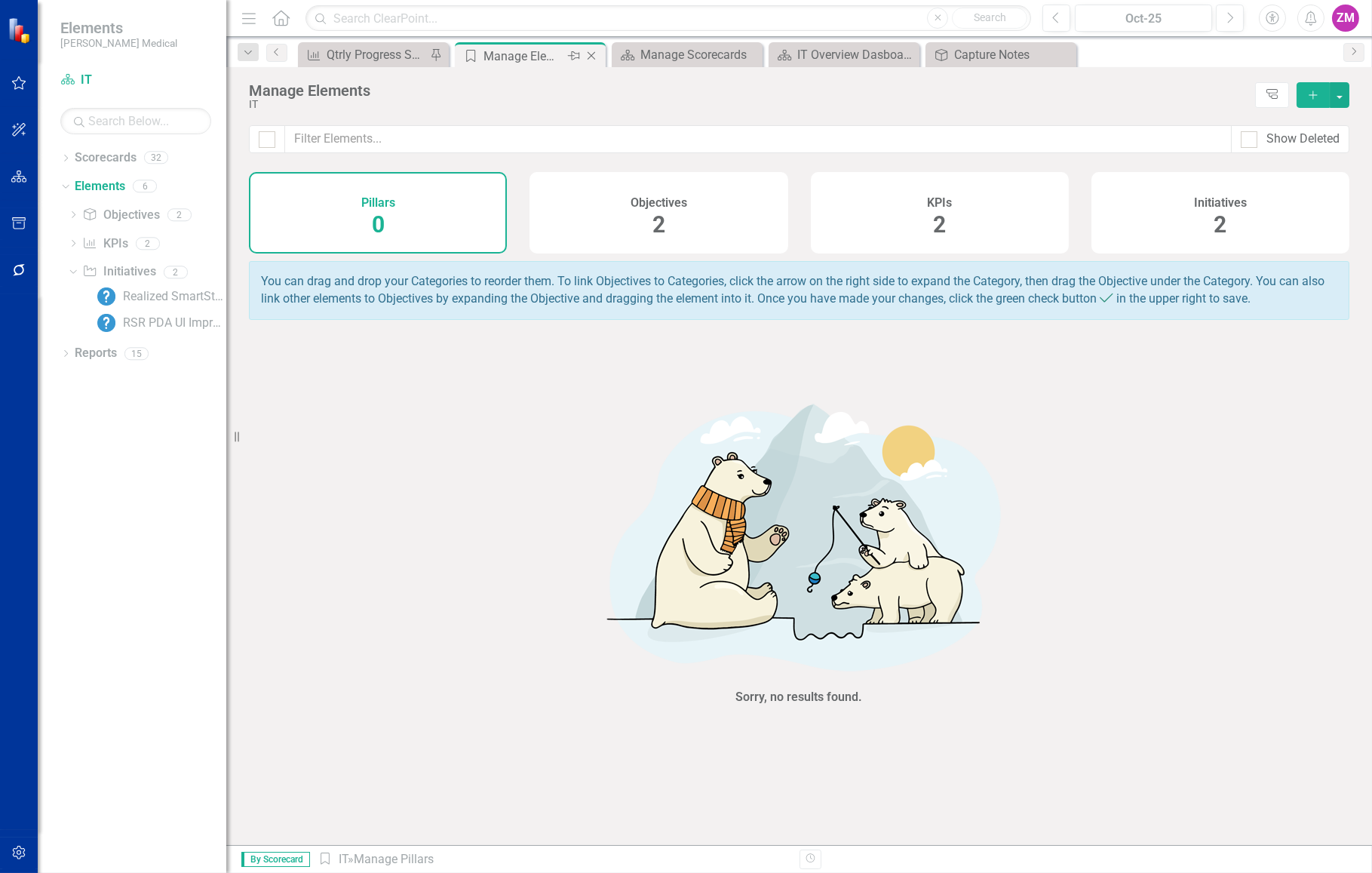
click at [592, 53] on icon "Close" at bounding box center [591, 55] width 15 height 12
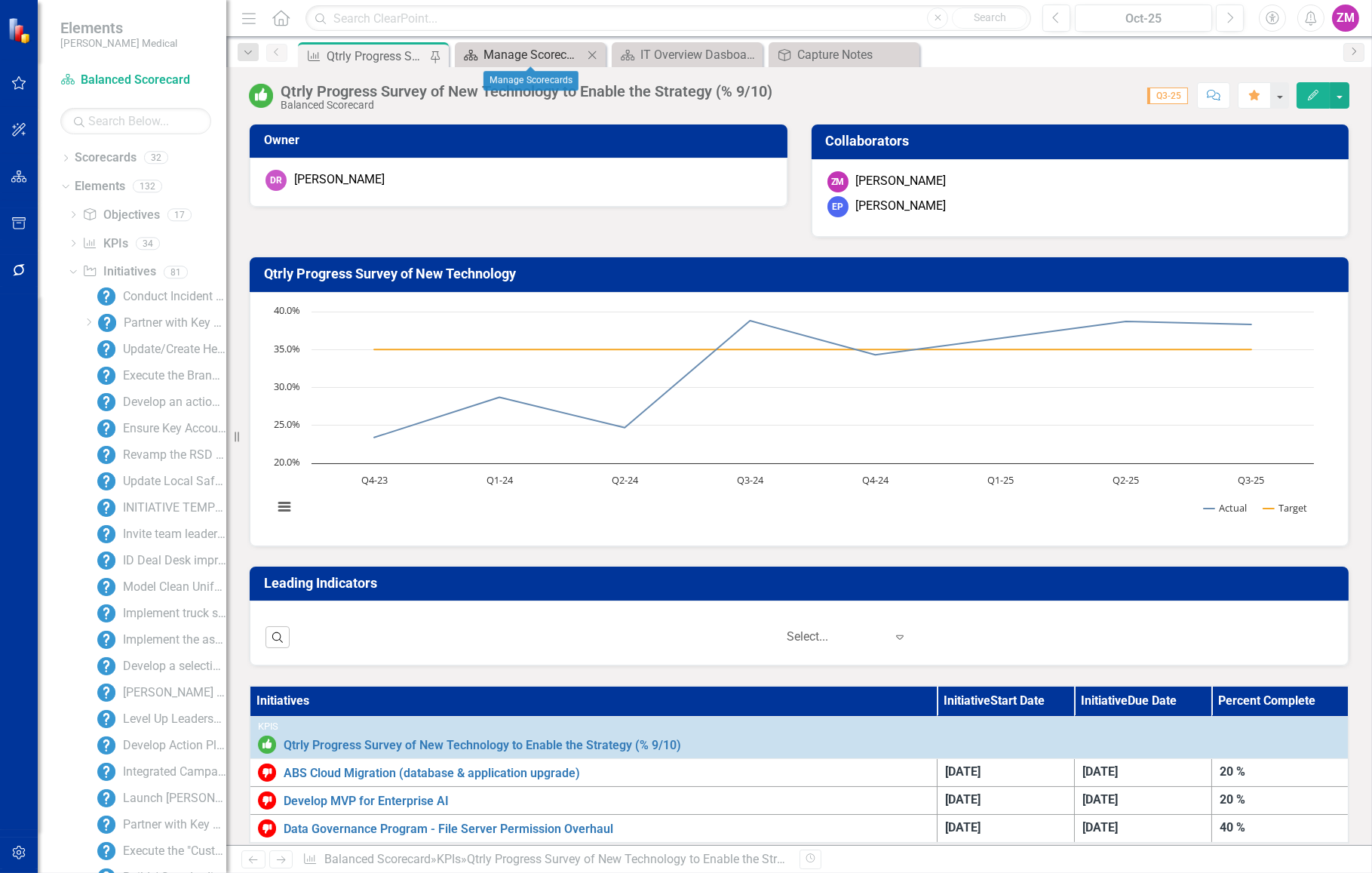
click at [556, 48] on div "Manage Scorecards" at bounding box center [533, 54] width 100 height 19
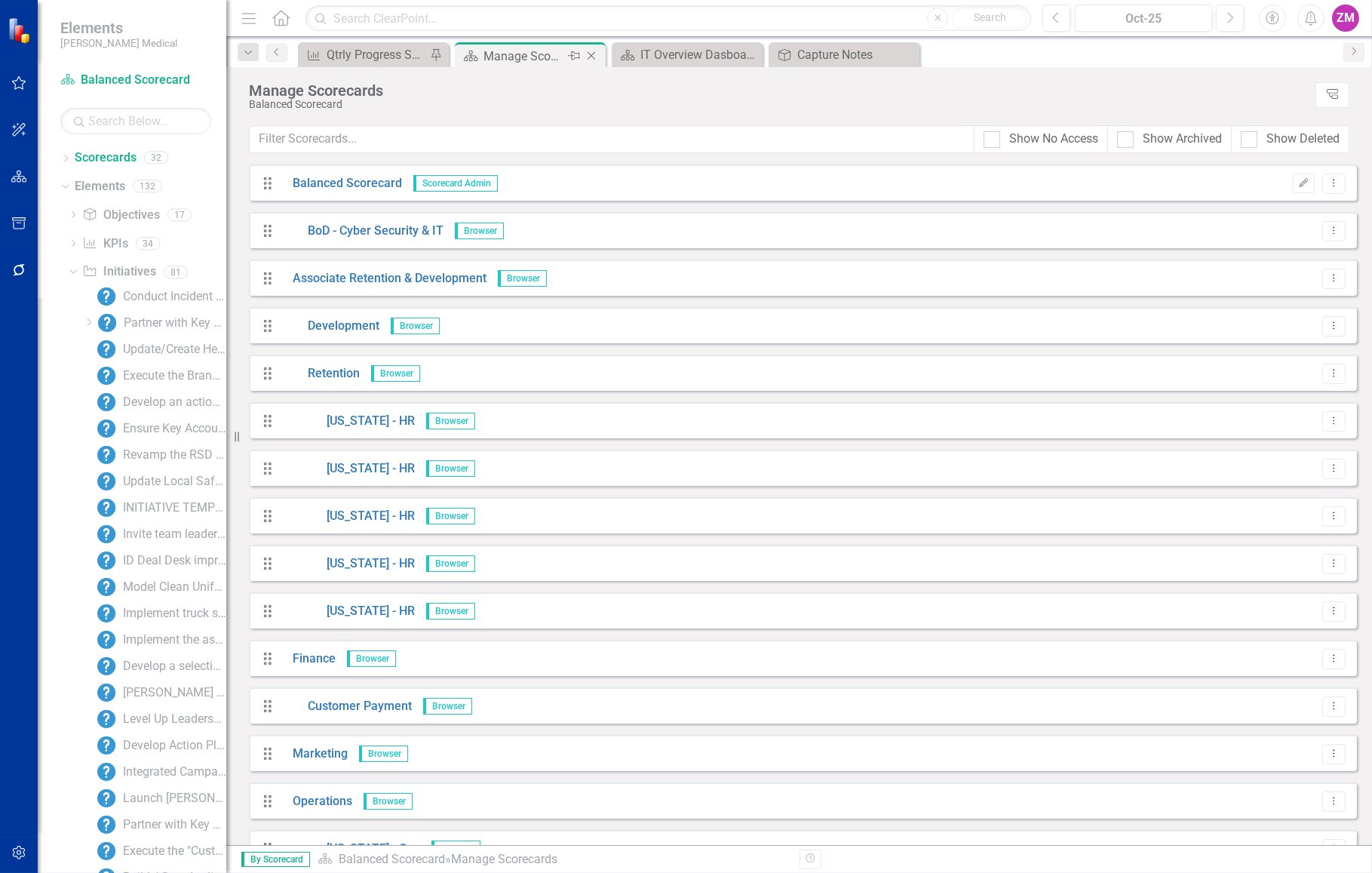
click at [593, 49] on div "Close" at bounding box center [592, 56] width 19 height 19
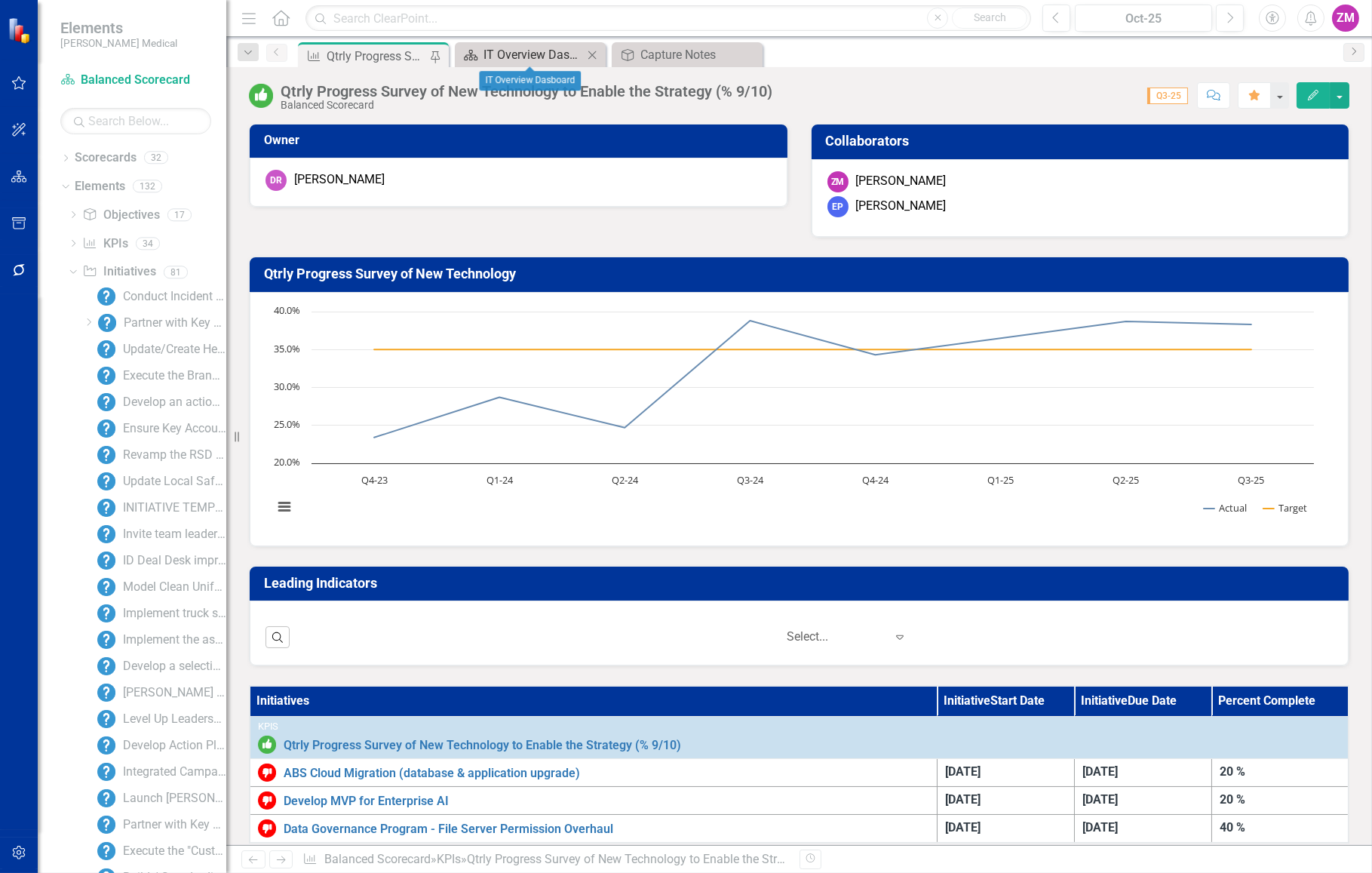
click at [562, 49] on div "IT Overview Dasboard" at bounding box center [533, 54] width 100 height 19
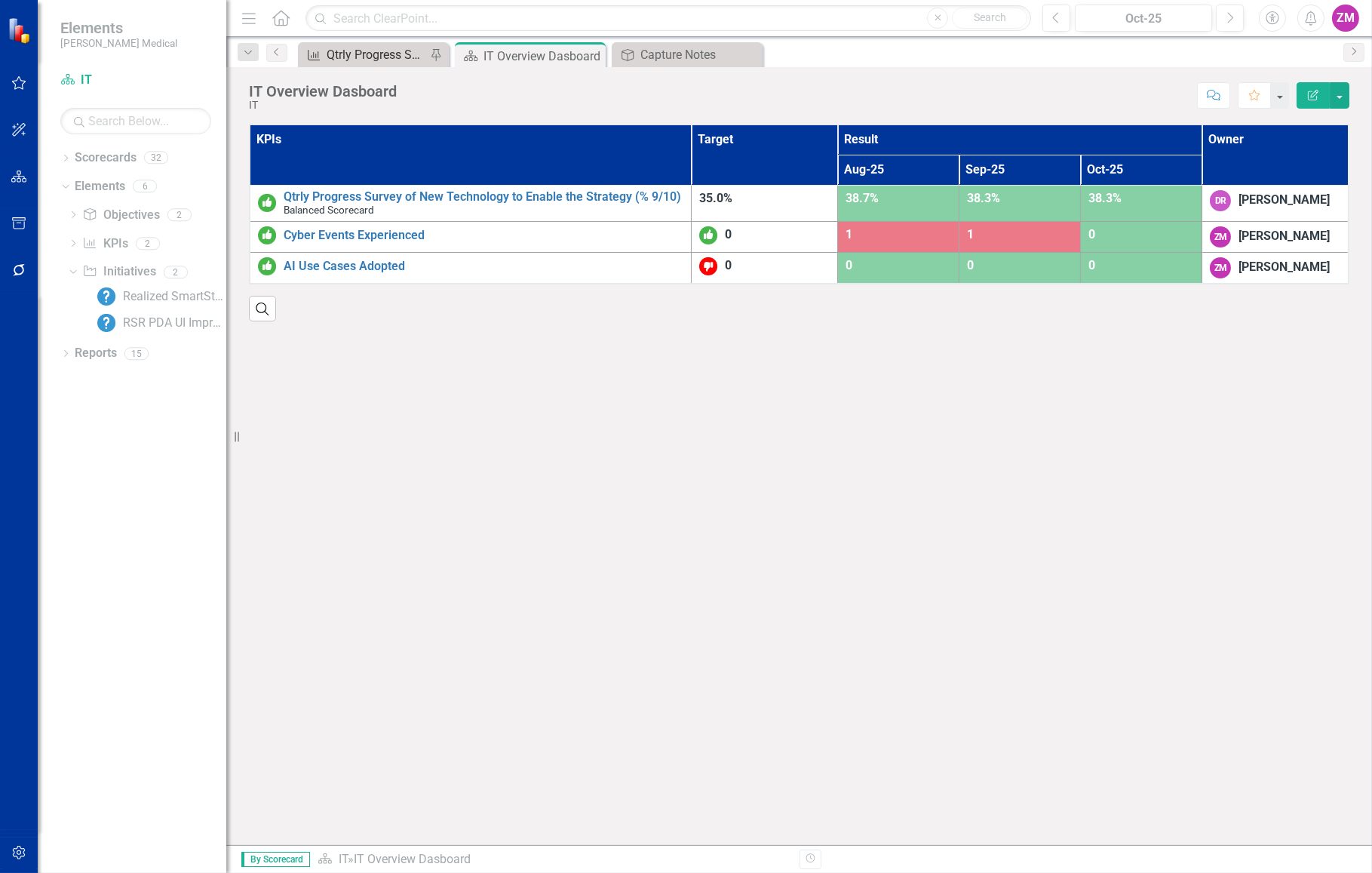
click at [372, 45] on div "Qtrly Progress Survey of New Technology to Enable the Strategy (% 9/10)" at bounding box center [377, 54] width 100 height 19
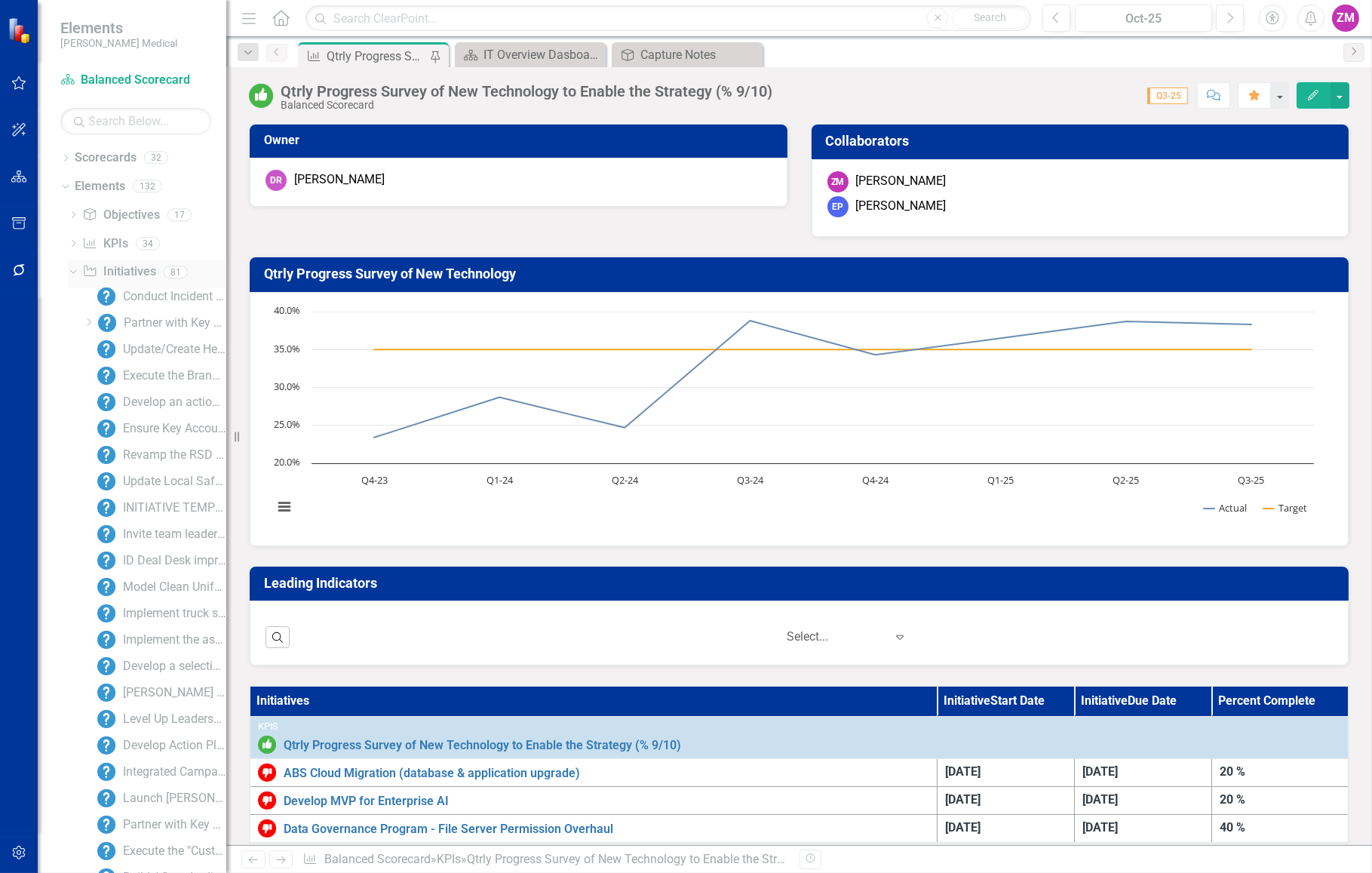
click at [134, 271] on link "Initiative Initiatives" at bounding box center [118, 271] width 73 height 17
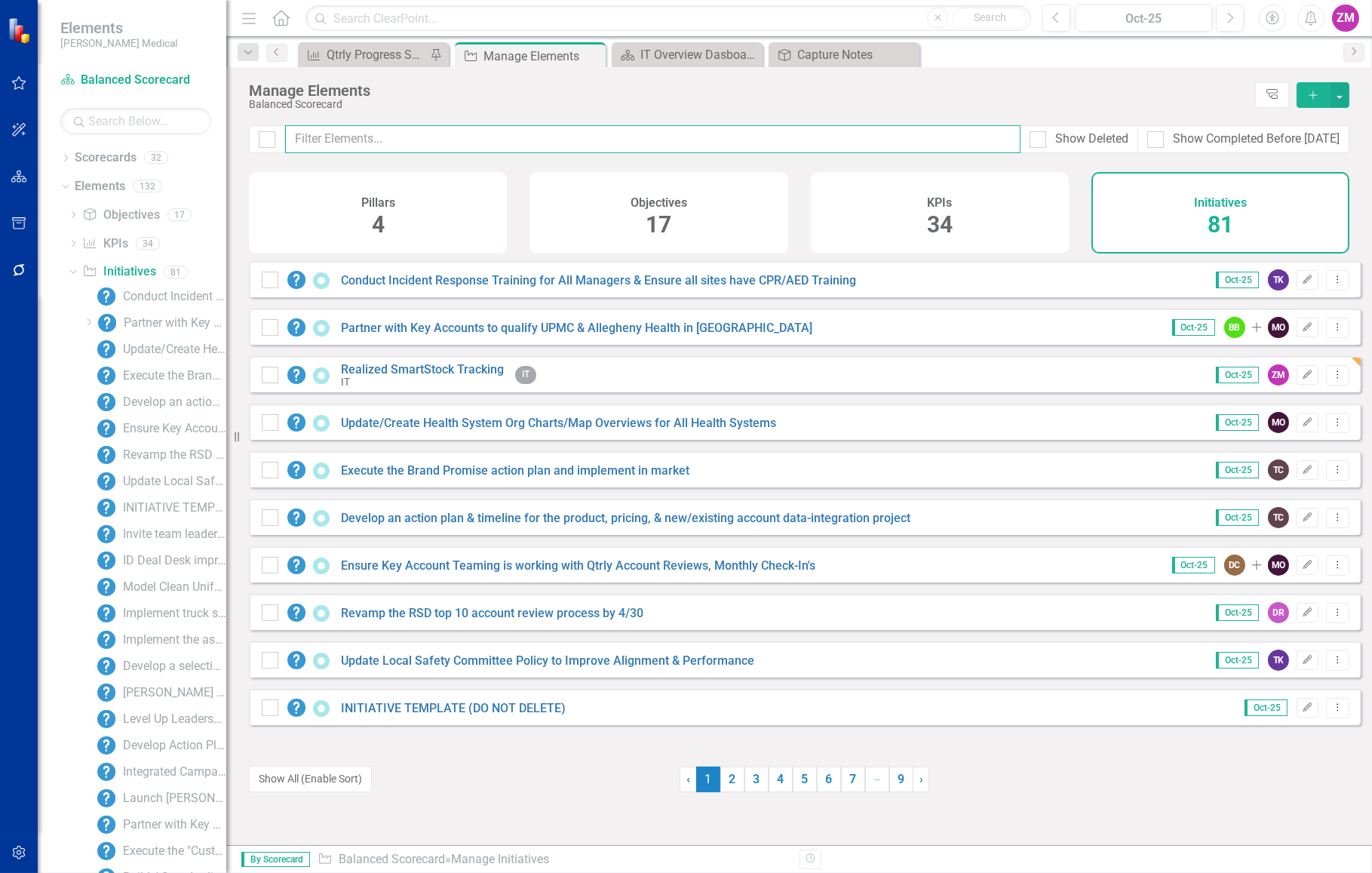
click at [423, 141] on input "text" at bounding box center [653, 139] width 735 height 28
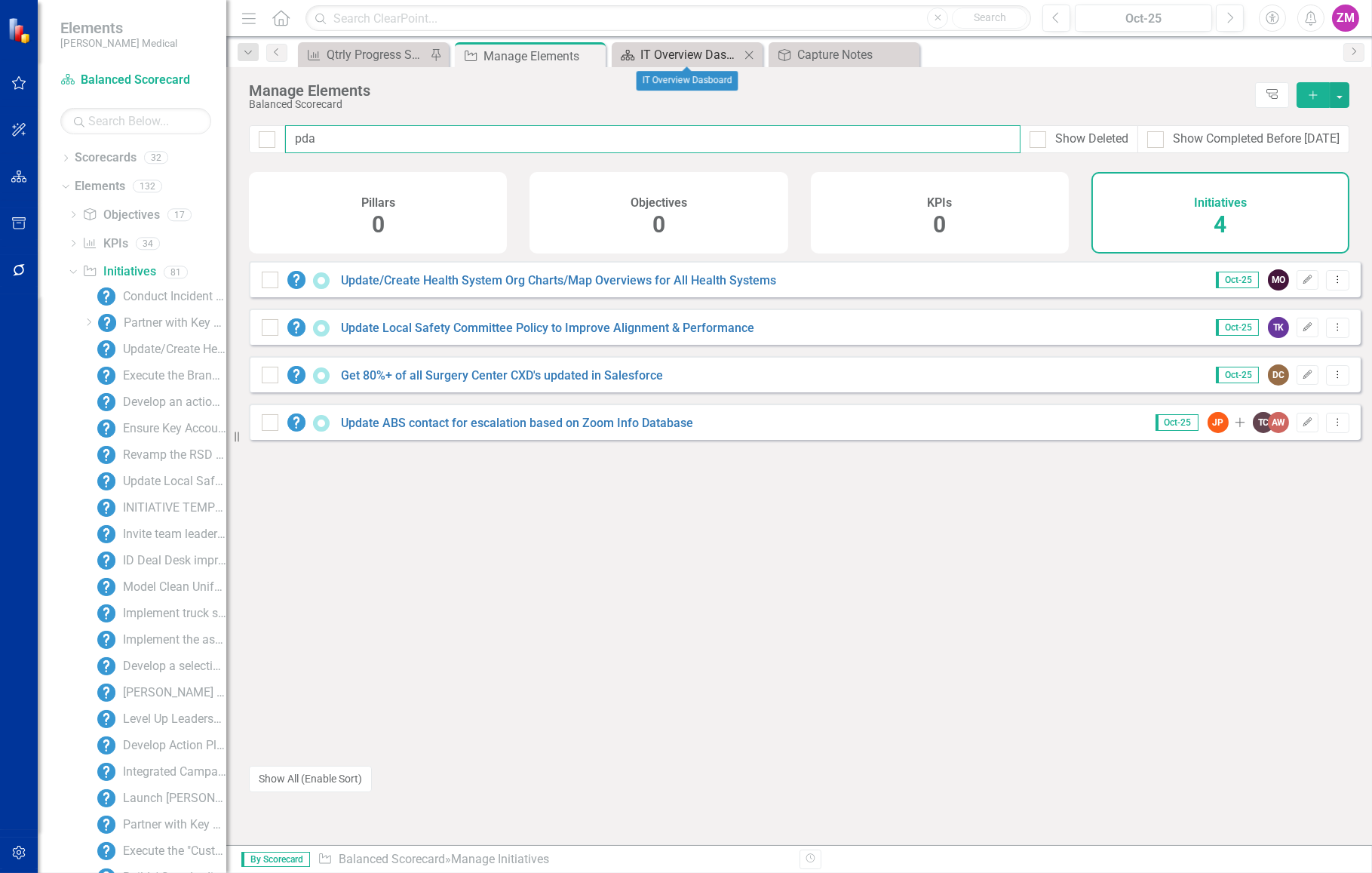
type input "pda"
click at [709, 53] on div "IT Overview Dasboard" at bounding box center [690, 54] width 100 height 19
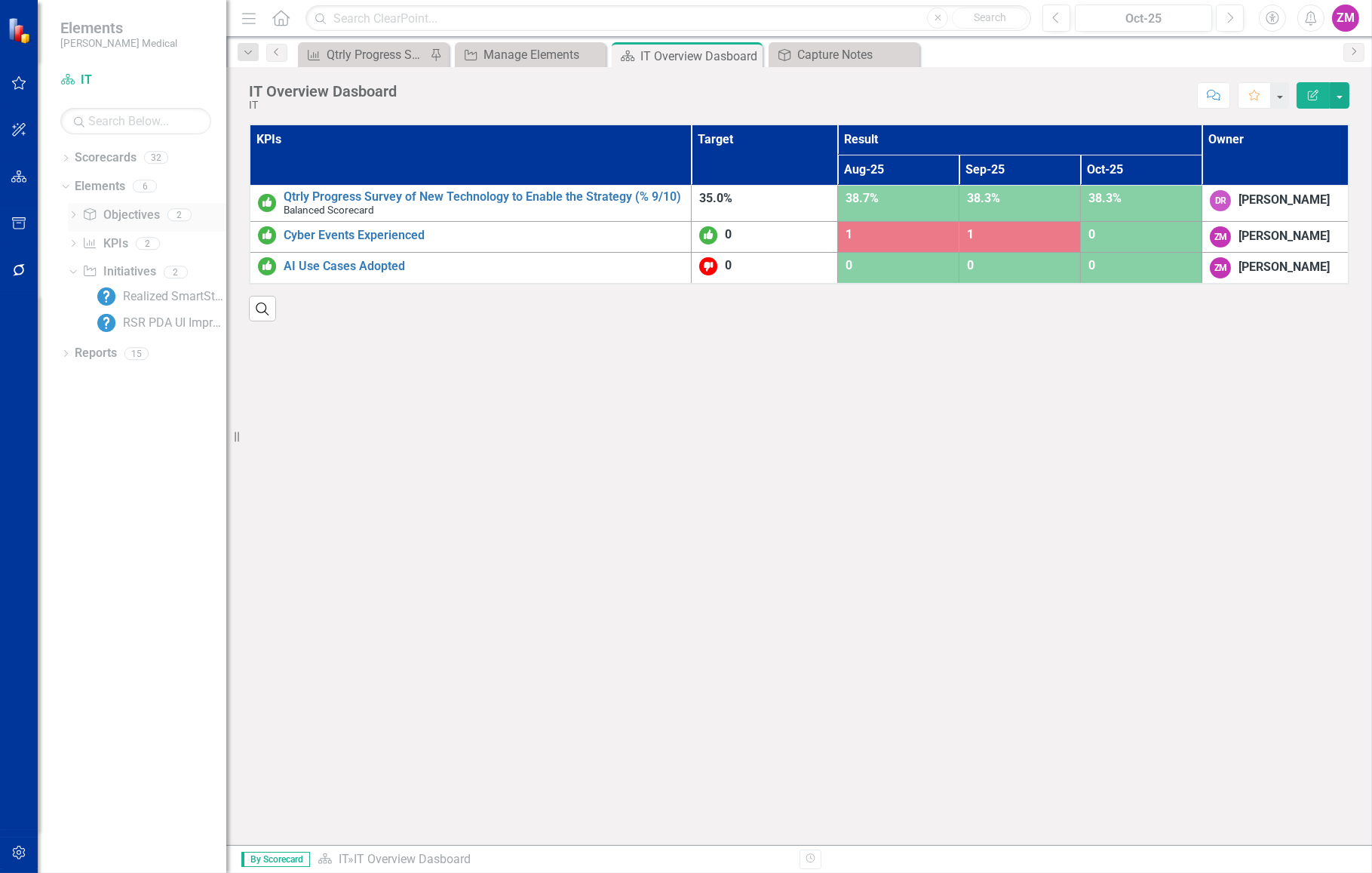
click at [136, 214] on link "Objective Objectives" at bounding box center [120, 214] width 77 height 17
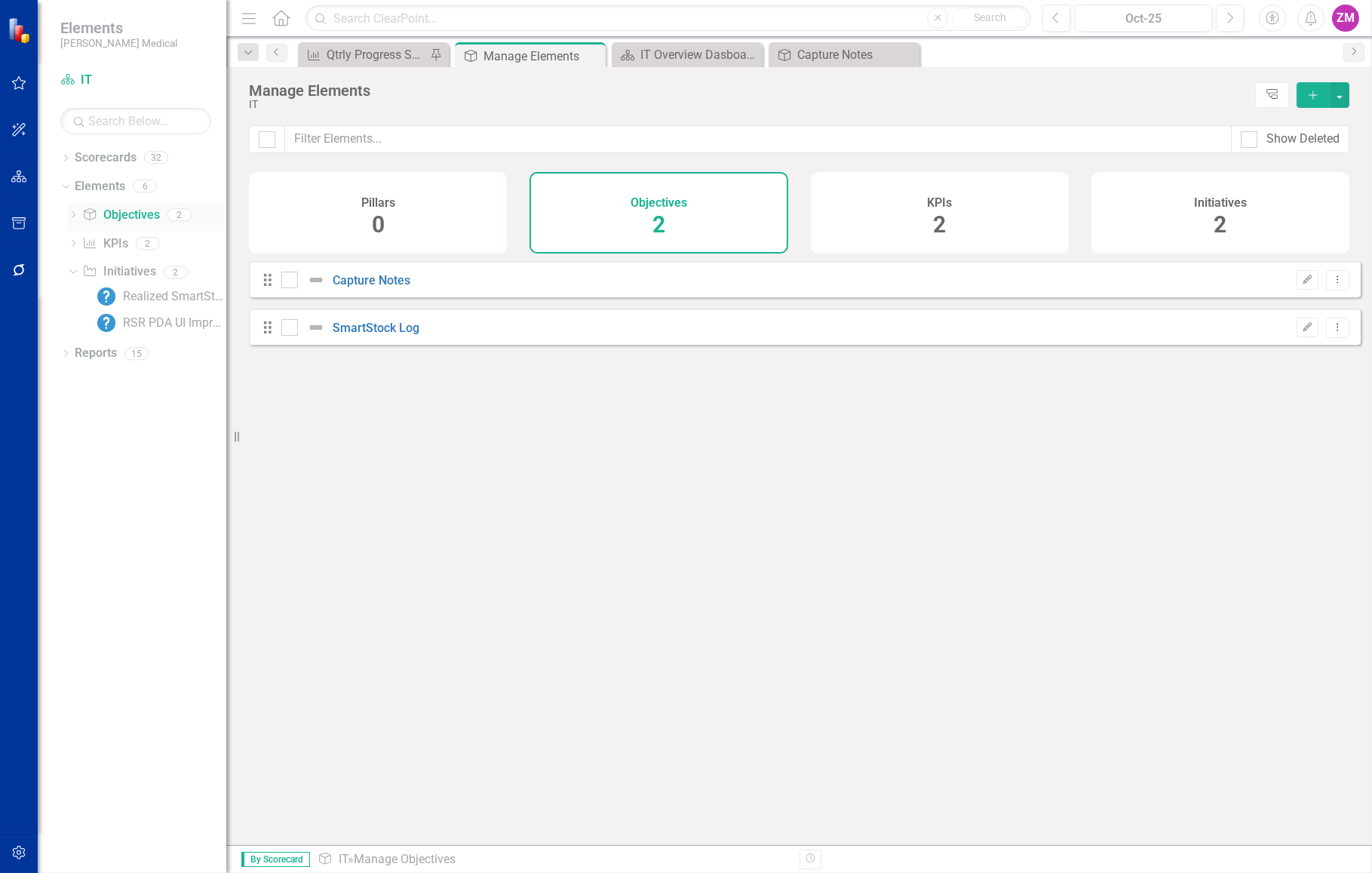
checkbox input "false"
click at [125, 271] on link "Initiative Initiatives" at bounding box center [118, 271] width 73 height 17
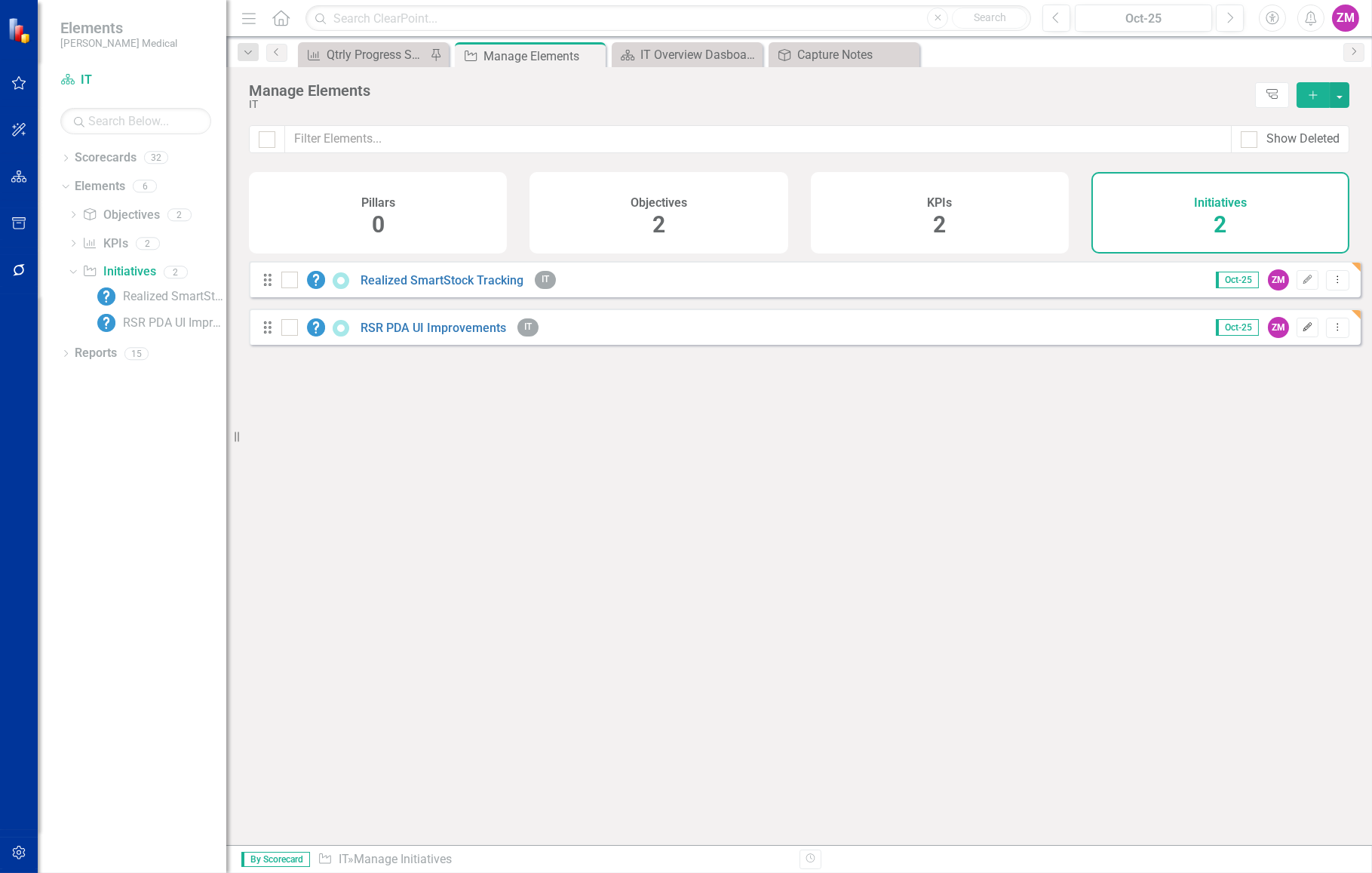
click at [1304, 332] on icon "button" at bounding box center [1308, 327] width 9 height 9
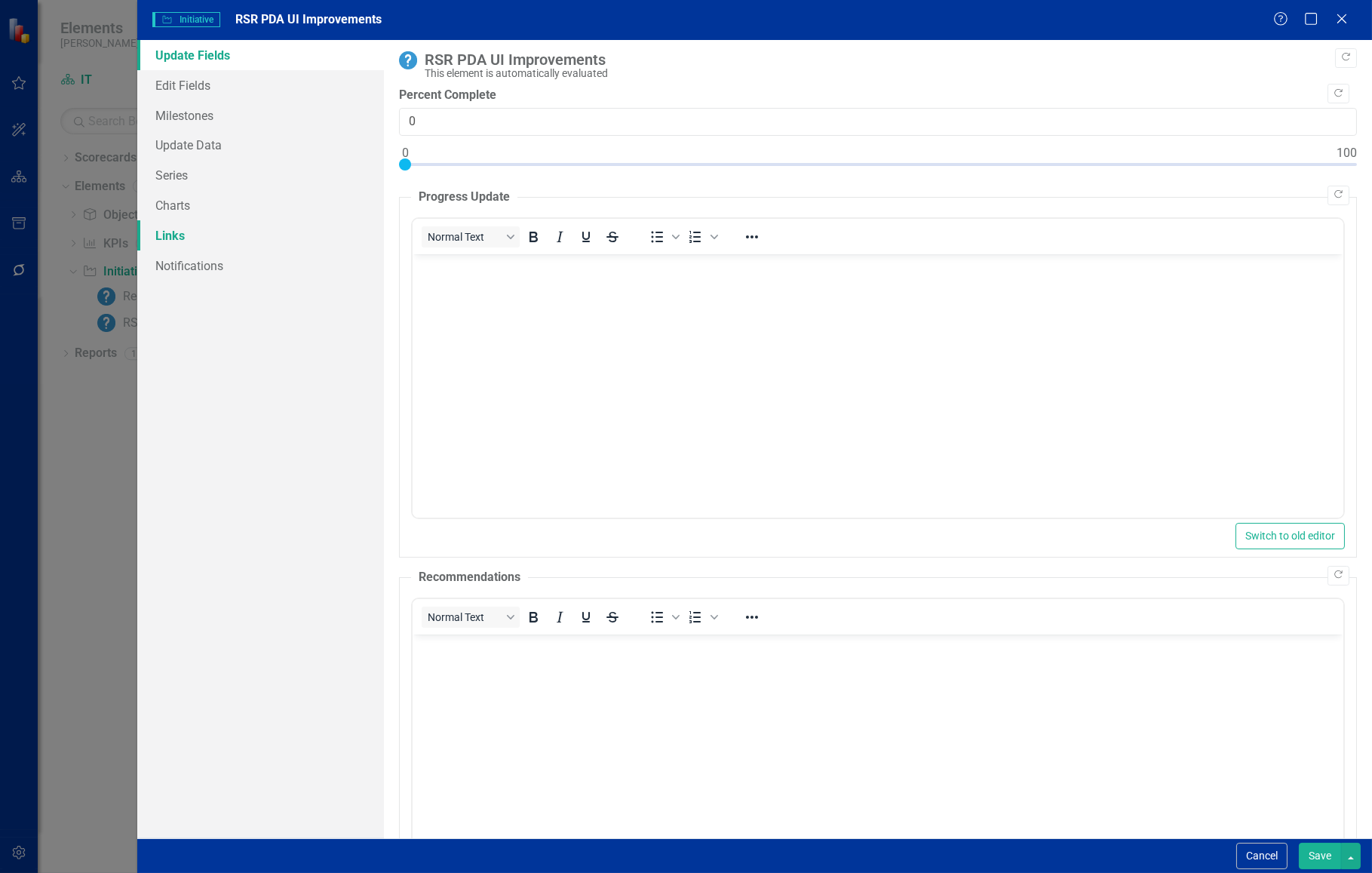
click at [199, 234] on link "Links" at bounding box center [260, 235] width 247 height 30
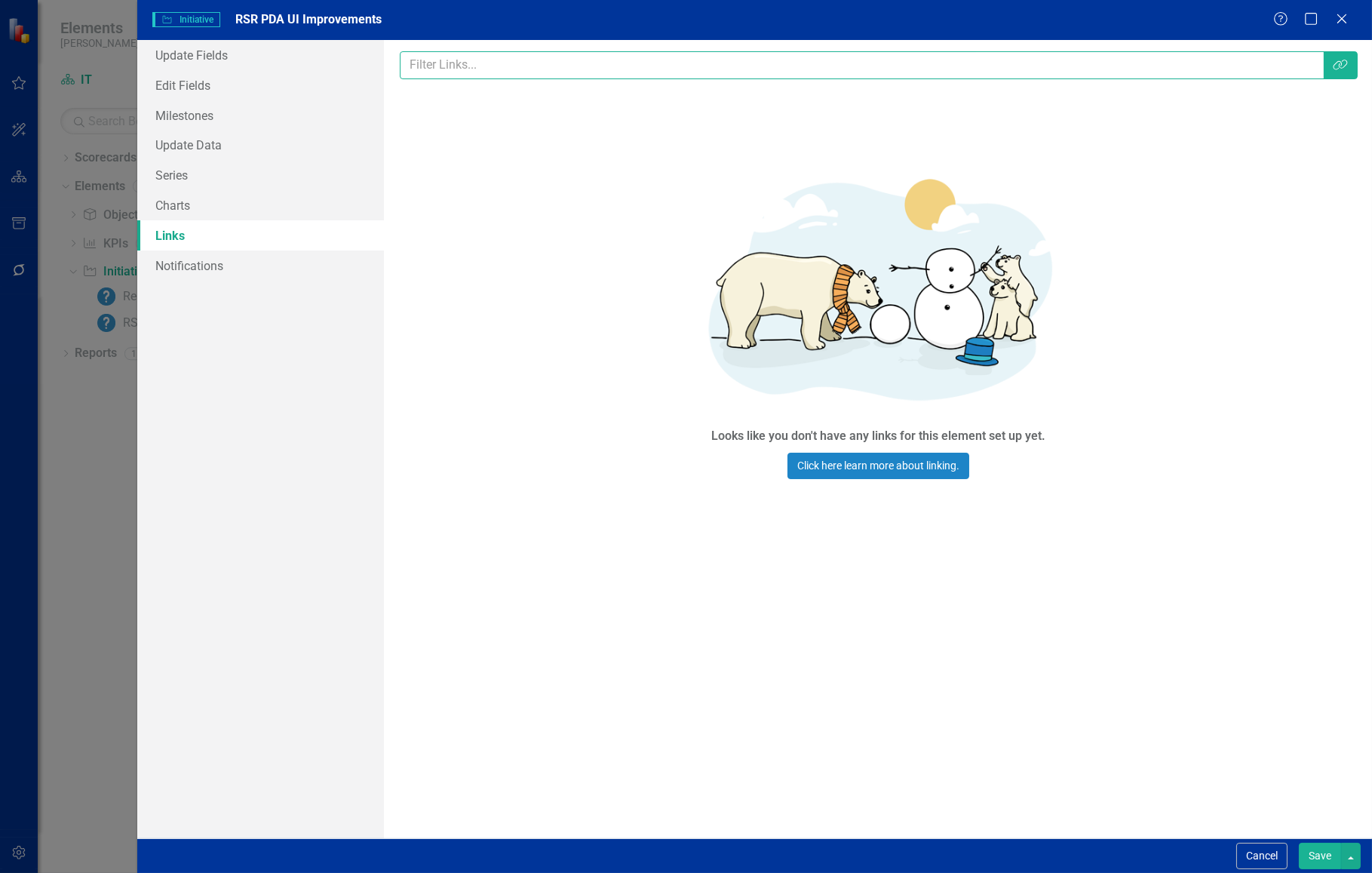
click at [516, 72] on input "text" at bounding box center [862, 65] width 924 height 28
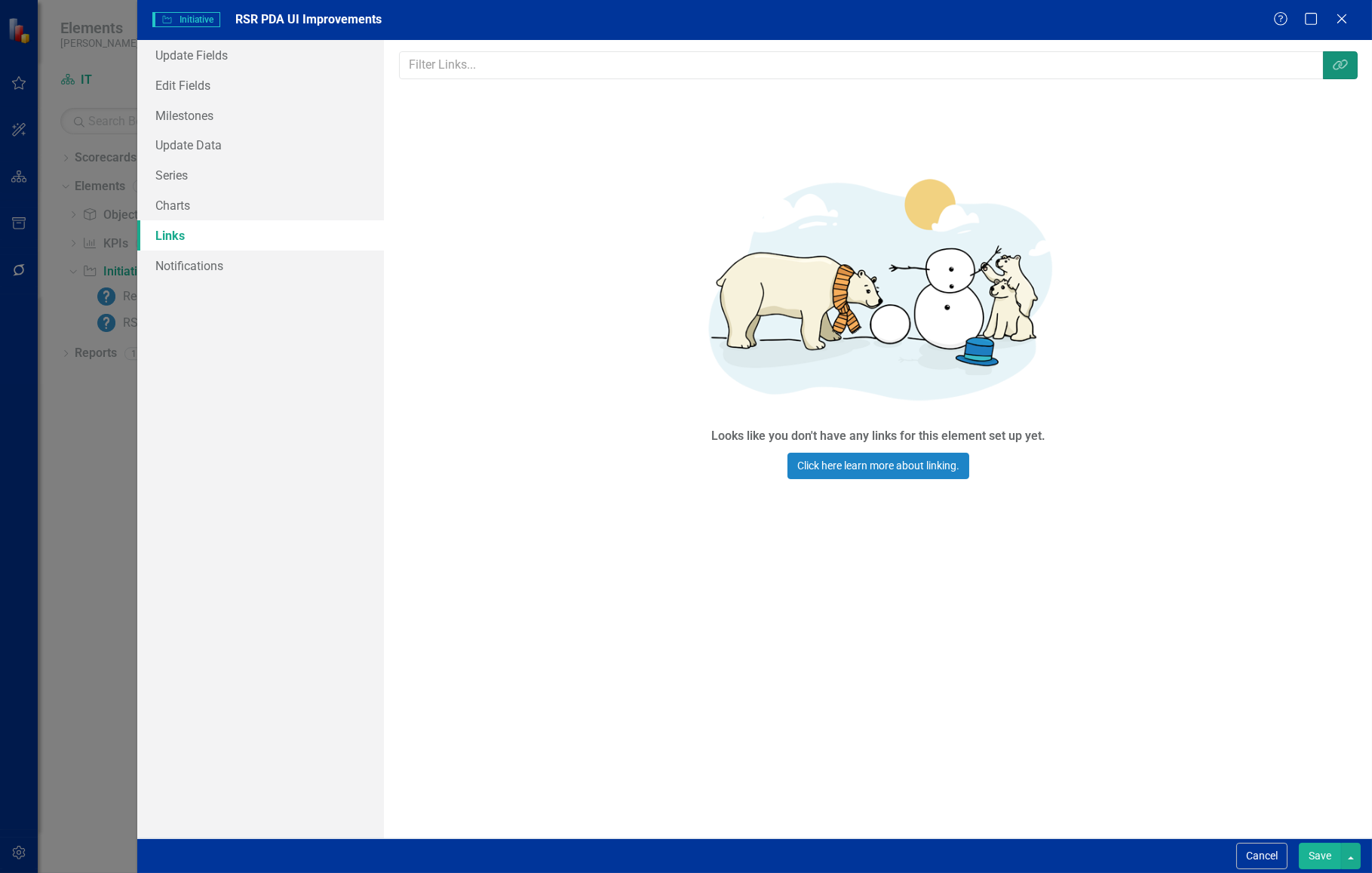
click at [1339, 69] on icon "Link Tag" at bounding box center [1340, 64] width 15 height 12
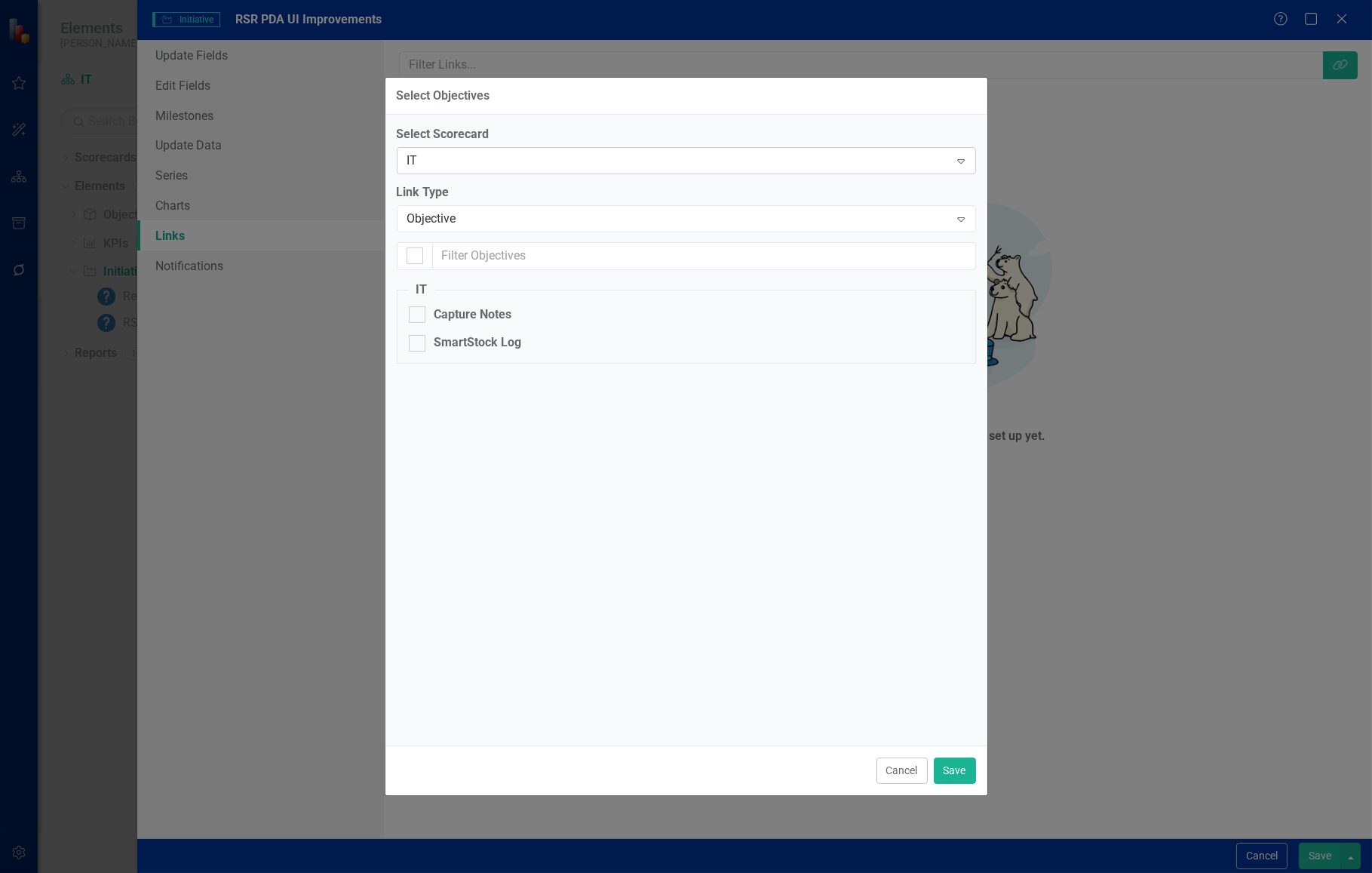
click at [530, 161] on div "IT" at bounding box center [678, 159] width 542 height 17
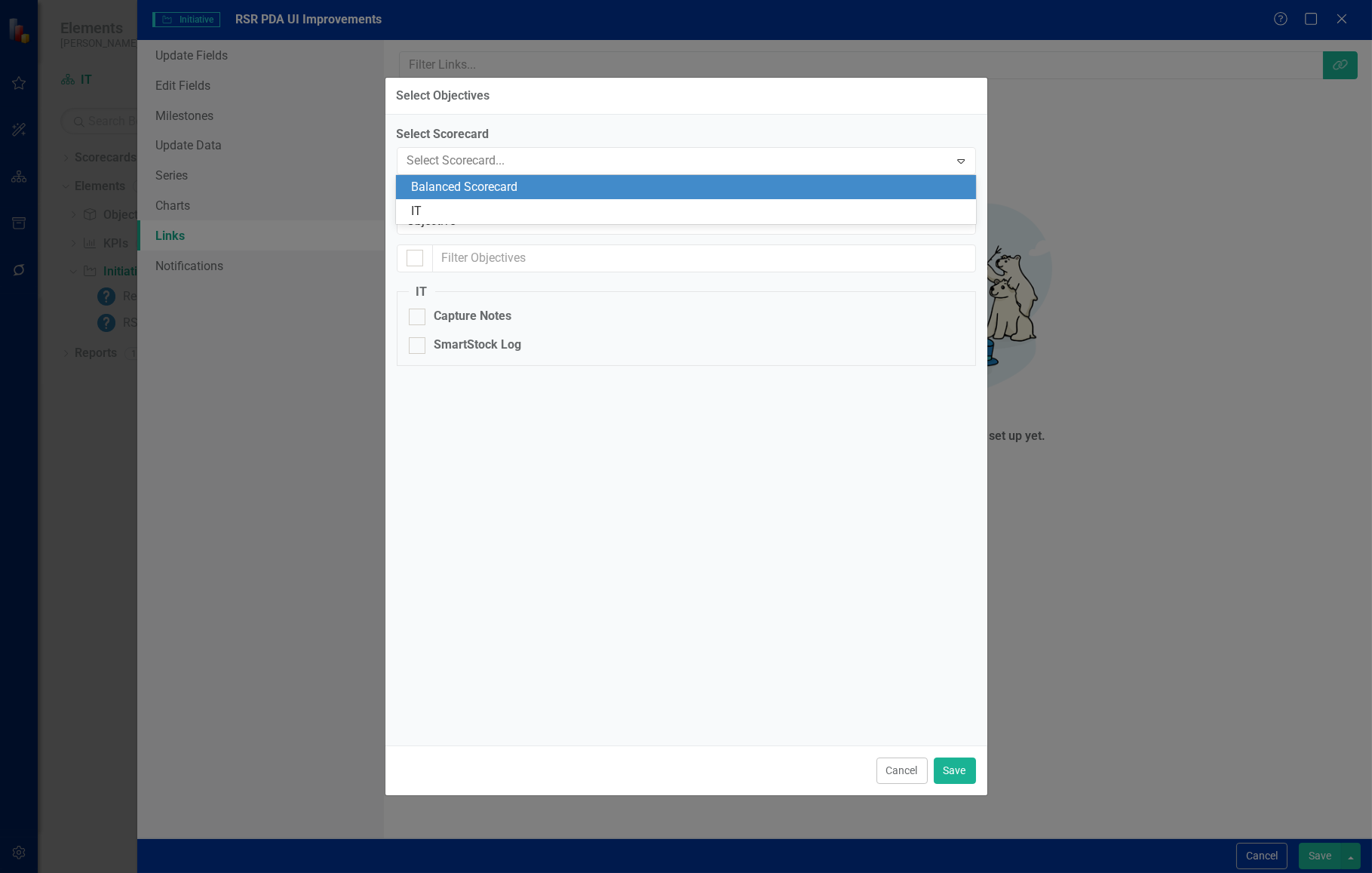
click at [513, 185] on div "Balanced Scorecard" at bounding box center [688, 186] width 555 height 17
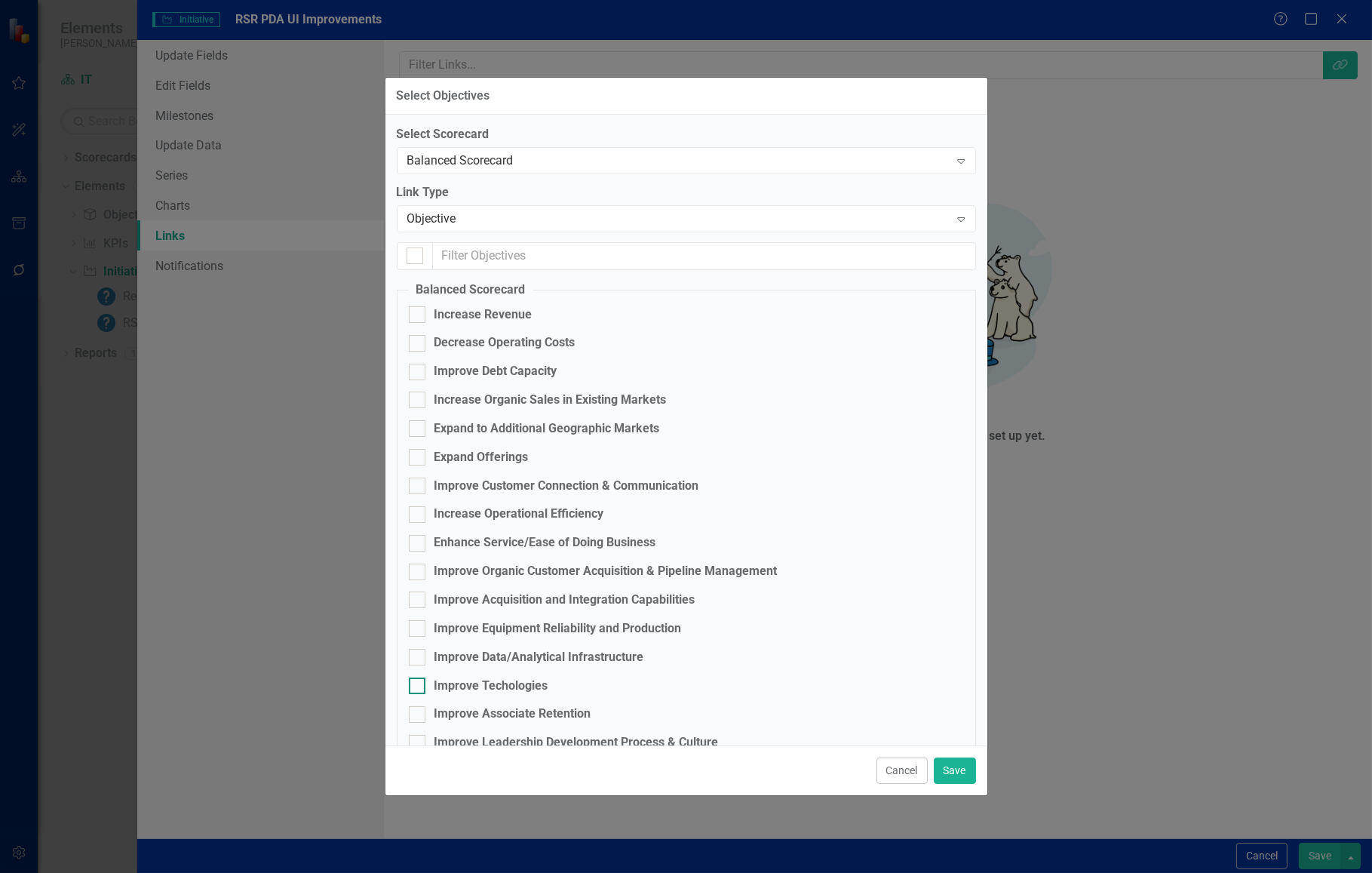
click at [418, 684] on div at bounding box center [417, 686] width 16 height 16
click at [418, 684] on input "Improve Techologies" at bounding box center [413, 682] width 10 height 10
checkbox input "true"
click at [959, 774] on button "Save" at bounding box center [955, 770] width 42 height 26
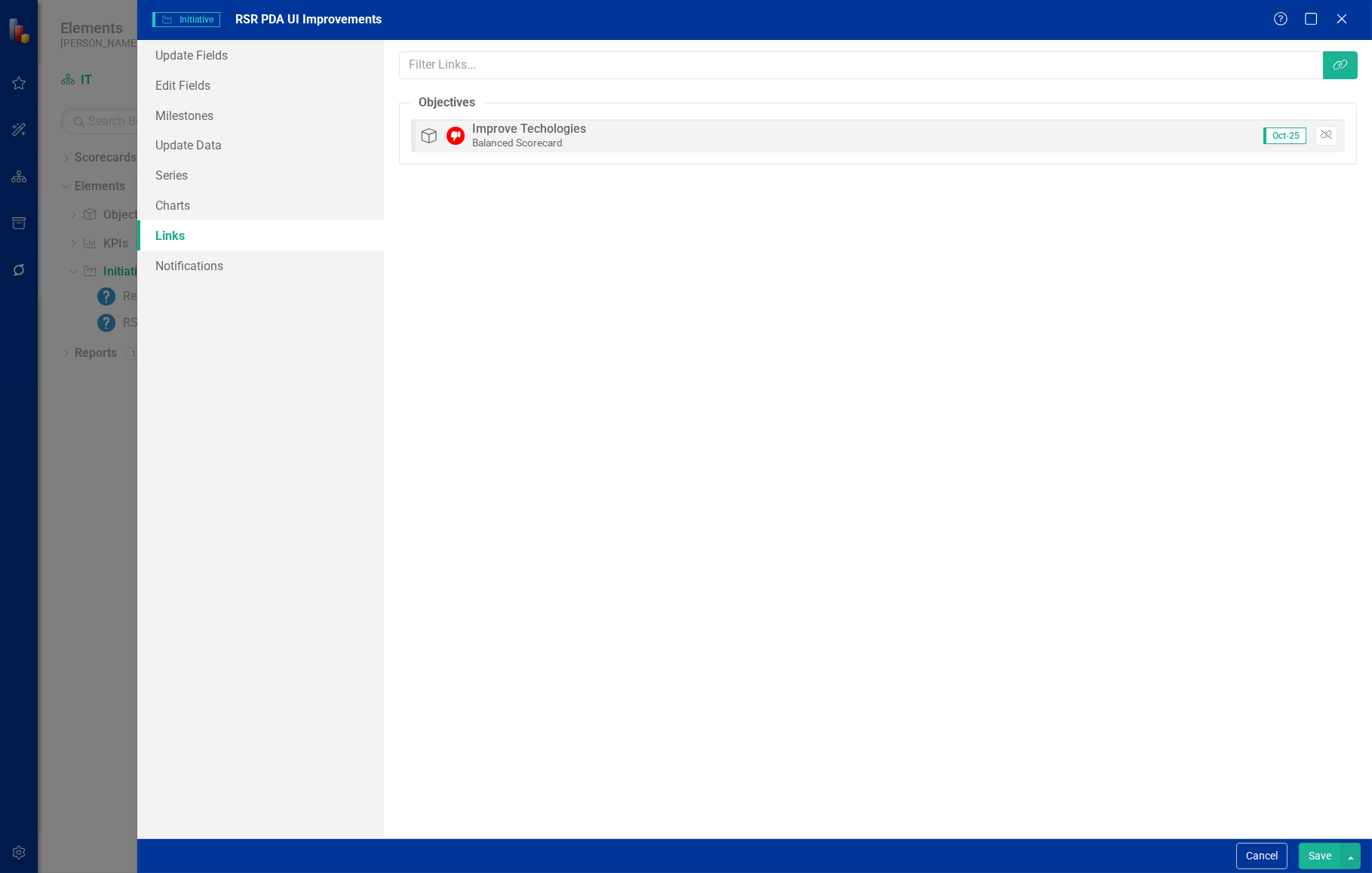
click at [1334, 856] on button "Save" at bounding box center [1320, 855] width 42 height 26
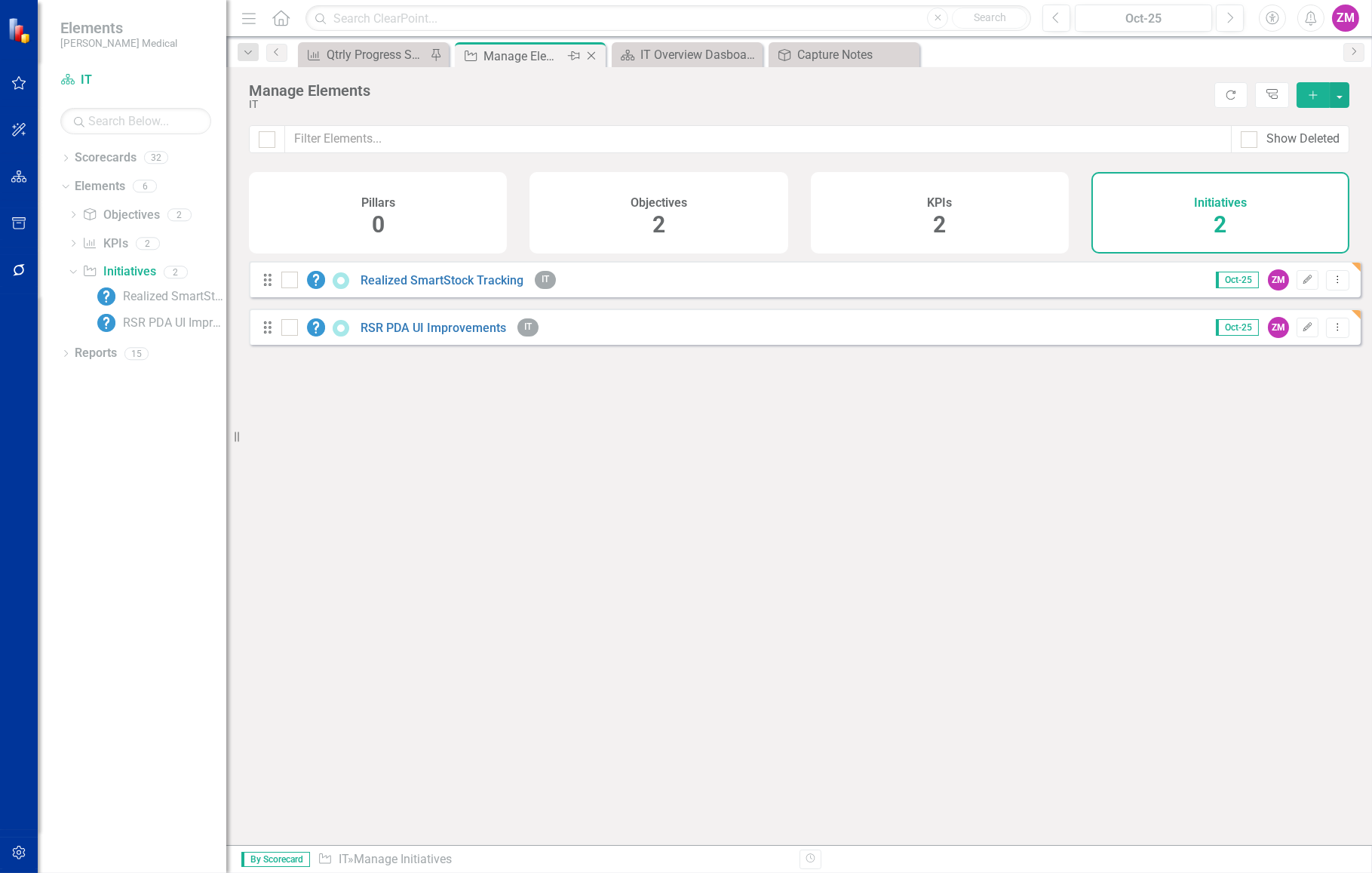
click at [596, 58] on icon "Close" at bounding box center [591, 55] width 15 height 12
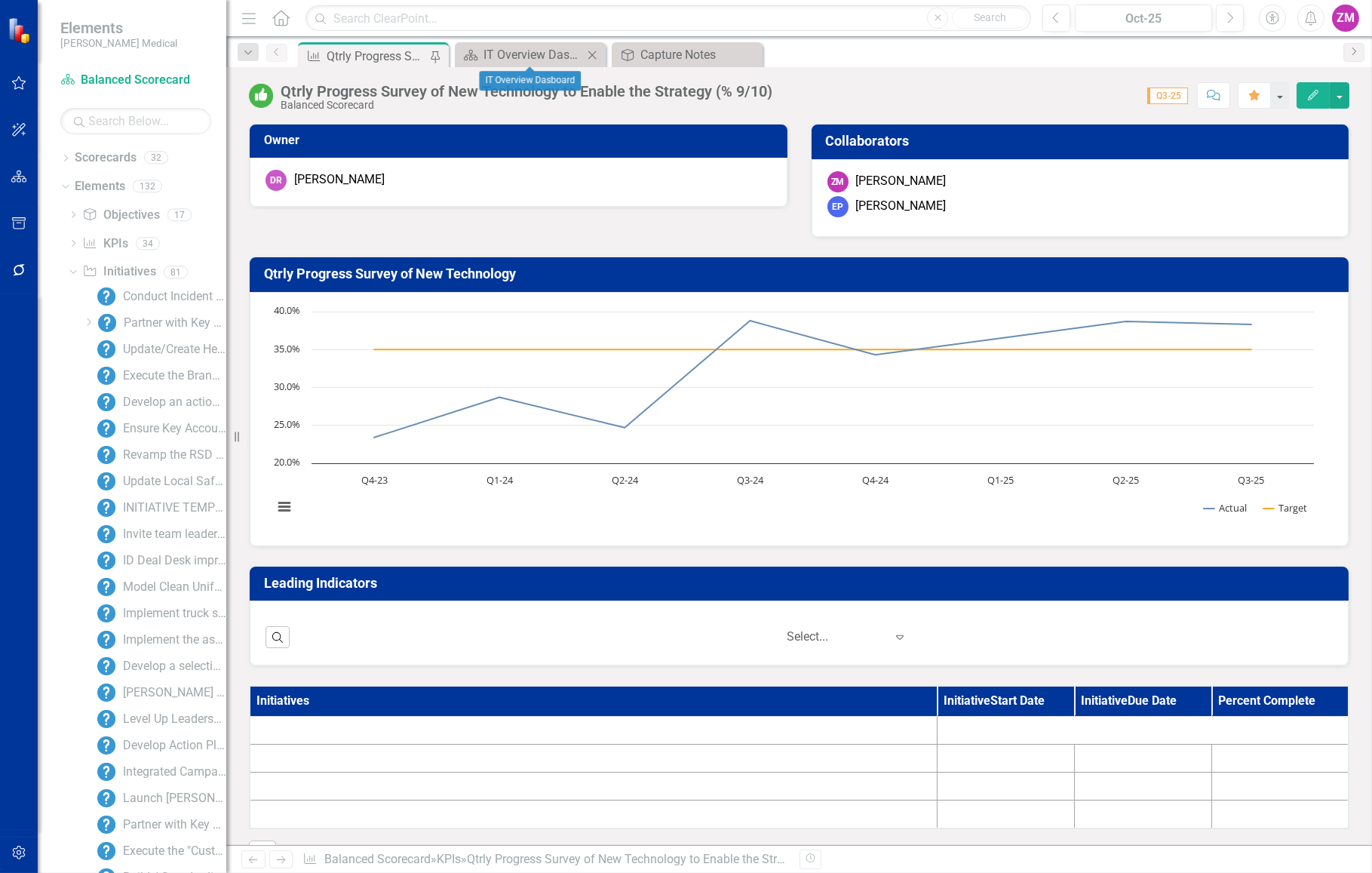
click at [594, 56] on icon at bounding box center [592, 54] width 8 height 8
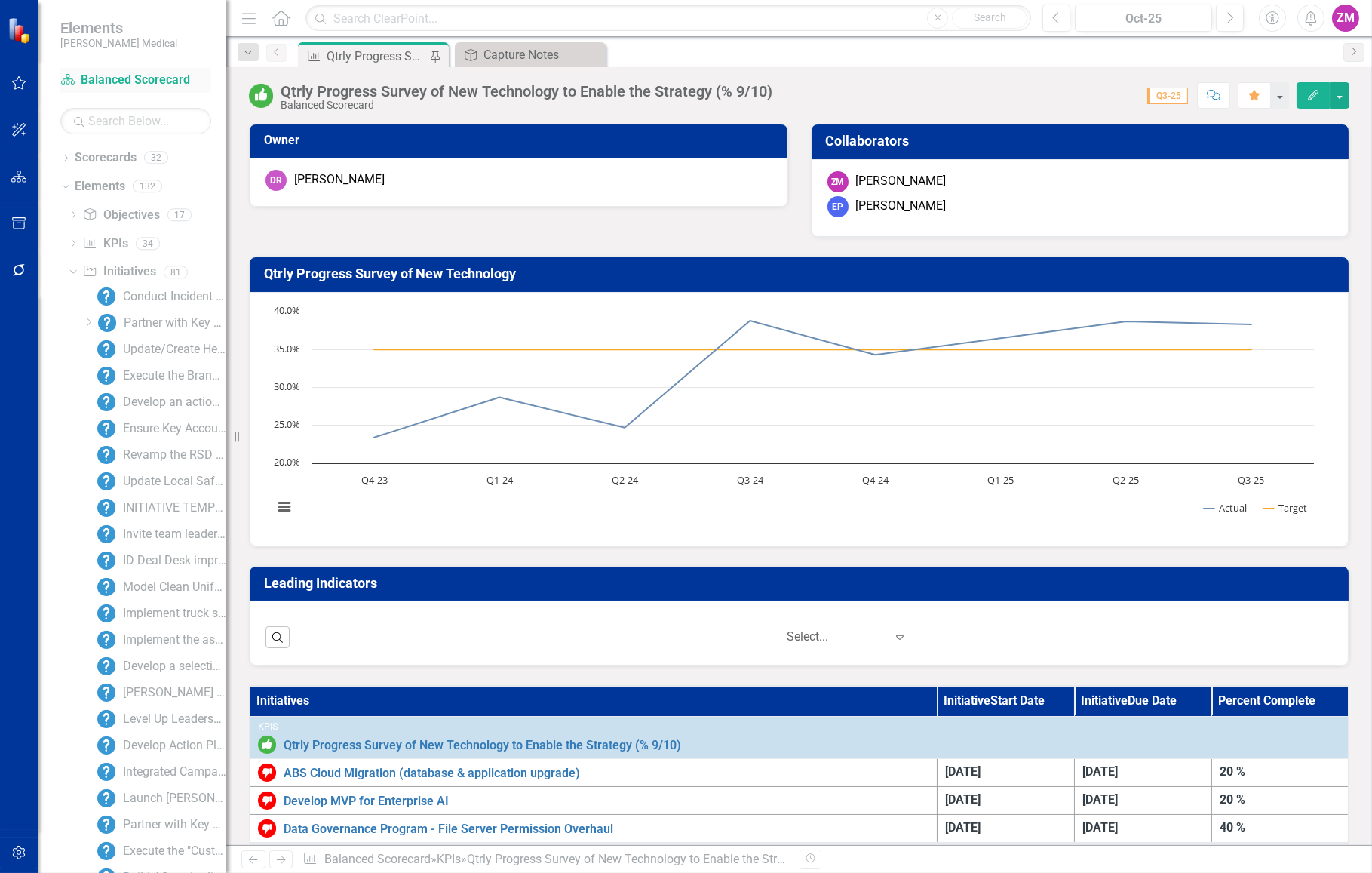
click at [107, 77] on link "Scorecard Balanced Scorecard" at bounding box center [135, 80] width 150 height 17
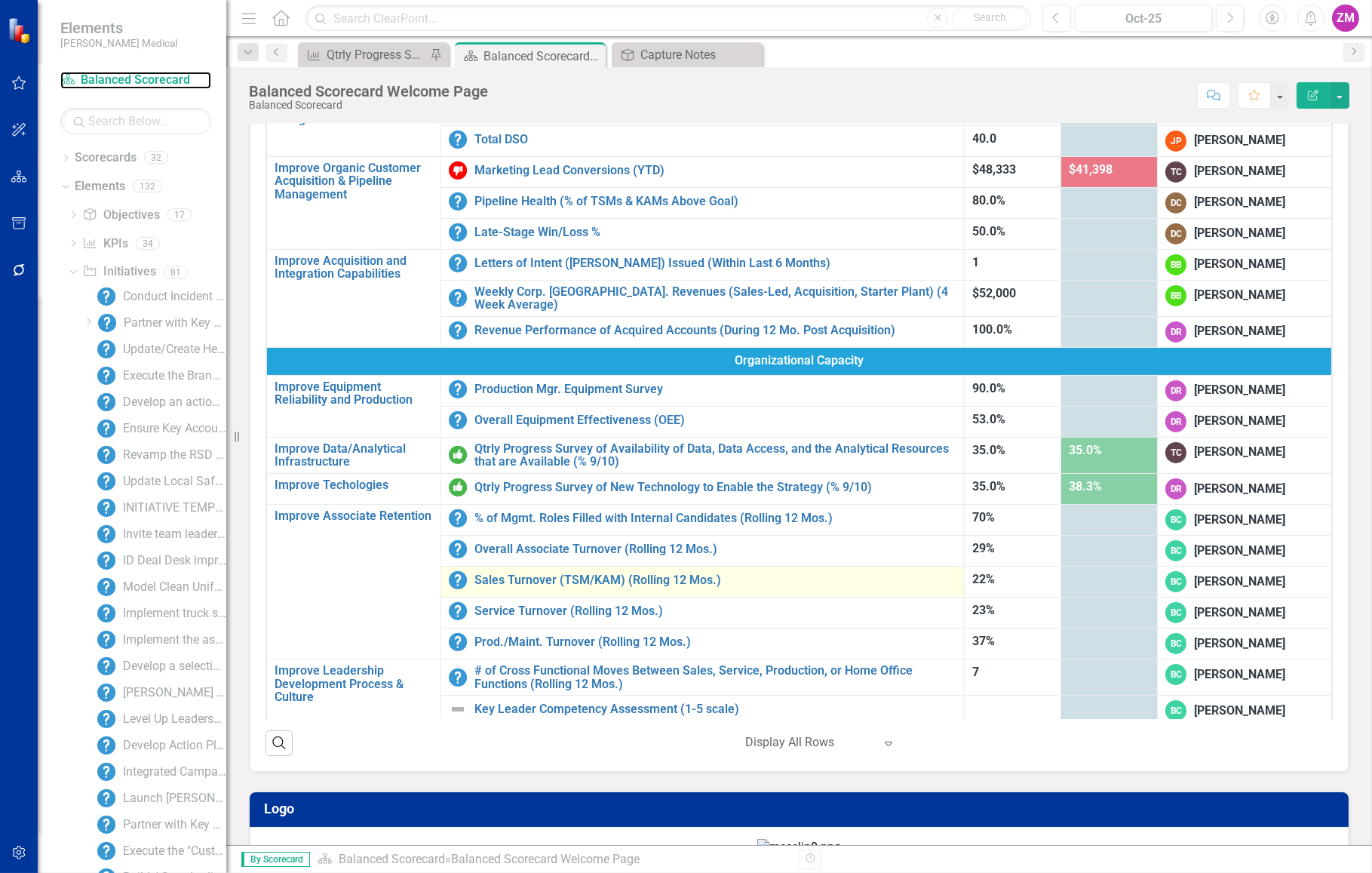
scroll to position [342, 0]
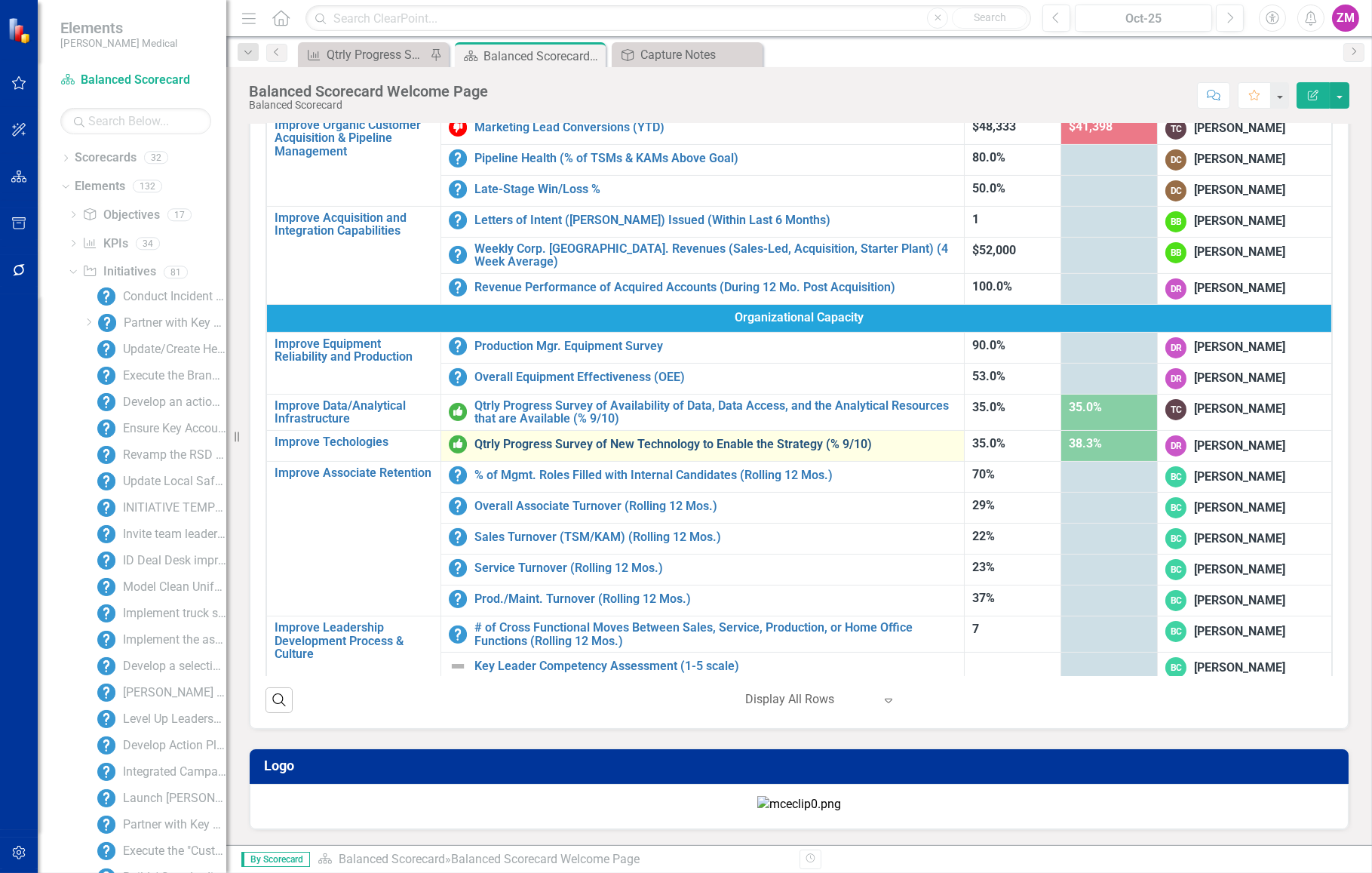
click at [517, 438] on link "Qtrly Progress Survey of New Technology to Enable the Strategy (% 9/10)" at bounding box center [715, 444] width 482 height 14
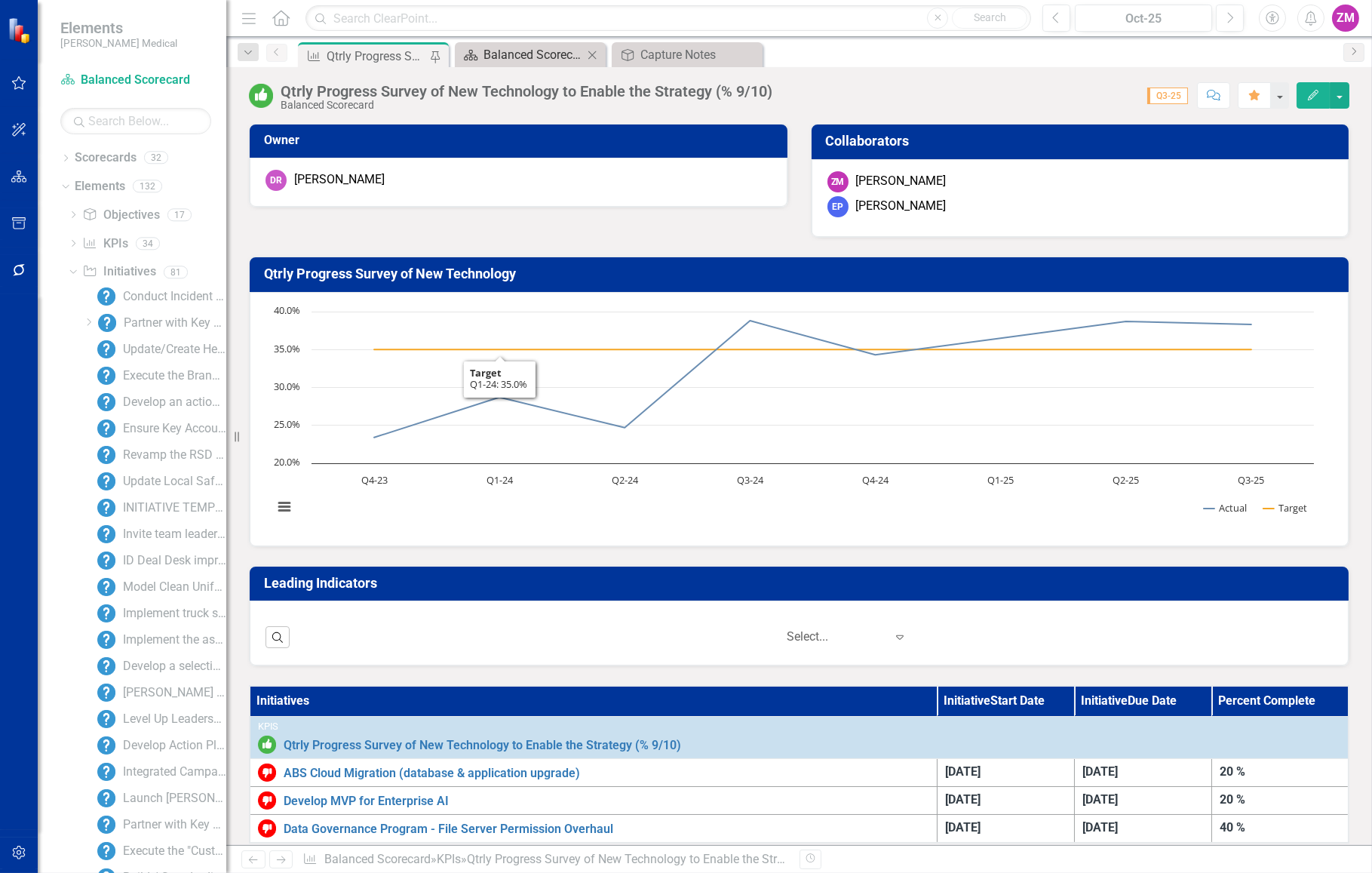
click at [550, 55] on div "Balanced Scorecard Welcome Page" at bounding box center [533, 54] width 100 height 19
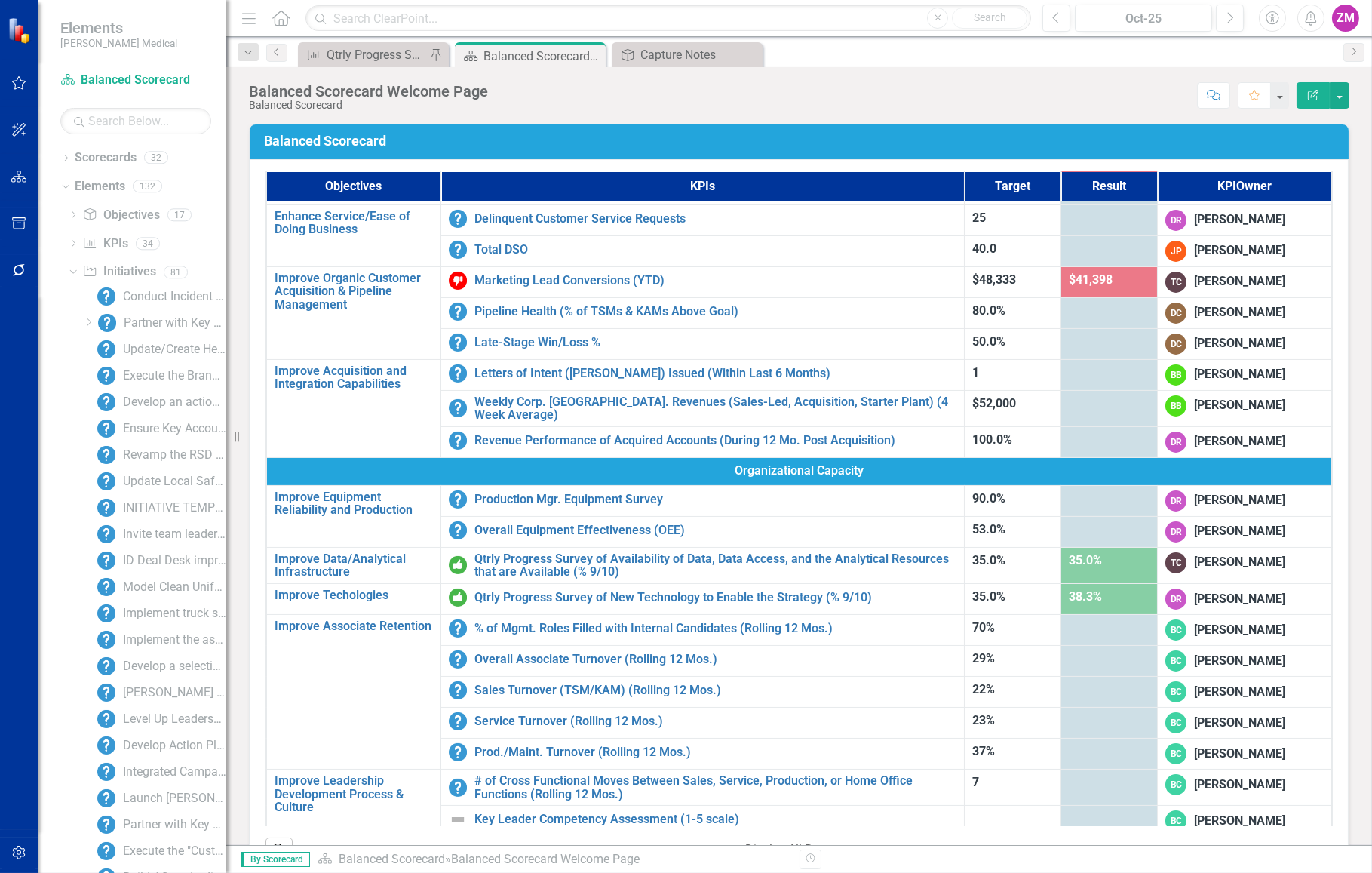
scroll to position [549, 0]
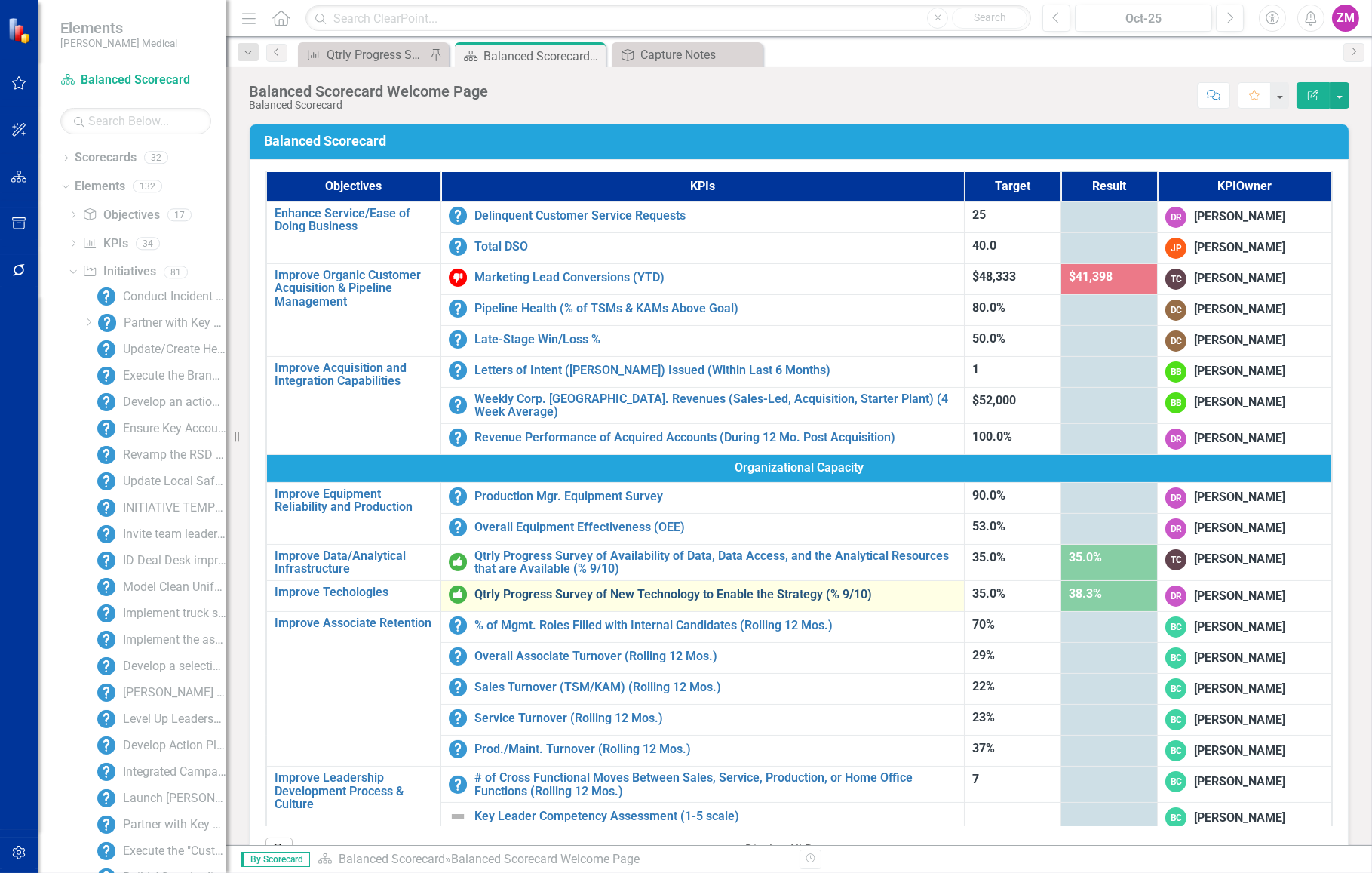
click at [550, 587] on link "Qtrly Progress Survey of New Technology to Enable the Strategy (% 9/10)" at bounding box center [715, 594] width 482 height 14
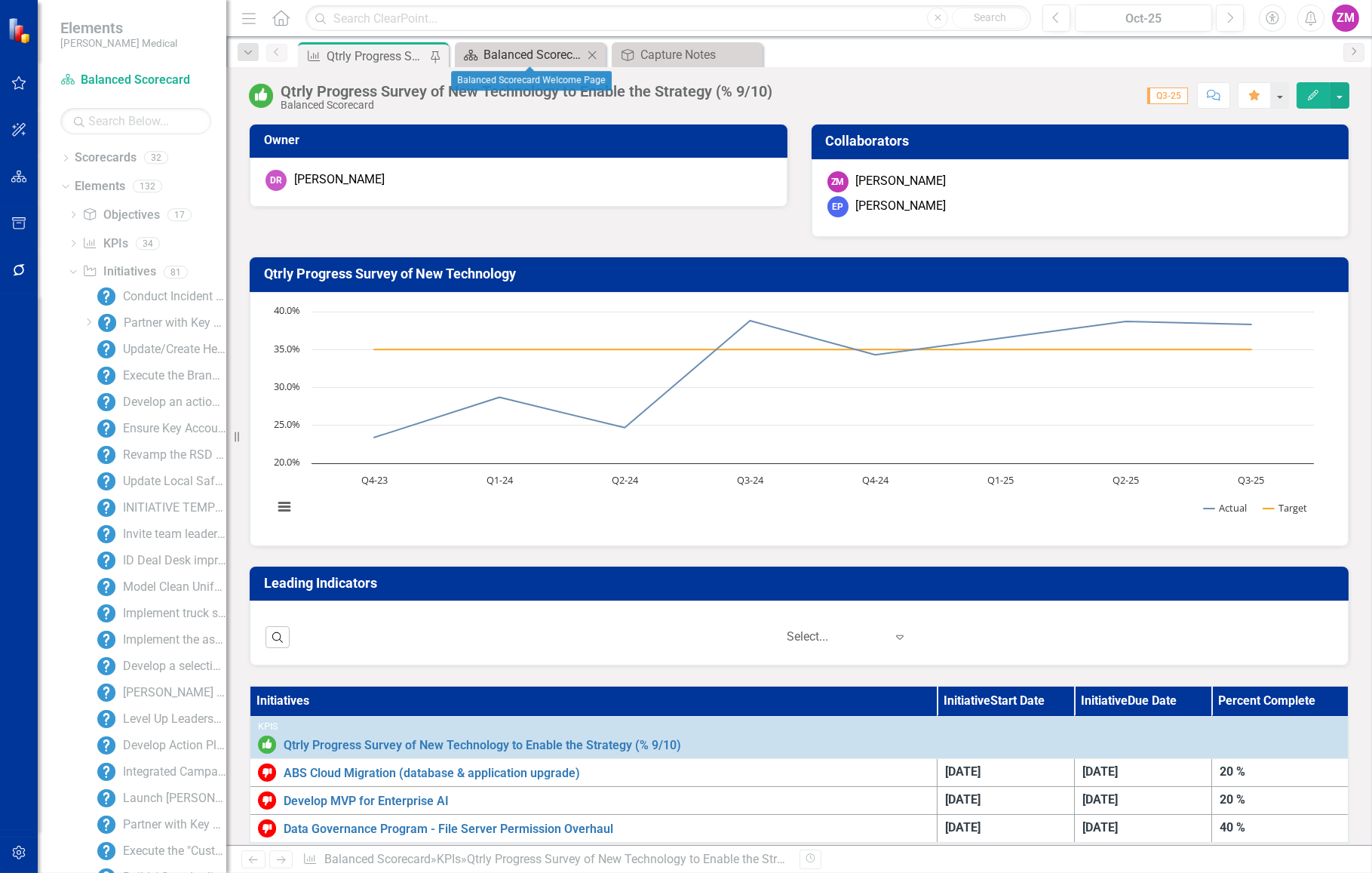
click at [500, 49] on div "Balanced Scorecard Welcome Page" at bounding box center [533, 54] width 100 height 19
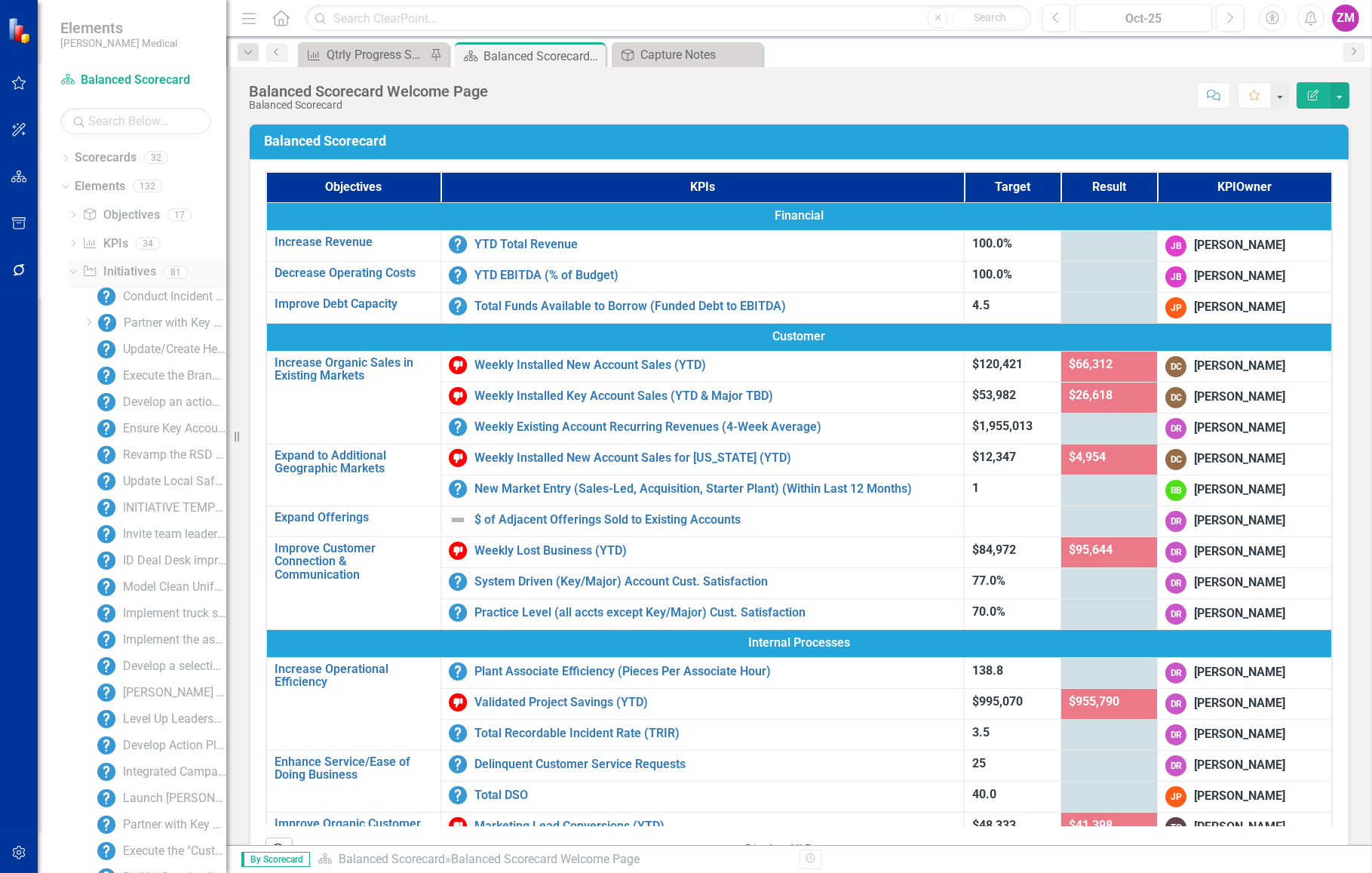
click at [114, 273] on link "Initiative Initiatives" at bounding box center [118, 271] width 73 height 17
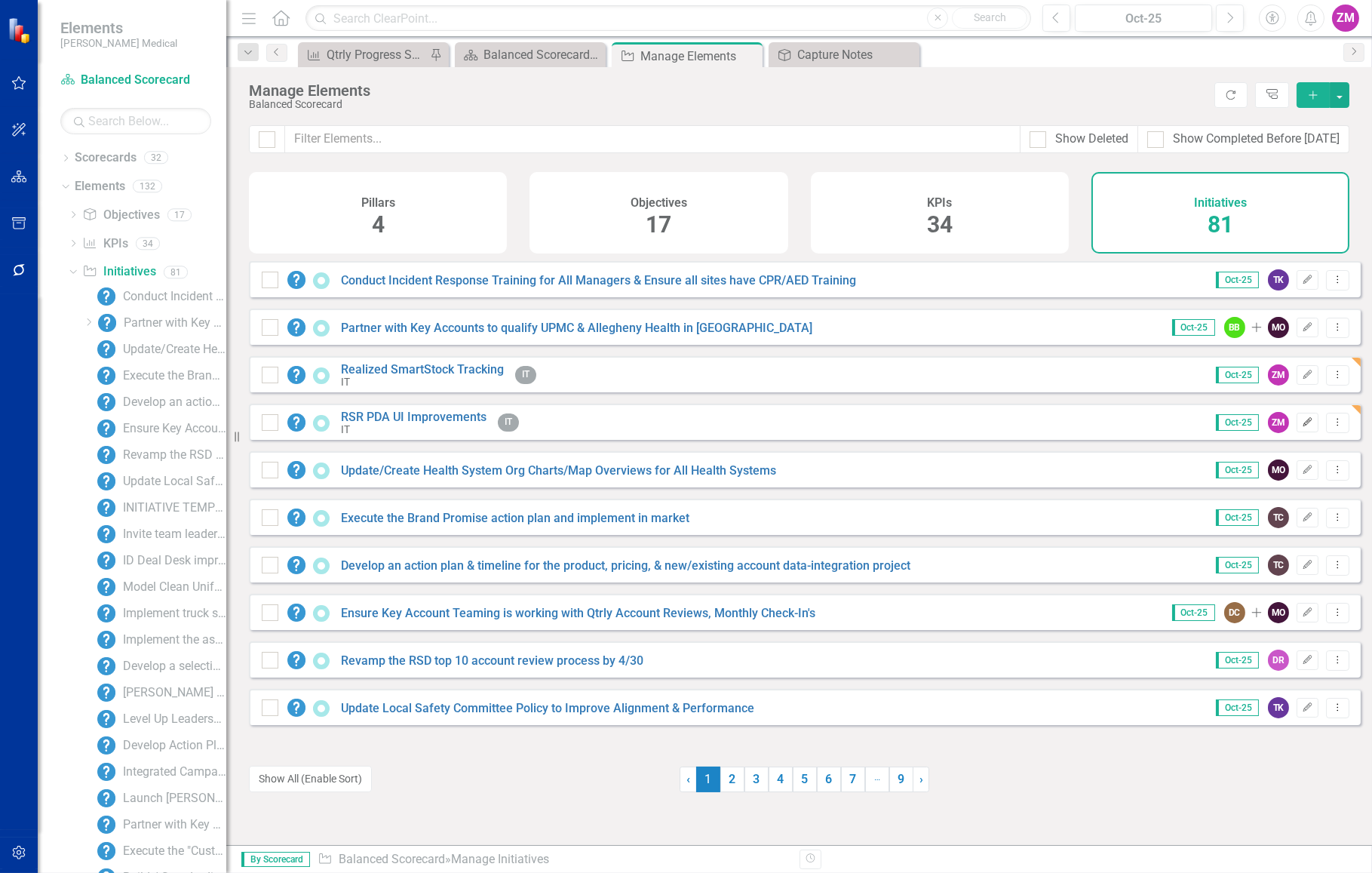
click at [1302, 427] on icon "Edit" at bounding box center [1307, 423] width 12 height 9
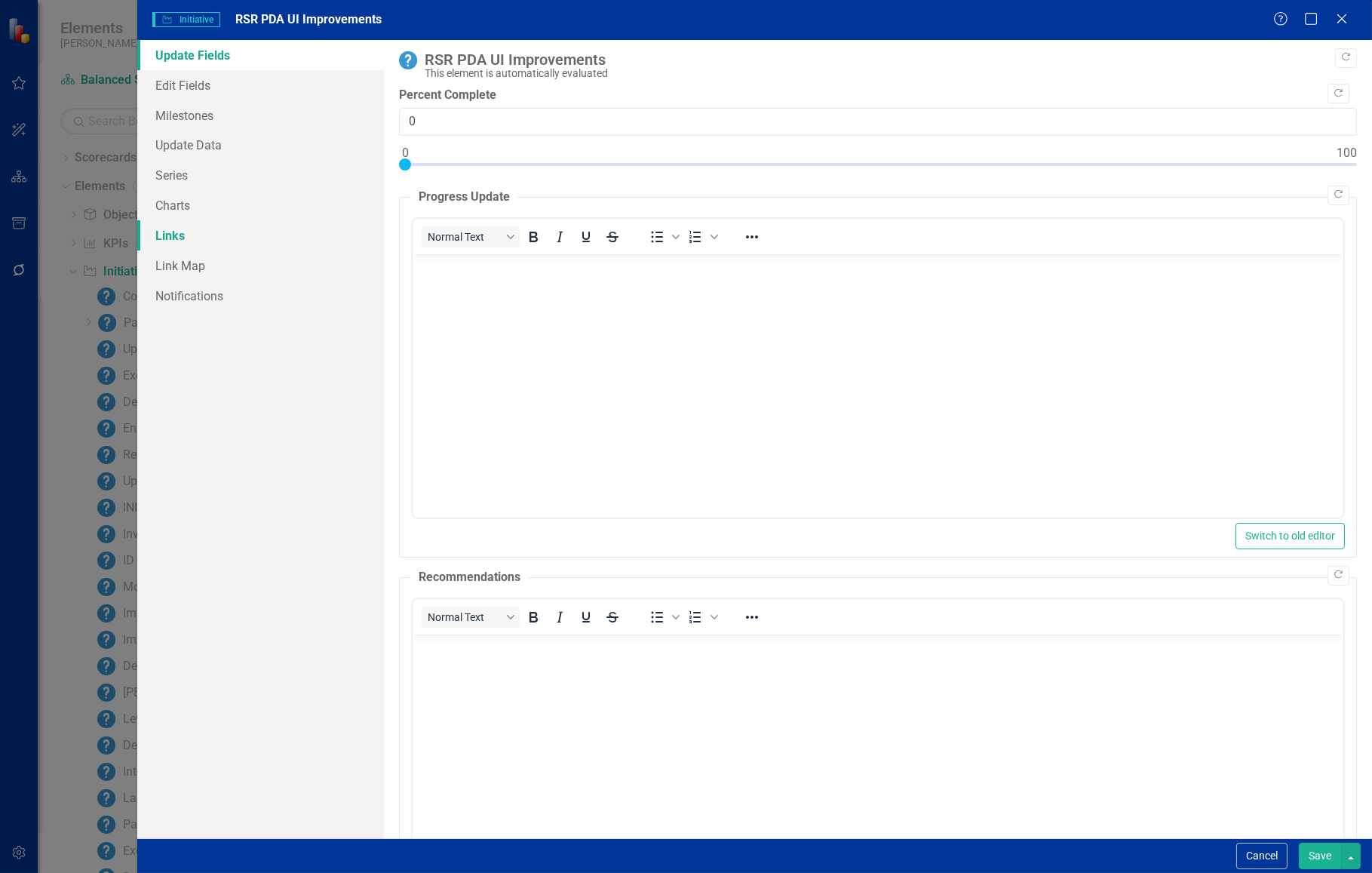
click at [187, 237] on link "Links" at bounding box center [260, 235] width 247 height 30
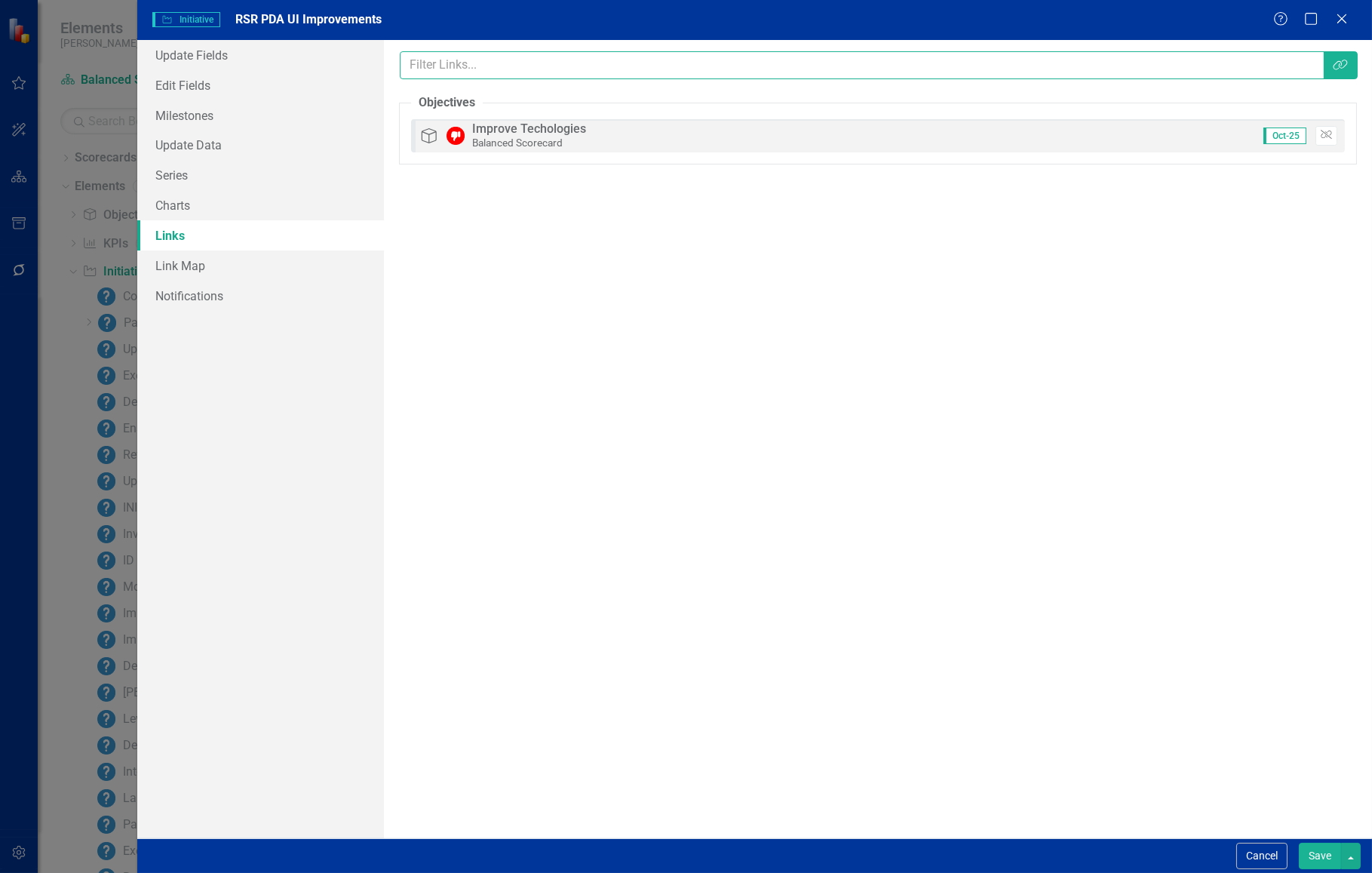
click at [658, 76] on input "text" at bounding box center [862, 65] width 924 height 28
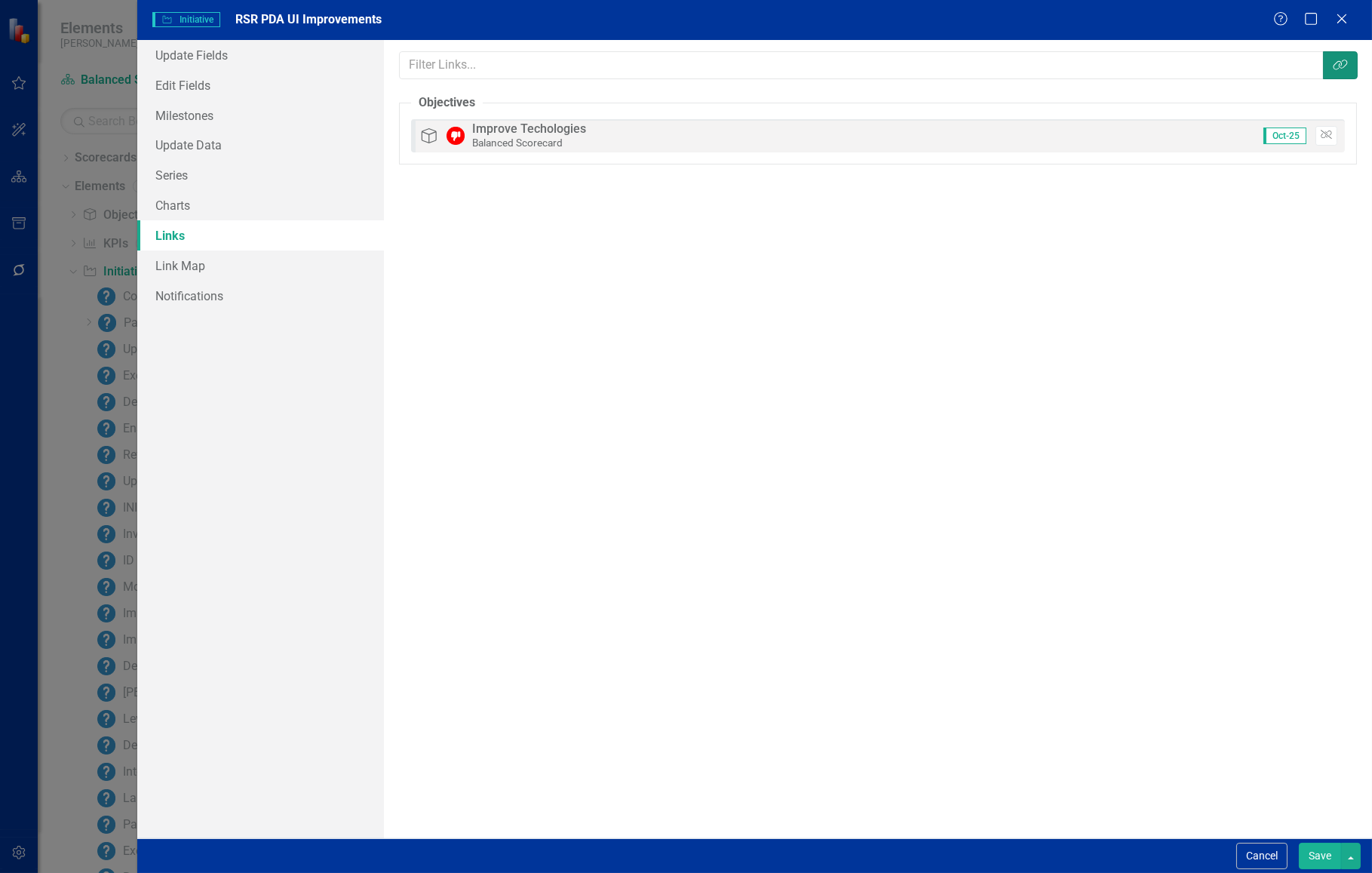
click at [1343, 63] on icon "Link Tag" at bounding box center [1340, 64] width 15 height 12
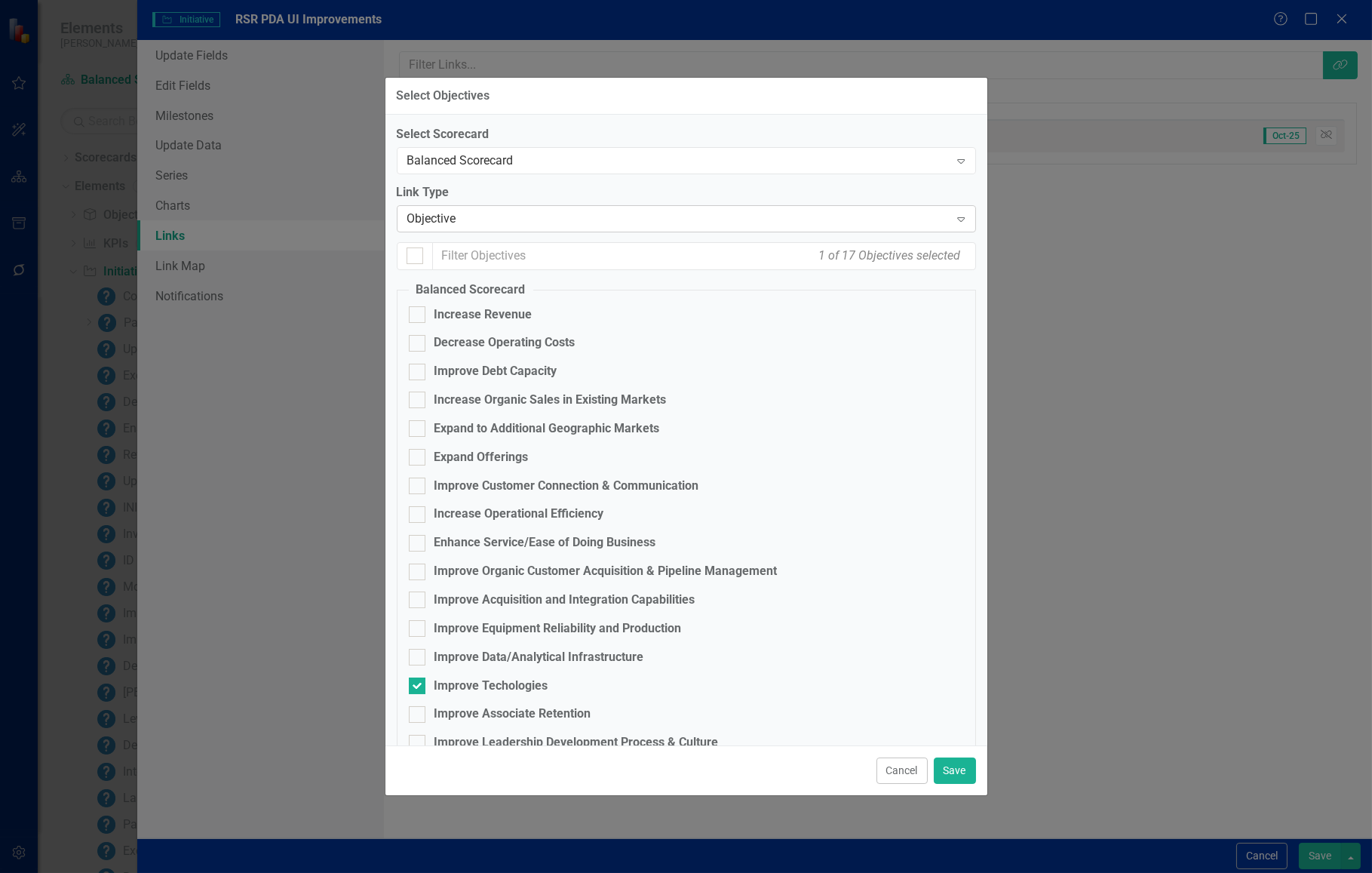
click at [948, 223] on div "Expand" at bounding box center [961, 218] width 27 height 24
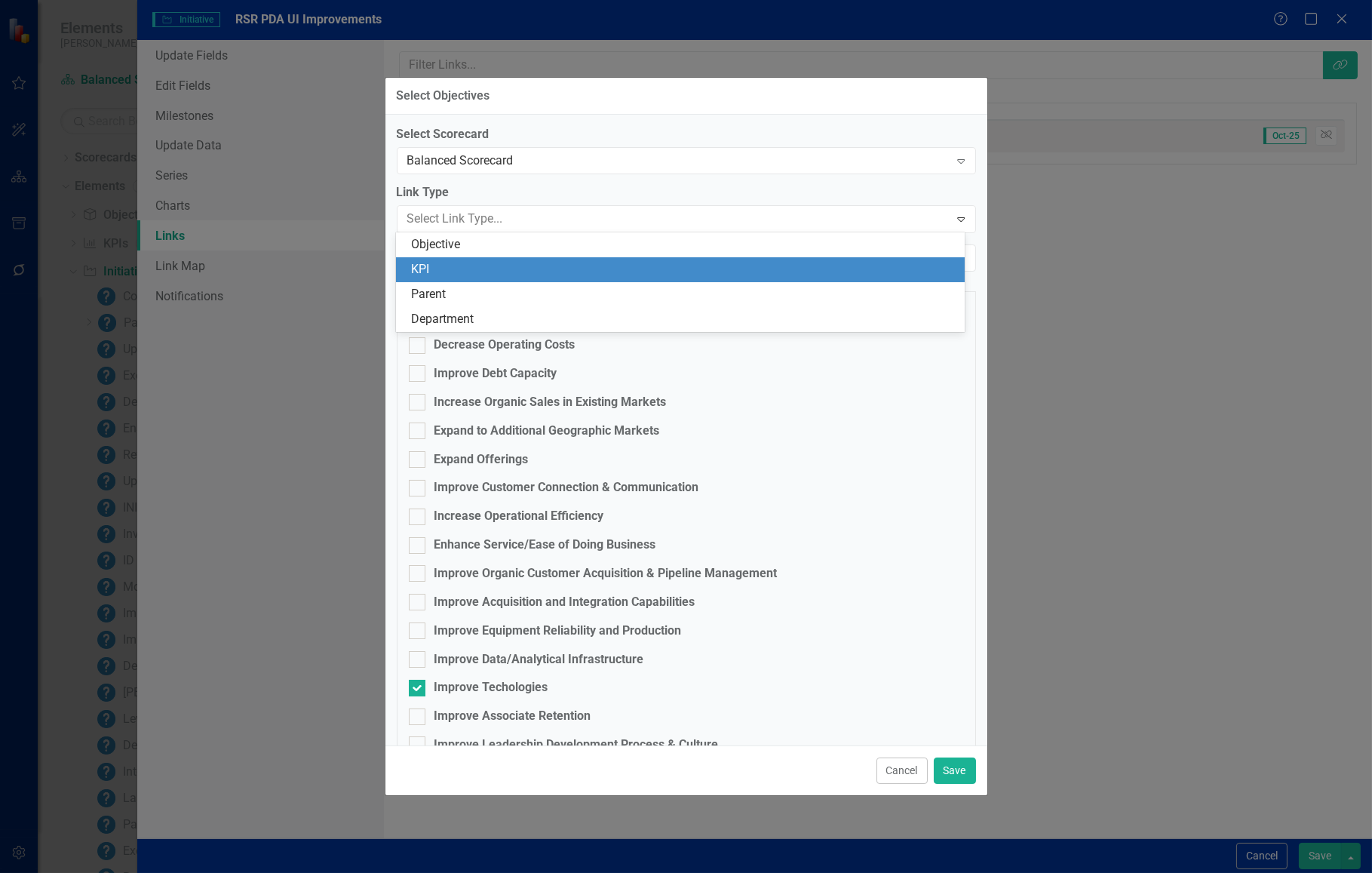
click at [902, 267] on div "KPI" at bounding box center [683, 269] width 545 height 17
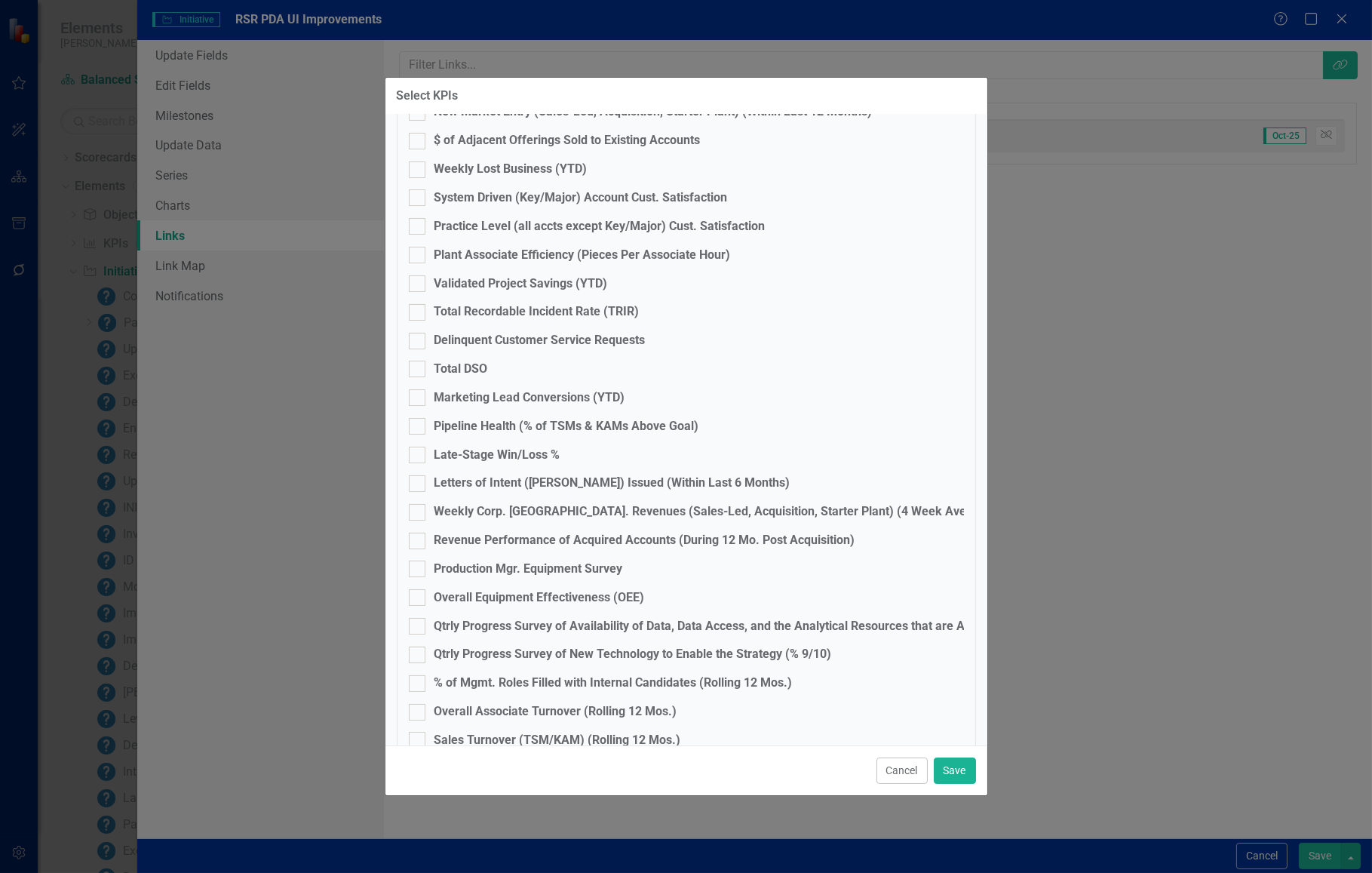
scroll to position [546, 0]
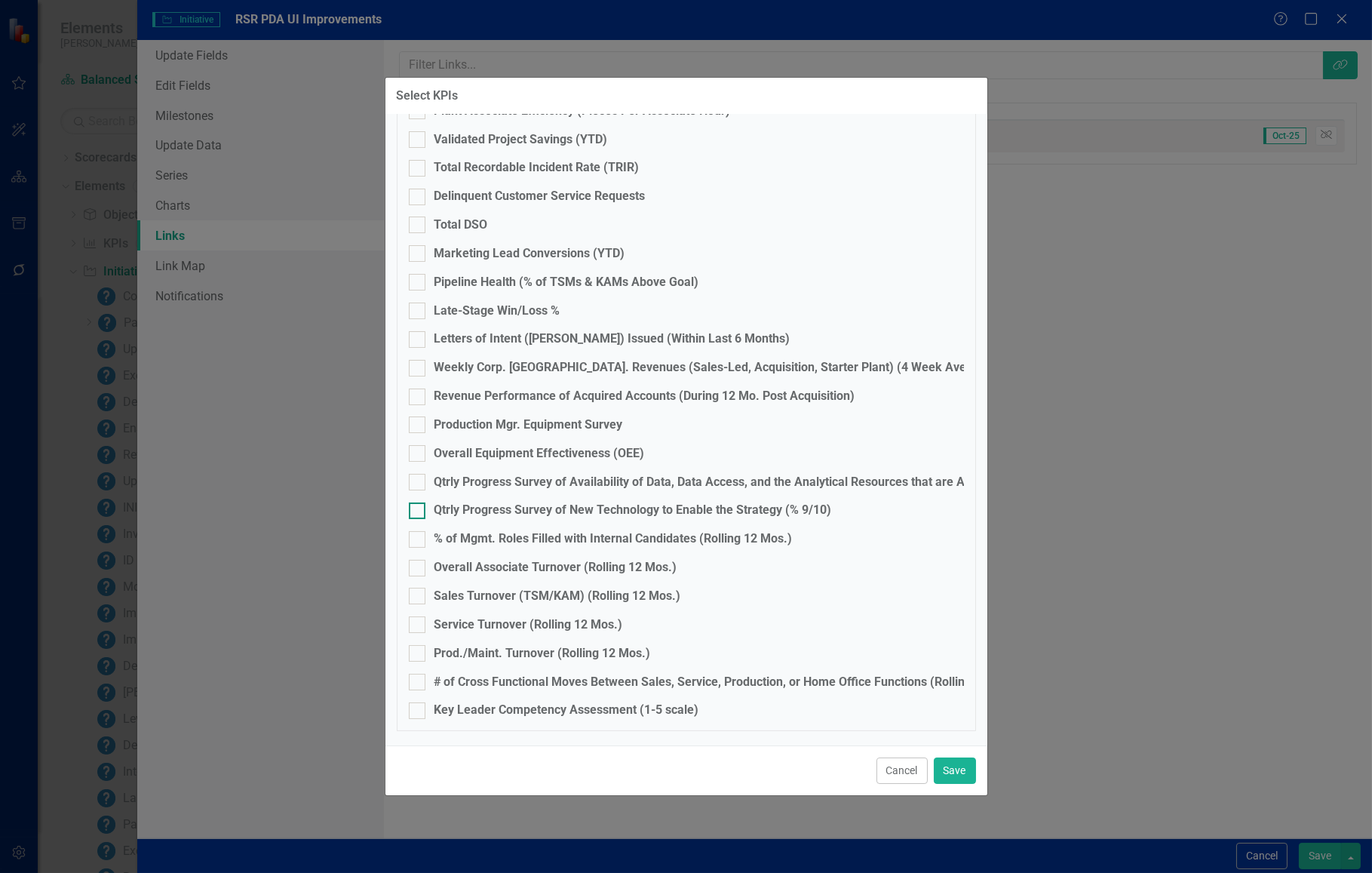
click at [413, 513] on div at bounding box center [417, 511] width 16 height 16
click at [413, 513] on input "Qtrly Progress Survey of New Technology to Enable the Strategy (% 9/10)" at bounding box center [413, 507] width 10 height 10
checkbox input "true"
click at [959, 754] on div "Cancel Save" at bounding box center [686, 769] width 602 height 50
click at [958, 768] on button "Save" at bounding box center [955, 770] width 42 height 26
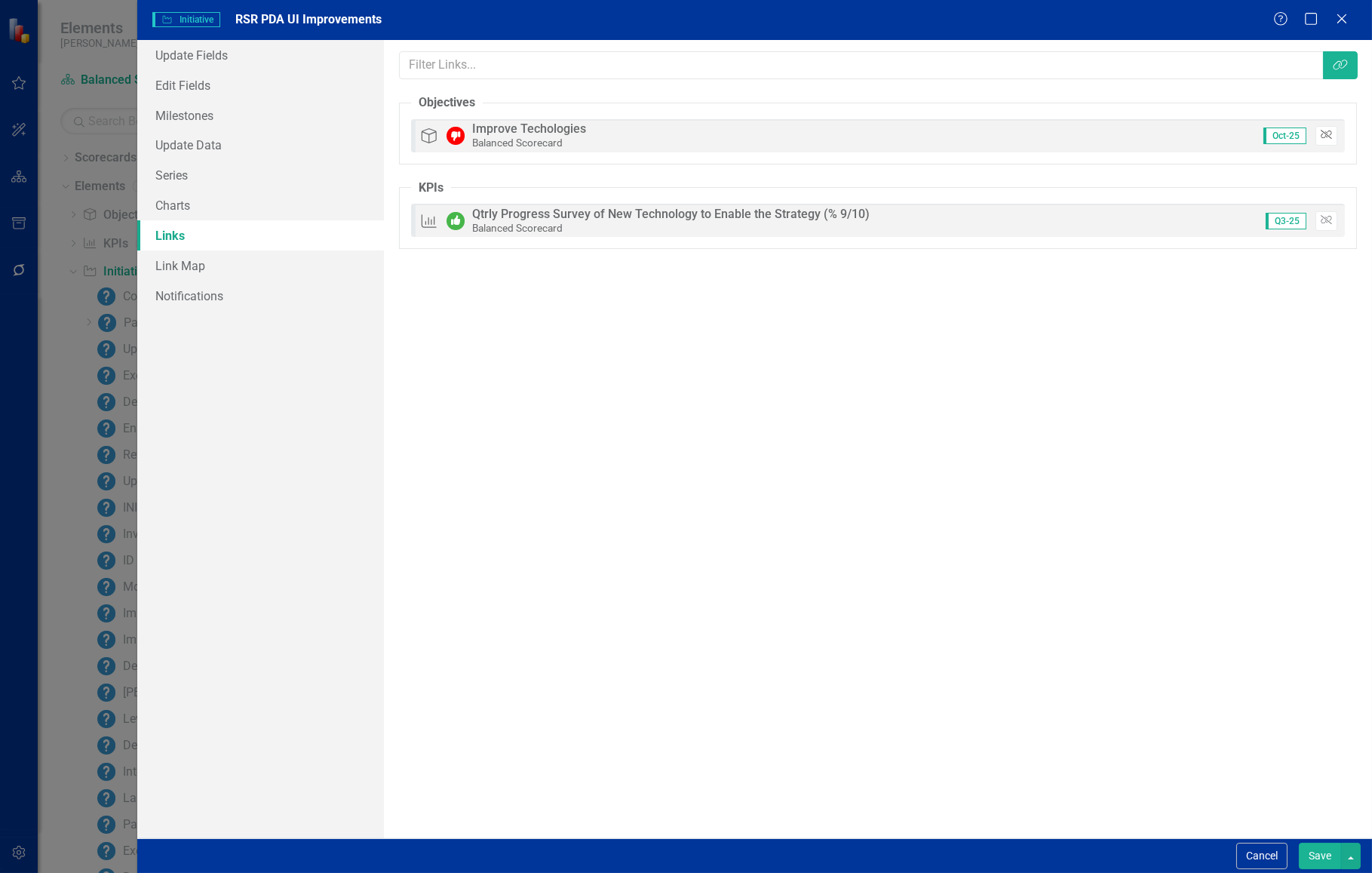
click at [1325, 135] on icon "button" at bounding box center [1326, 135] width 12 height 9
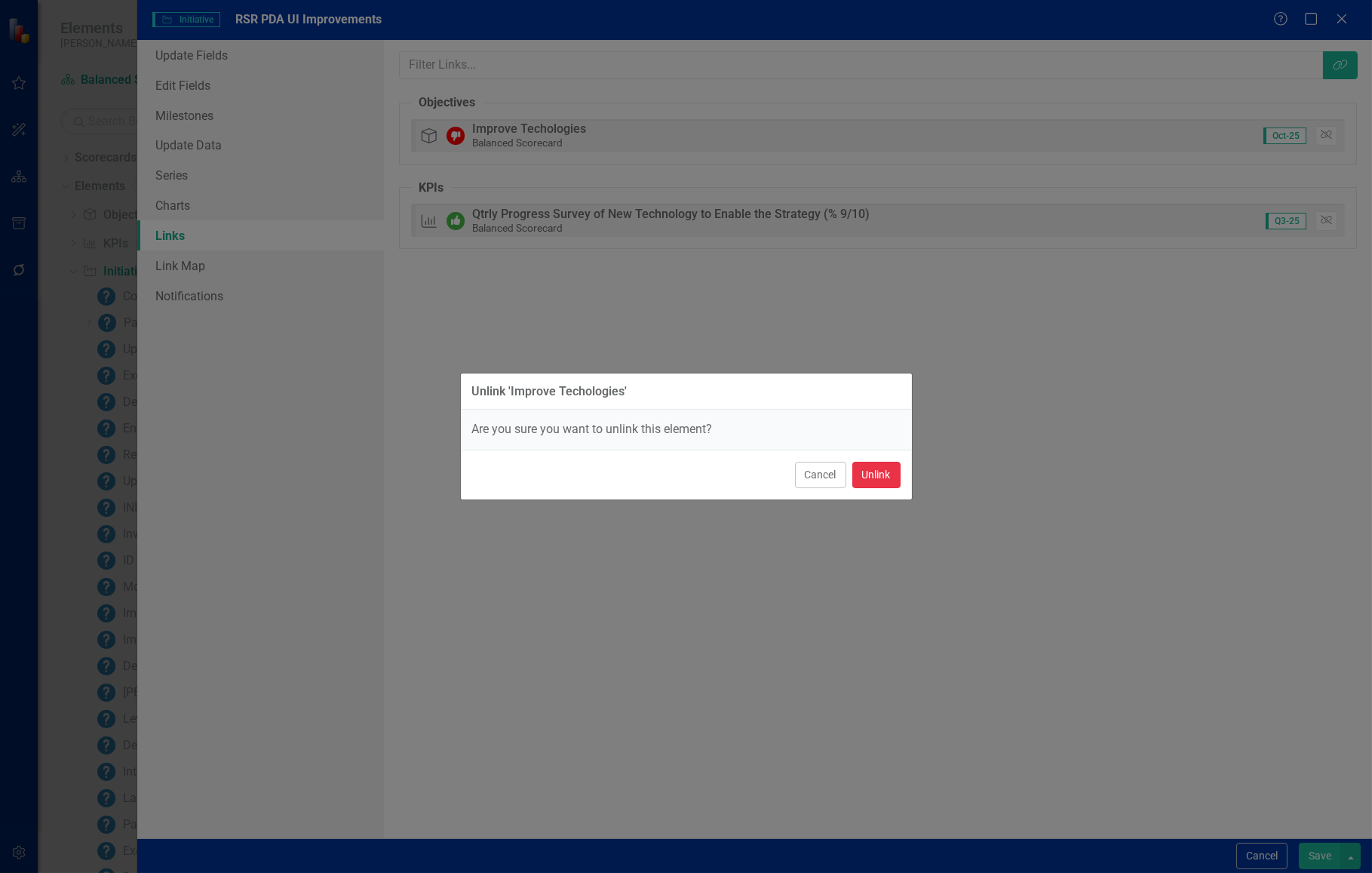
click at [890, 471] on button "Unlink" at bounding box center [877, 474] width 49 height 26
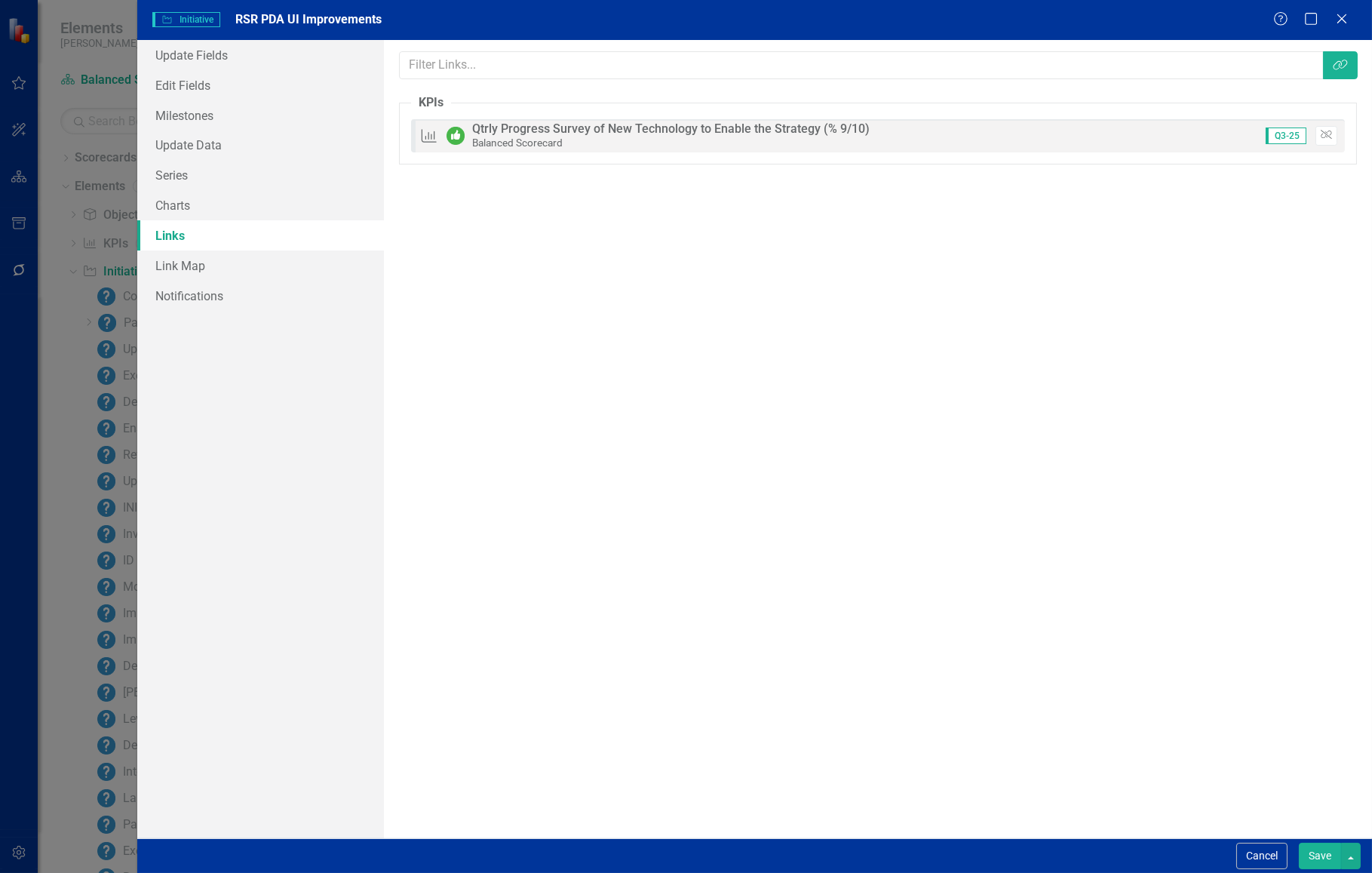
click at [1312, 857] on button "Save" at bounding box center [1320, 855] width 42 height 26
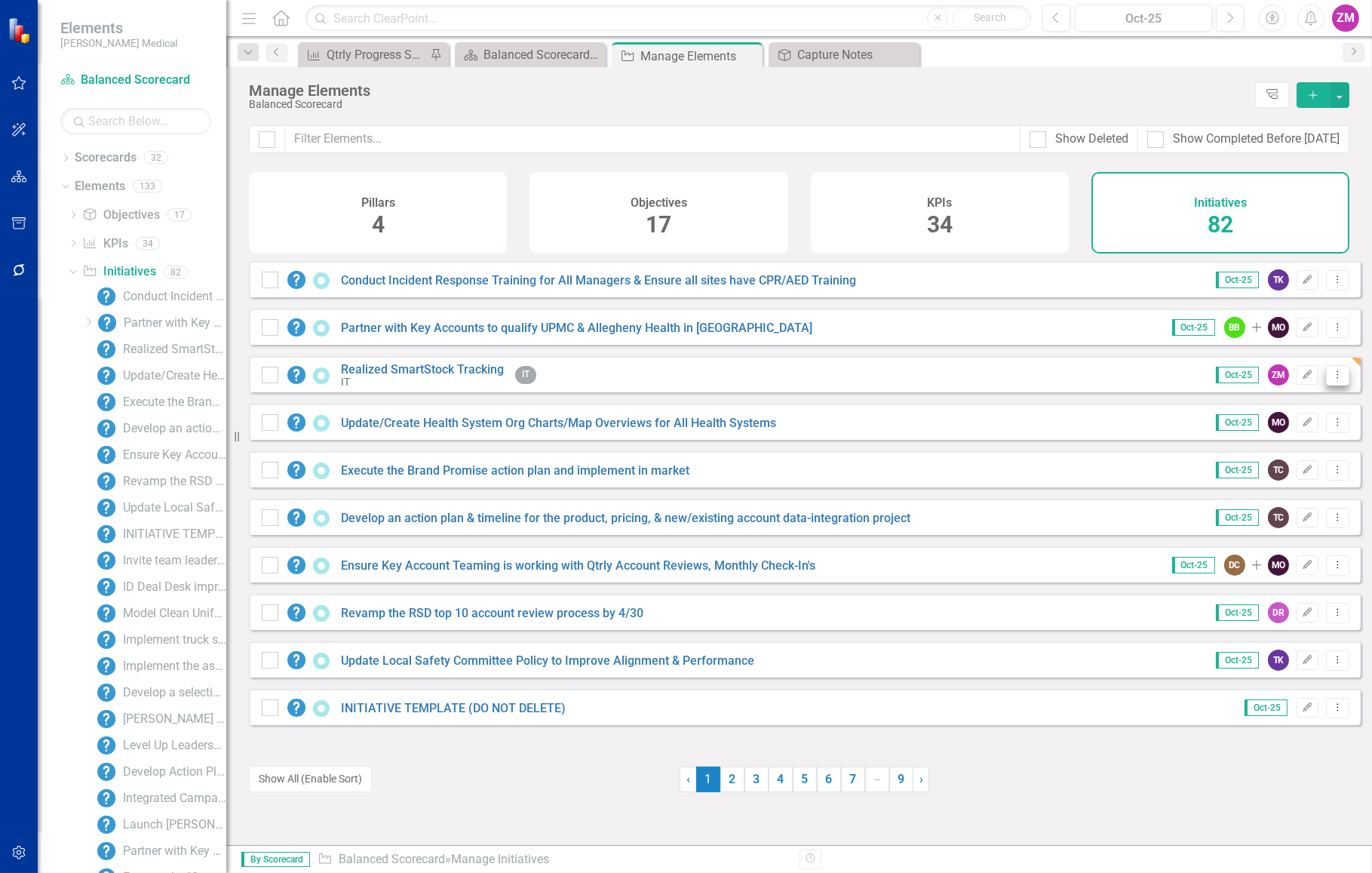
click at [1331, 379] on icon "Dropdown Menu" at bounding box center [1338, 374] width 13 height 10
click at [1296, 411] on link "Edit Edit Initiative" at bounding box center [1270, 410] width 135 height 28
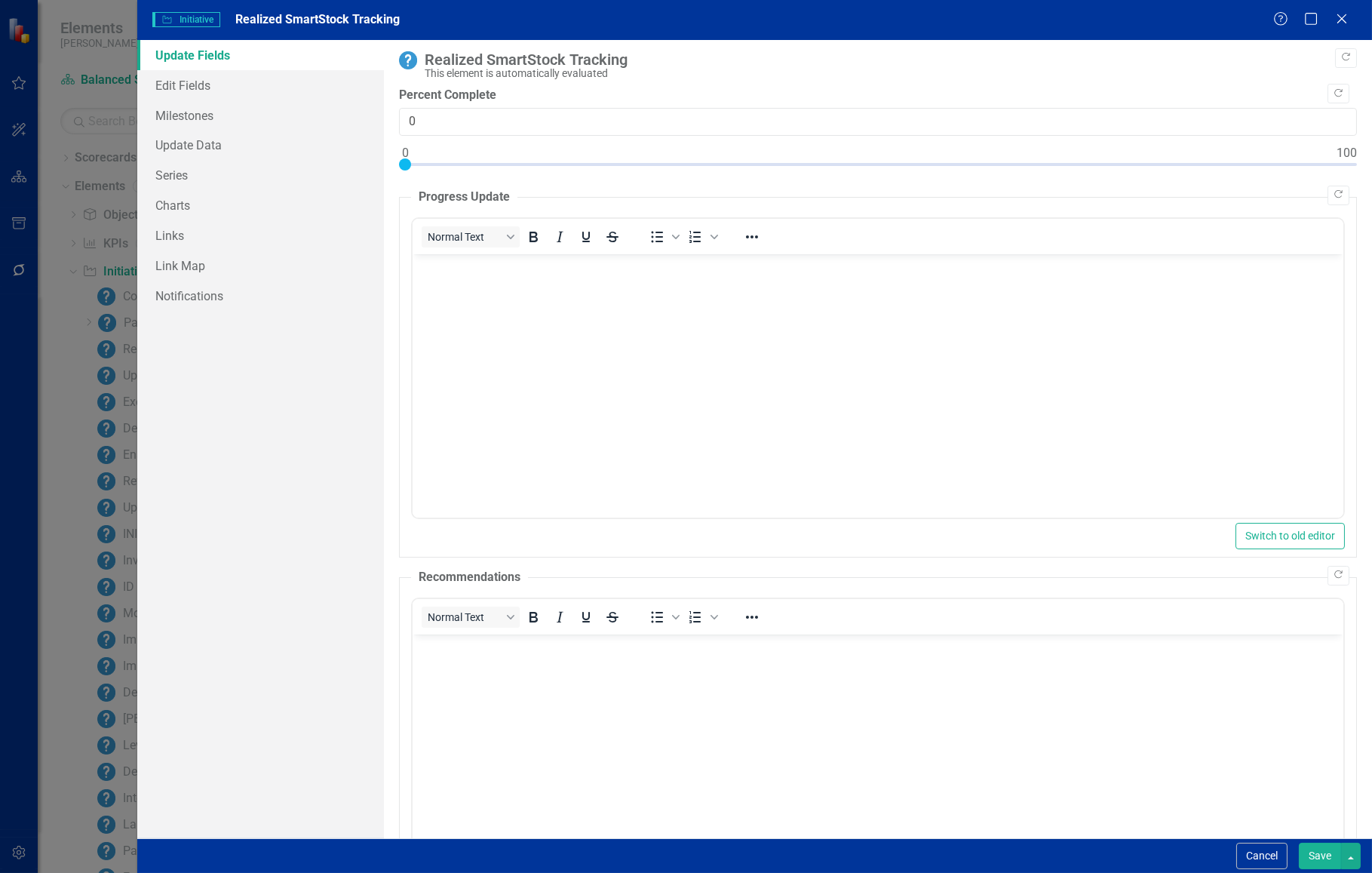
scroll to position [0, 0]
click at [248, 228] on link "Links" at bounding box center [260, 235] width 247 height 30
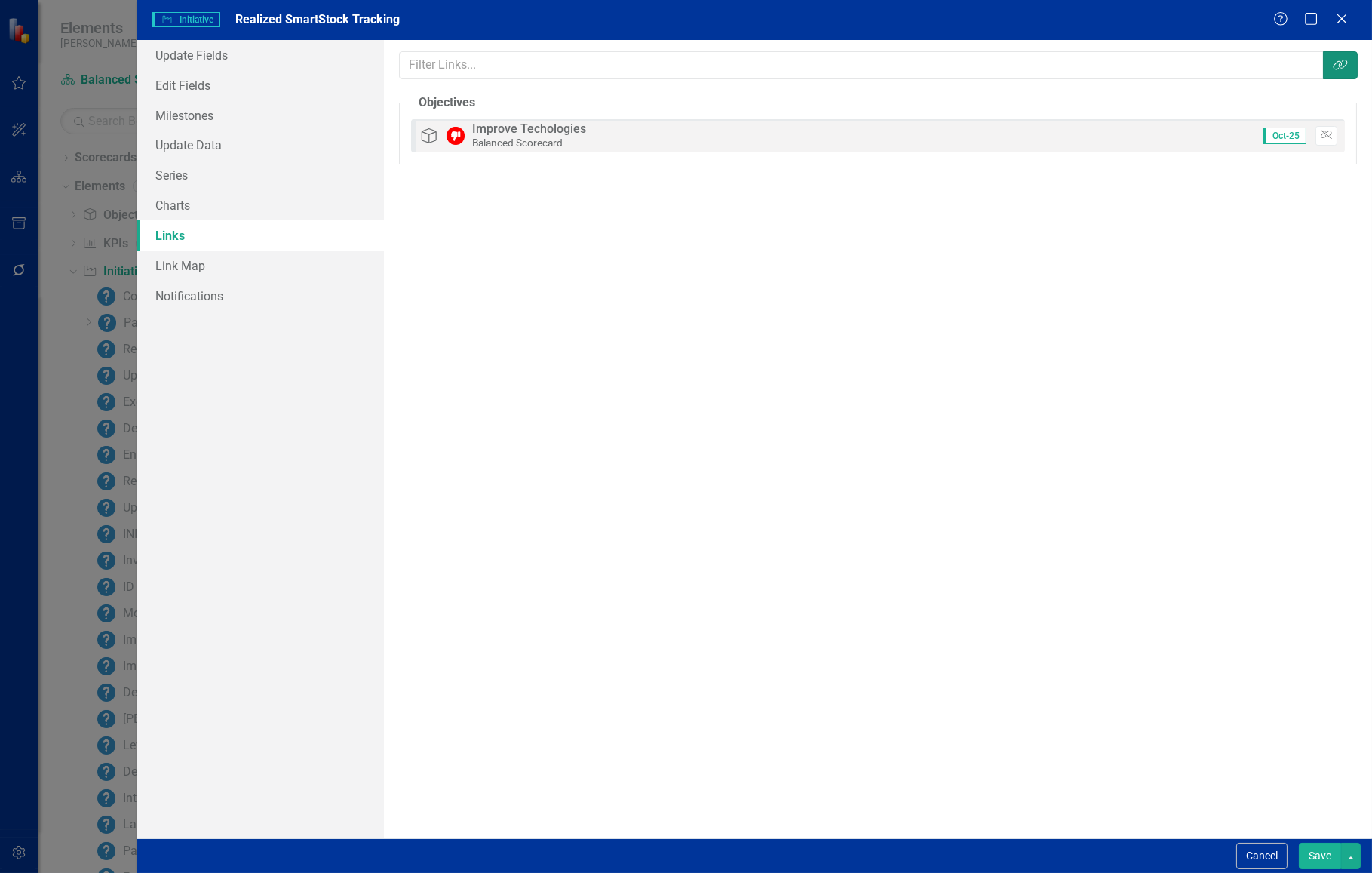
click at [1342, 72] on button "Link Tag" at bounding box center [1340, 65] width 35 height 28
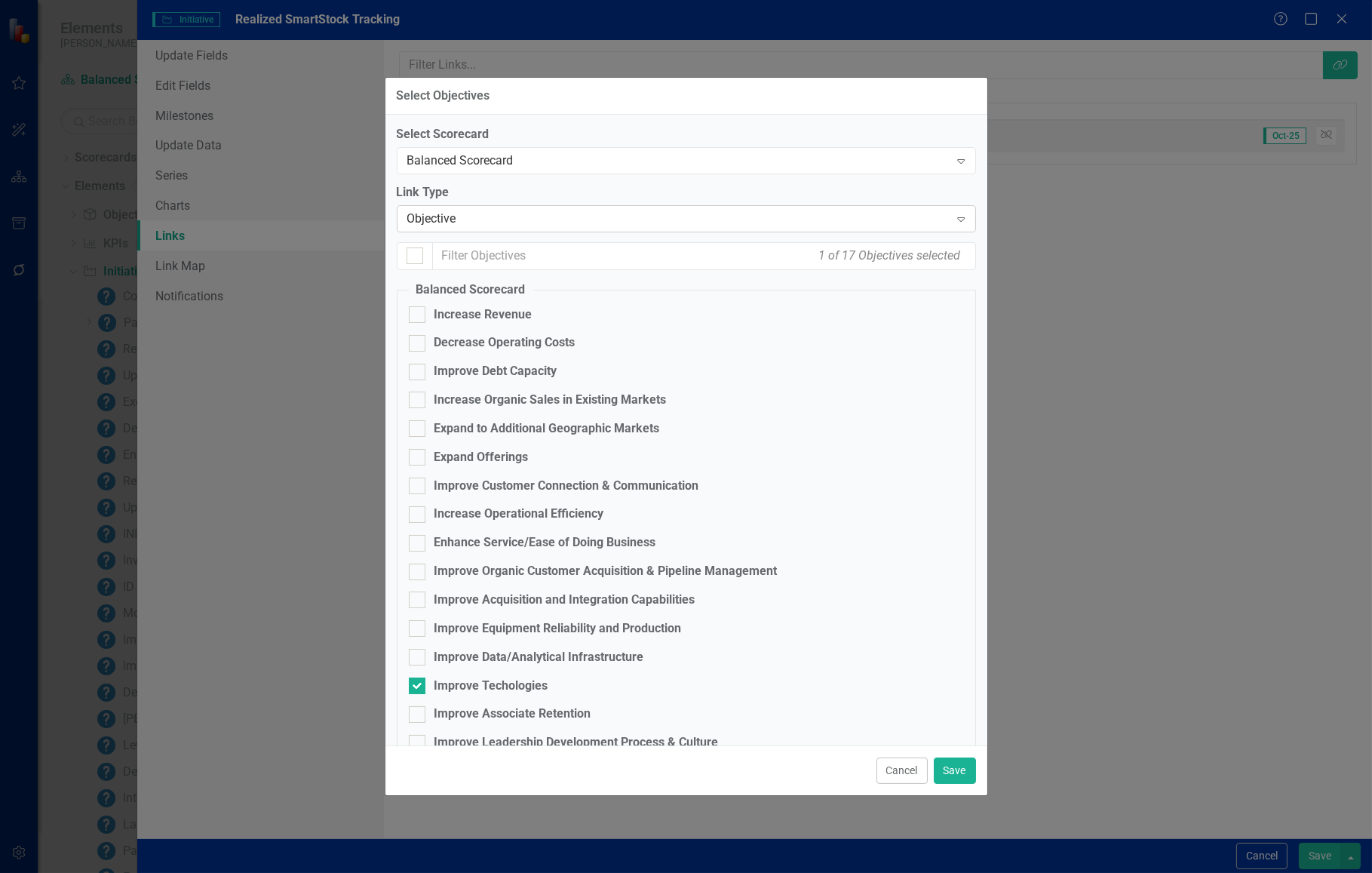
click at [471, 219] on div "Objective" at bounding box center [678, 218] width 542 height 17
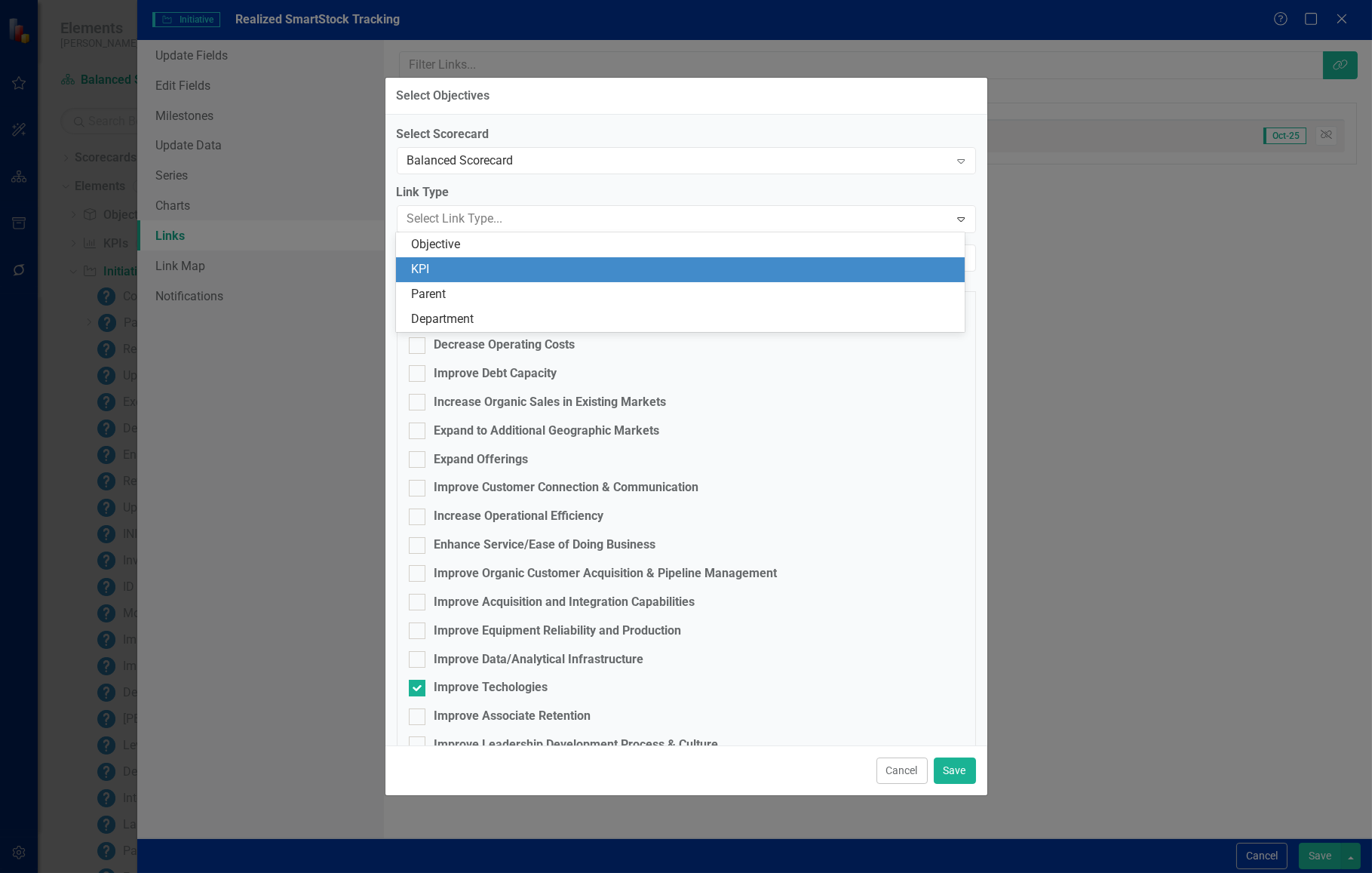
click at [457, 268] on div "KPI" at bounding box center [683, 269] width 545 height 17
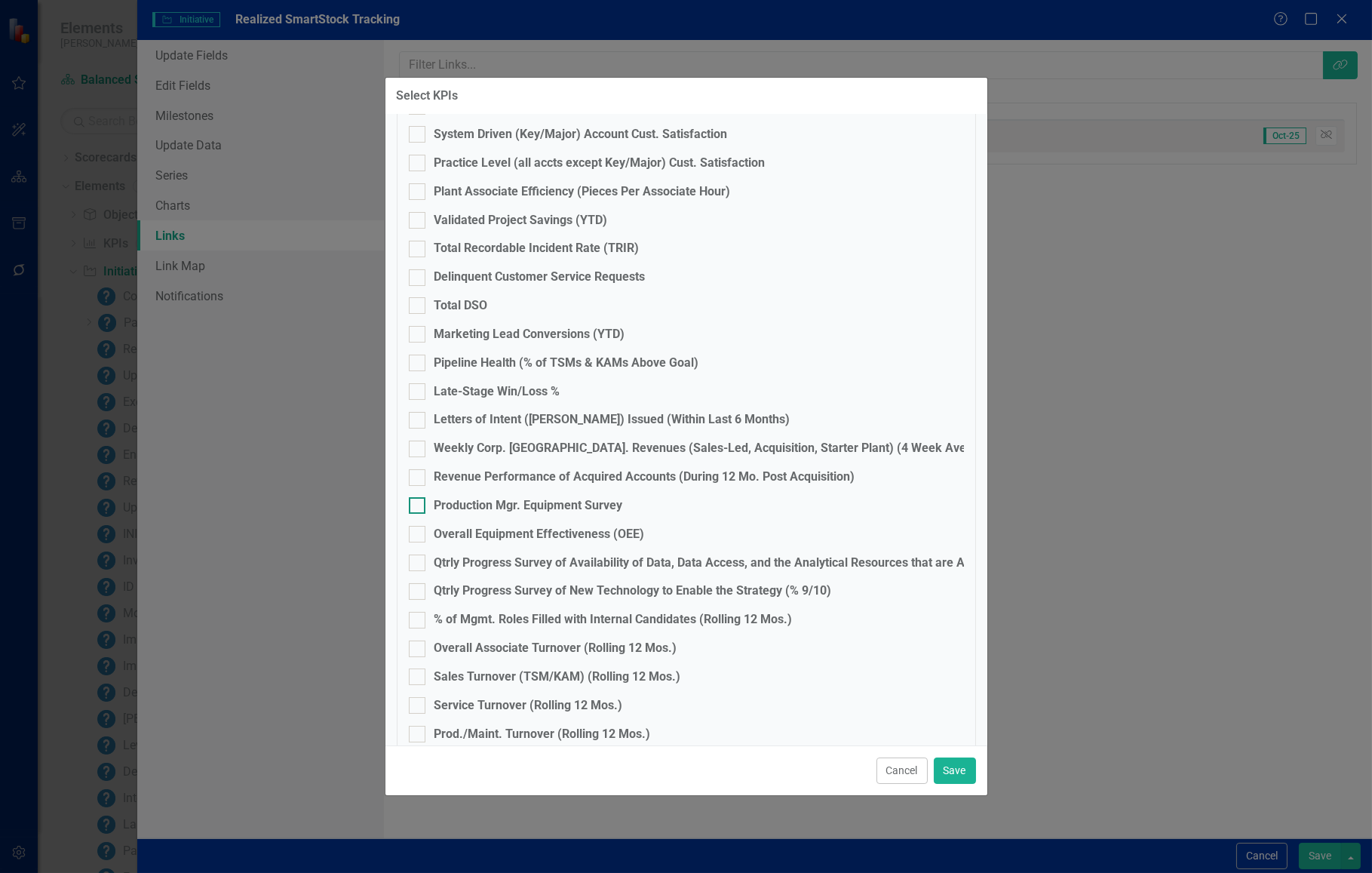
scroll to position [546, 0]
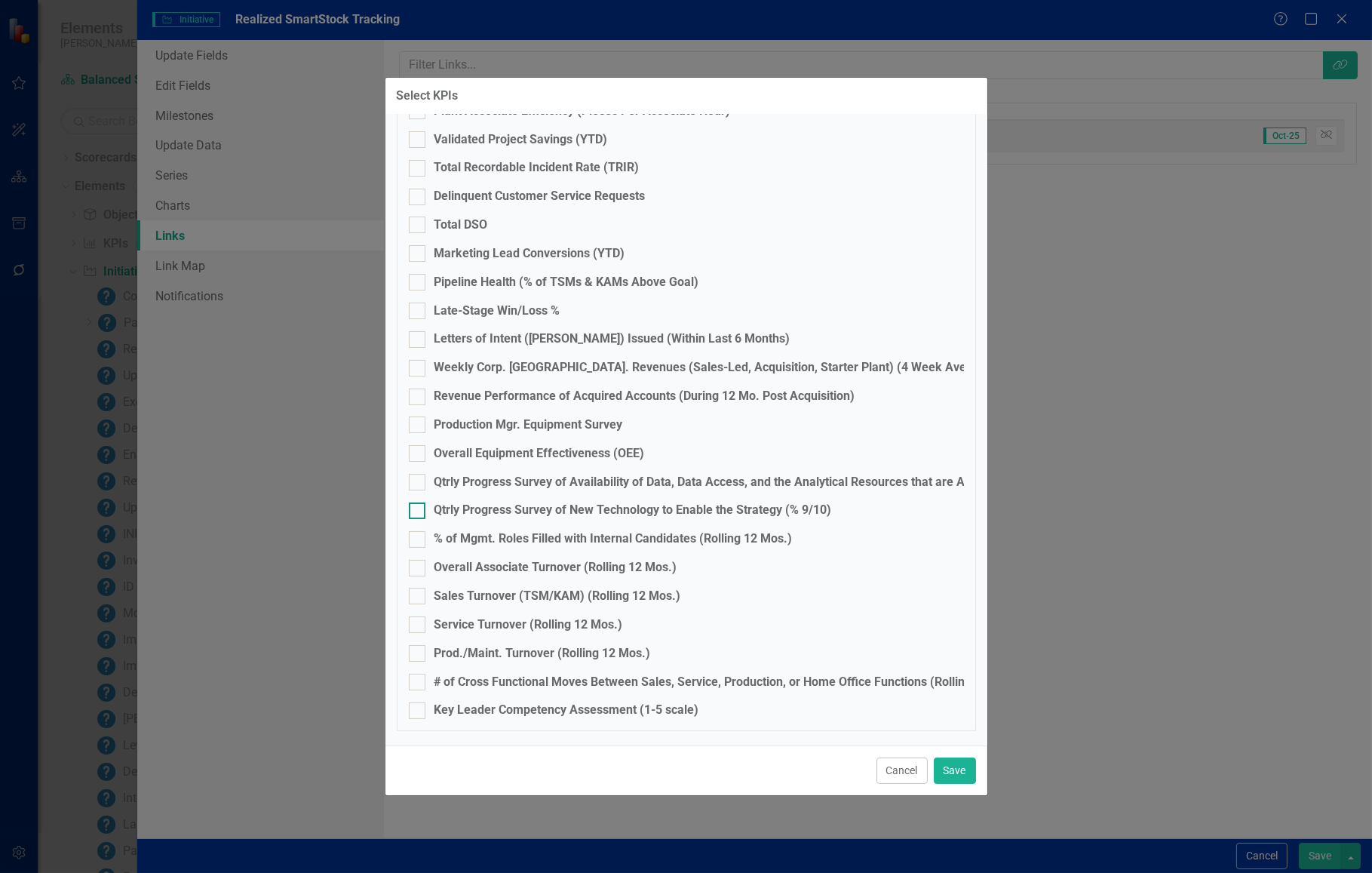
click at [472, 508] on div "Qtrly Progress Survey of New Technology to Enable the Strategy (% 9/10)" at bounding box center [632, 510] width 397 height 17
click at [419, 508] on input "Qtrly Progress Survey of New Technology to Enable the Strategy (% 9/10)" at bounding box center [413, 507] width 10 height 10
checkbox input "true"
click at [963, 782] on button "Save" at bounding box center [955, 770] width 42 height 26
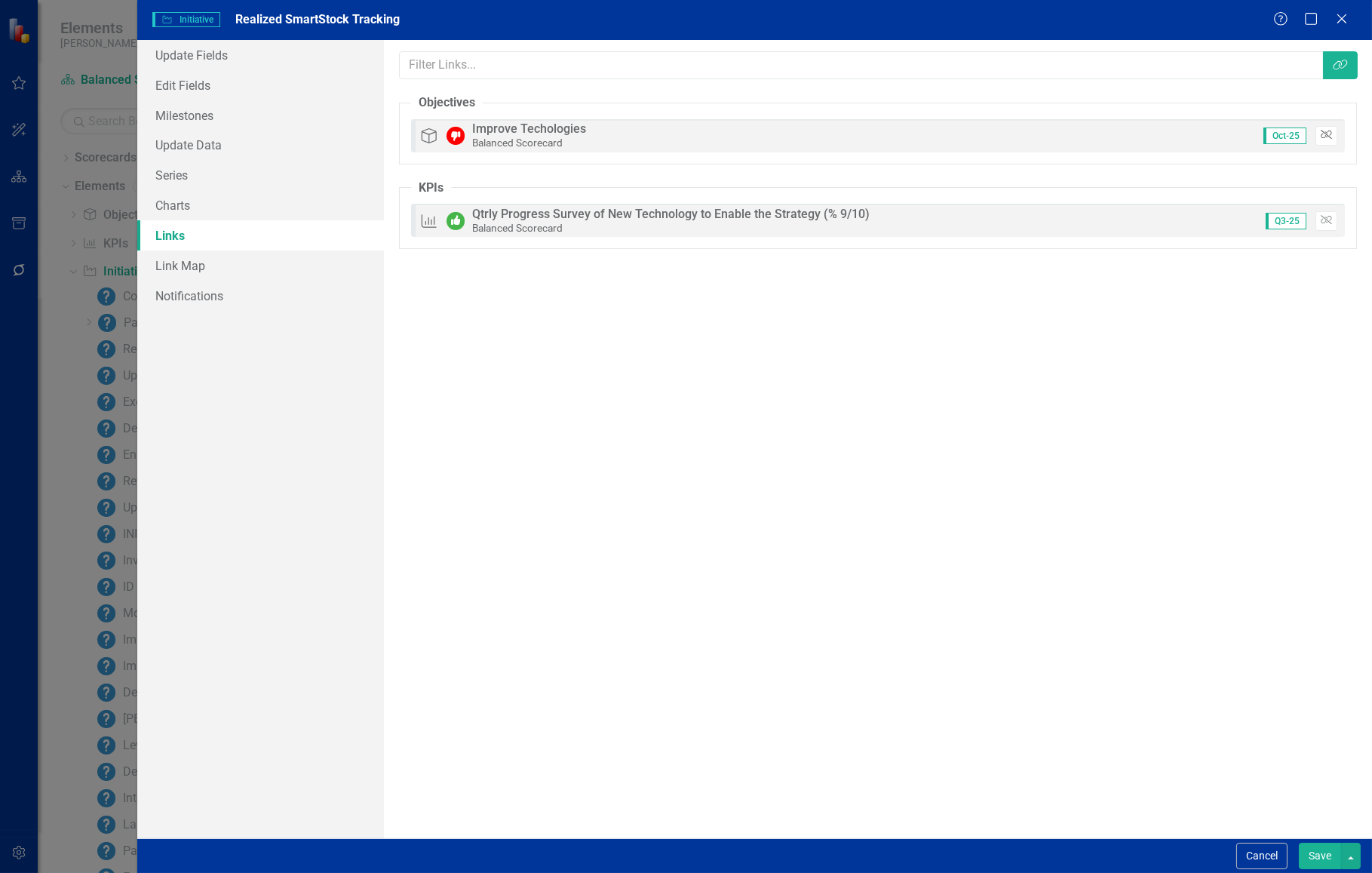
click at [1329, 137] on icon "Unlink" at bounding box center [1326, 135] width 12 height 9
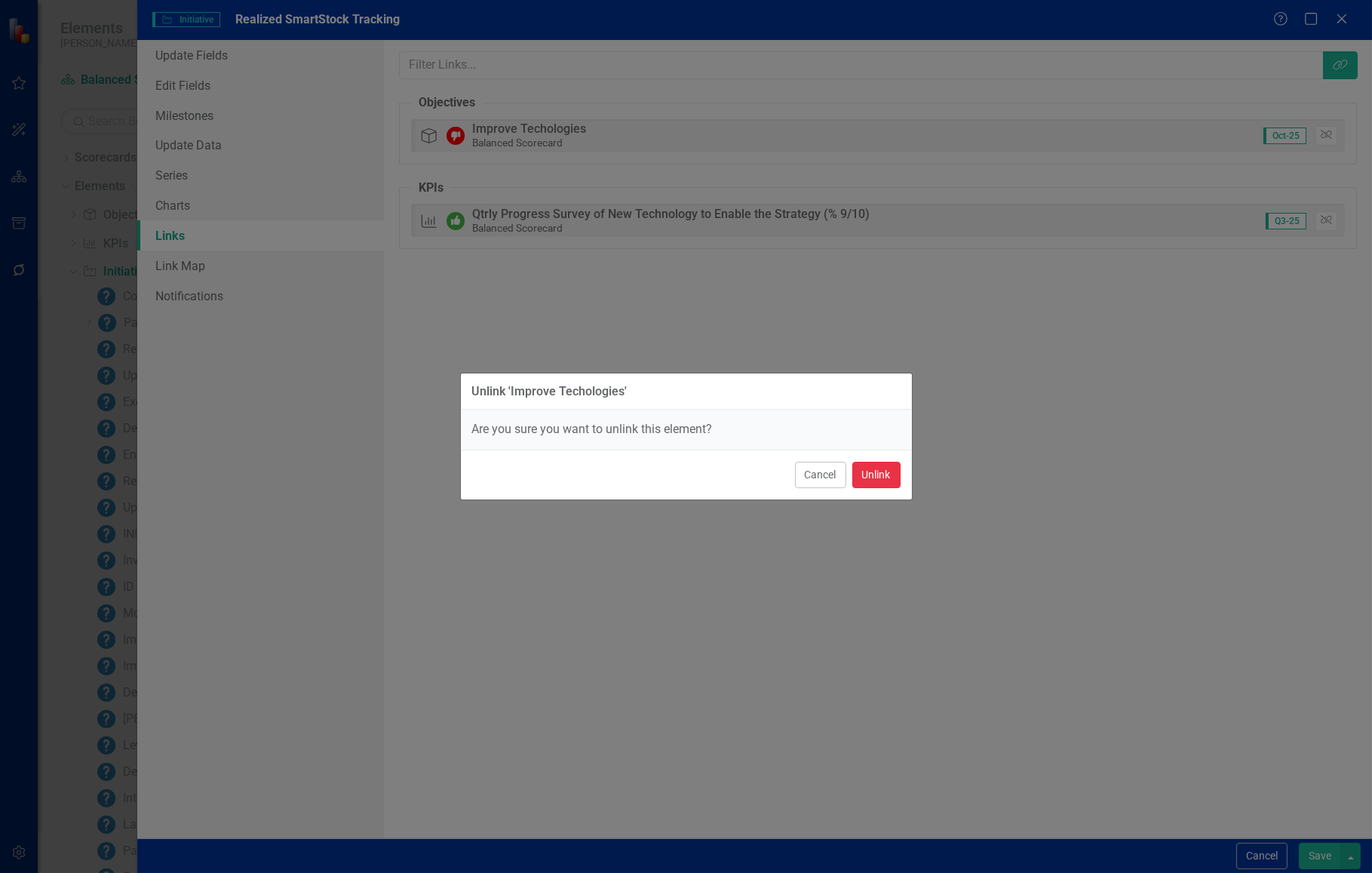
click at [884, 470] on button "Unlink" at bounding box center [877, 474] width 49 height 26
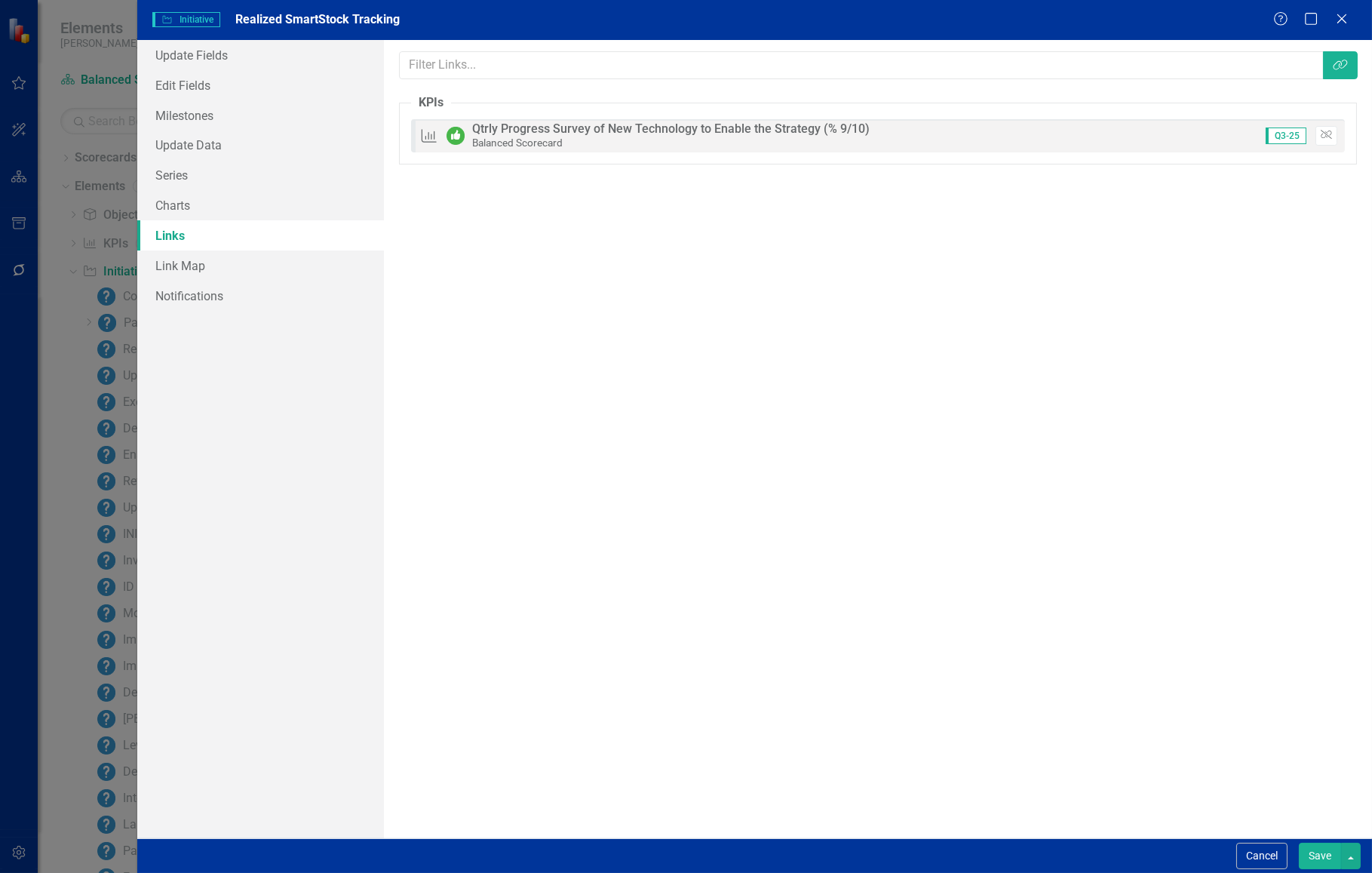
click at [1319, 858] on button "Save" at bounding box center [1320, 855] width 42 height 26
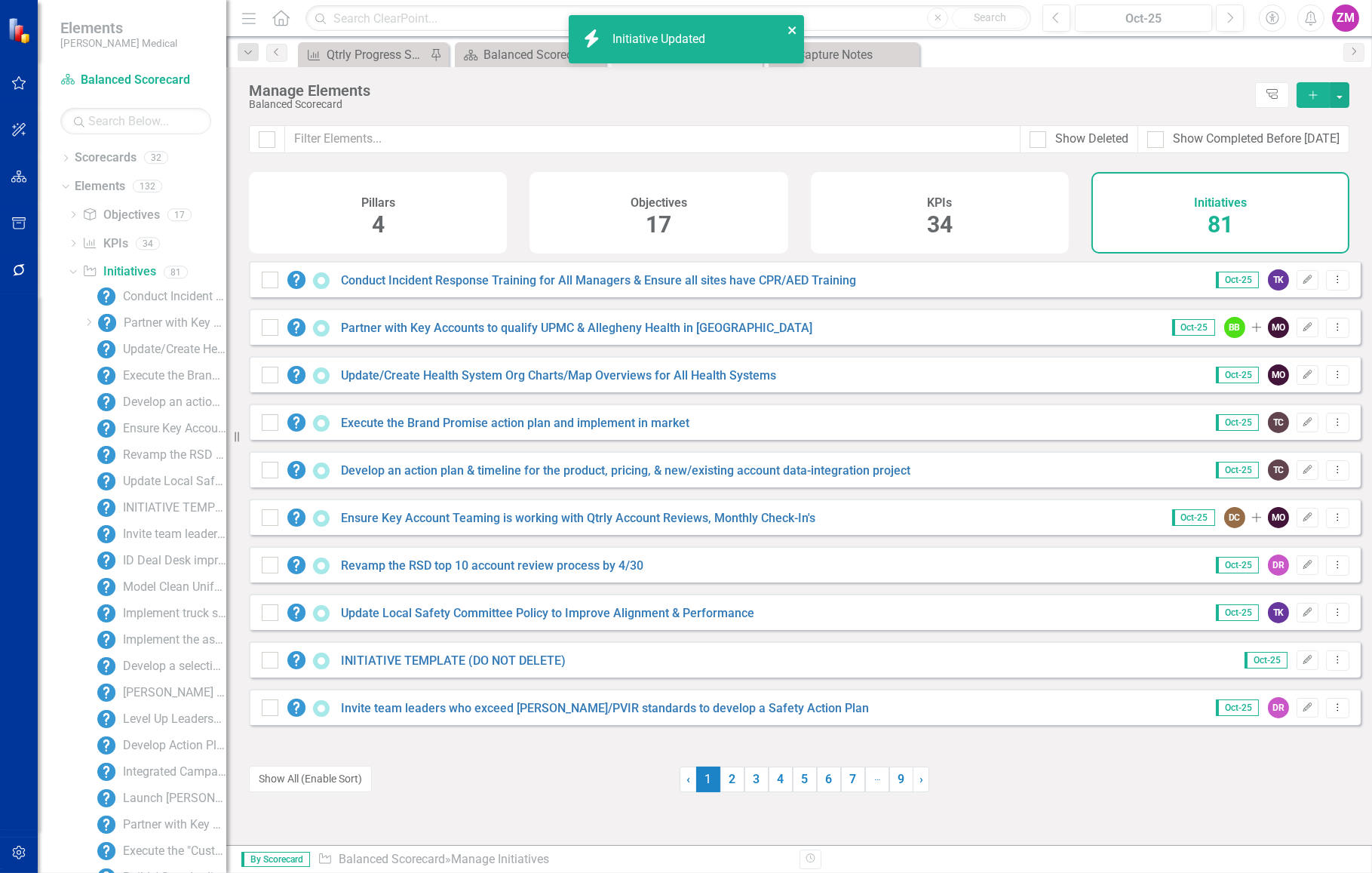
click at [792, 29] on icon "close" at bounding box center [793, 30] width 11 height 12
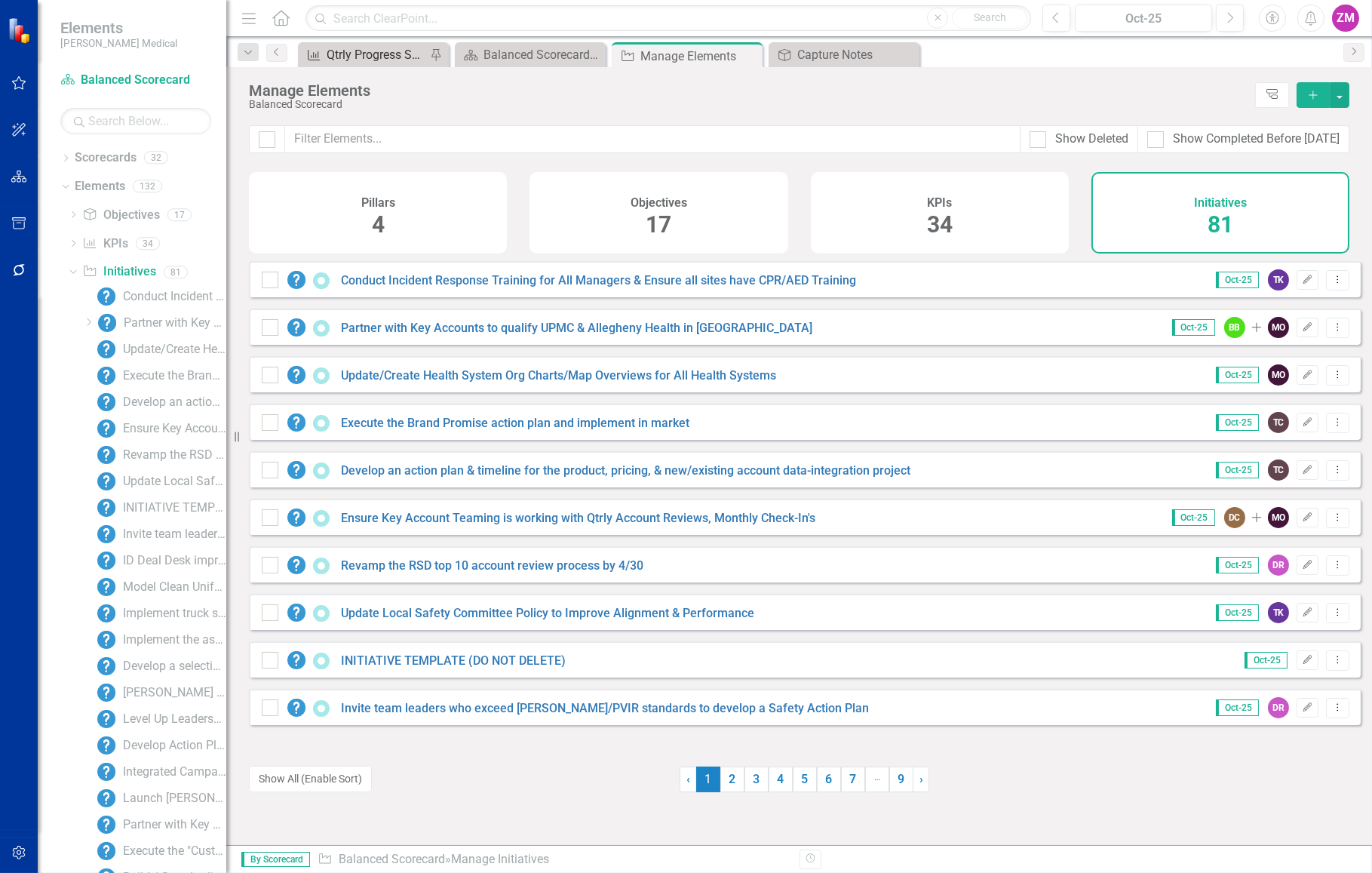
click at [377, 55] on div "Qtrly Progress Survey of New Technology to Enable the Strategy (% 9/10)" at bounding box center [377, 54] width 100 height 19
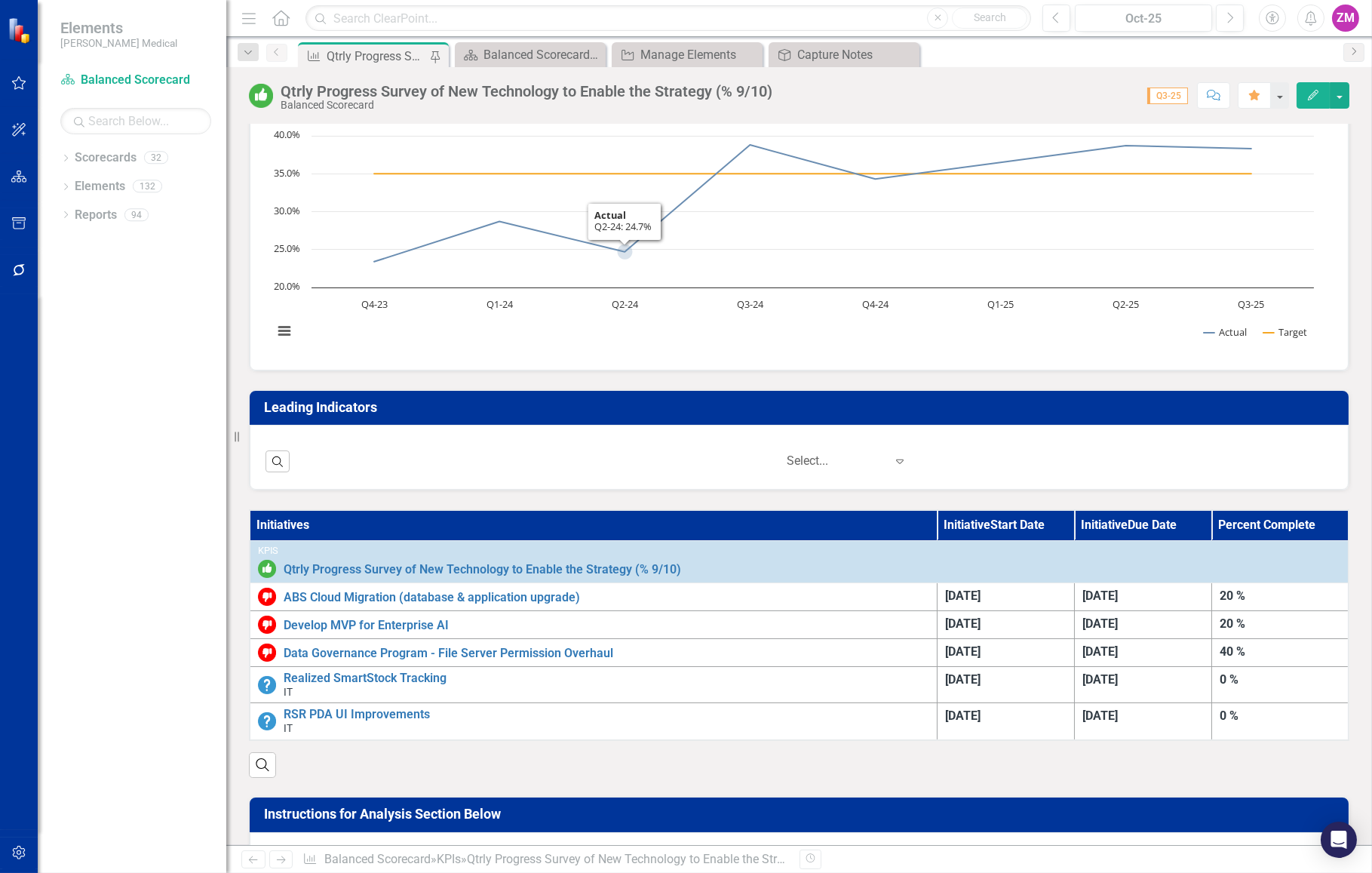
scroll to position [137, 0]
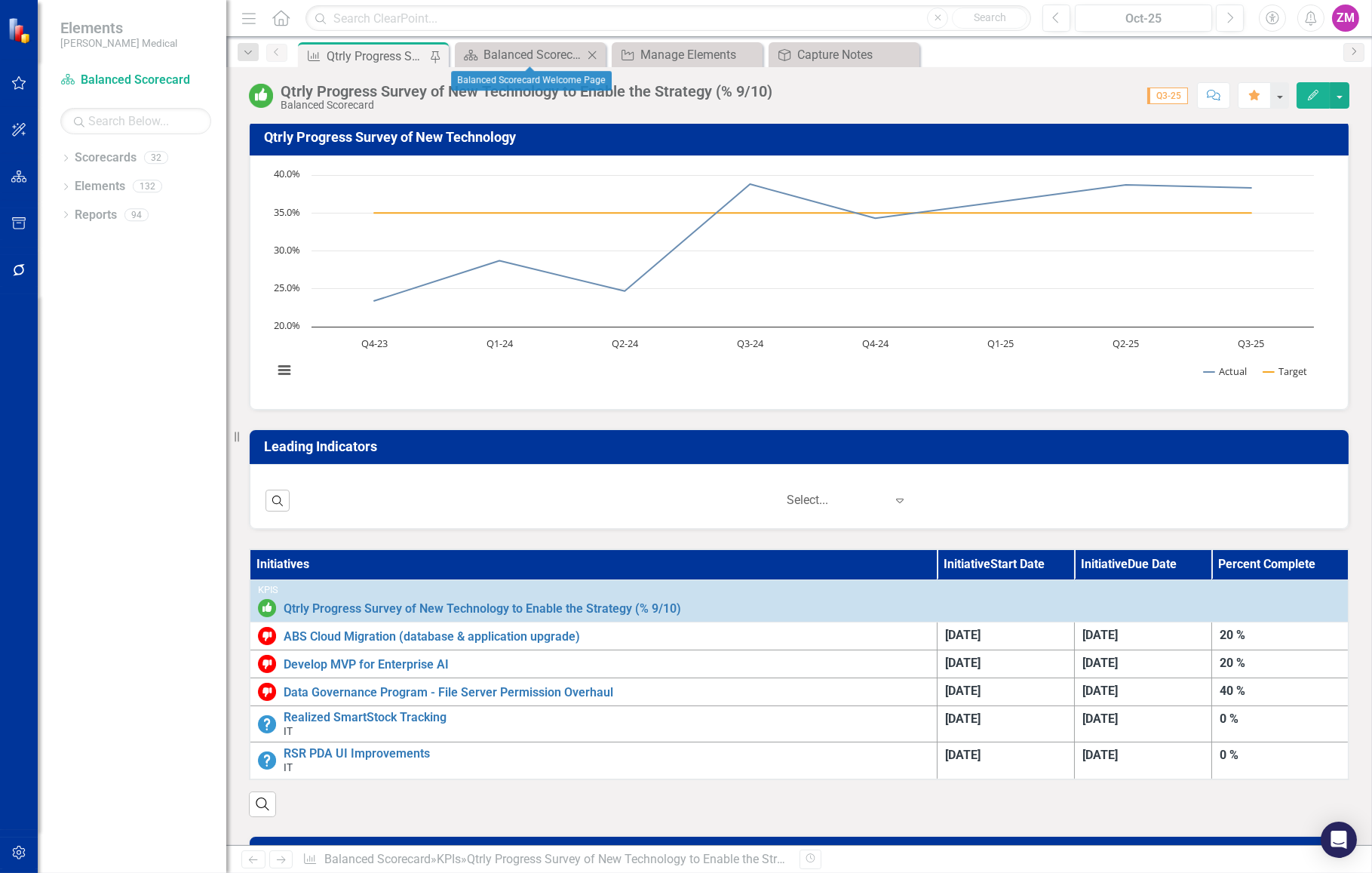
click at [595, 53] on icon "Close" at bounding box center [592, 54] width 15 height 12
click at [566, 52] on div "Manage Elements" at bounding box center [533, 54] width 100 height 19
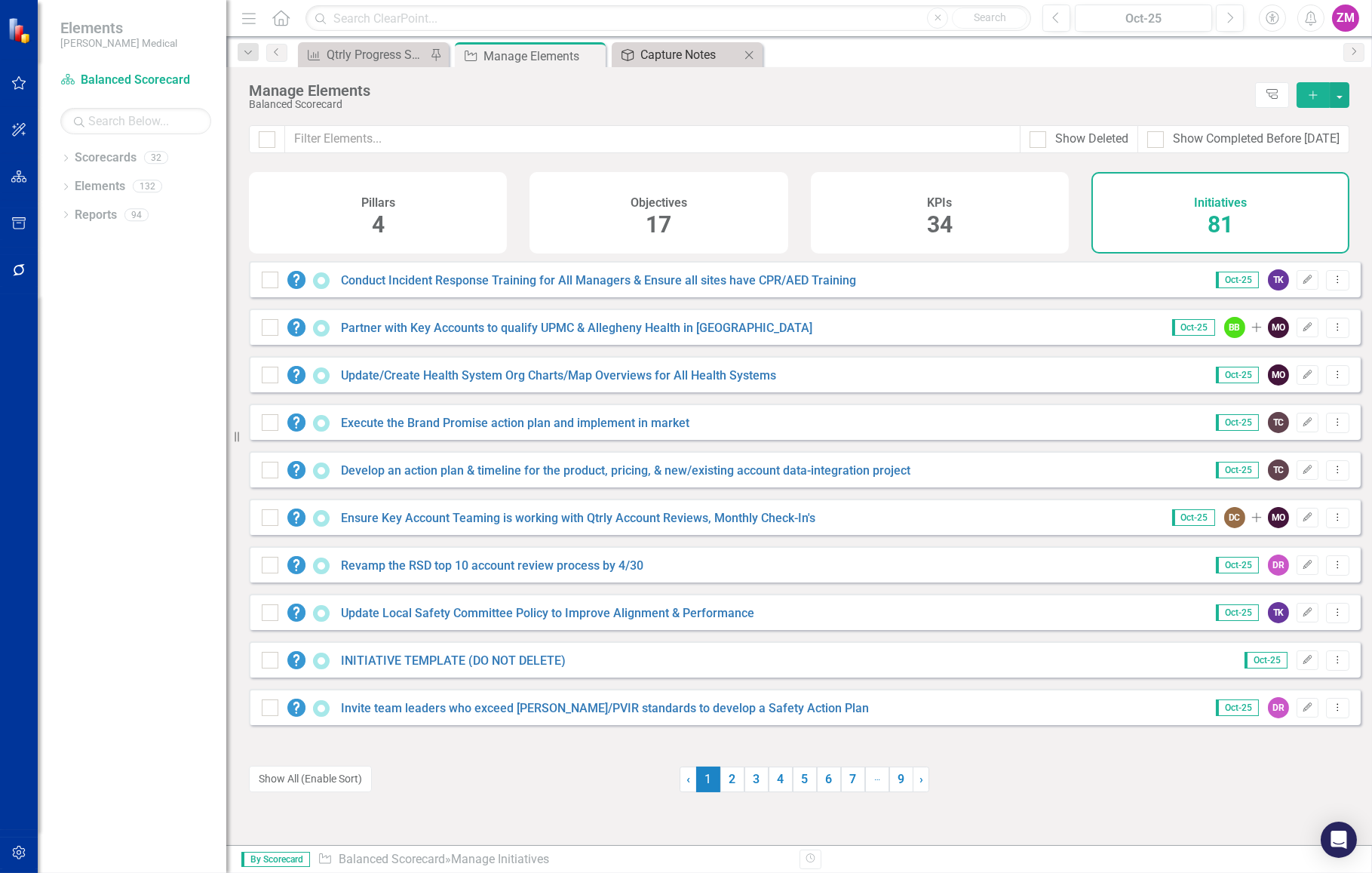
click at [647, 52] on div "Capture Notes" at bounding box center [690, 54] width 100 height 19
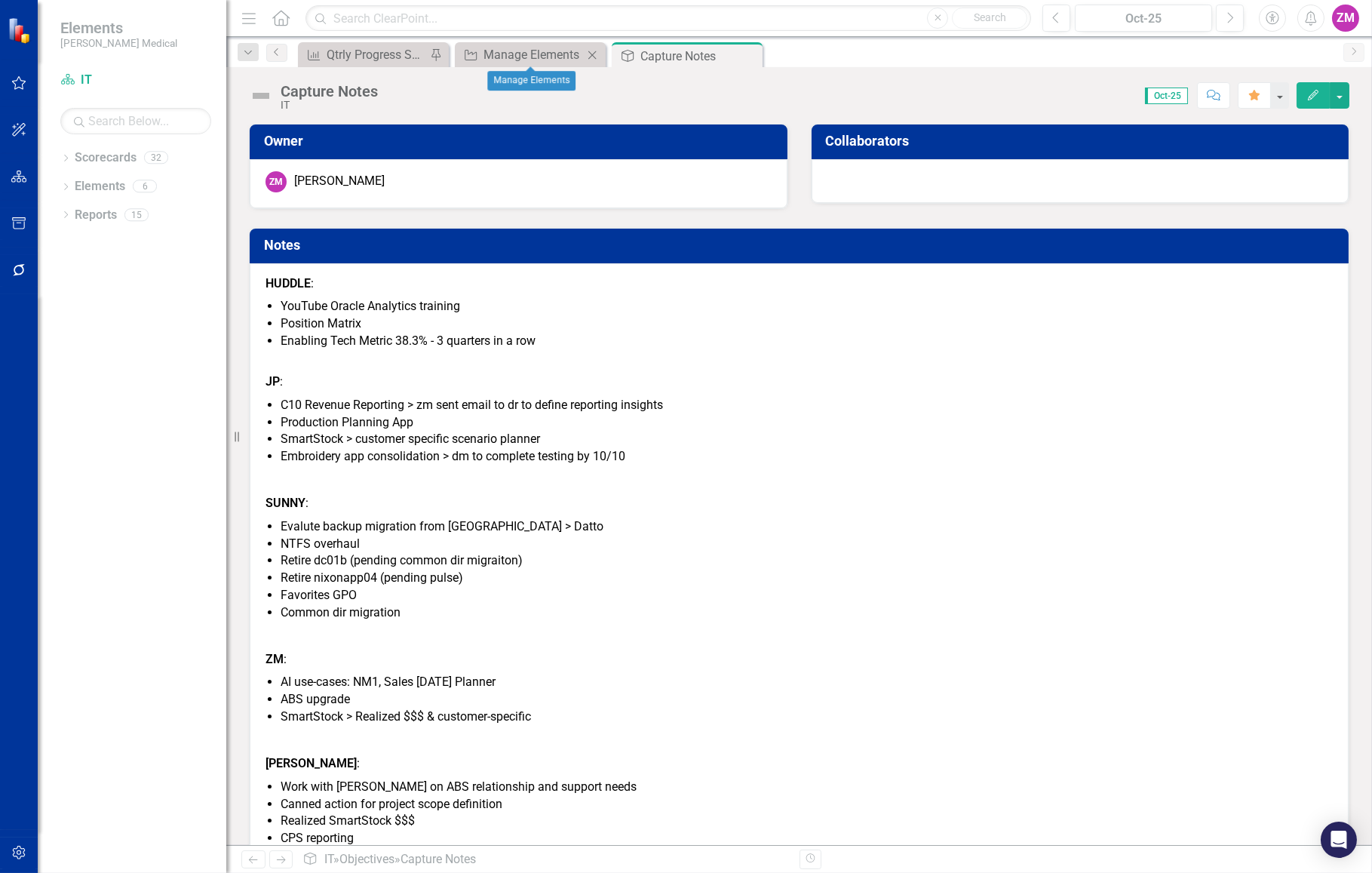
click at [592, 56] on icon "Close" at bounding box center [592, 54] width 15 height 12
click at [381, 52] on div "Qtrly Progress Survey of New Technology to Enable the Strategy (% 9/10)" at bounding box center [377, 54] width 100 height 19
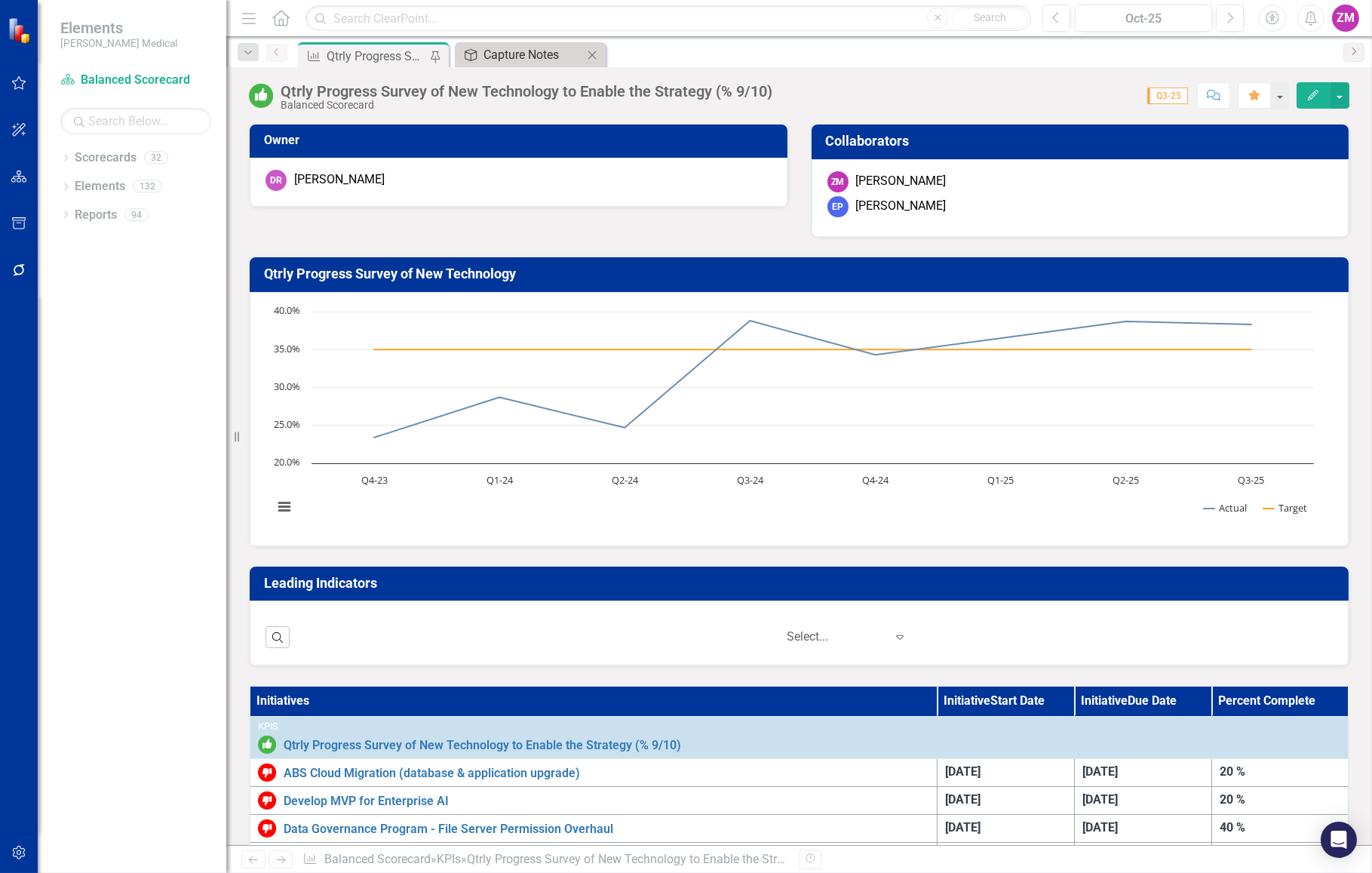
click at [508, 54] on div "Capture Notes" at bounding box center [533, 54] width 100 height 19
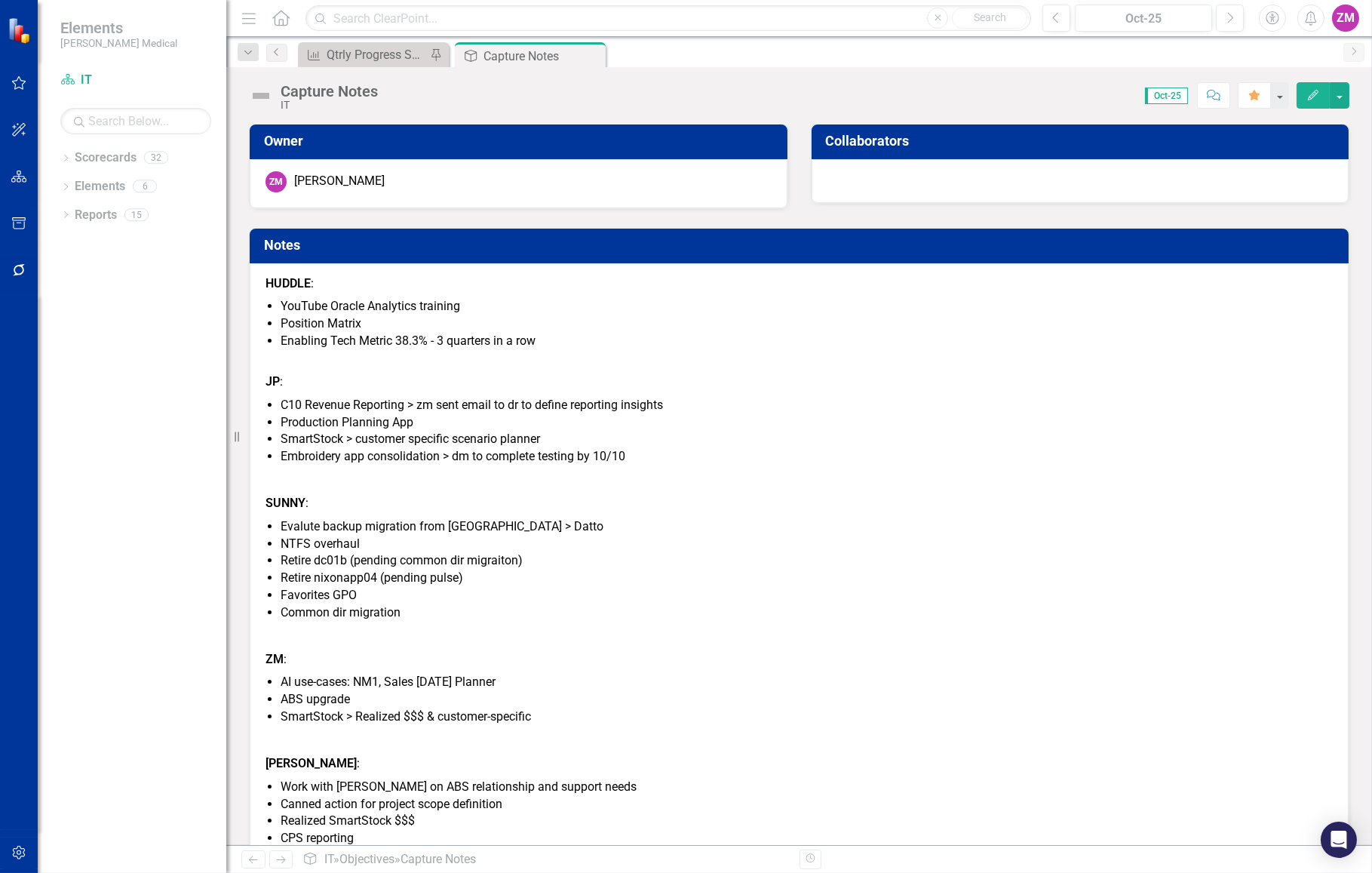
click at [434, 332] on li "Enabling Tech Metric 38.3% - 3 quarters in a row" at bounding box center [806, 341] width 1052 height 17
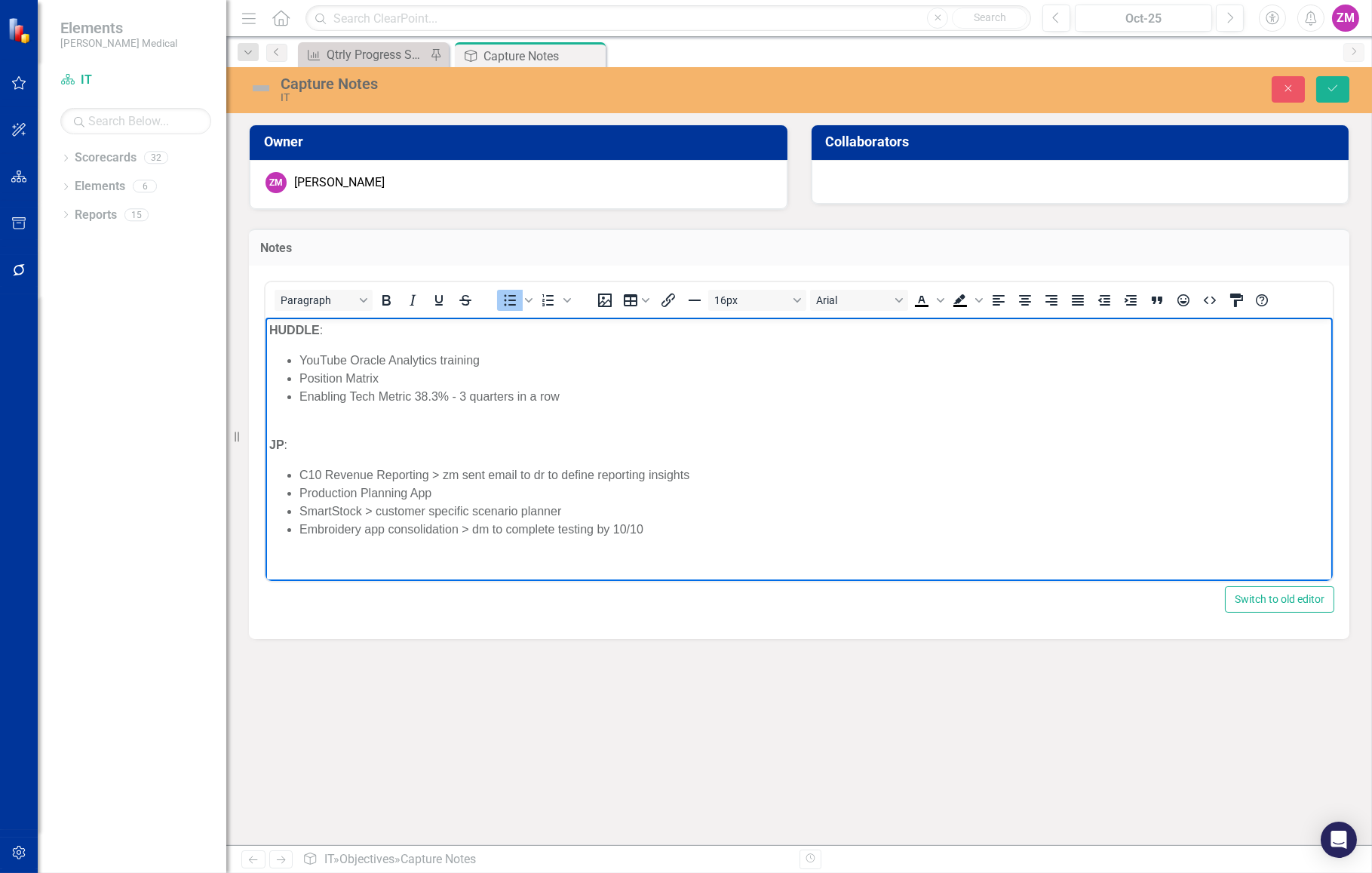
click at [299, 357] on li "YouTube Oracle Analytics training" at bounding box center [813, 359] width 1030 height 18
drag, startPoint x: 516, startPoint y: 362, endPoint x: 300, endPoint y: 354, distance: 216.1
click at [300, 354] on li "YouTube Oracle Analytics training" at bounding box center [813, 359] width 1030 height 18
click at [1342, 82] on button "Save" at bounding box center [1332, 89] width 33 height 26
